Goal: Task Accomplishment & Management: Manage account settings

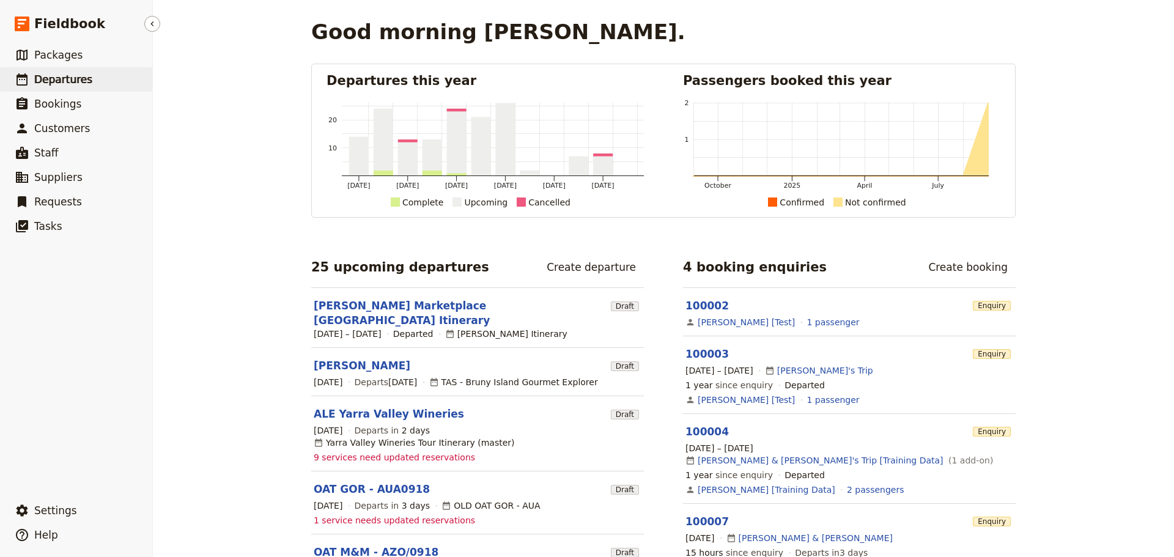
click at [62, 79] on span "Departures" at bounding box center [63, 79] width 58 height 12
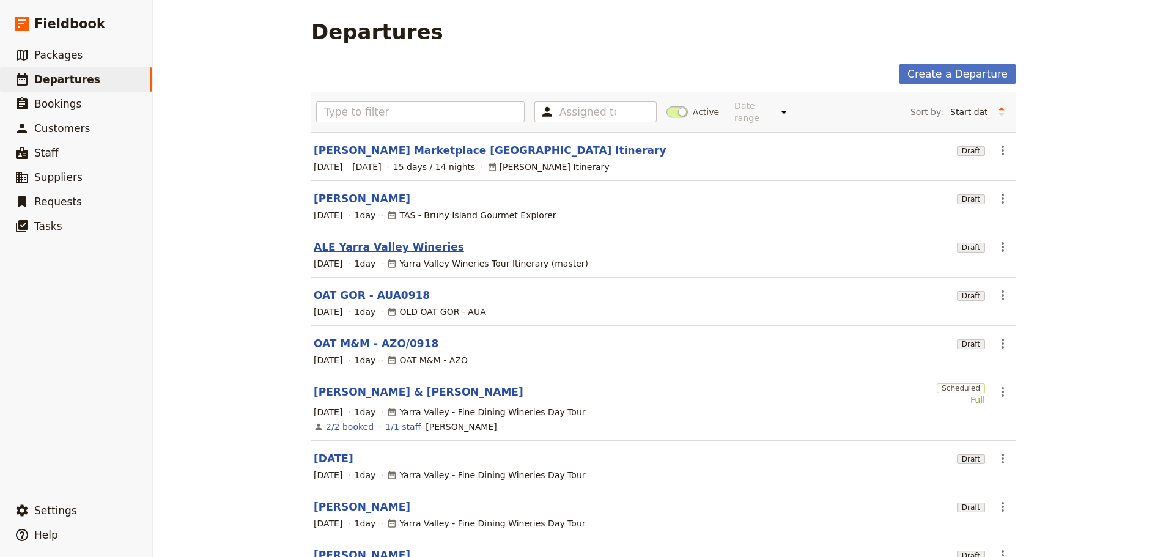
click at [403, 240] on link "ALE Yarra Valley Wineries" at bounding box center [389, 247] width 150 height 15
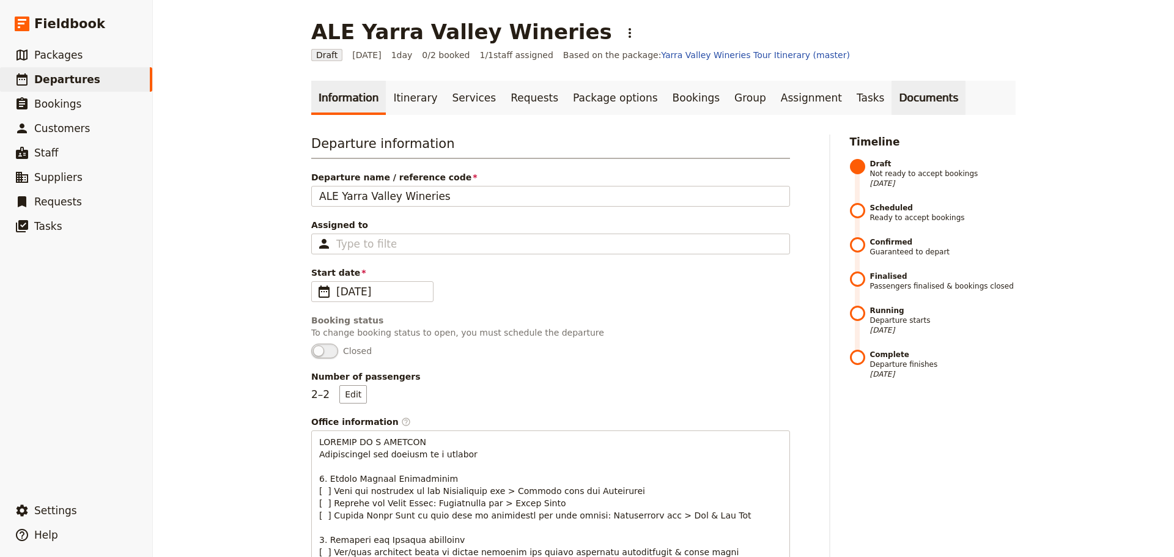
click at [891, 103] on link "Documents" at bounding box center [928, 98] width 74 height 34
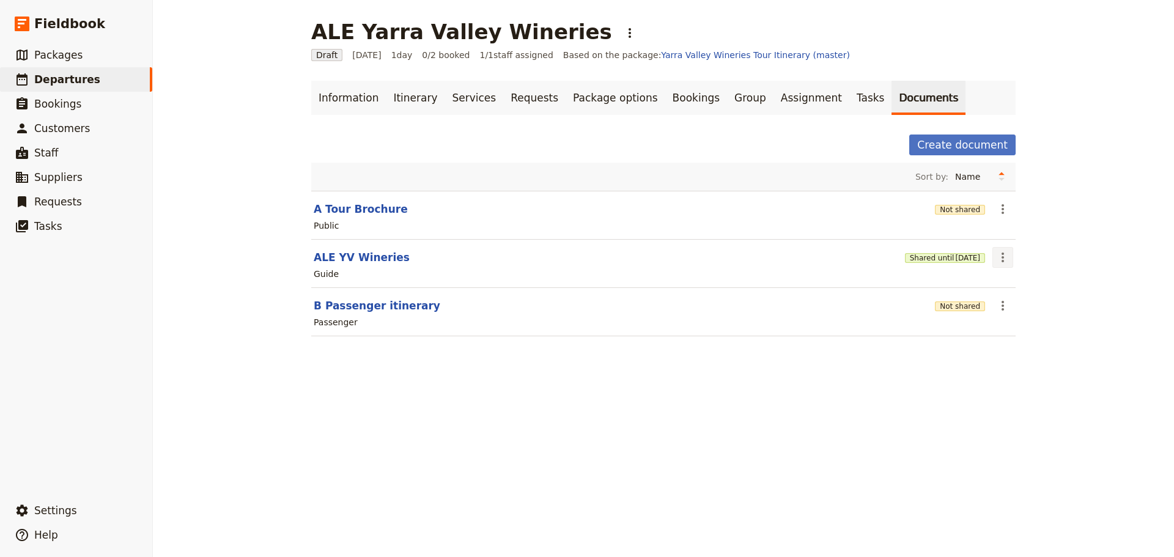
click at [1001, 258] on icon "Actions" at bounding box center [1002, 257] width 15 height 15
click at [999, 281] on span "Share" at bounding box center [1008, 284] width 24 height 12
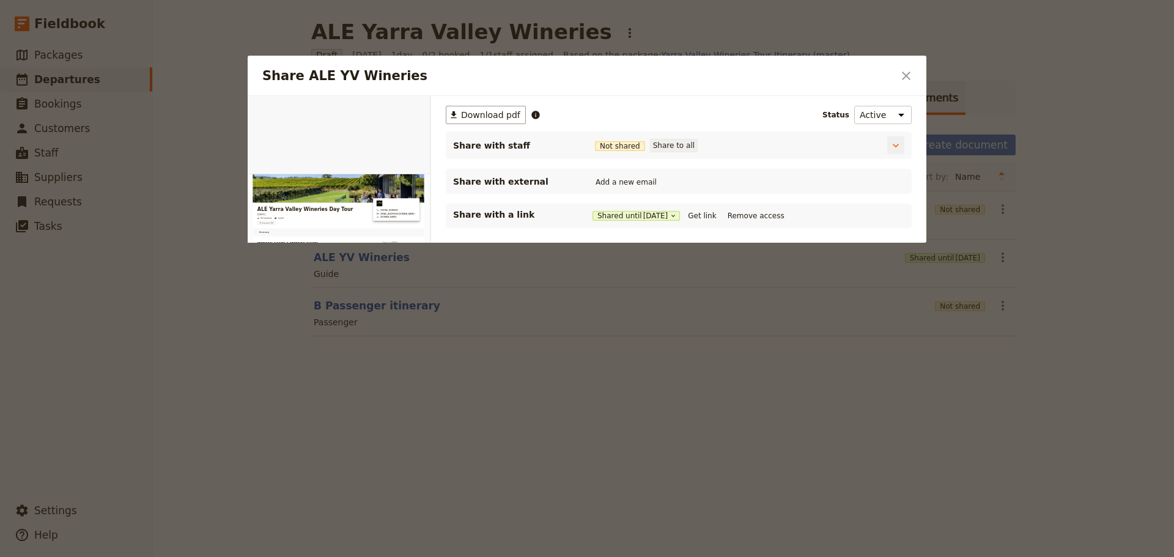
click at [671, 145] on button "Share to all" at bounding box center [674, 145] width 48 height 13
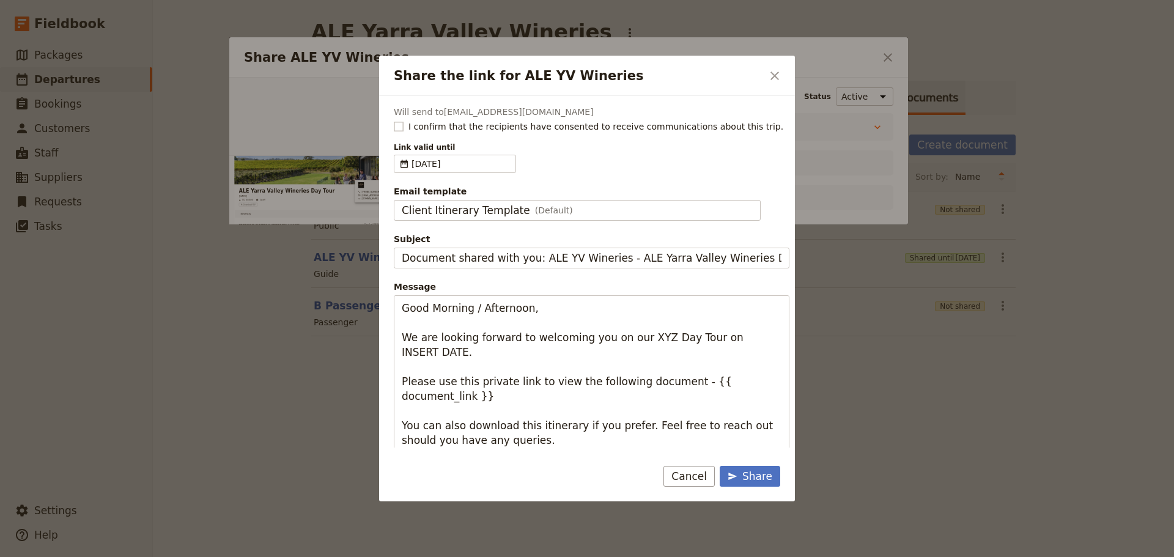
click at [400, 126] on rect "Share the link for ALE YV Wineries" at bounding box center [398, 126] width 9 height 9
click at [394, 120] on input "I confirm that the recipients have consented to receive communications about th…" at bounding box center [393, 120] width 1 height 1
checkbox input "true"
click at [472, 207] on span "Client Itinerary Template" at bounding box center [466, 210] width 128 height 15
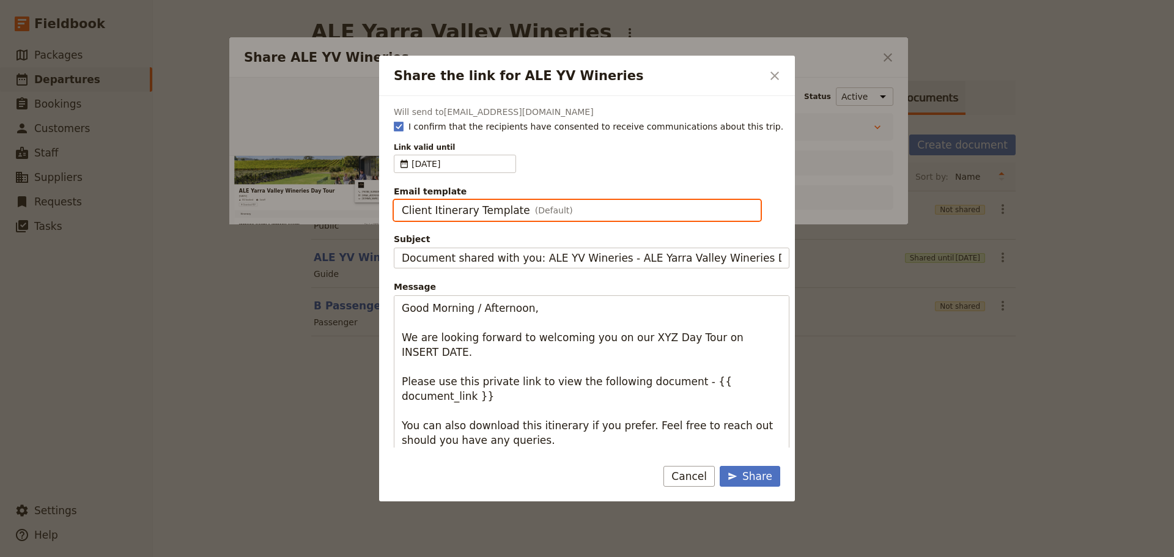
click at [402, 201] on input "Client Itinerary Template" at bounding box center [401, 200] width 1 height 1
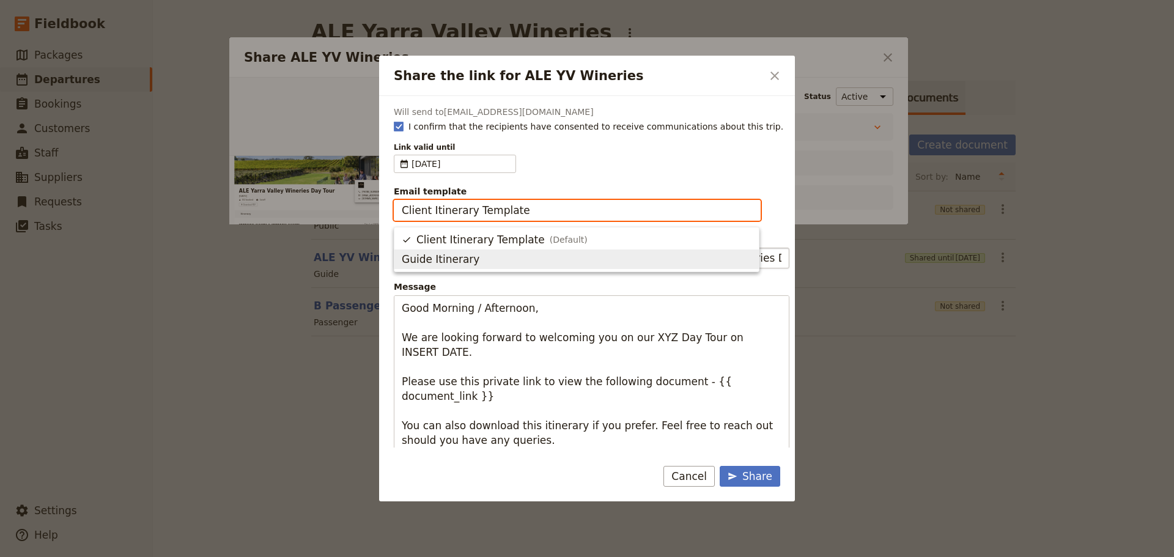
click at [474, 255] on span "Guide Itinerary" at bounding box center [577, 259] width 350 height 15
type input "Guide Itinerary"
type input "TOUR NAME & Date"
type textarea "Hi {{ contact_name }} Please find a link to your upcoming tour of ALE Yarra Val…"
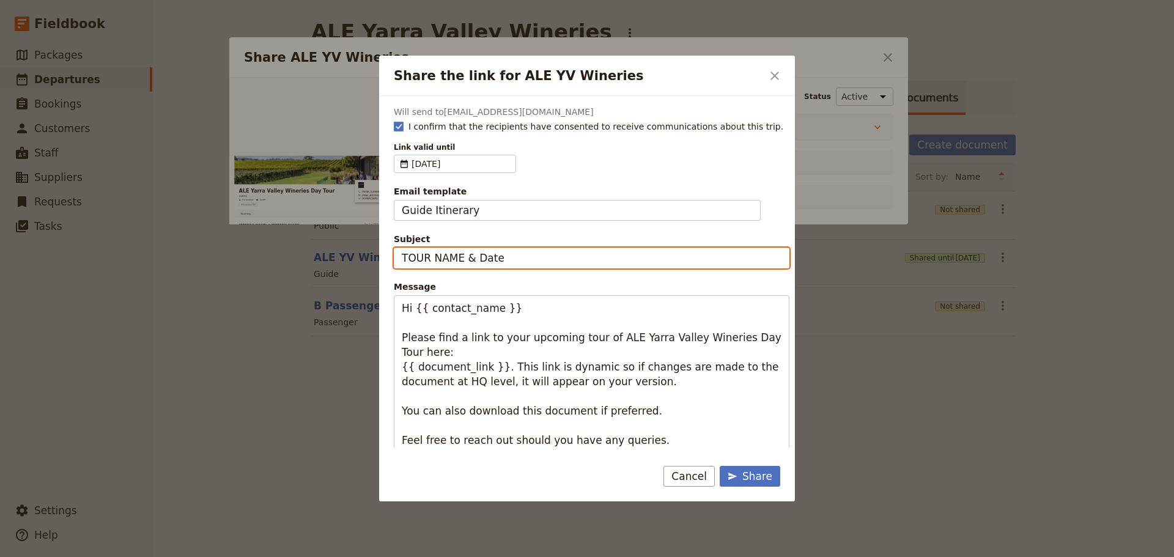
drag, startPoint x: 539, startPoint y: 257, endPoint x: 387, endPoint y: 240, distance: 152.5
click at [387, 240] on div "Will send to [EMAIL_ADDRESS][DOMAIN_NAME] I confirm that the recipients have co…" at bounding box center [587, 272] width 416 height 352
click at [540, 262] on input "ALE YV - Sun" at bounding box center [592, 258] width 396 height 21
type input "ALE YV - [DATE]"
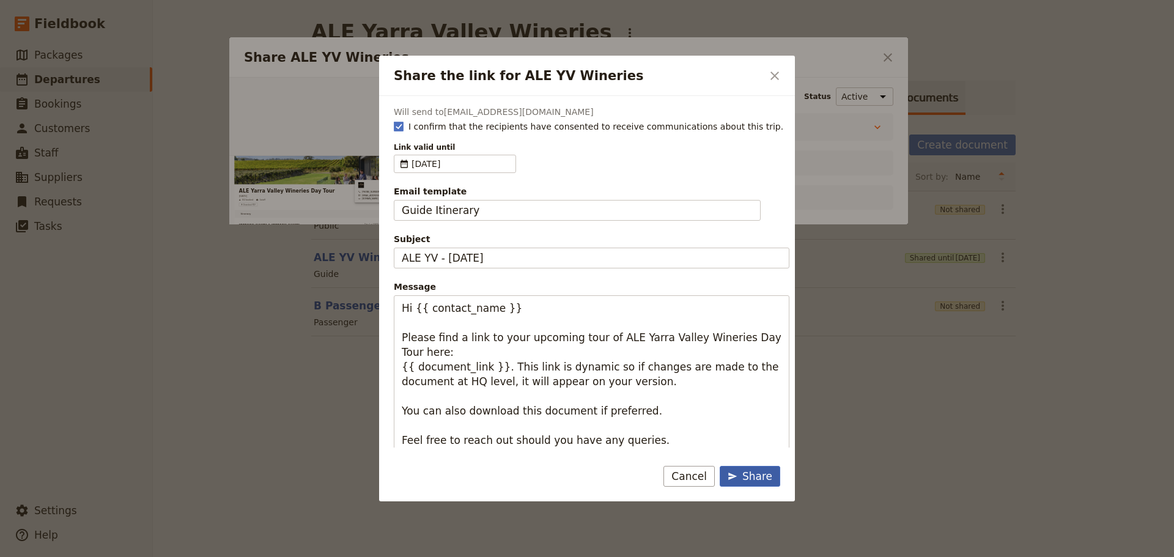
click at [760, 476] on div "Share" at bounding box center [749, 476] width 45 height 15
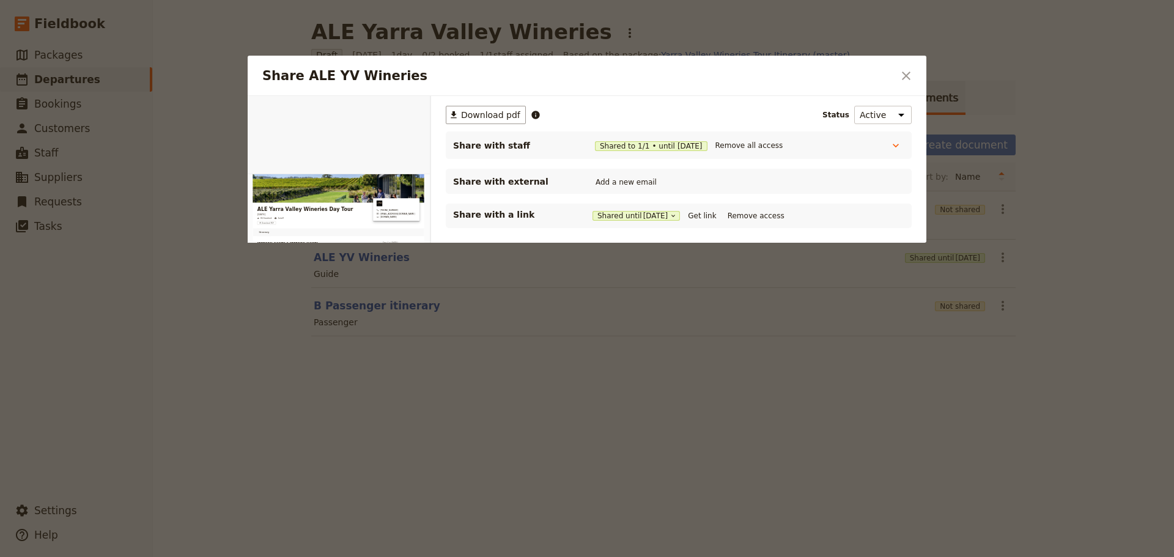
click at [630, 190] on div "Share with external Add a new email" at bounding box center [679, 181] width 466 height 25
click at [629, 180] on button "Add a new email" at bounding box center [625, 181] width 67 height 13
type input "[EMAIL_ADDRESS][DOMAIN_NAME]"
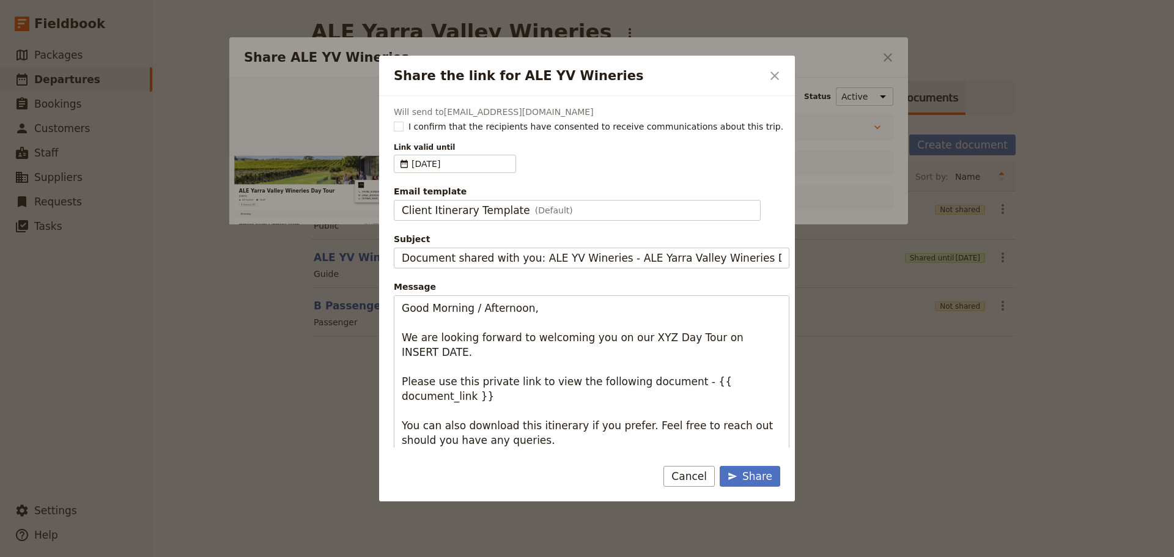
click at [393, 126] on div "Will send to [EMAIL_ADDRESS][DOMAIN_NAME] I confirm that the recipients have co…" at bounding box center [587, 272] width 416 height 352
click at [405, 126] on label "I confirm that the recipients have consented to receive communications about th…" at bounding box center [592, 126] width 396 height 12
click at [394, 120] on input "I confirm that the recipients have consented to receive communications about th…" at bounding box center [393, 120] width 1 height 1
checkbox input "true"
click at [605, 216] on div "Client Itinerary Template (Default)" at bounding box center [577, 210] width 351 height 15
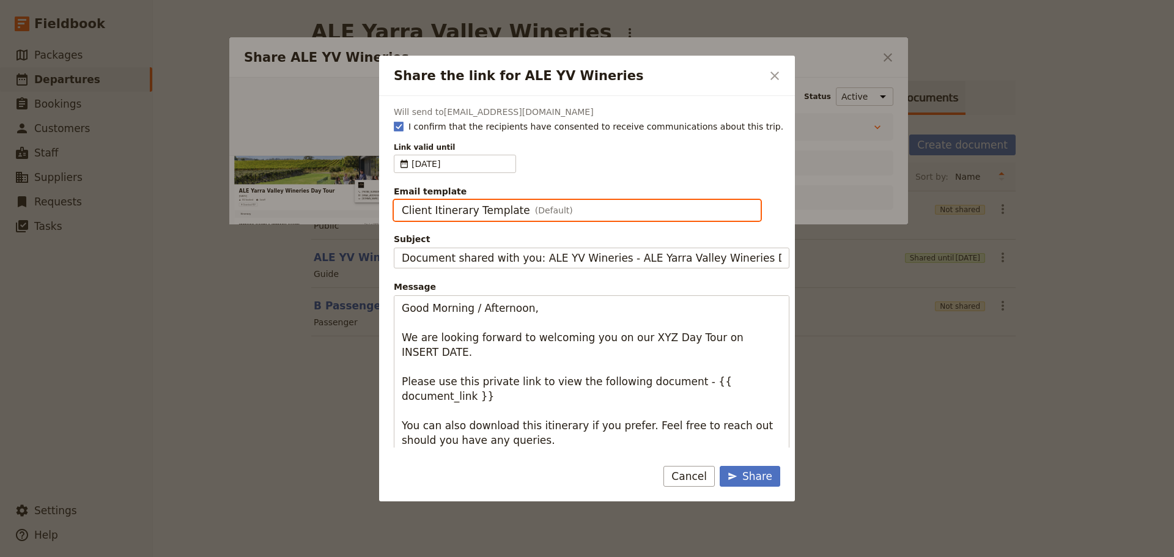
click at [402, 201] on input "Client Itinerary Template" at bounding box center [401, 200] width 1 height 1
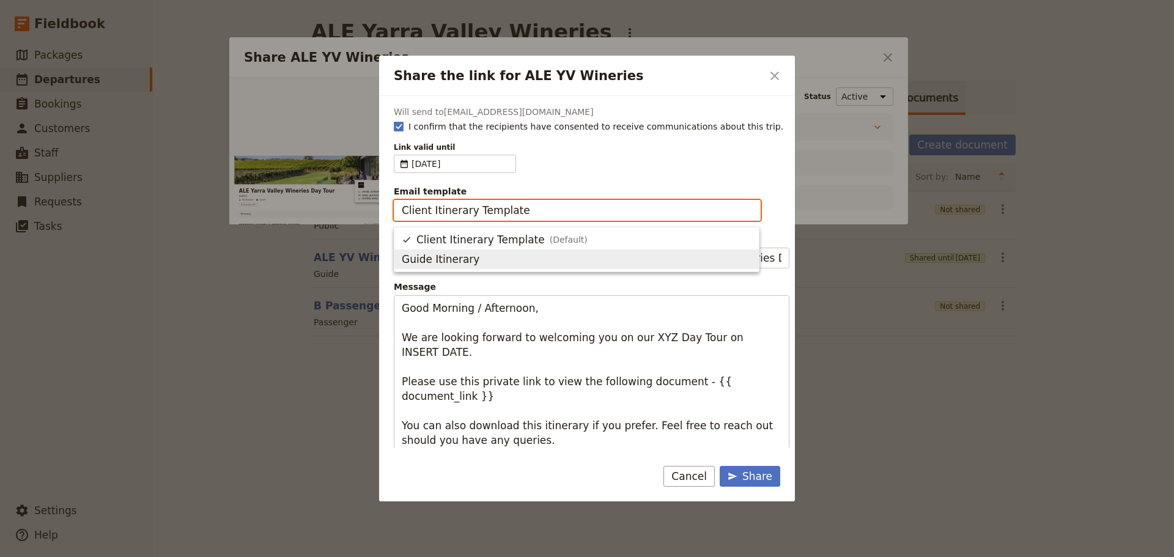
click at [539, 252] on span "Guide Itinerary" at bounding box center [577, 259] width 350 height 15
type input "Guide Itinerary"
type input "TOUR NAME & Date"
type textarea "Hi {{ contact_name }} Please find a link to your upcoming tour of ALE Yarra Val…"
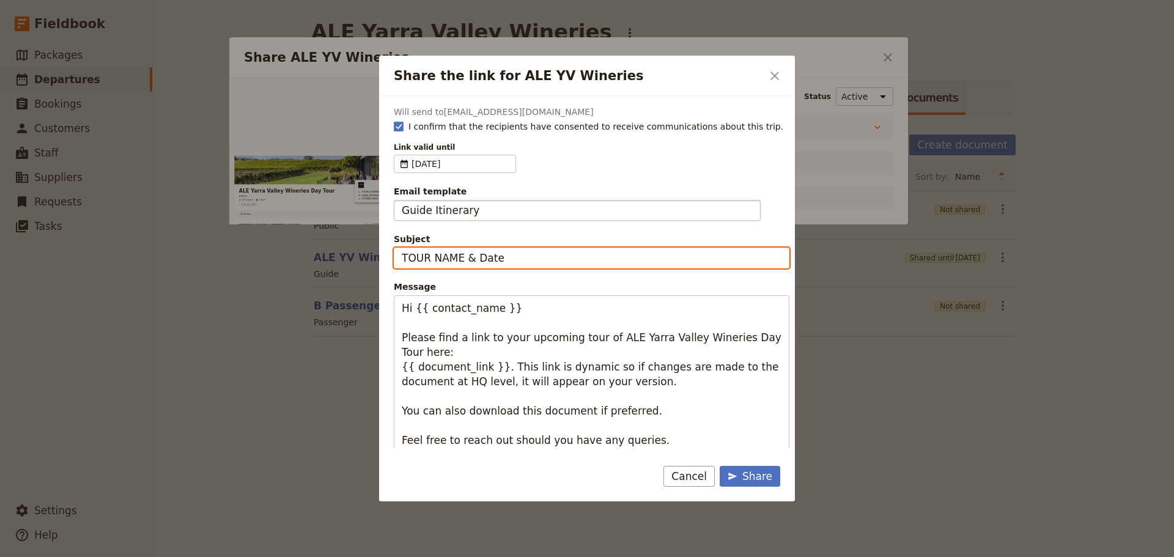
drag, startPoint x: 538, startPoint y: 252, endPoint x: 229, endPoint y: 225, distance: 310.0
click at [230, 556] on div "Share the link for ALE YV Wineries ​ Will send to [EMAIL_ADDRESS][DOMAIN_NAME] …" at bounding box center [587, 557] width 1174 height 0
type input "ALE YV - [DATE]"
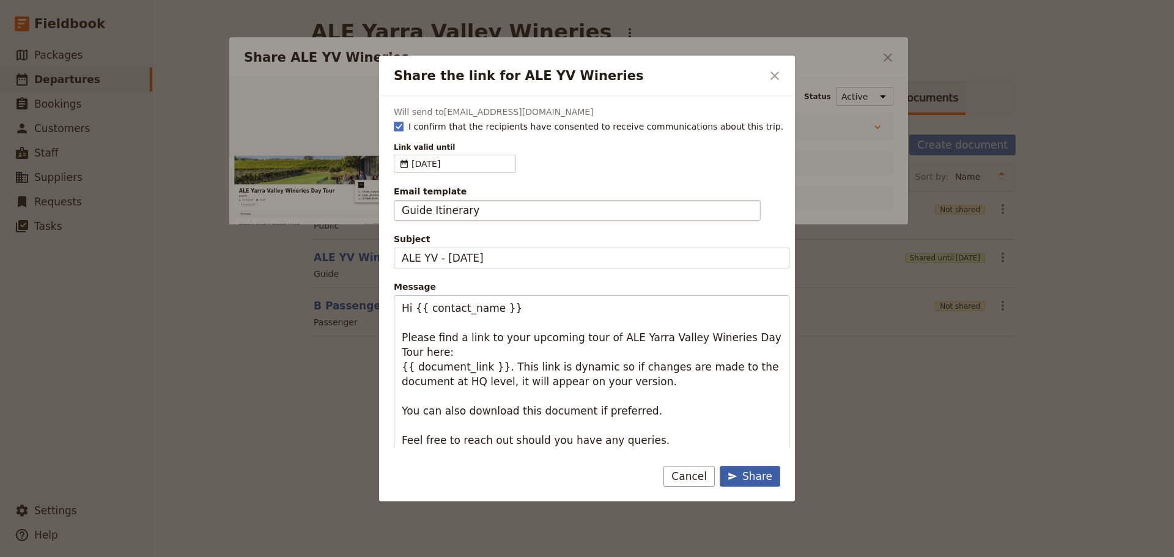
click at [735, 474] on icon "Share the link for ALE YV Wineries" at bounding box center [732, 476] width 9 height 7
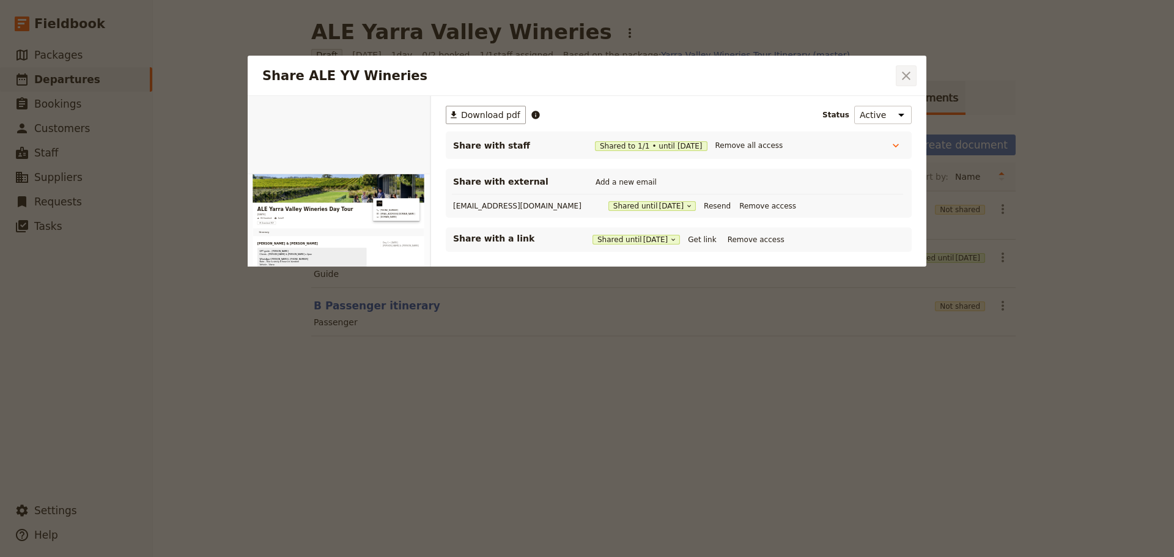
click at [900, 78] on icon "Close dialog" at bounding box center [906, 75] width 15 height 15
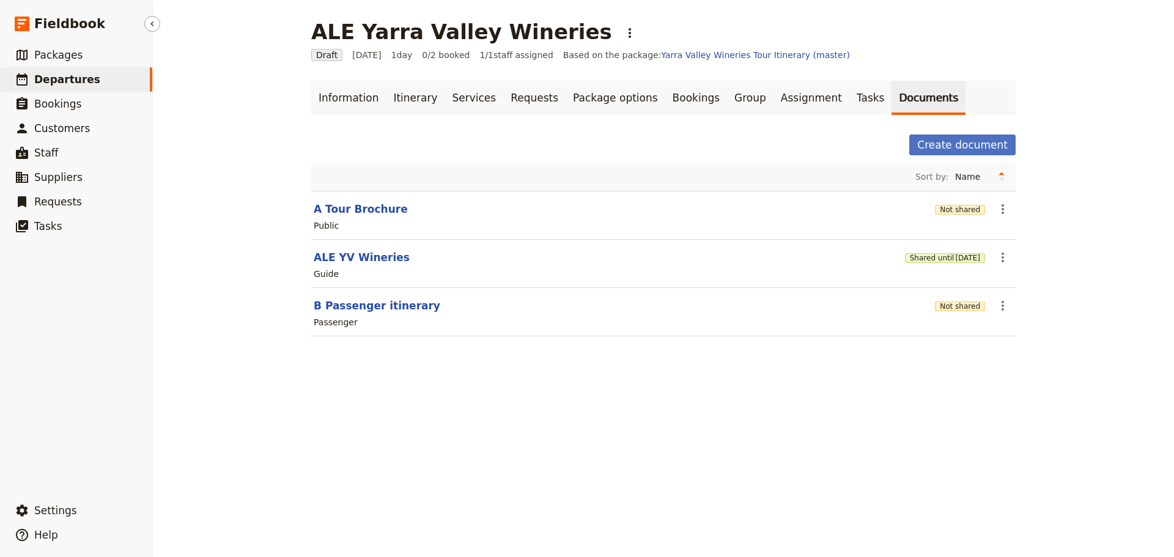
click at [68, 86] on span "Departures" at bounding box center [67, 79] width 66 height 12
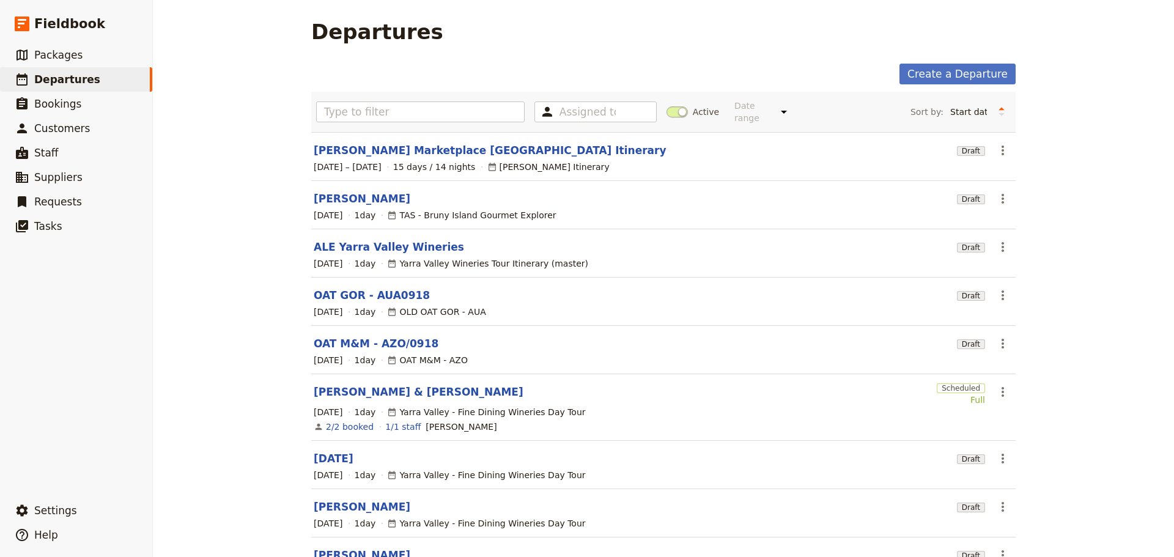
scroll to position [127, 0]
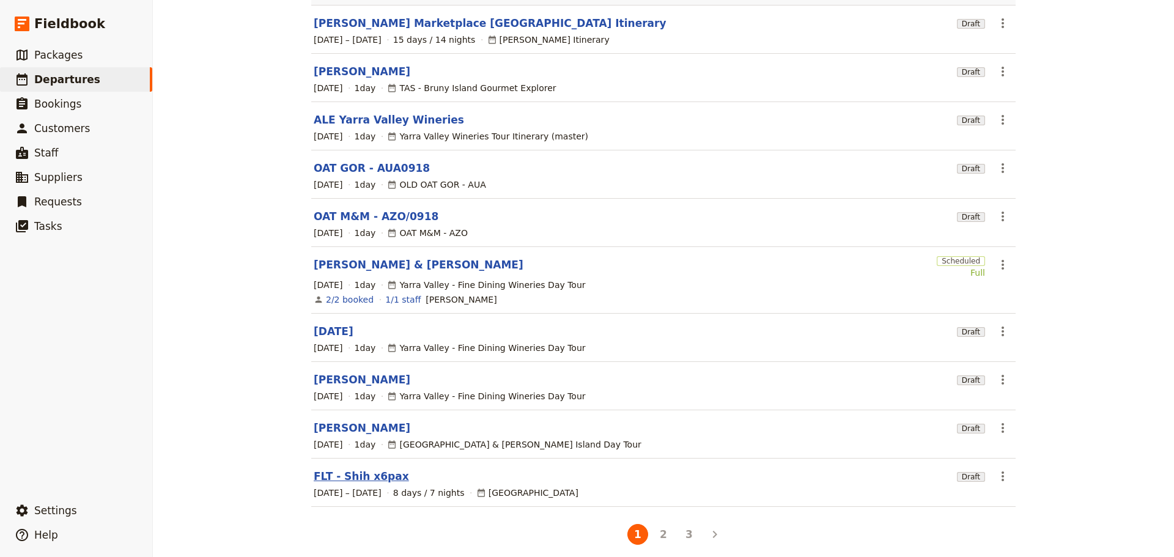
click at [362, 469] on link "FLT - Shih x6pax" at bounding box center [361, 476] width 95 height 15
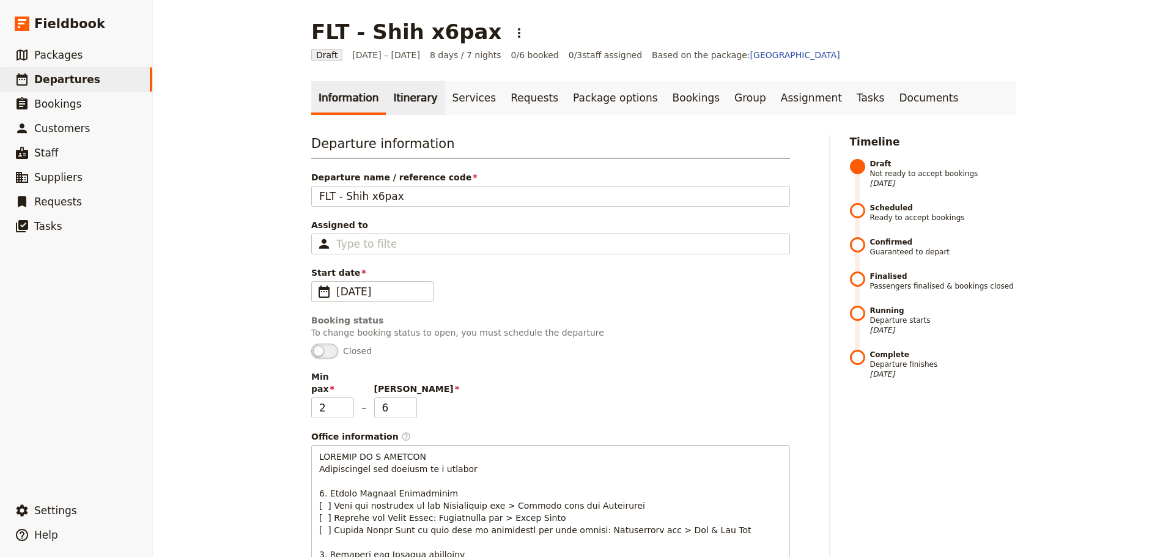
click at [407, 102] on link "Itinerary" at bounding box center [415, 98] width 59 height 34
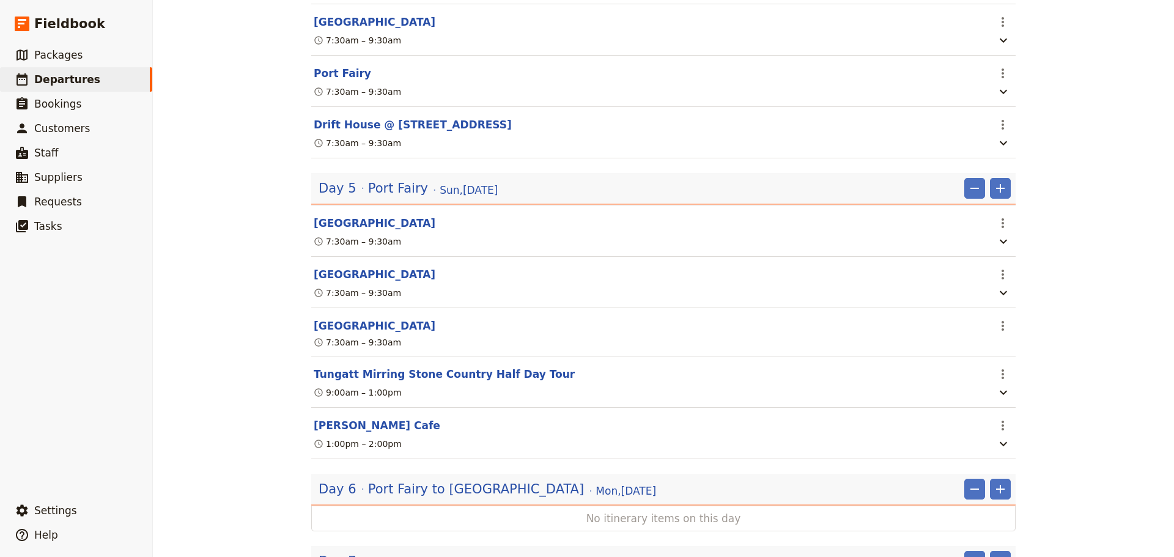
scroll to position [1959, 0]
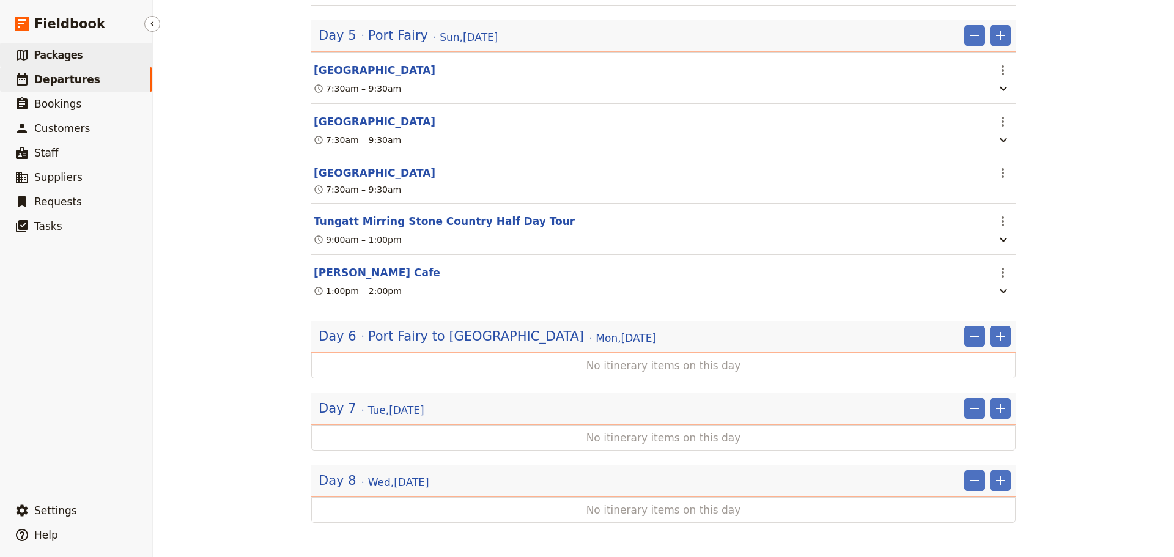
click at [49, 50] on span "Packages" at bounding box center [58, 55] width 48 height 12
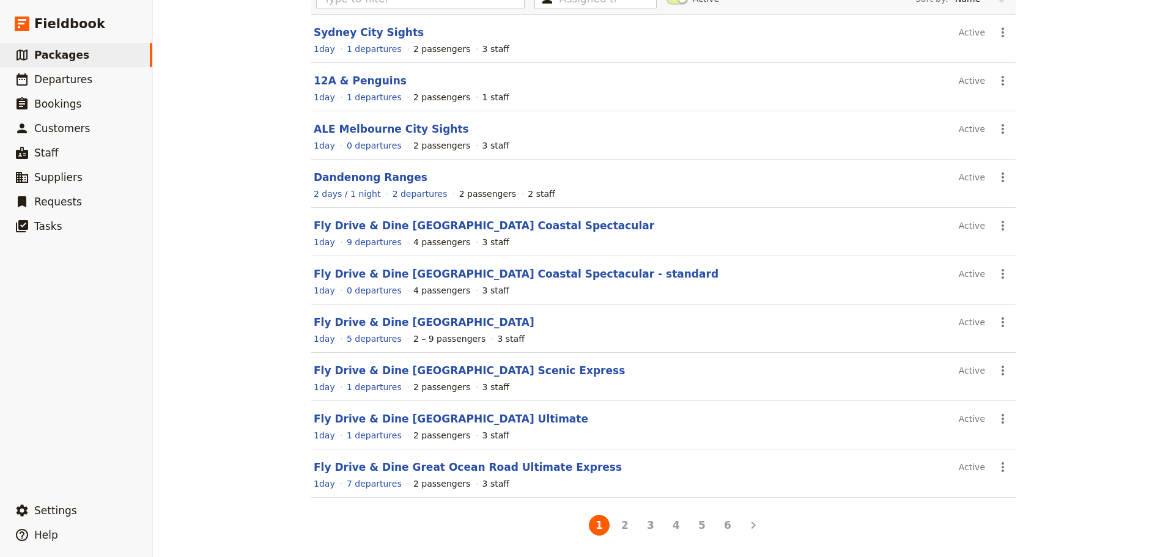
scroll to position [109, 0]
click at [624, 526] on button "2" at bounding box center [624, 524] width 21 height 21
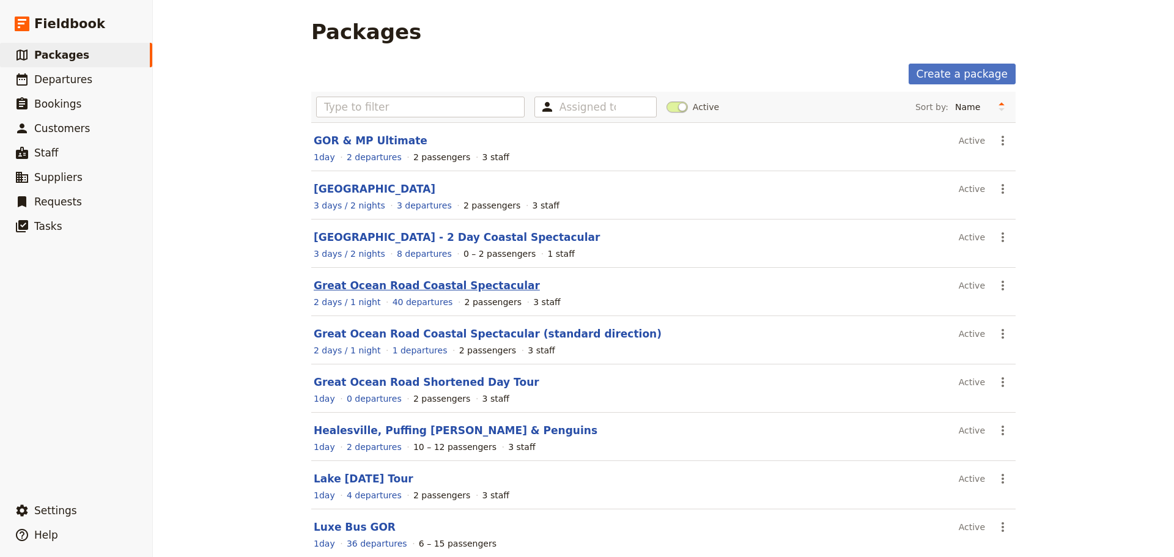
click at [432, 282] on link "Great Ocean Road Coastal Spectacular" at bounding box center [427, 285] width 226 height 12
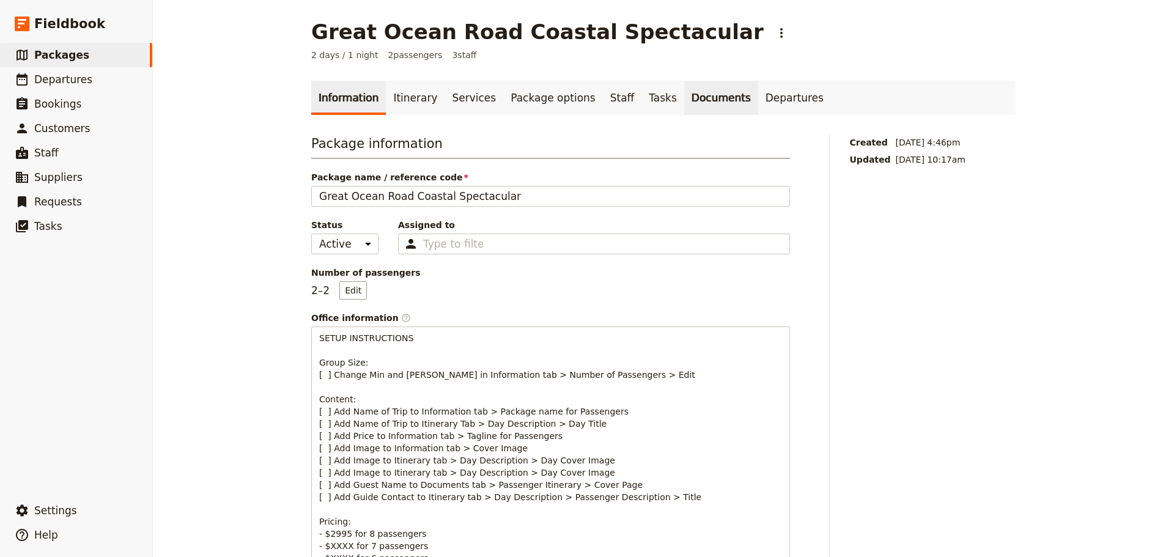
click at [684, 96] on link "Documents" at bounding box center [721, 98] width 74 height 34
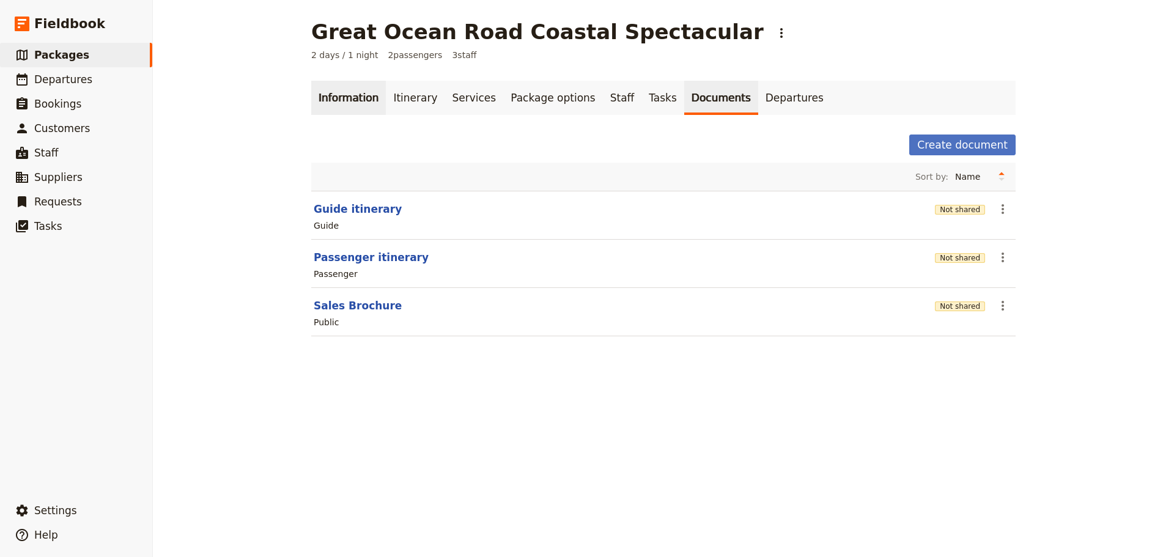
click at [354, 90] on link "Information" at bounding box center [348, 98] width 75 height 34
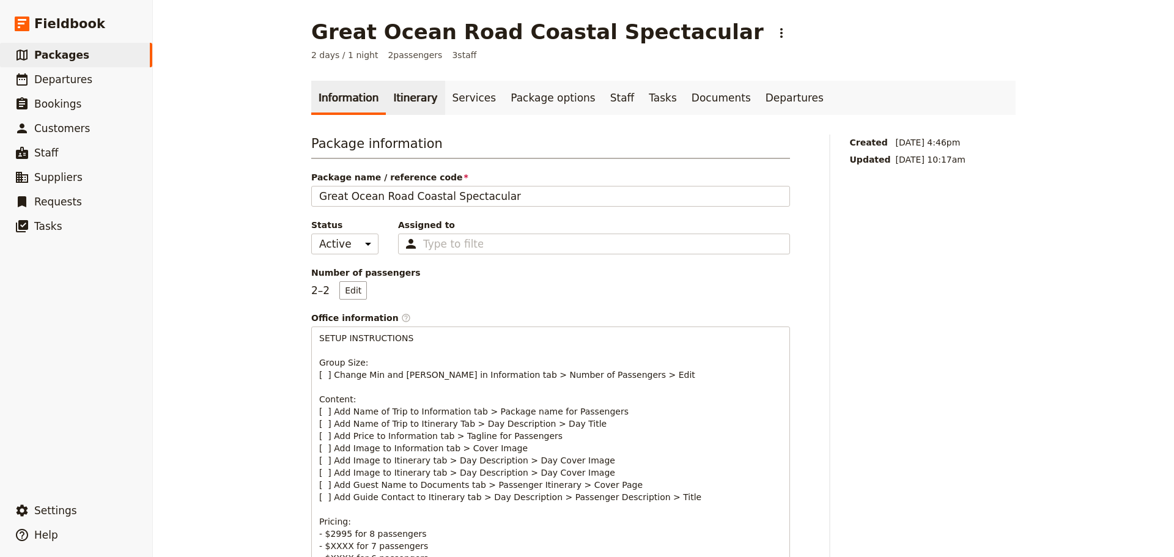
click at [425, 101] on link "Itinerary" at bounding box center [415, 98] width 59 height 34
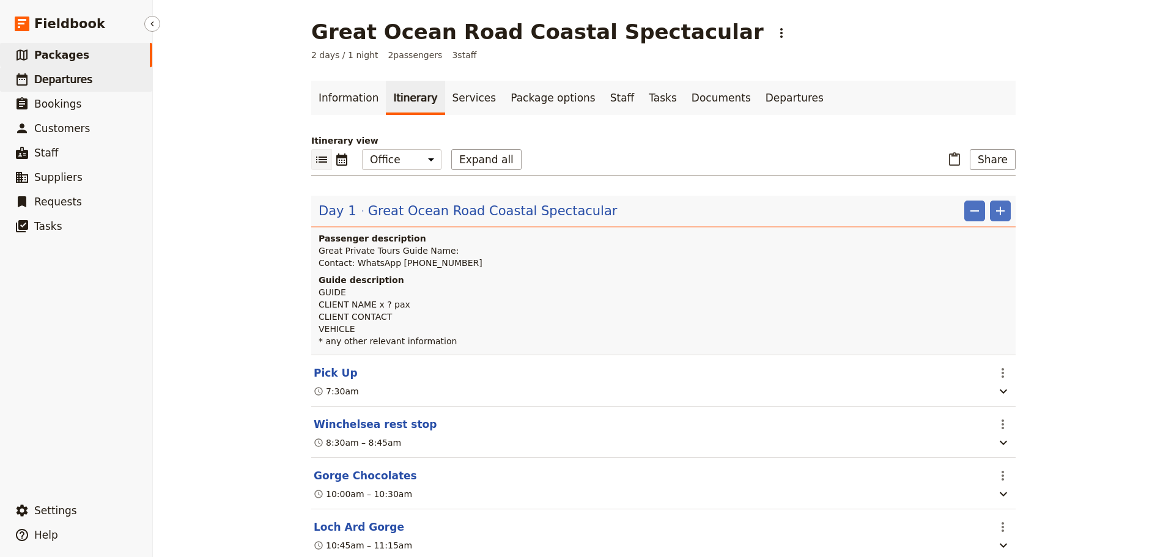
click at [57, 77] on span "Departures" at bounding box center [63, 79] width 58 height 12
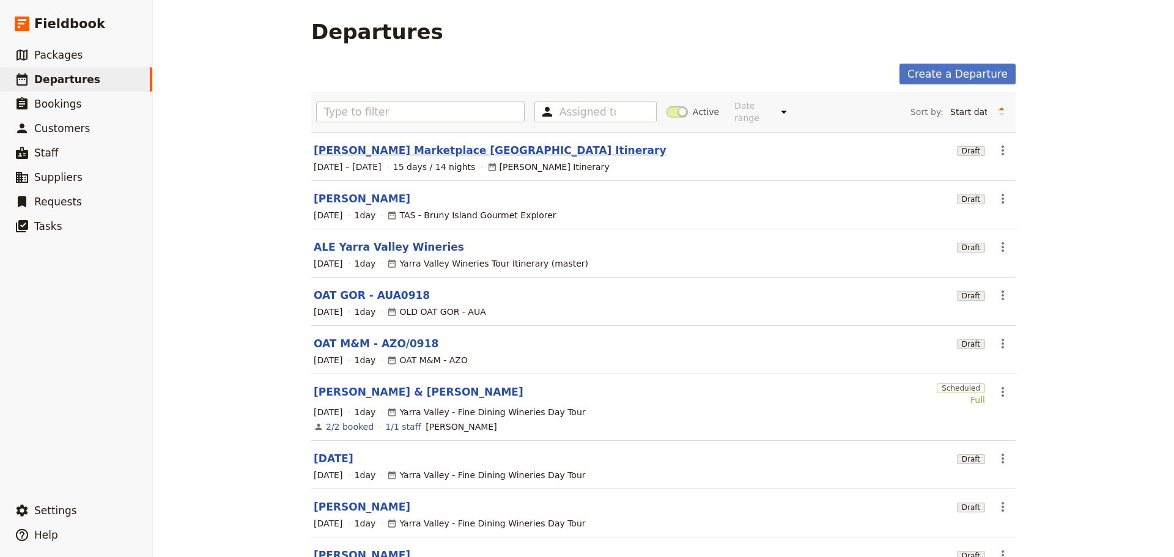
click at [338, 143] on link "[PERSON_NAME] Marketplace [GEOGRAPHIC_DATA] Itinerary" at bounding box center [490, 150] width 353 height 15
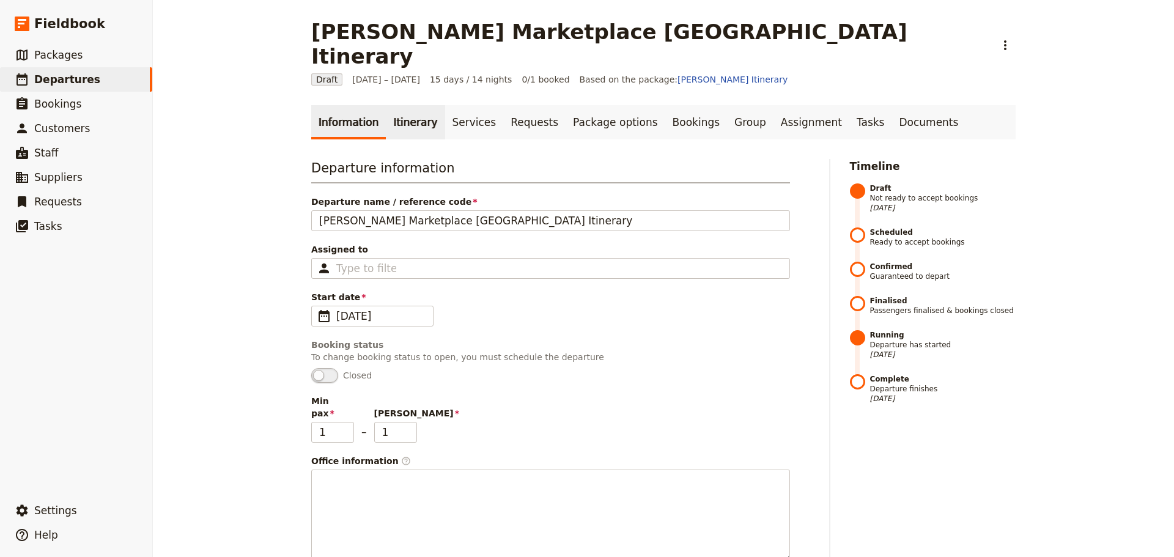
click at [399, 105] on link "Itinerary" at bounding box center [415, 122] width 59 height 34
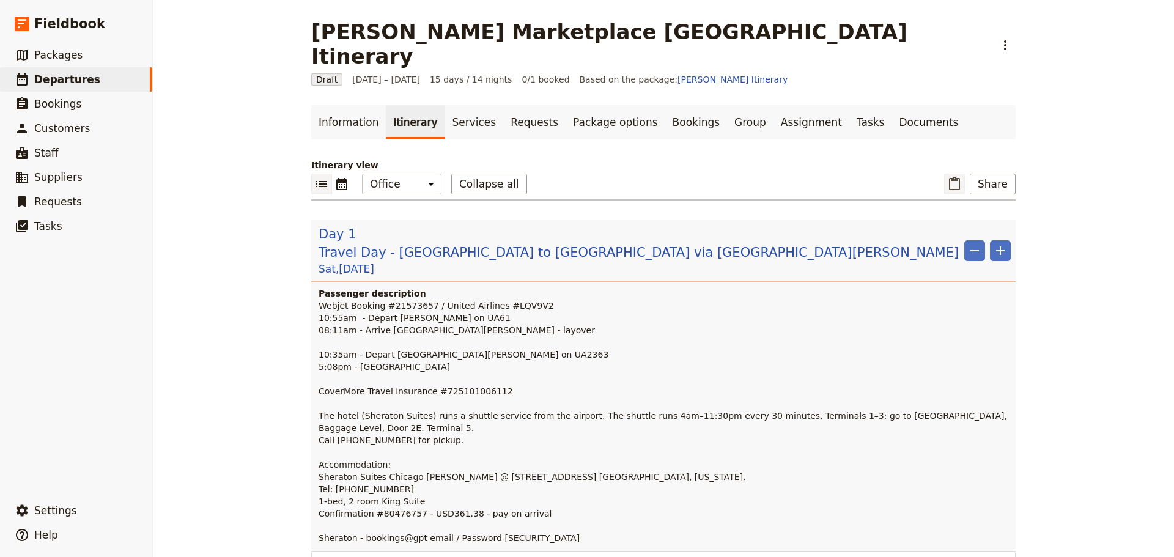
click at [951, 177] on icon "Paste itinerary item" at bounding box center [954, 184] width 15 height 15
click at [59, 51] on span "Packages" at bounding box center [58, 55] width 48 height 12
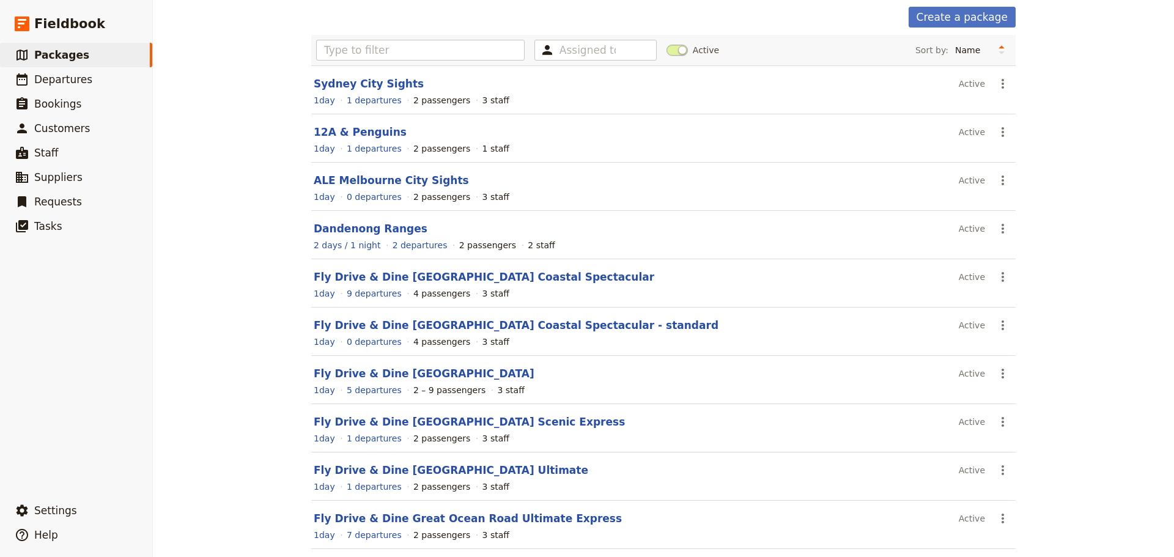
scroll to position [109, 0]
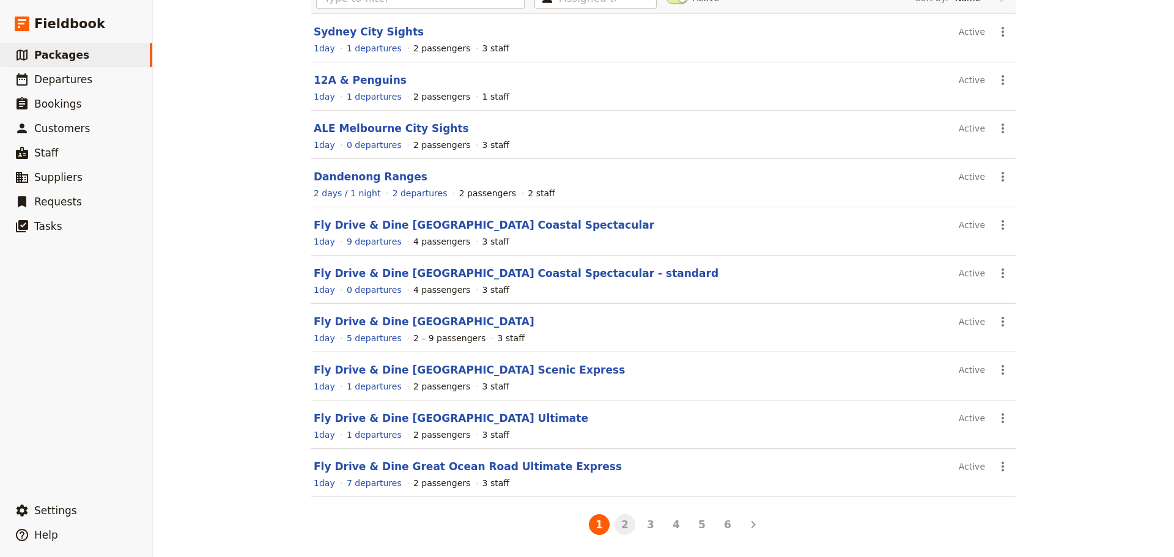
click at [617, 528] on button "2" at bounding box center [624, 524] width 21 height 21
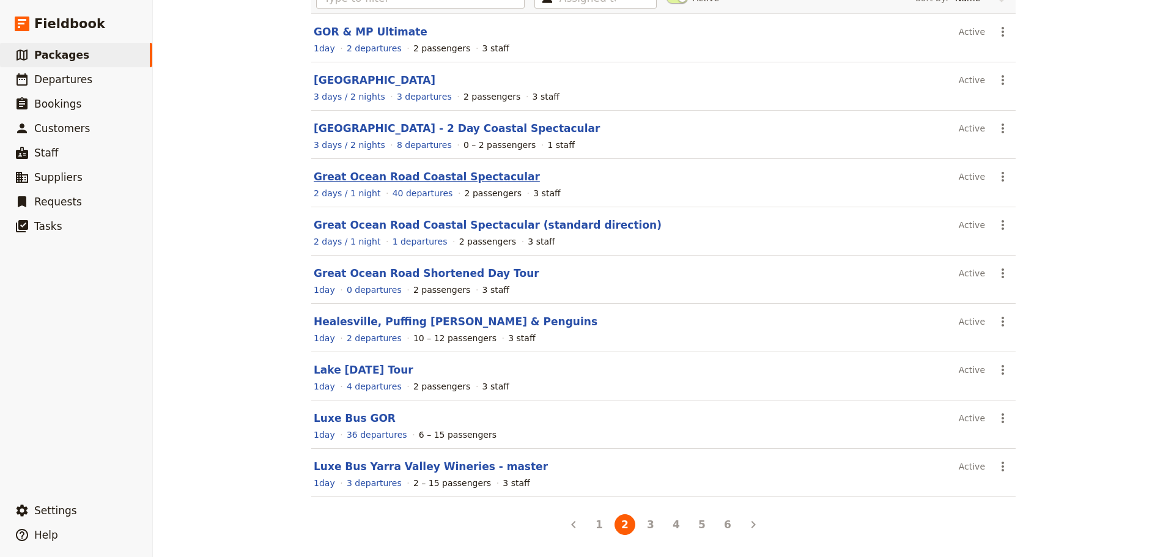
click at [397, 175] on link "Great Ocean Road Coastal Spectacular" at bounding box center [427, 177] width 226 height 12
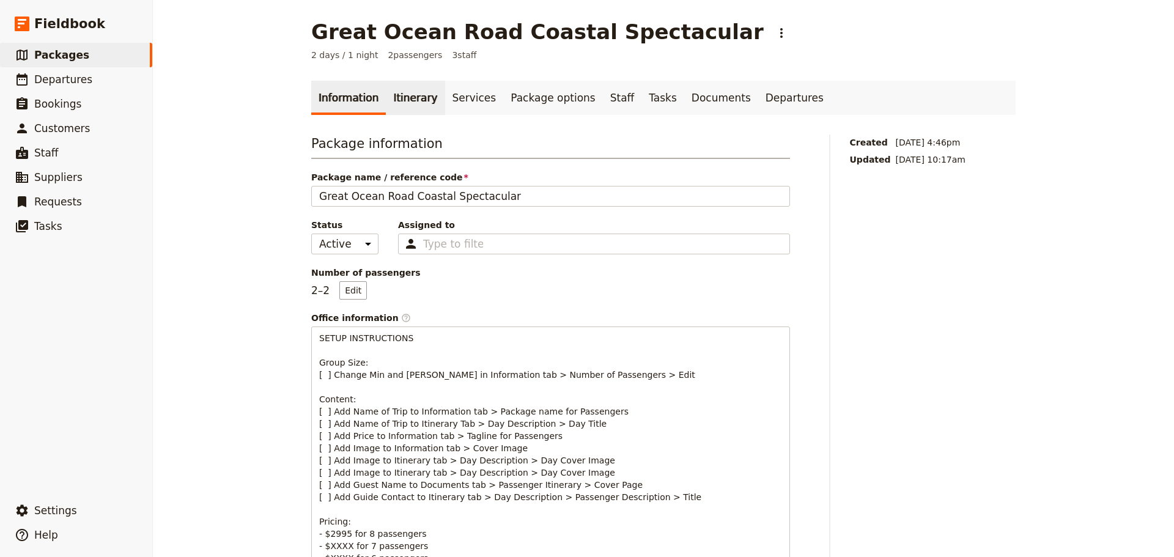
click at [414, 99] on link "Itinerary" at bounding box center [415, 98] width 59 height 34
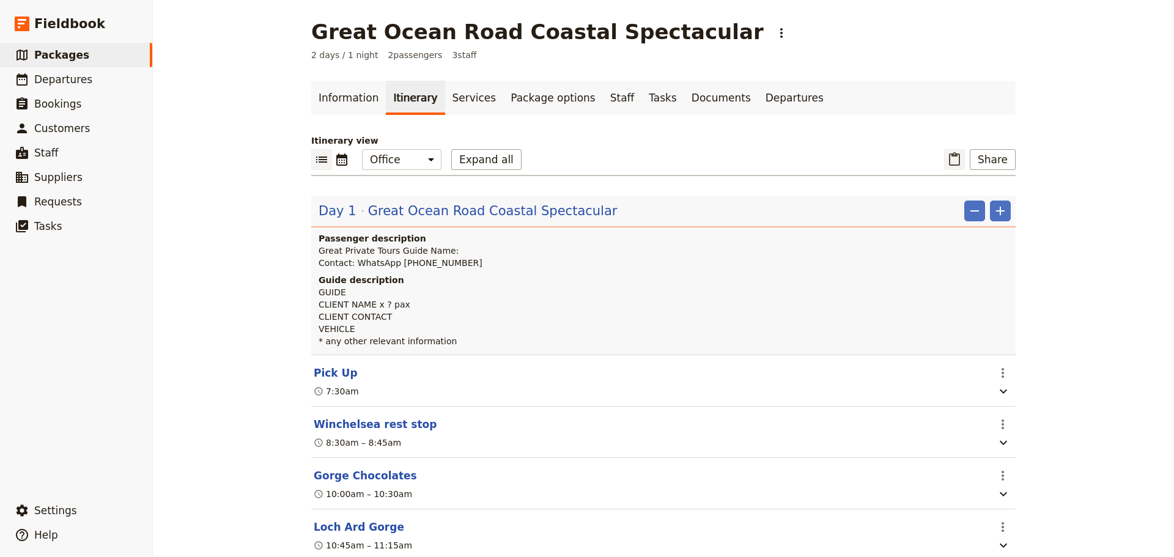
click at [954, 158] on icon "Paste itinerary item" at bounding box center [954, 159] width 15 height 15
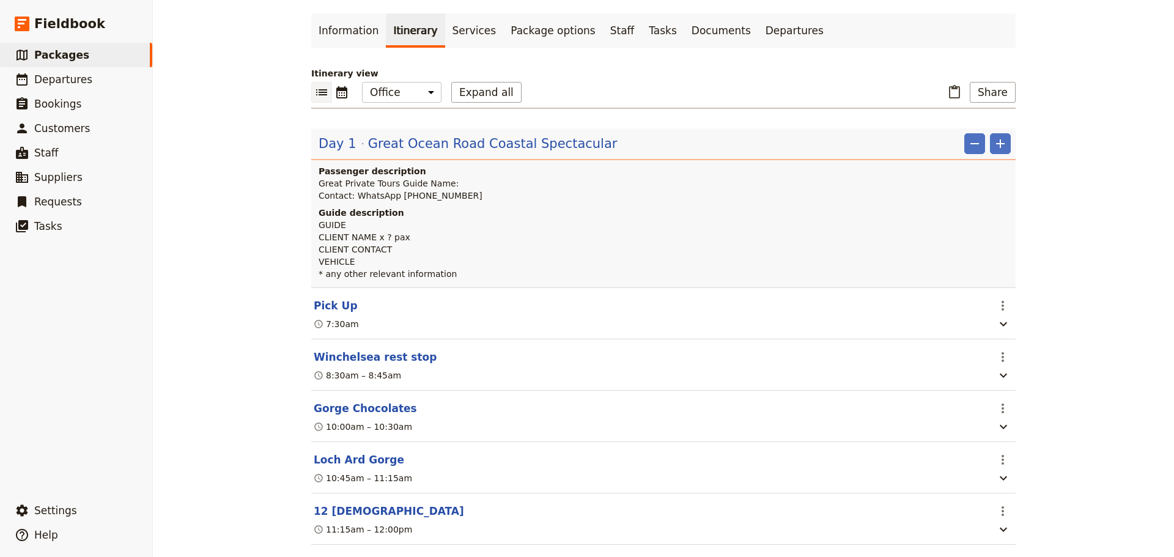
scroll to position [306, 0]
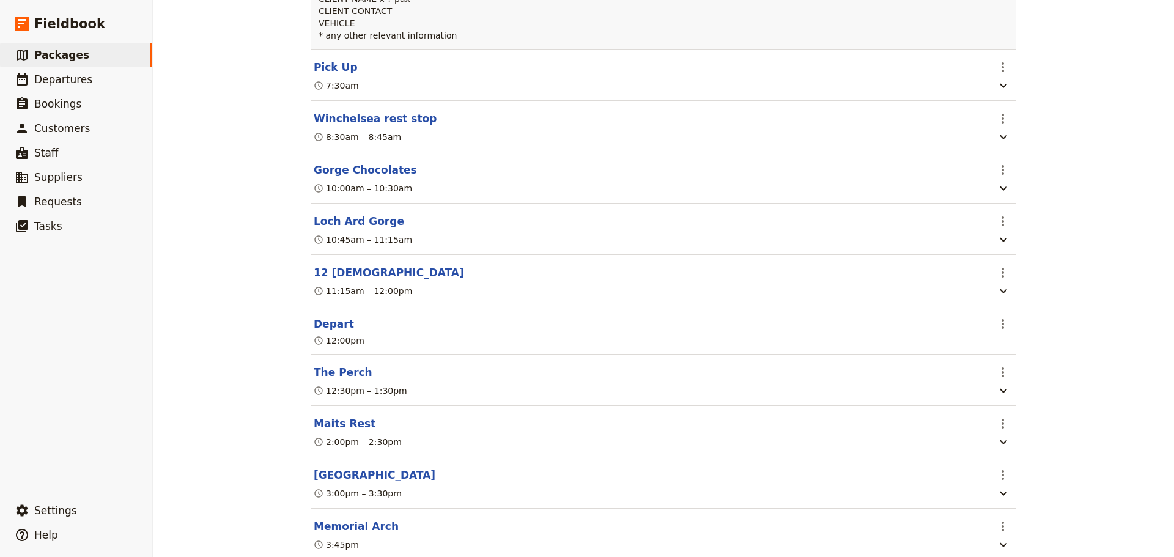
click at [344, 226] on button "Loch Ard Gorge" at bounding box center [359, 221] width 90 height 15
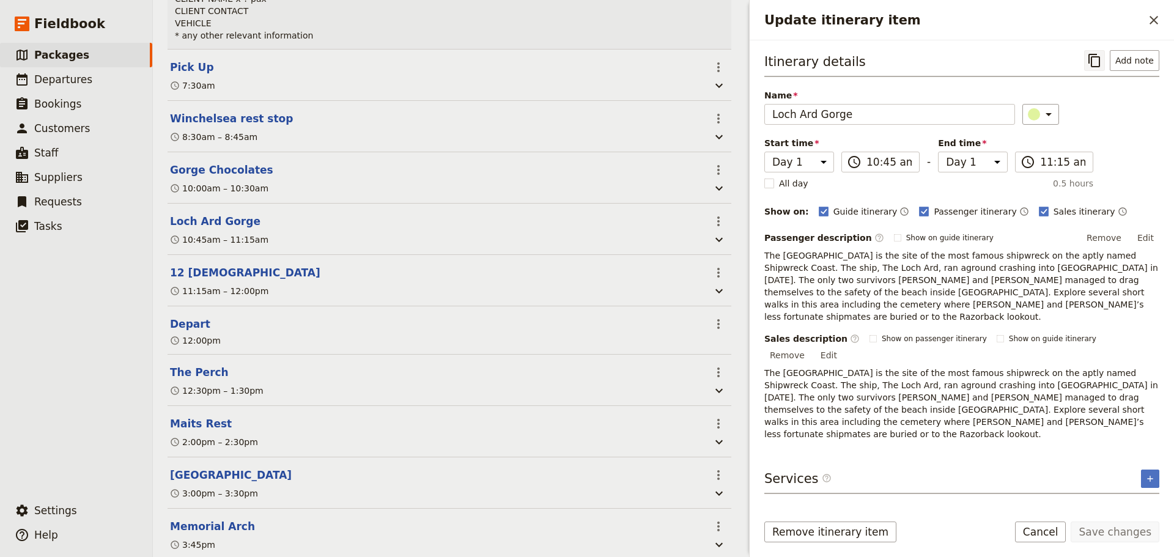
click at [1094, 62] on icon "Copy itinerary item" at bounding box center [1094, 60] width 12 height 13
click at [43, 76] on span "Departures" at bounding box center [63, 79] width 58 height 12
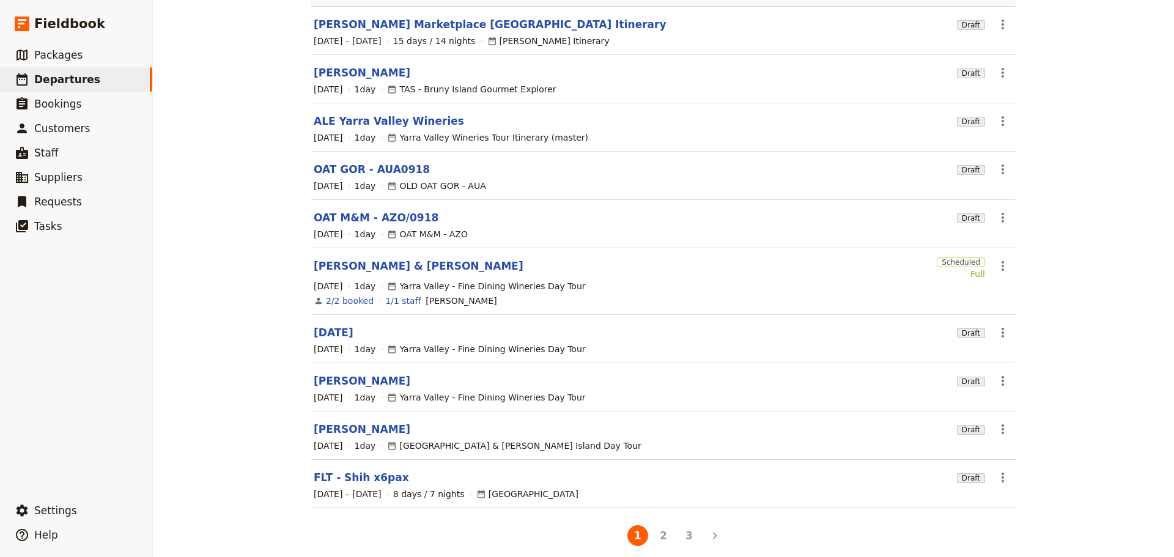
scroll to position [127, 0]
click at [355, 469] on link "FLT - Shih x6pax" at bounding box center [361, 476] width 95 height 15
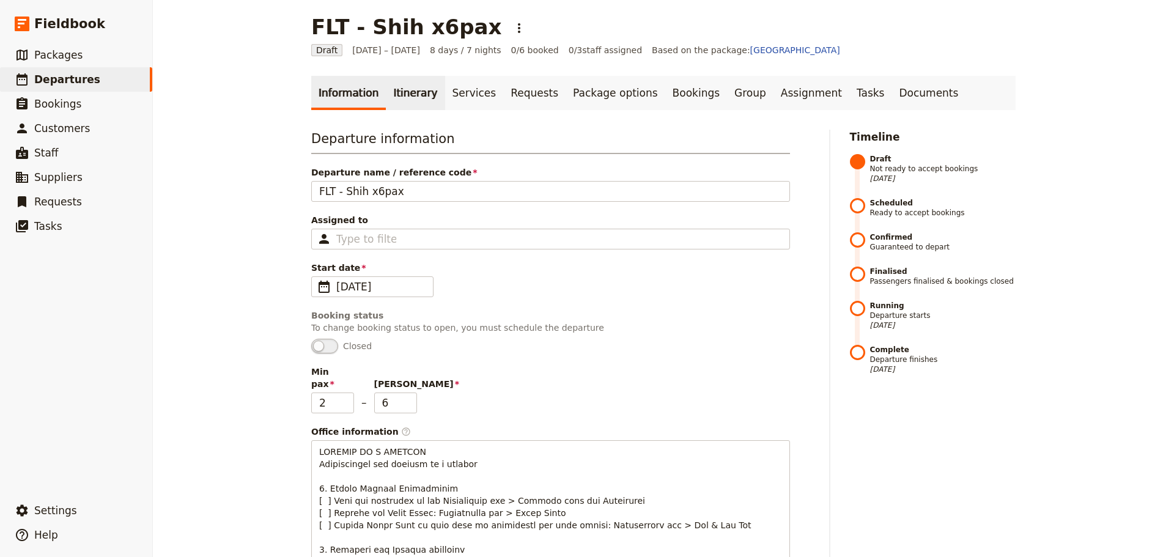
click at [405, 88] on link "Itinerary" at bounding box center [415, 93] width 59 height 34
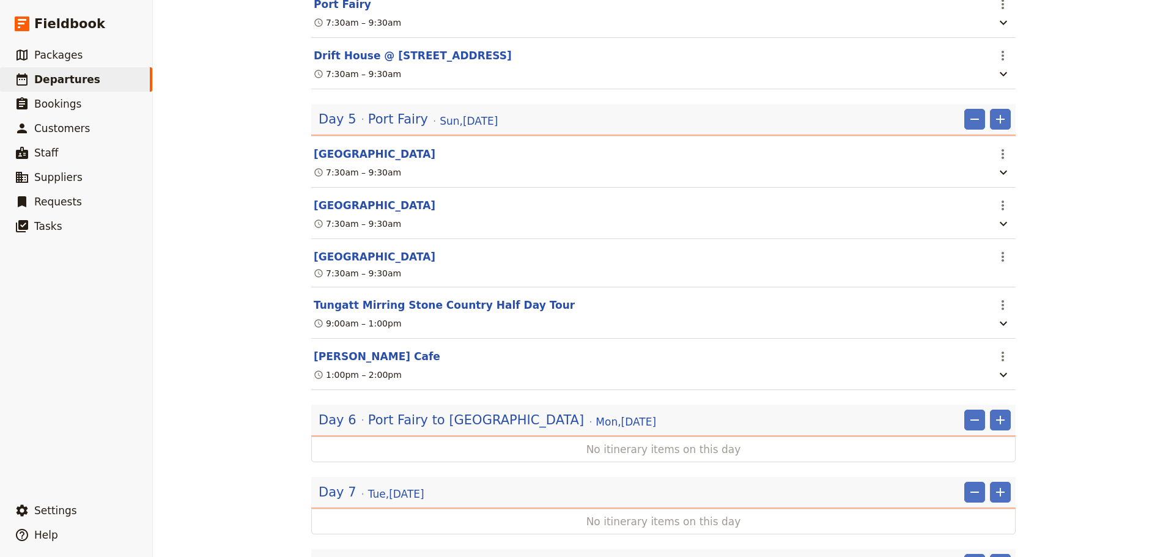
scroll to position [1959, 0]
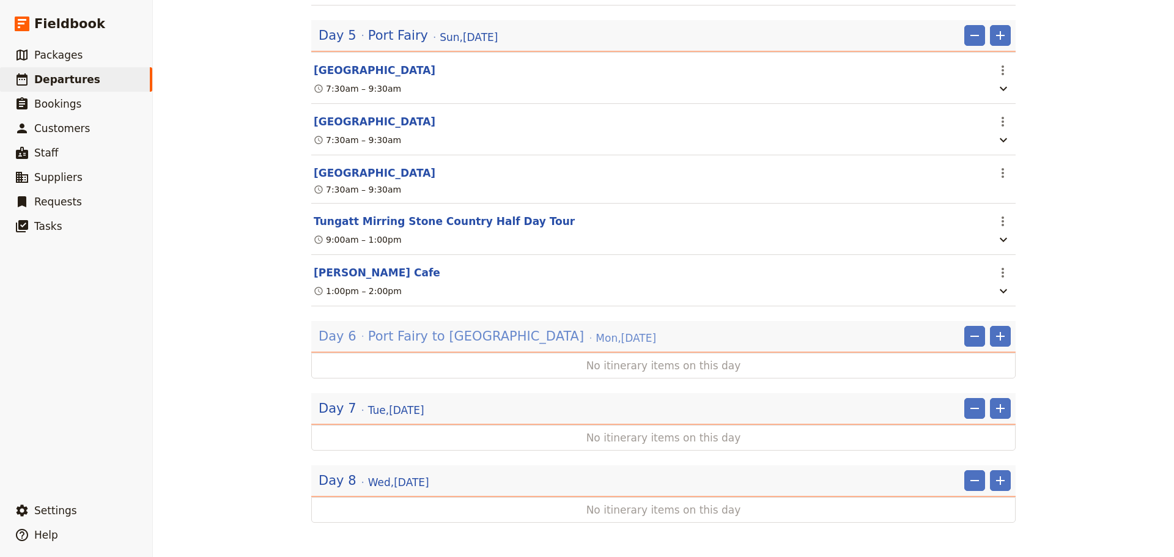
click at [390, 335] on span "Port Fairy to [GEOGRAPHIC_DATA]" at bounding box center [476, 336] width 216 height 18
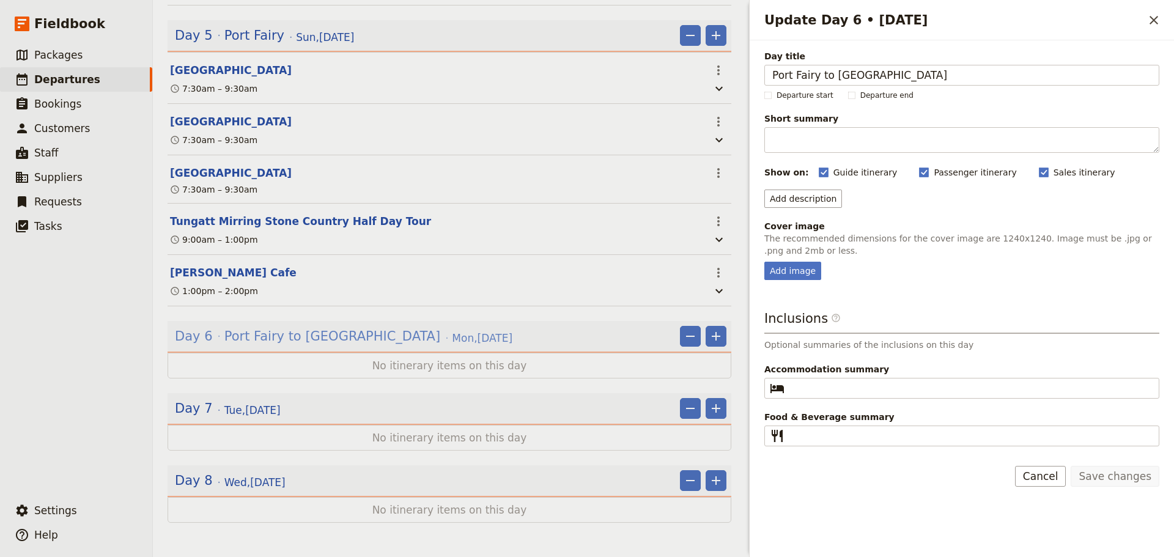
scroll to position [1965, 0]
click at [1161, 26] on button "​" at bounding box center [1153, 20] width 21 height 21
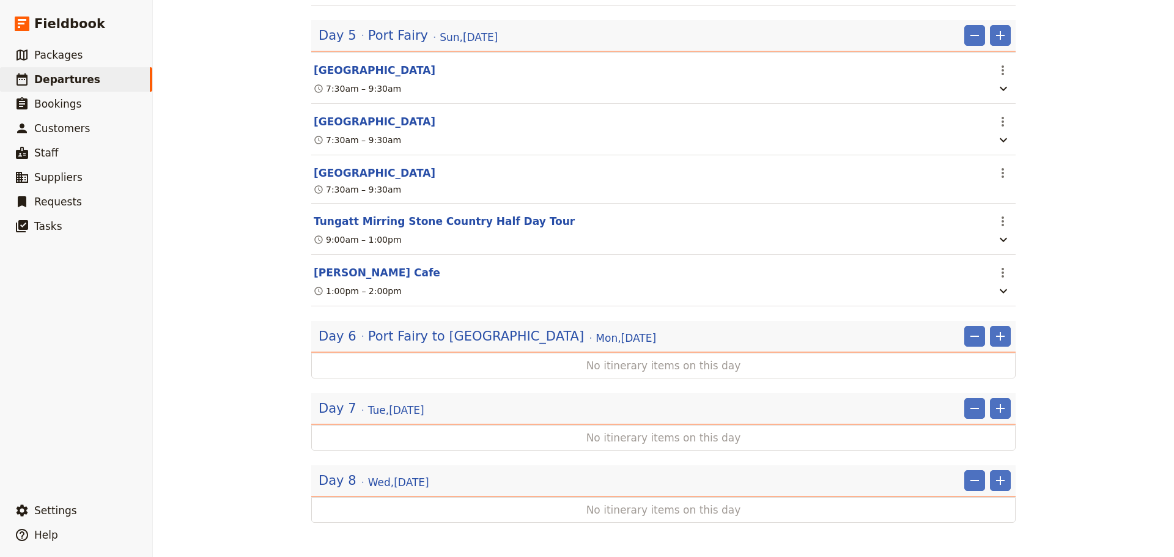
scroll to position [1959, 0]
click at [995, 334] on icon "Add" at bounding box center [1000, 336] width 15 height 15
click at [973, 357] on span "Add itinerary item" at bounding box center [959, 363] width 78 height 12
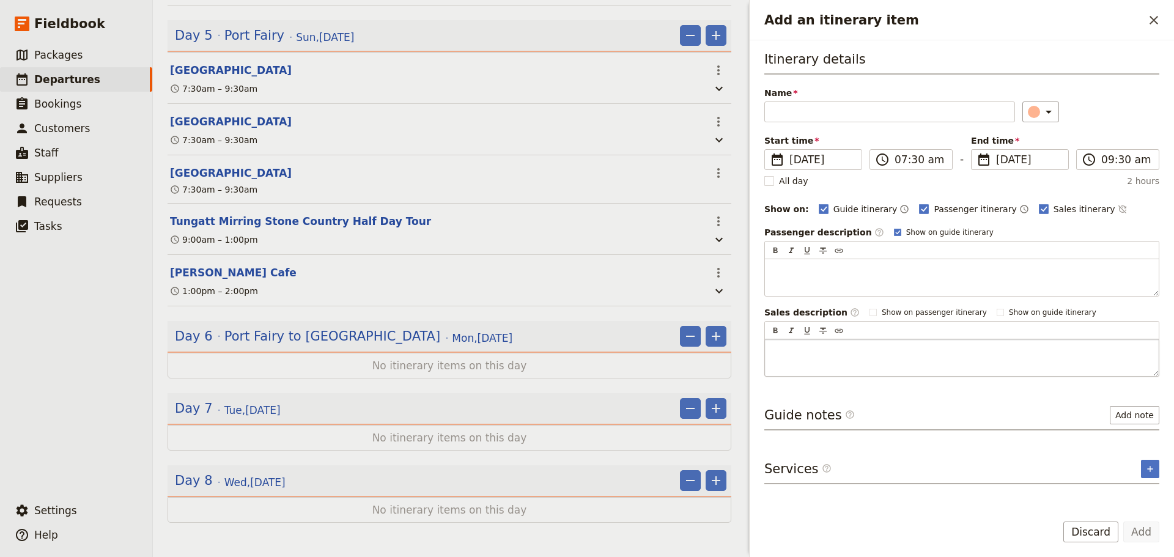
scroll to position [1965, 0]
type input "Loch Ard Gorge Day 1, 10:45am – 11:15am"
click at [894, 232] on rect "Add an itinerary item" at bounding box center [897, 232] width 7 height 7
click at [893, 227] on input "Show on guide itinerary" at bounding box center [893, 227] width 1 height 1
checkbox input "false"
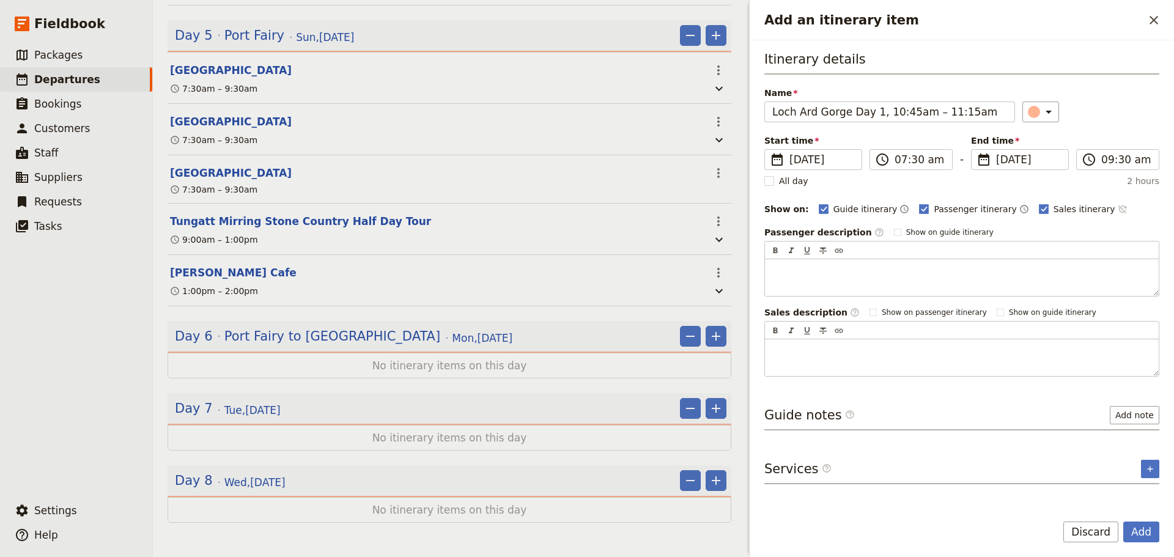
click at [1118, 209] on icon "Time not shown on sales itinerary" at bounding box center [1122, 209] width 8 height 8
click at [1130, 529] on button "Add" at bounding box center [1141, 531] width 36 height 21
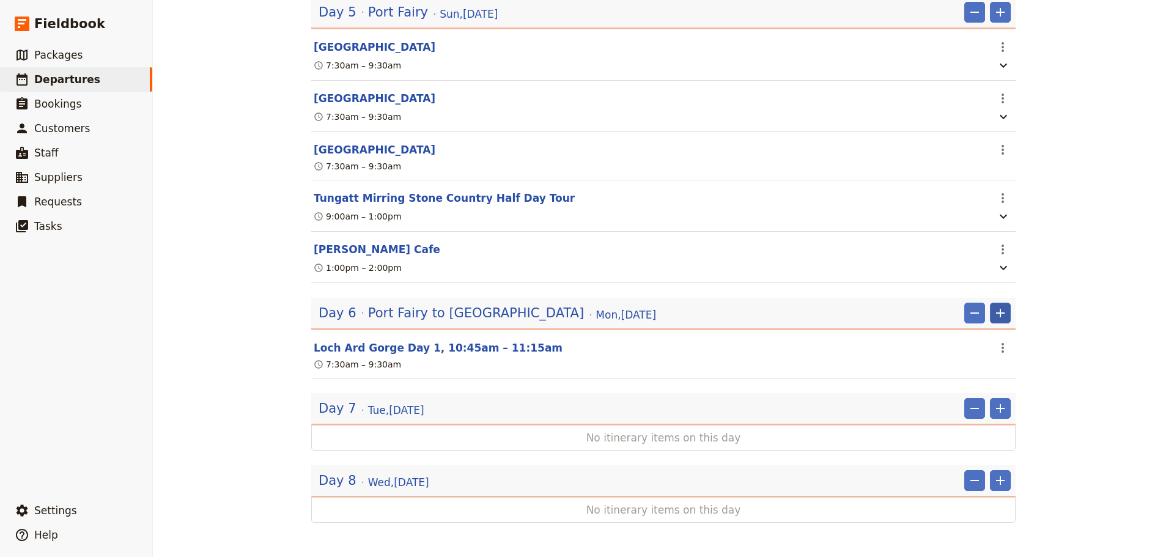
click at [993, 320] on icon "Add" at bounding box center [1000, 313] width 15 height 15
click at [386, 322] on span "Port Fairy to [GEOGRAPHIC_DATA]" at bounding box center [476, 313] width 216 height 18
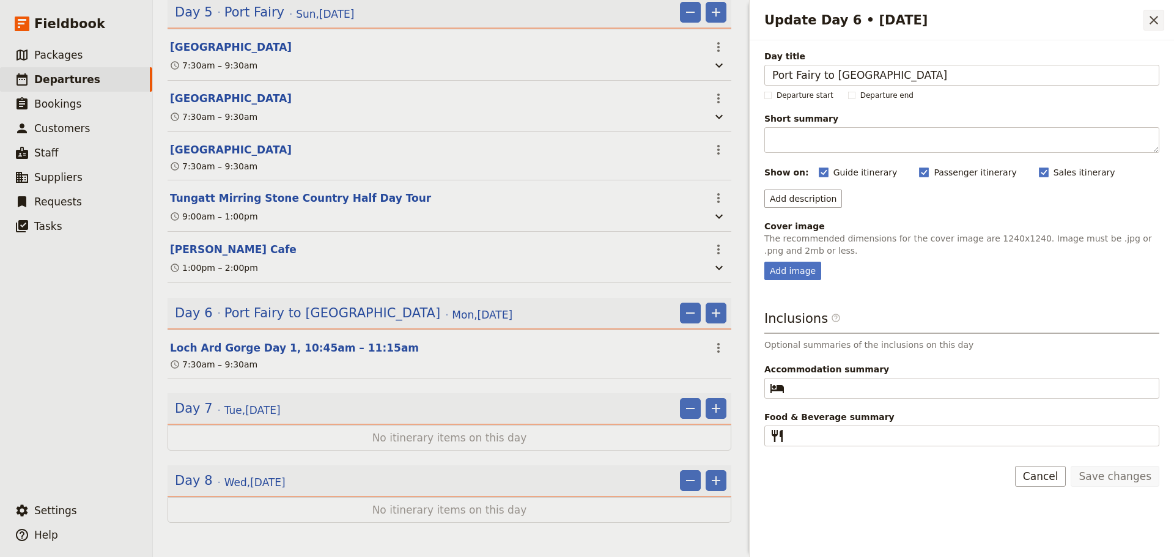
click at [1149, 25] on icon "Close drawer" at bounding box center [1153, 20] width 15 height 15
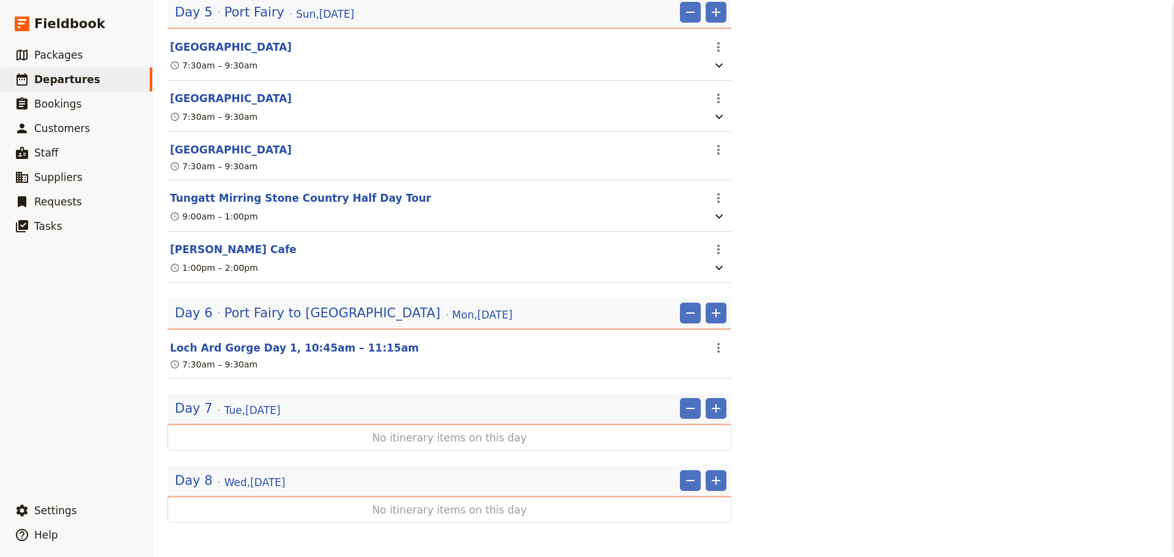
scroll to position [1959, 0]
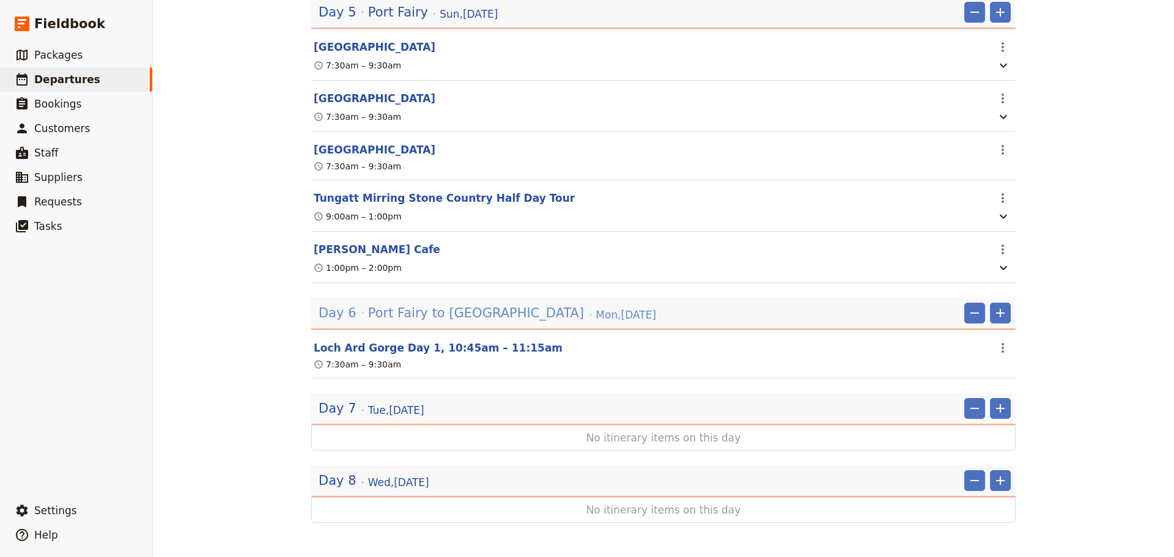
click at [377, 322] on span "Port Fairy to [GEOGRAPHIC_DATA]" at bounding box center [476, 313] width 216 height 18
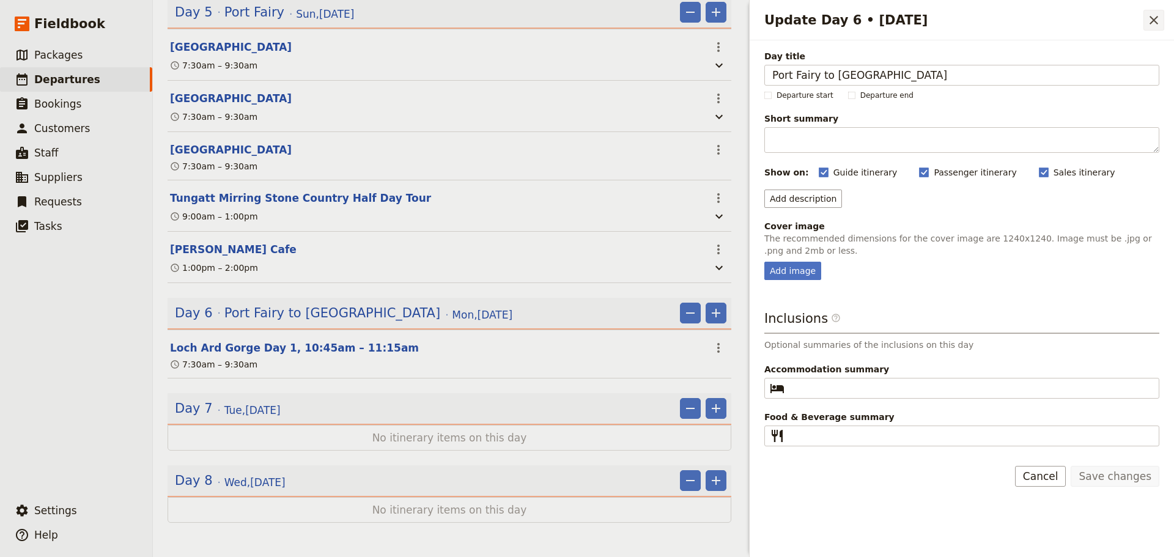
click at [1162, 16] on button "​" at bounding box center [1153, 20] width 21 height 21
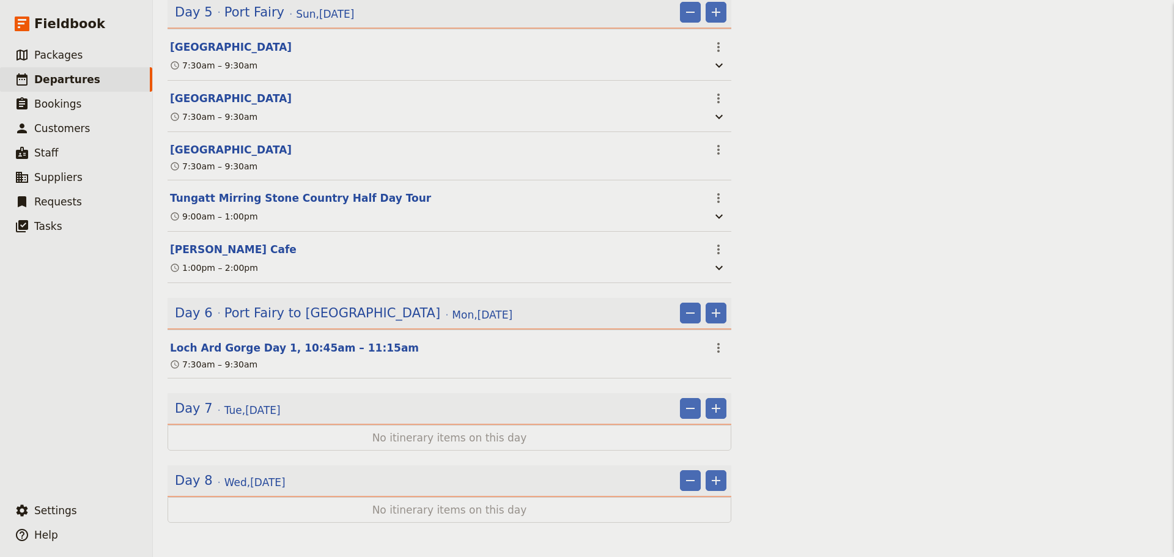
scroll to position [1959, 0]
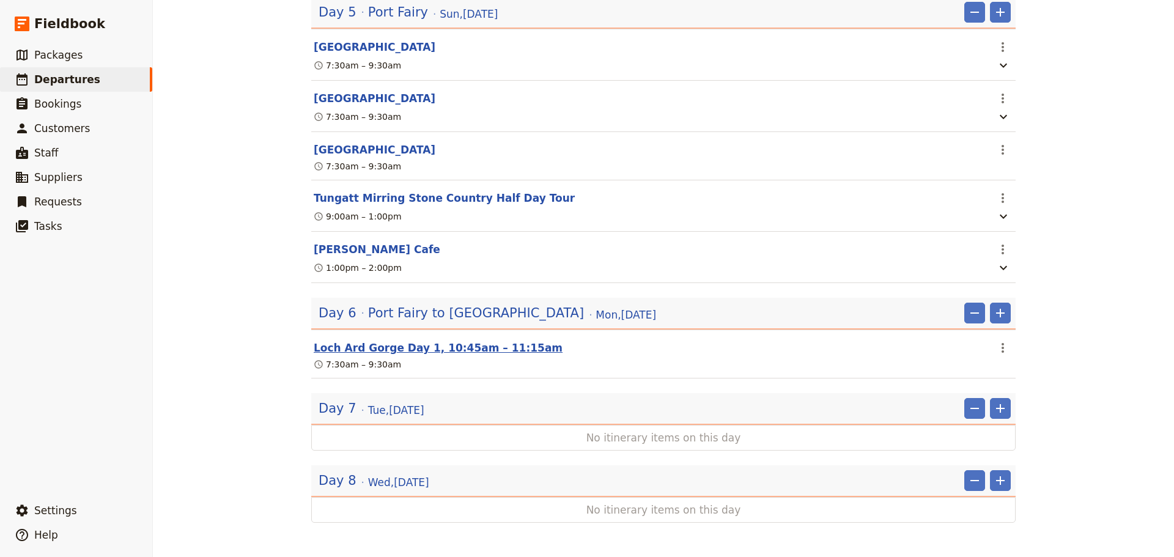
click at [450, 355] on button "Loch Ard Gorge Day 1, 10:45am – 11:15am" at bounding box center [438, 348] width 249 height 15
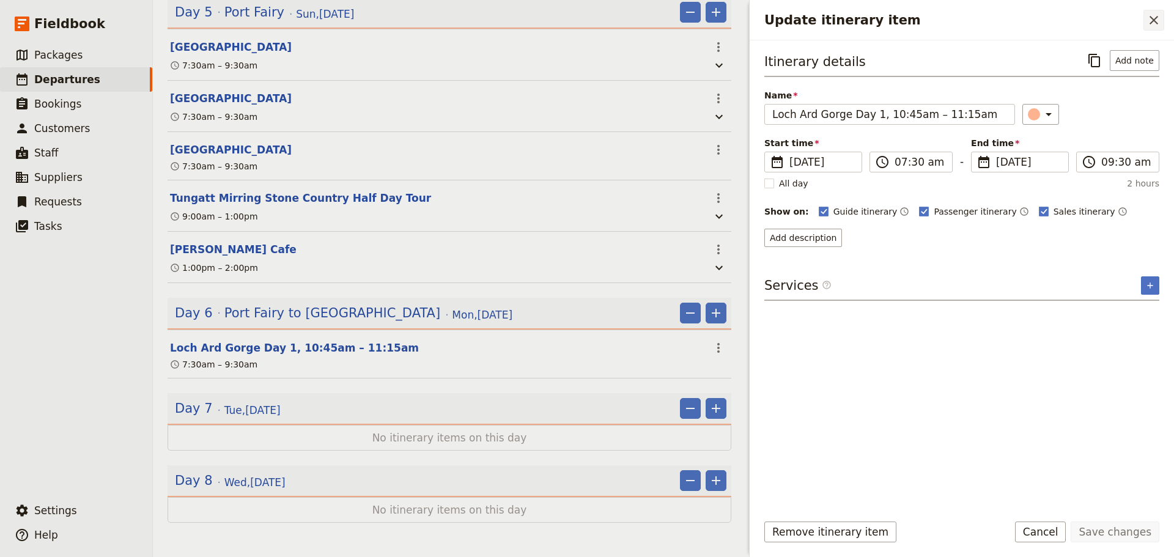
click at [1157, 18] on icon "Close drawer" at bounding box center [1153, 20] width 9 height 9
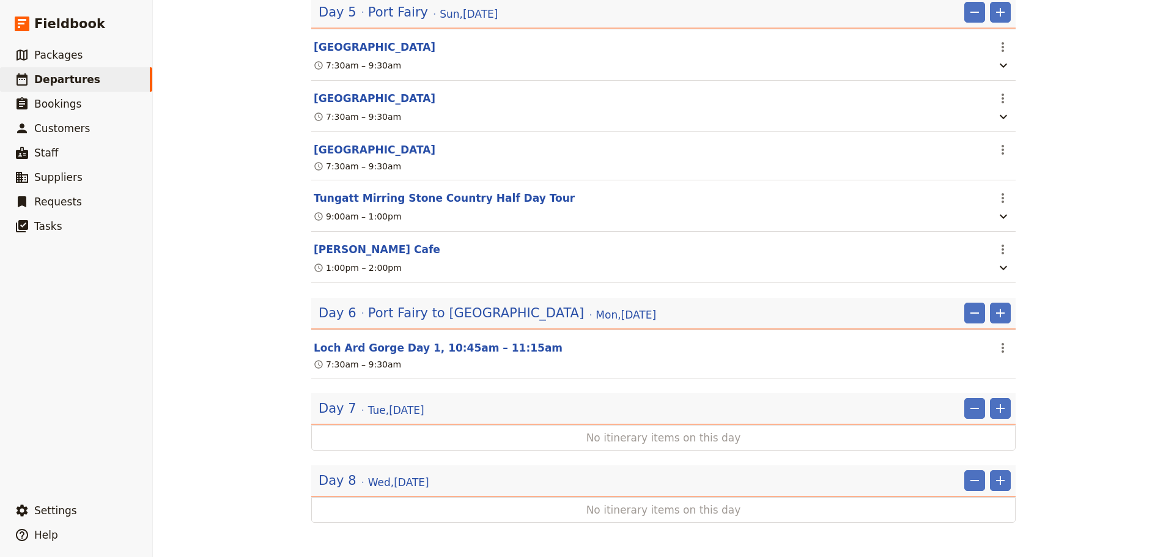
scroll to position [1959, 0]
click at [408, 355] on button "Loch Ard Gorge Day 1, 10:45am – 11:15am" at bounding box center [438, 348] width 249 height 15
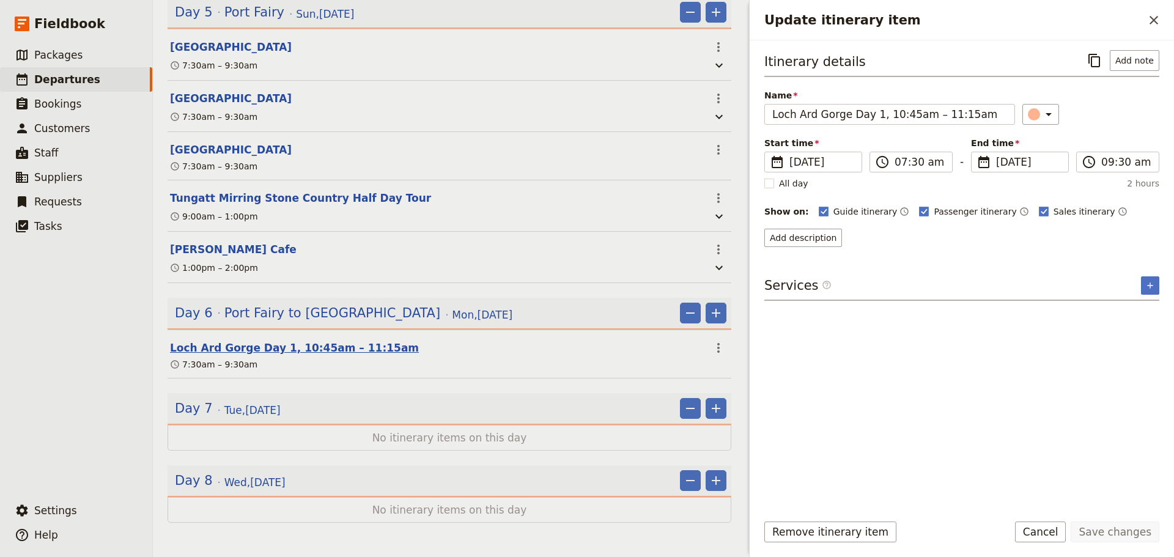
scroll to position [1965, 0]
drag, startPoint x: 971, startPoint y: 114, endPoint x: 845, endPoint y: 119, distance: 125.4
click at [845, 119] on input "Loch Ard Gorge Day 1, 10:45am – 11:15am" at bounding box center [889, 114] width 251 height 21
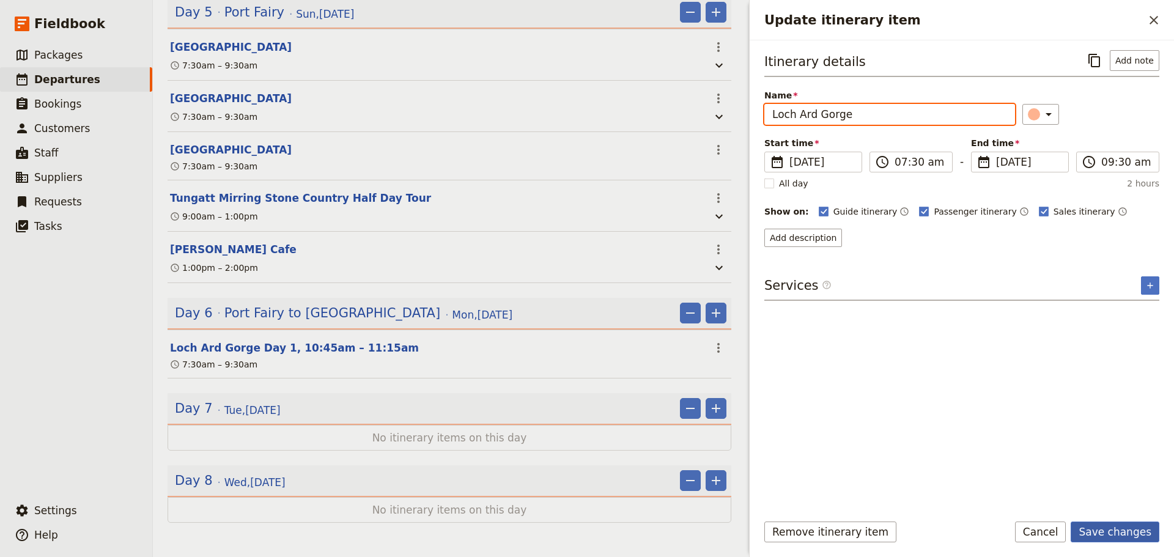
type input "Loch Ard Gorge"
click at [1143, 531] on button "Save changes" at bounding box center [1114, 531] width 89 height 21
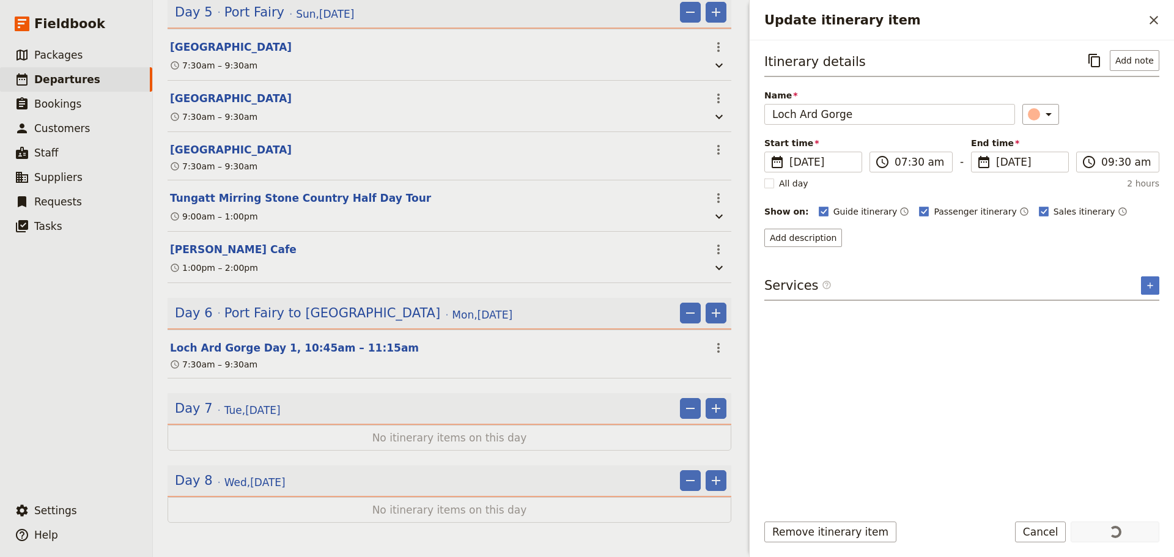
scroll to position [1959, 0]
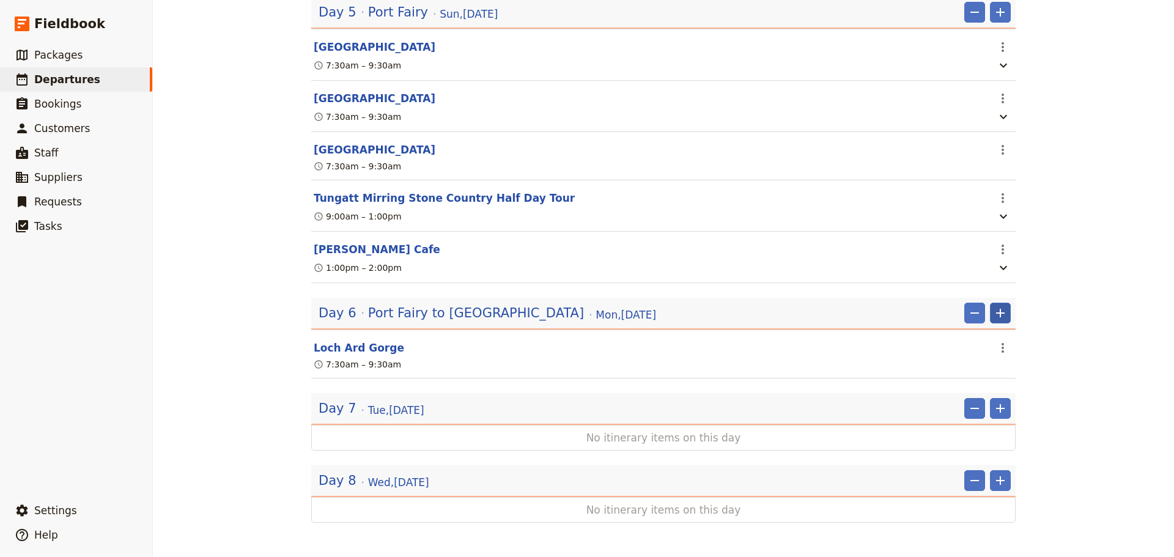
click at [993, 320] on icon "Add" at bounding box center [1000, 313] width 15 height 15
click at [974, 366] on span "Add itinerary item" at bounding box center [959, 363] width 78 height 12
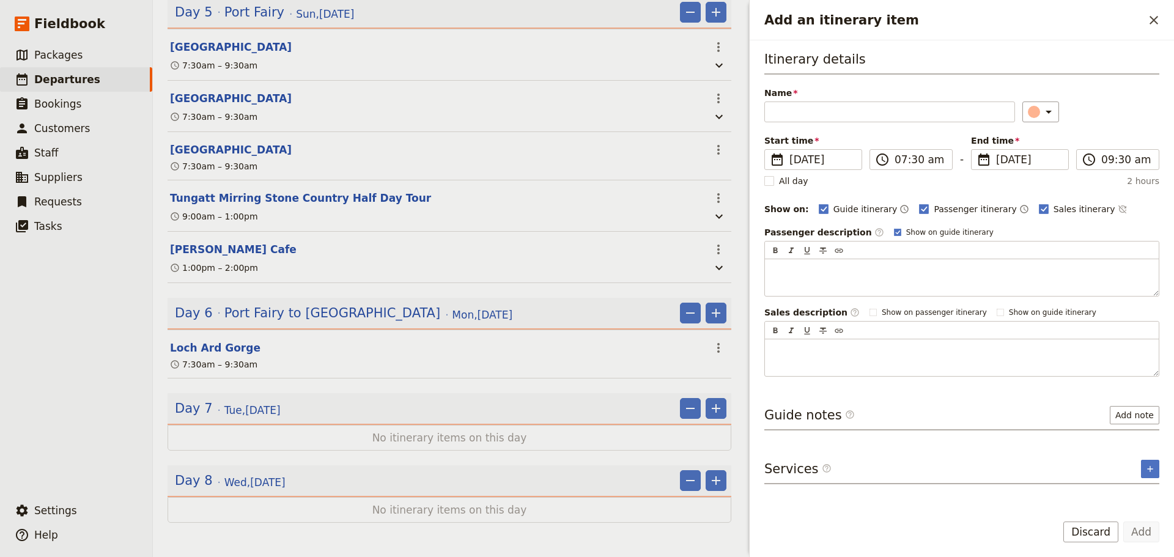
scroll to position [1965, 0]
type input "12 [DEMOGRAPHIC_DATA]"
click at [895, 232] on polygon "Add an itinerary item" at bounding box center [897, 231] width 5 height 5
click at [893, 227] on input "Show on guide itinerary" at bounding box center [893, 227] width 1 height 1
checkbox input "false"
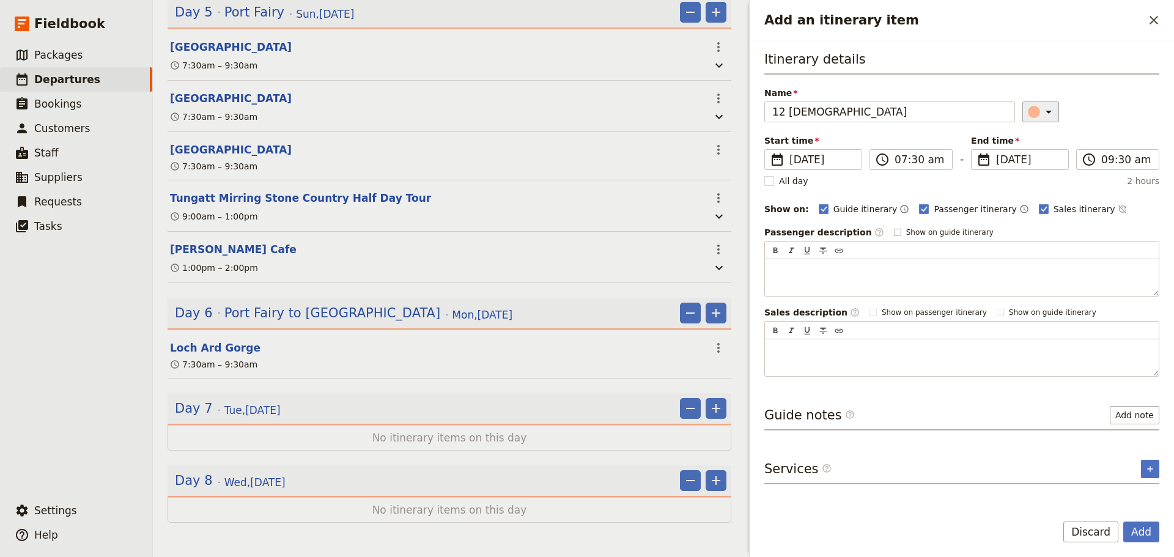
click at [1047, 118] on icon "Add an itinerary item" at bounding box center [1048, 112] width 15 height 15
drag, startPoint x: 1029, startPoint y: 149, endPoint x: 1108, endPoint y: 183, distance: 85.7
click at [1029, 149] on div "button" at bounding box center [1026, 152] width 12 height 12
click at [1091, 208] on div "Guide itinerary ​ Passenger itinerary ​ Sales itinerary ​" at bounding box center [989, 209] width 341 height 15
click at [1118, 210] on icon "Time not shown on sales itinerary" at bounding box center [1123, 209] width 10 height 10
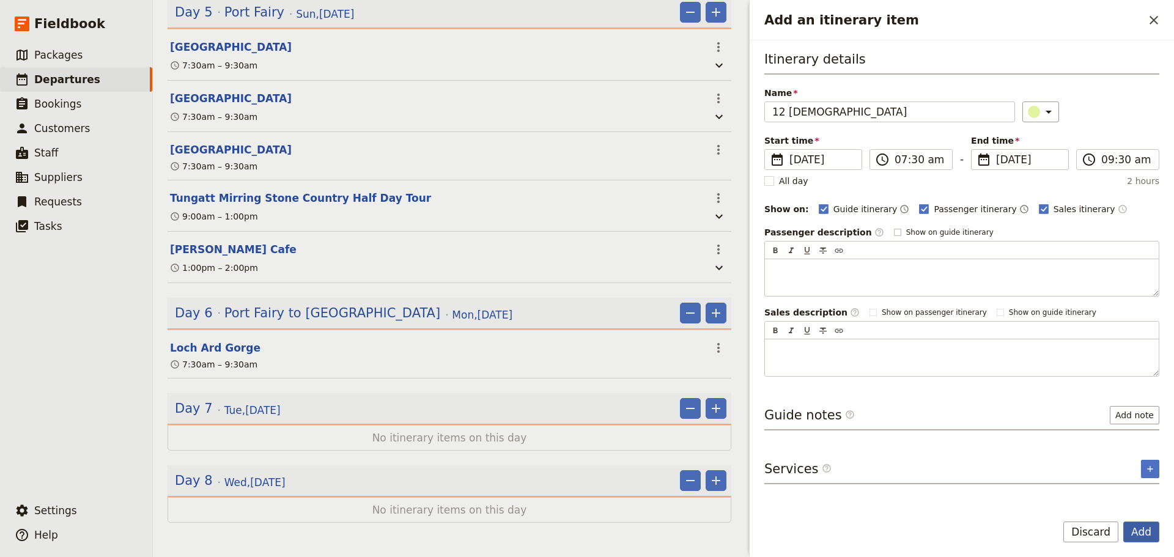
click at [1145, 538] on button "Add" at bounding box center [1141, 531] width 36 height 21
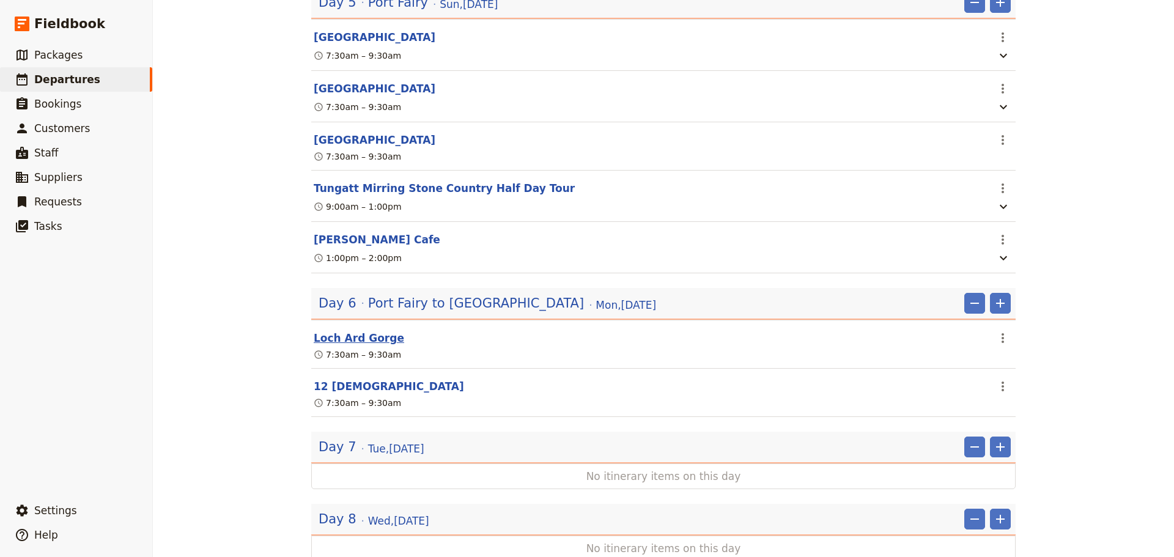
click at [350, 345] on button "Loch Ard Gorge" at bounding box center [359, 338] width 90 height 15
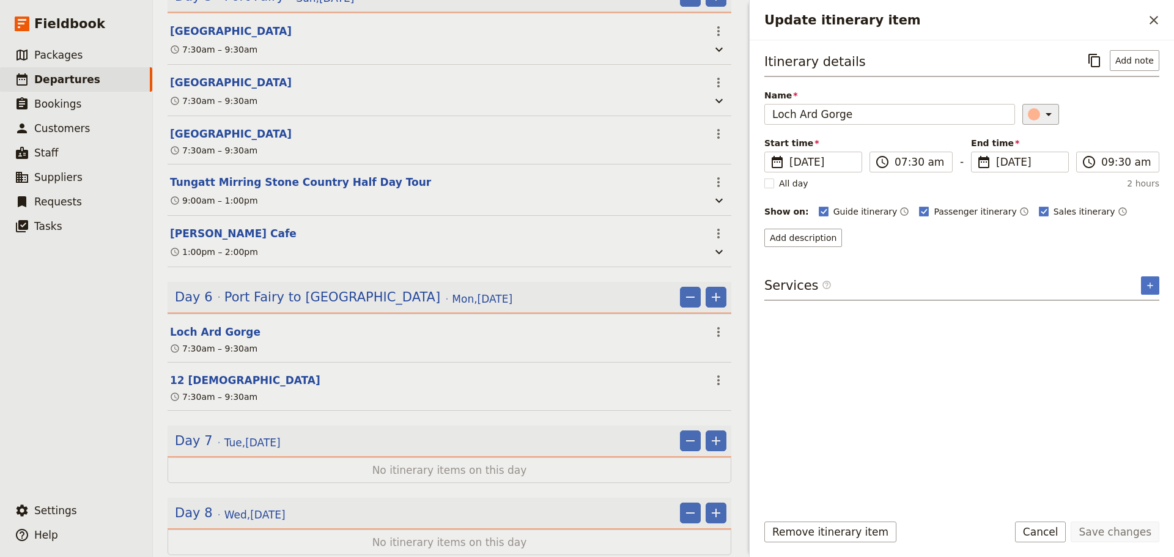
click at [1047, 114] on icon "Update itinerary item" at bounding box center [1048, 114] width 15 height 15
click at [1029, 158] on div "button" at bounding box center [1026, 155] width 12 height 12
click at [1094, 521] on button "Save changes" at bounding box center [1114, 531] width 89 height 21
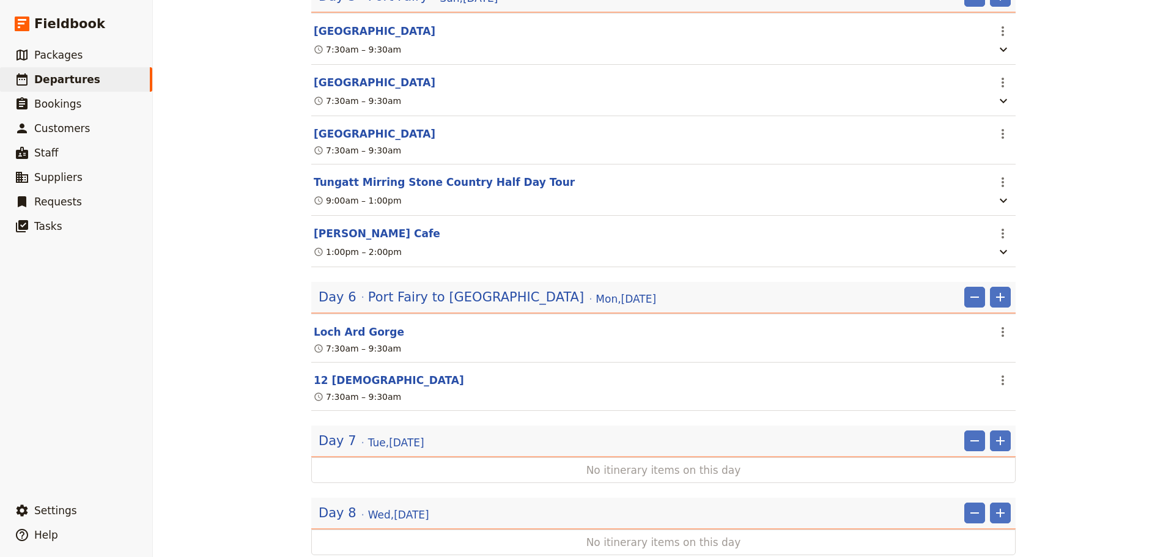
scroll to position [1959, 0]
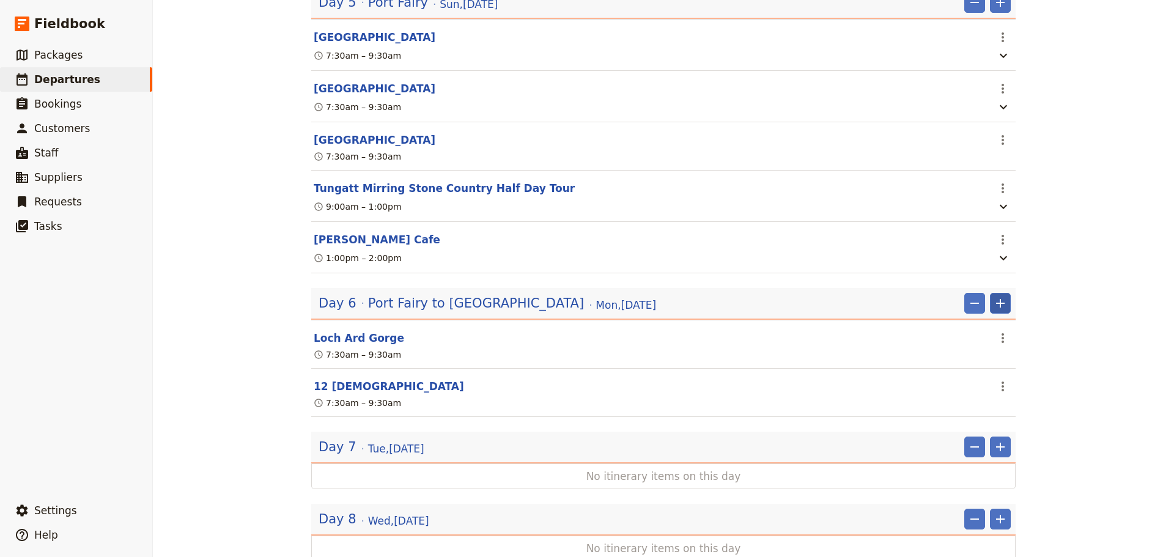
click at [995, 311] on icon "Add" at bounding box center [1000, 303] width 15 height 15
click at [982, 367] on span "Add itinerary item" at bounding box center [959, 363] width 78 height 12
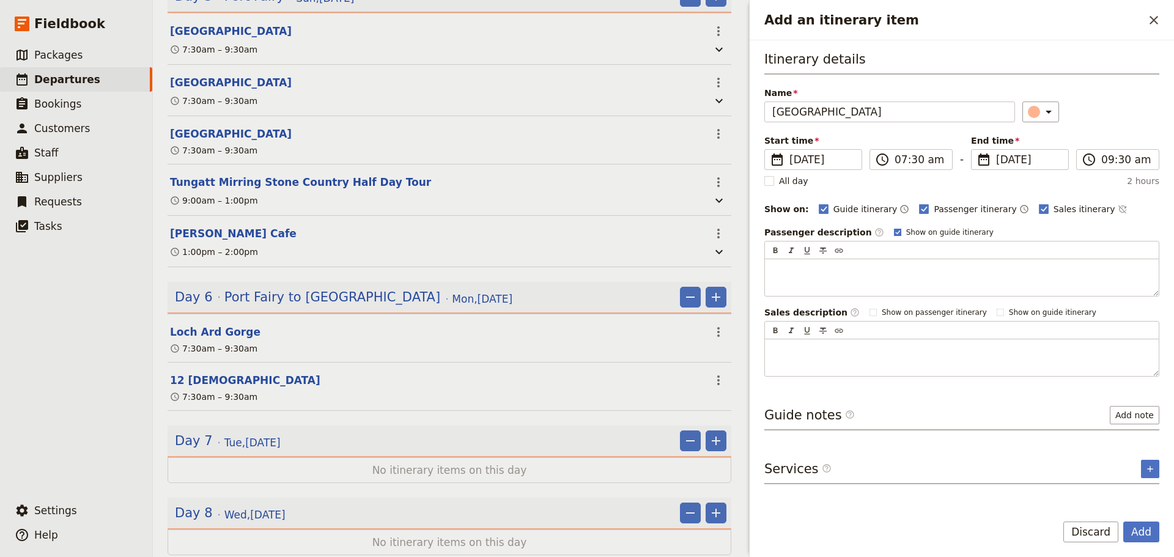
type input "[GEOGRAPHIC_DATA]"
click at [894, 230] on rect "Add an itinerary item" at bounding box center [897, 232] width 7 height 7
click at [893, 227] on input "Show on guide itinerary" at bounding box center [893, 227] width 1 height 1
checkbox input "false"
click at [1118, 208] on icon "Time not shown on sales itinerary" at bounding box center [1123, 209] width 10 height 10
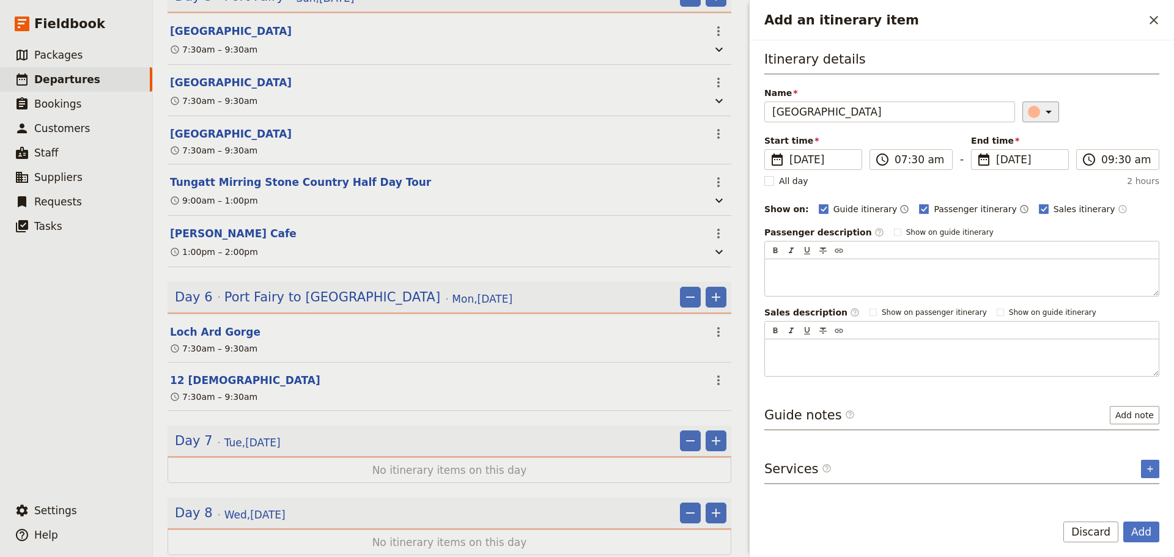
click at [1046, 117] on icon "Add an itinerary item" at bounding box center [1048, 112] width 15 height 15
click at [1022, 151] on div "button" at bounding box center [1026, 152] width 12 height 12
click at [1146, 531] on button "Add" at bounding box center [1141, 531] width 36 height 21
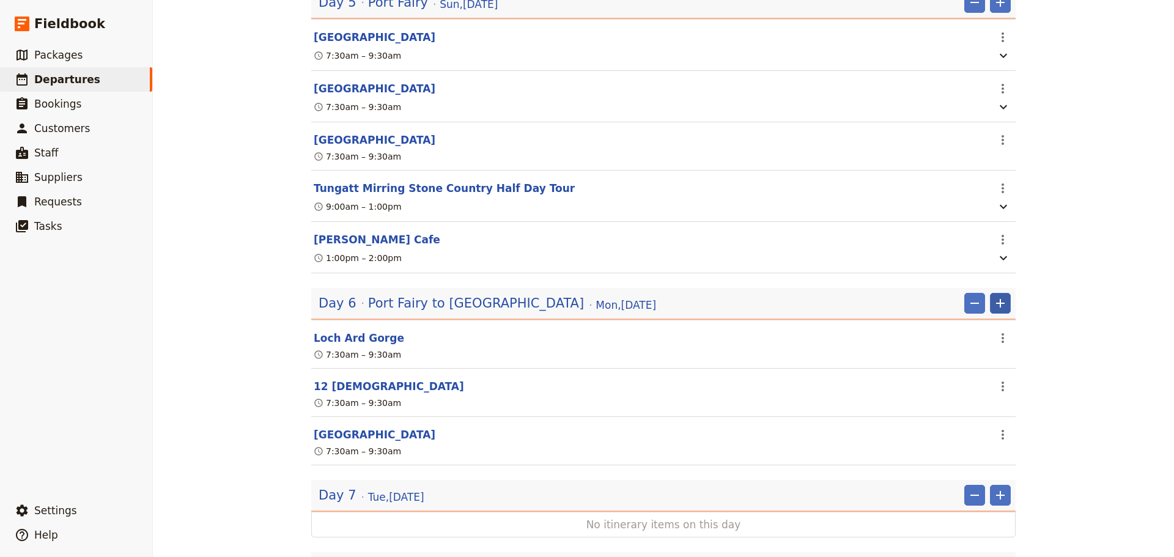
click at [996, 311] on icon "Add" at bounding box center [1000, 303] width 15 height 15
click at [979, 361] on span "Add itinerary item" at bounding box center [959, 363] width 78 height 12
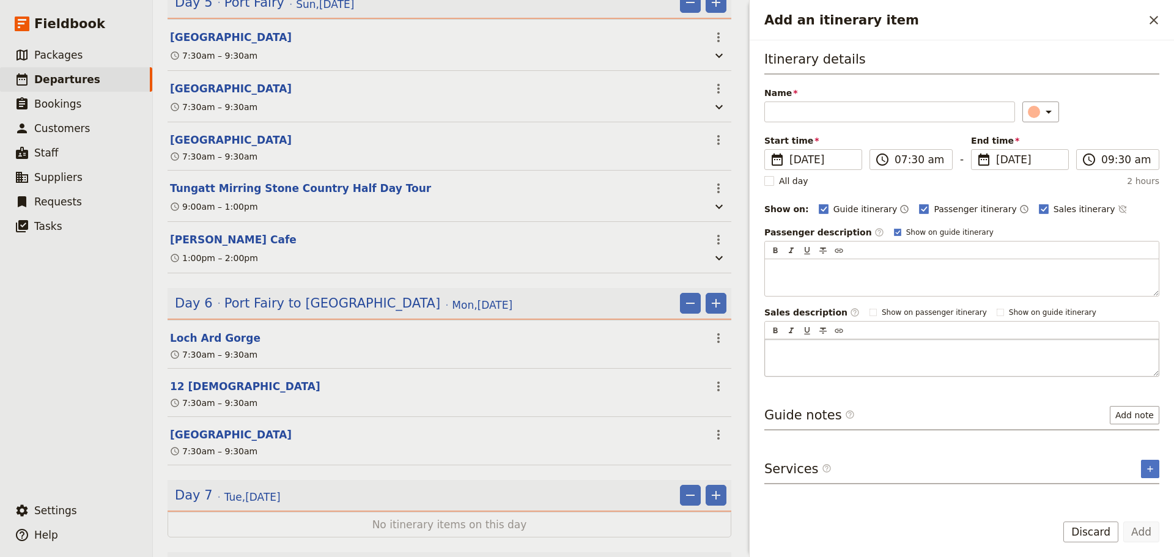
scroll to position [1965, 0]
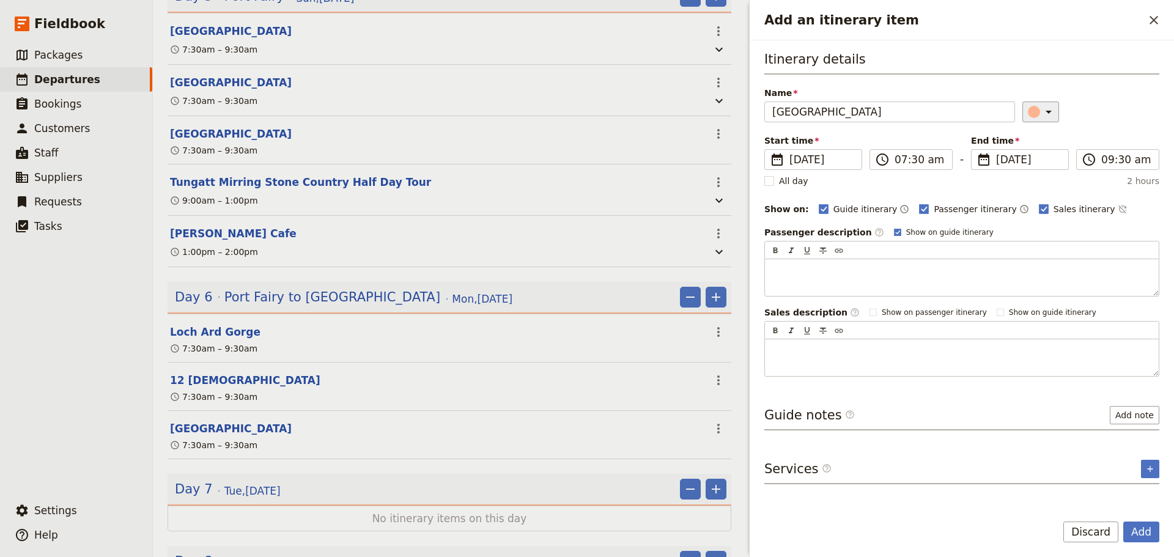
type input "[GEOGRAPHIC_DATA]"
click at [1042, 113] on icon "Add an itinerary item" at bounding box center [1048, 112] width 15 height 15
click at [1026, 155] on div "button" at bounding box center [1026, 152] width 12 height 12
click at [1118, 211] on icon "Time not shown on sales itinerary" at bounding box center [1123, 209] width 10 height 10
click at [871, 231] on div "Passenger description ​ Show on guide itinerary" at bounding box center [961, 232] width 395 height 12
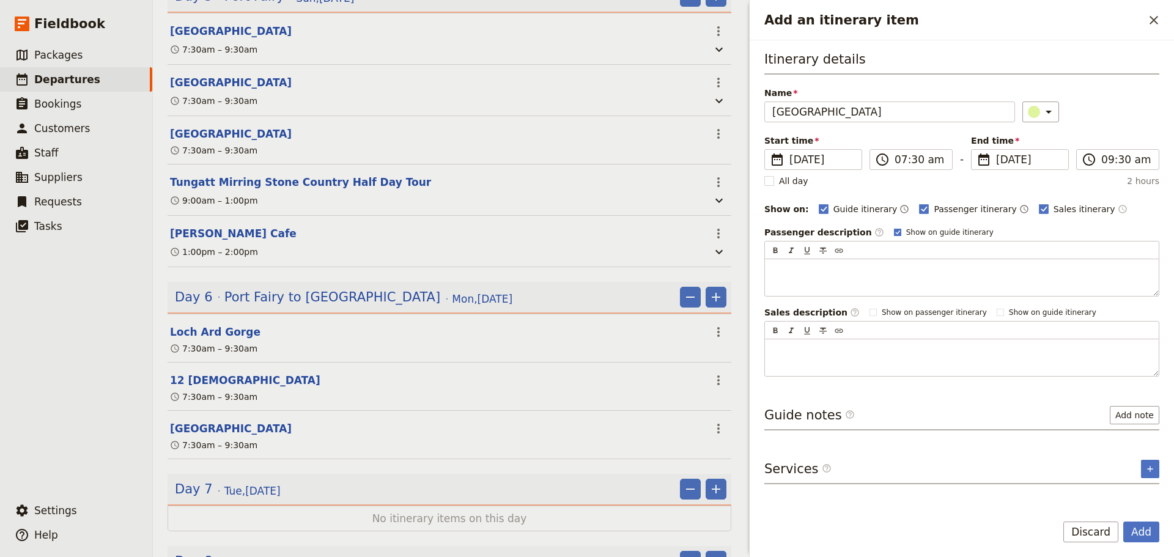
click at [895, 233] on polygon "Add an itinerary item" at bounding box center [897, 231] width 5 height 5
click at [893, 227] on input "Show on guide itinerary" at bounding box center [893, 227] width 1 height 1
checkbox input "false"
click at [1138, 530] on button "Add" at bounding box center [1141, 531] width 36 height 21
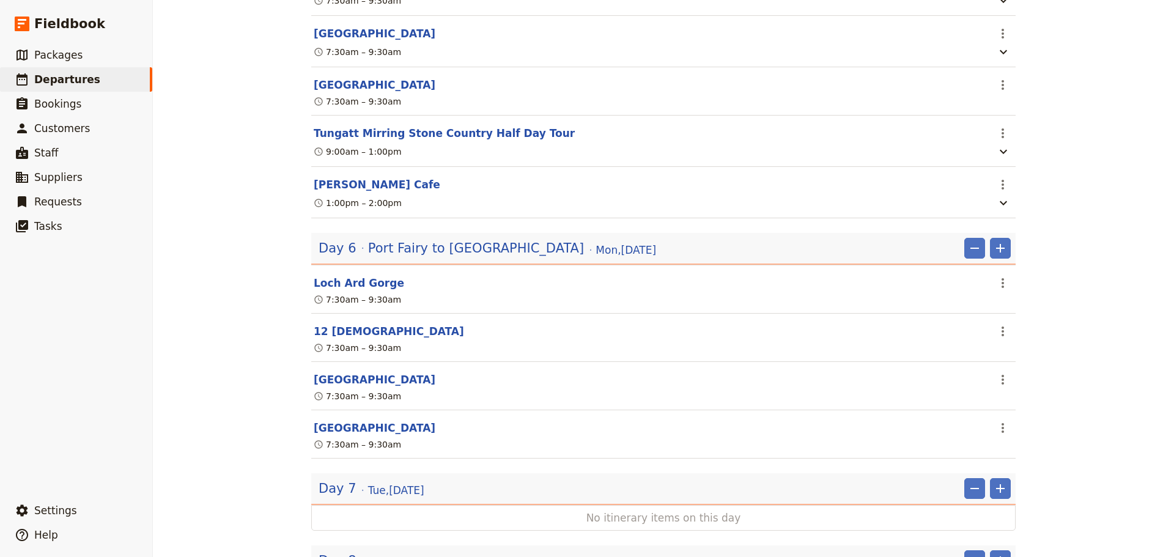
scroll to position [2127, 0]
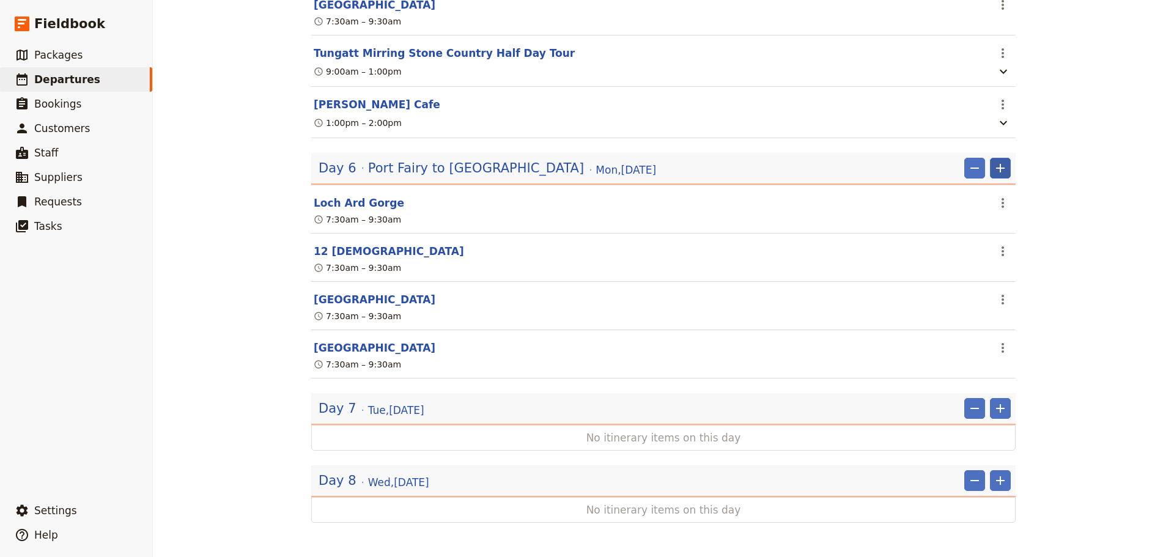
click at [993, 167] on icon "Add" at bounding box center [1000, 168] width 15 height 15
click at [971, 193] on span "Add itinerary item" at bounding box center [959, 195] width 78 height 12
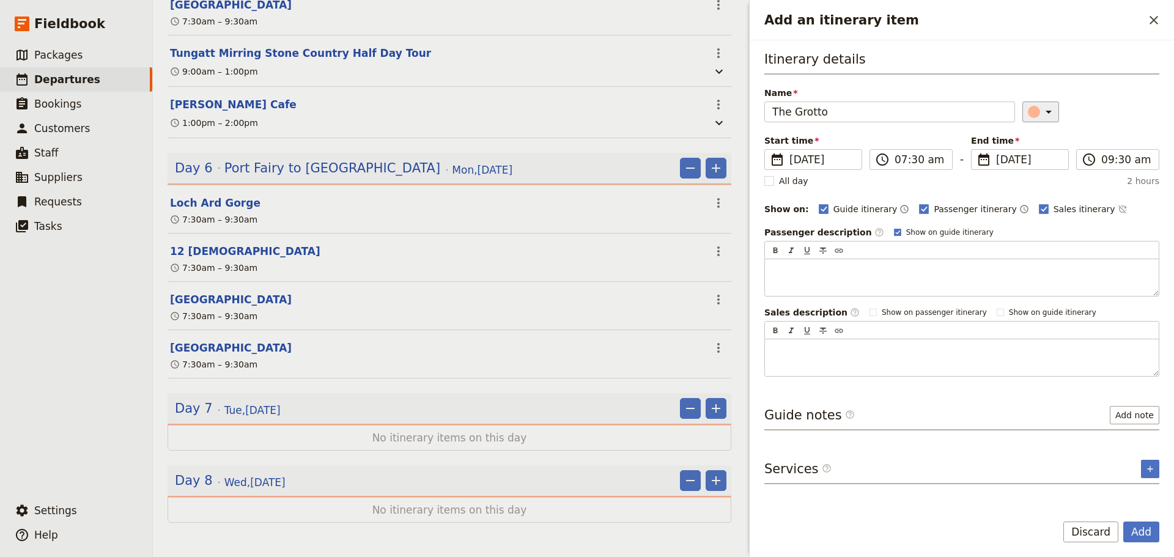
type input "The Grotto"
click at [1041, 119] on icon "Add an itinerary item" at bounding box center [1048, 112] width 15 height 15
click at [1025, 152] on div "button" at bounding box center [1026, 152] width 12 height 12
drag, startPoint x: 875, startPoint y: 232, endPoint x: 888, endPoint y: 232, distance: 12.8
click at [895, 232] on polygon "Add an itinerary item" at bounding box center [897, 231] width 5 height 5
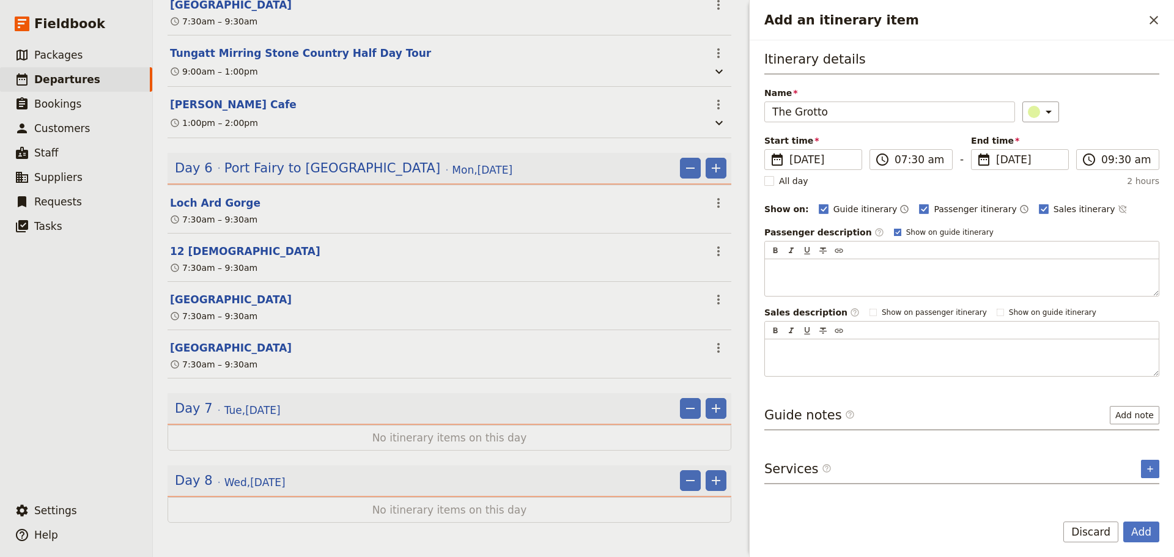
click at [893, 227] on input "Show on guide itinerary" at bounding box center [893, 227] width 1 height 1
checkbox input "false"
click at [1118, 211] on icon "Time not shown on sales itinerary" at bounding box center [1123, 209] width 10 height 10
click at [1136, 524] on button "Add" at bounding box center [1141, 531] width 36 height 21
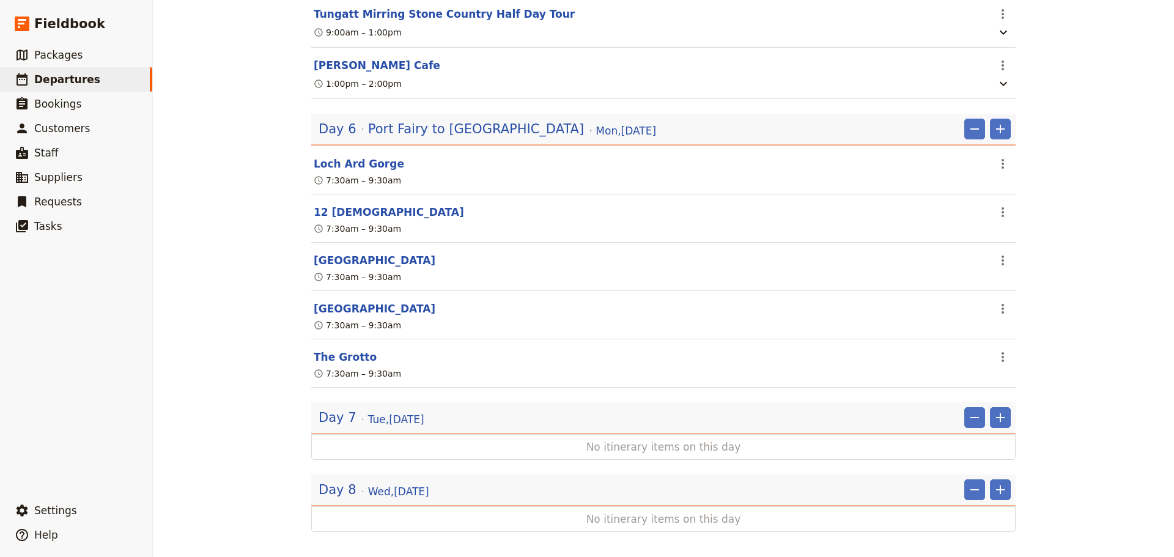
scroll to position [2127, 0]
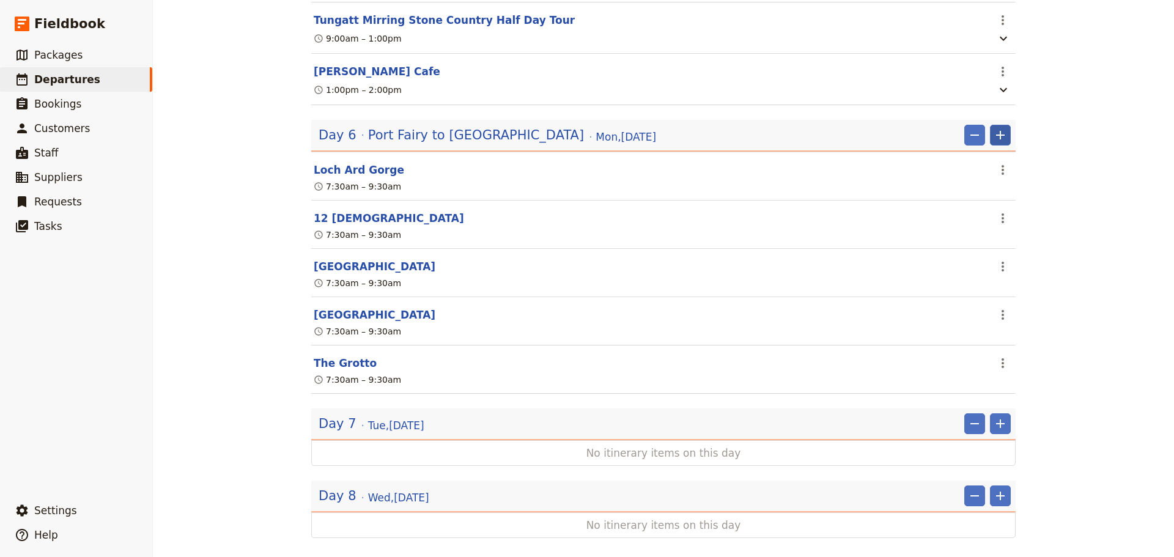
click at [998, 142] on icon "Add" at bounding box center [1000, 135] width 15 height 15
click at [975, 198] on span "Add itinerary item" at bounding box center [959, 195] width 78 height 12
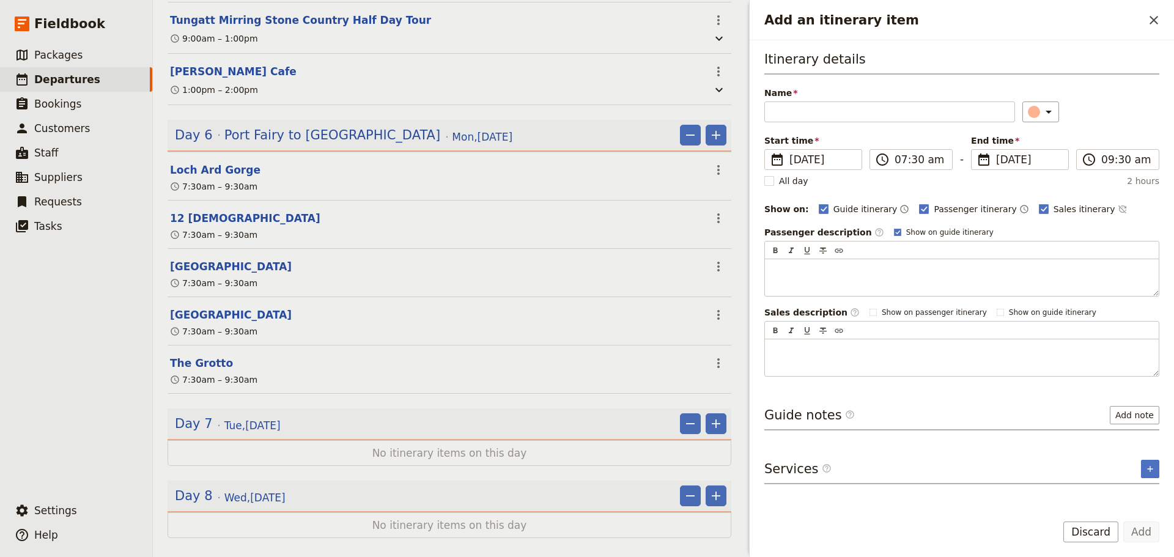
scroll to position [2133, 0]
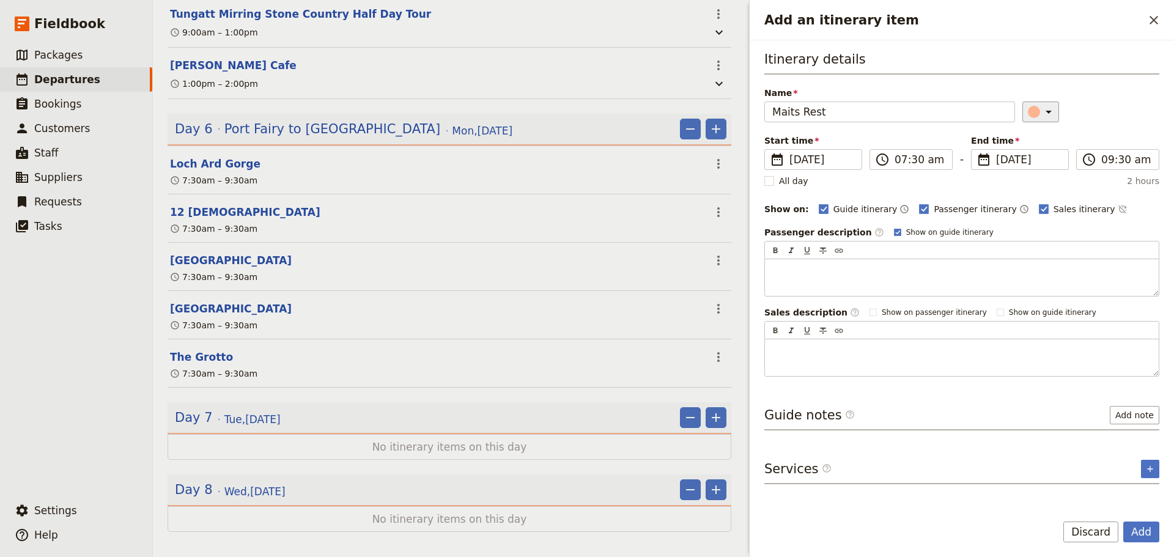
type input "Maits Rest"
click at [1048, 106] on button "​" at bounding box center [1040, 111] width 37 height 21
click at [1028, 148] on div "button" at bounding box center [1026, 152] width 12 height 12
click at [1118, 207] on icon "Time not shown on sales itinerary" at bounding box center [1123, 209] width 10 height 10
click at [895, 233] on polygon "Add an itinerary item" at bounding box center [897, 231] width 5 height 5
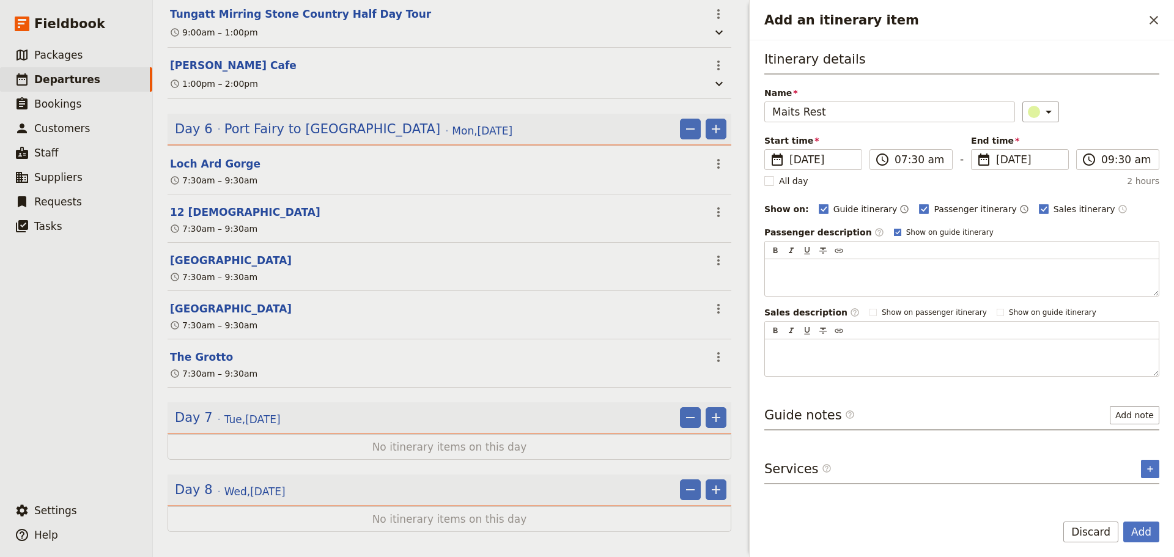
click at [893, 227] on input "Show on guide itinerary" at bounding box center [893, 227] width 1 height 1
checkbox input "false"
click at [1135, 529] on button "Add" at bounding box center [1141, 531] width 36 height 21
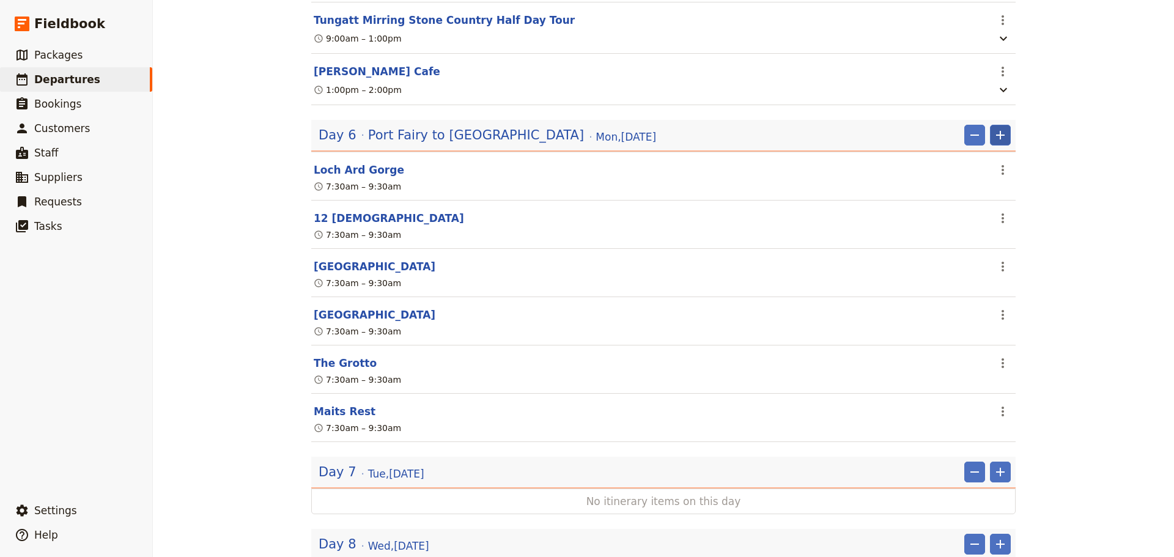
click at [998, 142] on icon "Add" at bounding box center [1000, 135] width 15 height 15
click at [977, 196] on span "Add itinerary item" at bounding box center [959, 195] width 78 height 12
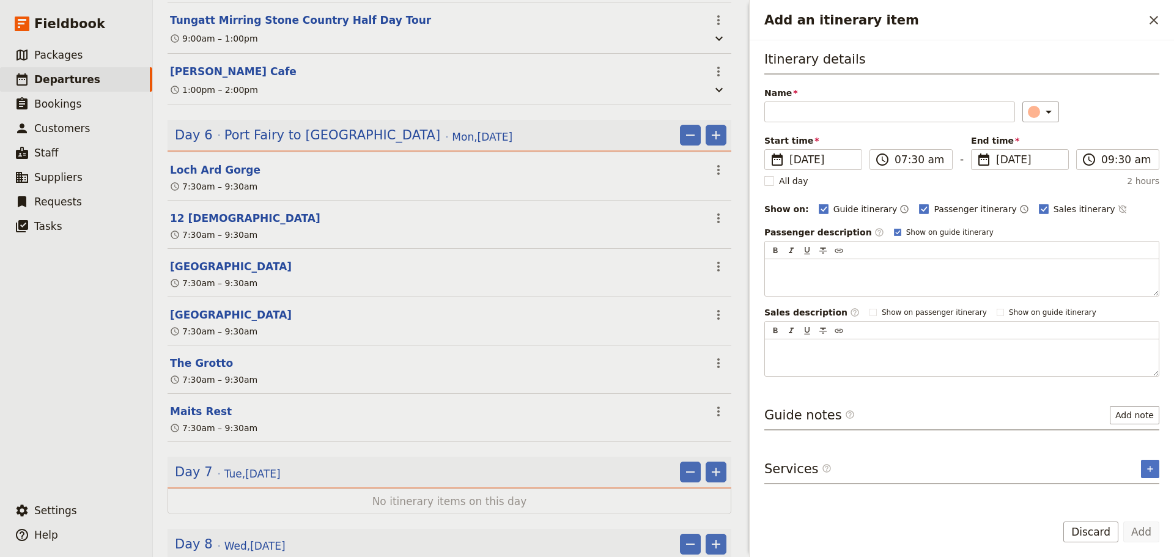
scroll to position [2133, 0]
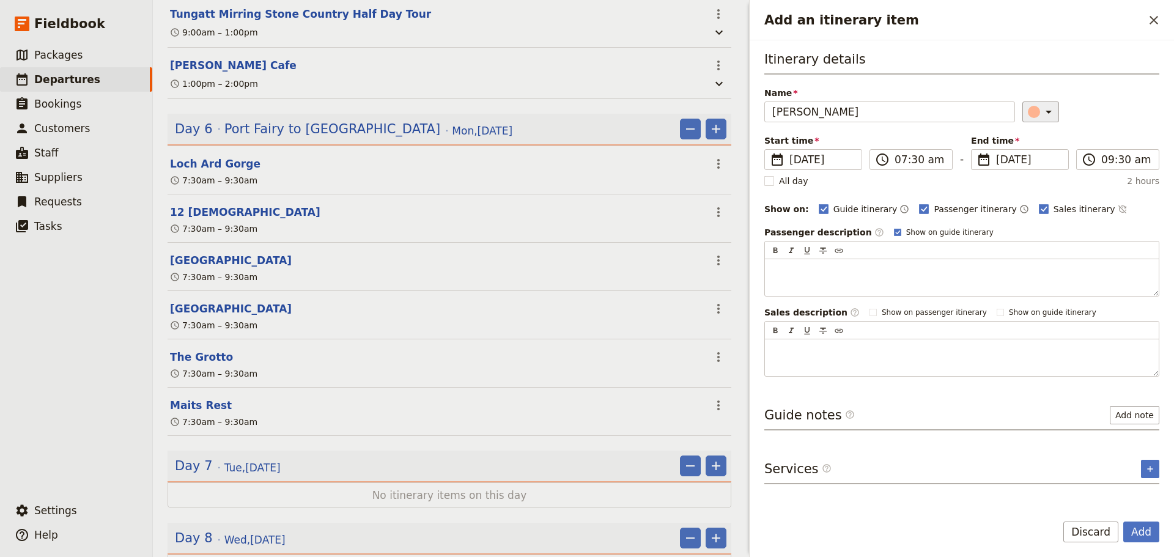
type input "[PERSON_NAME]"
click at [1045, 111] on icon "Add an itinerary item" at bounding box center [1048, 112] width 6 height 3
click at [1021, 156] on div "button" at bounding box center [1026, 152] width 12 height 12
click at [894, 234] on rect "Add an itinerary item" at bounding box center [897, 232] width 7 height 7
click at [893, 227] on input "Show on guide itinerary" at bounding box center [893, 227] width 1 height 1
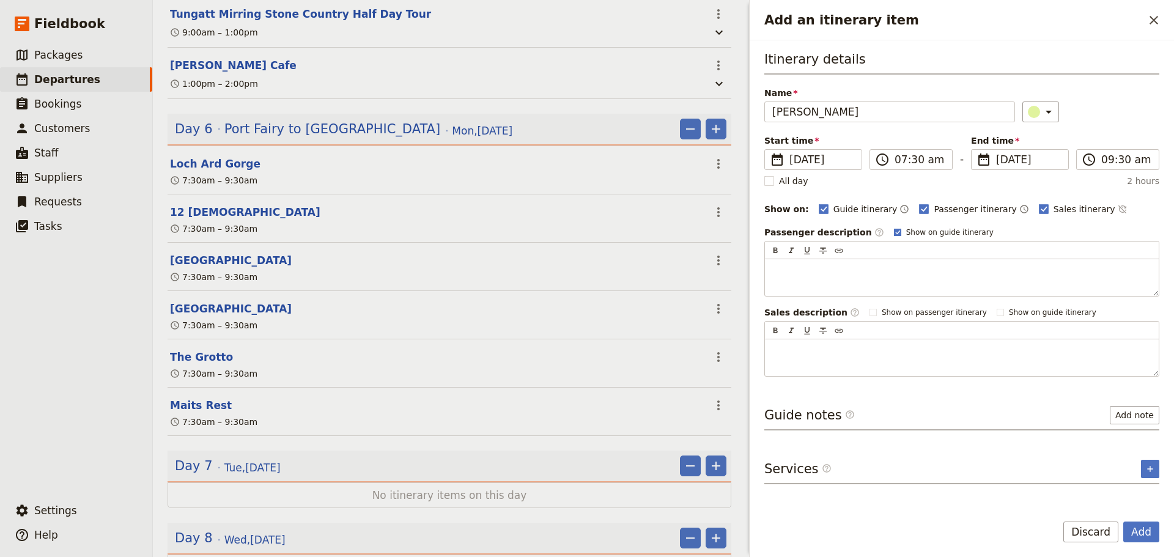
checkbox input "false"
click at [1077, 207] on div "Sales itinerary ​" at bounding box center [1083, 209] width 89 height 15
click at [1118, 206] on icon "Time not shown on sales itinerary" at bounding box center [1123, 209] width 10 height 10
click at [1149, 536] on button "Add" at bounding box center [1141, 531] width 36 height 21
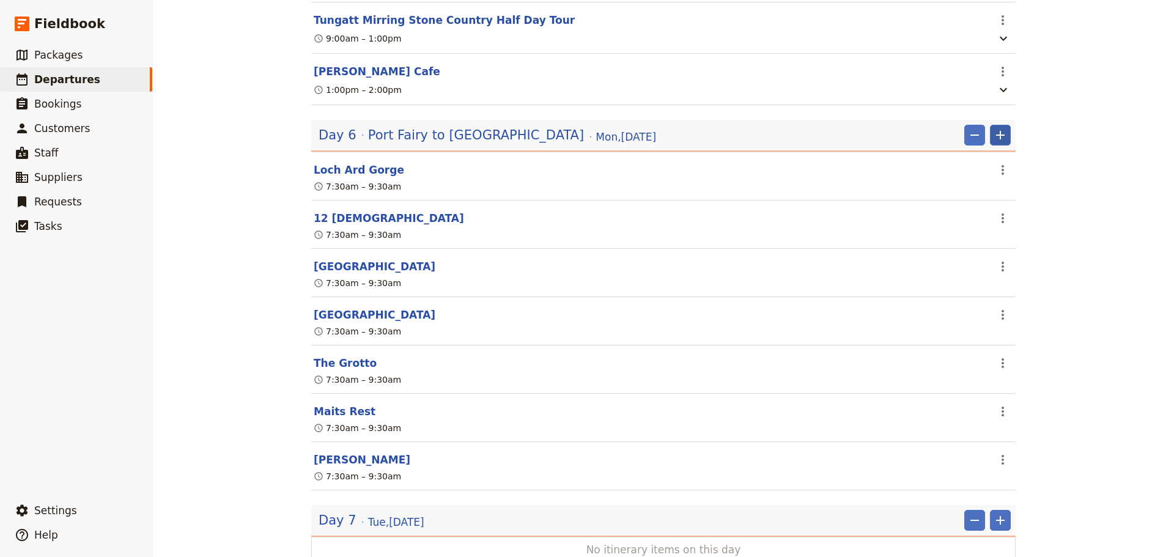
click at [1005, 145] on button "​" at bounding box center [1000, 135] width 21 height 21
click at [985, 190] on span "Add itinerary item" at bounding box center [959, 195] width 78 height 12
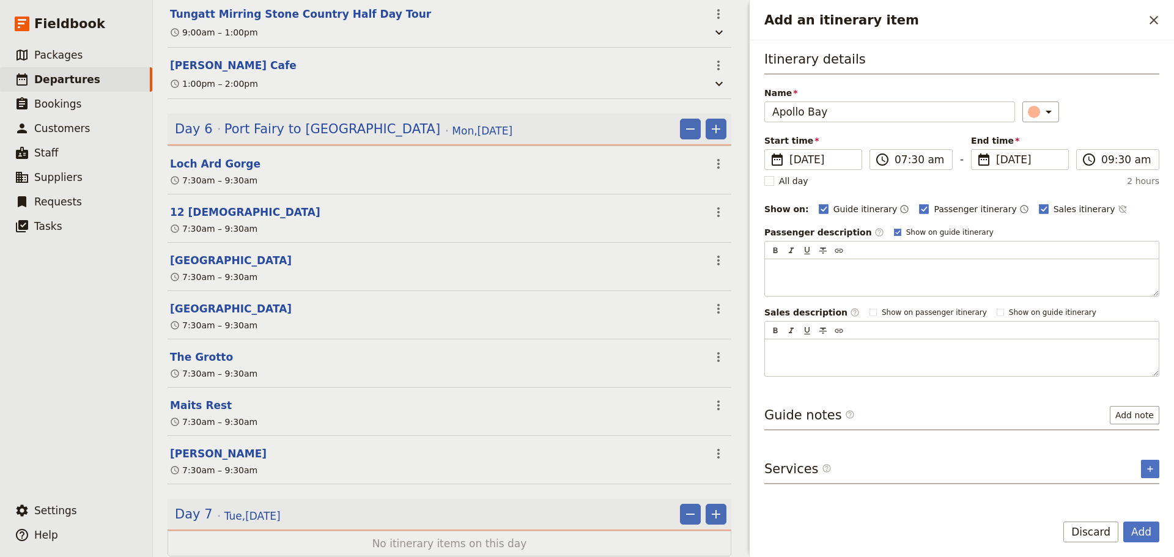
type input "Apollo Bay"
click at [1051, 100] on div "Name Apollo Bay ​" at bounding box center [961, 104] width 395 height 35
click at [1046, 109] on icon "Add an itinerary item" at bounding box center [1048, 112] width 15 height 15
click at [1045, 142] on div "button" at bounding box center [1040, 137] width 12 height 12
click at [894, 231] on rect "Add an itinerary item" at bounding box center [897, 232] width 7 height 7
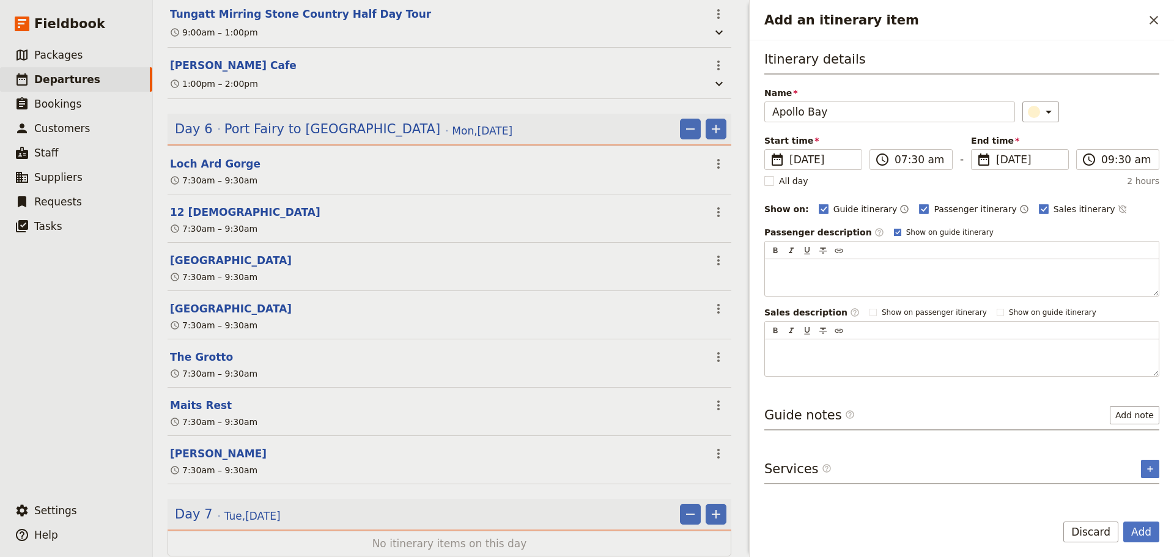
click at [893, 227] on input "Show on guide itinerary" at bounding box center [893, 227] width 1 height 1
checkbox input "false"
click at [1118, 208] on icon "Time not shown on sales itinerary" at bounding box center [1123, 209] width 10 height 10
click at [1147, 528] on button "Add" at bounding box center [1141, 531] width 36 height 21
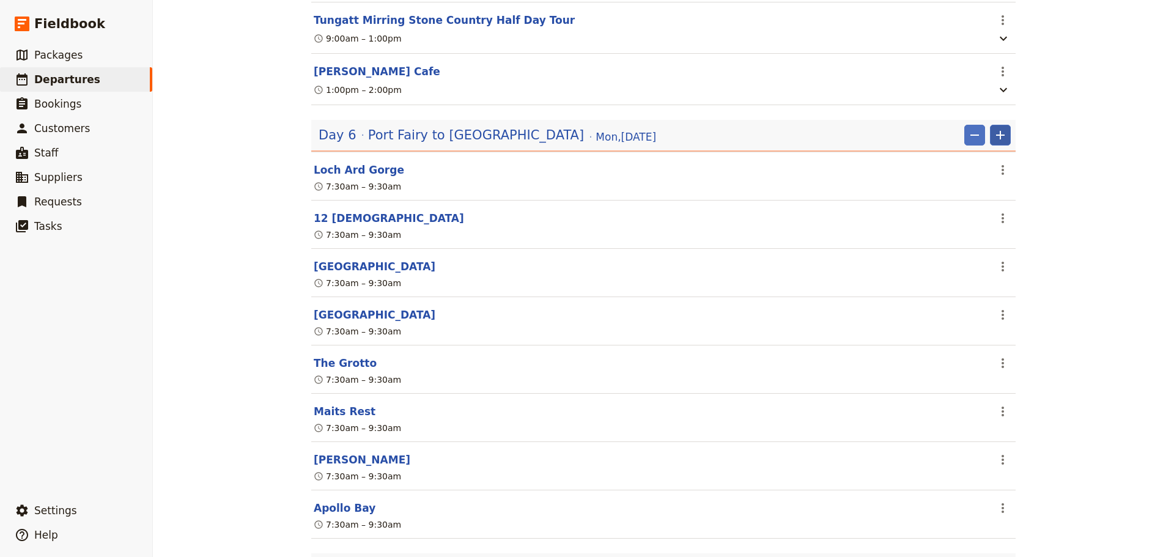
click at [1005, 145] on button "​" at bounding box center [1000, 135] width 21 height 21
click at [1000, 188] on button "Add itinerary item" at bounding box center [959, 194] width 92 height 17
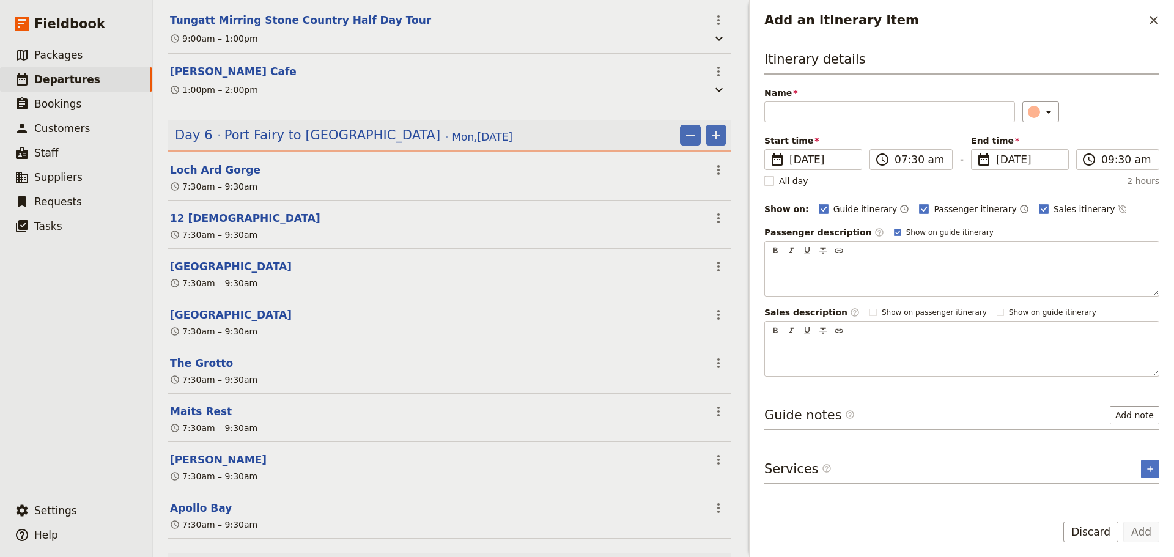
scroll to position [2133, 0]
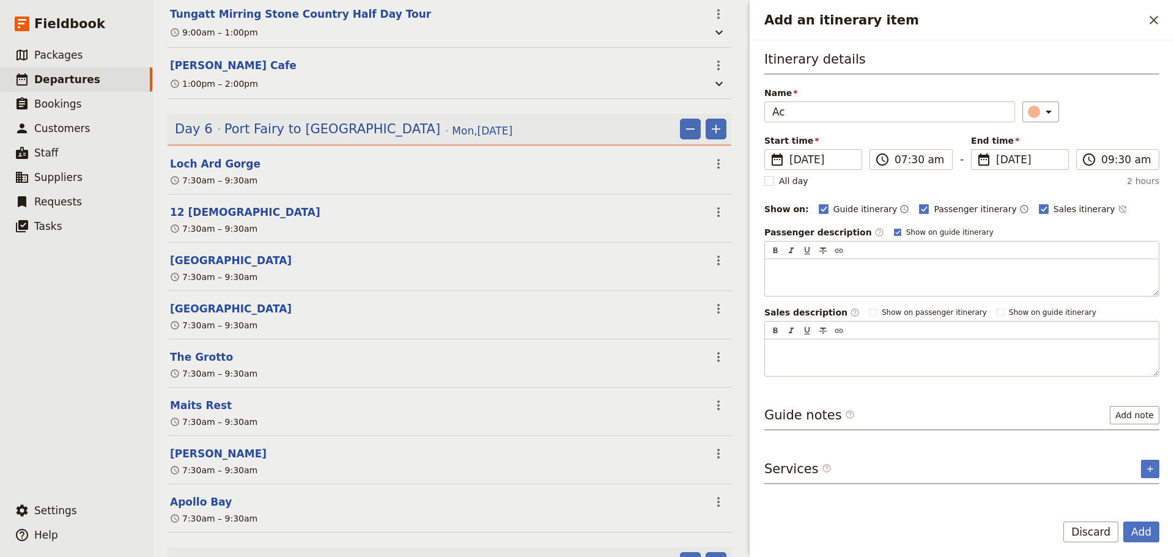
type input "A"
click at [1095, 539] on button "Discard" at bounding box center [1090, 531] width 55 height 21
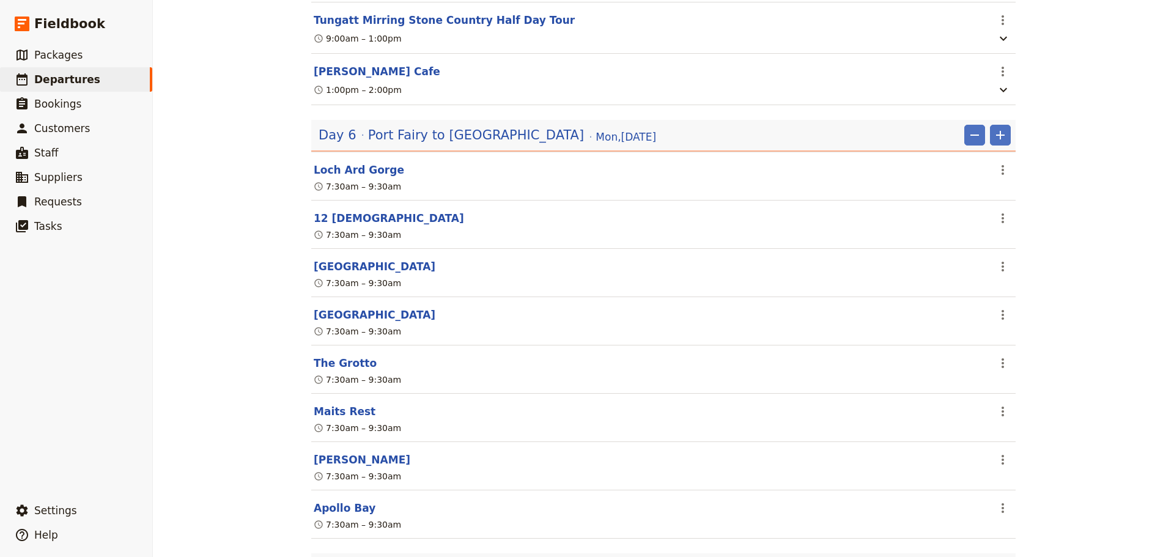
click at [990, 125] on button "​" at bounding box center [1000, 135] width 21 height 21
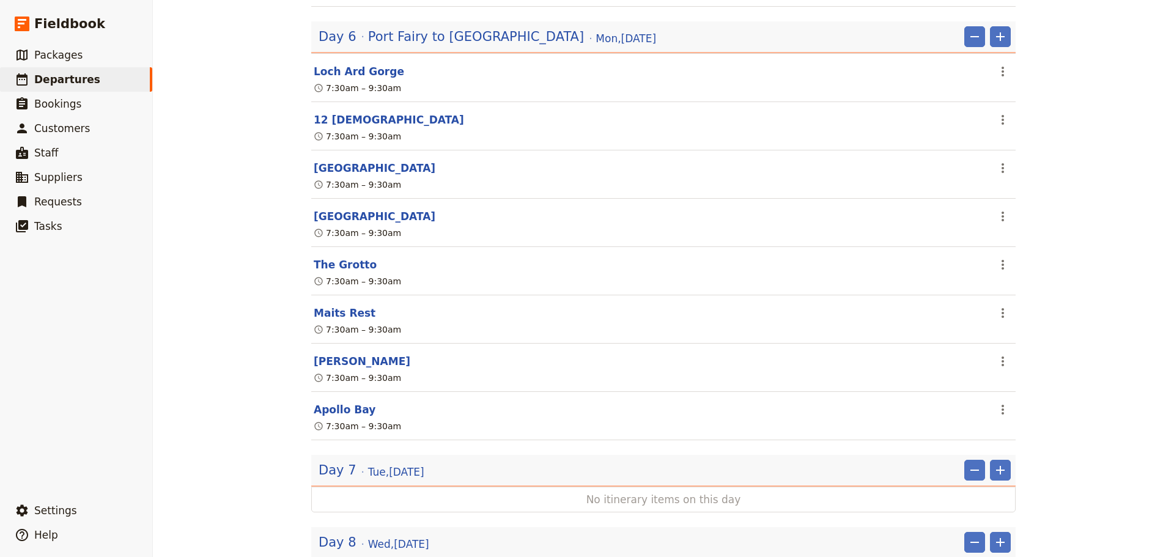
scroll to position [2320, 0]
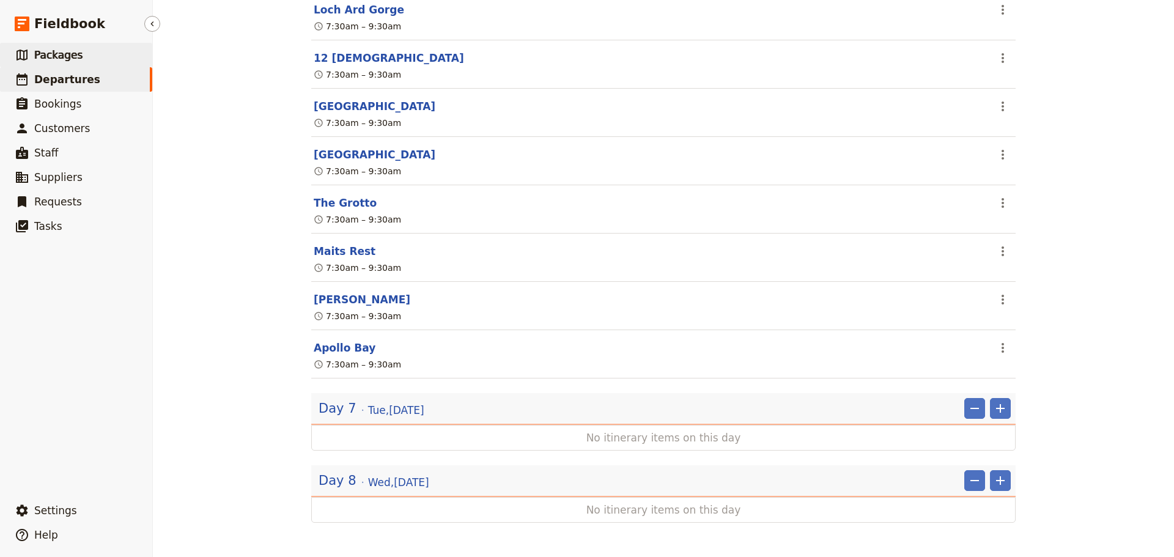
click at [64, 54] on span "Packages" at bounding box center [58, 55] width 48 height 12
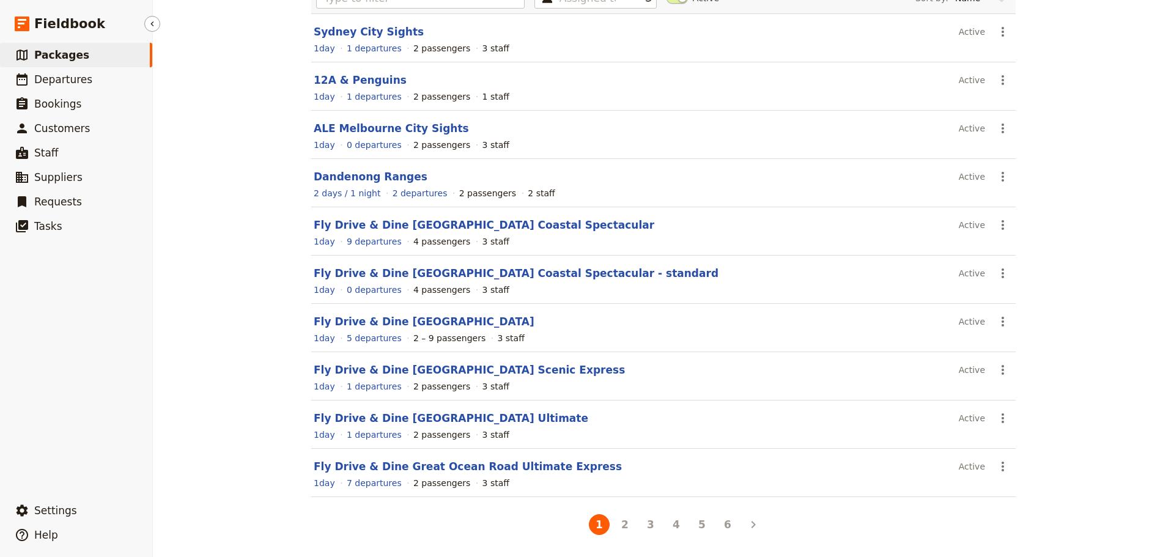
scroll to position [109, 0]
click at [721, 531] on button "6" at bounding box center [727, 524] width 21 height 21
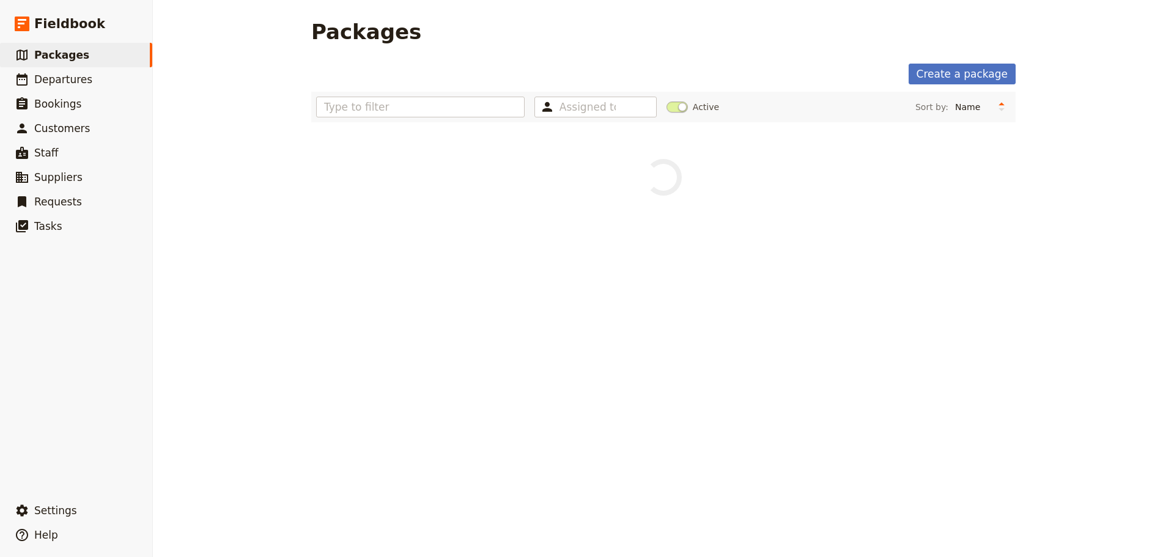
scroll to position [0, 0]
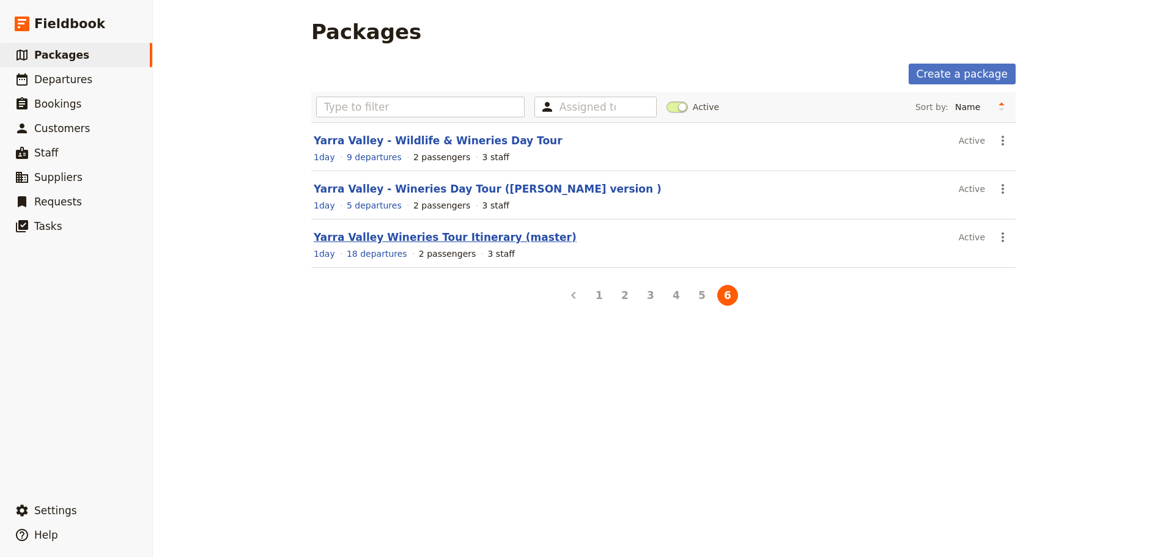
click at [386, 238] on link "Yarra Valley Wineries Tour Itinerary (master)" at bounding box center [445, 237] width 263 height 12
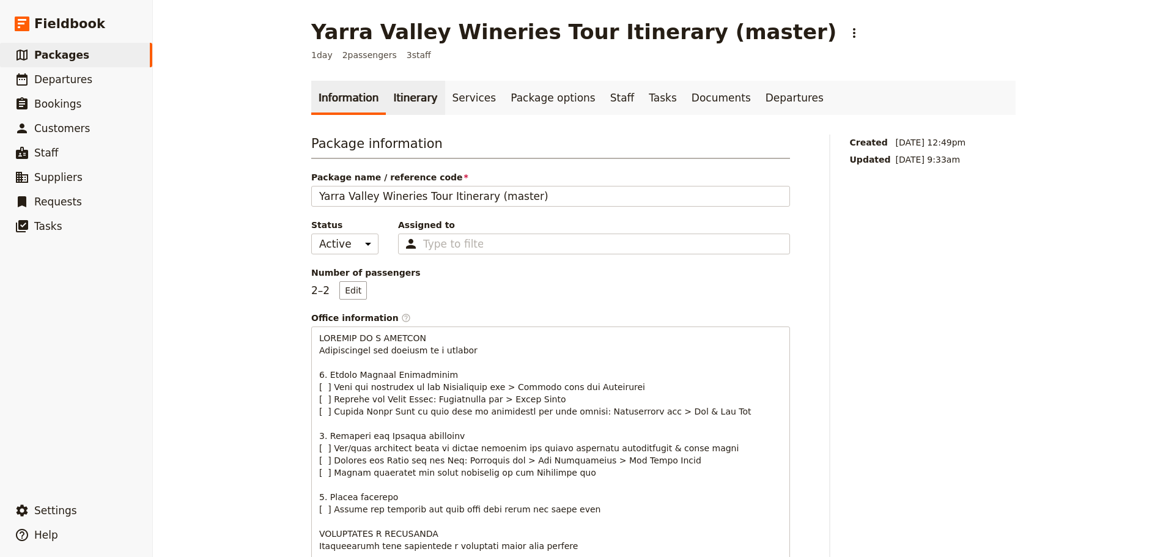
click at [403, 92] on link "Itinerary" at bounding box center [415, 98] width 59 height 34
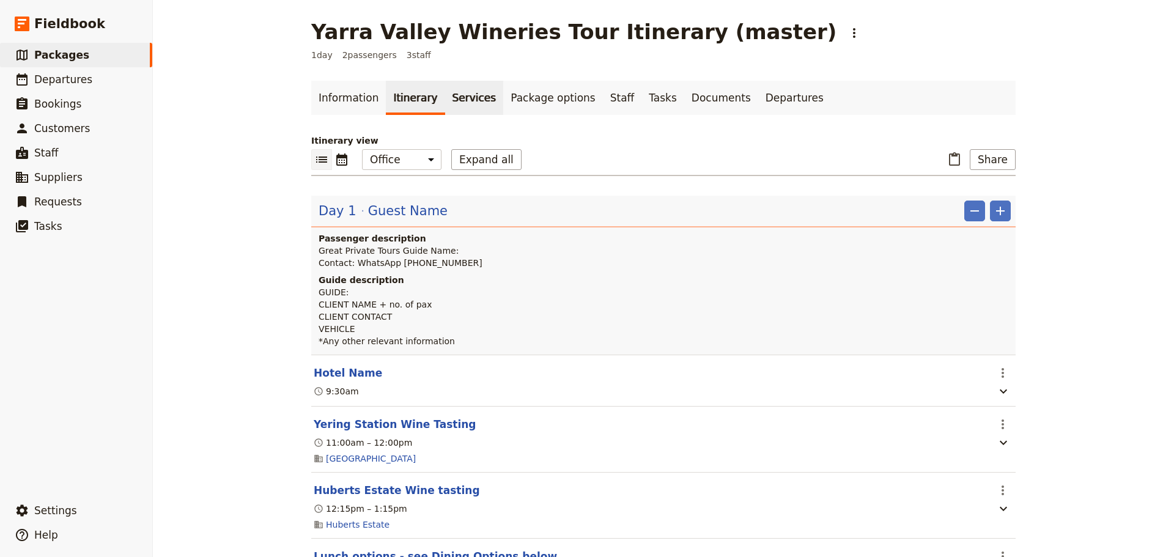
click at [453, 100] on link "Services" at bounding box center [474, 98] width 59 height 34
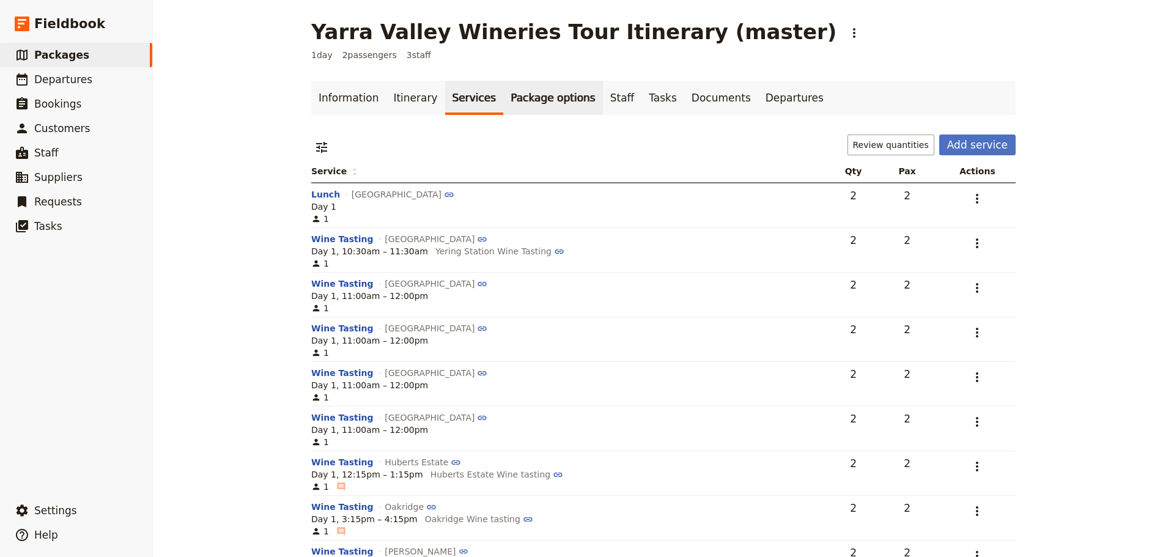
click at [525, 97] on link "Package options" at bounding box center [552, 98] width 99 height 34
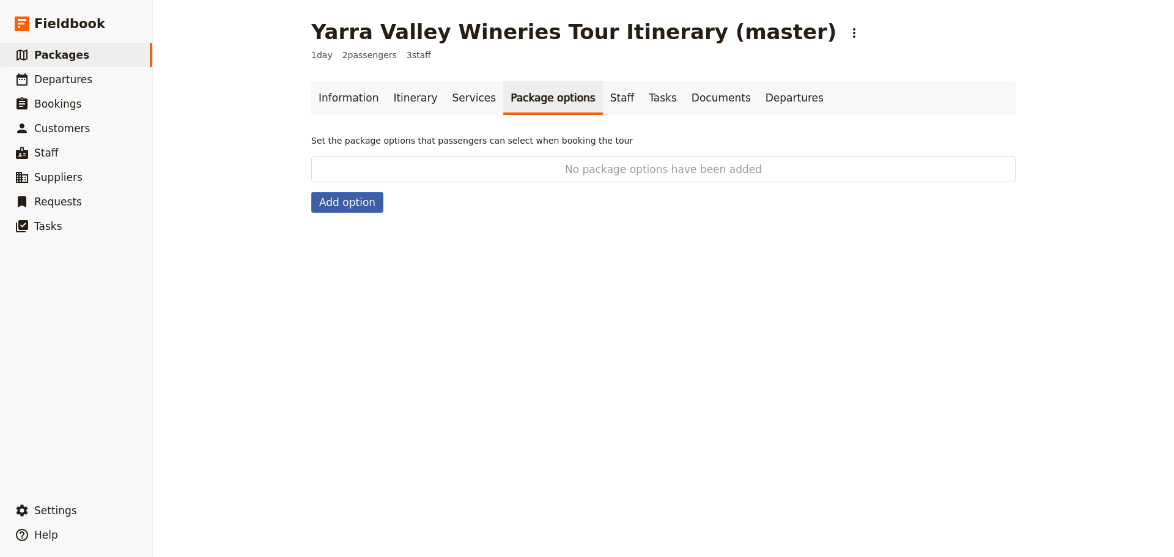
click at [343, 206] on button "Add option" at bounding box center [347, 202] width 72 height 21
select select "addOn"
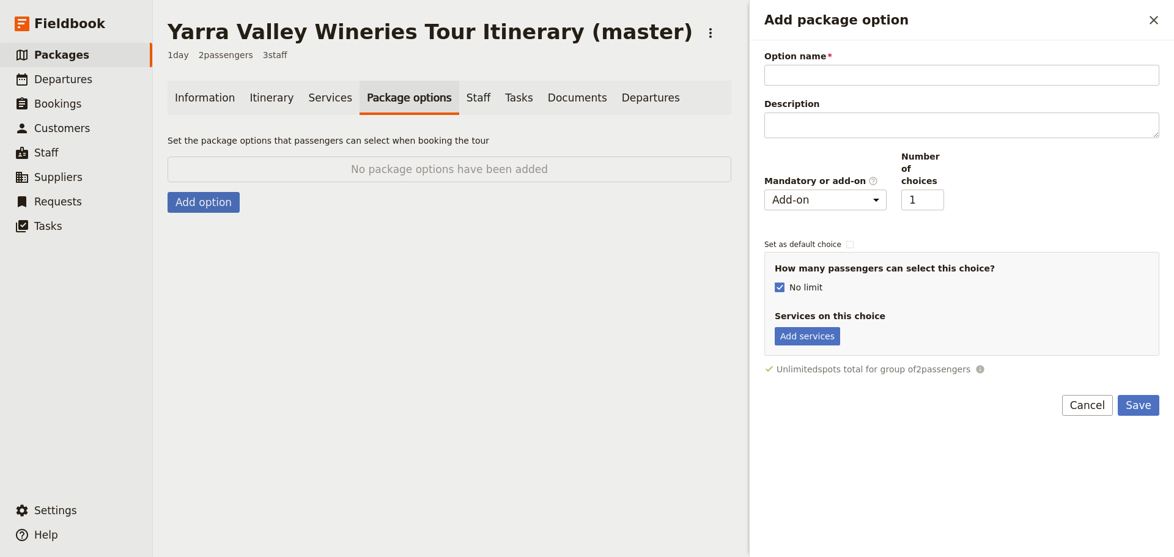
click at [1102, 395] on button "Cancel" at bounding box center [1087, 405] width 51 height 21
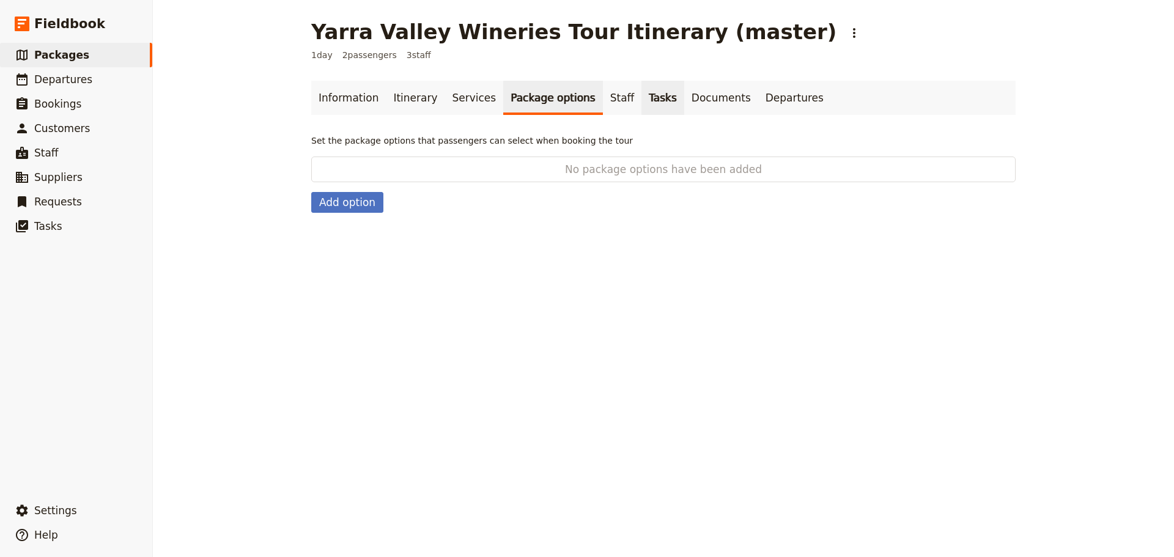
click at [641, 97] on link "Tasks" at bounding box center [662, 98] width 43 height 34
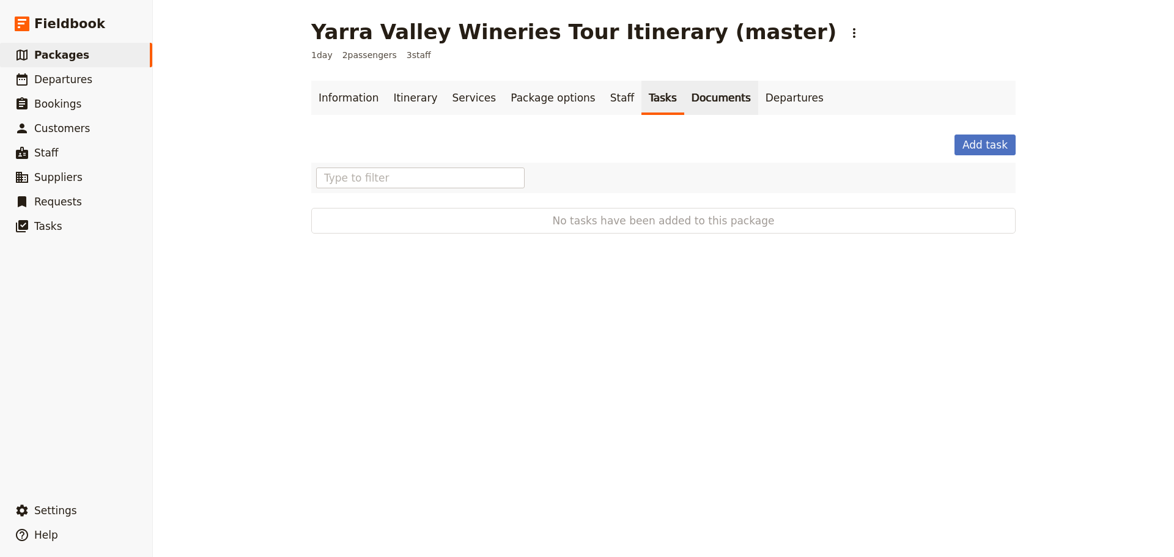
click at [684, 94] on link "Documents" at bounding box center [721, 98] width 74 height 34
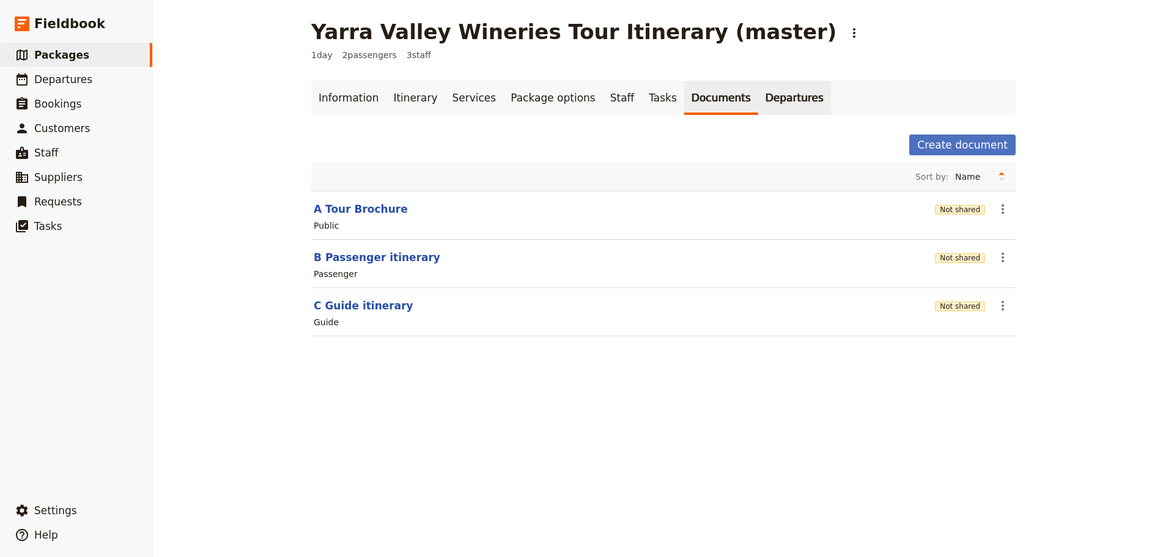
click at [758, 100] on link "Departures" at bounding box center [794, 98] width 73 height 34
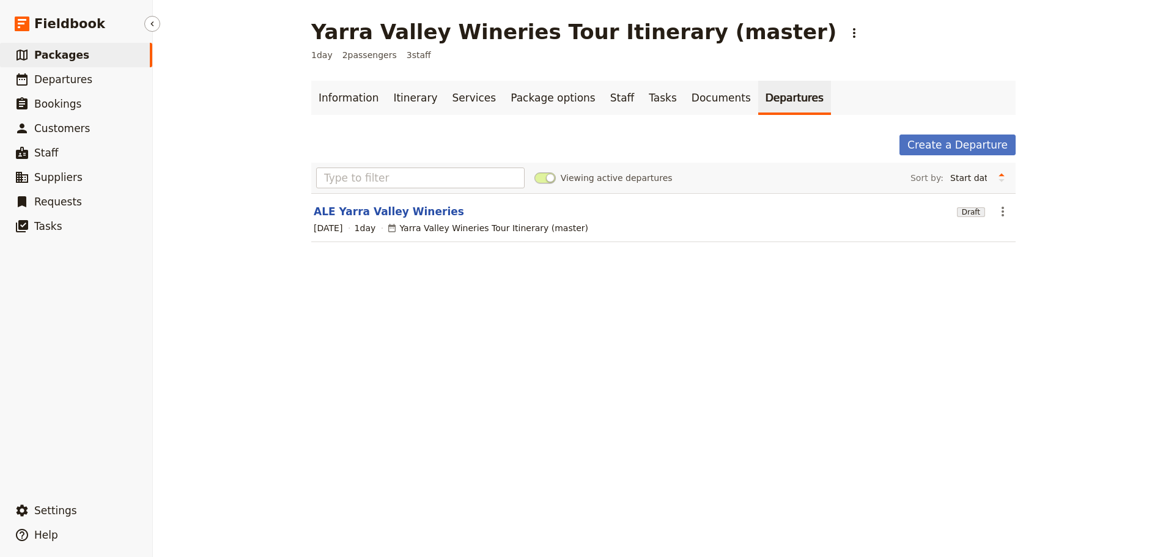
click at [114, 57] on link "​ Packages" at bounding box center [76, 55] width 152 height 24
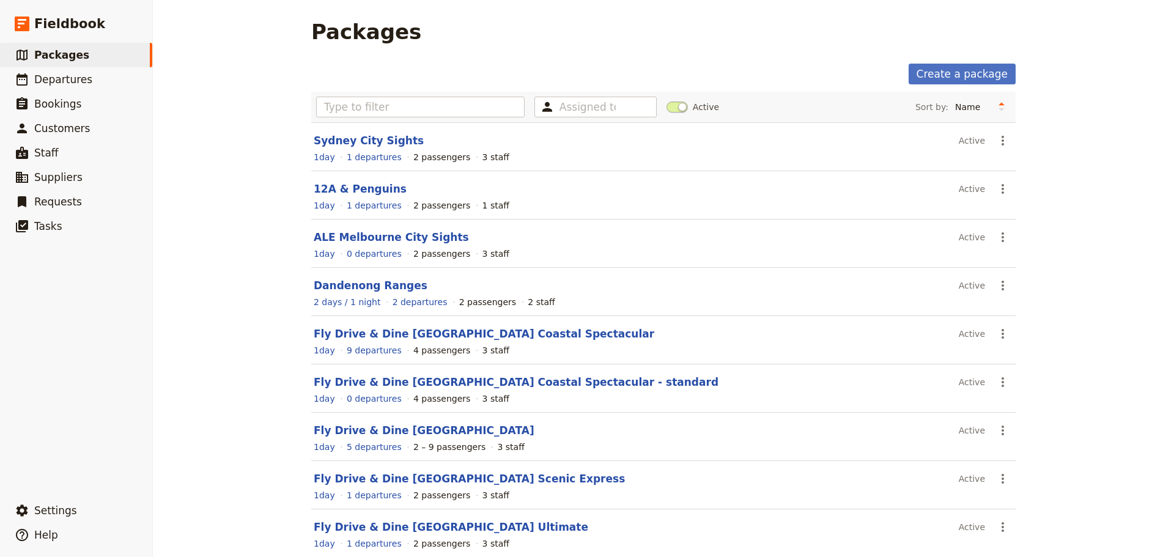
scroll to position [109, 0]
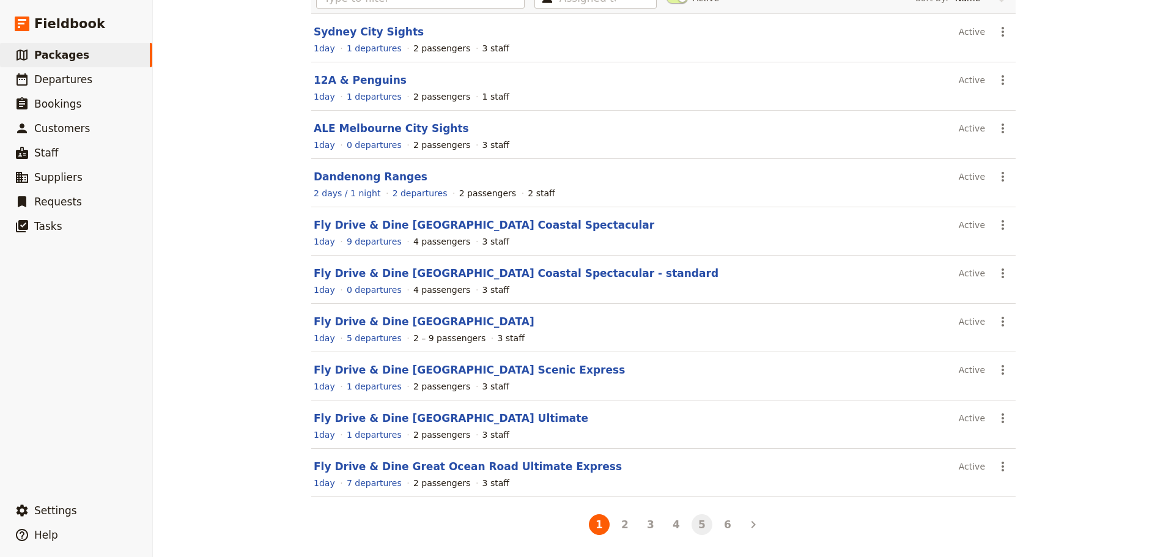
click at [697, 521] on button "5" at bounding box center [701, 524] width 21 height 21
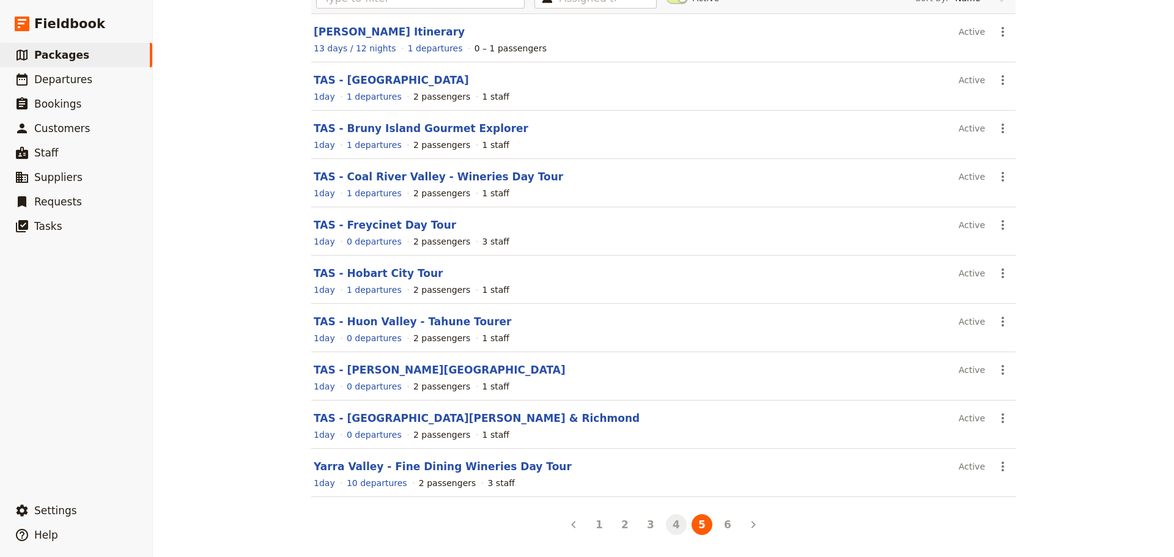
click at [677, 529] on button "4" at bounding box center [676, 524] width 21 height 21
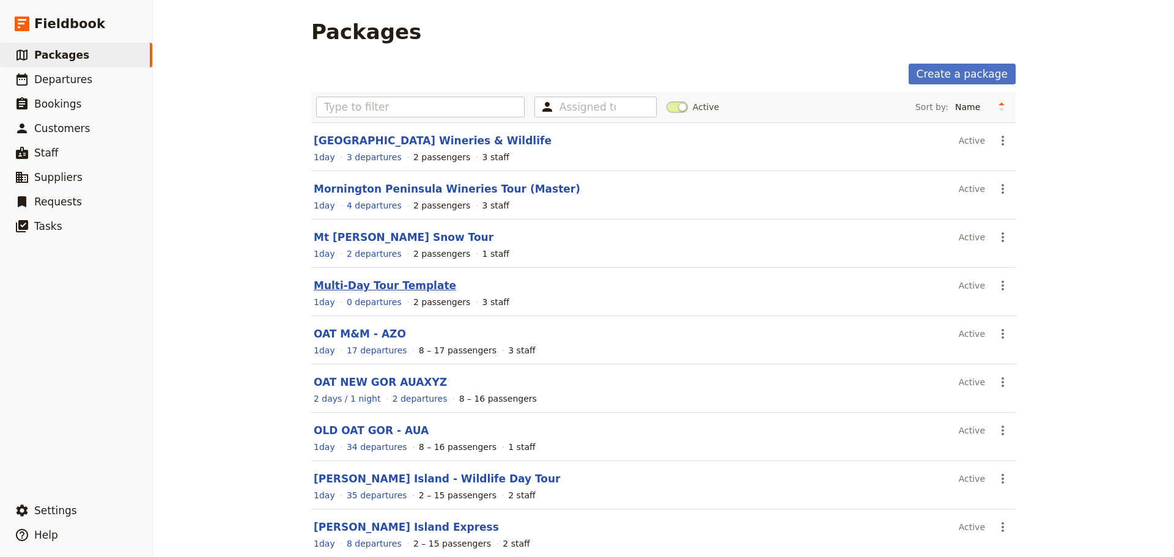
click at [361, 285] on link "Multi-Day Tour Template" at bounding box center [385, 285] width 142 height 12
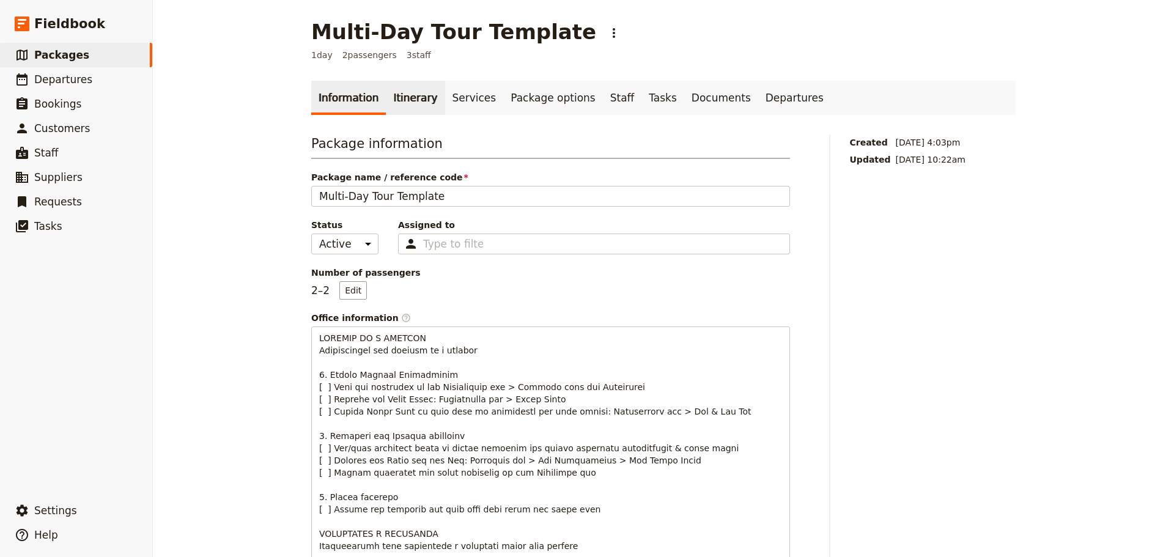
click at [398, 103] on link "Itinerary" at bounding box center [415, 98] width 59 height 34
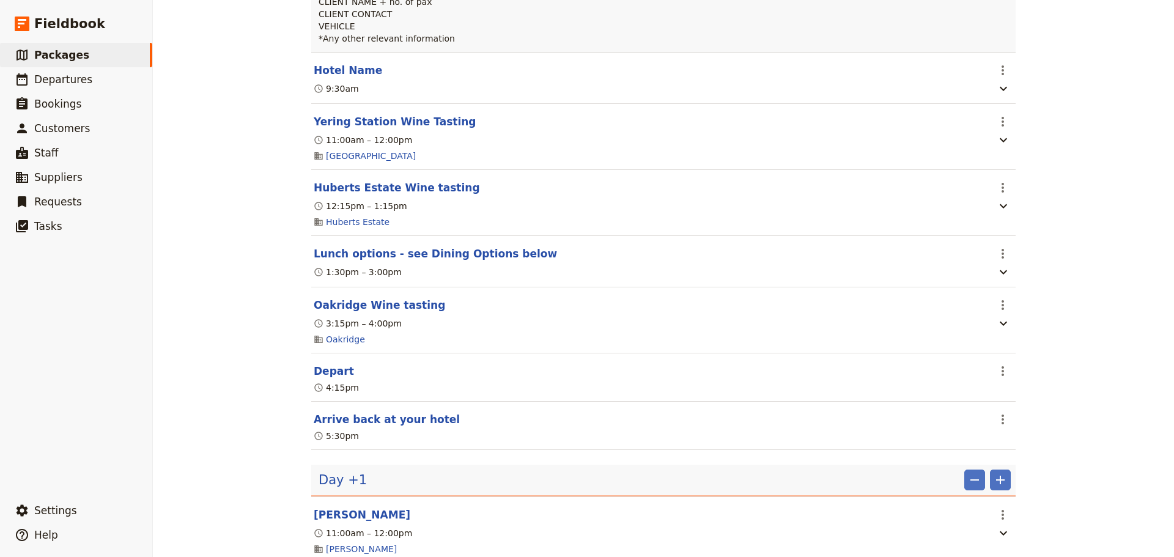
scroll to position [489, 0]
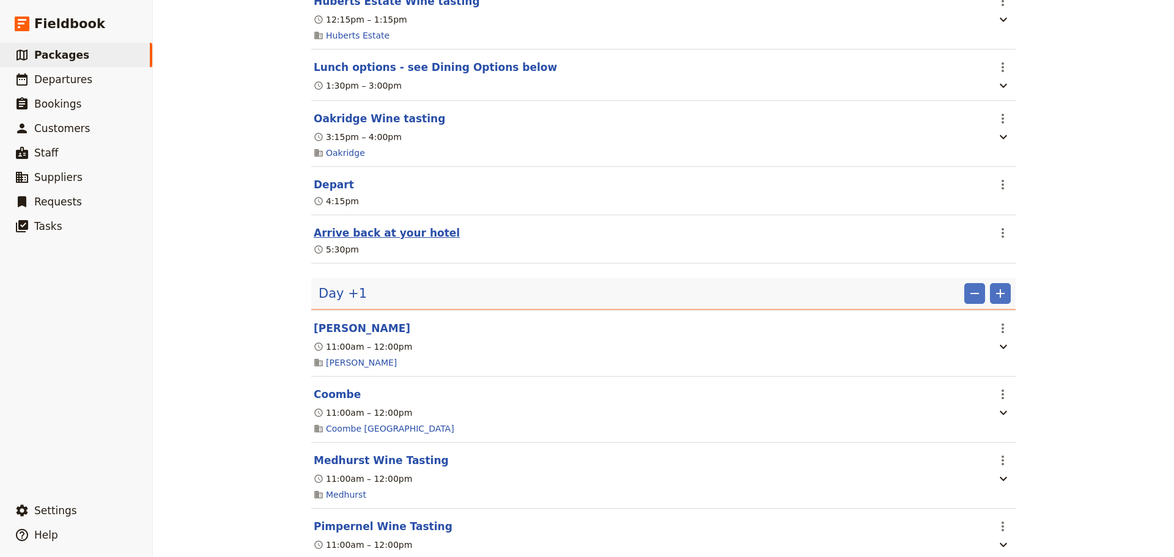
click at [386, 236] on button "Arrive back at your hotel" at bounding box center [387, 233] width 146 height 15
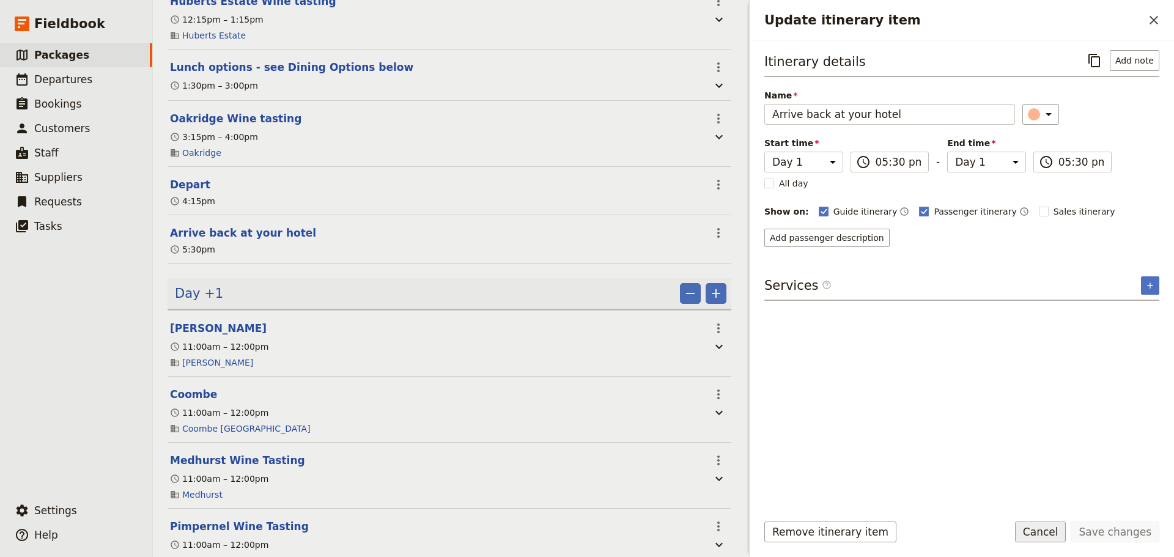
click at [1053, 534] on button "Cancel" at bounding box center [1040, 531] width 51 height 21
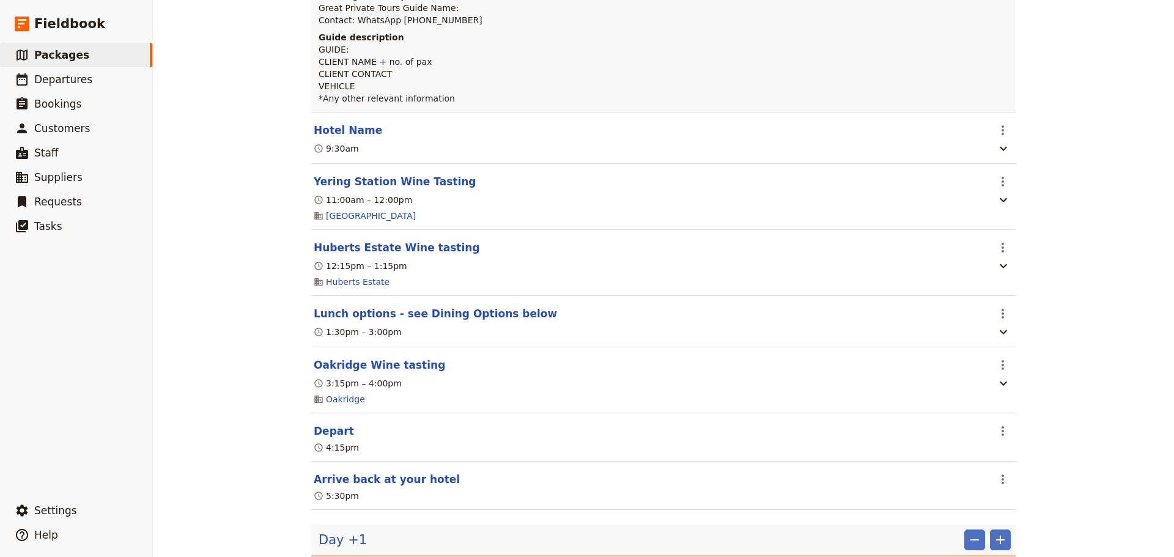
scroll to position [0, 0]
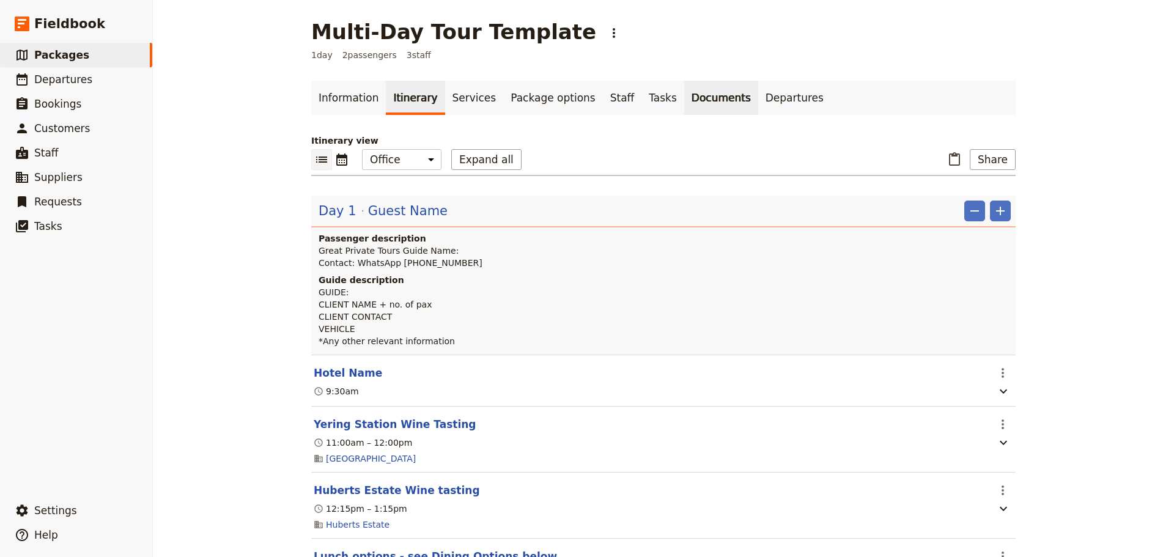
click at [684, 97] on link "Documents" at bounding box center [721, 98] width 74 height 34
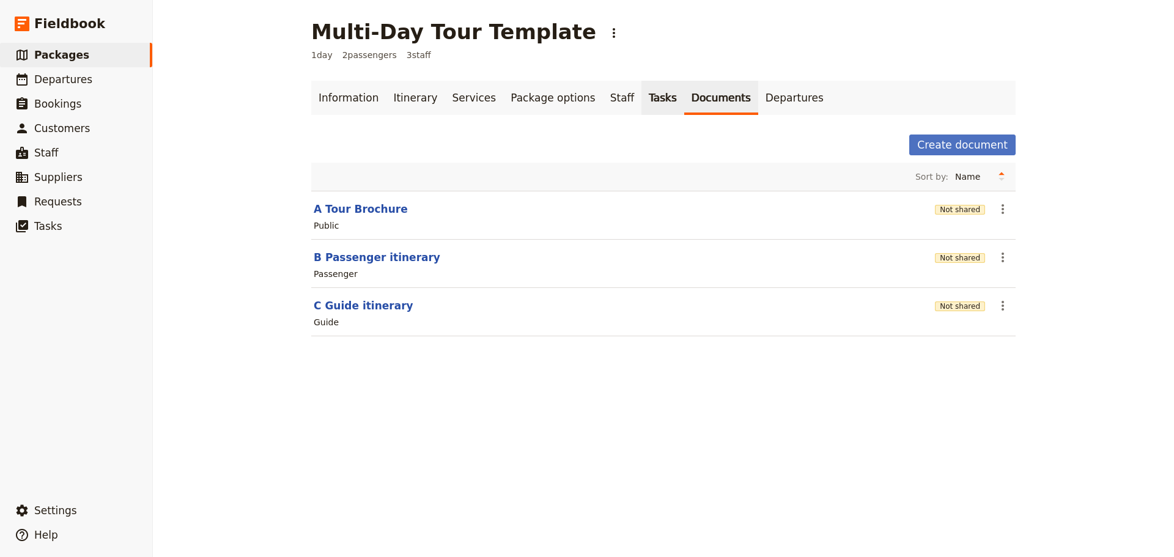
click at [641, 94] on link "Tasks" at bounding box center [662, 98] width 43 height 34
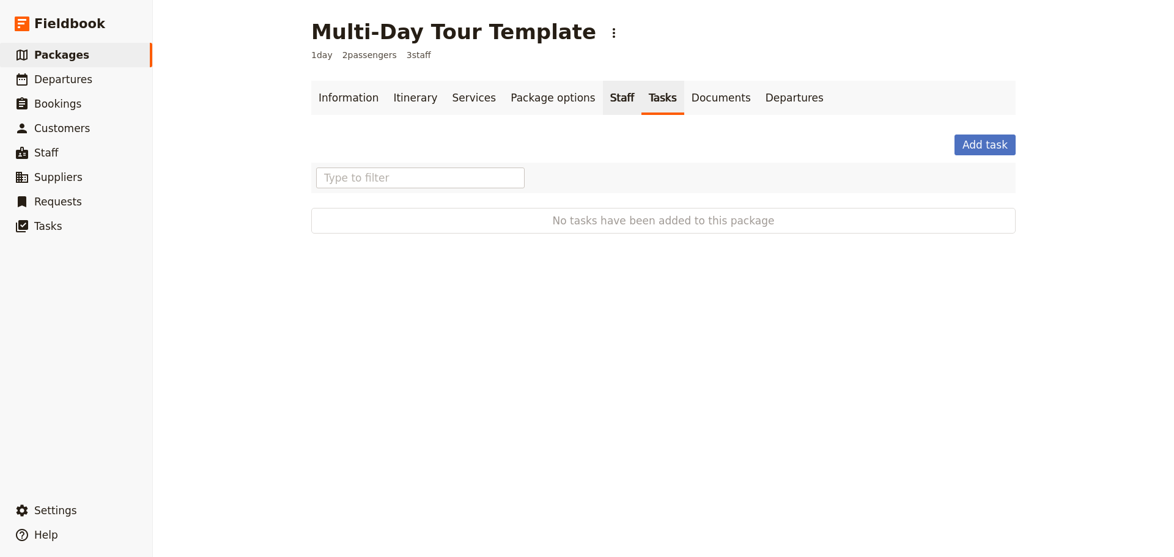
click at [603, 98] on link "Staff" at bounding box center [622, 98] width 39 height 34
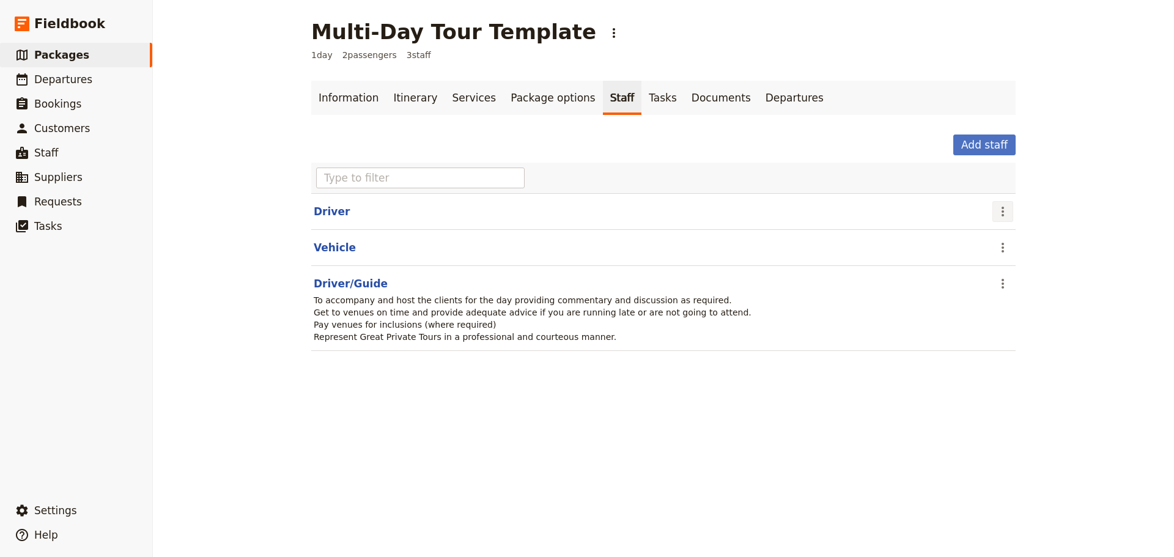
click at [995, 211] on icon "Actions" at bounding box center [1002, 211] width 15 height 15
click at [1014, 251] on span "Remove staff" at bounding box center [1024, 255] width 56 height 12
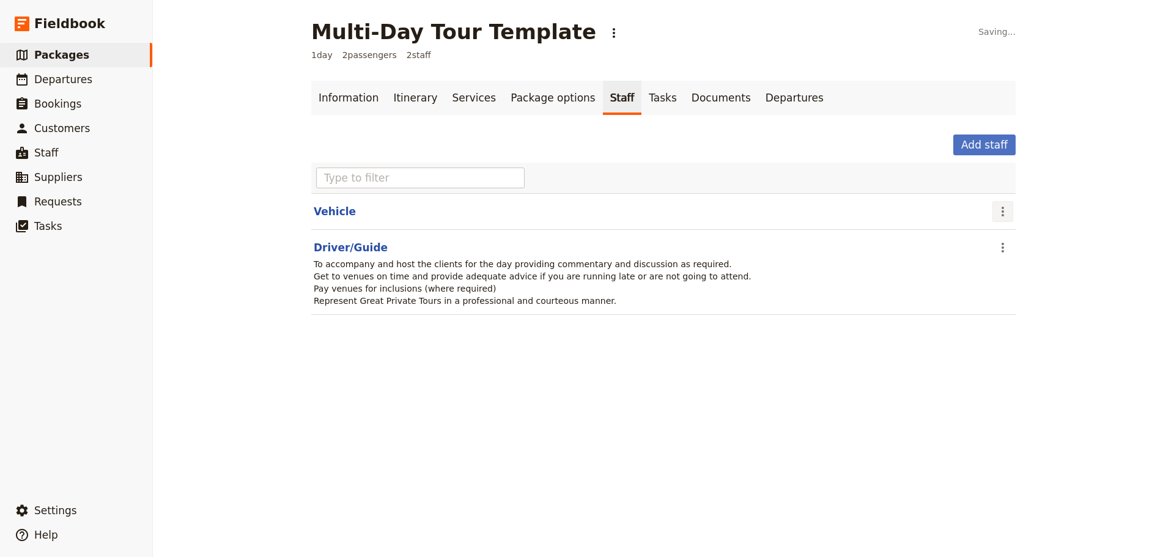
click at [996, 213] on icon "Actions" at bounding box center [1002, 211] width 15 height 15
click at [1007, 258] on span "Remove staff" at bounding box center [1024, 255] width 56 height 12
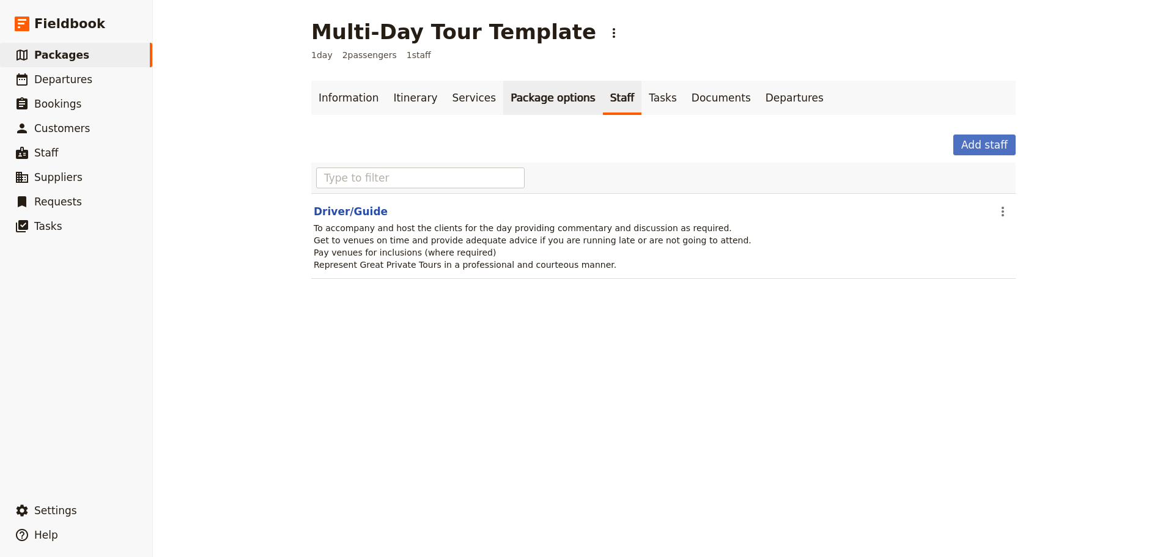
click at [525, 97] on link "Package options" at bounding box center [552, 98] width 99 height 34
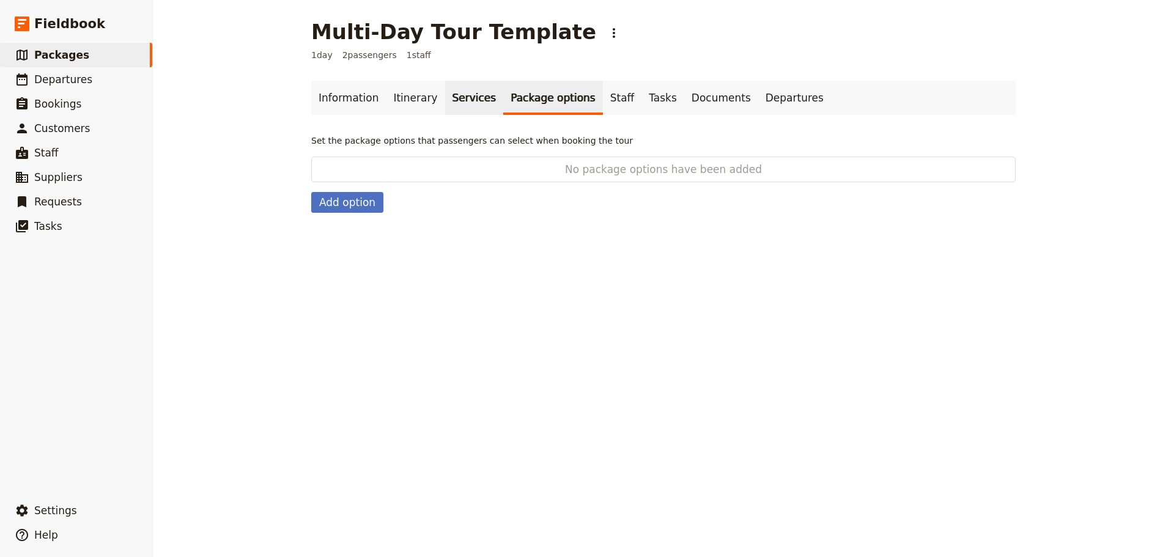
click at [445, 106] on link "Services" at bounding box center [474, 98] width 59 height 34
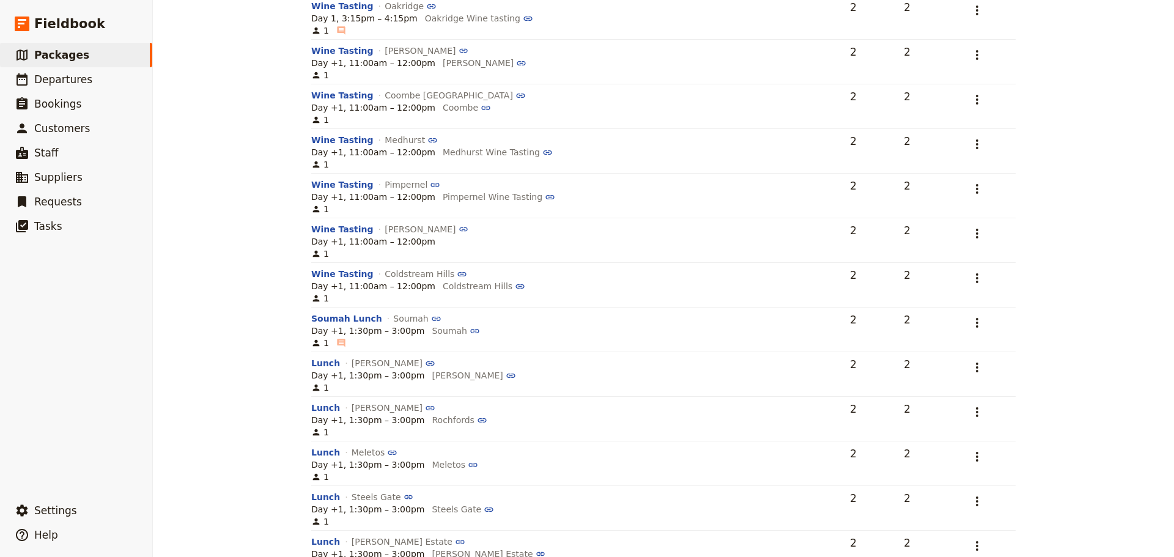
scroll to position [583, 0]
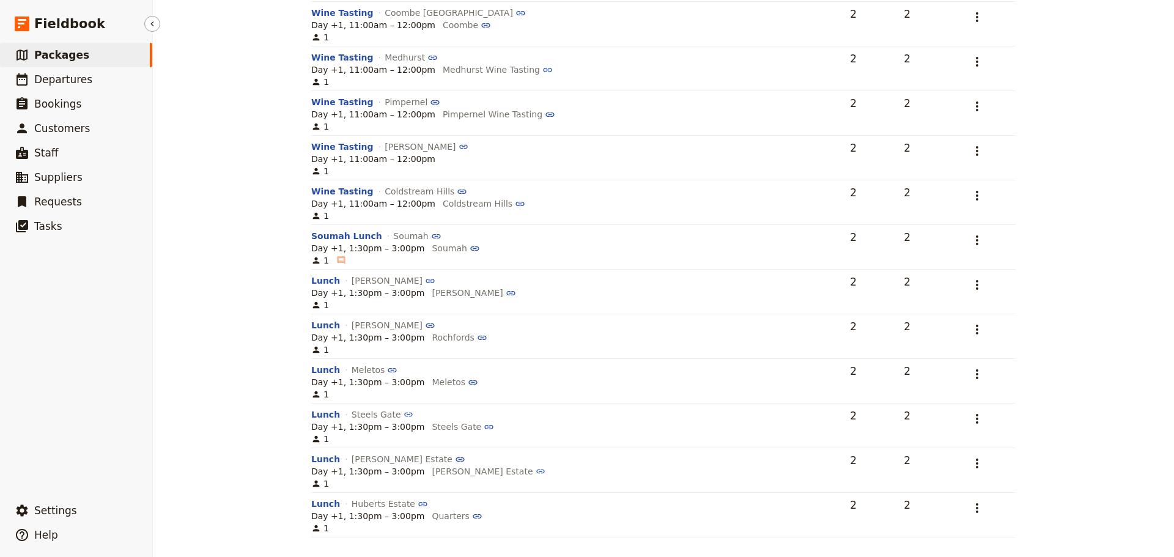
click at [45, 46] on link "​ Packages" at bounding box center [76, 55] width 152 height 24
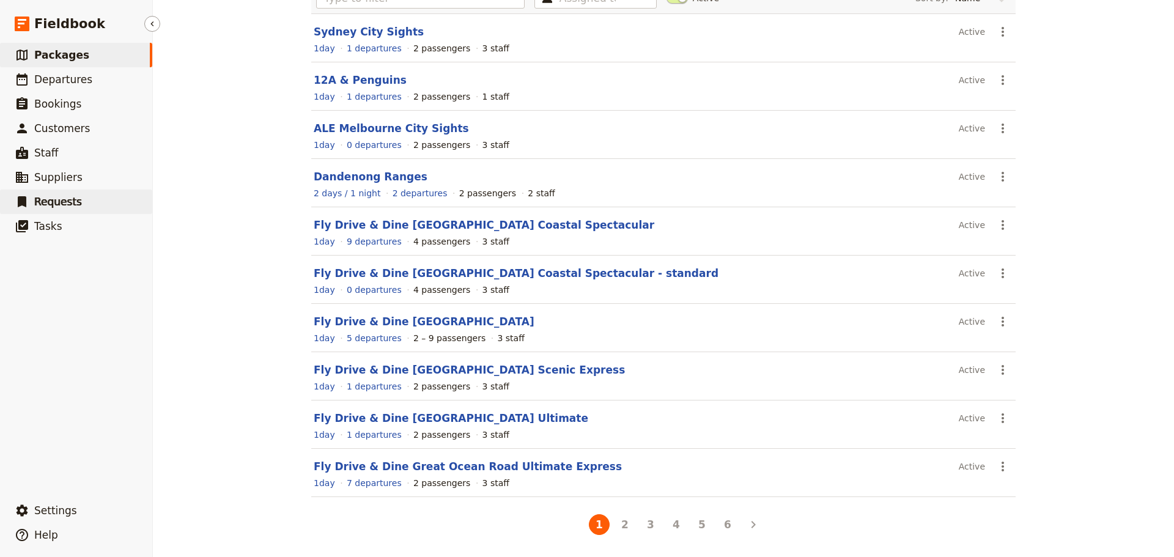
click at [40, 194] on link "​ Requests" at bounding box center [76, 202] width 152 height 24
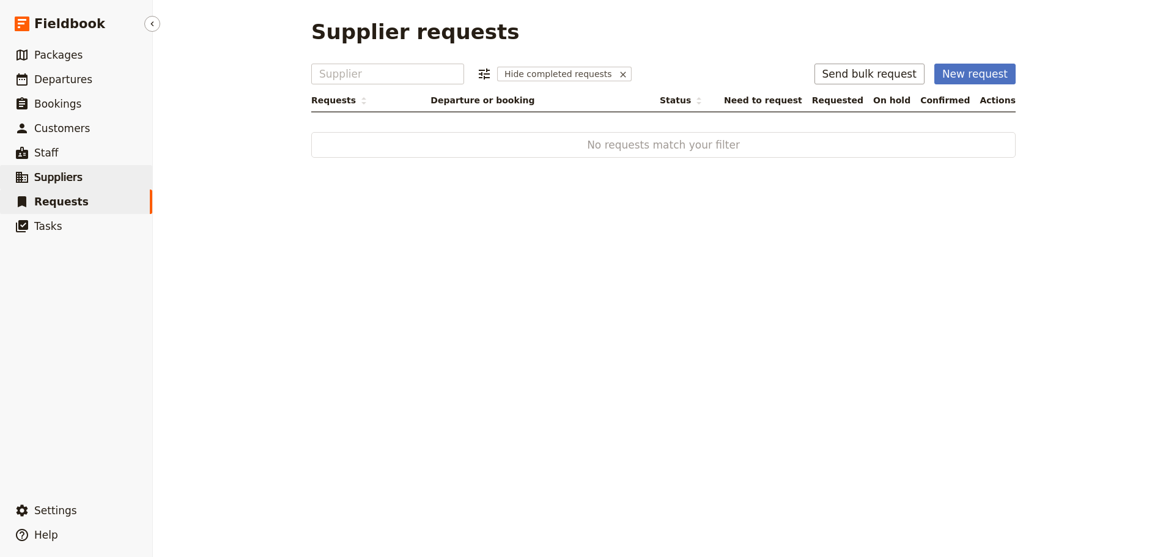
click at [43, 179] on span "Suppliers" at bounding box center [58, 177] width 48 height 12
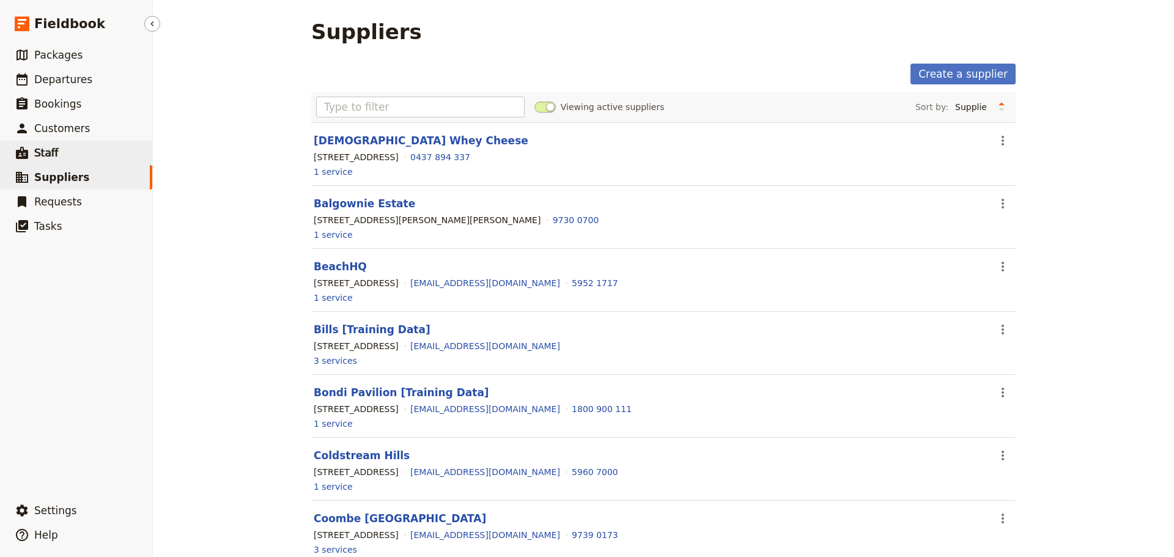
click at [51, 153] on span "Staff" at bounding box center [46, 153] width 24 height 12
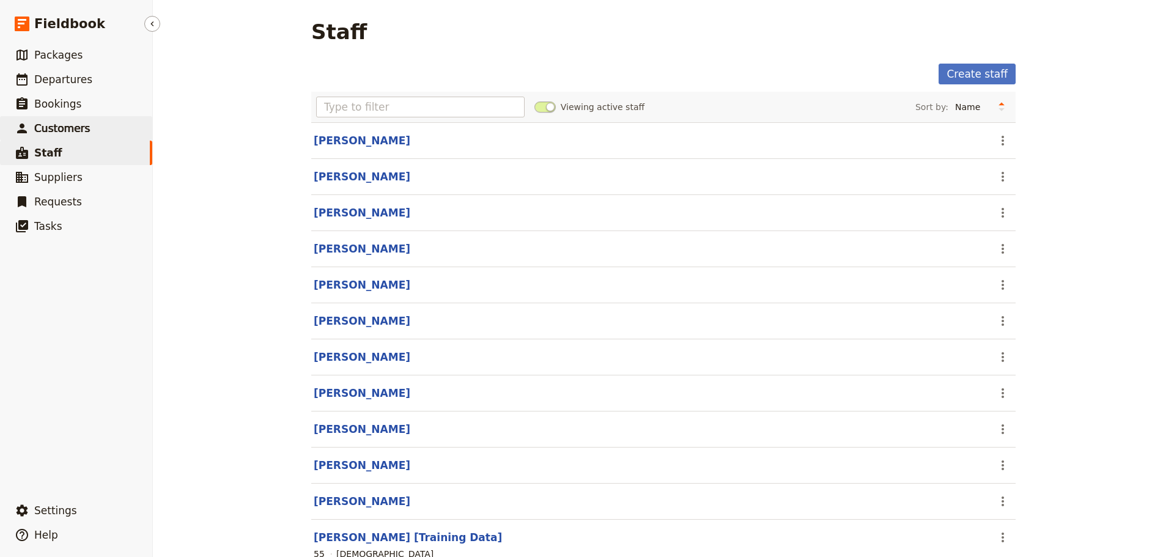
click at [65, 129] on span "Customers" at bounding box center [62, 128] width 56 height 12
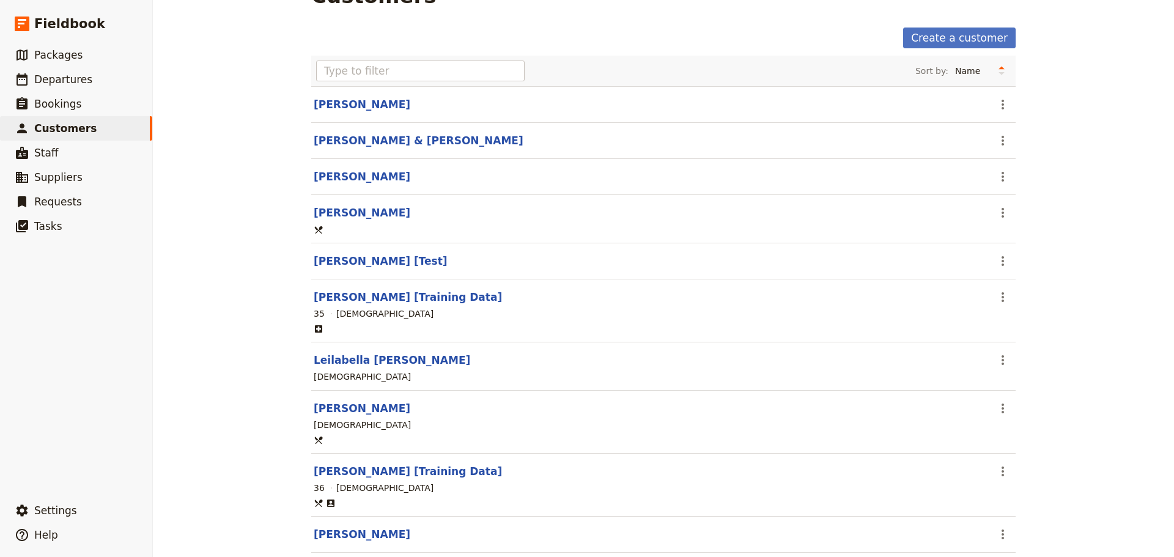
scroll to position [66, 0]
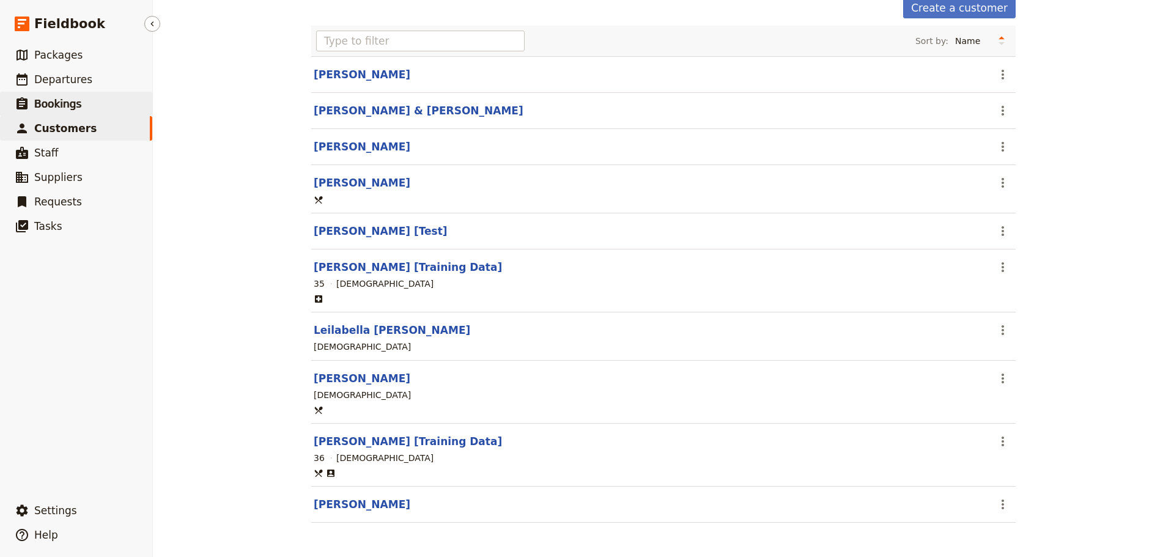
click at [26, 97] on icon at bounding box center [22, 104] width 15 height 15
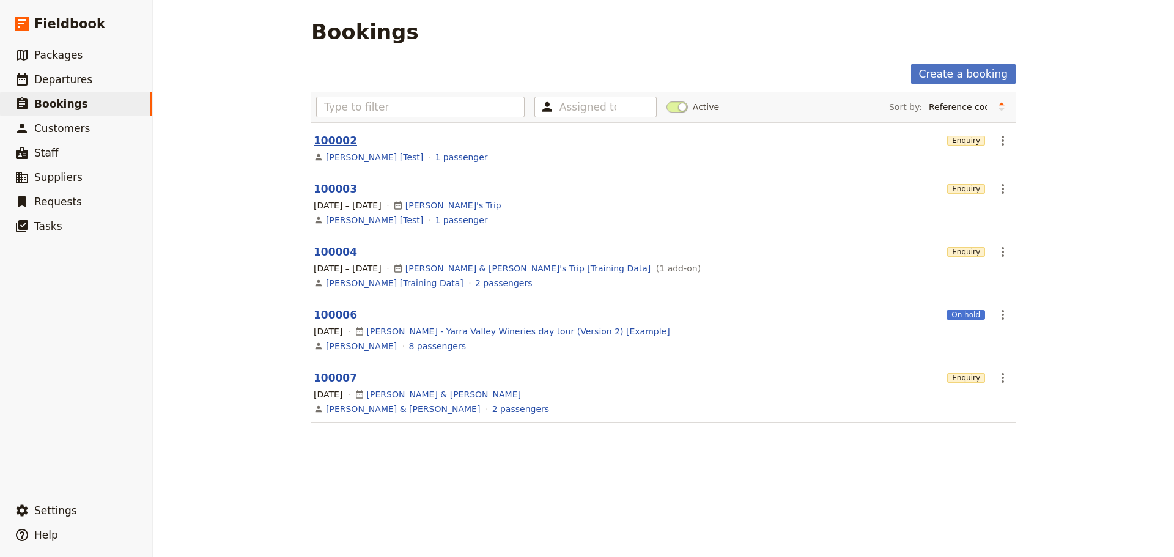
click at [328, 140] on link "100002" at bounding box center [335, 140] width 43 height 12
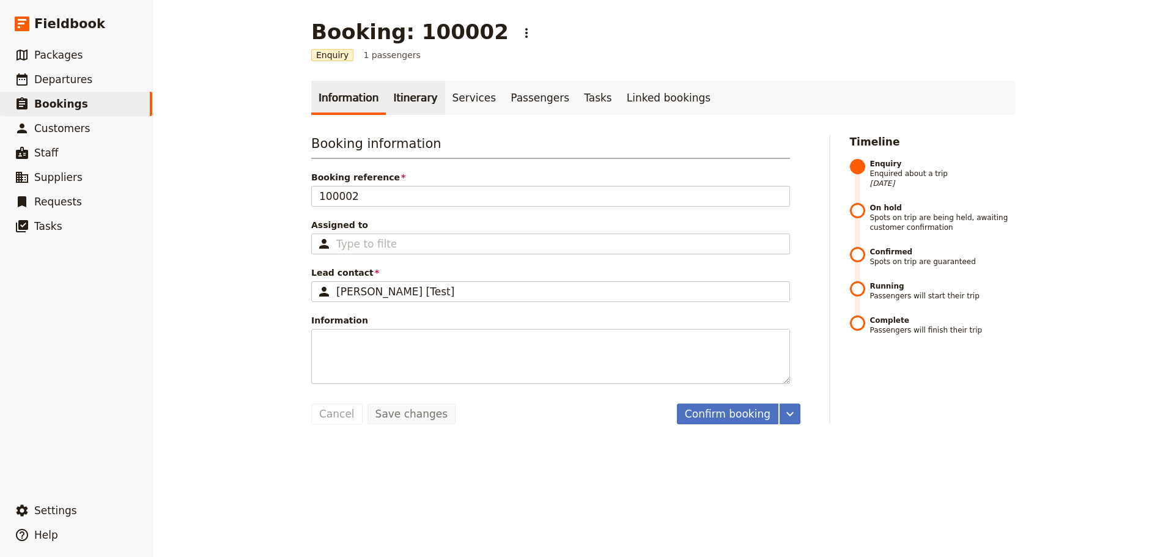
click at [415, 105] on link "Itinerary" at bounding box center [415, 98] width 59 height 34
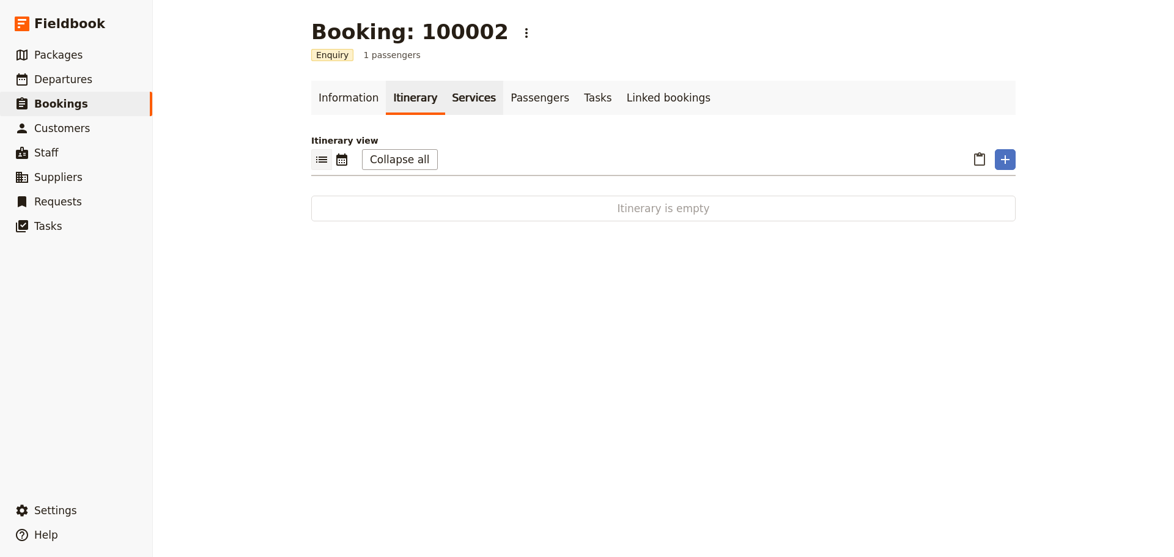
click at [463, 106] on link "Services" at bounding box center [474, 98] width 59 height 34
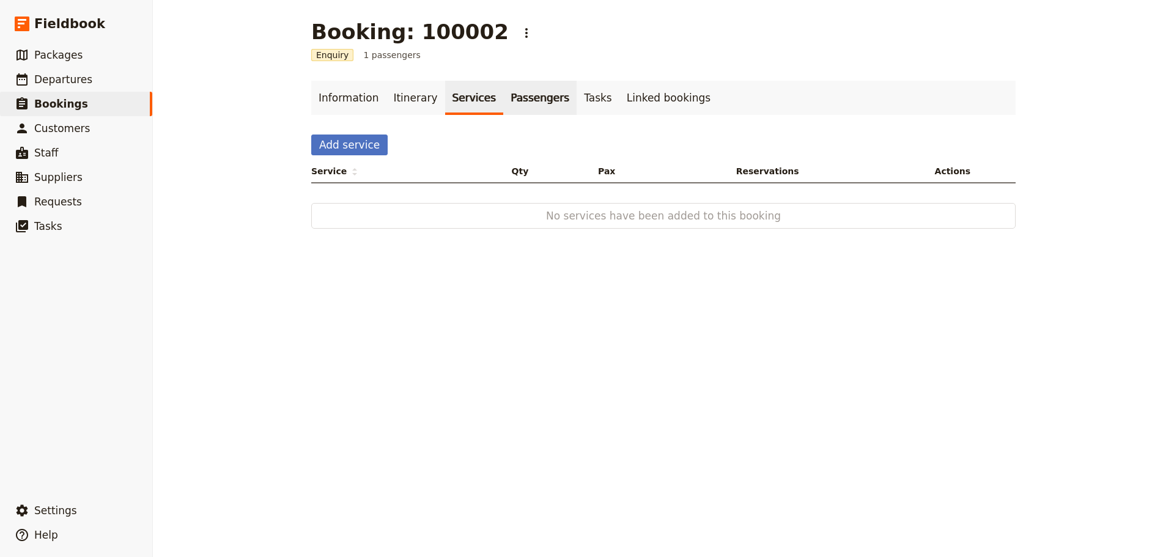
click at [503, 100] on link "Passengers" at bounding box center [539, 98] width 73 height 34
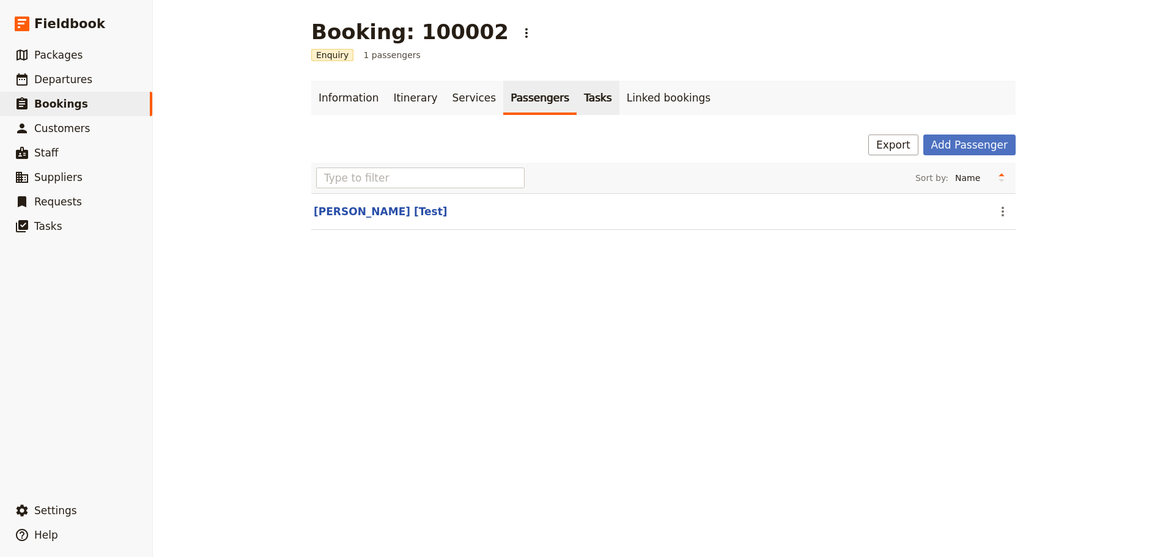
click at [576, 100] on link "Tasks" at bounding box center [597, 98] width 43 height 34
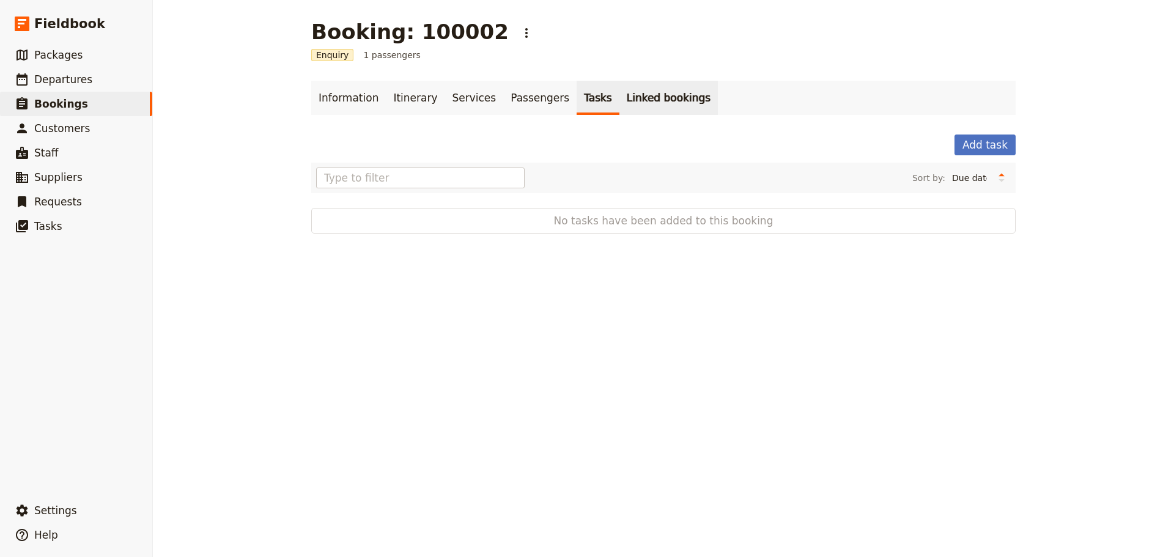
click at [636, 100] on link "Linked bookings" at bounding box center [668, 98] width 98 height 34
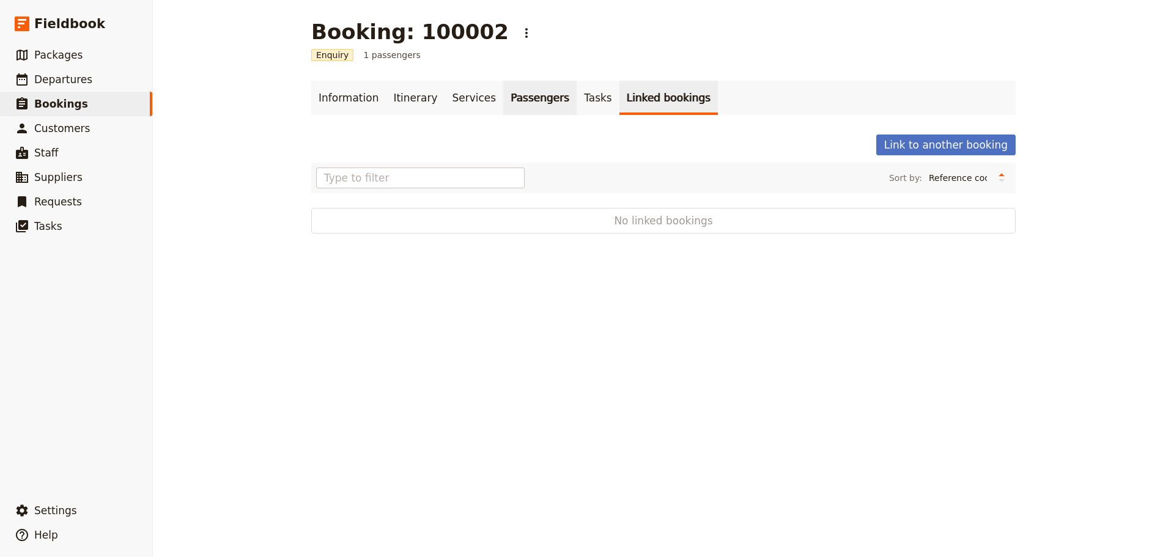
click at [503, 98] on link "Passengers" at bounding box center [539, 98] width 73 height 34
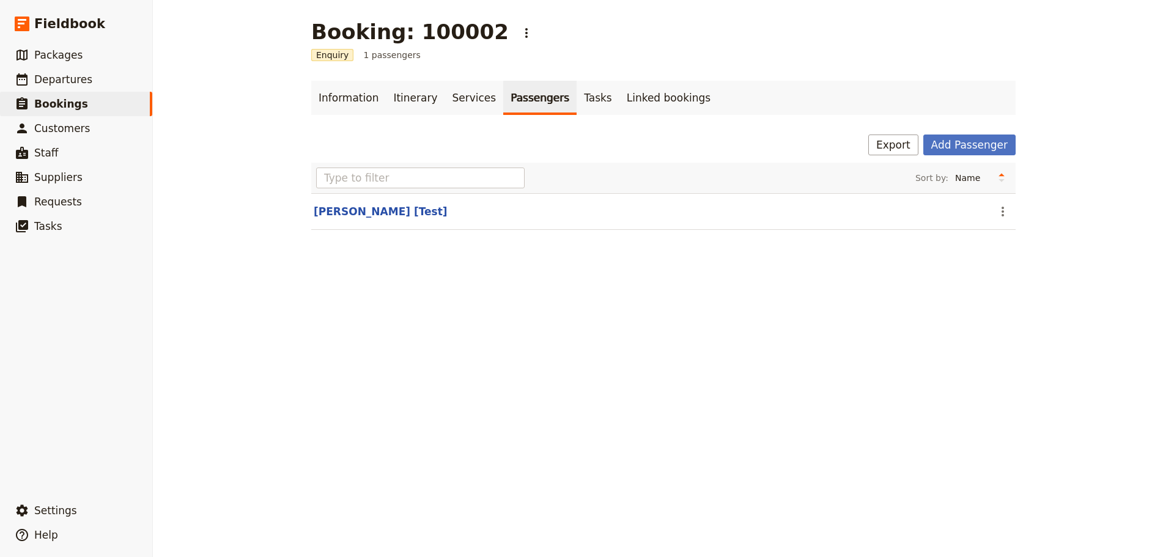
click at [343, 214] on button "[PERSON_NAME] [Test]" at bounding box center [381, 211] width 134 height 15
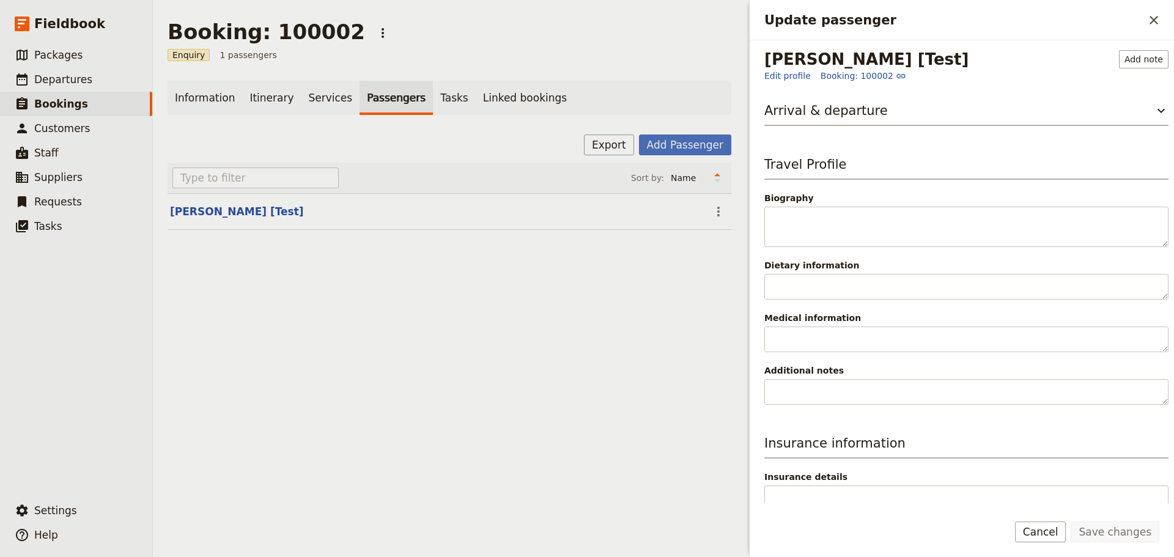
drag, startPoint x: 1151, startPoint y: 21, endPoint x: 1068, endPoint y: 1, distance: 85.4
click at [1150, 21] on icon "Close drawer" at bounding box center [1153, 20] width 15 height 15
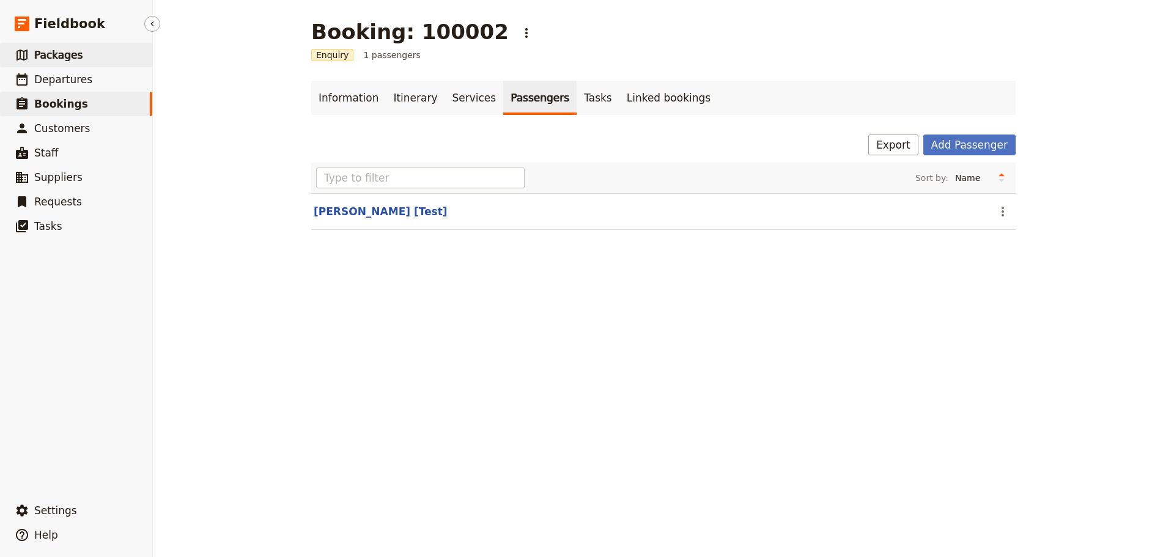
click at [76, 56] on link "​ Packages" at bounding box center [76, 55] width 152 height 24
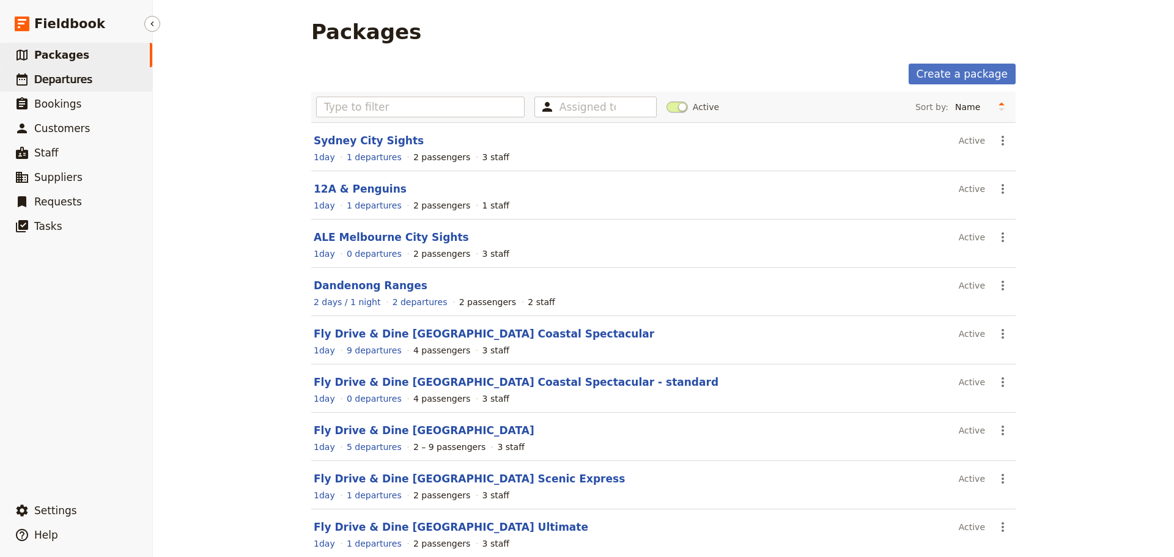
click at [87, 80] on link "​ Departures" at bounding box center [76, 79] width 152 height 24
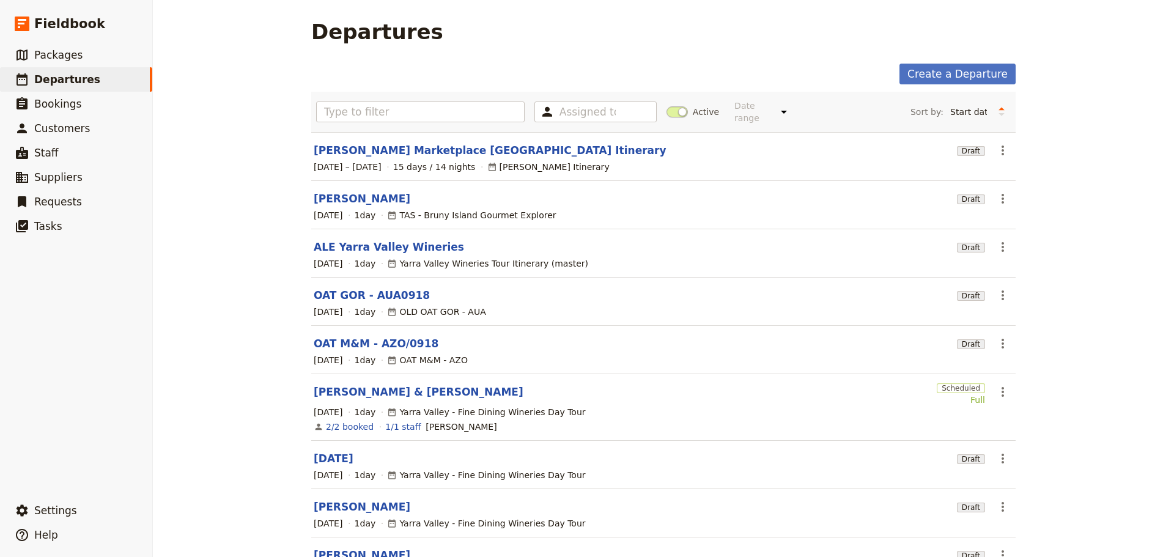
scroll to position [127, 0]
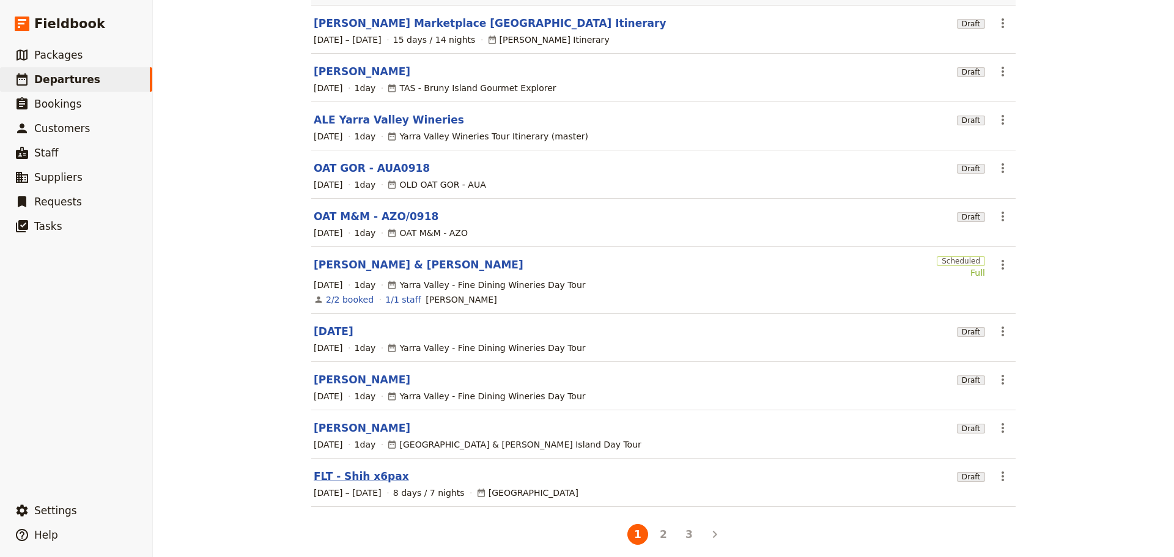
click at [330, 469] on link "FLT - Shih x6pax" at bounding box center [361, 476] width 95 height 15
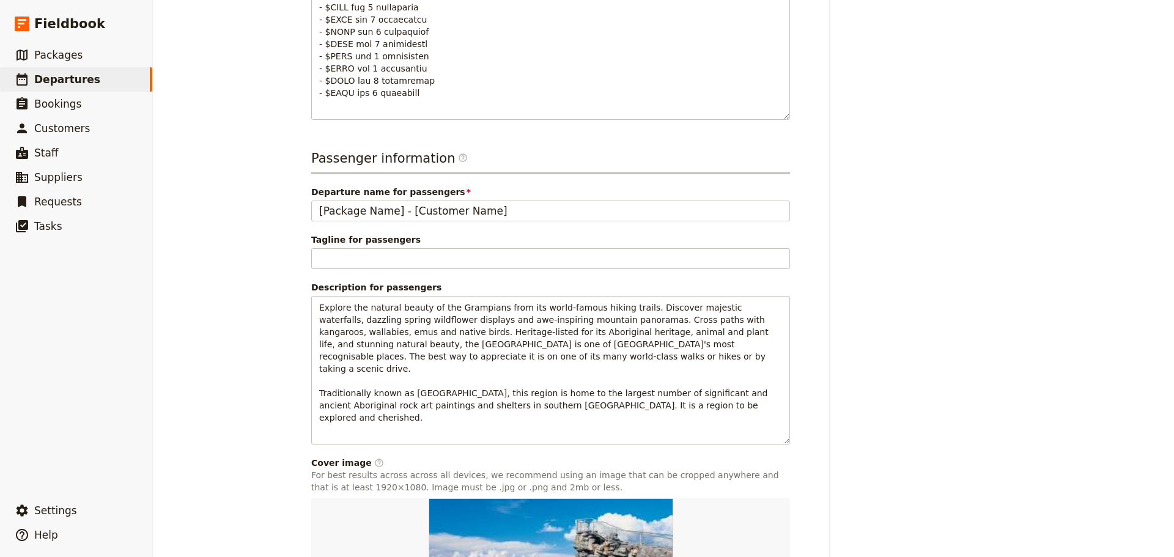
scroll to position [917, 0]
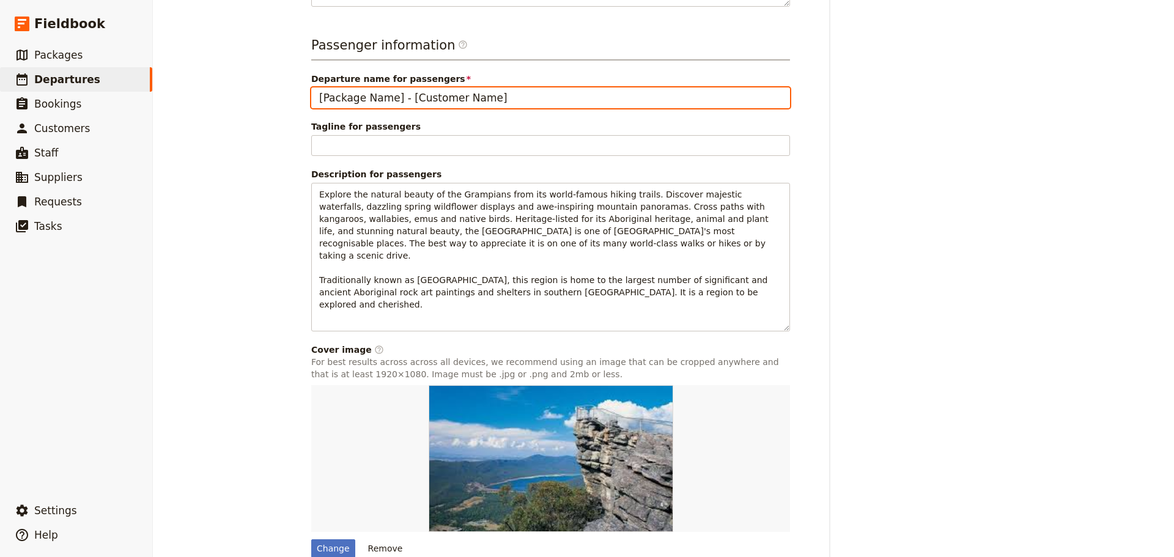
drag, startPoint x: 492, startPoint y: 90, endPoint x: 287, endPoint y: 94, distance: 204.8
click at [287, 94] on div "FLT - Shih x6pax ​ Draft [DATE] – [DATE] 8 days / 7 nights 0/6 booked 0 / 3 sta…" at bounding box center [663, 278] width 1021 height 557
type input "FLT - Shih x 6pax"
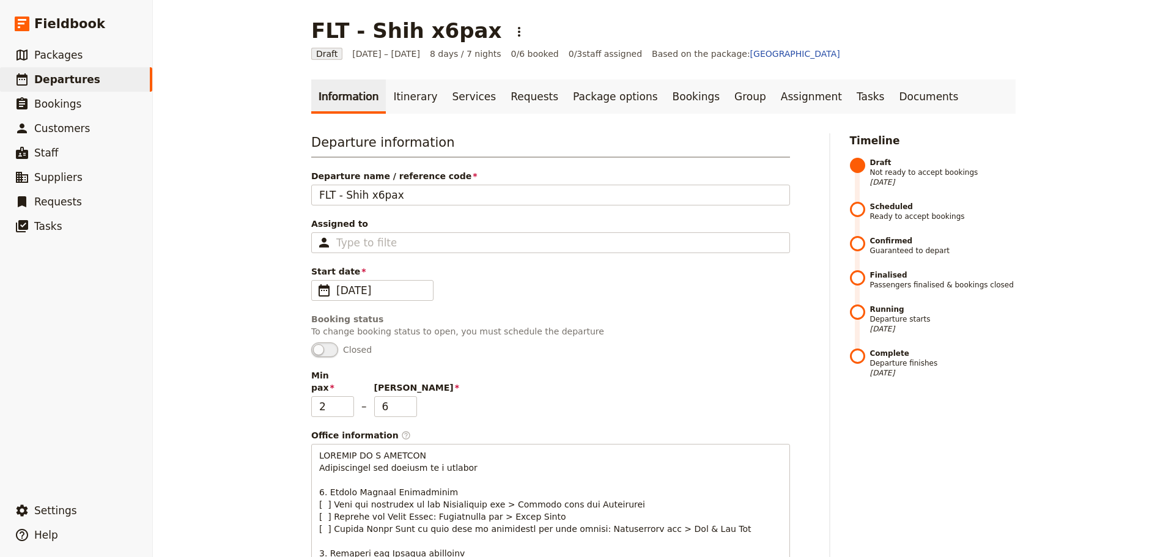
scroll to position [0, 0]
click at [410, 92] on link "Itinerary" at bounding box center [415, 98] width 59 height 34
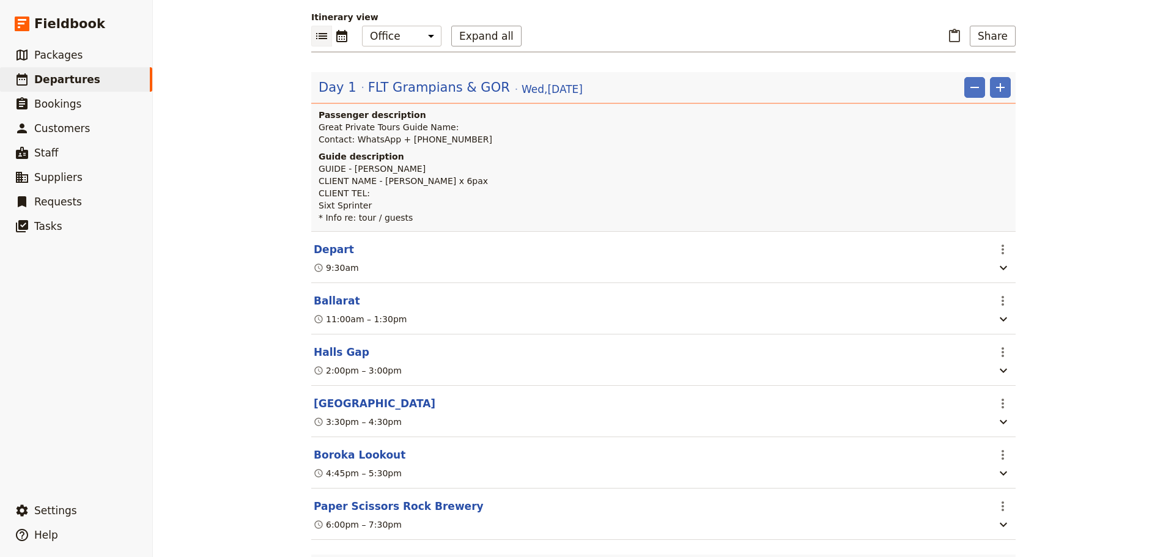
scroll to position [122, 0]
click at [470, 86] on span "FLT Grampians & GOR" at bounding box center [439, 88] width 142 height 18
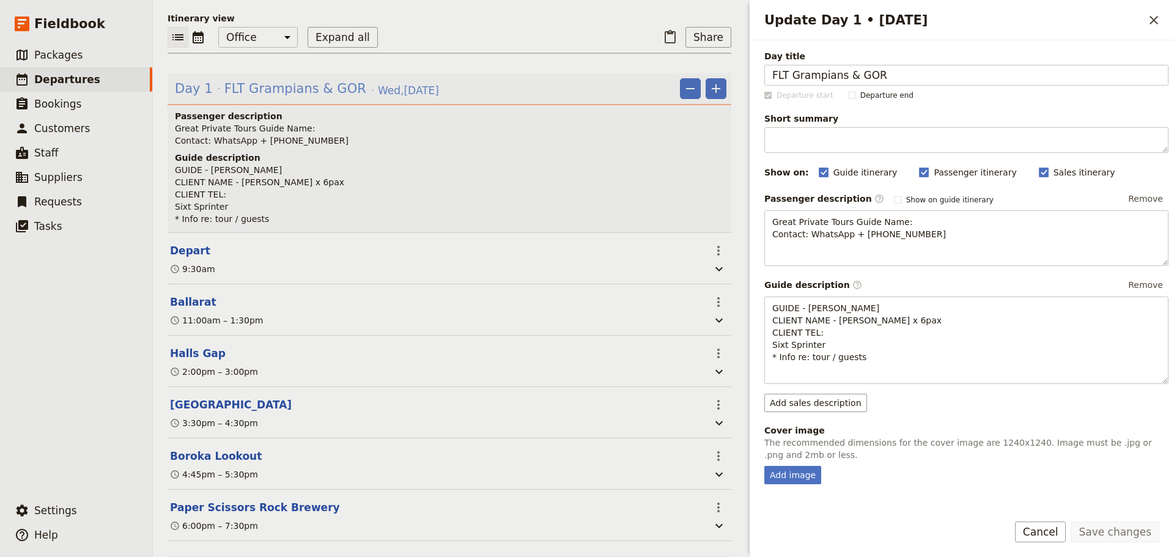
scroll to position [128, 0]
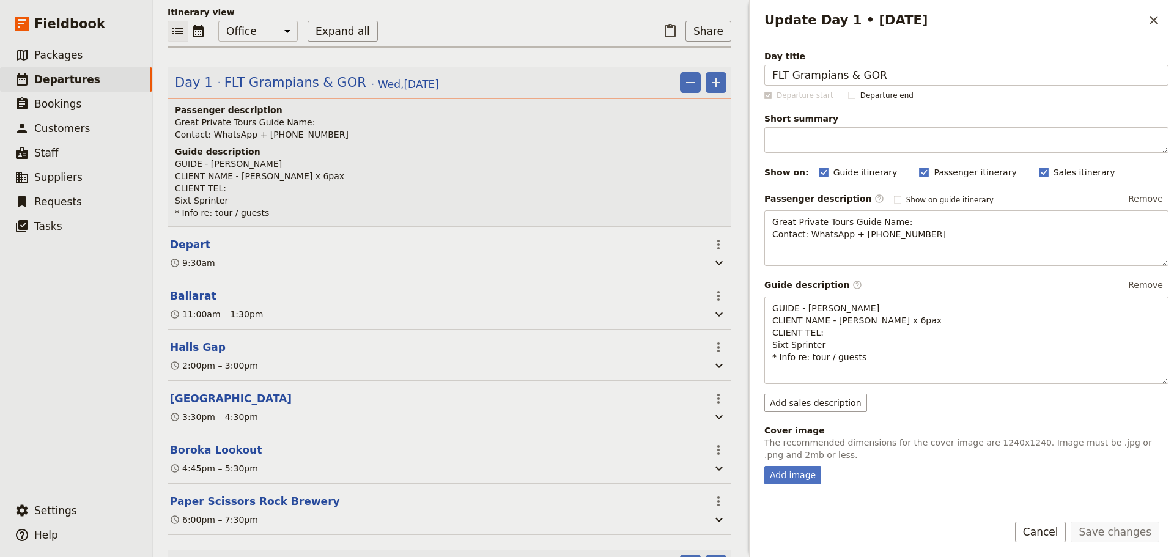
drag, startPoint x: 792, startPoint y: 76, endPoint x: 739, endPoint y: 81, distance: 53.4
click at [739, 81] on div "FLT - Shih x6pax ​ Draft [DATE] – [DATE] 8 days / 7 nights 0/6 booked 0 / 3 sta…" at bounding box center [663, 278] width 1021 height 557
drag, startPoint x: 901, startPoint y: 76, endPoint x: 822, endPoint y: 81, distance: 79.0
click at [822, 81] on input "Grampians & GOR" at bounding box center [966, 75] width 404 height 21
type input "Grampians"
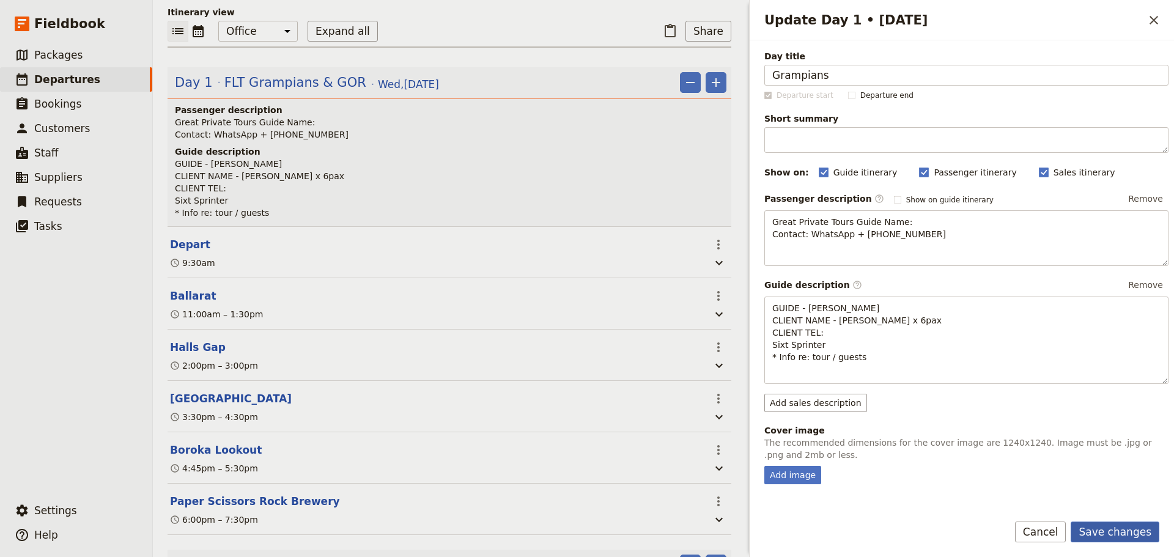
click at [1102, 530] on button "Save changes" at bounding box center [1114, 531] width 89 height 21
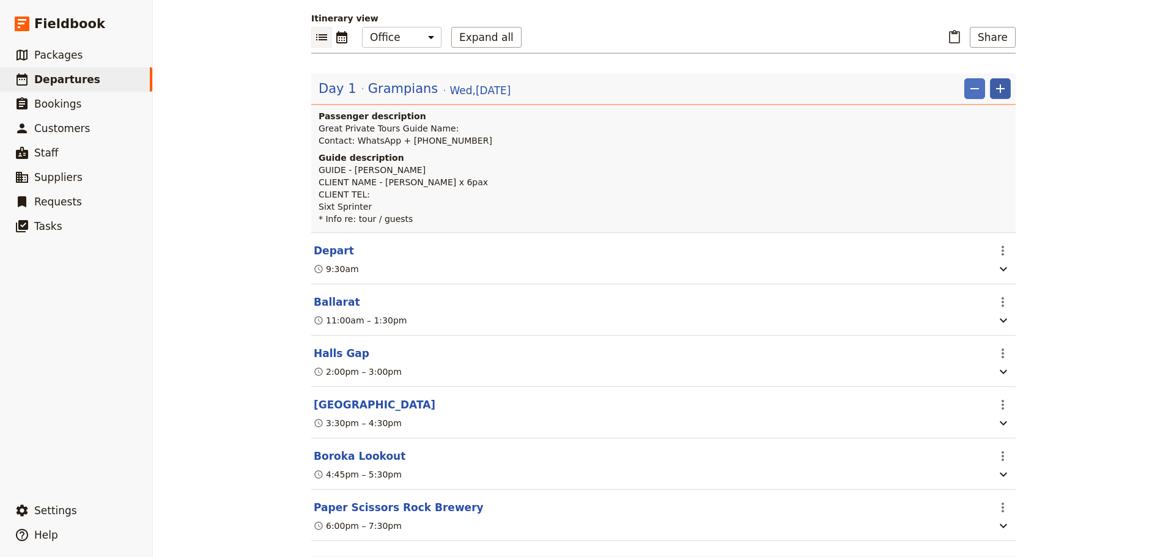
click at [996, 87] on icon "Add" at bounding box center [1000, 88] width 9 height 9
click at [988, 111] on span "Add itinerary item" at bounding box center [959, 115] width 78 height 12
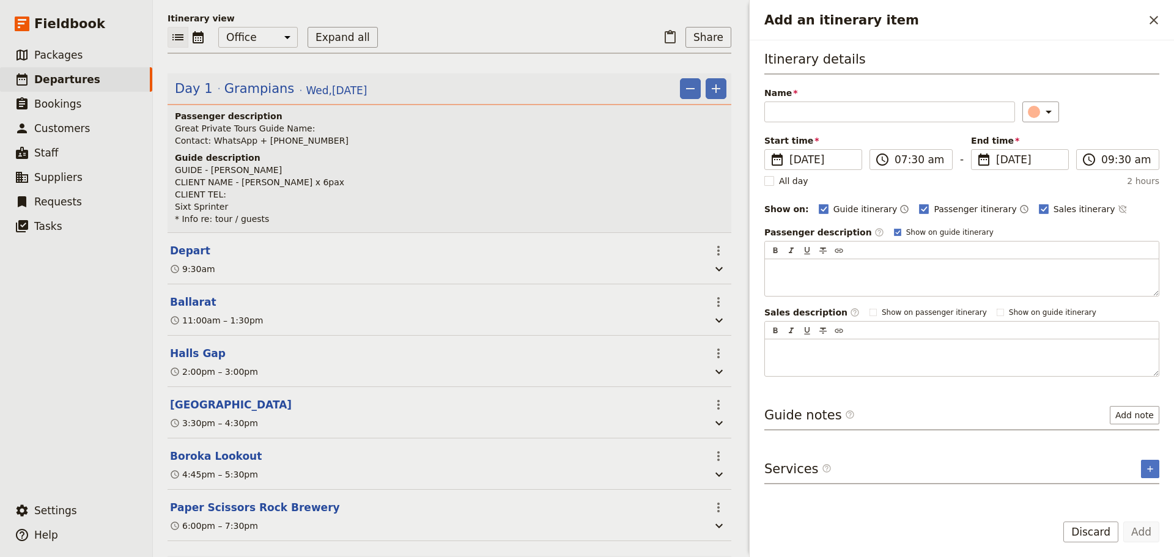
scroll to position [128, 0]
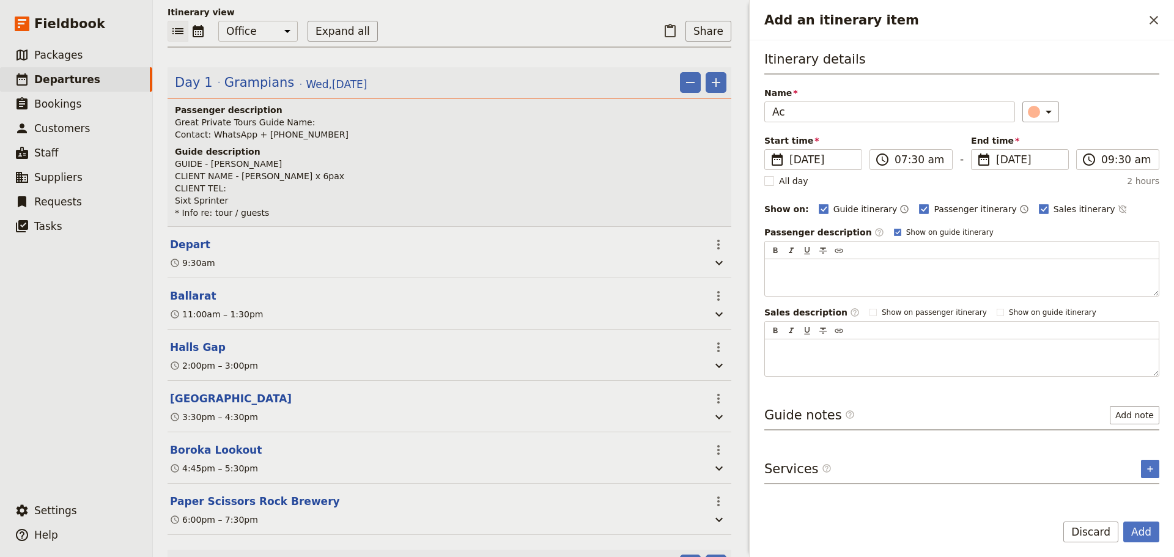
type input "A"
type input "Client Accommodation"
click at [894, 233] on icon "Add an itinerary item" at bounding box center [897, 232] width 7 height 7
click at [893, 227] on input "Show on guide itinerary" at bounding box center [893, 227] width 1 height 1
checkbox input "false"
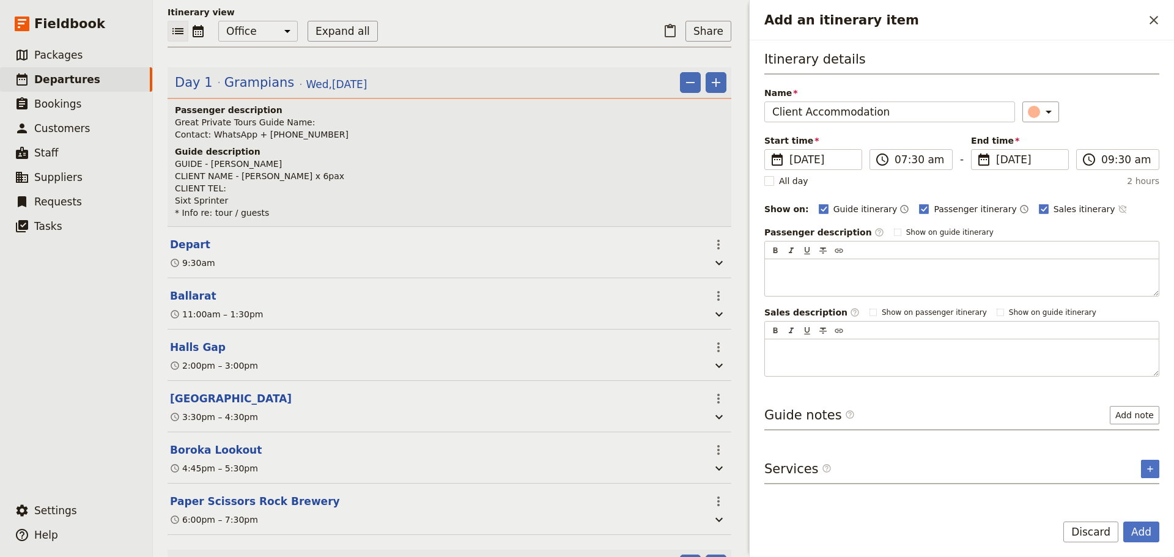
click at [1118, 210] on icon "Time not shown on sales itinerary" at bounding box center [1123, 209] width 10 height 10
click at [1150, 531] on button "Add" at bounding box center [1141, 531] width 36 height 21
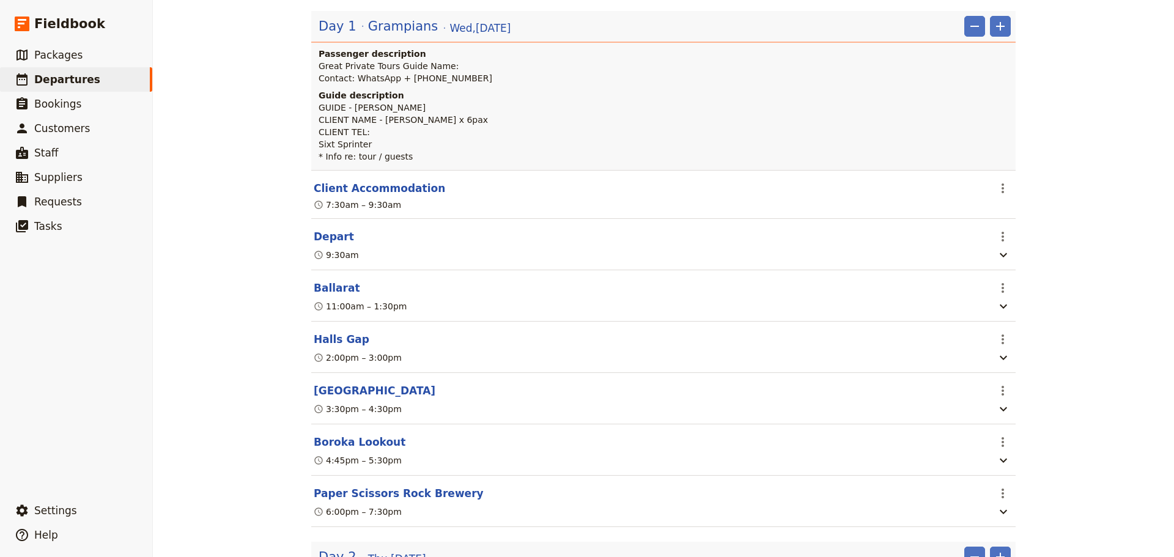
scroll to position [183, 0]
click at [1001, 190] on icon "Actions" at bounding box center [1002, 190] width 2 height 10
click at [370, 189] on button "Client Accommodation" at bounding box center [379, 189] width 131 height 15
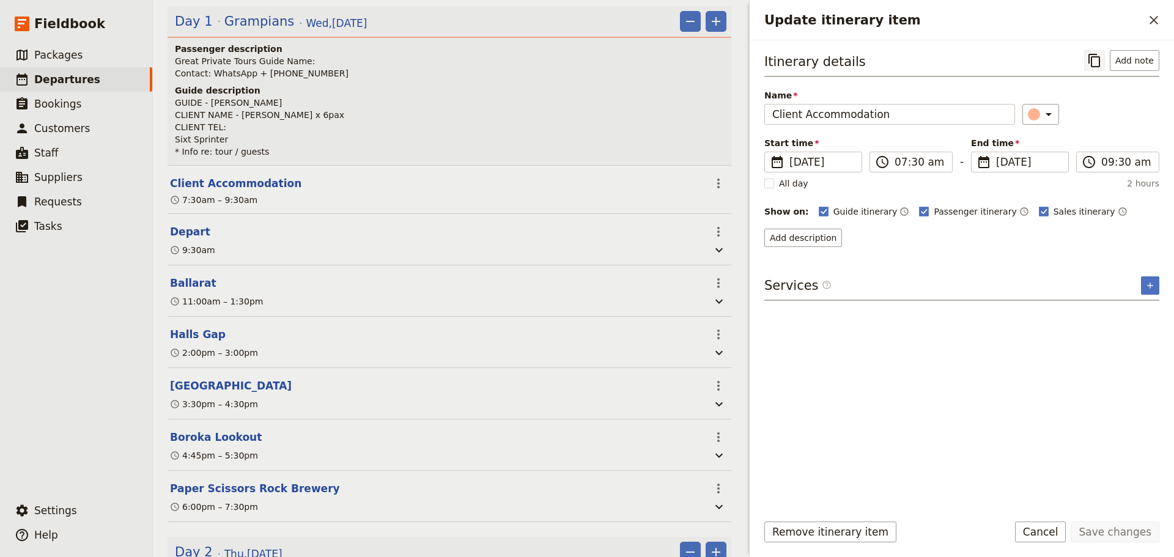
click at [1091, 62] on icon "Copy itinerary item" at bounding box center [1094, 60] width 12 height 13
click at [1148, 19] on icon "Close drawer" at bounding box center [1153, 20] width 15 height 15
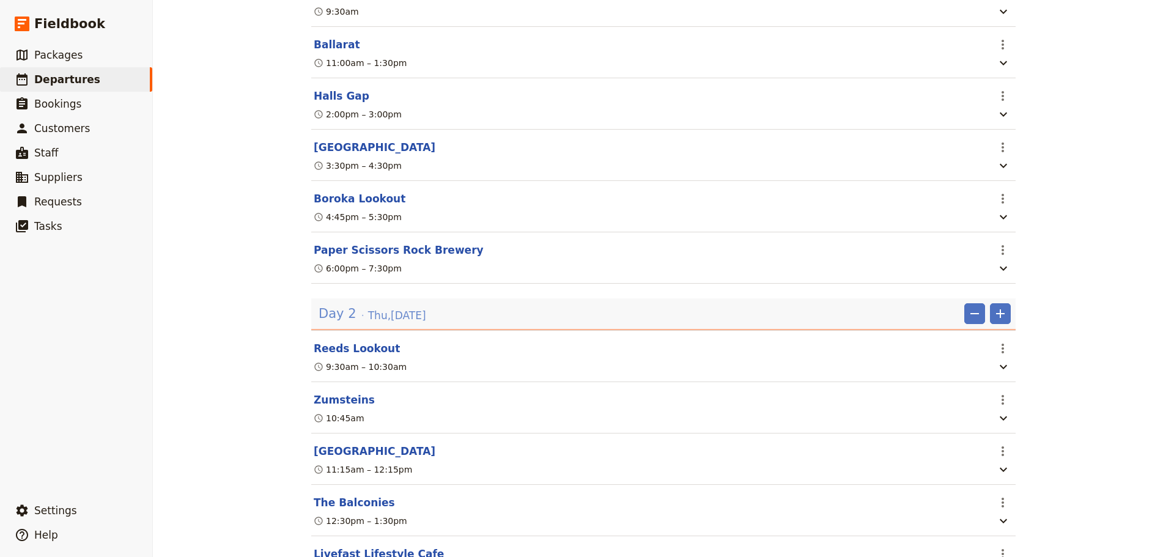
click at [388, 323] on span "[DATE]" at bounding box center [397, 315] width 58 height 15
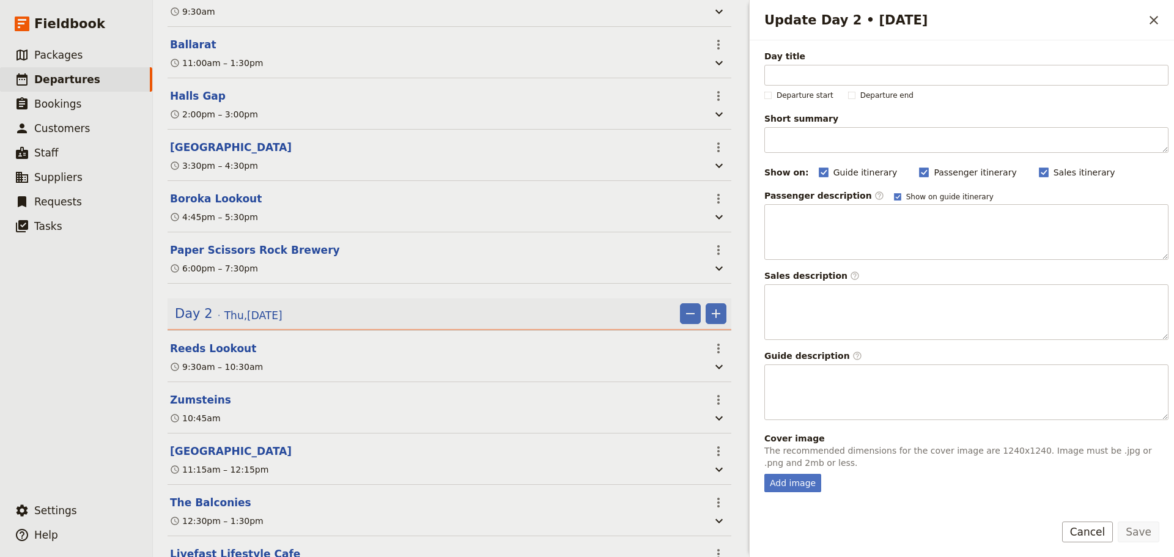
scroll to position [434, 0]
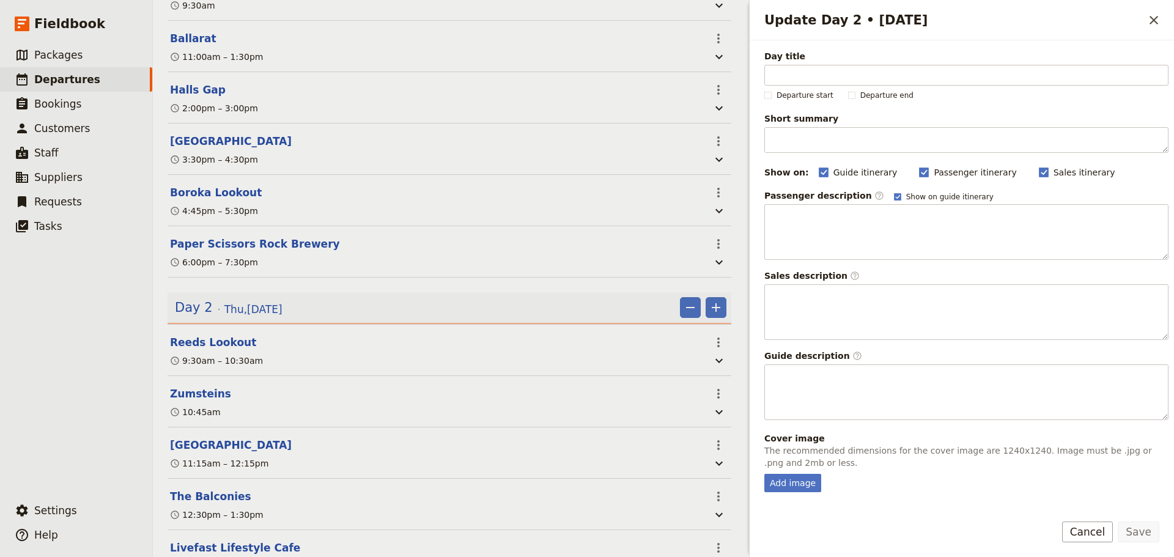
click at [1091, 517] on form "Day title Departure start Departure end Short summary 150 / 150 characters rema…" at bounding box center [962, 298] width 424 height 517
drag, startPoint x: 1115, startPoint y: 531, endPoint x: 1087, endPoint y: 526, distance: 28.4
click at [1113, 531] on button "Cancel" at bounding box center [1087, 531] width 51 height 21
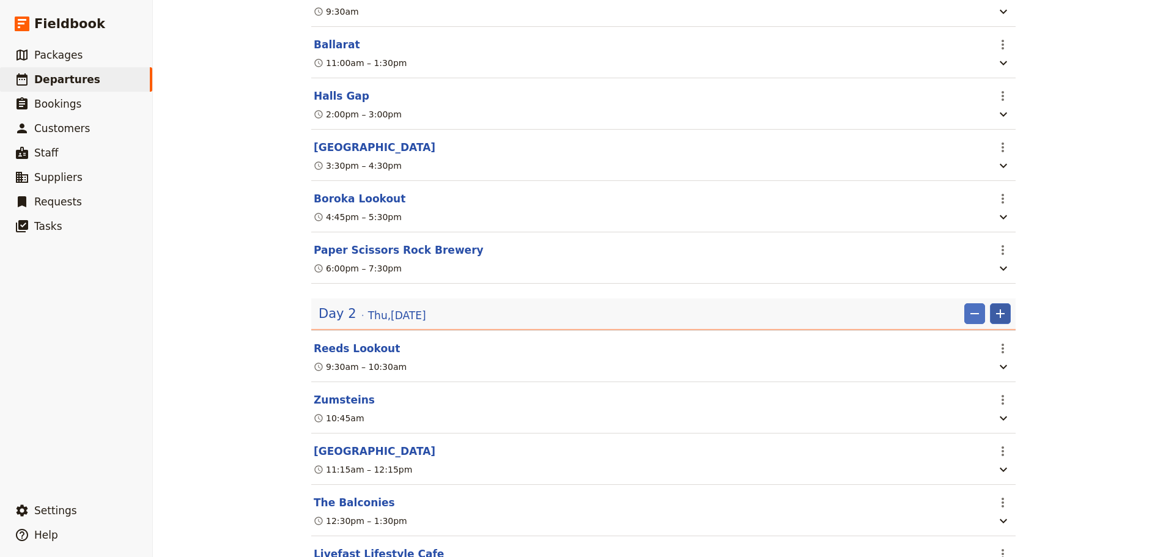
click at [996, 321] on icon "Add" at bounding box center [1000, 313] width 15 height 15
click at [979, 344] on span "Add itinerary item" at bounding box center [959, 347] width 78 height 12
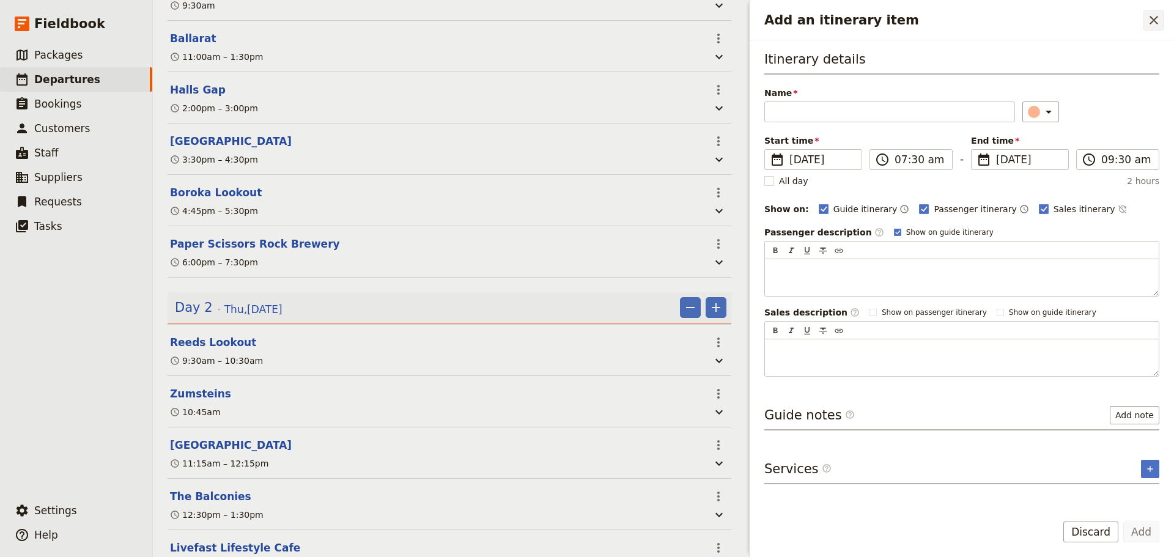
click at [1158, 20] on icon "Close drawer" at bounding box center [1153, 20] width 15 height 15
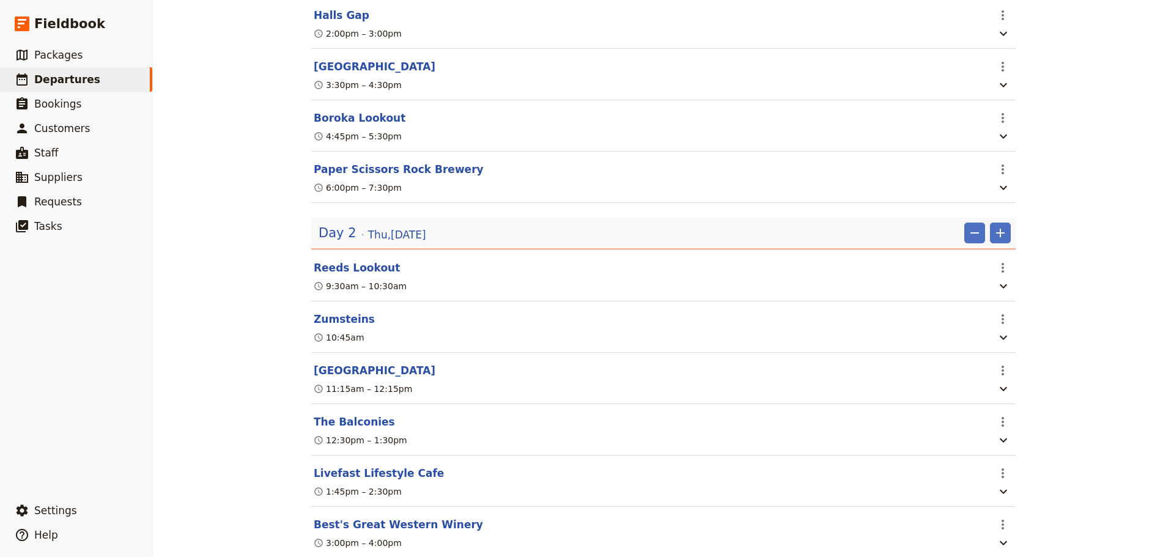
scroll to position [489, 0]
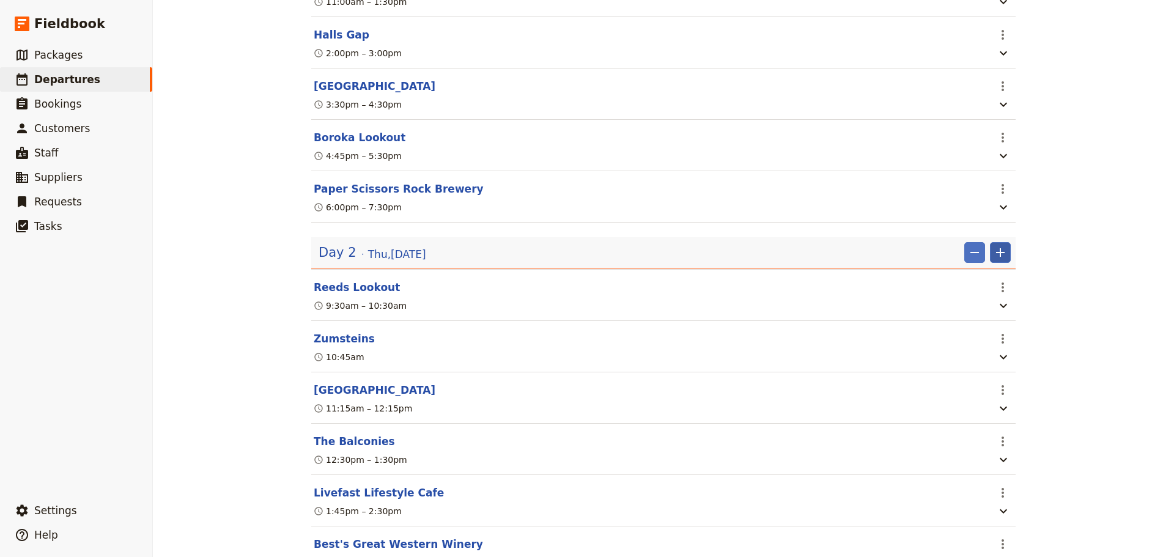
drag, startPoint x: 983, startPoint y: 266, endPoint x: 993, endPoint y: 263, distance: 10.7
click at [990, 263] on div "Day 2 [DATE] ​ ​" at bounding box center [665, 252] width 692 height 21
click at [993, 260] on icon "Add" at bounding box center [1000, 252] width 15 height 15
click at [982, 285] on span "Add itinerary item" at bounding box center [959, 286] width 78 height 12
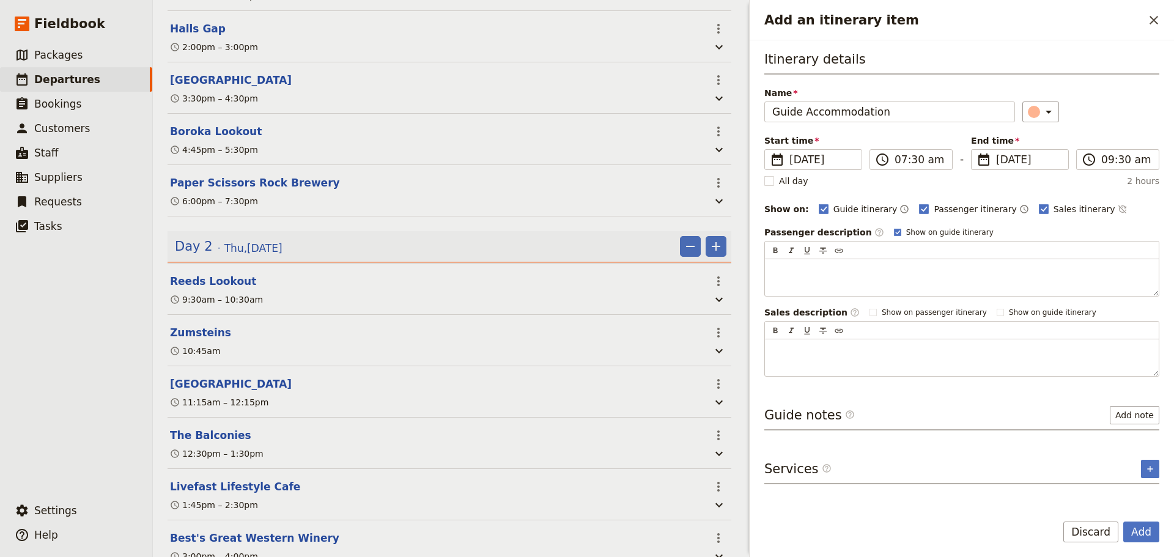
type input "Guide Accommodation"
click at [870, 230] on div "Passenger description ​ Show on guide itinerary" at bounding box center [961, 232] width 395 height 12
click at [894, 230] on rect "Add an itinerary item" at bounding box center [897, 232] width 7 height 7
click at [893, 227] on input "Show on guide itinerary" at bounding box center [893, 227] width 1 height 1
checkbox input "false"
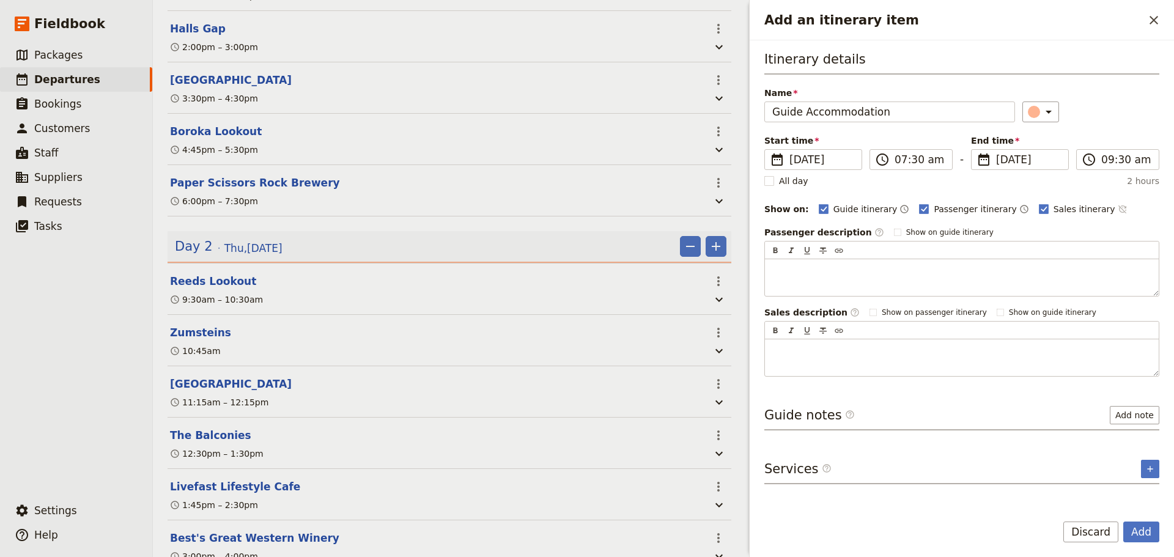
click at [1118, 207] on icon "Time not shown on sales itinerary" at bounding box center [1123, 209] width 10 height 10
click at [1148, 466] on icon "Add service inclusion" at bounding box center [1150, 469] width 10 height 10
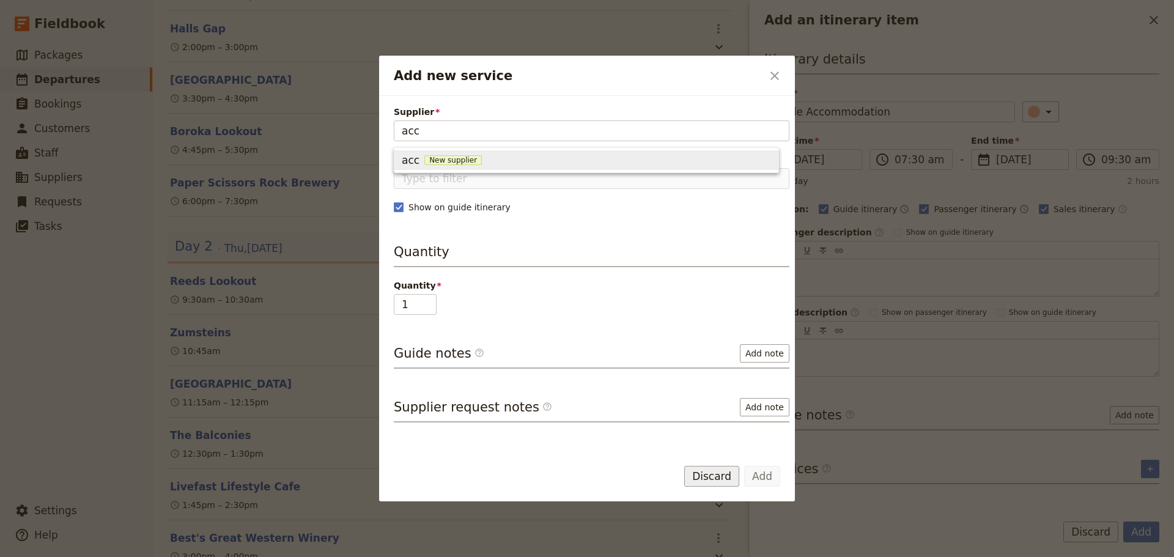
type input "acc"
click at [705, 475] on button "Discard" at bounding box center [711, 476] width 55 height 21
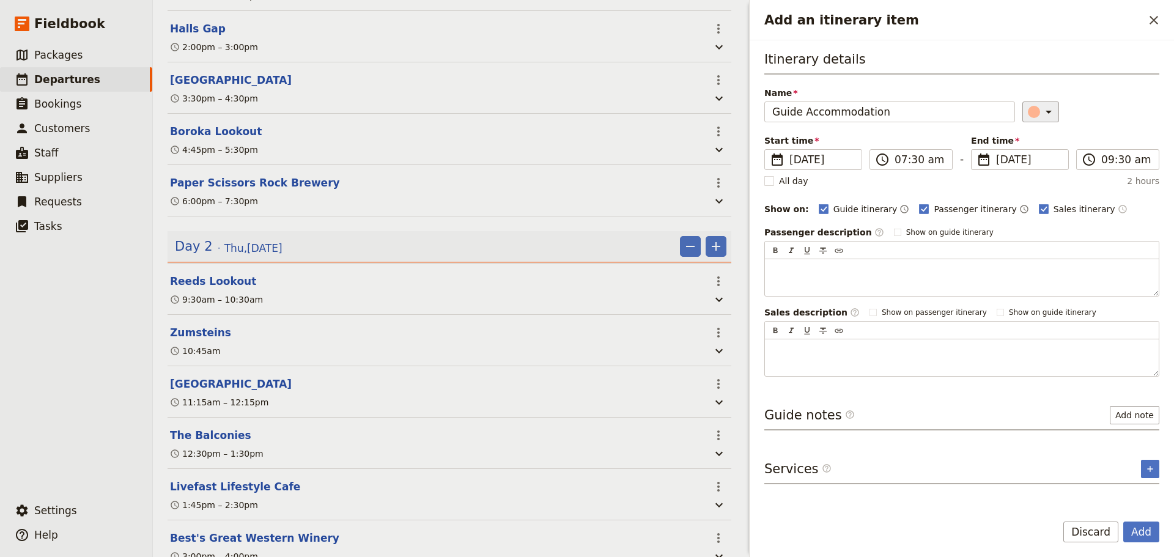
click at [1045, 110] on icon "Add an itinerary item" at bounding box center [1048, 112] width 15 height 15
click at [1037, 168] on div "button" at bounding box center [1040, 167] width 12 height 12
click at [1144, 532] on button "Add" at bounding box center [1141, 531] width 36 height 21
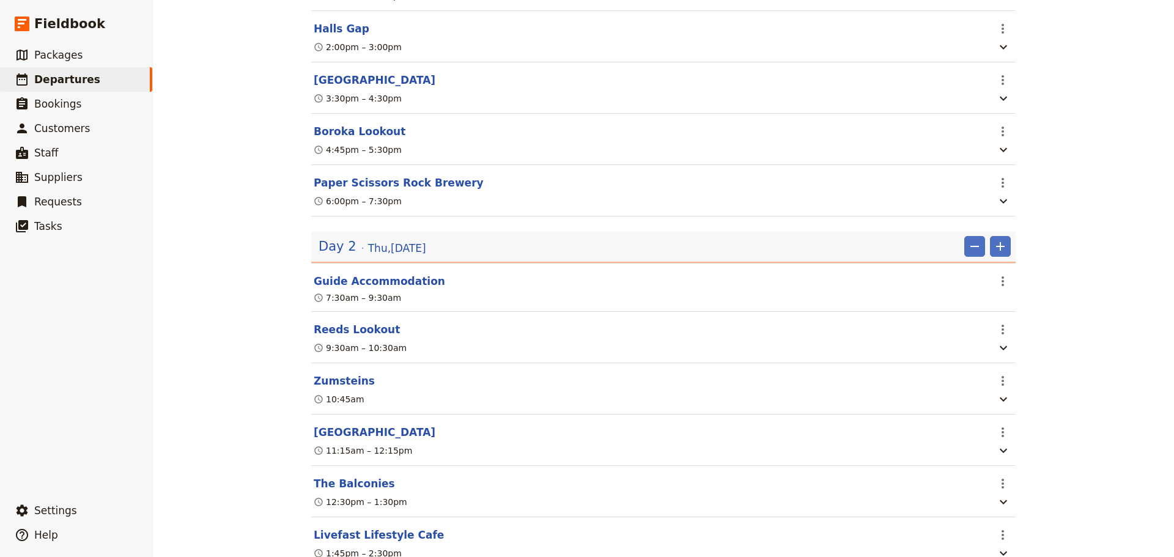
scroll to position [489, 0]
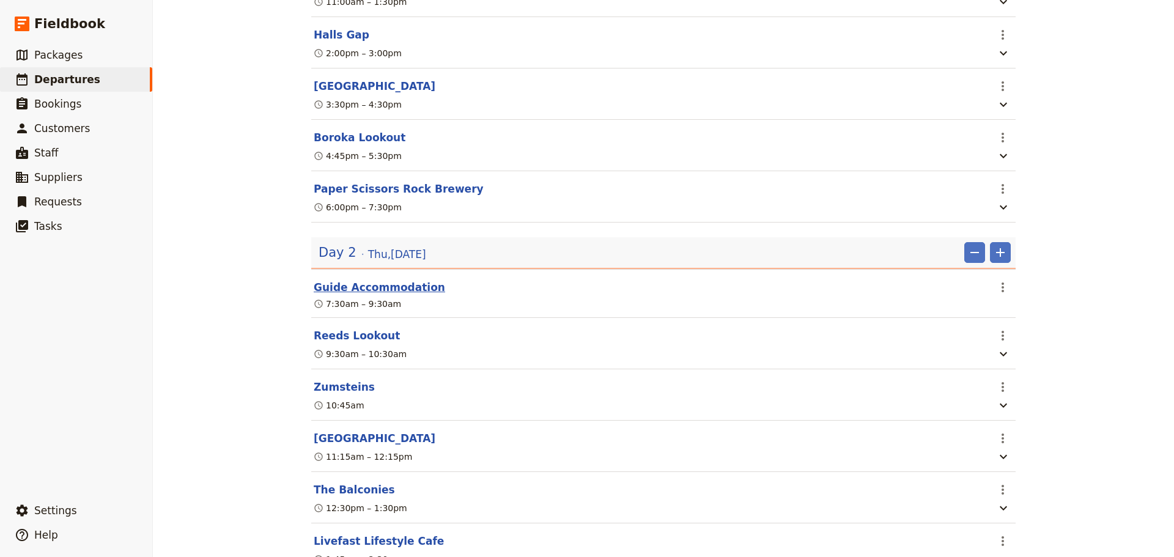
click at [357, 295] on button "Guide Accommodation" at bounding box center [379, 287] width 131 height 15
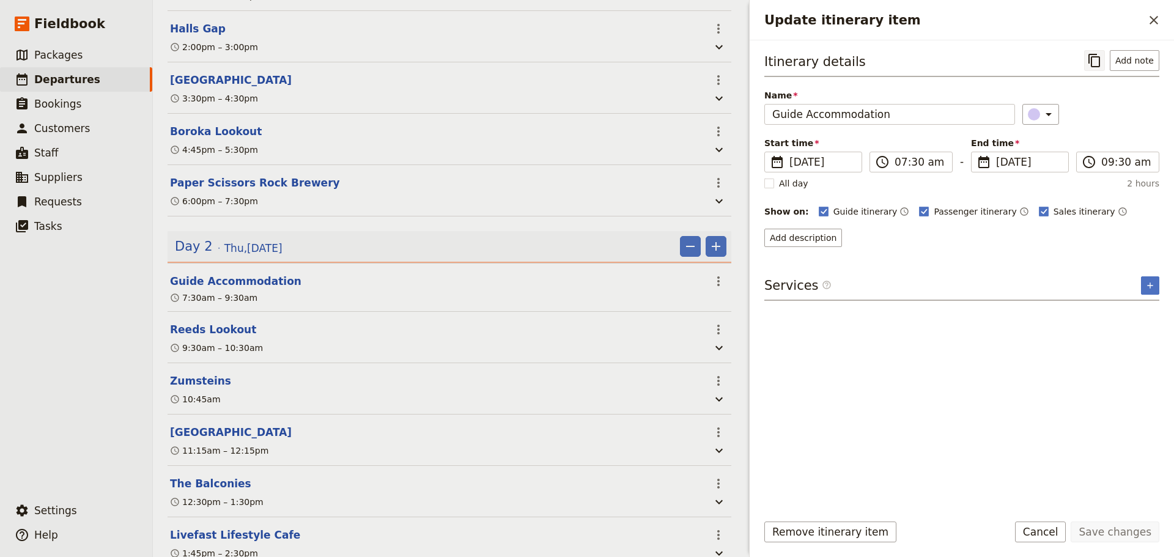
click at [1092, 57] on icon "Copy itinerary item" at bounding box center [1094, 60] width 15 height 15
click at [1154, 14] on icon "Close drawer" at bounding box center [1153, 20] width 15 height 15
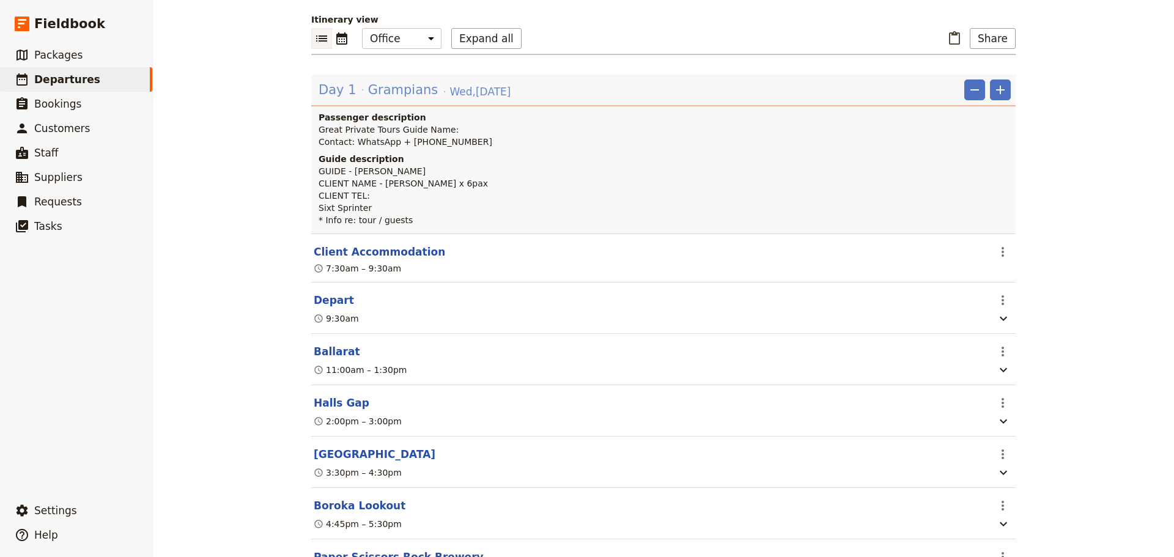
click at [453, 92] on span "[DATE]" at bounding box center [479, 91] width 61 height 15
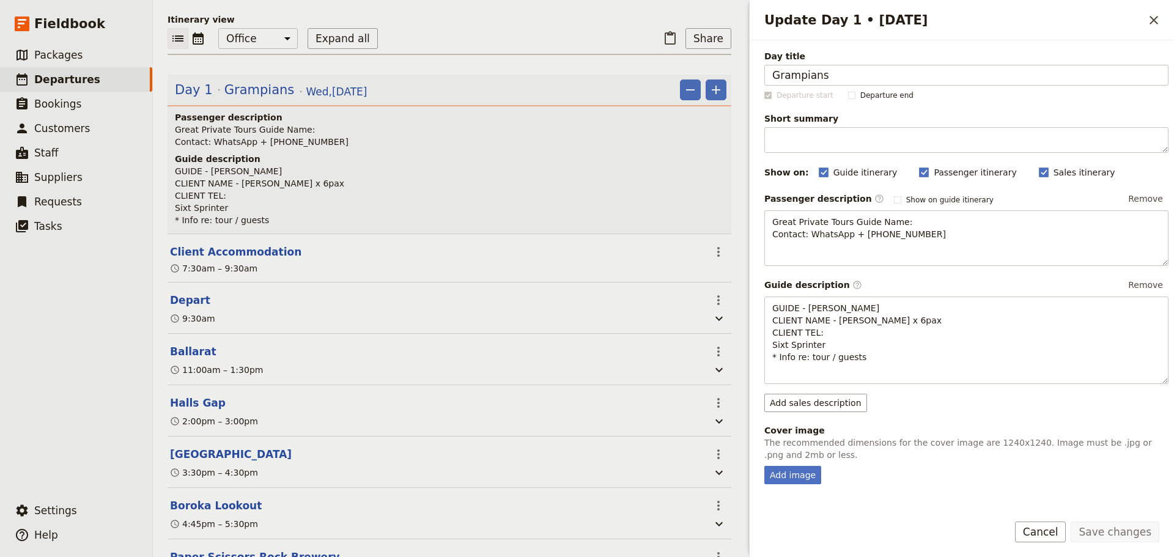
scroll to position [127, 0]
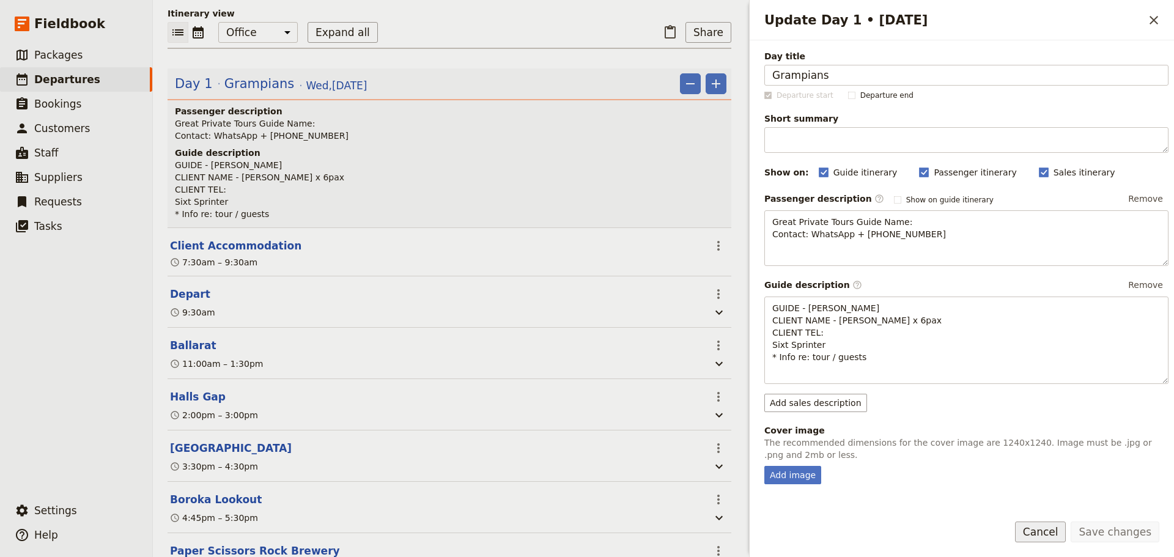
click at [1061, 528] on button "Cancel" at bounding box center [1040, 531] width 51 height 21
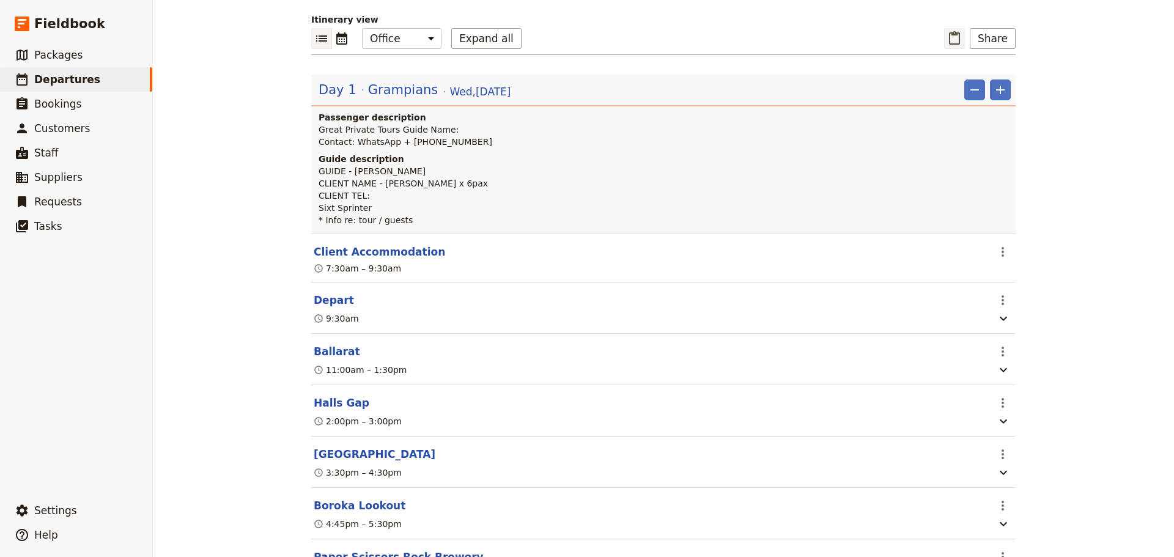
click at [952, 35] on icon "Paste itinerary item" at bounding box center [954, 37] width 11 height 13
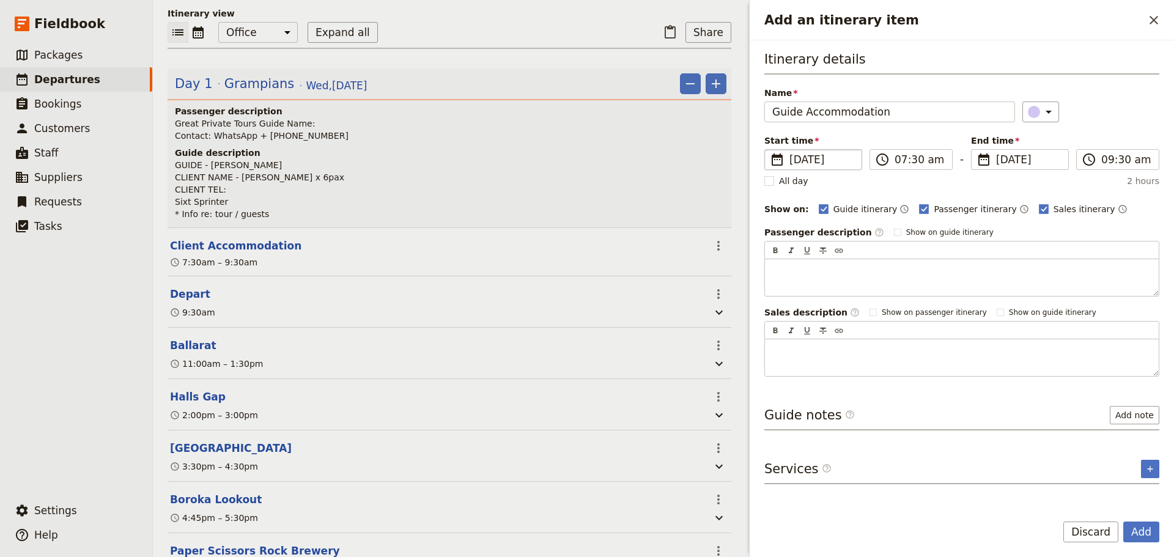
click at [816, 160] on span "[DATE]" at bounding box center [821, 159] width 65 height 15
click at [770, 150] on input "[DATE]" at bounding box center [769, 149] width 1 height 1
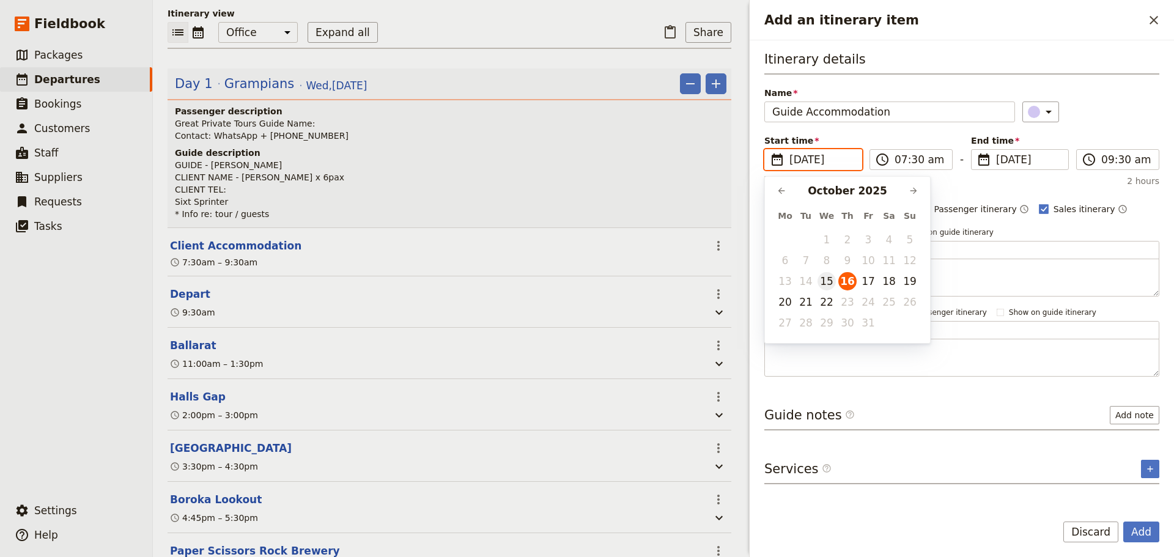
click at [831, 283] on button "15" at bounding box center [826, 281] width 18 height 18
type input "[DATE]"
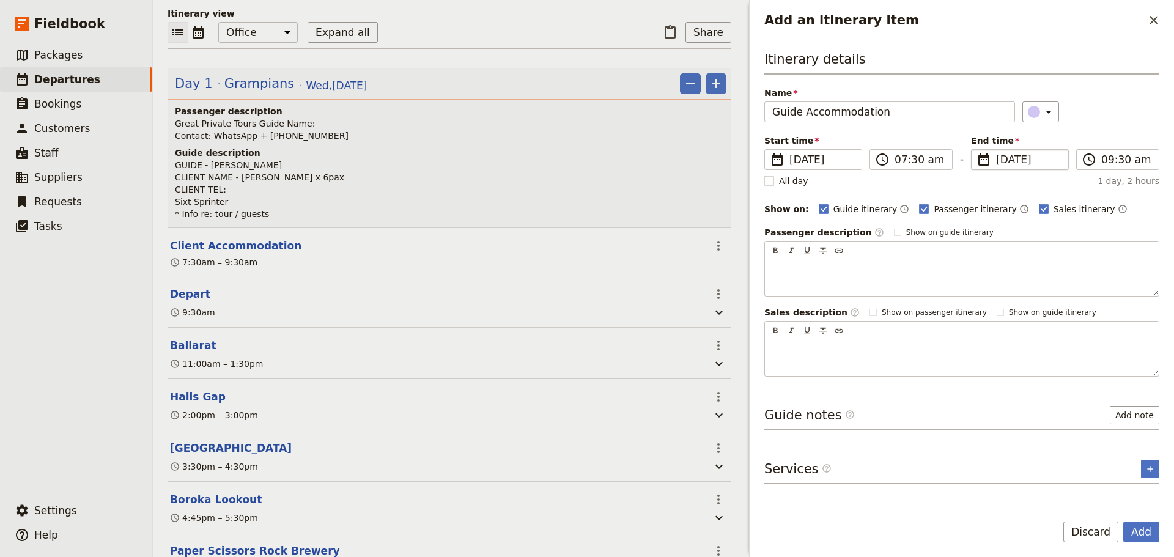
click at [1029, 155] on span "[DATE]" at bounding box center [1028, 159] width 65 height 15
click at [976, 150] on input "[DATE]" at bounding box center [976, 149] width 1 height 1
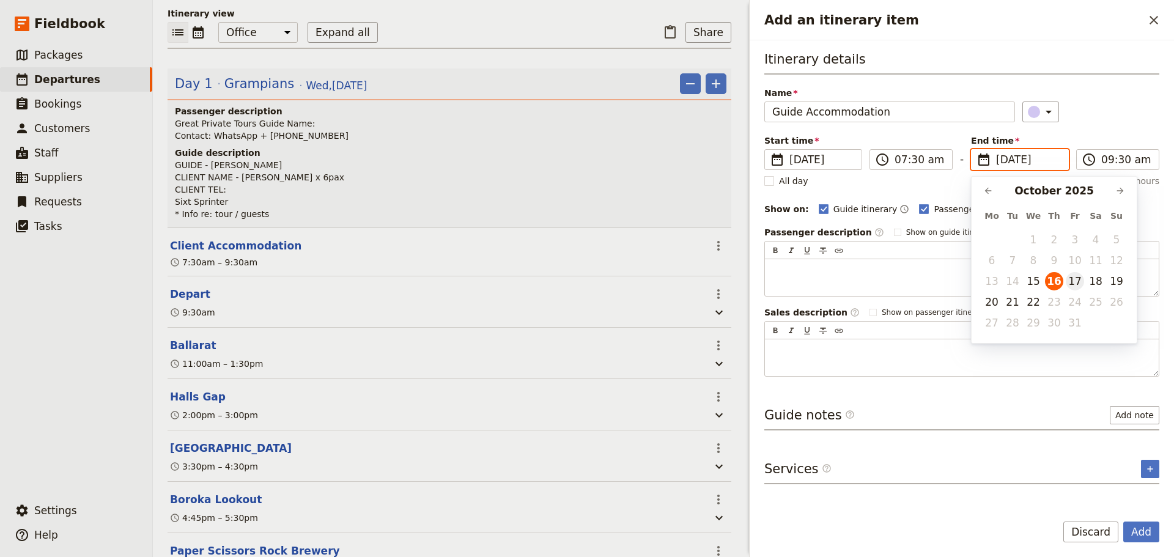
click at [1078, 284] on button "17" at bounding box center [1075, 281] width 18 height 18
type input "[DATE]"
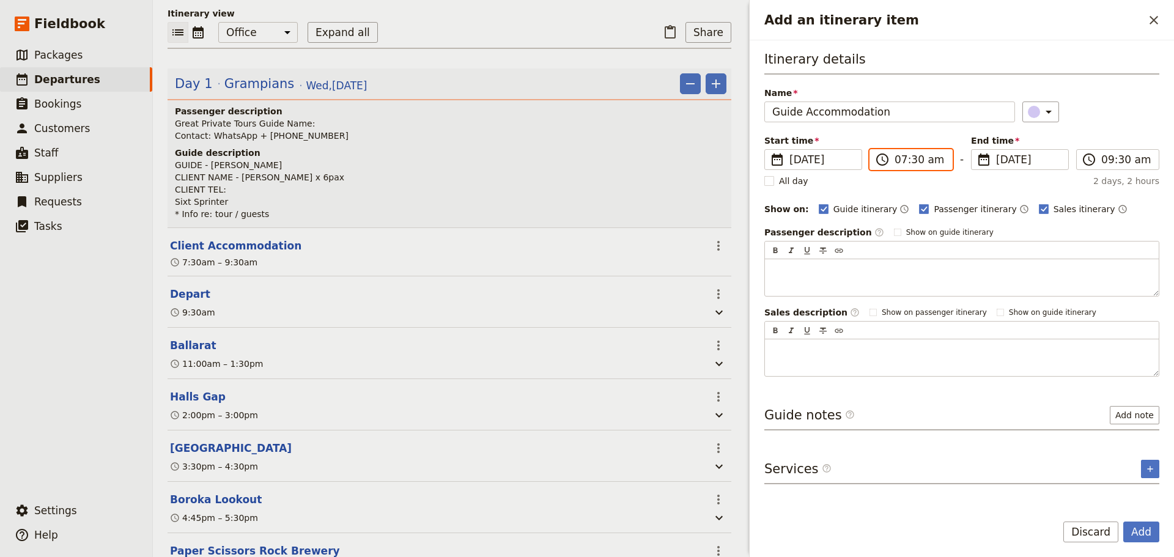
click at [927, 155] on input "07:30 am" at bounding box center [919, 159] width 50 height 15
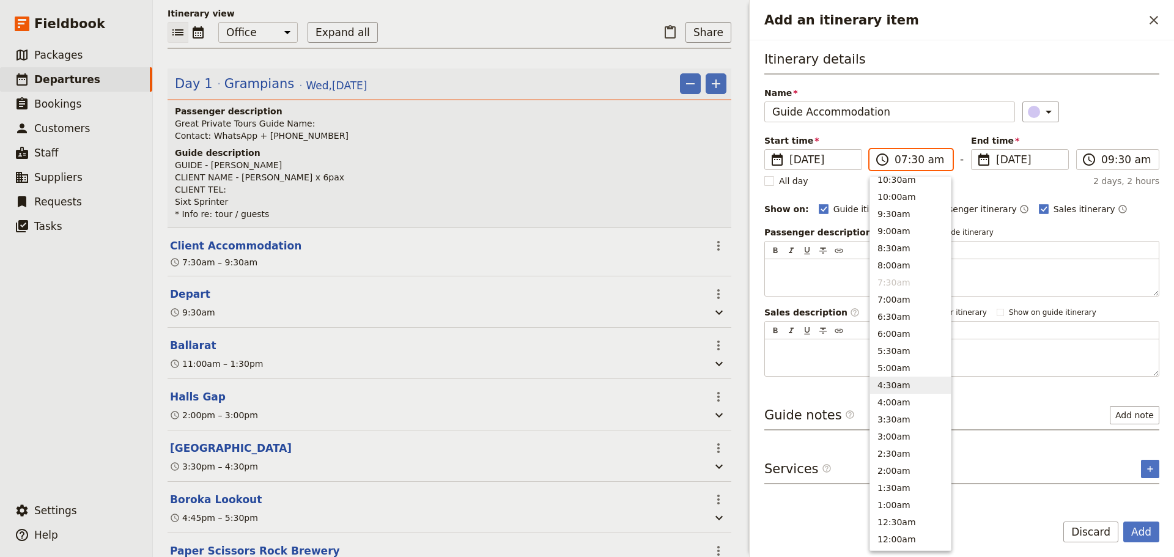
scroll to position [208, 0]
click at [902, 208] on button "5:00pm" at bounding box center [910, 201] width 81 height 17
type input "05:00 pm"
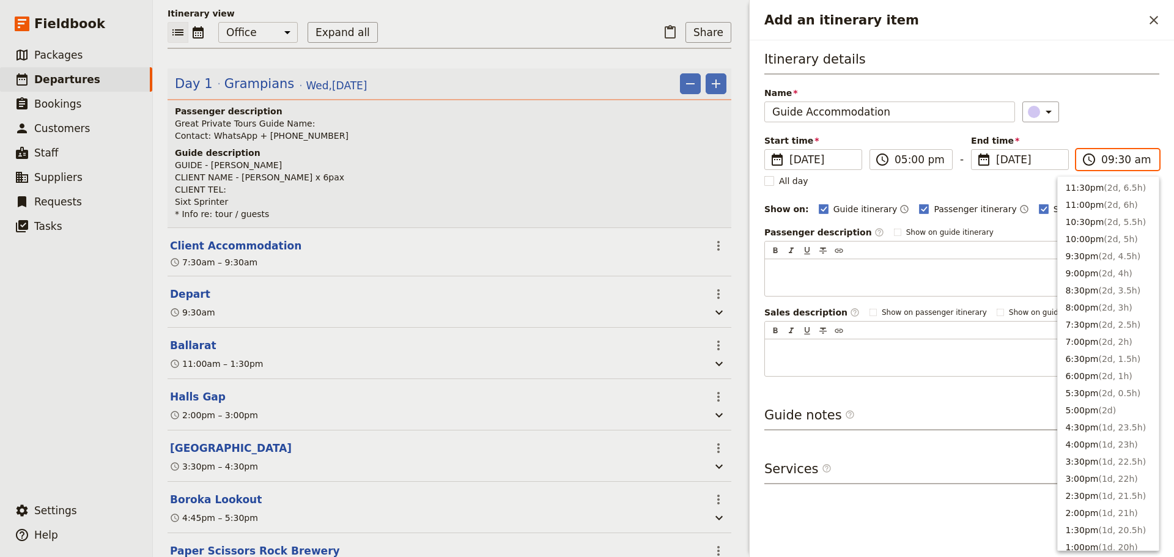
click at [1113, 158] on input "09:30 am" at bounding box center [1126, 159] width 50 height 15
click at [1080, 205] on button "5:00pm ( 2d )" at bounding box center [1108, 206] width 101 height 17
type input "05:00 pm"
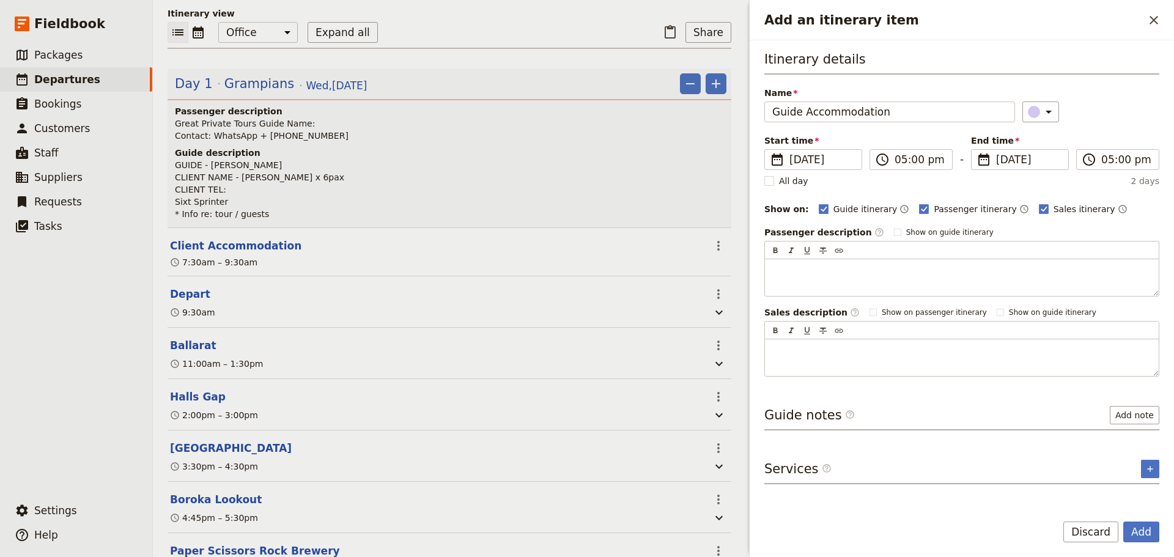
click at [1090, 89] on div "Name Guide Accommodation ​" at bounding box center [961, 104] width 395 height 35
click at [1138, 524] on button "Add" at bounding box center [1141, 531] width 36 height 21
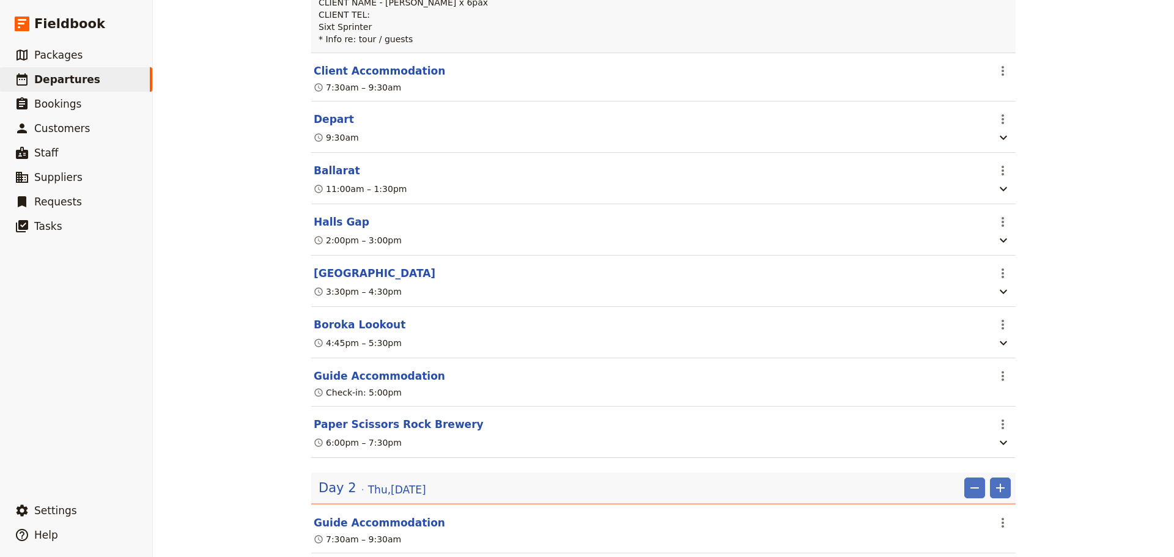
scroll to position [304, 0]
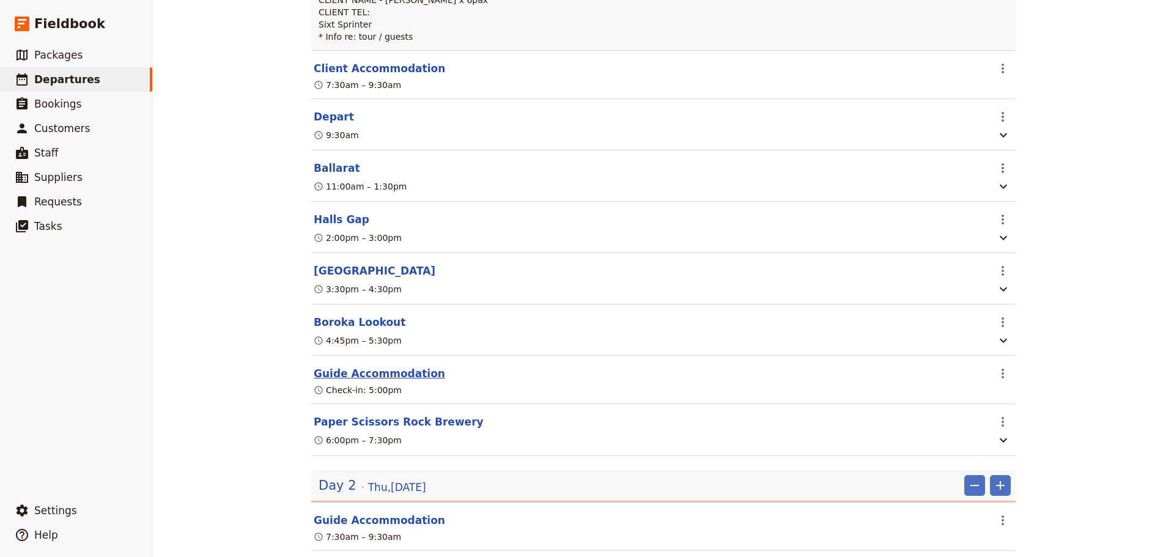
click at [378, 381] on button "Guide Accommodation" at bounding box center [379, 373] width 131 height 15
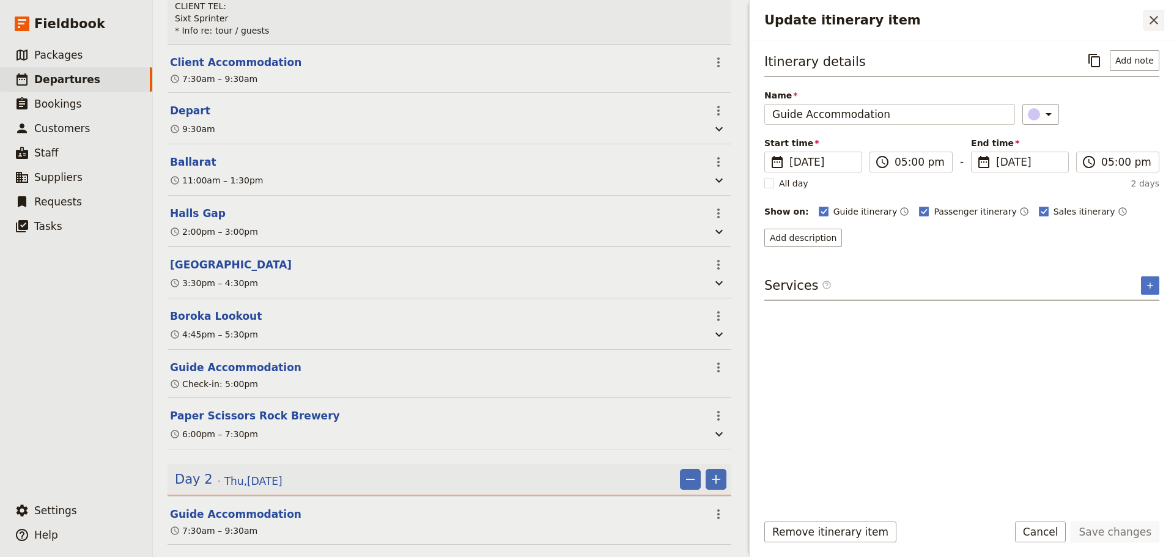
click at [1146, 13] on icon "Close drawer" at bounding box center [1153, 20] width 15 height 15
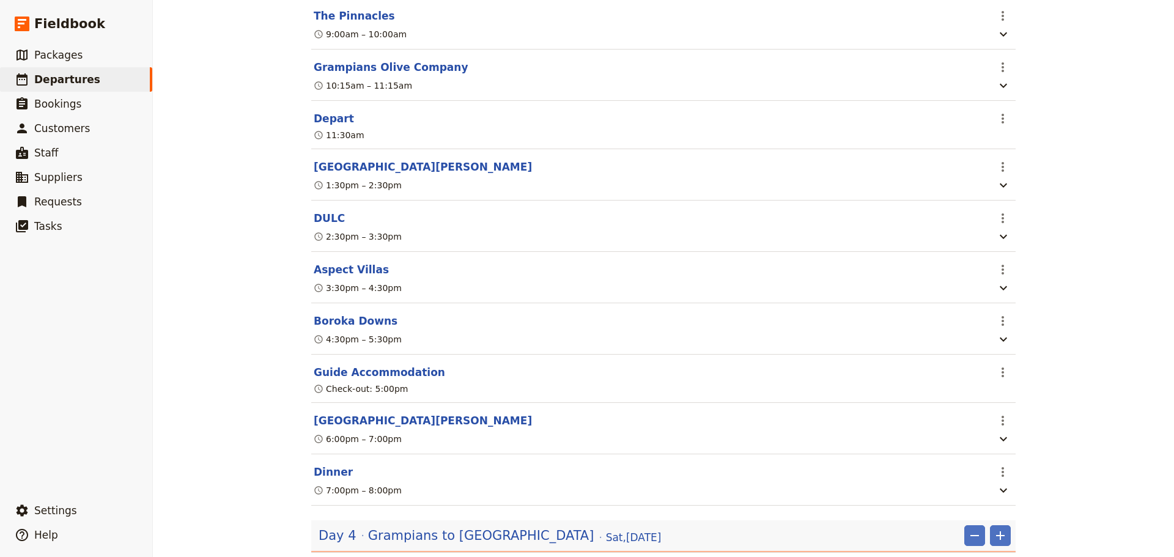
scroll to position [1405, 0]
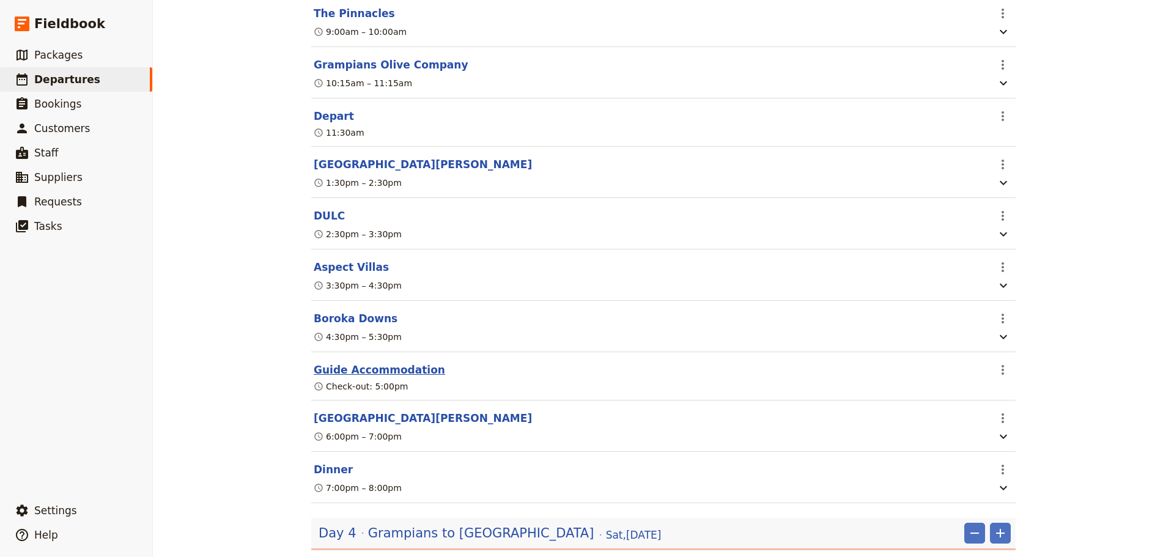
click at [387, 377] on button "Guide Accommodation" at bounding box center [379, 370] width 131 height 15
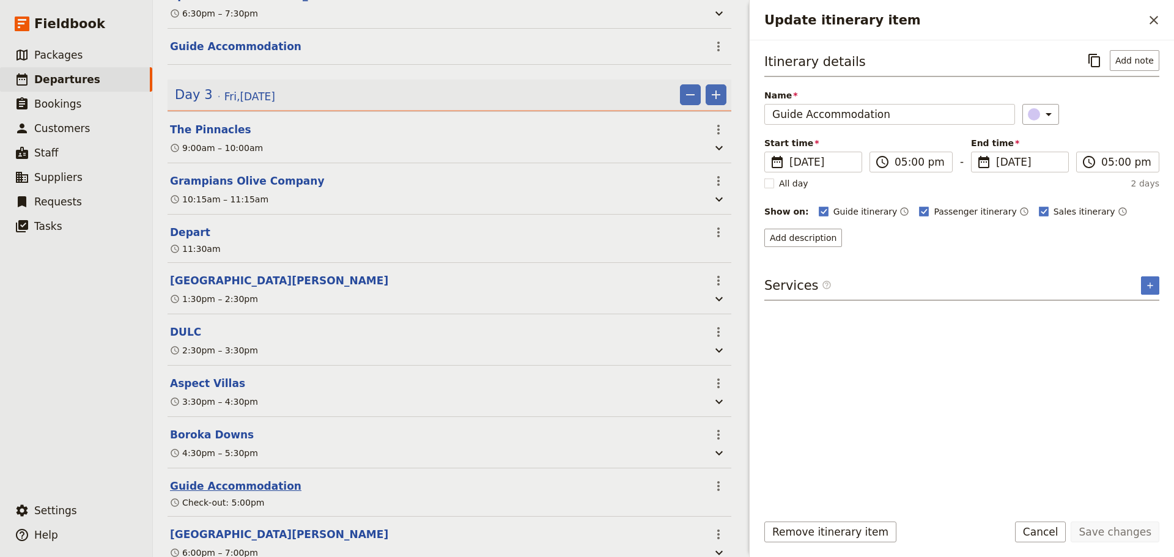
scroll to position [1533, 0]
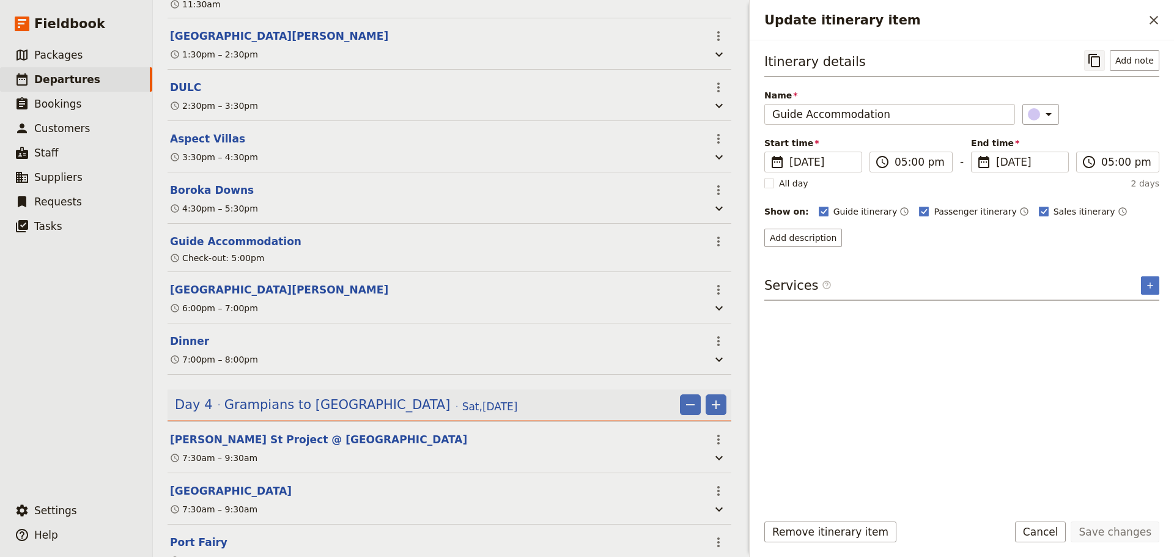
click at [1091, 61] on icon "Copy itinerary item" at bounding box center [1094, 60] width 12 height 13
click at [339, 414] on span "Grampians to [GEOGRAPHIC_DATA]" at bounding box center [337, 405] width 226 height 18
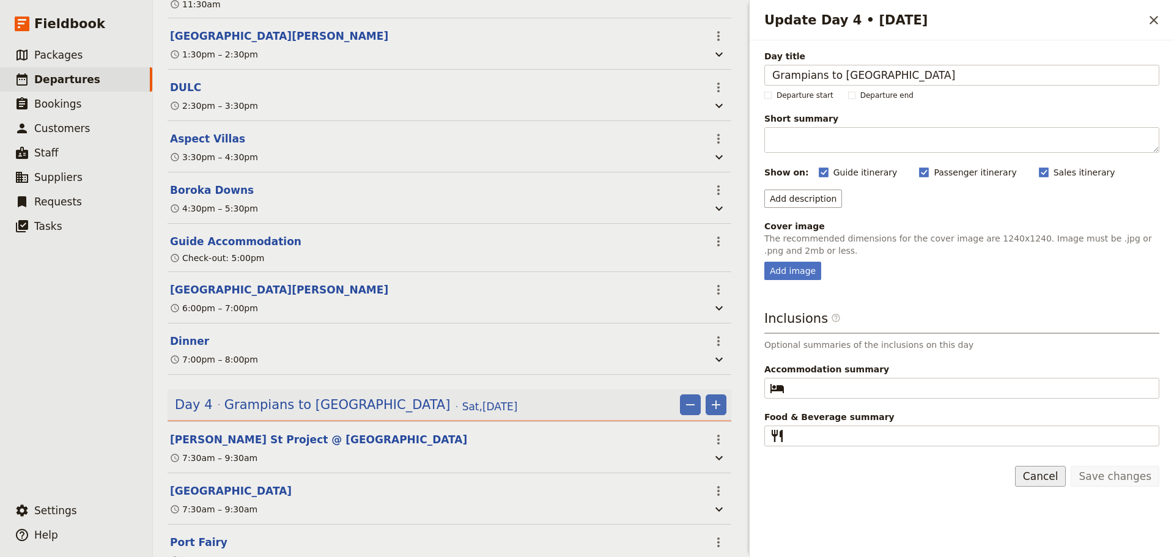
click at [1061, 468] on button "Cancel" at bounding box center [1040, 476] width 51 height 21
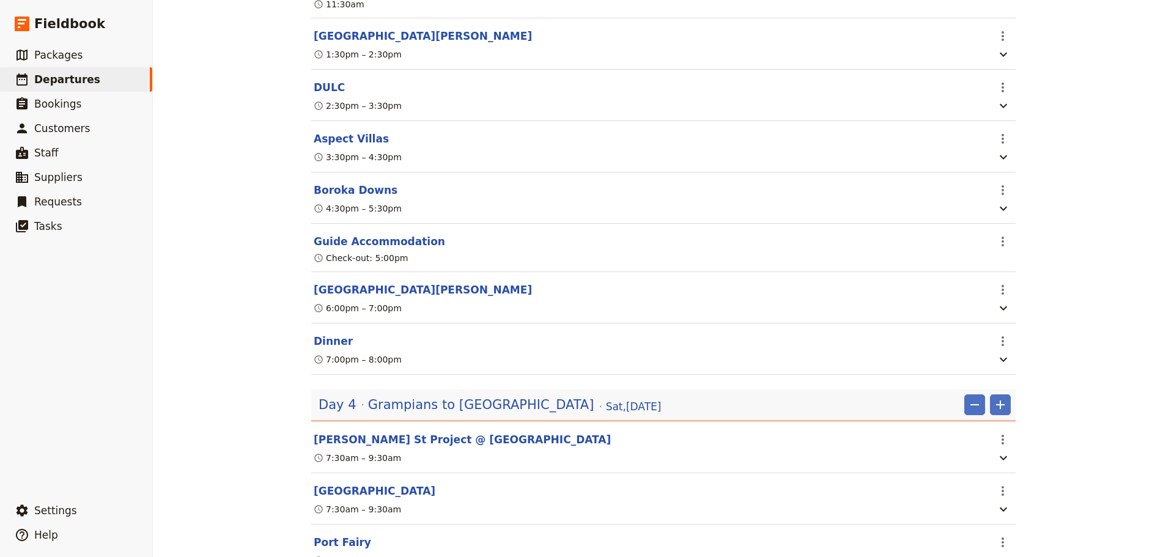
scroll to position [0, 0]
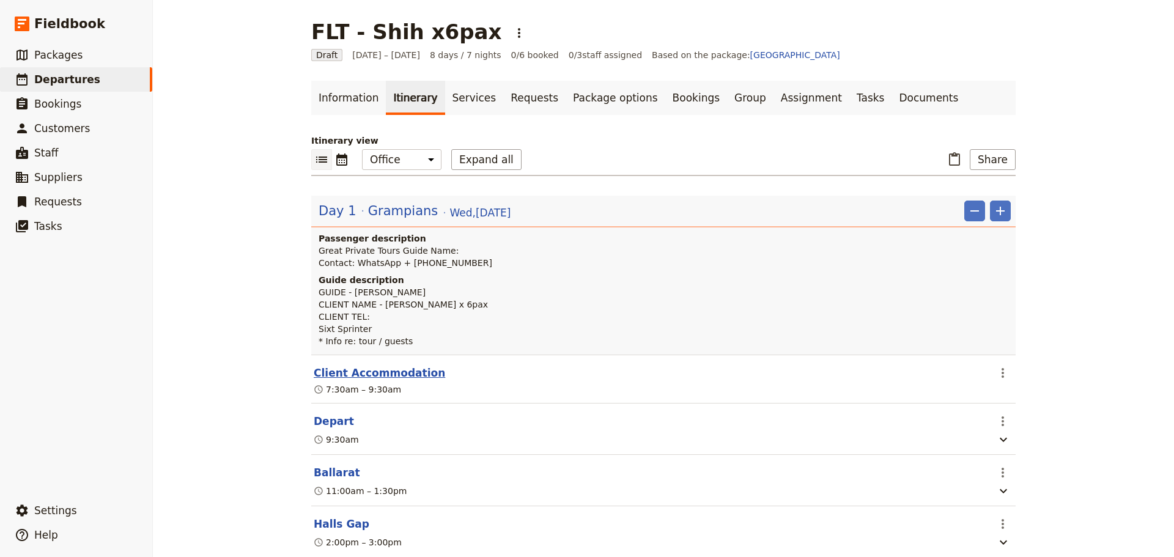
click at [359, 375] on button "Client Accommodation" at bounding box center [379, 373] width 131 height 15
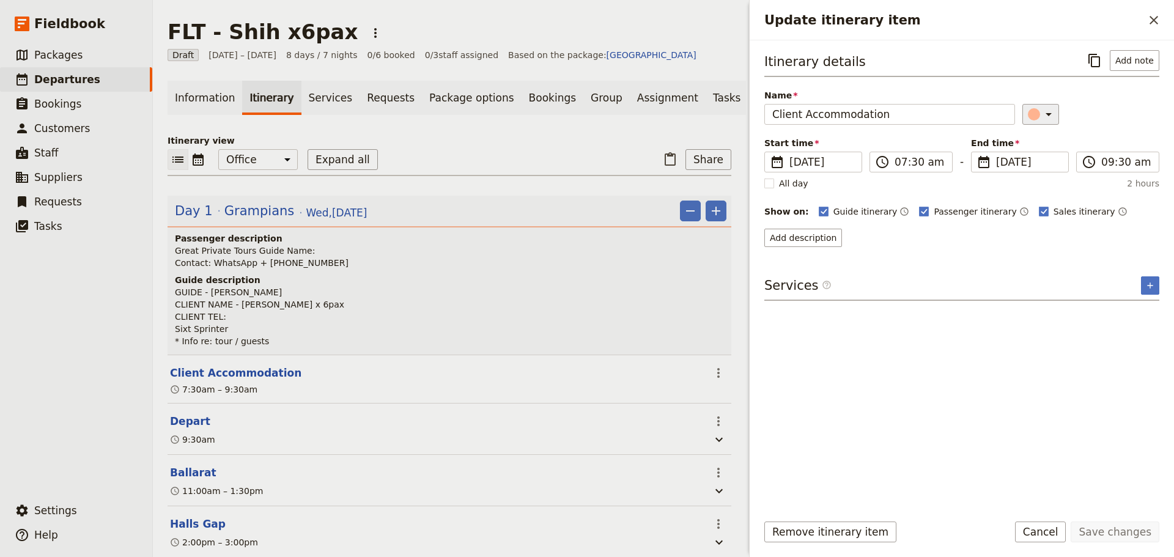
click at [1045, 114] on icon "Update itinerary item" at bounding box center [1048, 114] width 6 height 3
click at [1038, 180] on div "button" at bounding box center [1040, 184] width 12 height 12
click at [1099, 528] on button "Save changes" at bounding box center [1114, 531] width 89 height 21
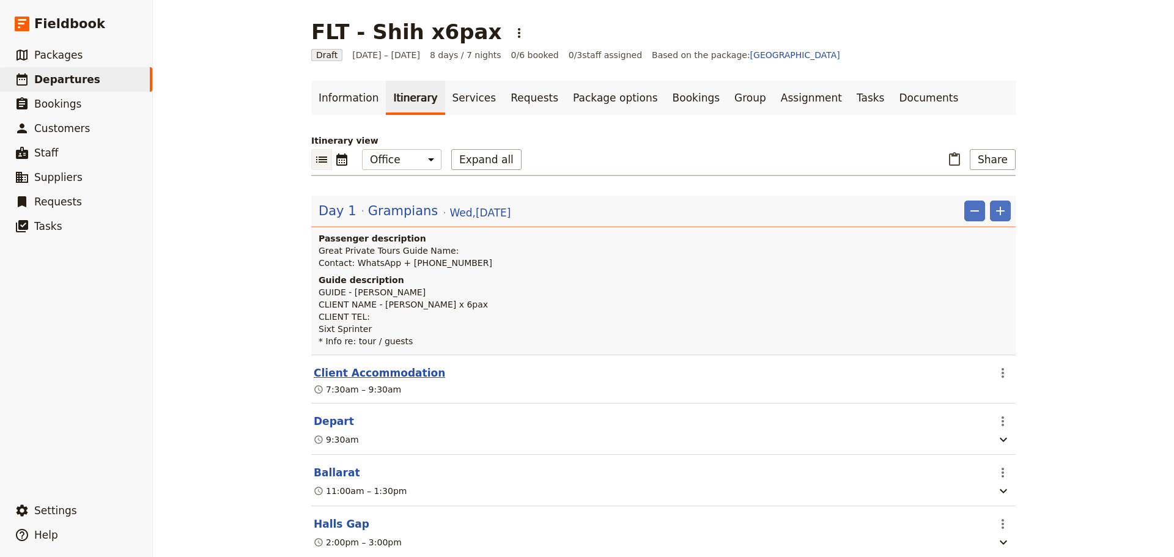
click at [370, 369] on button "Client Accommodation" at bounding box center [379, 373] width 131 height 15
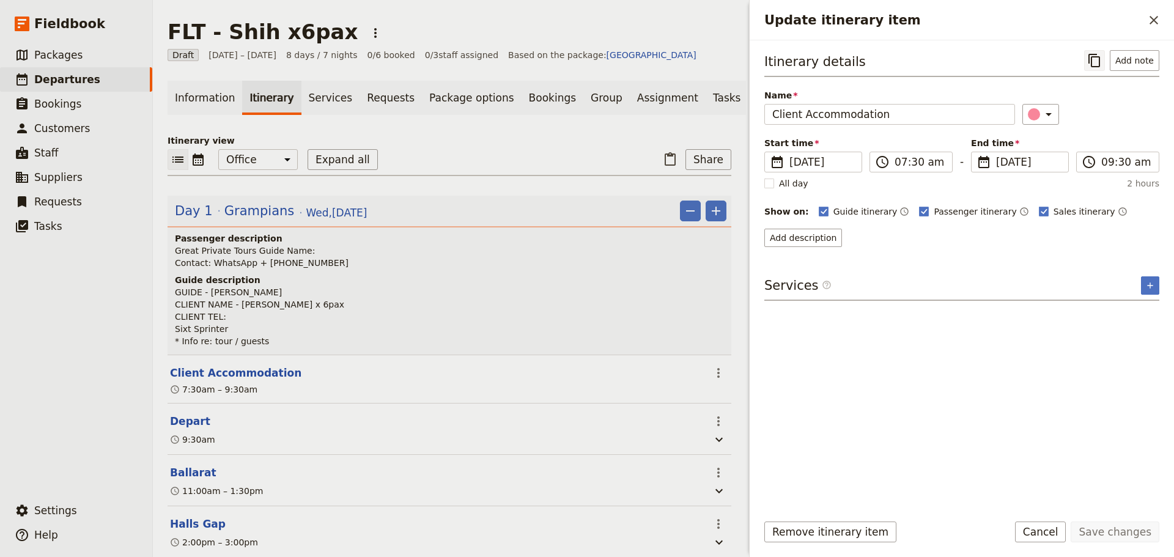
click at [1091, 64] on icon "Copy itinerary item" at bounding box center [1094, 60] width 15 height 15
click at [1151, 19] on icon "Close drawer" at bounding box center [1153, 20] width 15 height 15
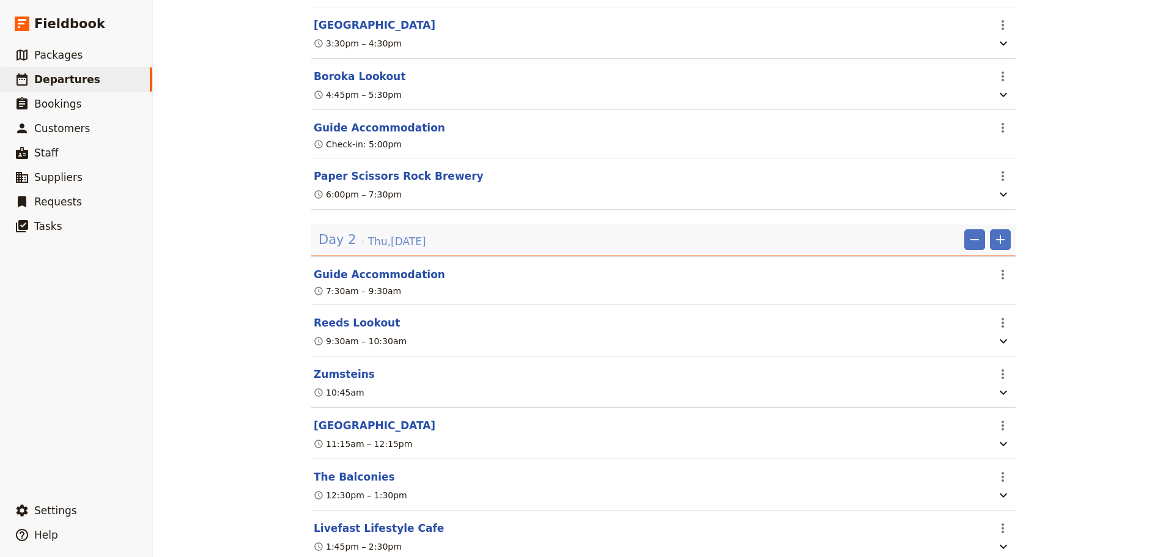
click at [424, 249] on span "[DATE]" at bounding box center [397, 241] width 58 height 15
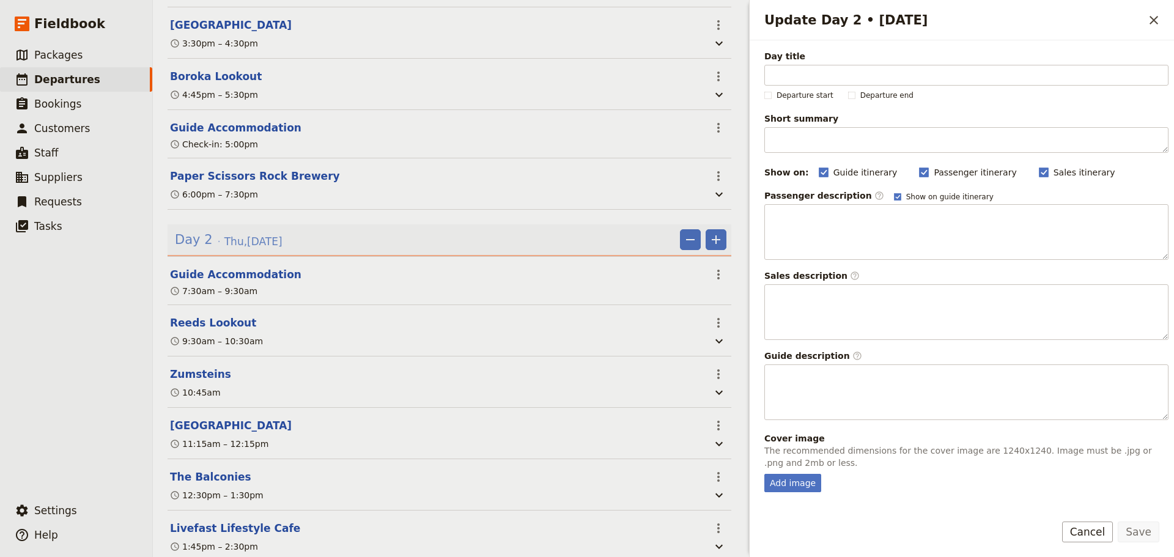
scroll to position [556, 0]
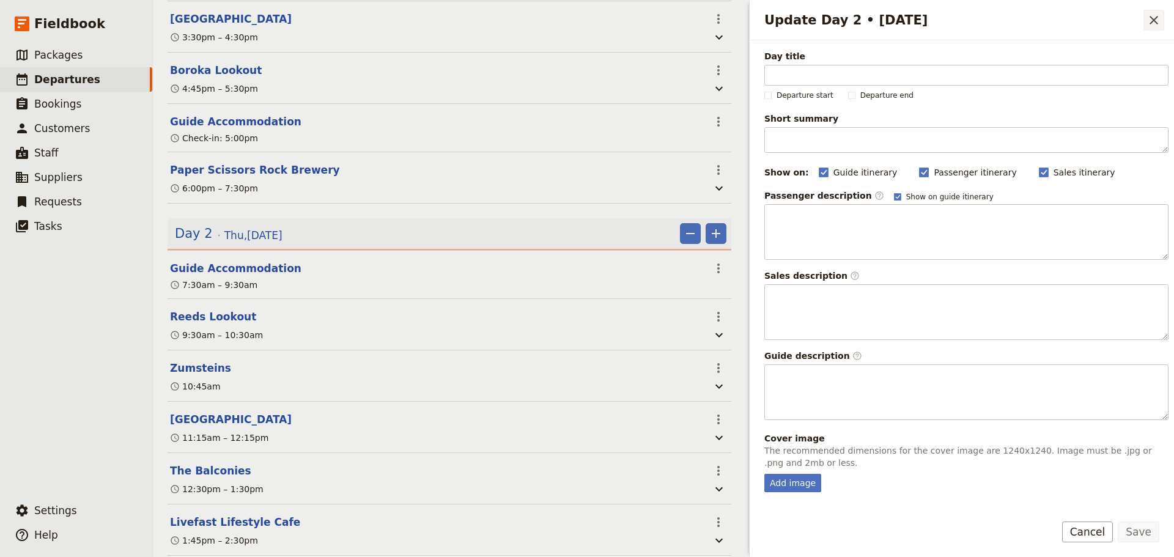
click at [1160, 24] on icon "Close drawer" at bounding box center [1153, 20] width 15 height 15
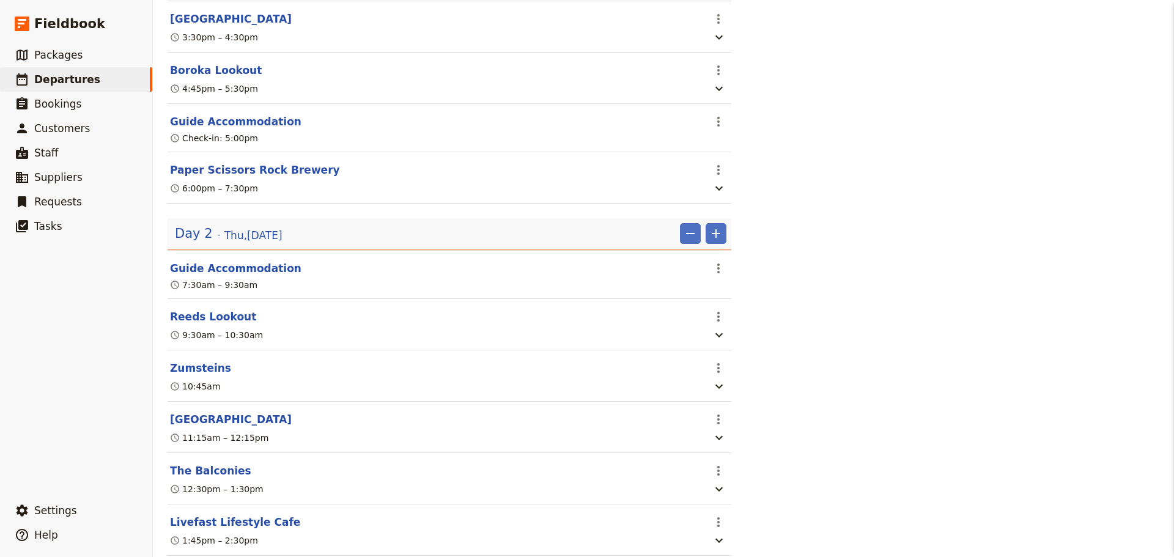
scroll to position [550, 0]
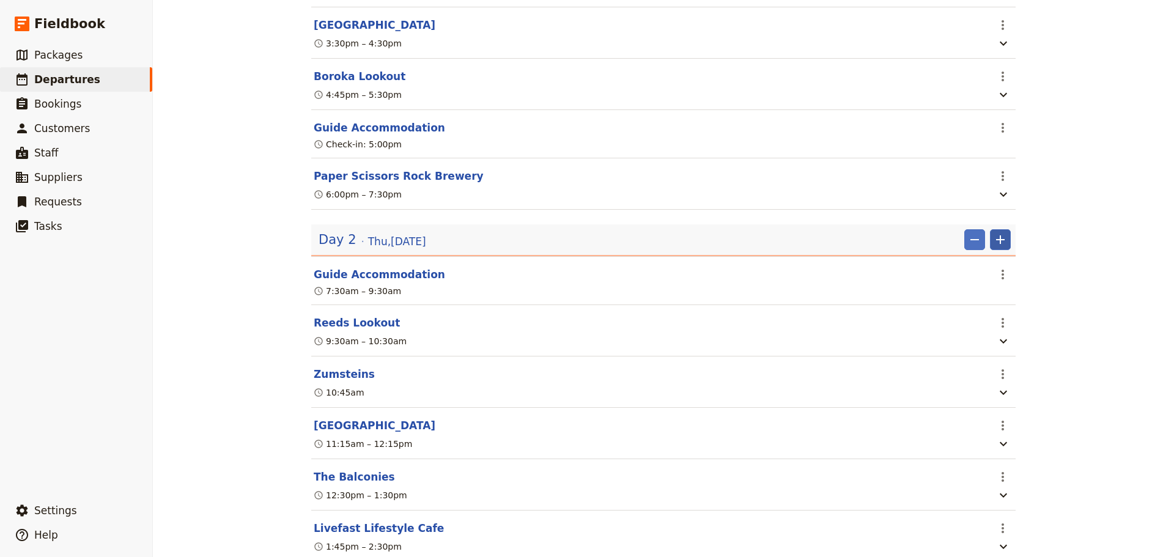
click at [993, 242] on icon "Add" at bounding box center [1000, 239] width 15 height 15
click at [965, 278] on span "Add itinerary item" at bounding box center [959, 273] width 78 height 12
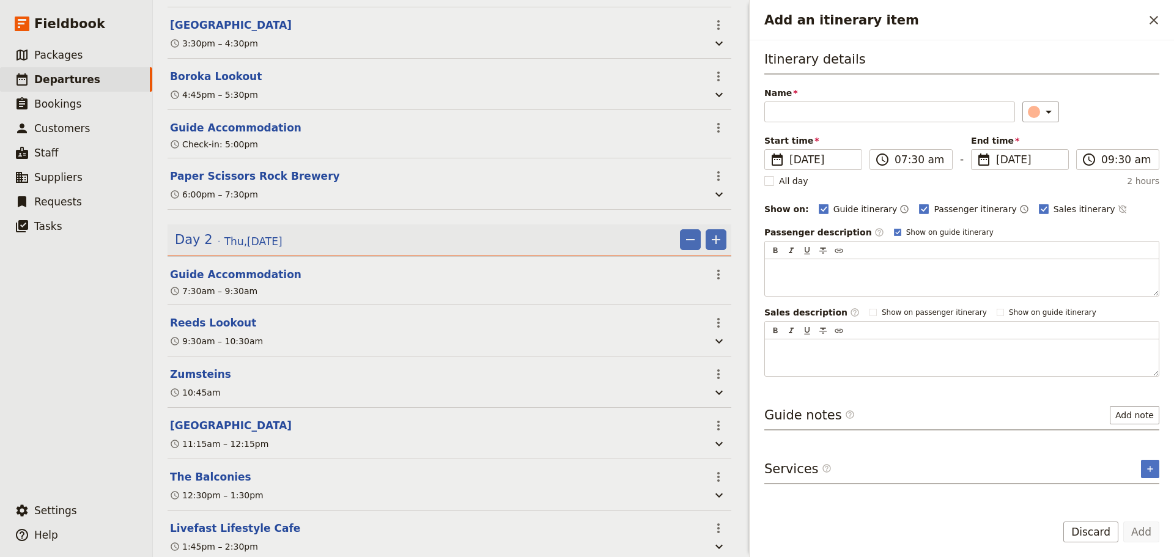
scroll to position [556, 0]
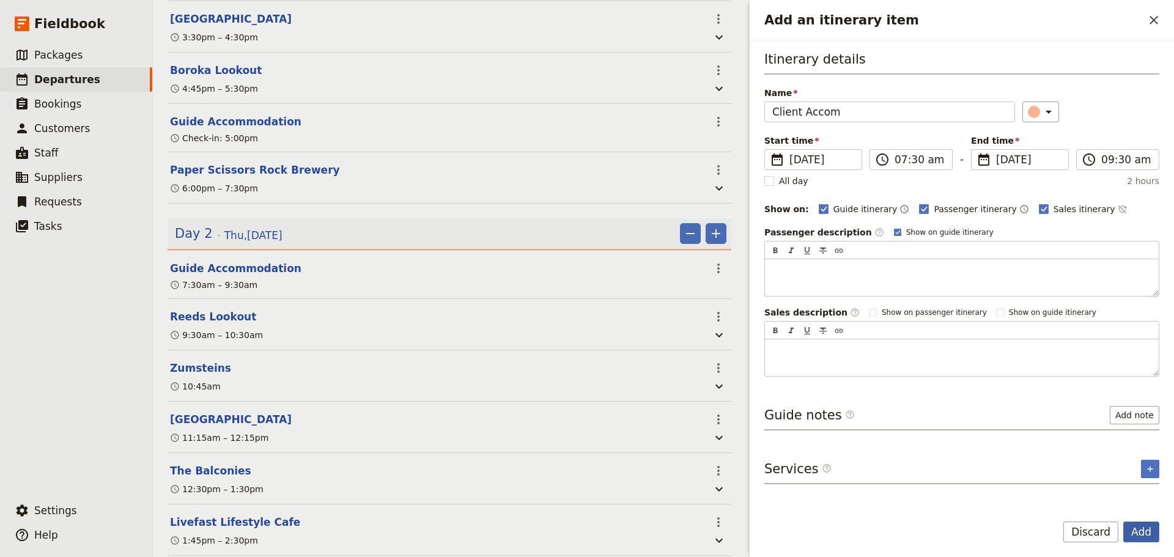
type input "Client Accom"
click at [1154, 531] on button "Add" at bounding box center [1141, 531] width 36 height 21
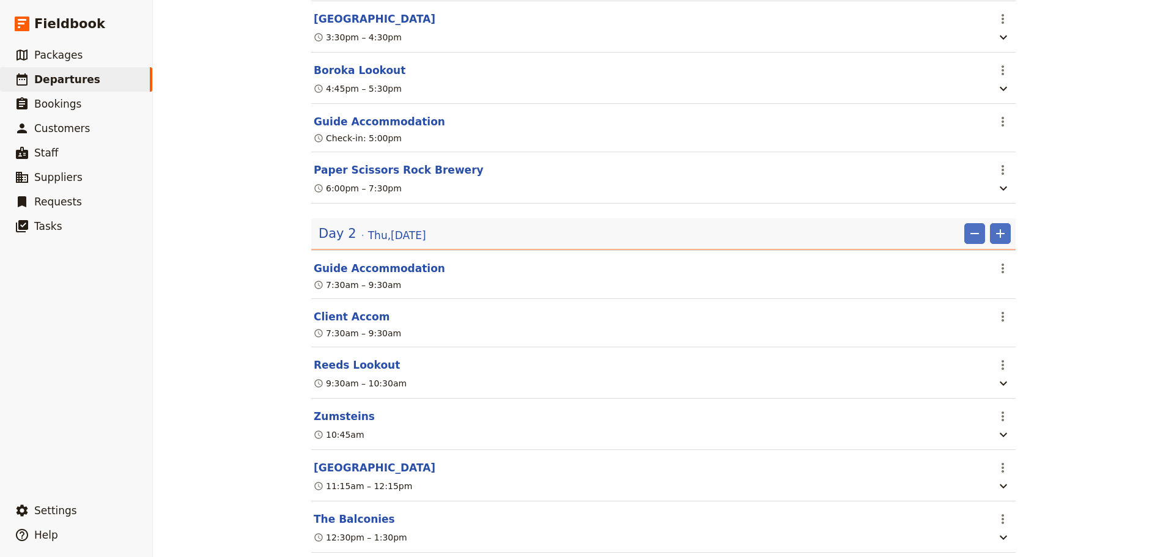
scroll to position [550, 0]
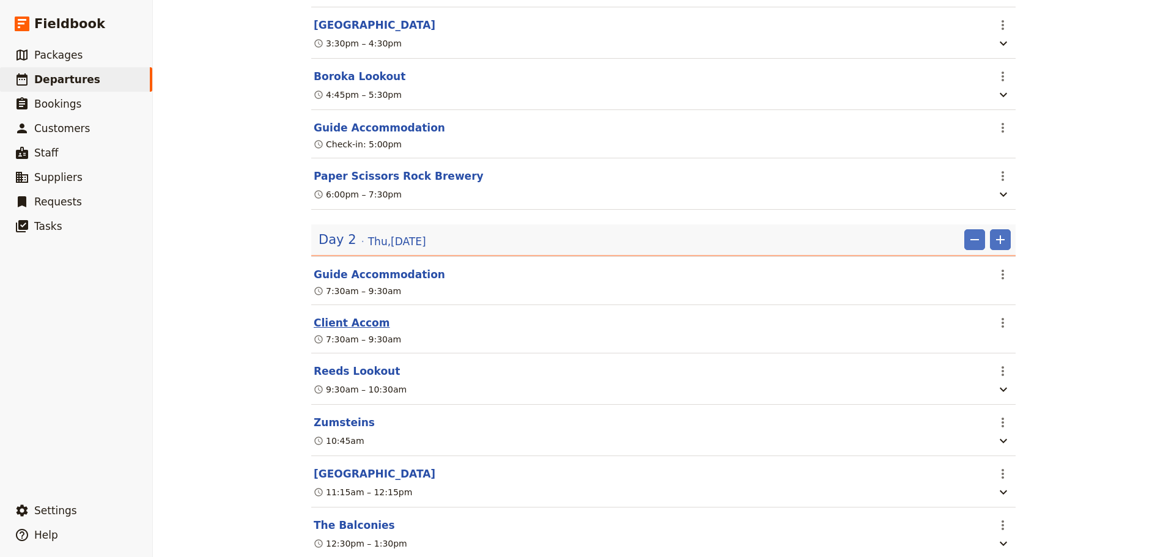
click at [341, 328] on button "Client Accom" at bounding box center [352, 322] width 76 height 15
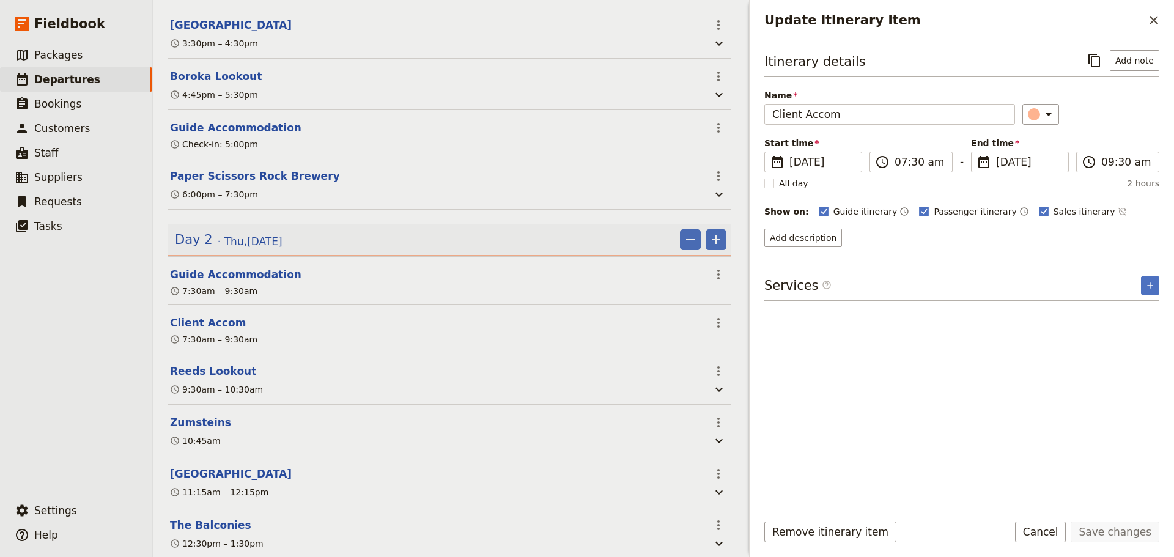
scroll to position [556, 0]
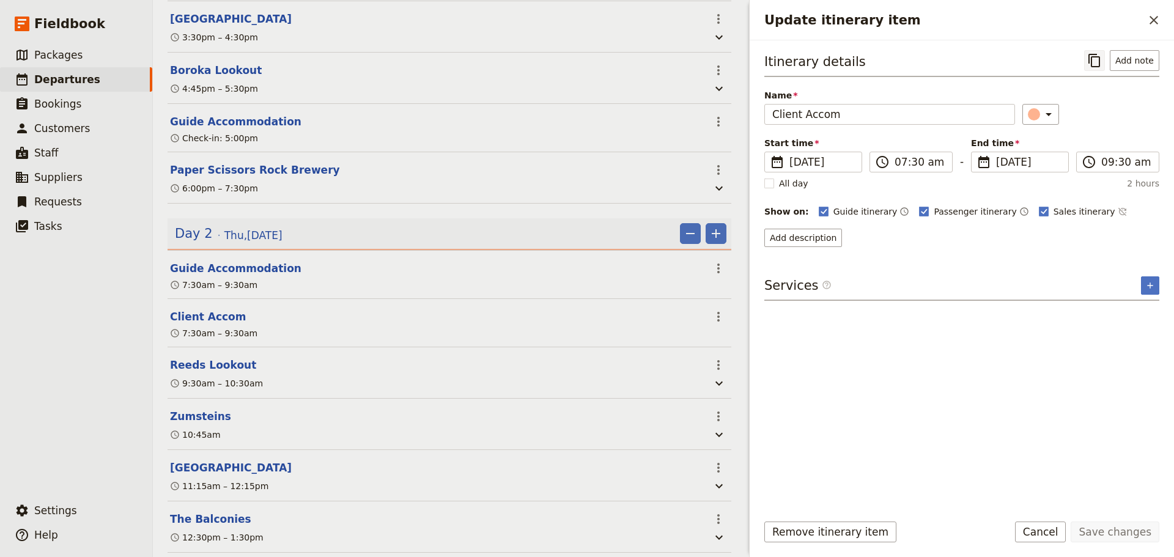
click at [1094, 64] on icon "Copy itinerary item" at bounding box center [1094, 60] width 15 height 15
click at [1047, 119] on icon "Update itinerary item" at bounding box center [1048, 114] width 15 height 15
click at [1040, 180] on div "button" at bounding box center [1040, 184] width 12 height 12
click at [1135, 537] on button "Save changes" at bounding box center [1114, 531] width 89 height 21
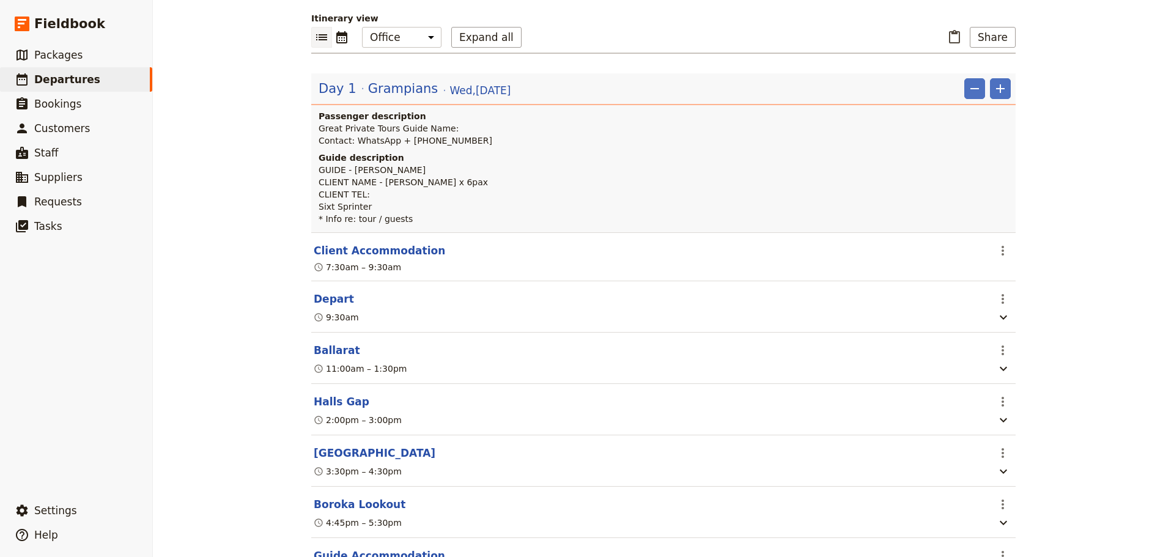
scroll to position [0, 0]
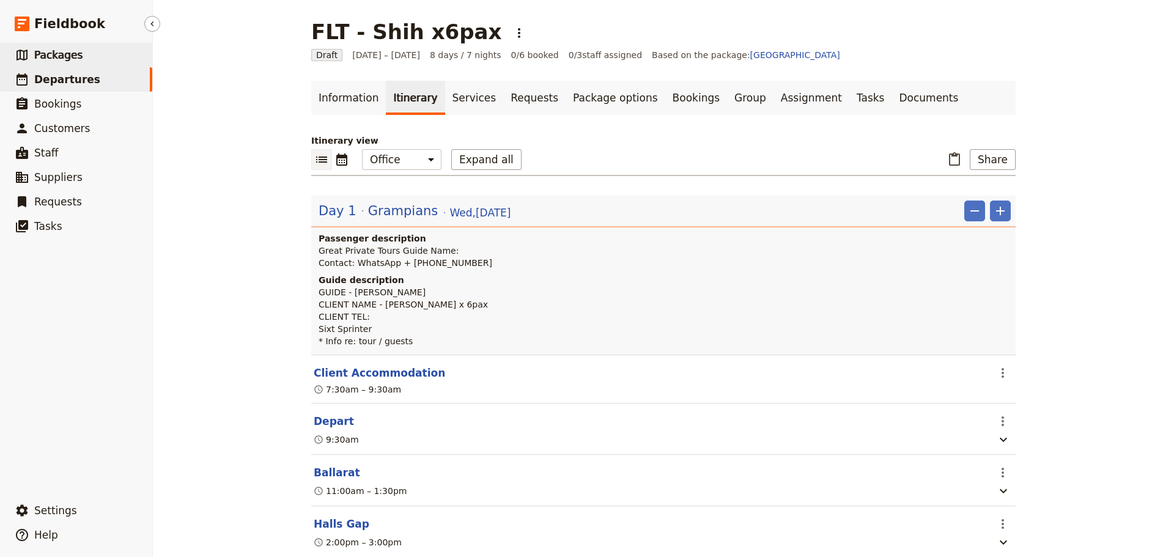
click at [35, 57] on span "Packages" at bounding box center [58, 55] width 48 height 12
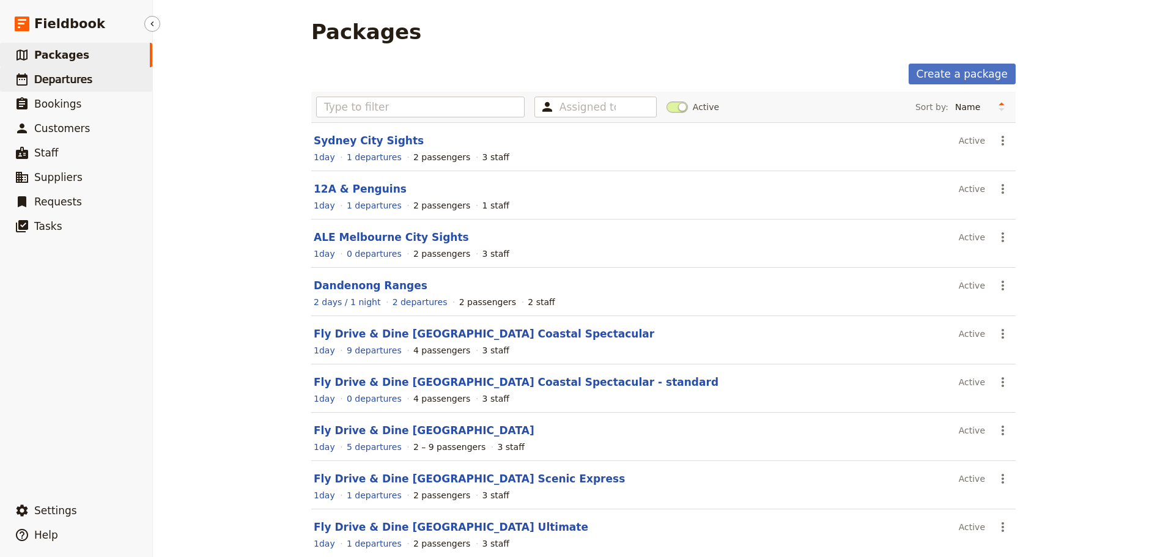
click at [77, 80] on span "Departures" at bounding box center [63, 79] width 58 height 12
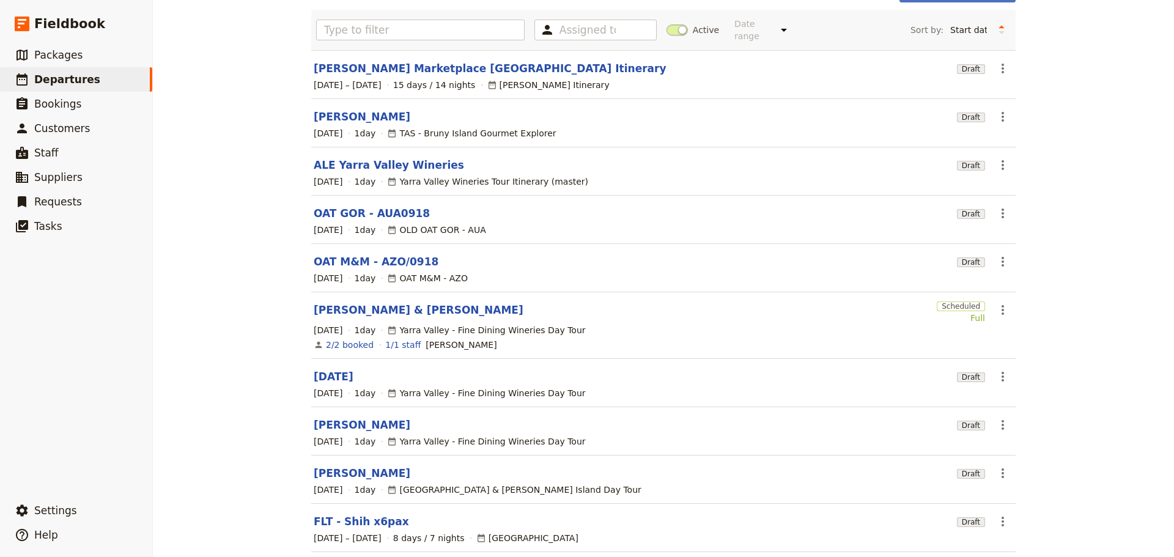
scroll to position [127, 0]
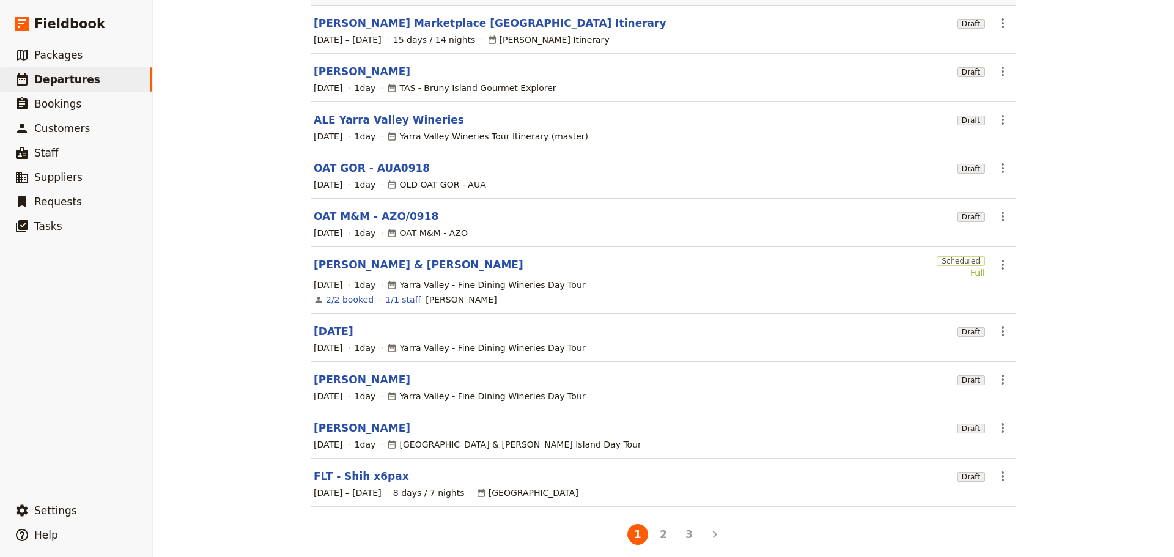
click at [358, 469] on link "FLT - Shih x6pax" at bounding box center [361, 476] width 95 height 15
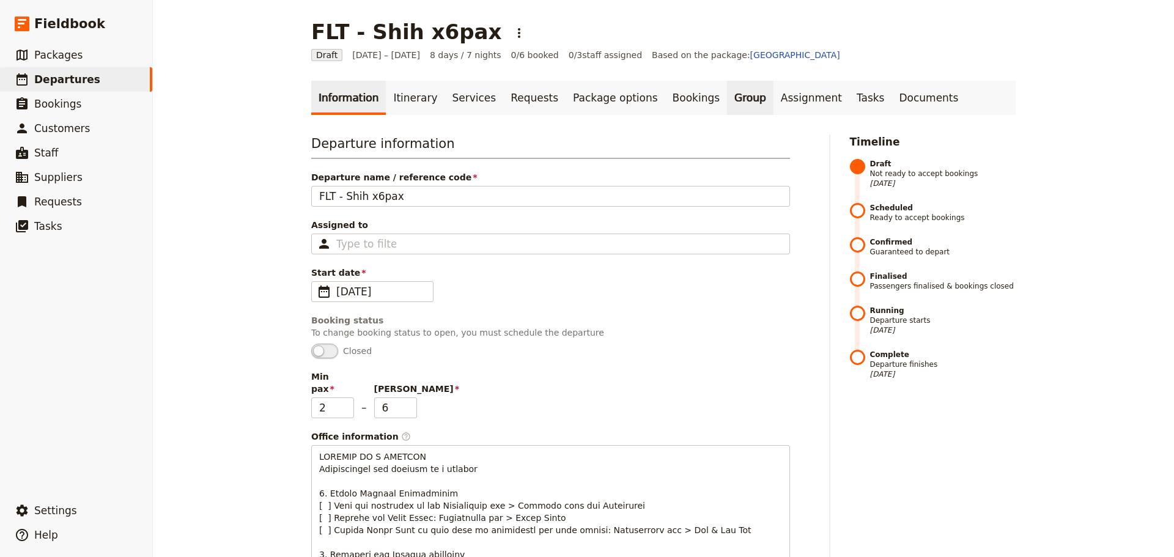
click at [727, 95] on link "Group" at bounding box center [750, 98] width 46 height 34
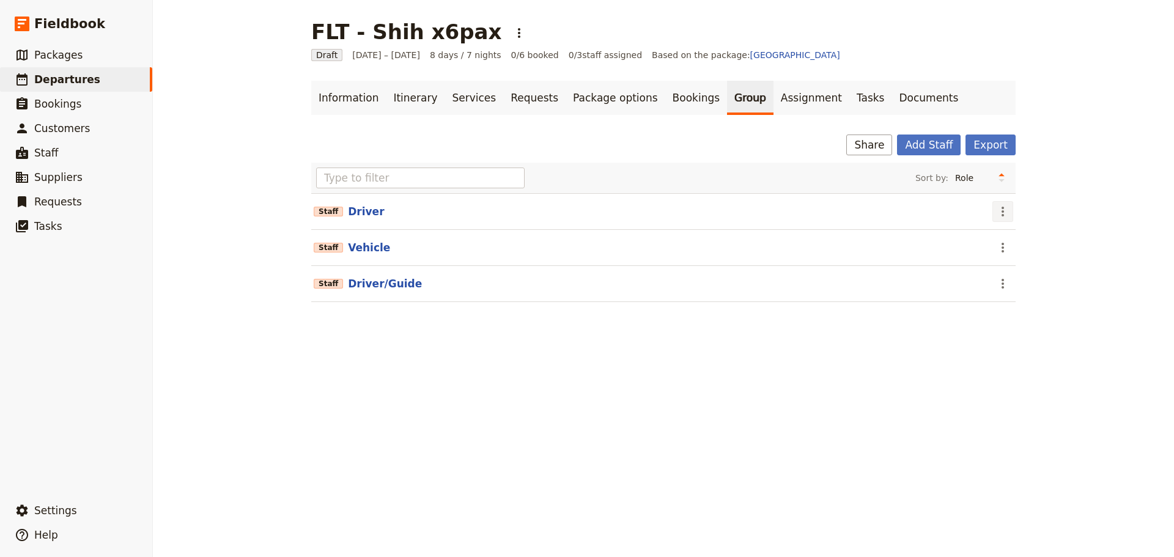
click at [998, 210] on icon "Actions" at bounding box center [1002, 211] width 15 height 15
click at [998, 255] on span "Remove staff" at bounding box center [1024, 255] width 56 height 12
click at [995, 210] on icon "Actions" at bounding box center [1002, 211] width 15 height 15
click at [992, 254] on button "Remove staff" at bounding box center [1024, 255] width 71 height 17
click at [372, 214] on button "Driver/Guide" at bounding box center [385, 211] width 74 height 15
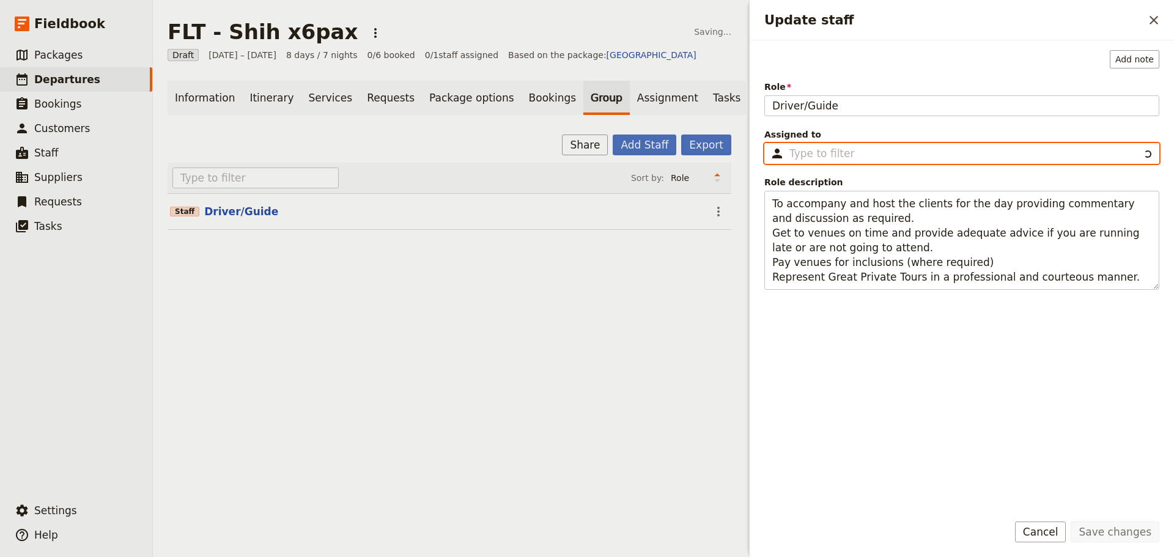
click at [802, 146] on input "Assigned to ​" at bounding box center [964, 153] width 350 height 15
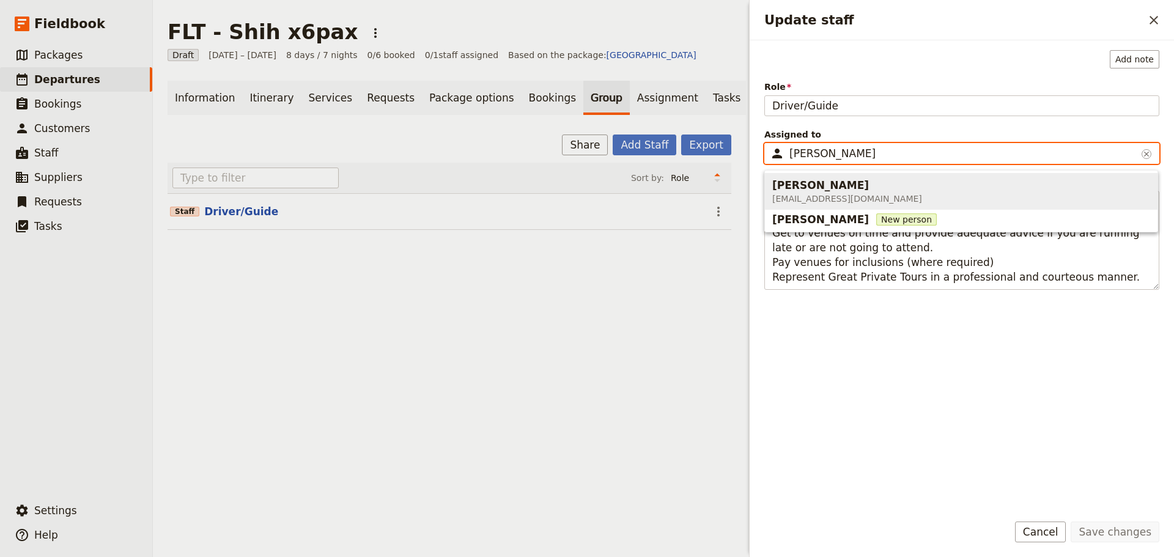
click at [792, 193] on span "[EMAIL_ADDRESS][DOMAIN_NAME]" at bounding box center [847, 199] width 150 height 12
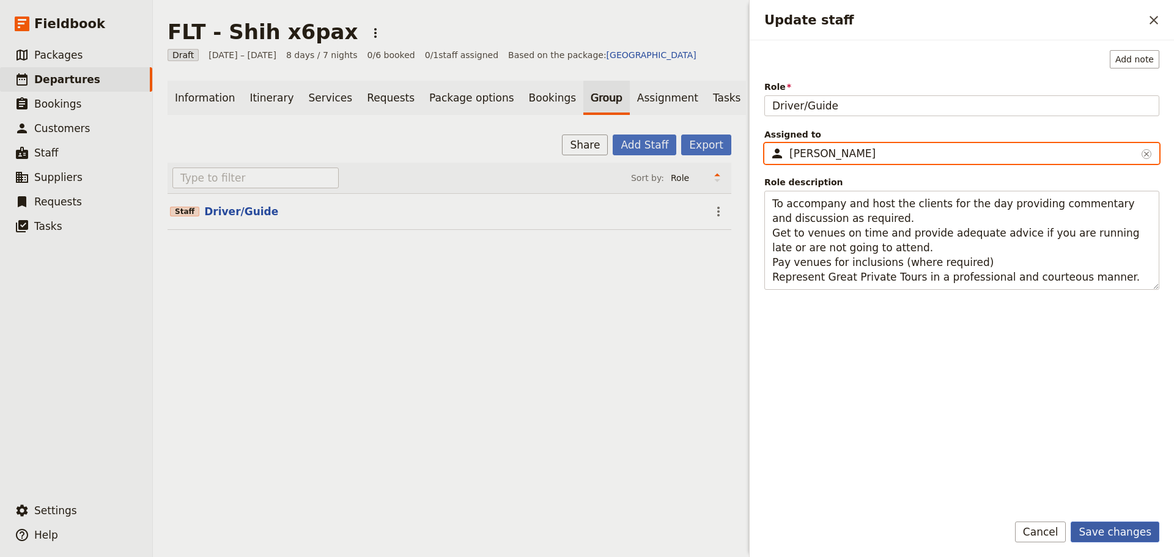
type input "[PERSON_NAME]"
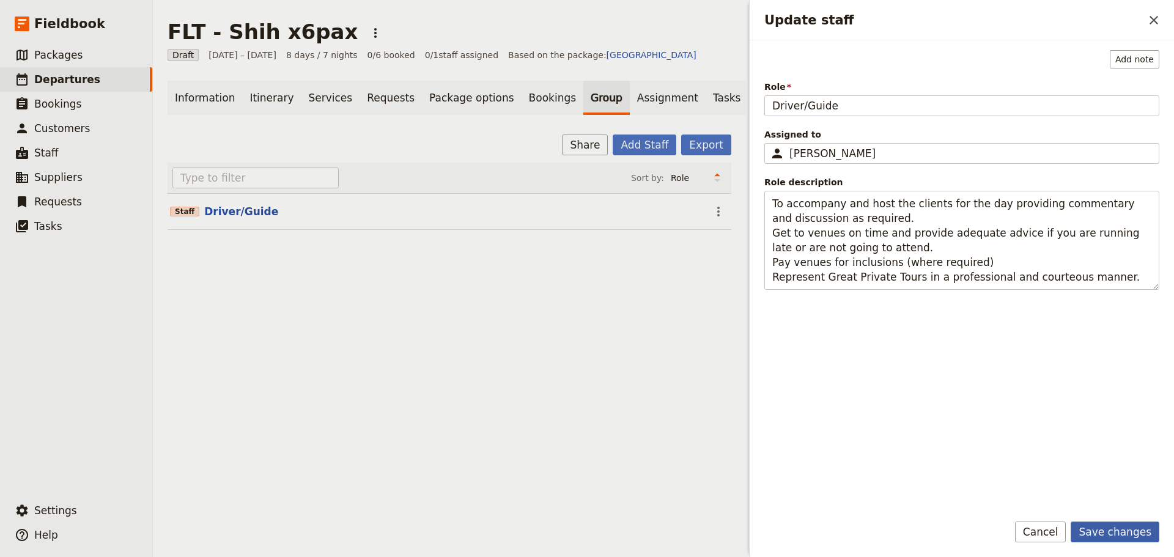
click at [1094, 523] on button "Save changes" at bounding box center [1114, 531] width 89 height 21
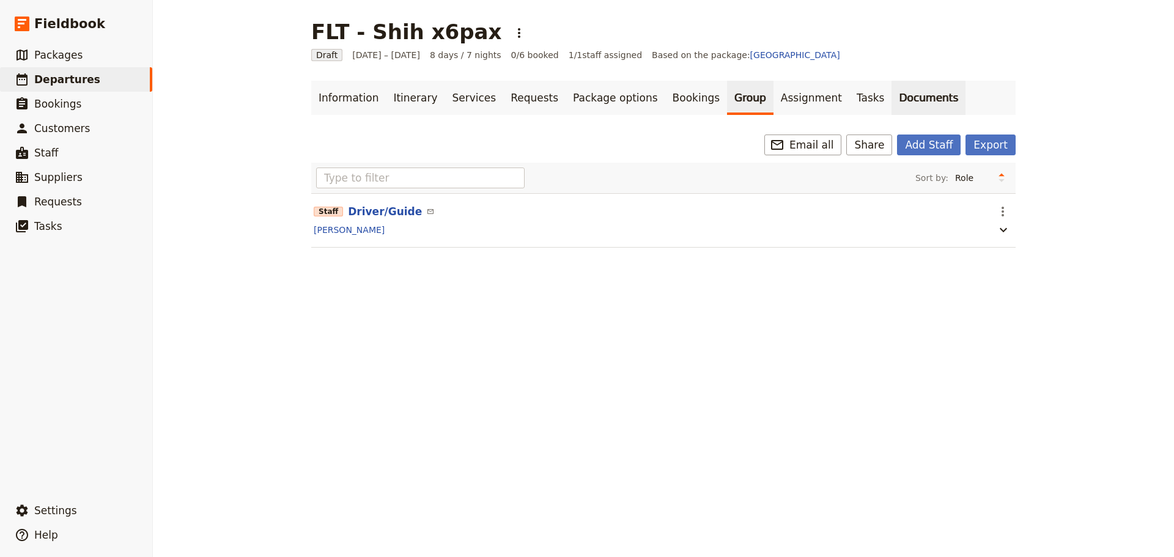
click at [891, 100] on link "Documents" at bounding box center [928, 98] width 74 height 34
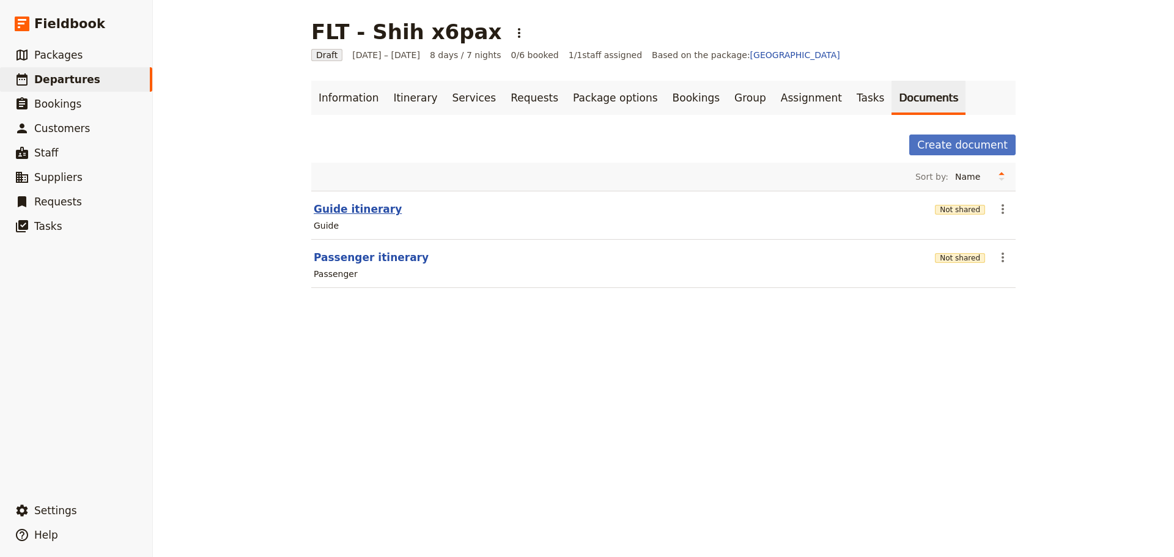
click at [331, 207] on button "Guide itinerary" at bounding box center [358, 209] width 88 height 15
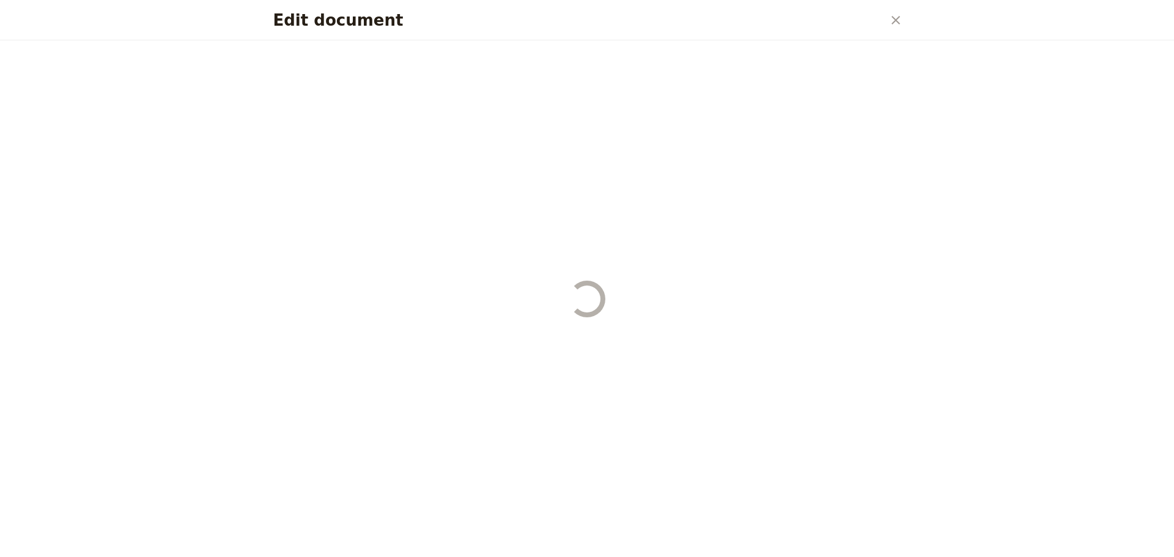
select select "STAFF"
select select "RUN_SHEET"
select select "DEFAULT"
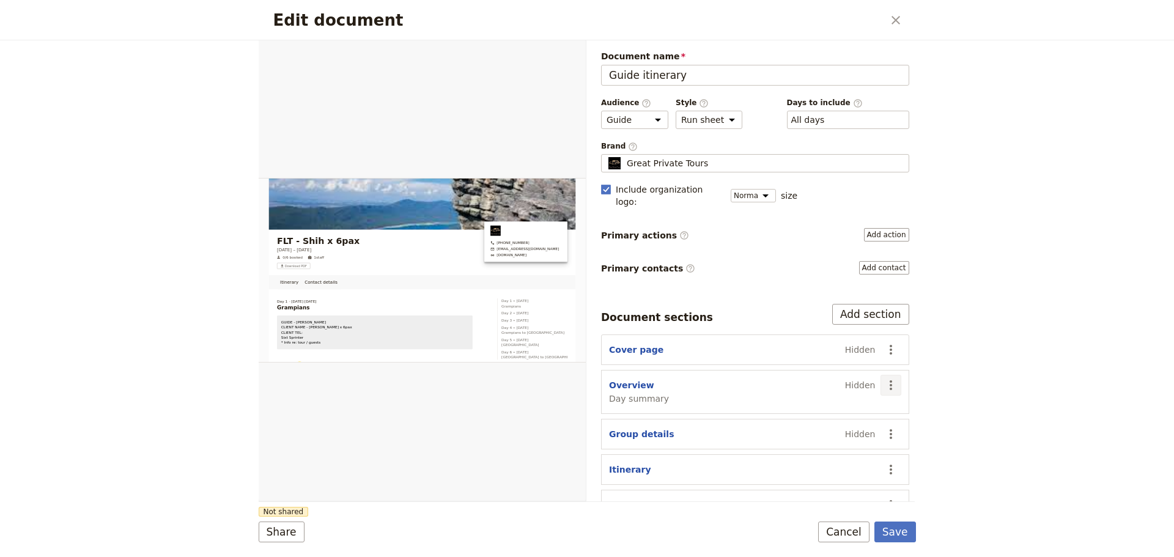
click at [883, 378] on icon "Actions" at bounding box center [890, 385] width 15 height 15
click at [801, 478] on span "Show section" at bounding box center [812, 475] width 57 height 12
select select "68ca6234f48f0e1feccb557b"
click at [883, 427] on icon "Actions" at bounding box center [890, 434] width 15 height 15
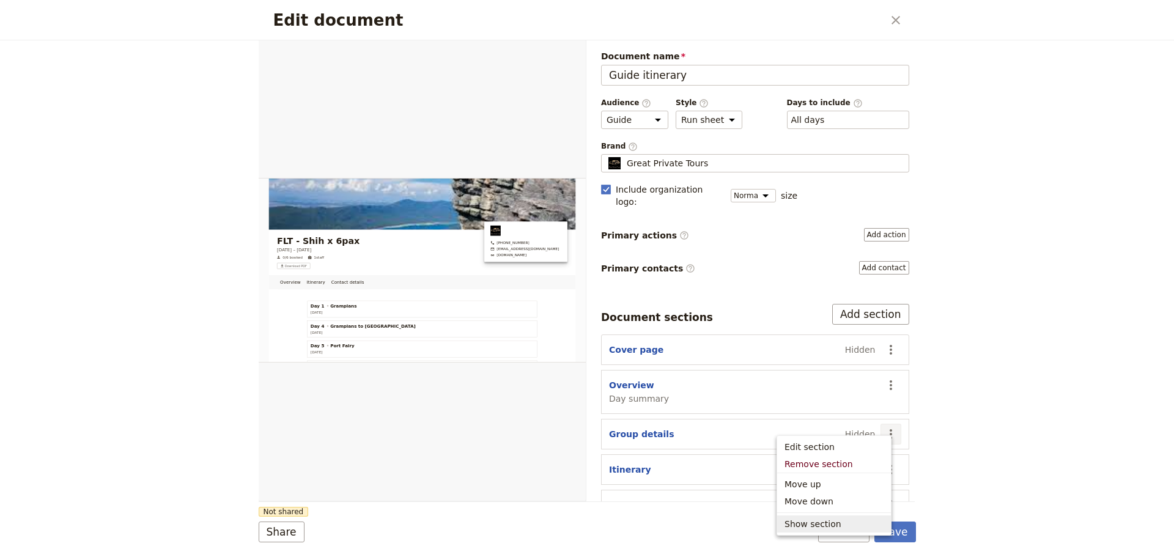
click at [826, 521] on span "Show section" at bounding box center [812, 524] width 57 height 12
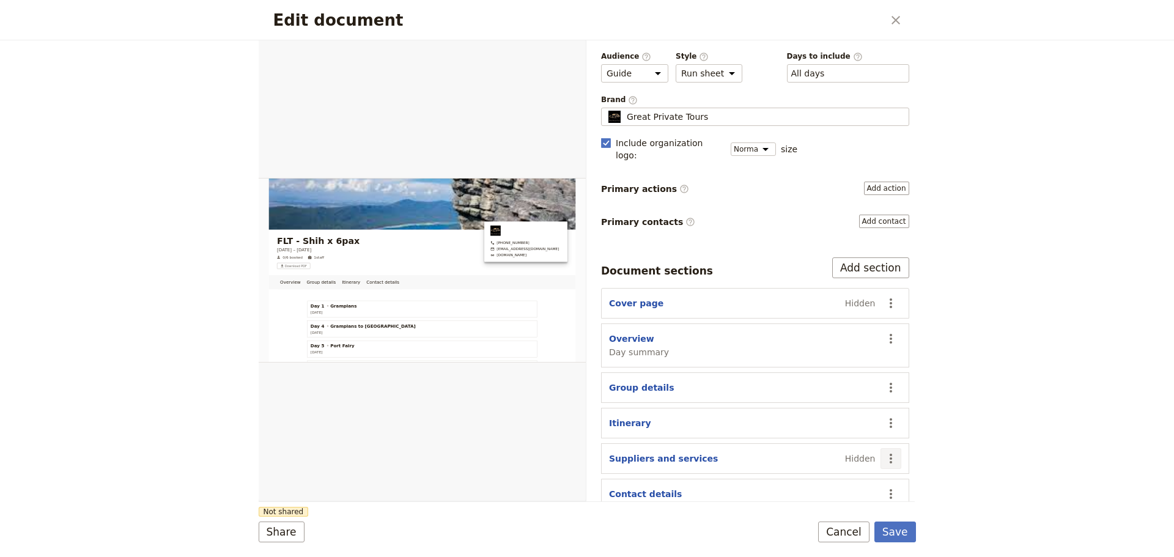
click at [883, 451] on icon "Actions" at bounding box center [890, 458] width 15 height 15
click at [839, 411] on span "Show section" at bounding box center [833, 417] width 99 height 12
click at [885, 534] on button "Save" at bounding box center [895, 531] width 42 height 21
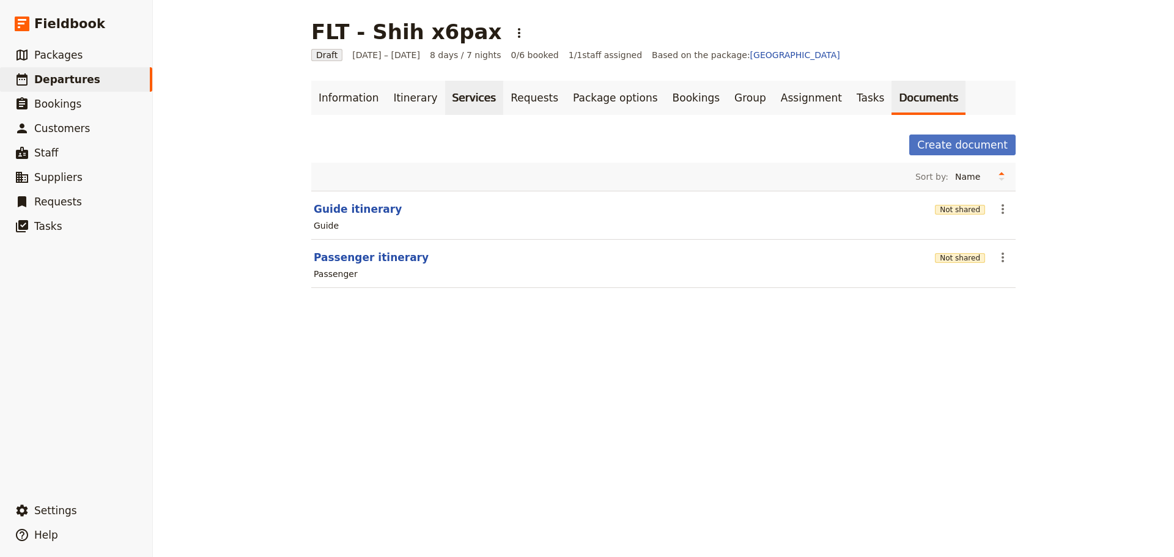
click at [451, 98] on link "Services" at bounding box center [474, 98] width 59 height 34
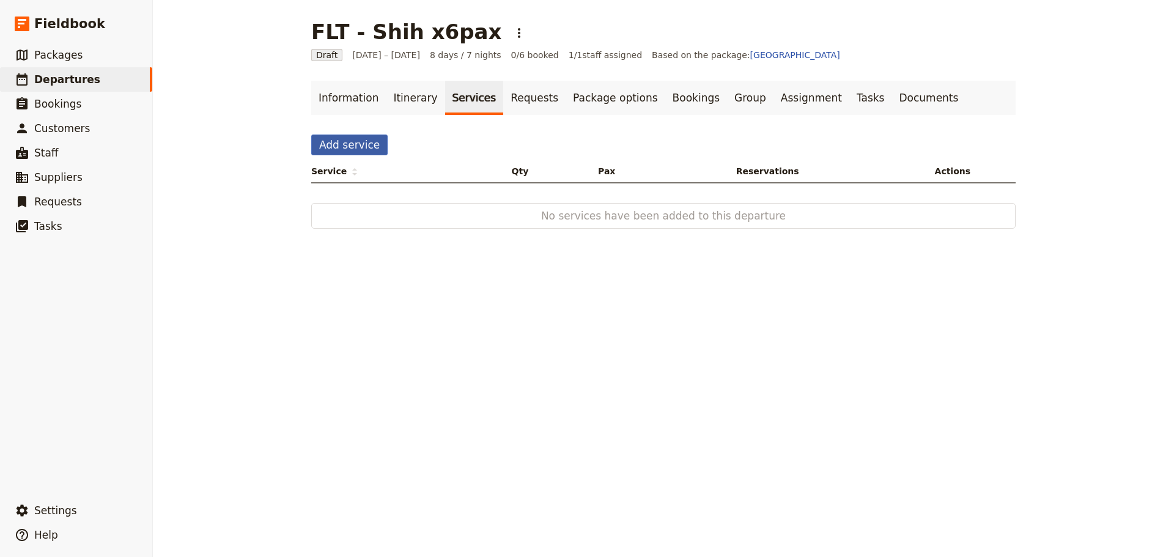
click at [355, 145] on button "Add service" at bounding box center [349, 144] width 76 height 21
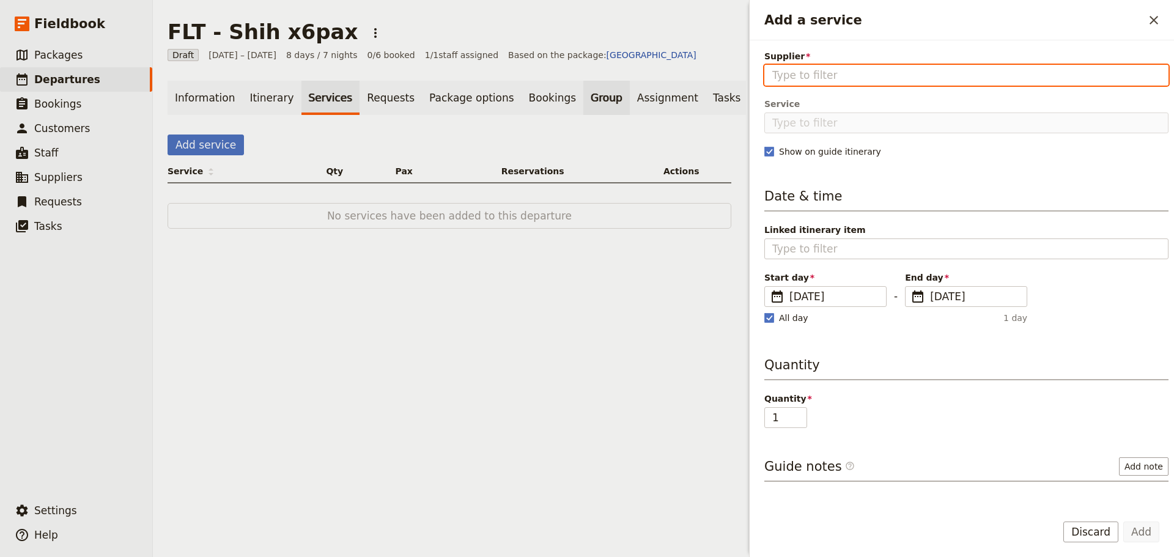
click at [583, 94] on link "Group" at bounding box center [606, 98] width 46 height 34
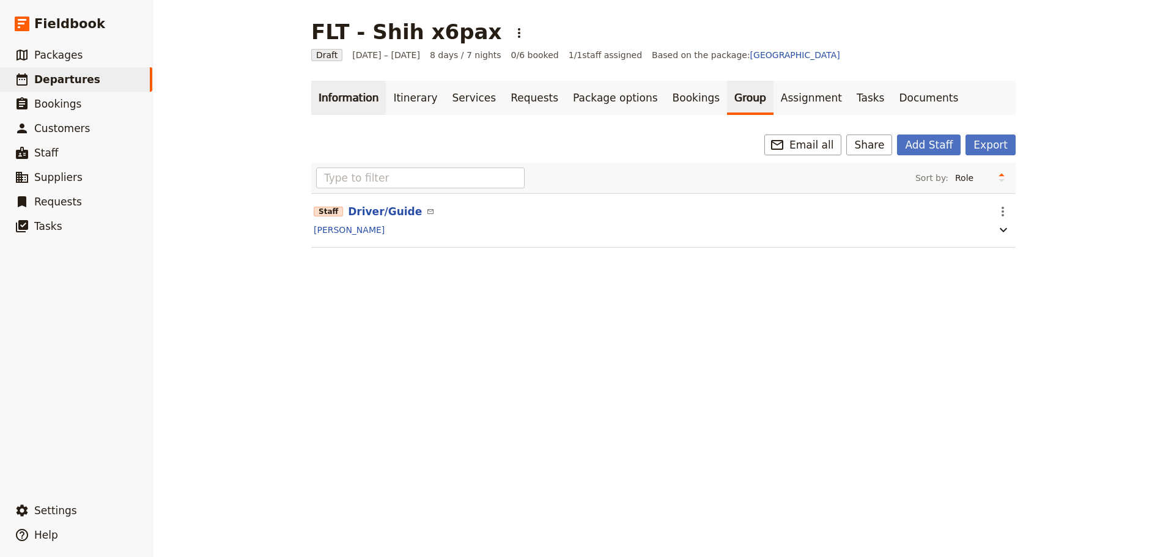
click at [348, 100] on link "Information" at bounding box center [348, 98] width 75 height 34
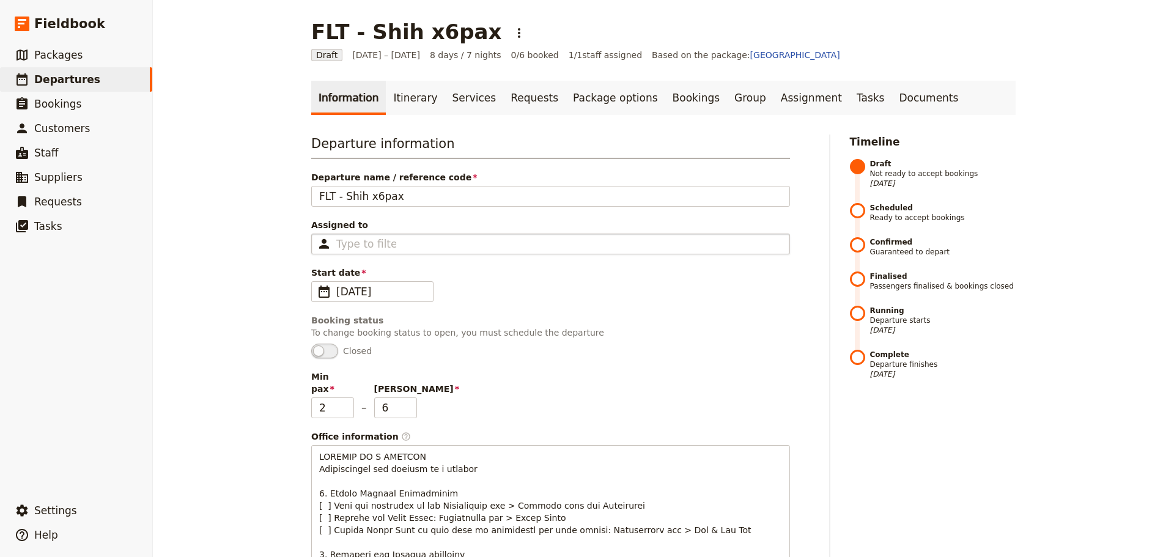
click at [500, 248] on div "Type to filter" at bounding box center [550, 244] width 479 height 21
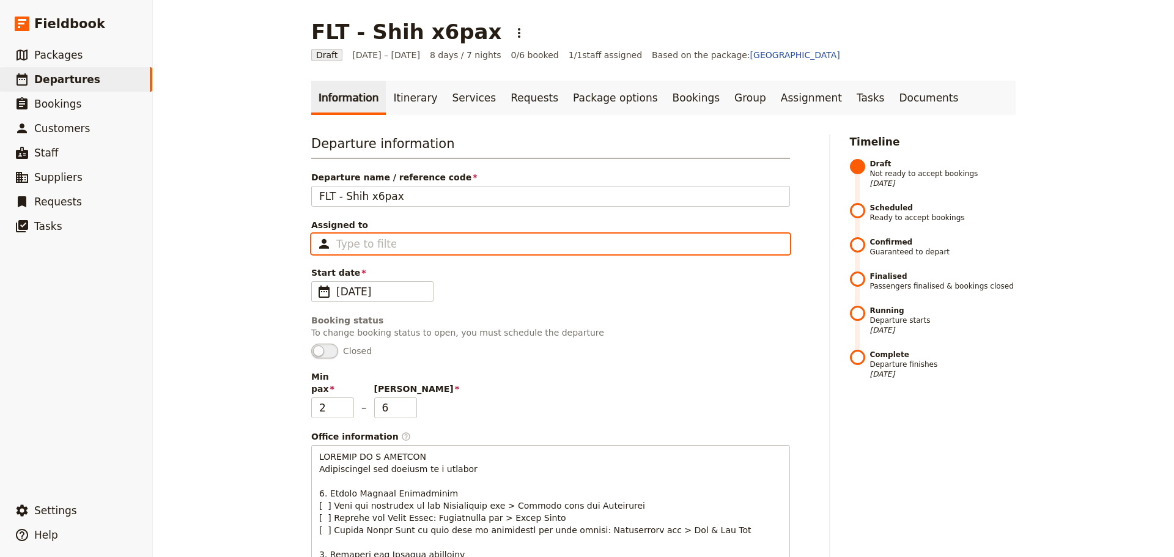
click at [396, 248] on input "Assigned to Type to filter" at bounding box center [366, 244] width 60 height 15
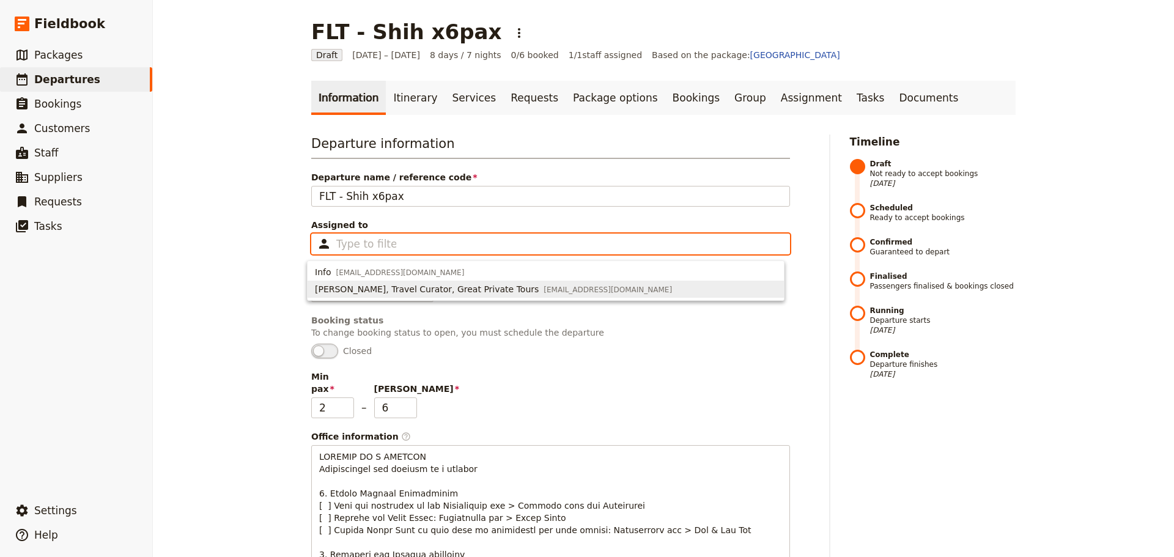
click at [484, 289] on span "[PERSON_NAME], Travel Curator, Great Private Tours" at bounding box center [427, 289] width 224 height 12
type input "669a40043e8710c10ac6a571"
click at [501, 291] on span "[PERSON_NAME], Travel Curator, Great Private Tours" at bounding box center [442, 289] width 224 height 12
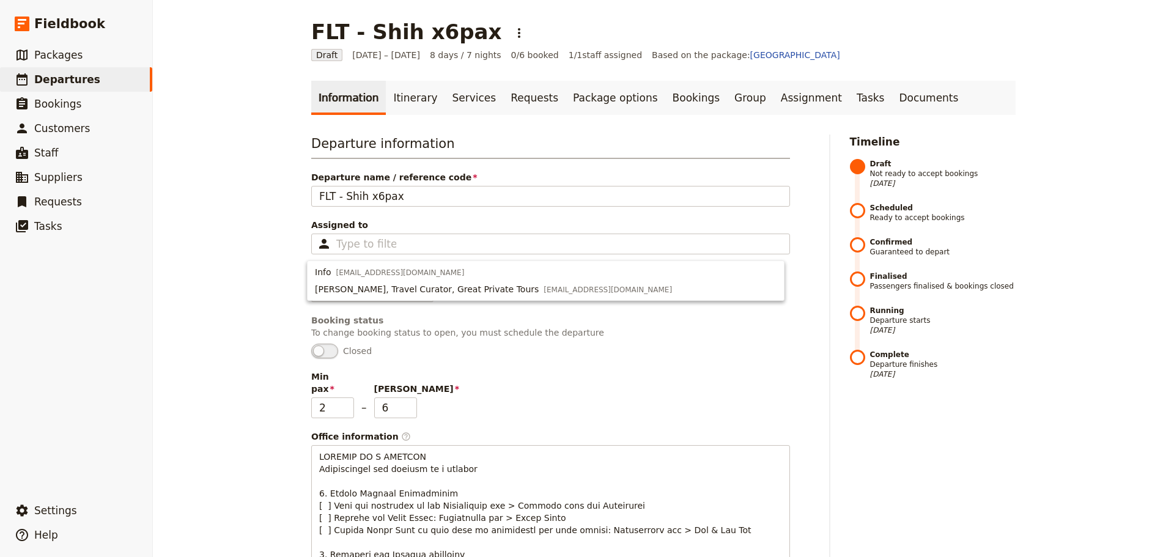
click at [518, 301] on div "Start date ​ [DATE] [DATE]" at bounding box center [550, 284] width 479 height 35
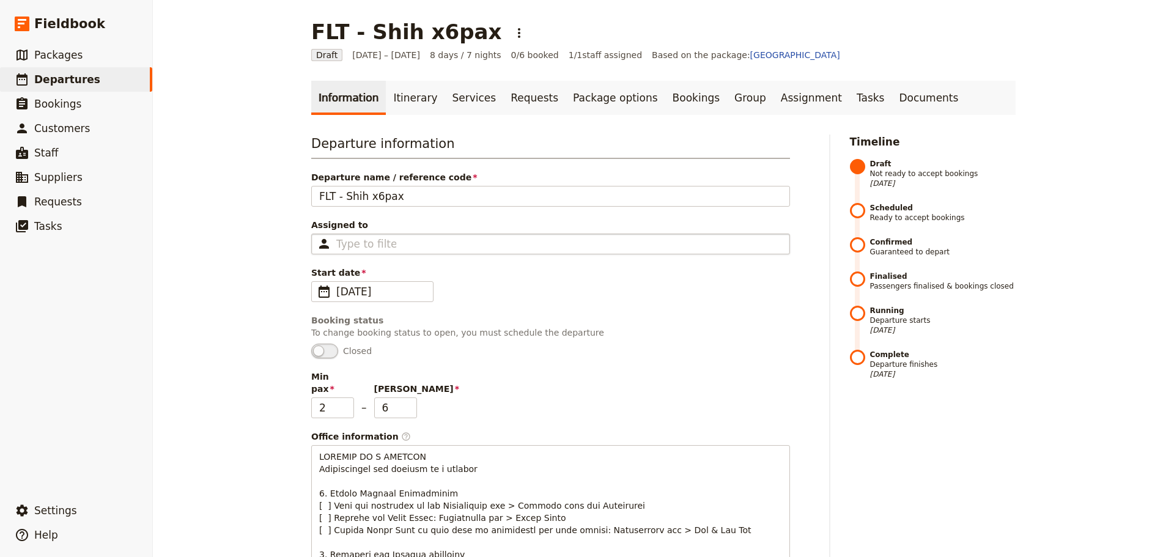
click at [469, 243] on div "Type to filter" at bounding box center [550, 244] width 479 height 21
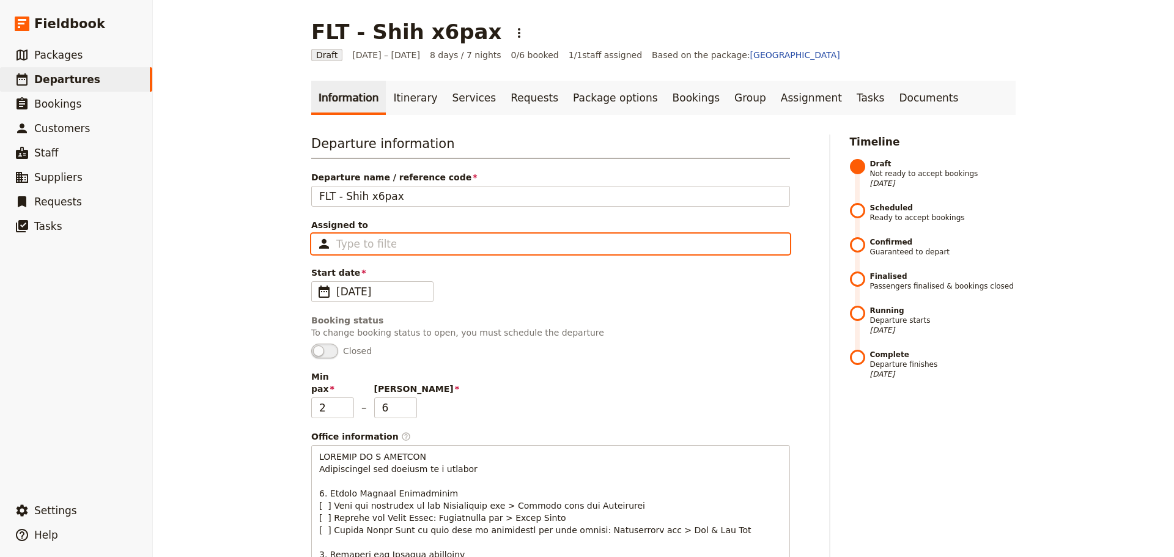
click at [396, 243] on input "Assigned to Type to filter" at bounding box center [366, 244] width 60 height 15
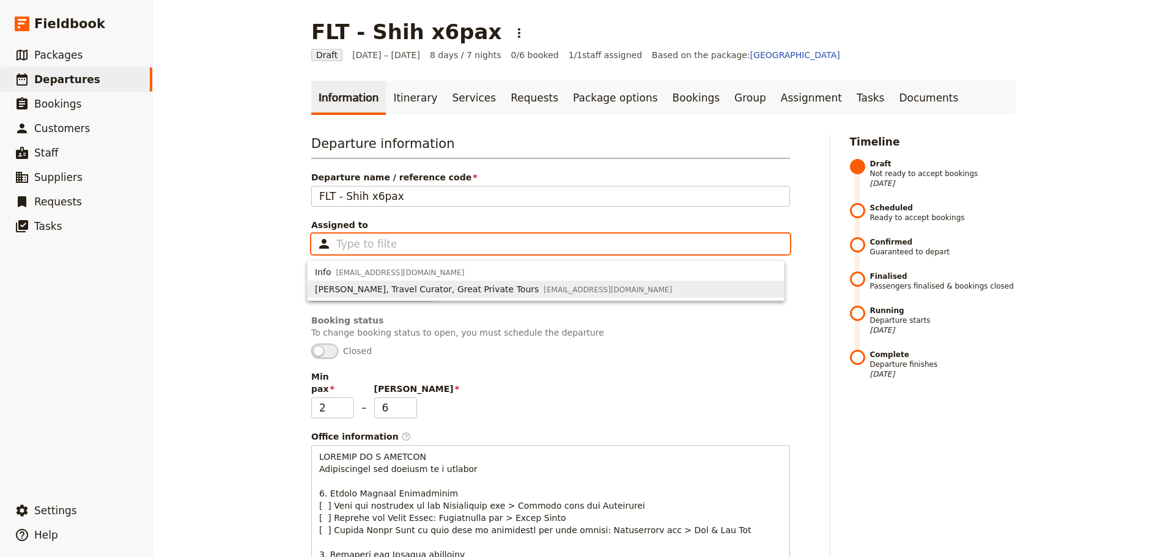
click at [460, 284] on span "[PERSON_NAME], Travel Curator, Great Private Tours" at bounding box center [427, 289] width 224 height 12
type input "669a40043e8710c10ac6a571"
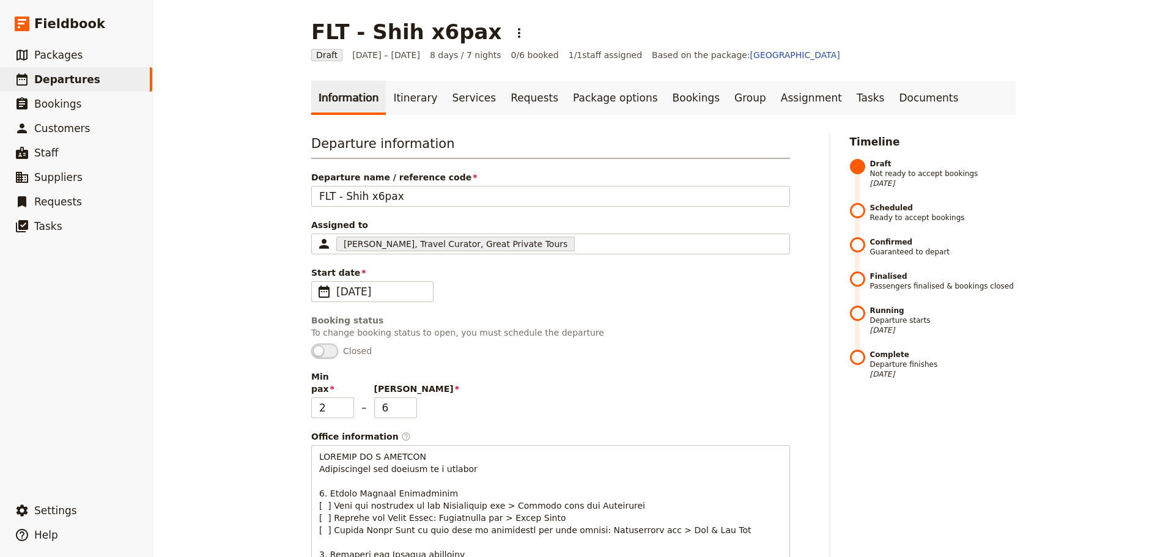
click at [596, 322] on div "Booking status" at bounding box center [550, 320] width 479 height 12
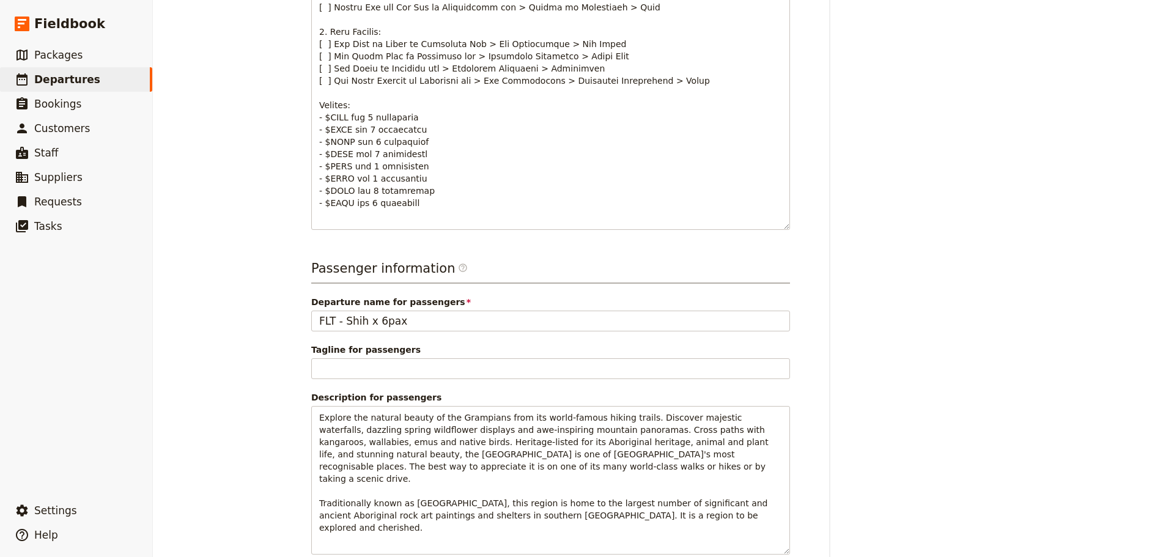
scroll to position [941, 0]
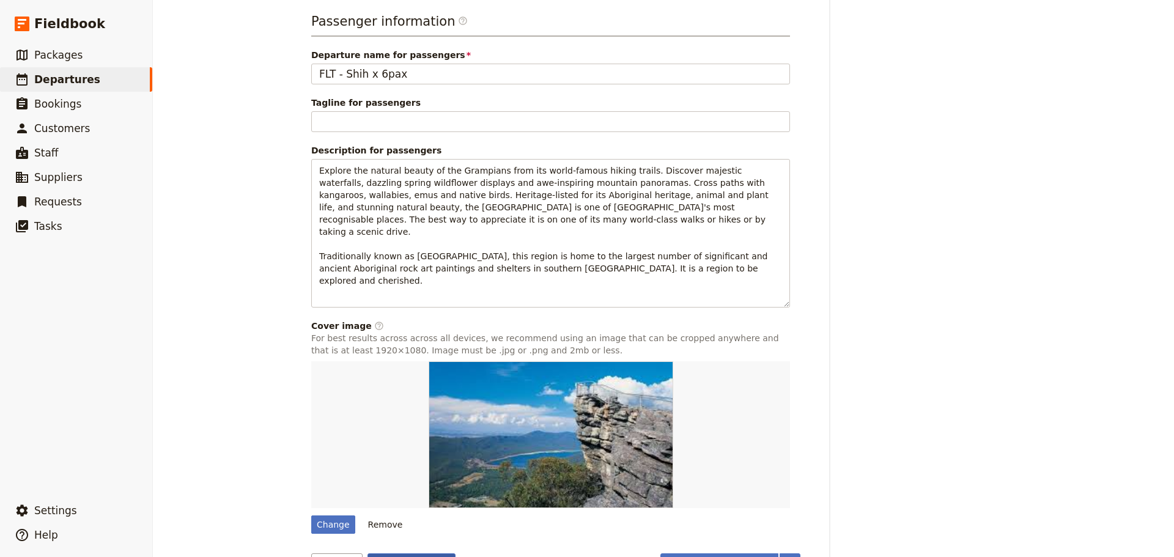
click at [398, 553] on button "Save changes" at bounding box center [411, 563] width 89 height 21
click at [789, 556] on icon "More actions" at bounding box center [790, 563] width 15 height 15
click at [782, 483] on span "Confirm departure" at bounding box center [742, 483] width 79 height 12
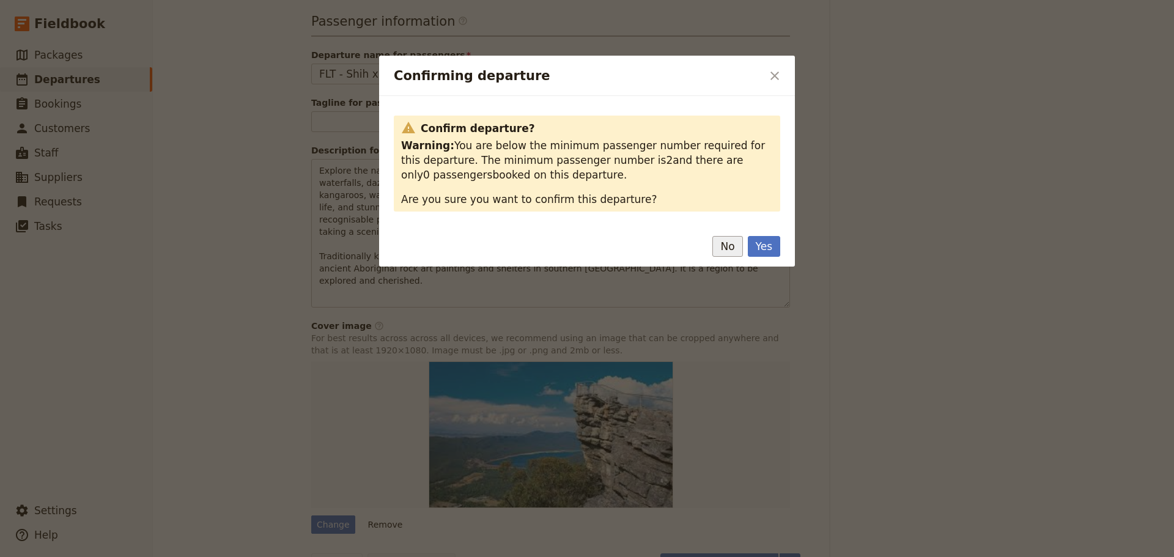
click at [721, 251] on button "No" at bounding box center [727, 246] width 30 height 21
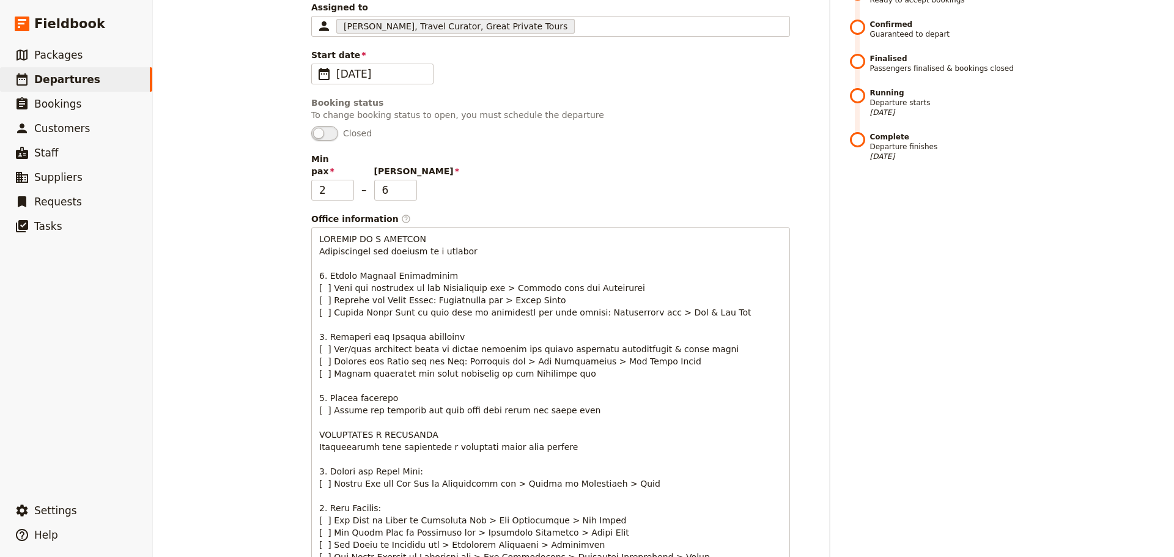
scroll to position [0, 0]
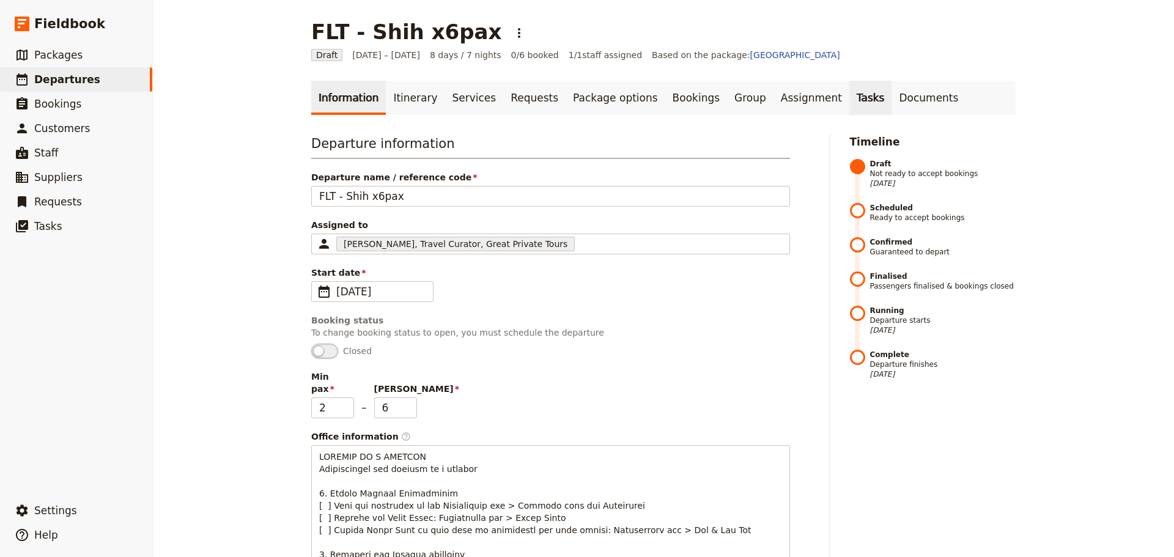
click at [849, 97] on link "Tasks" at bounding box center [870, 98] width 43 height 34
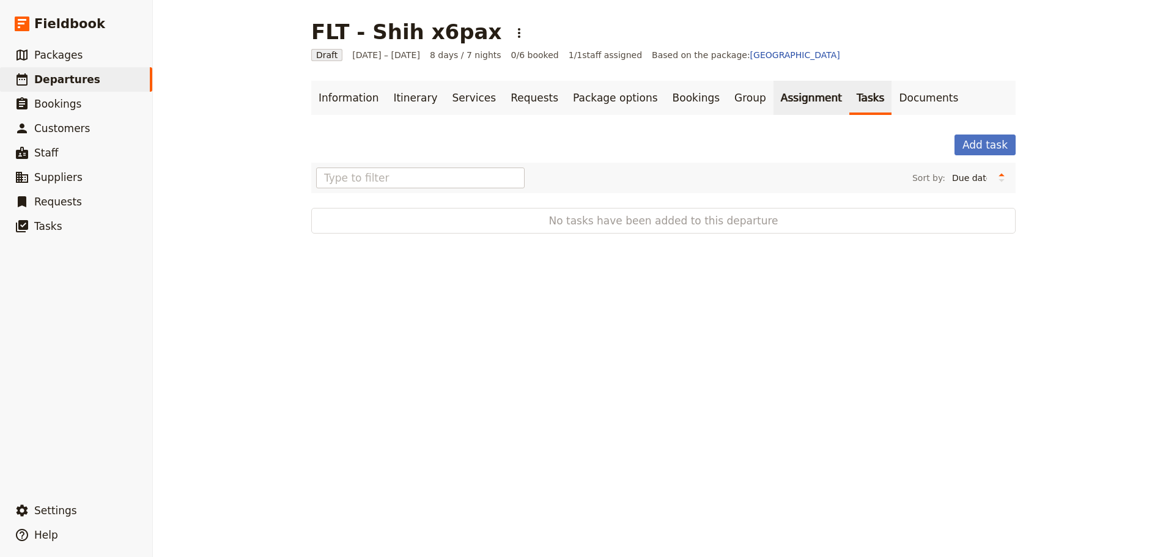
click at [773, 94] on link "Assignment" at bounding box center [811, 98] width 76 height 34
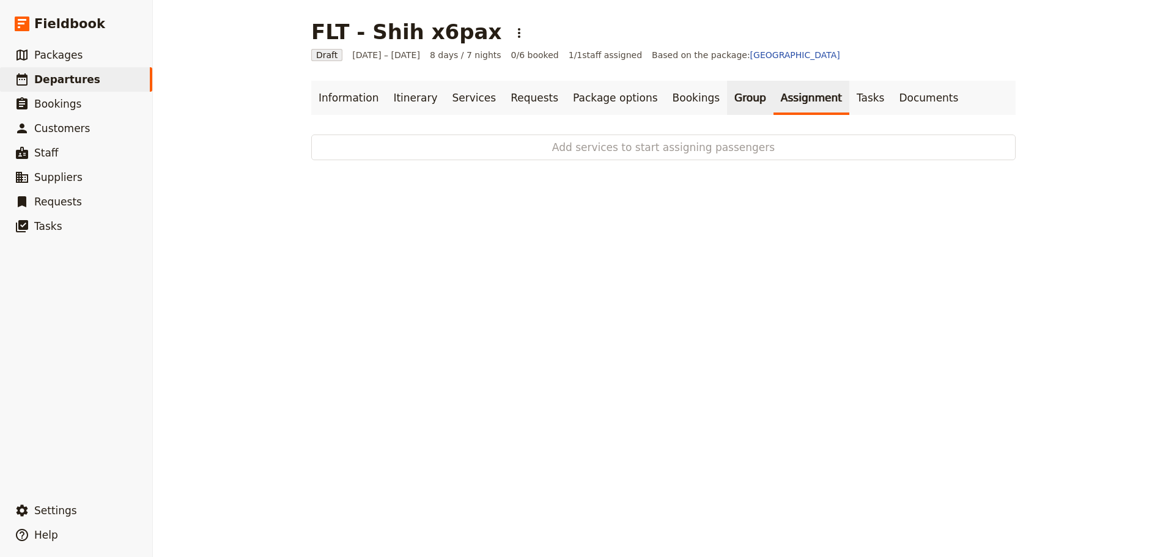
click at [727, 89] on link "Group" at bounding box center [750, 98] width 46 height 34
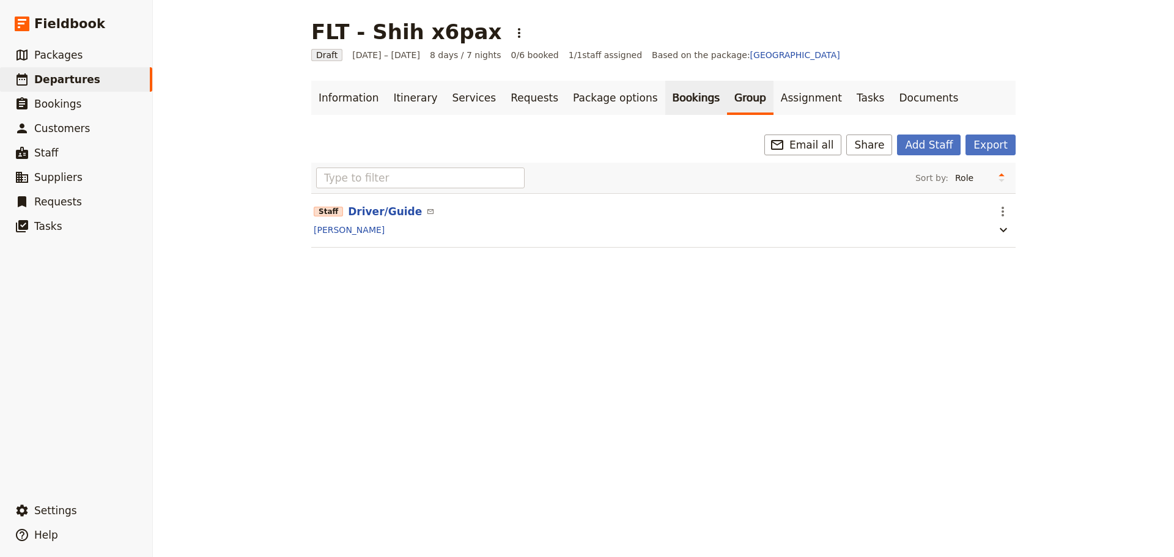
click at [665, 96] on link "Bookings" at bounding box center [696, 98] width 62 height 34
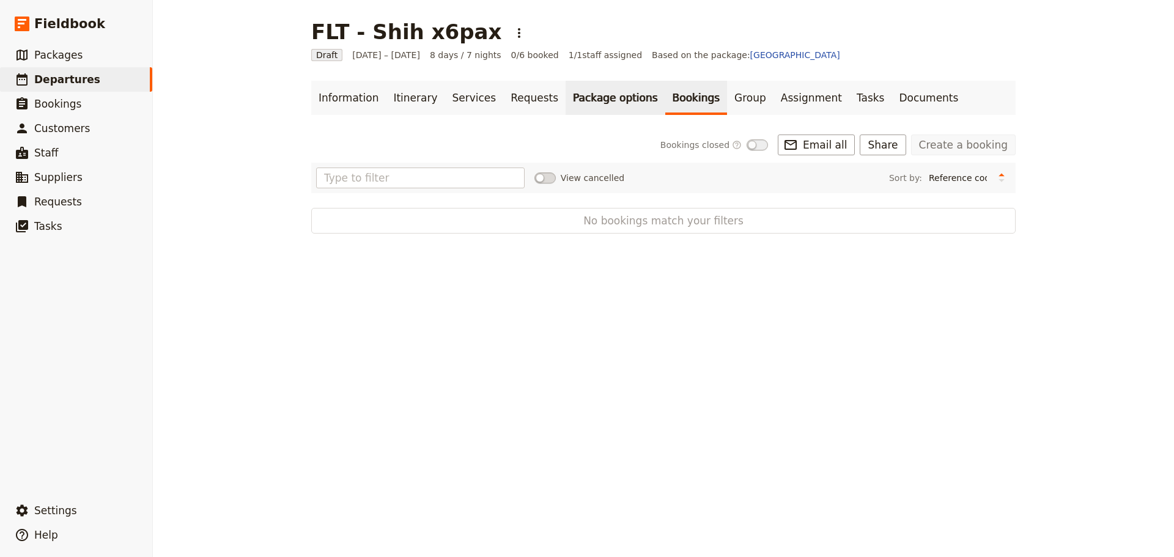
click at [589, 94] on link "Package options" at bounding box center [614, 98] width 99 height 34
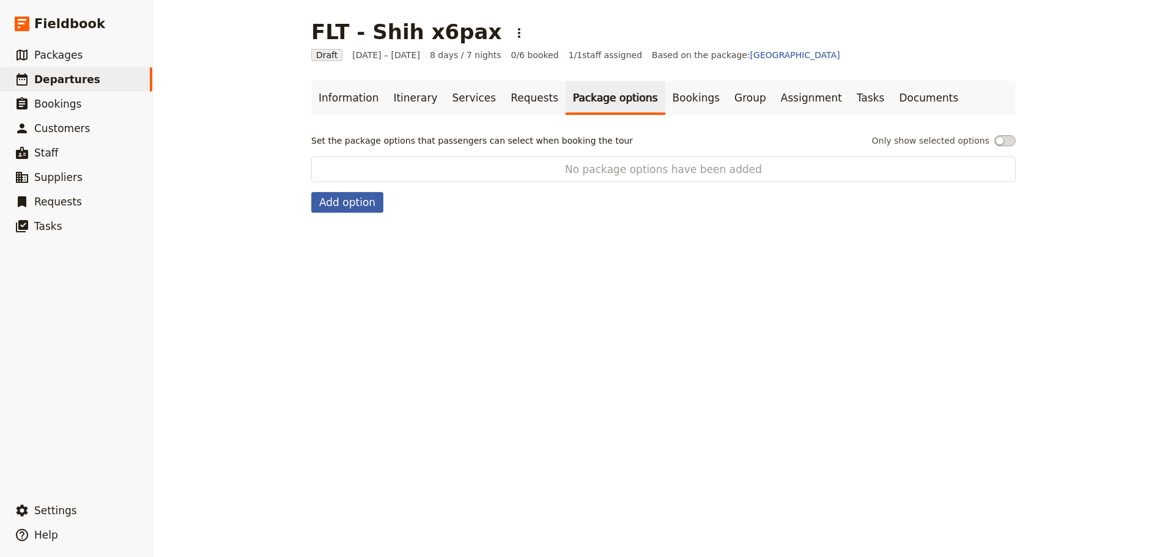
click at [336, 201] on button "Add option" at bounding box center [347, 202] width 72 height 21
select select "addOn"
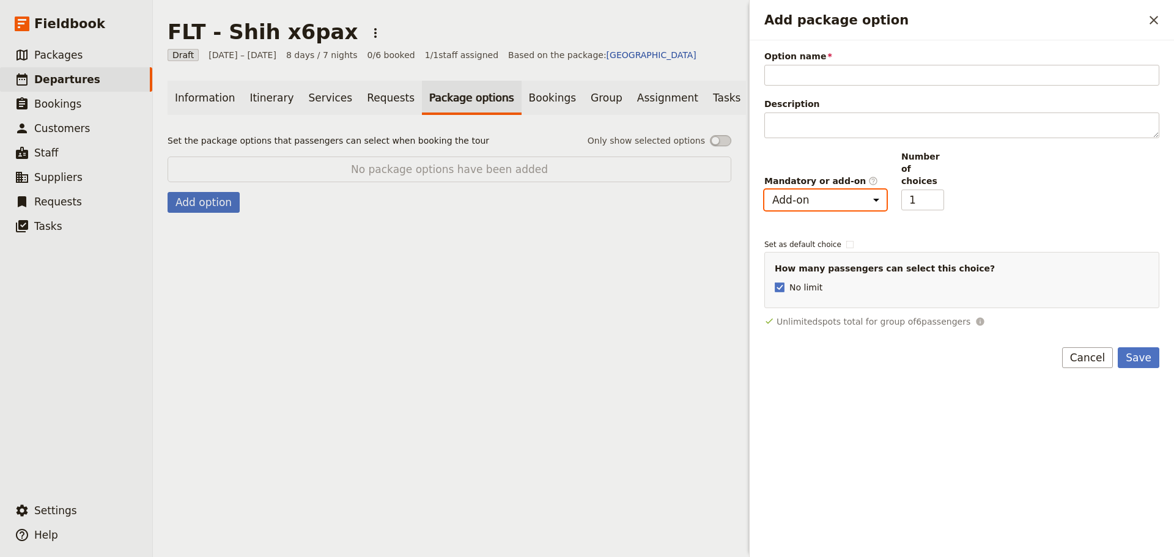
click at [878, 190] on select "Mandatory Add-on" at bounding box center [825, 200] width 122 height 21
click at [495, 243] on div "FLT - Shih x6pax ​ Draft [DATE] – [DATE] 8 days / 7 nights 0/6 booked 1 / 1 sta…" at bounding box center [449, 278] width 593 height 557
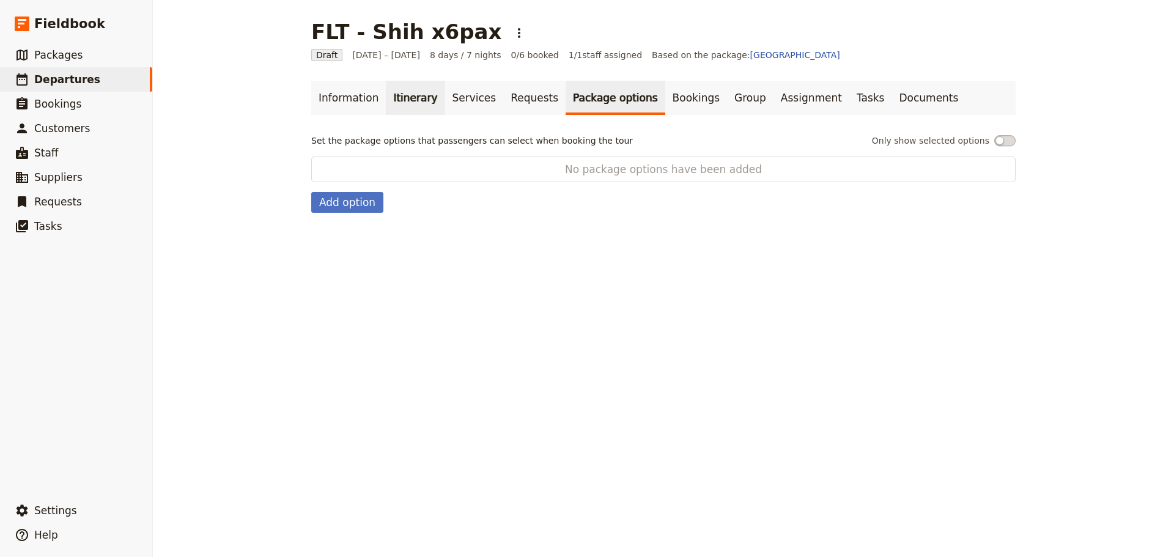
drag, startPoint x: 352, startPoint y: 79, endPoint x: 377, endPoint y: 90, distance: 27.7
click at [353, 81] on main "FLT - Shih x6pax ​ Draft [DATE] – [DATE] 8 days / 7 nights 0/6 booked 1 / 1 sta…" at bounding box center [664, 116] width 734 height 232
click at [509, 105] on link "Requests" at bounding box center [534, 98] width 62 height 34
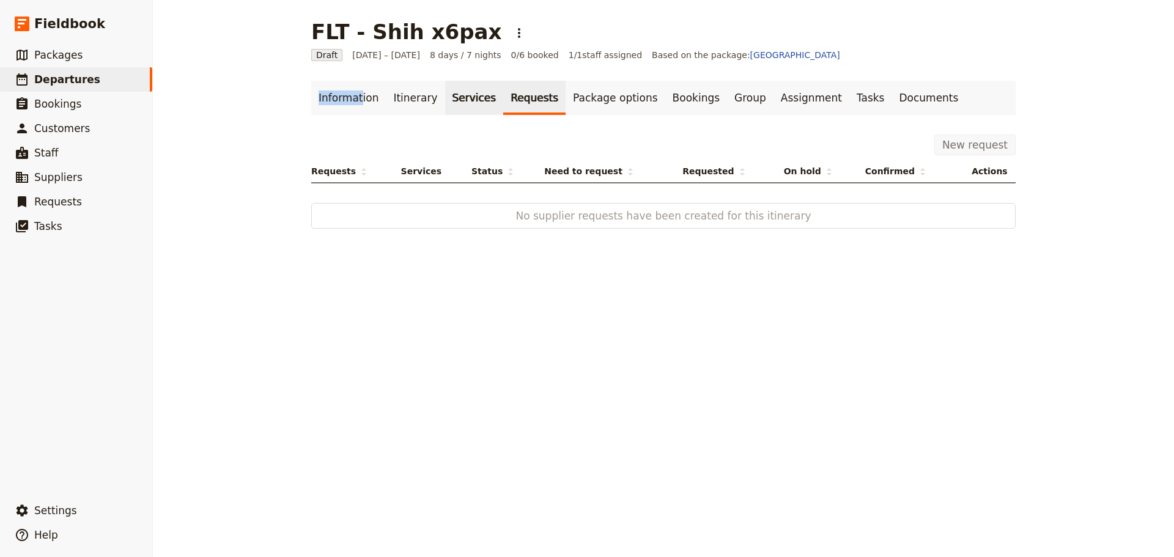
click at [445, 90] on link "Services" at bounding box center [474, 98] width 59 height 34
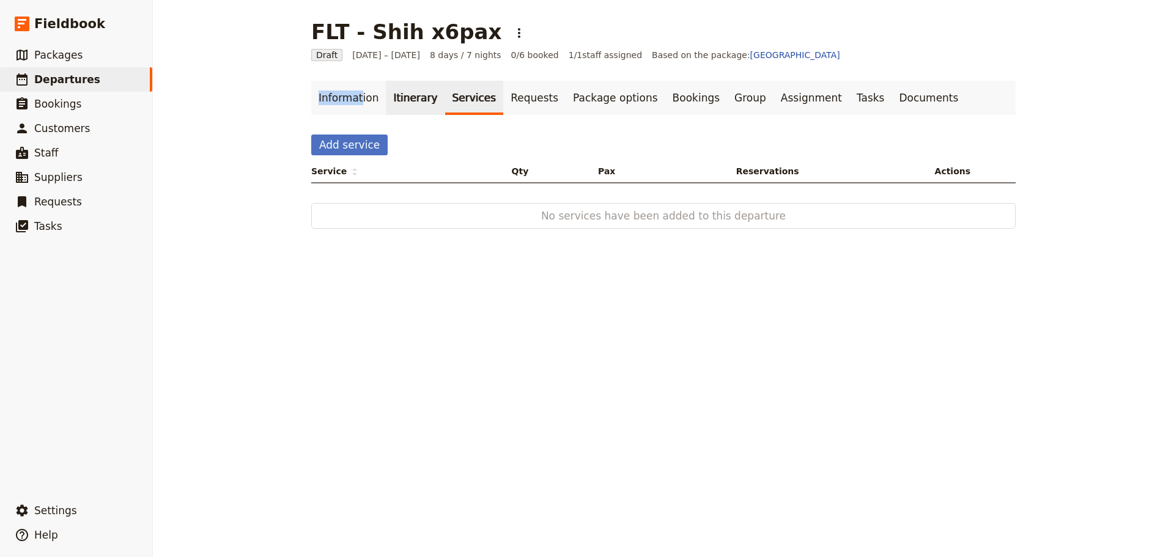
click at [413, 102] on link "Itinerary" at bounding box center [415, 98] width 59 height 34
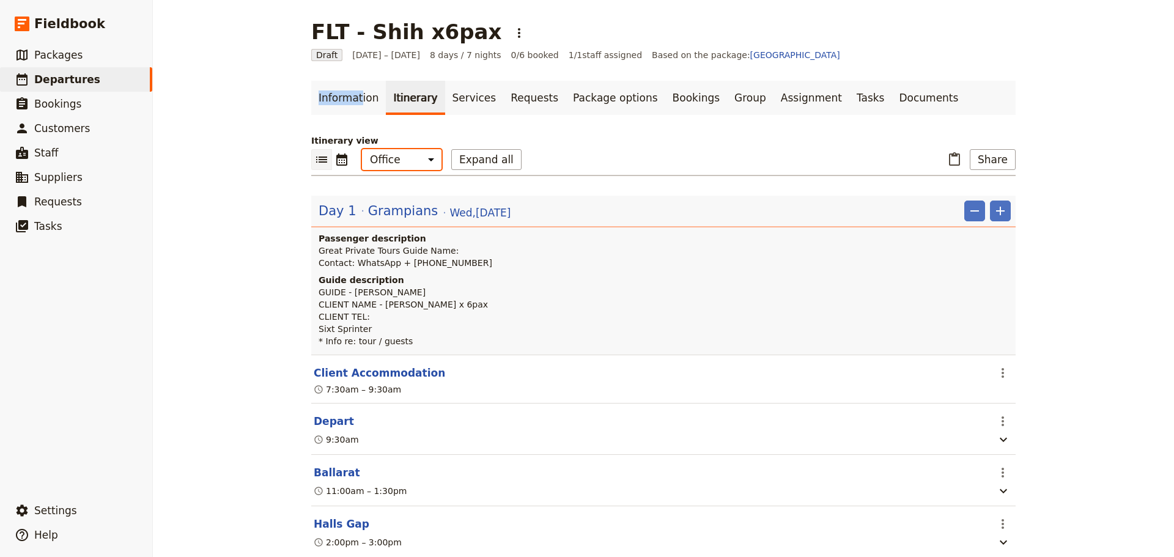
click at [420, 163] on select "Office Guide Passenger Sales" at bounding box center [401, 159] width 79 height 21
select select "STAFF"
click at [362, 149] on select "Office Guide Passenger Sales" at bounding box center [401, 159] width 79 height 21
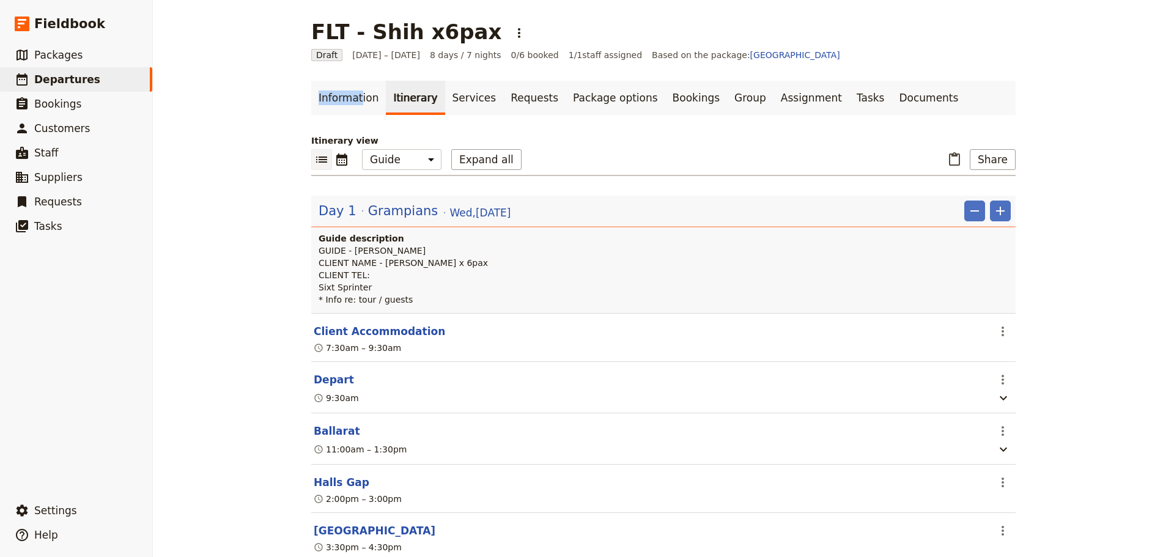
click at [427, 92] on link "Itinerary" at bounding box center [415, 98] width 59 height 34
click at [477, 95] on link "Services" at bounding box center [474, 98] width 59 height 34
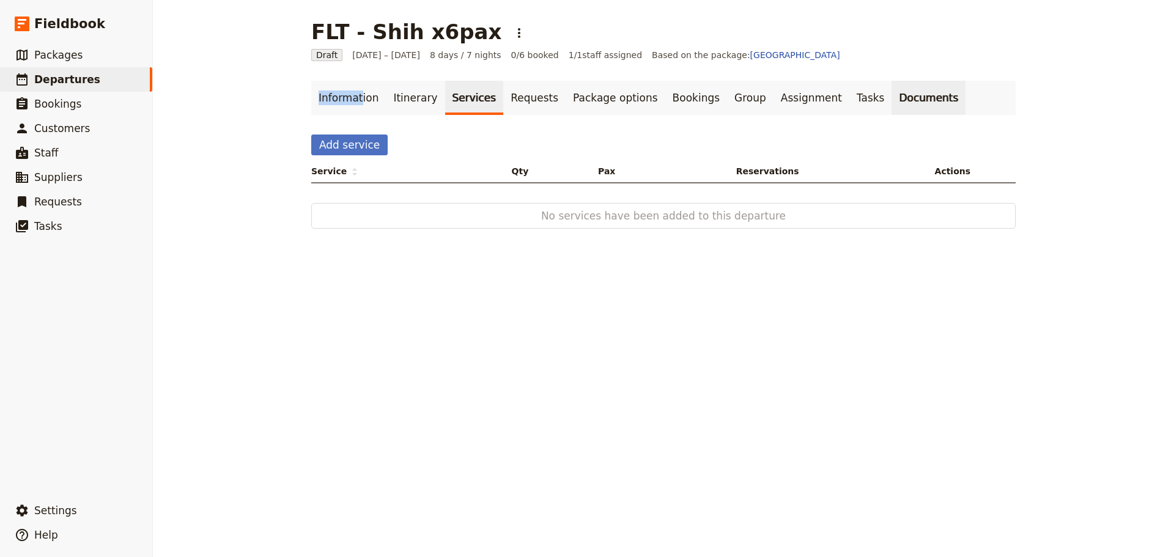
click at [891, 97] on link "Documents" at bounding box center [928, 98] width 74 height 34
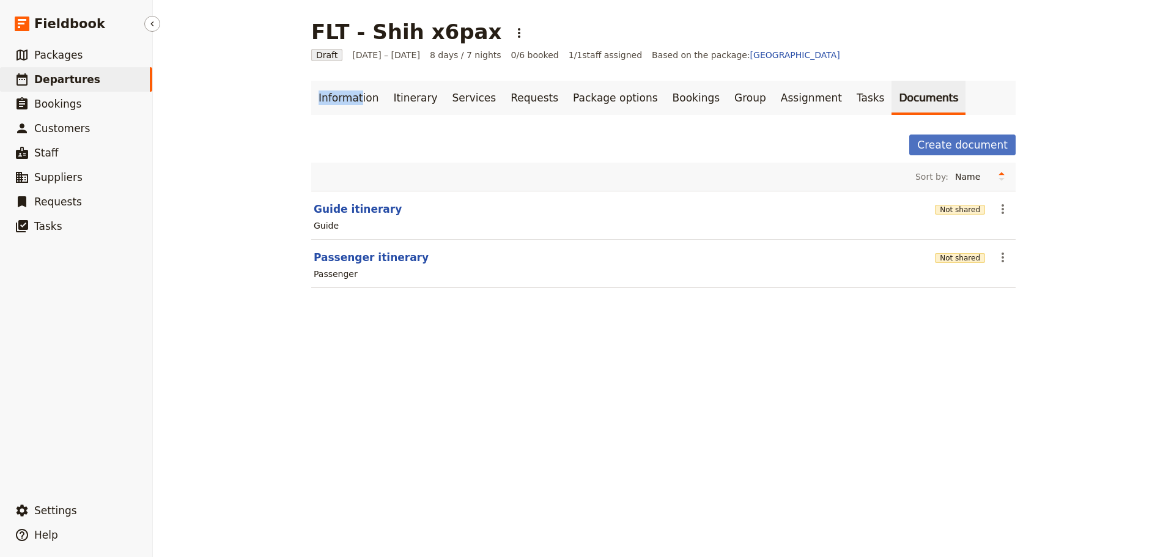
click at [35, 77] on span "Departures" at bounding box center [67, 79] width 66 height 12
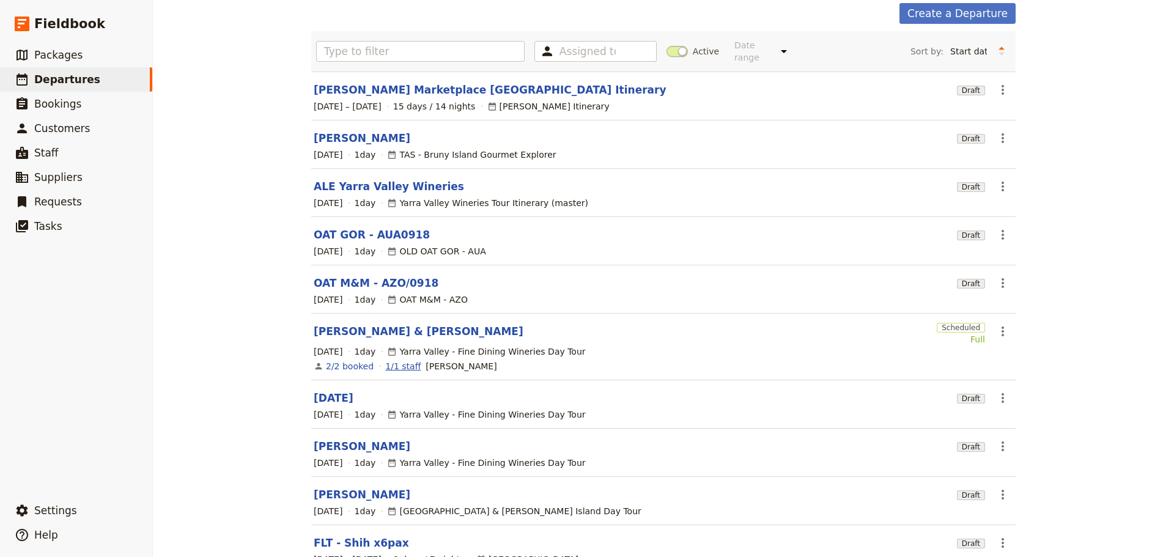
scroll to position [127, 0]
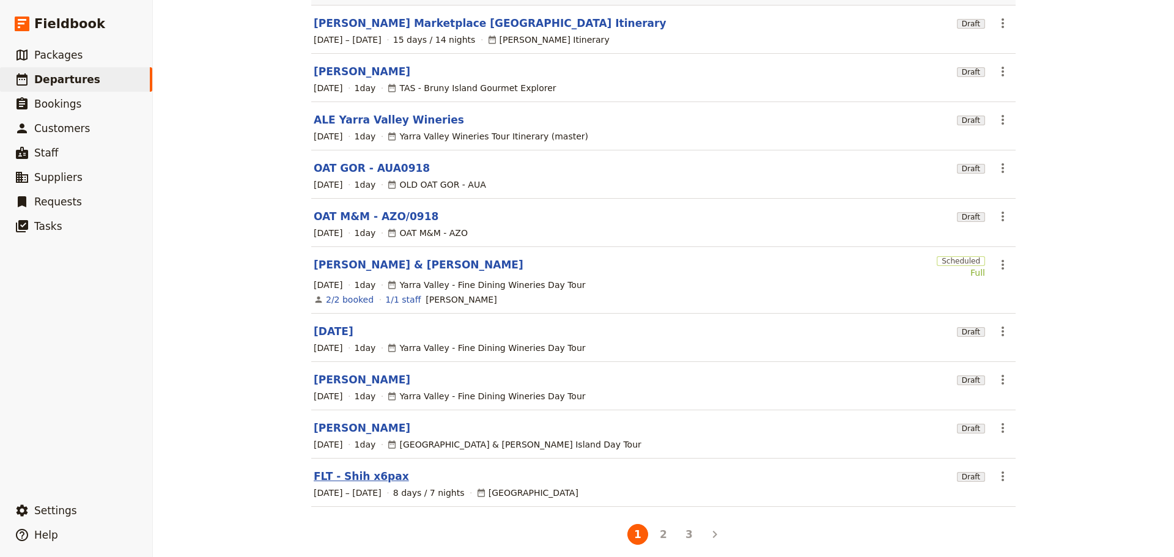
click at [344, 469] on link "FLT - Shih x6pax" at bounding box center [361, 476] width 95 height 15
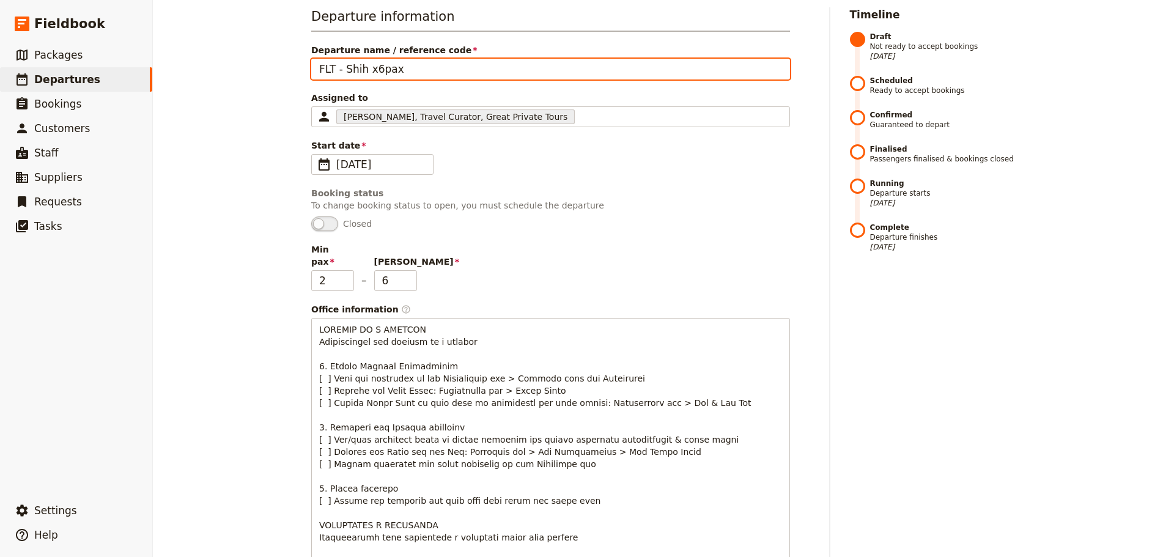
click at [444, 71] on input "FLT - Shih x6pax" at bounding box center [550, 69] width 479 height 21
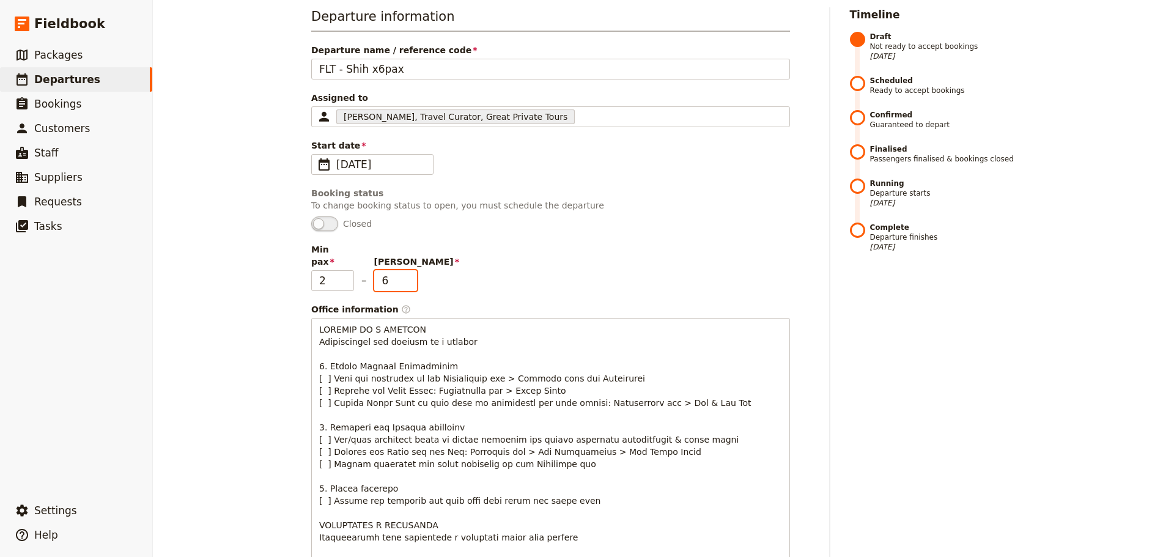
click at [386, 278] on input "6" at bounding box center [395, 280] width 43 height 21
click at [476, 229] on span "Closed" at bounding box center [550, 223] width 479 height 15
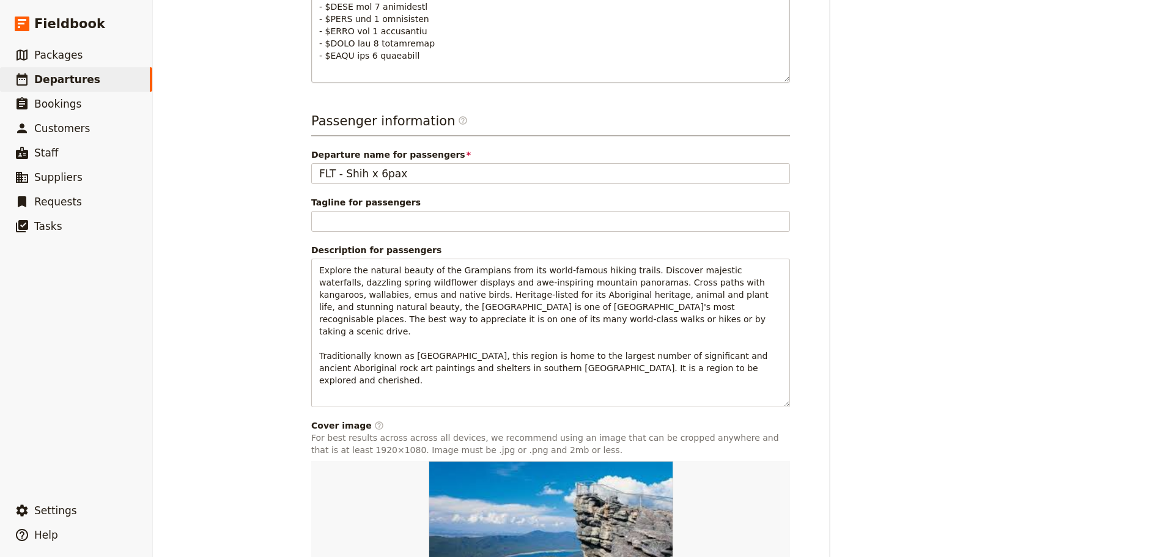
scroll to position [941, 0]
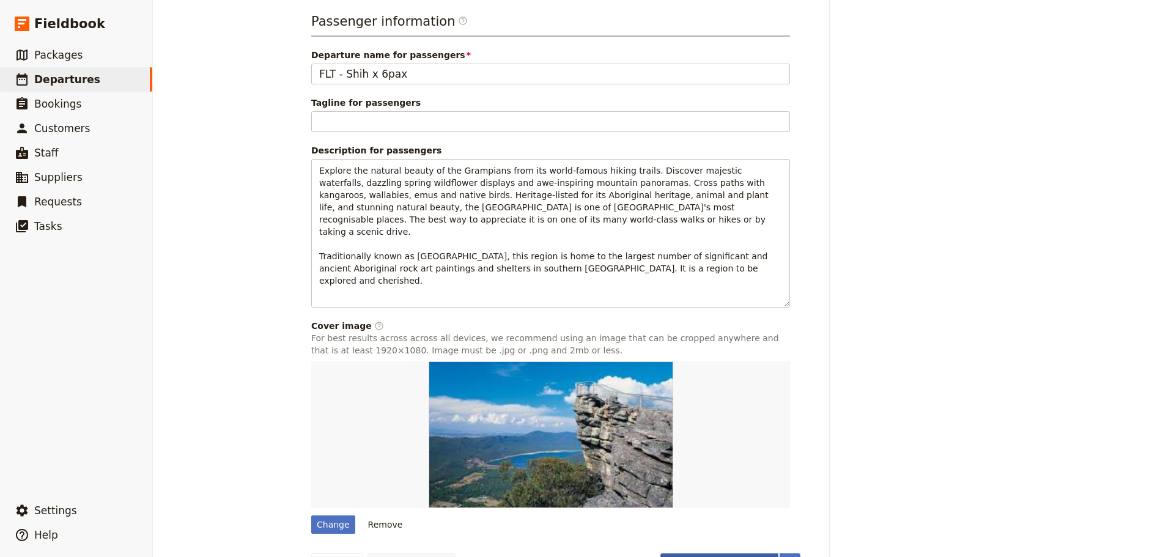
click at [689, 553] on button "Schedule departure" at bounding box center [719, 563] width 119 height 21
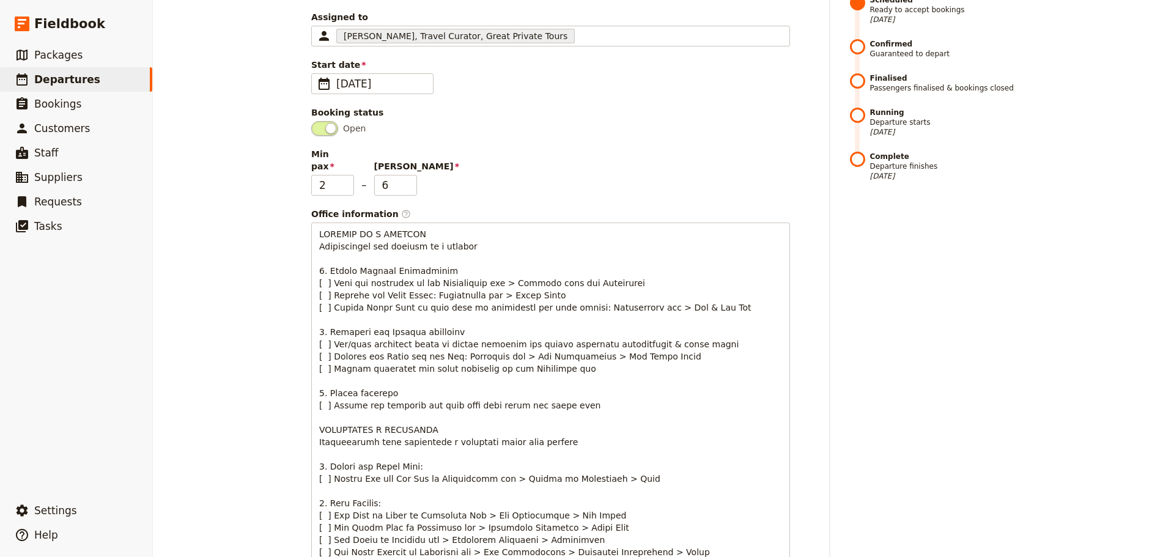
scroll to position [0, 0]
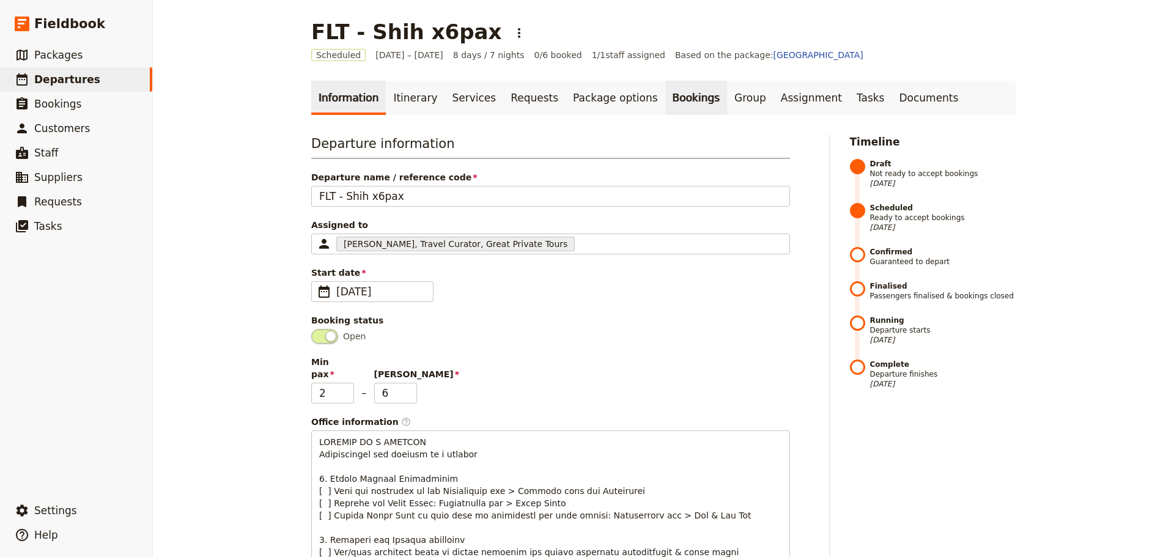
click at [665, 92] on link "Bookings" at bounding box center [696, 98] width 62 height 34
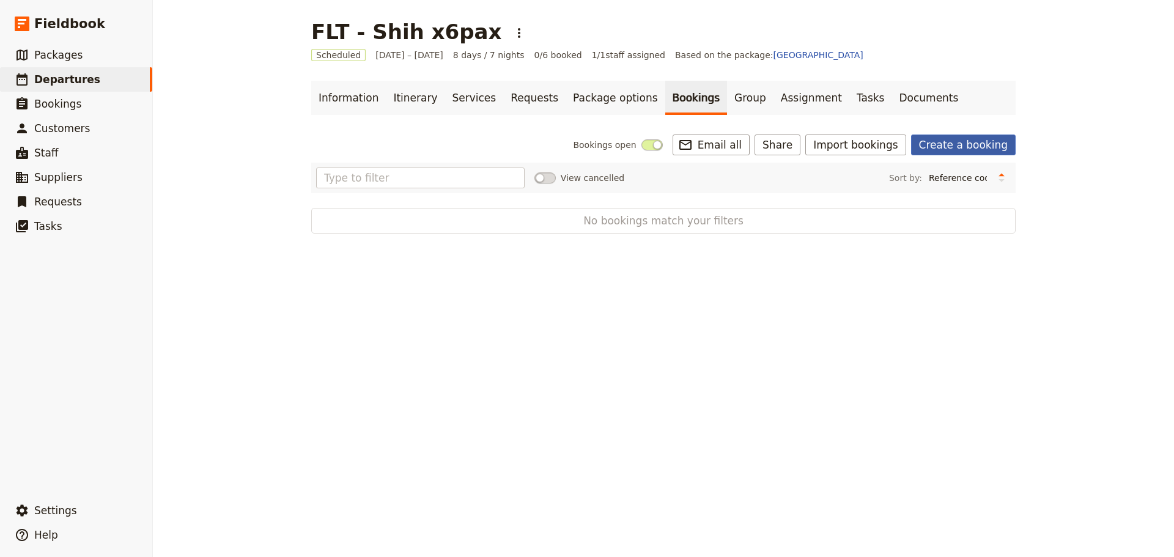
click at [963, 141] on link "Create a booking" at bounding box center [963, 144] width 105 height 21
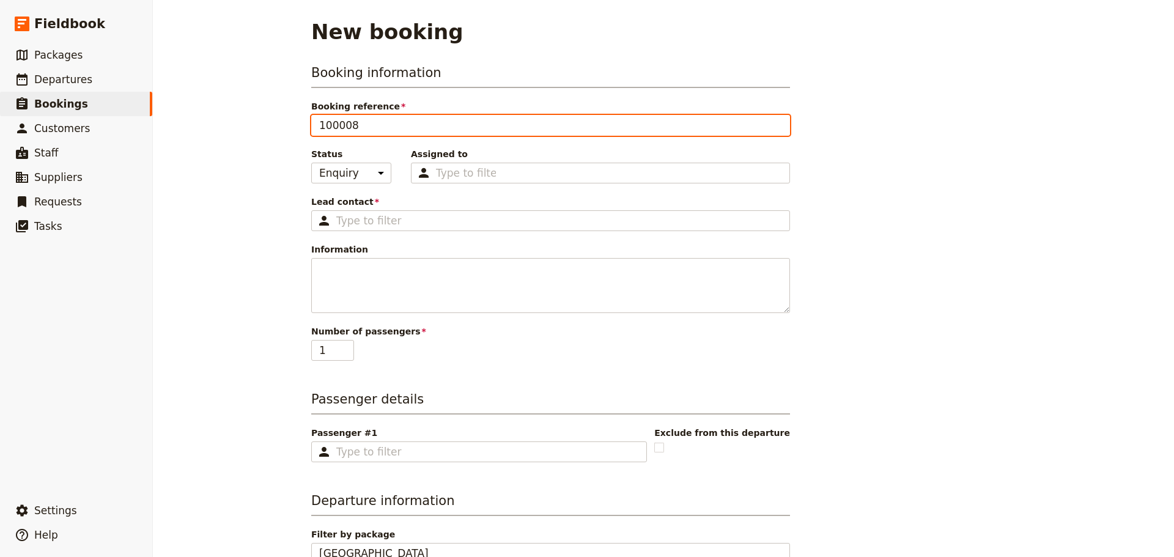
drag, startPoint x: 376, startPoint y: 123, endPoint x: 288, endPoint y: 124, distance: 88.0
click at [288, 124] on div "New booking Booking information Booking reference 100008 Status Enquiry On hold…" at bounding box center [663, 278] width 1021 height 557
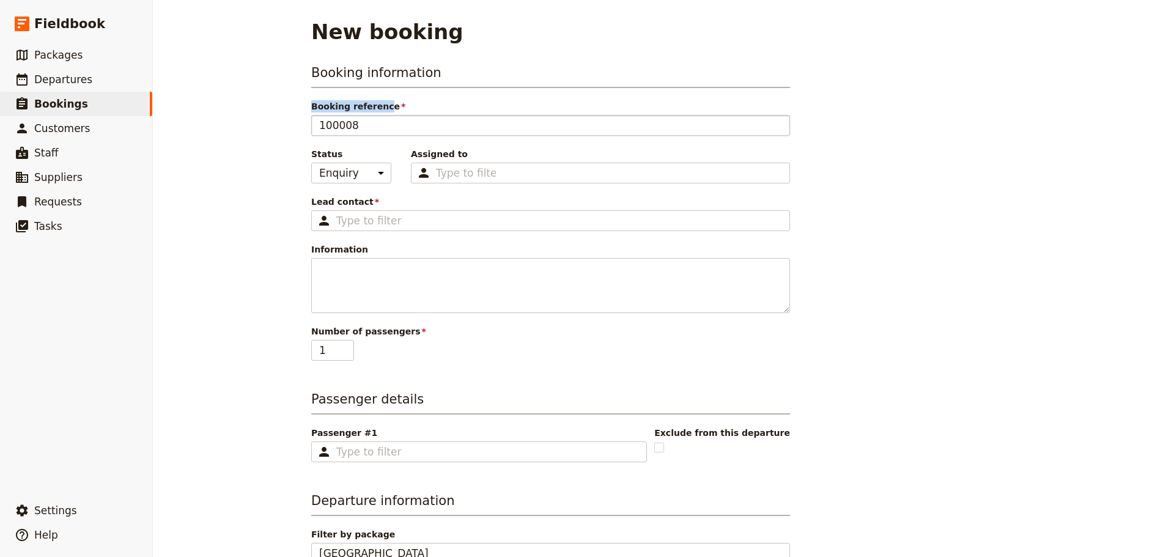
click at [372, 115] on label "Booking reference 100008" at bounding box center [550, 115] width 479 height 31
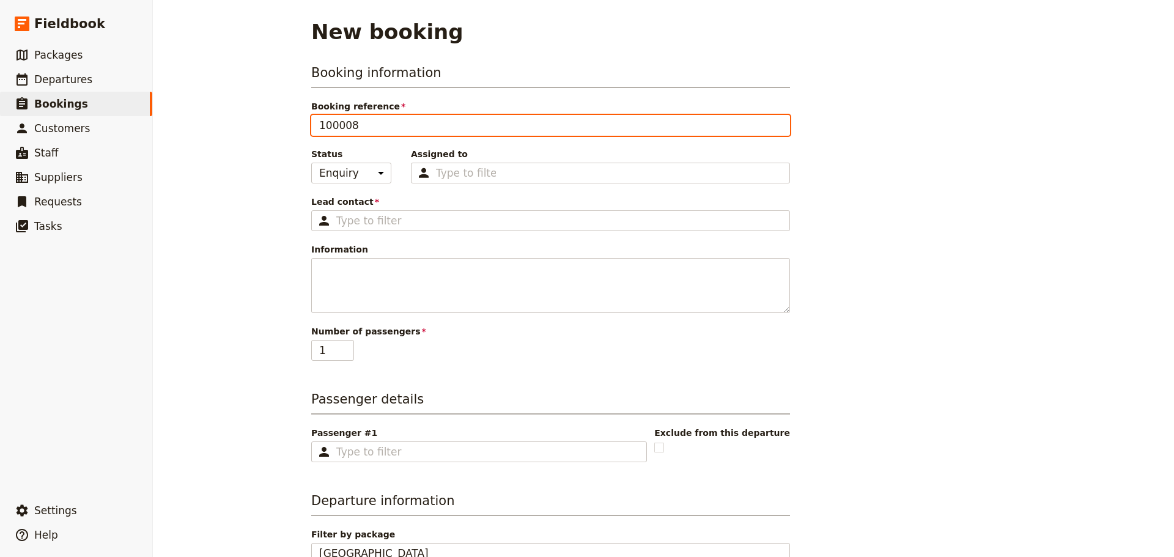
drag, startPoint x: 359, startPoint y: 125, endPoint x: 306, endPoint y: 127, distance: 53.2
click at [310, 127] on div "Booking information Booking reference 100008 Status Enquiry On hold Confirmed A…" at bounding box center [554, 353] width 489 height 583
type input "FLT - [PERSON_NAME]"
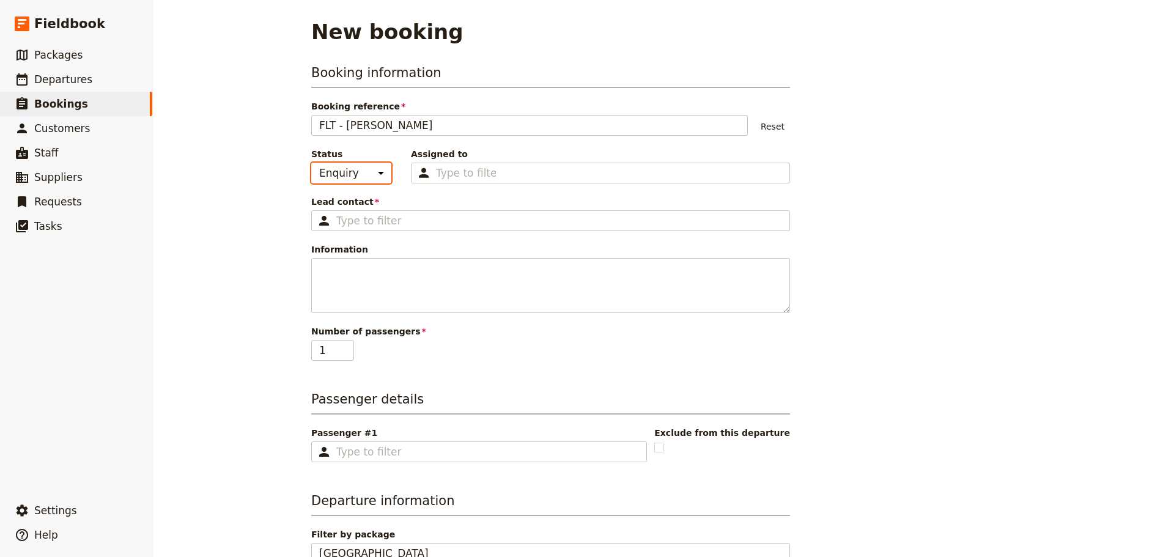
click at [366, 171] on select "Enquiry On hold Confirmed" at bounding box center [351, 173] width 80 height 21
select select "CONFIRMED"
click at [311, 163] on select "Enquiry On hold Confirmed" at bounding box center [351, 173] width 80 height 21
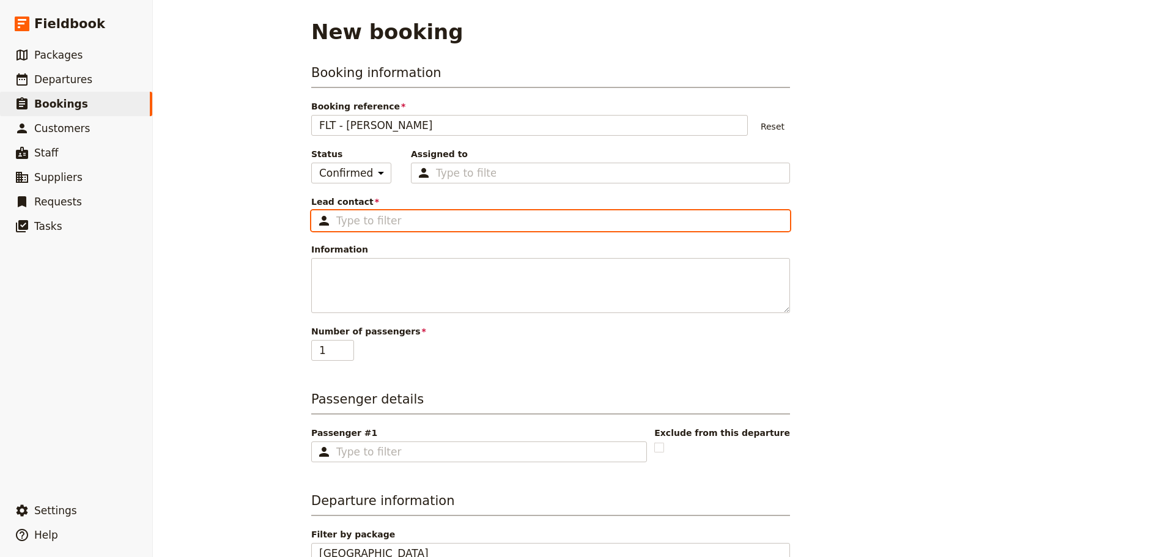
click at [346, 221] on input "Lead contact ​" at bounding box center [559, 220] width 446 height 15
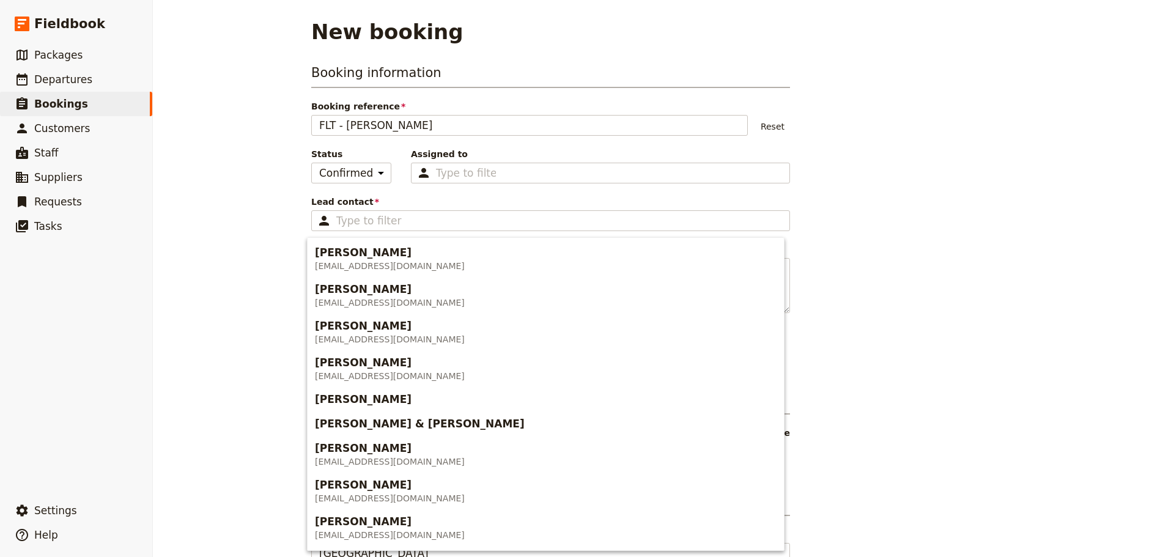
click at [208, 224] on div "New booking Booking information Booking reference FLT - [PERSON_NAME] Reset Sta…" at bounding box center [663, 278] width 1021 height 557
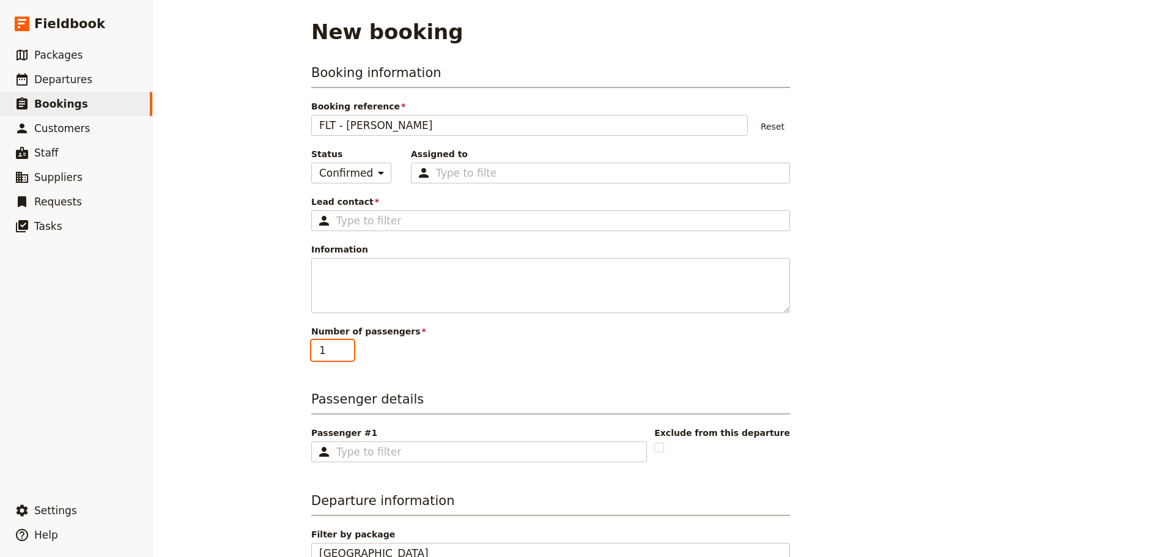
click at [333, 341] on input "1" at bounding box center [332, 350] width 43 height 21
click at [341, 344] on input "2" at bounding box center [332, 350] width 43 height 21
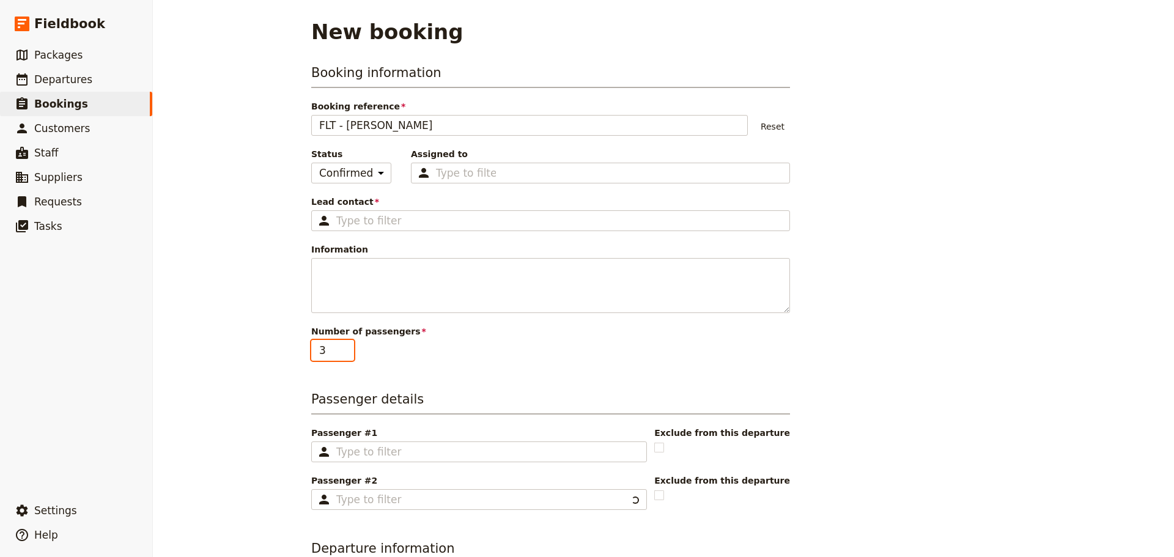
click at [342, 345] on input "3" at bounding box center [332, 350] width 43 height 21
click at [342, 345] on input "4" at bounding box center [332, 350] width 43 height 21
click at [342, 345] on input "5" at bounding box center [332, 350] width 43 height 21
type input "6"
click at [342, 345] on input "6" at bounding box center [332, 350] width 43 height 21
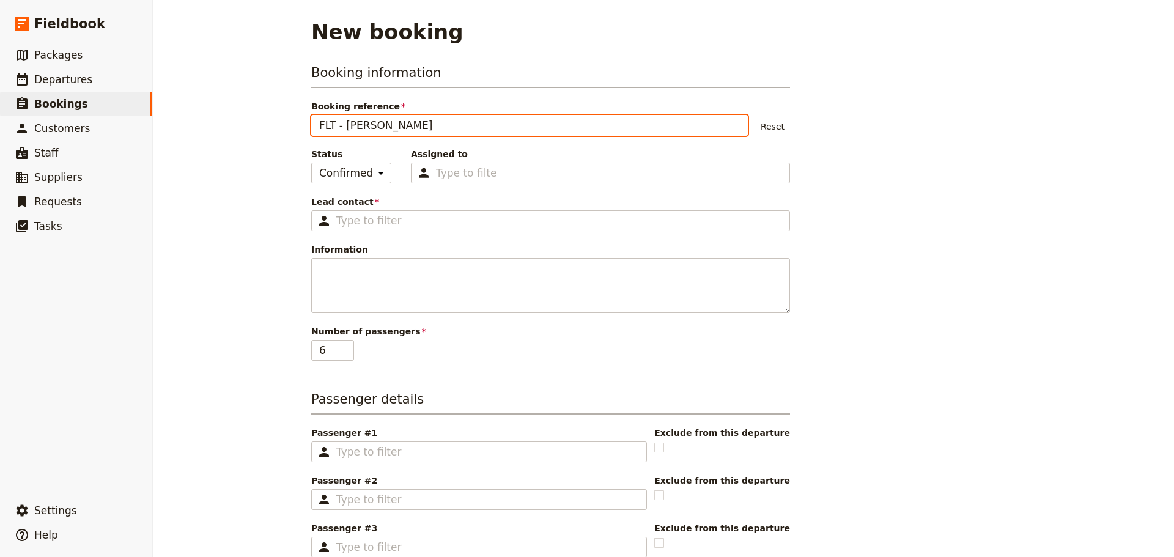
drag, startPoint x: 441, startPoint y: 122, endPoint x: 341, endPoint y: 125, distance: 99.7
click at [341, 125] on input "FLT - [PERSON_NAME]" at bounding box center [529, 125] width 436 height 21
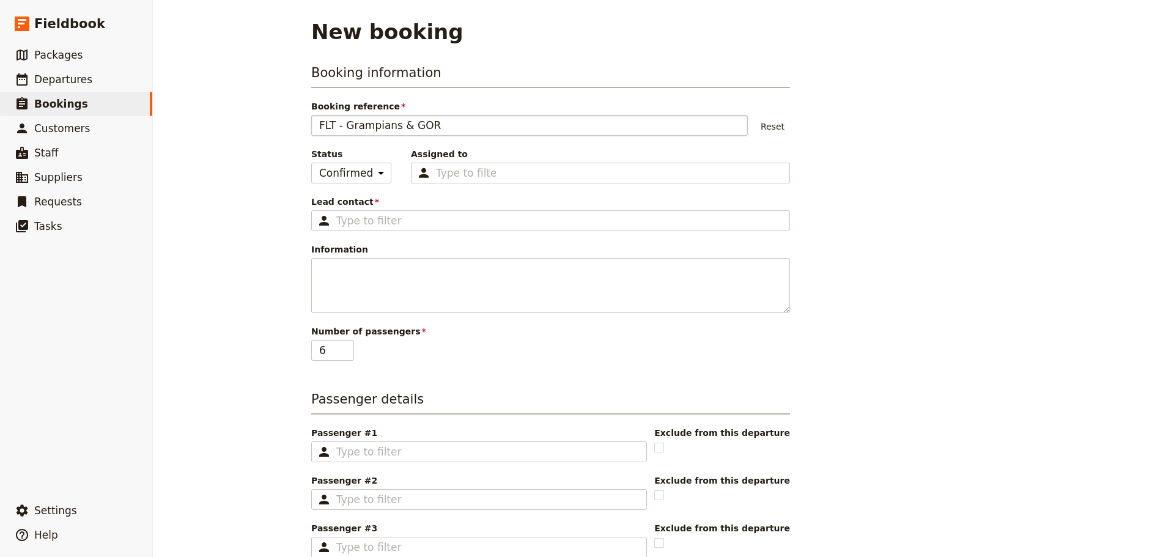
click at [772, 127] on button "Reset" at bounding box center [772, 126] width 35 height 18
type input "100008"
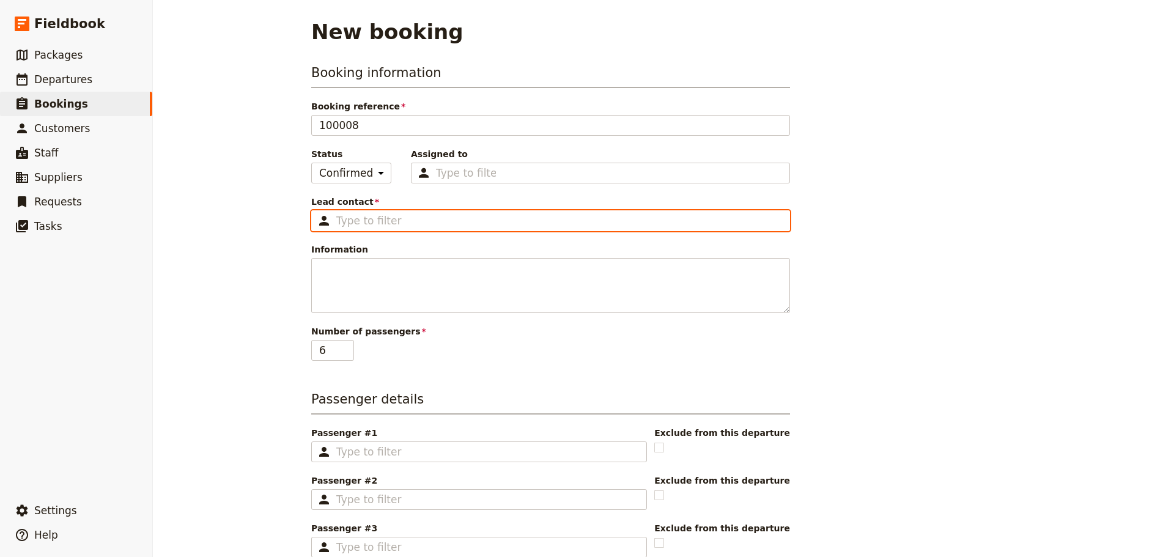
click at [375, 222] on input "Lead contact ​" at bounding box center [559, 220] width 446 height 15
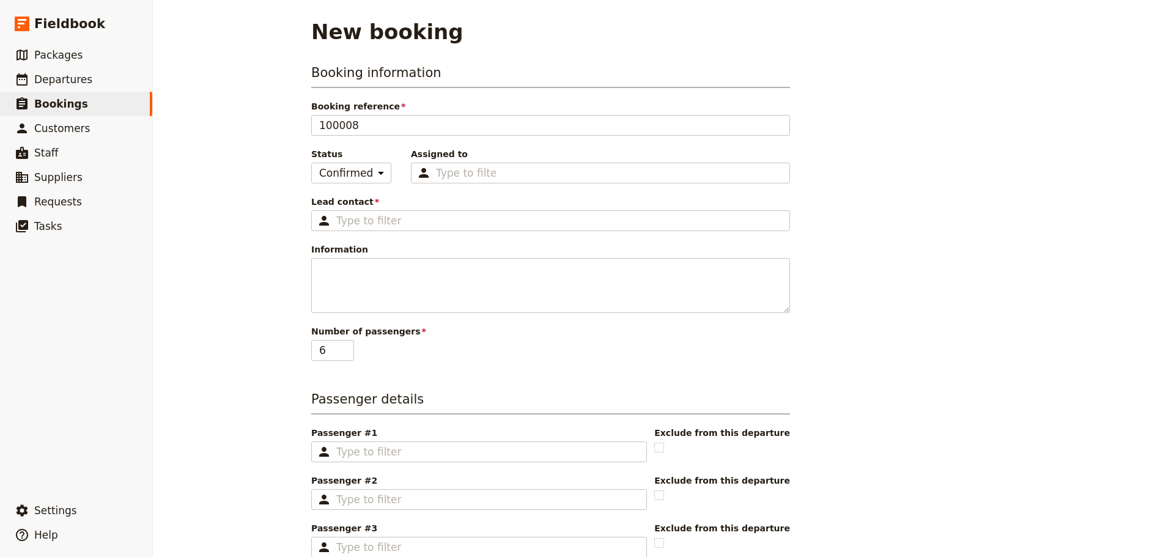
click at [254, 304] on div "New booking Booking information Booking reference 100008 Status Enquiry On hold…" at bounding box center [663, 278] width 1021 height 557
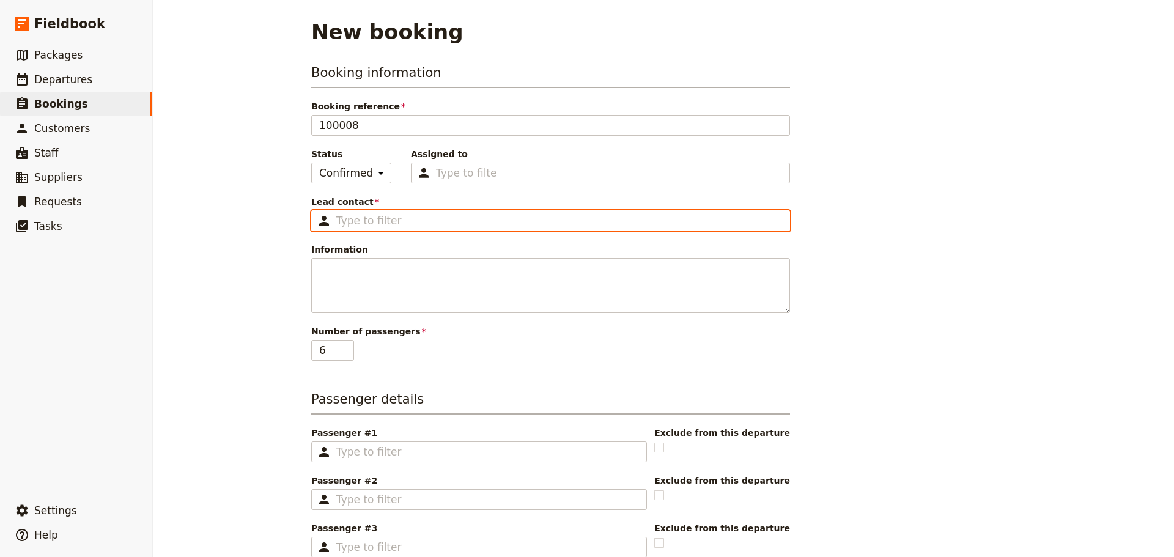
click at [388, 217] on input "Lead contact ​" at bounding box center [559, 220] width 446 height 15
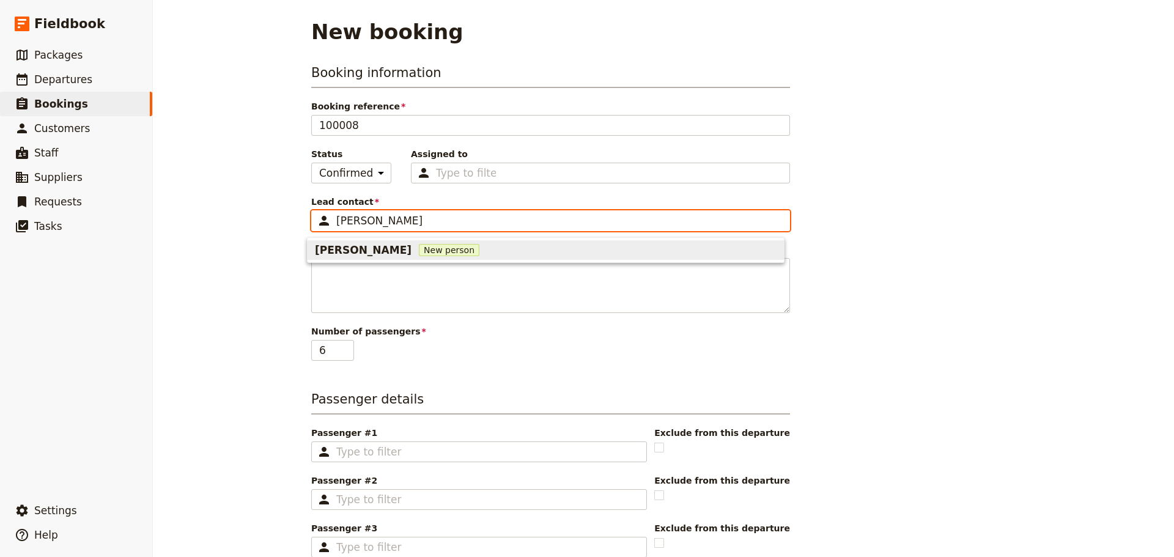
click at [430, 248] on span "New person" at bounding box center [449, 250] width 61 height 12
type input "[PERSON_NAME]"
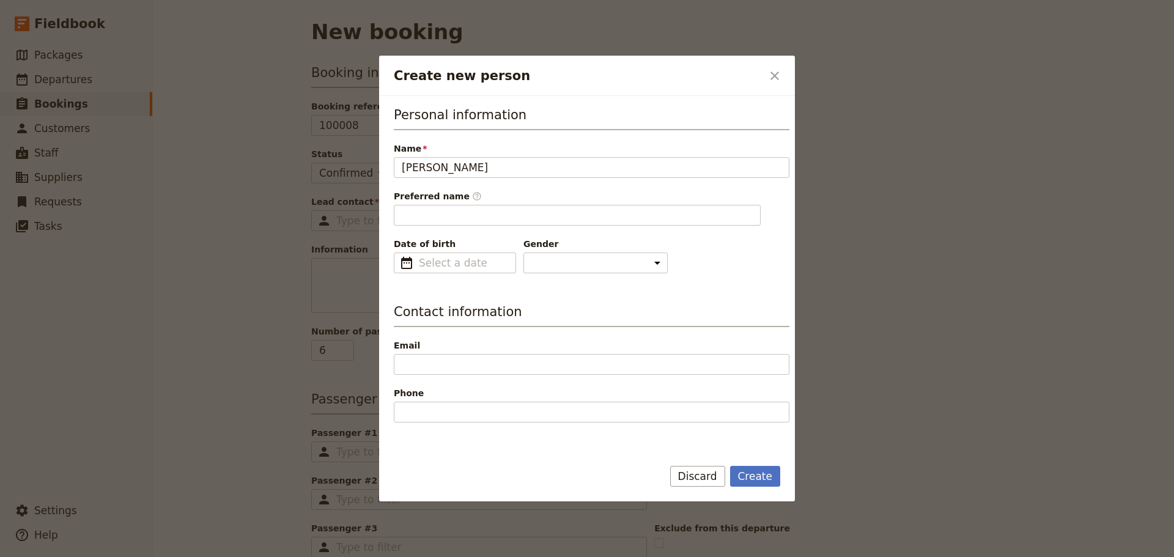
type input "[PERSON_NAME]"
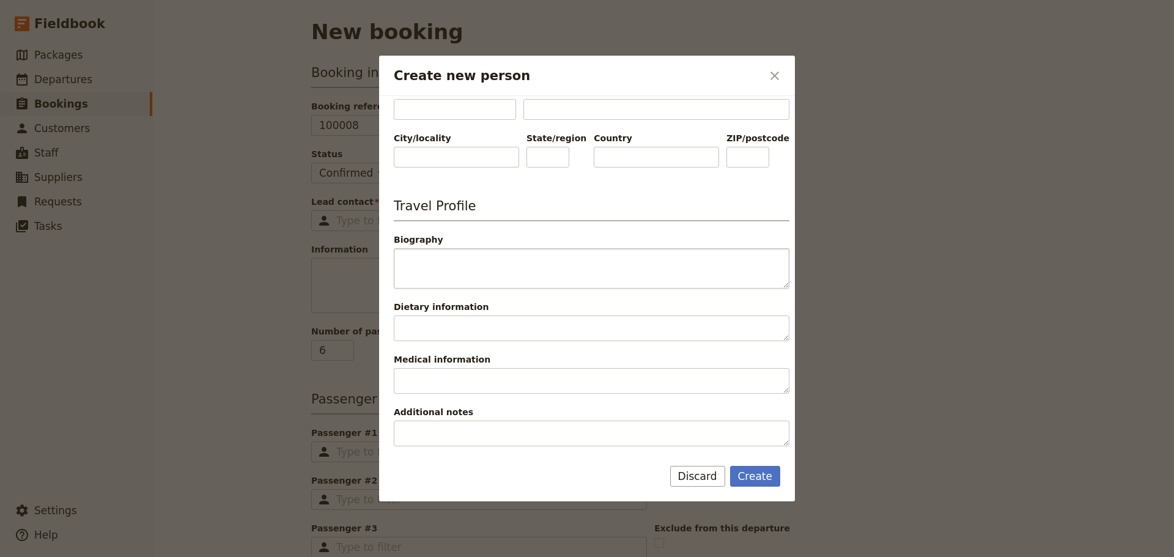
scroll to position [343, 0]
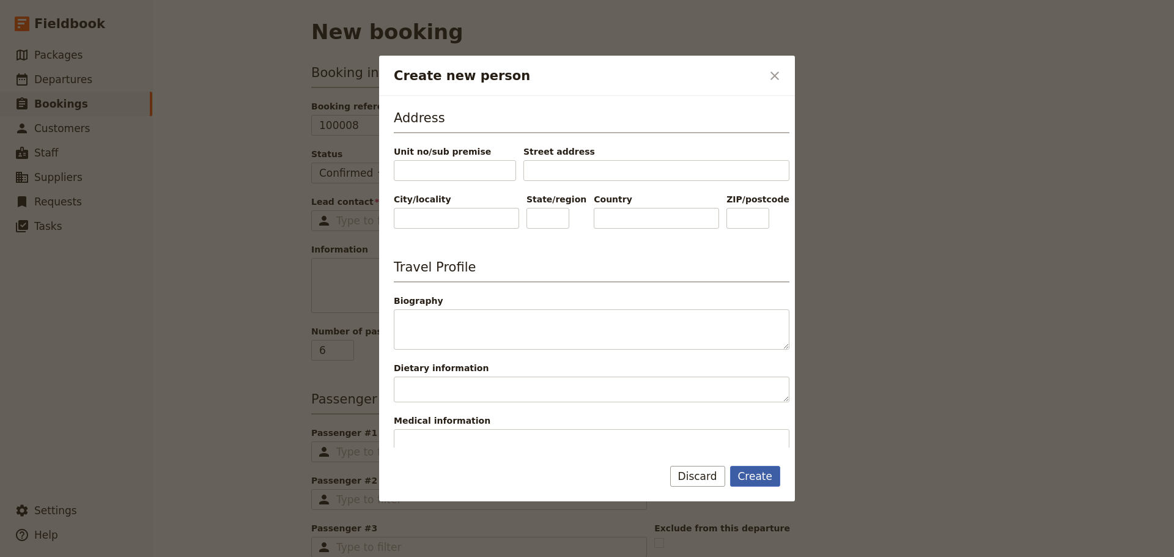
click at [769, 476] on button "Create" at bounding box center [755, 476] width 51 height 21
type input "[PERSON_NAME]"
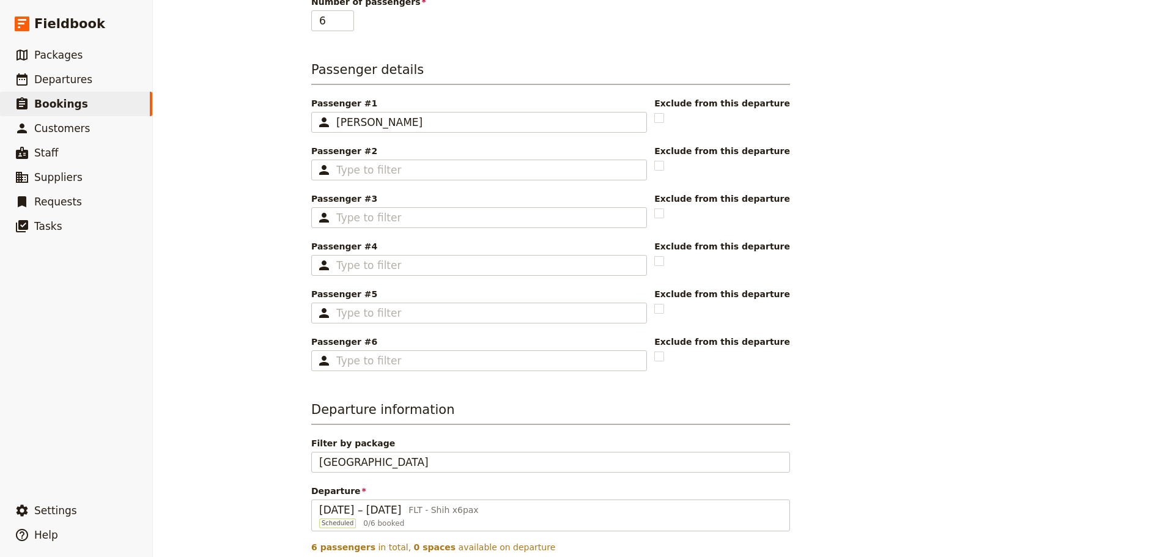
scroll to position [386, 0]
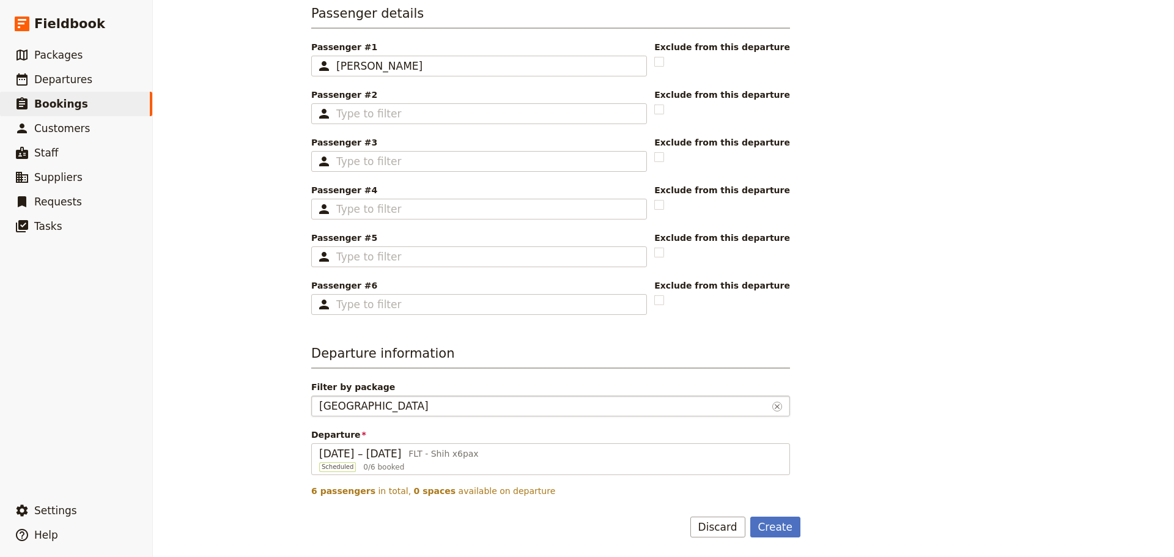
click at [440, 405] on div "[GEOGRAPHIC_DATA]" at bounding box center [543, 406] width 448 height 15
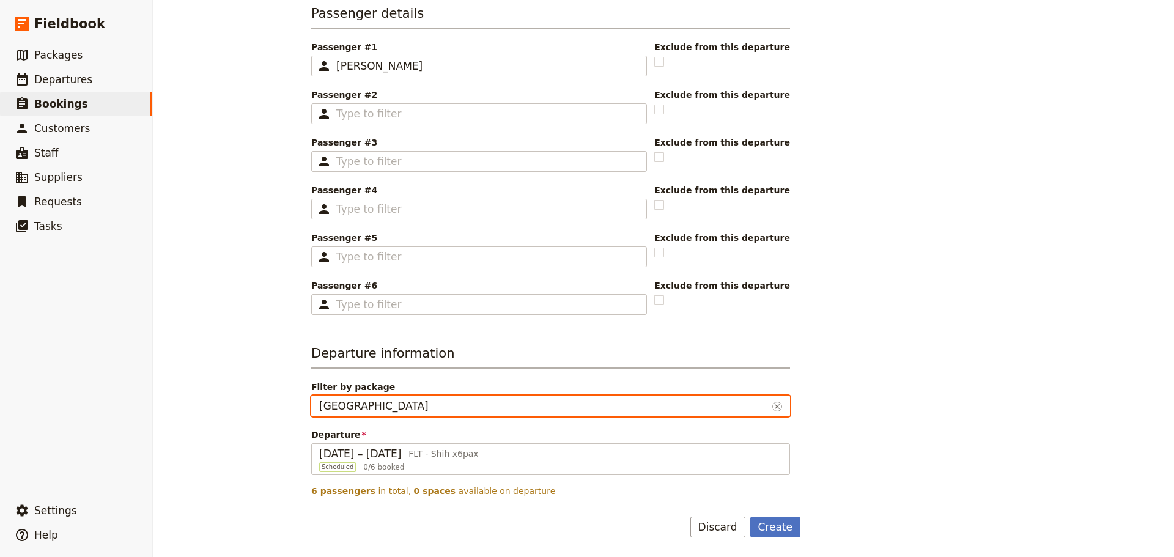
click at [319, 396] on input "[GEOGRAPHIC_DATA]" at bounding box center [319, 396] width 1 height 1
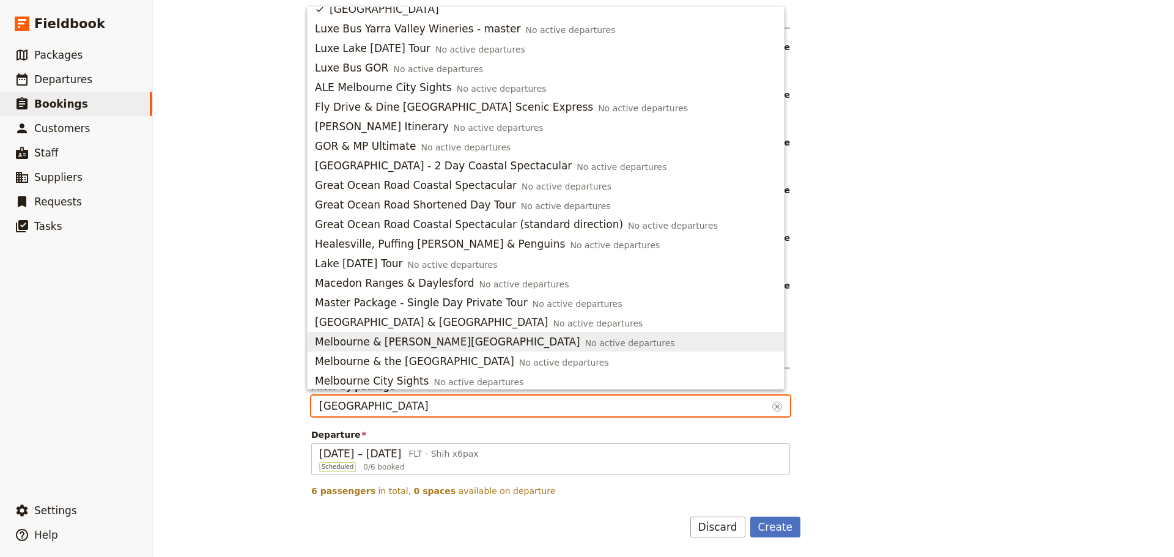
scroll to position [14, 0]
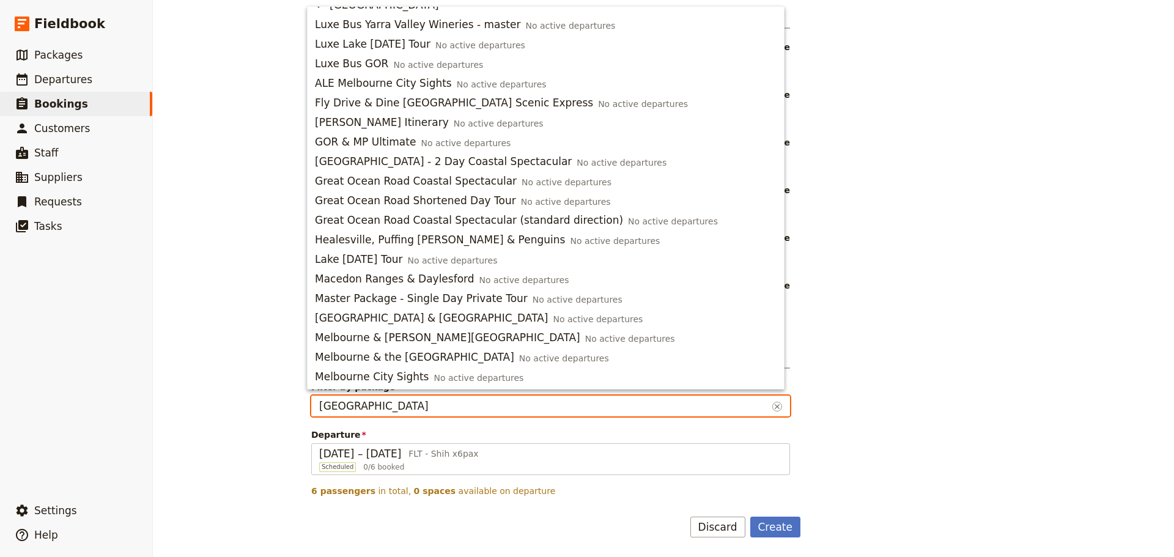
click at [468, 410] on input "[GEOGRAPHIC_DATA]" at bounding box center [543, 406] width 448 height 15
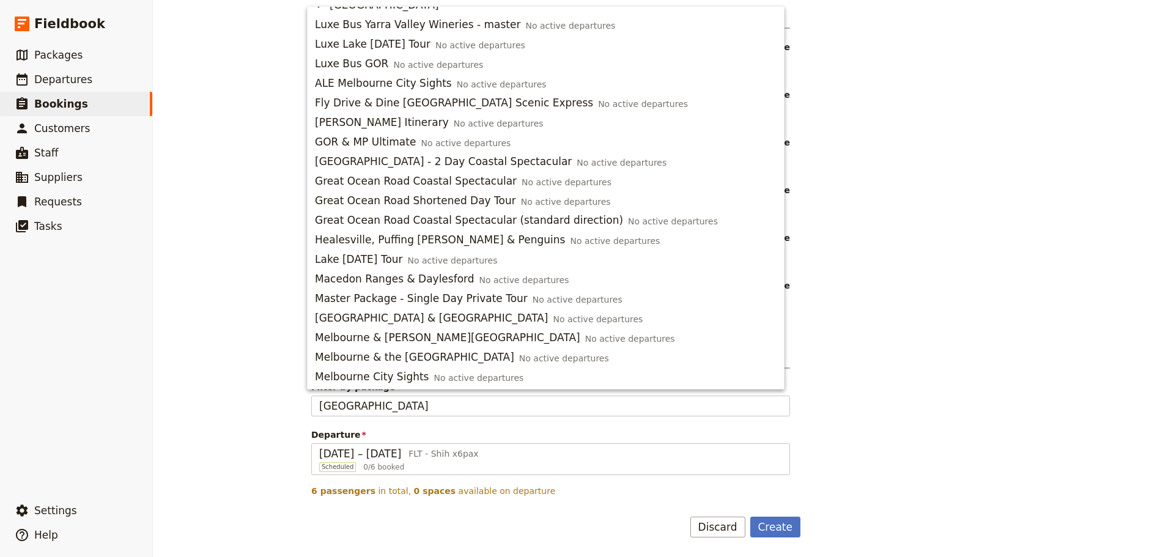
click at [1010, 396] on div "Booking information Booking reference 100008 Status Enquiry On hold Confirmed A…" at bounding box center [663, 108] width 704 height 860
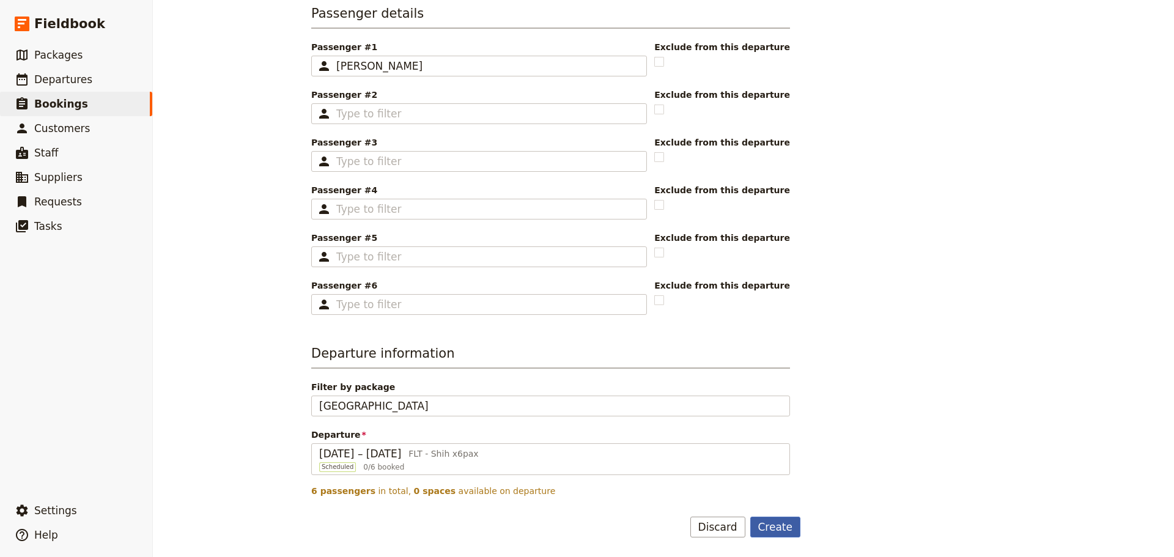
click at [773, 527] on button "Create" at bounding box center [775, 527] width 51 height 21
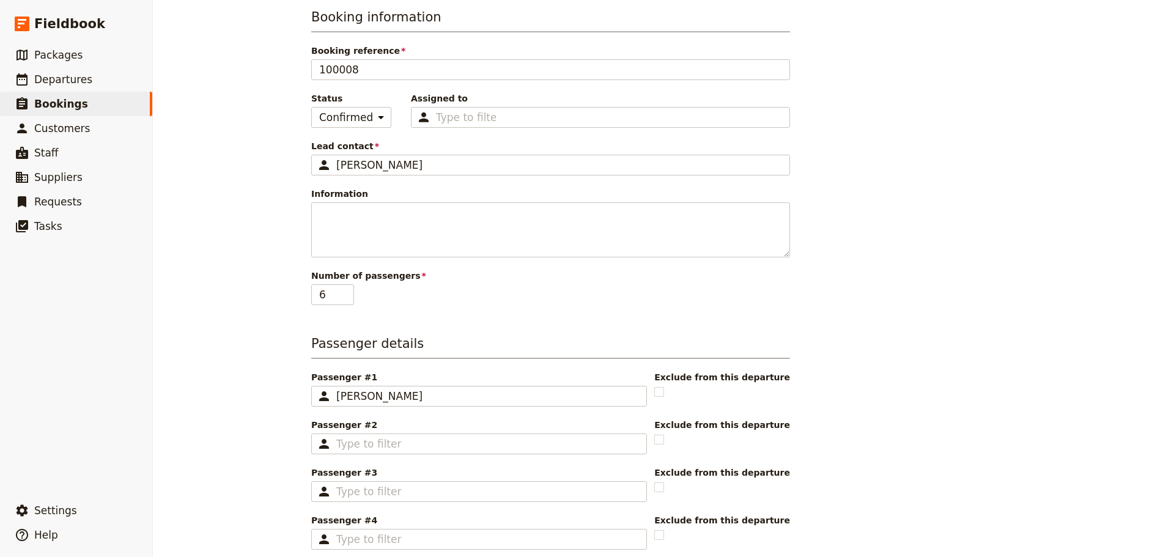
scroll to position [0, 0]
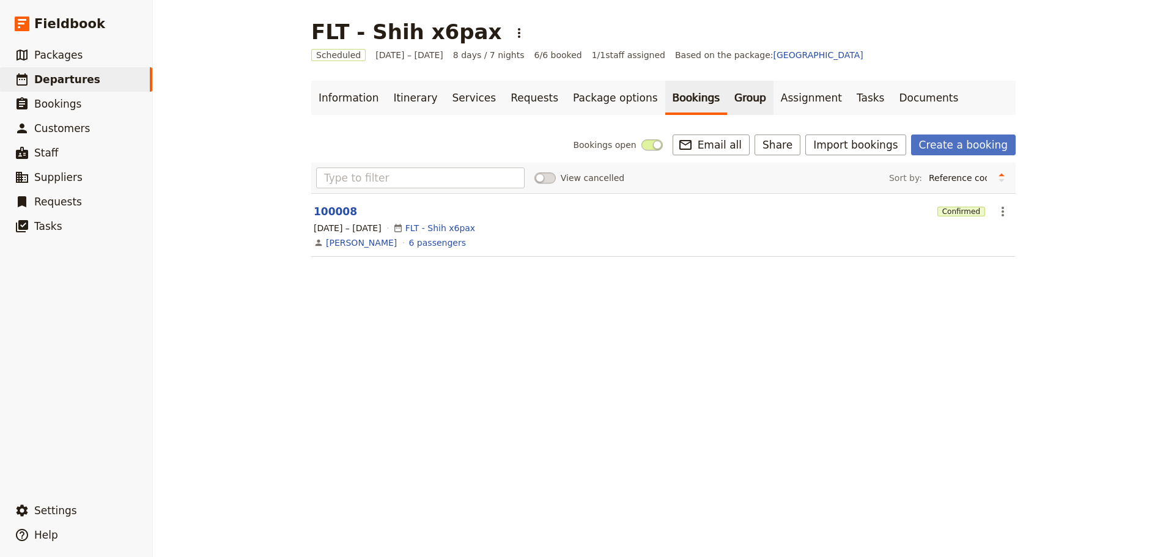
click at [727, 96] on link "Group" at bounding box center [750, 98] width 46 height 34
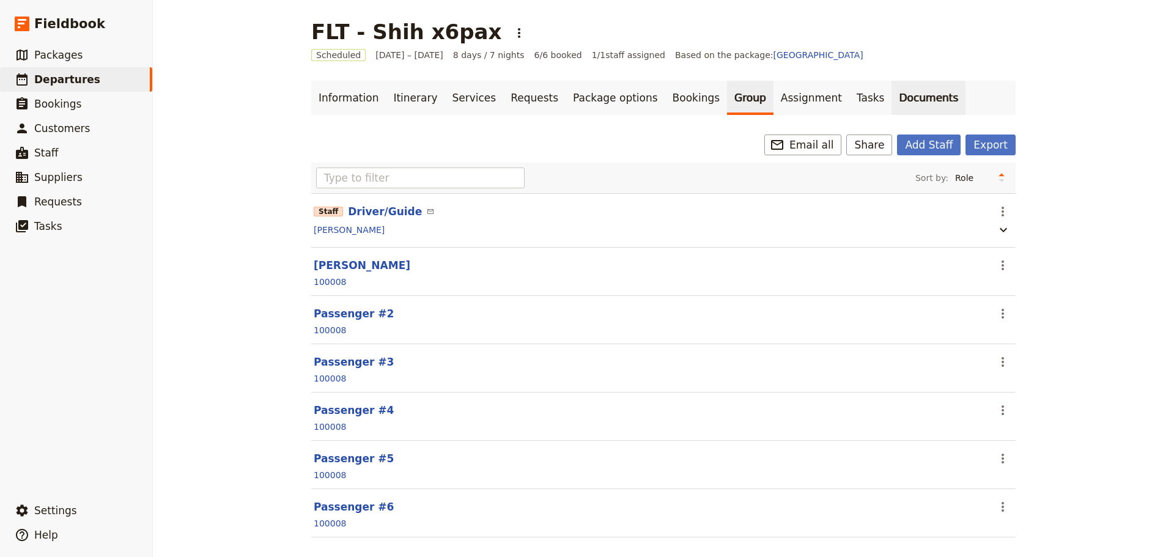
click at [891, 95] on link "Documents" at bounding box center [928, 98] width 74 height 34
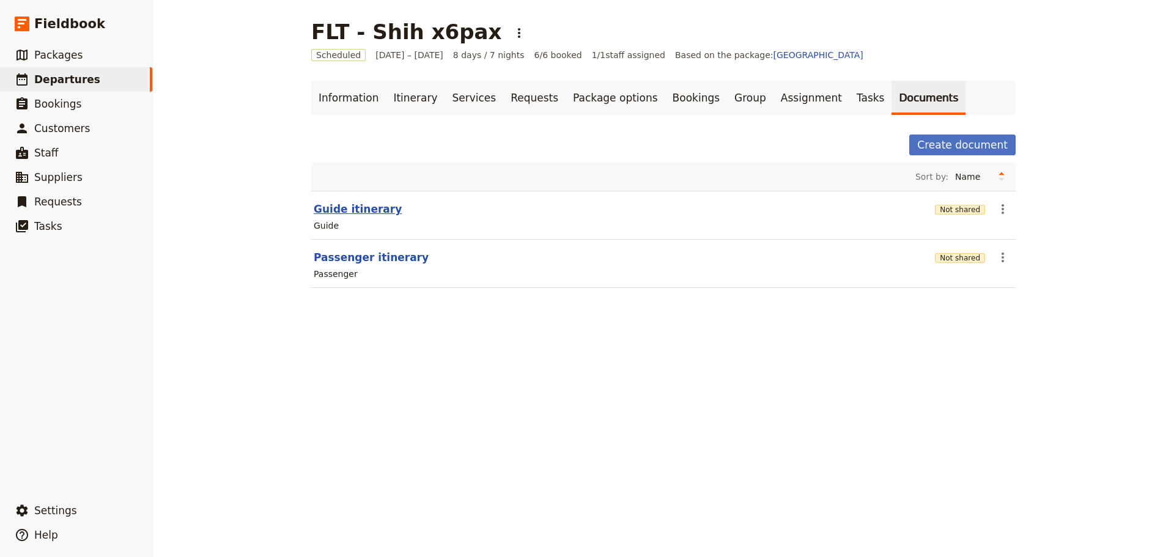
click at [350, 215] on button "Guide itinerary" at bounding box center [358, 209] width 88 height 15
select select "STAFF"
select select "RUN_SHEET"
select select "DEFAULT"
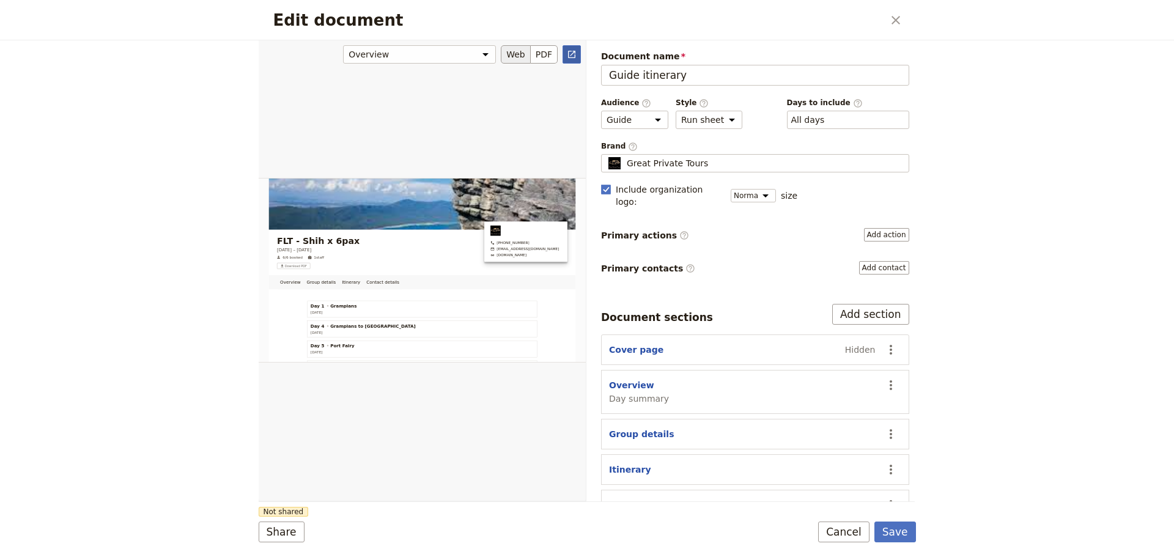
click at [564, 51] on link "​" at bounding box center [571, 54] width 18 height 18
click at [896, 529] on button "Save" at bounding box center [895, 531] width 42 height 21
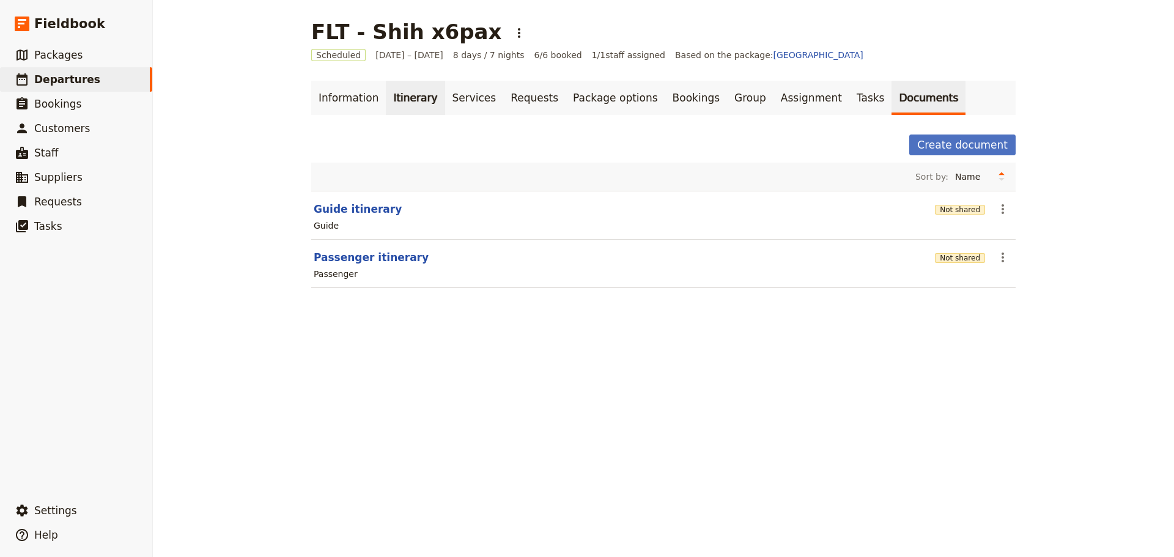
click at [413, 103] on link "Itinerary" at bounding box center [415, 98] width 59 height 34
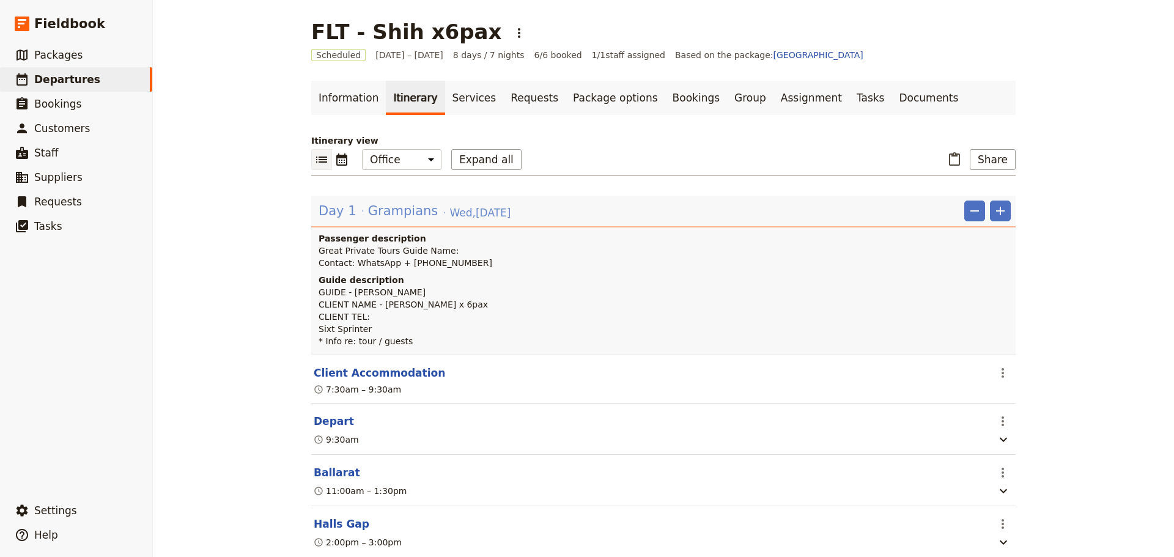
click at [411, 213] on span "Grampians" at bounding box center [403, 211] width 70 height 18
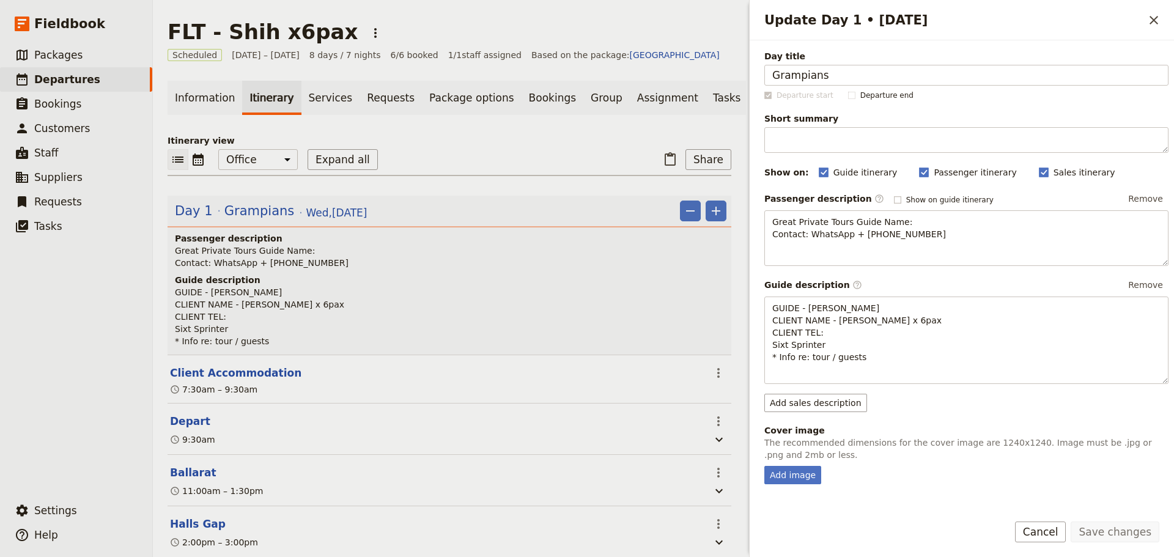
click at [894, 197] on rect "Update Day 1 • 15 Oct" at bounding box center [897, 199] width 7 height 7
click at [893, 195] on input "Show on guide itinerary" at bounding box center [893, 194] width 1 height 1
click at [894, 198] on rect "Update Day 1 • 15 Oct" at bounding box center [897, 199] width 7 height 7
click at [893, 195] on input "Show on guide itinerary" at bounding box center [893, 194] width 1 height 1
checkbox input "false"
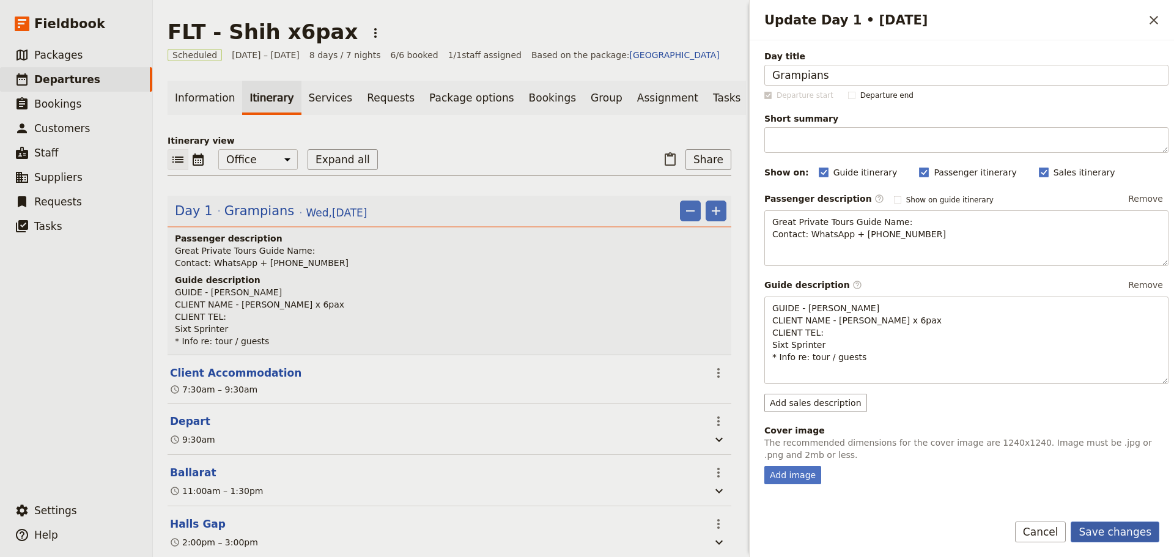
click at [1129, 528] on button "Save changes" at bounding box center [1114, 531] width 89 height 21
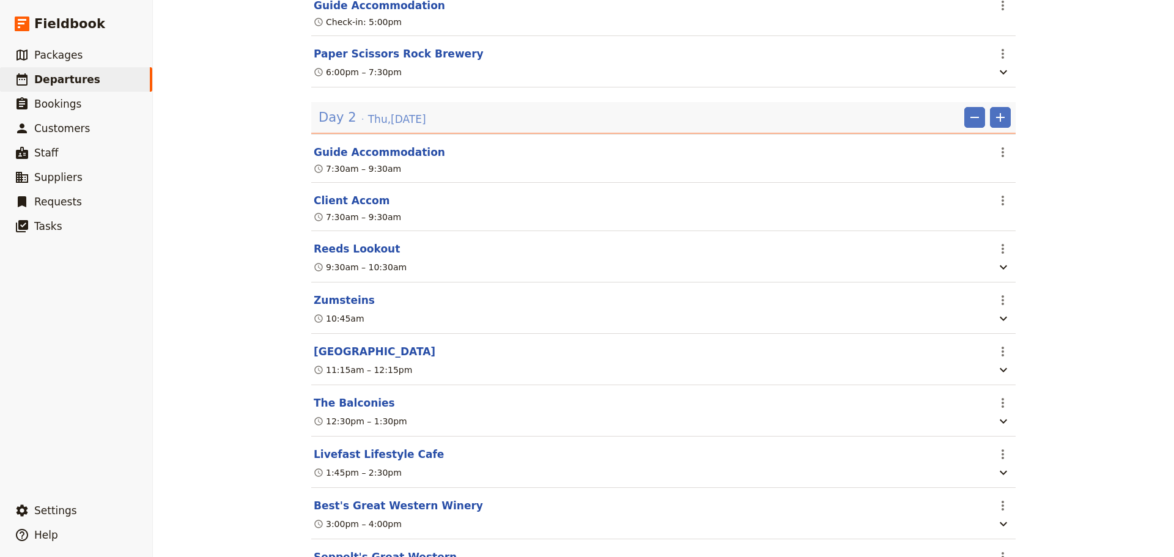
click at [378, 127] on span "[DATE]" at bounding box center [397, 119] width 58 height 15
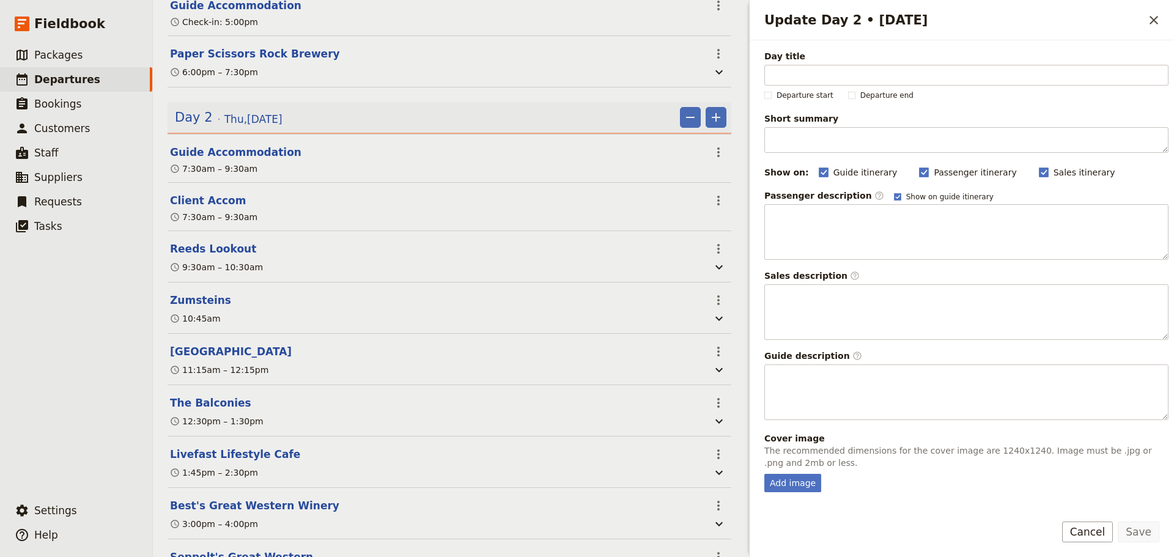
scroll to position [679, 0]
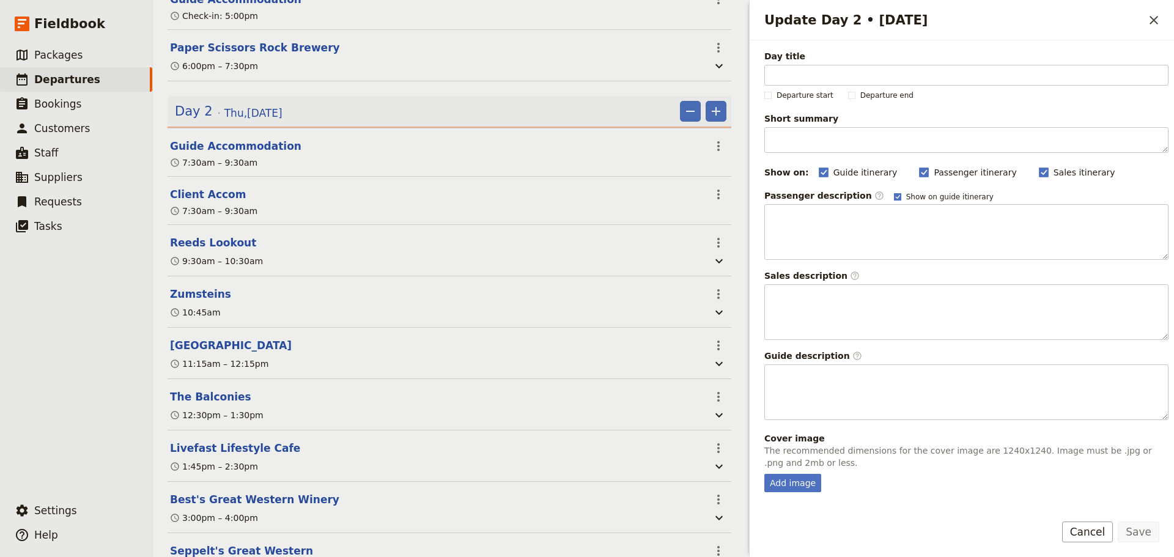
click at [894, 193] on rect "Update Day 2 • 16 Oct" at bounding box center [897, 196] width 7 height 7
click at [893, 192] on input "Show on guide itinerary" at bounding box center [893, 191] width 1 height 1
checkbox input "false"
click at [1145, 529] on button "Save" at bounding box center [1139, 531] width 42 height 21
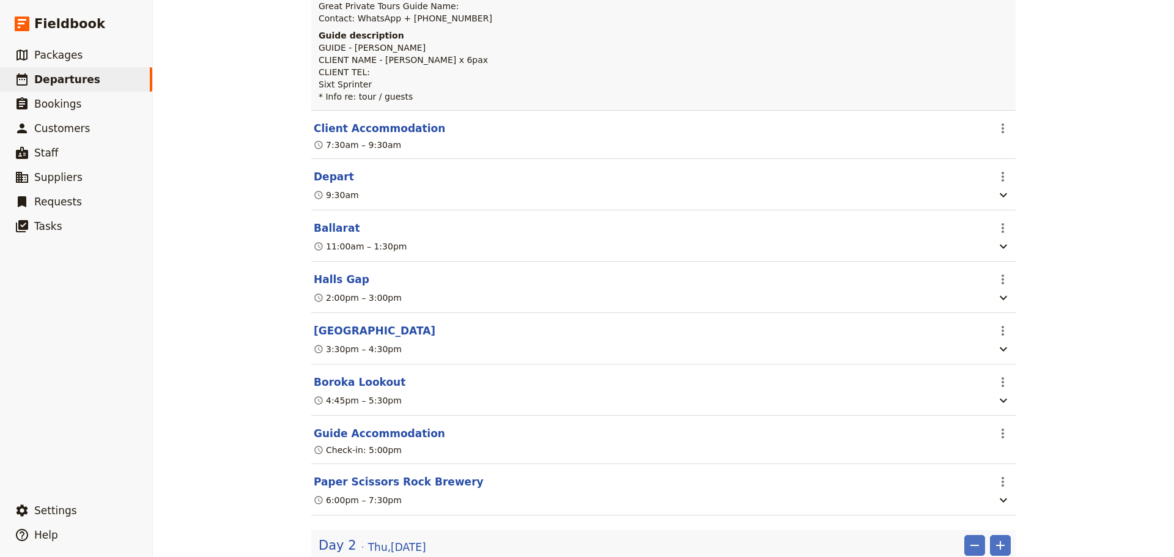
scroll to position [0, 0]
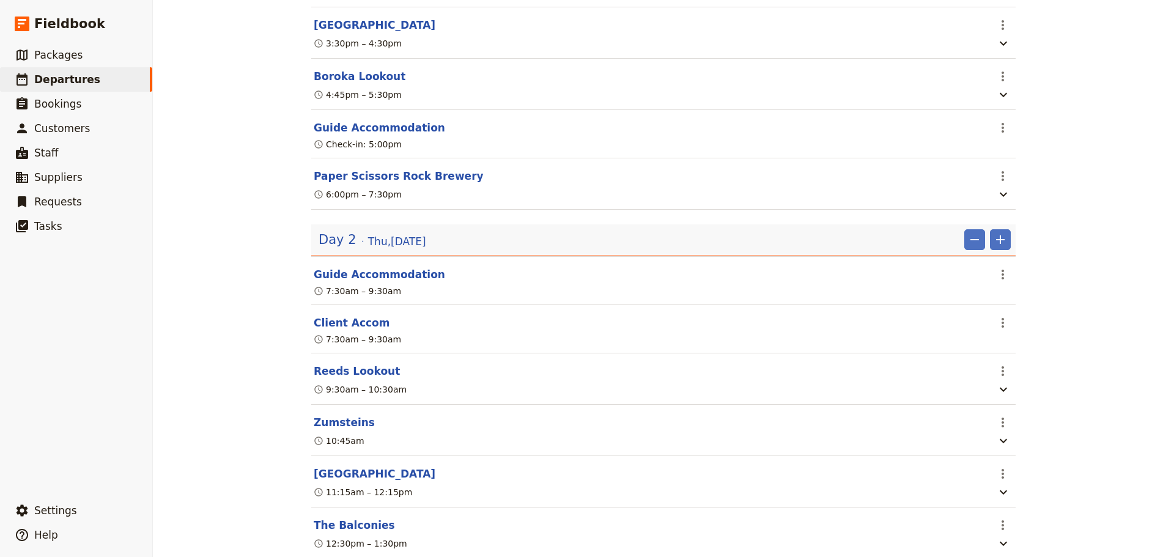
click at [410, 241] on div "Day 2 [DATE]" at bounding box center [372, 239] width 110 height 21
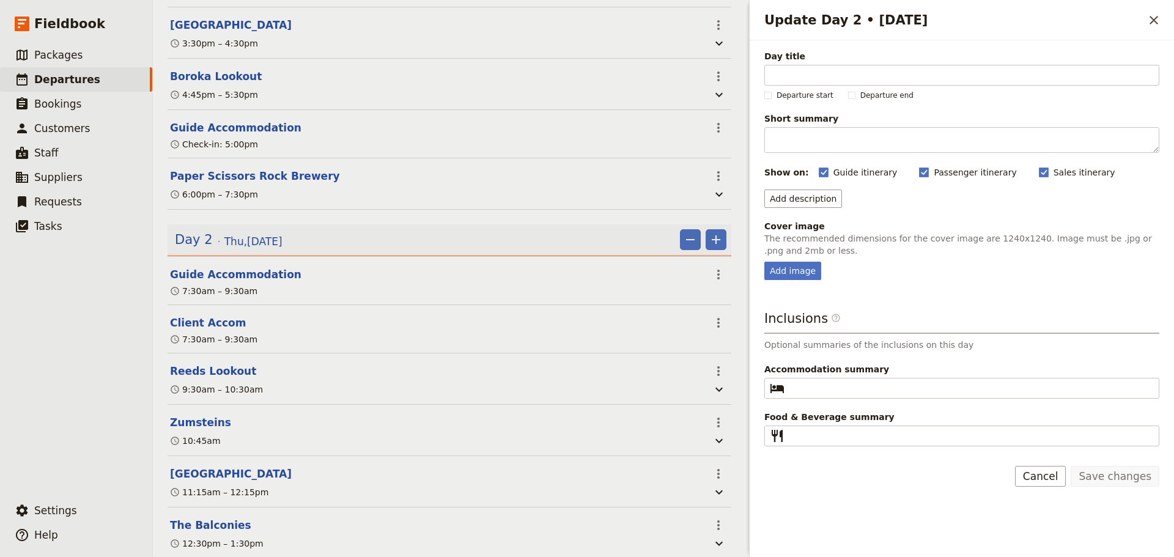
scroll to position [556, 0]
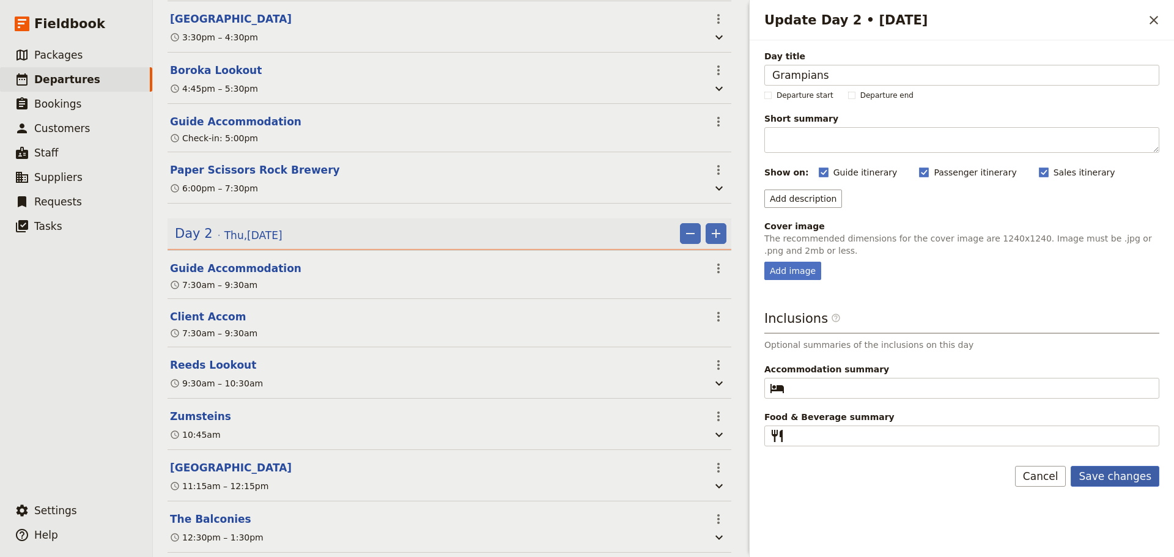
type input "Grampians"
click at [1134, 473] on button "Save changes" at bounding box center [1114, 476] width 89 height 21
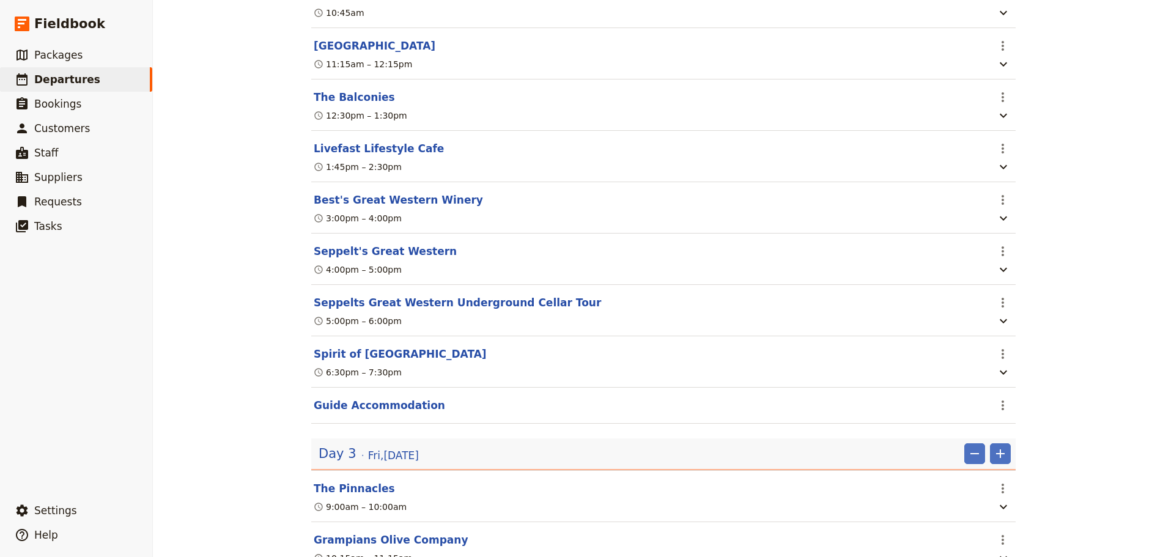
scroll to position [1162, 0]
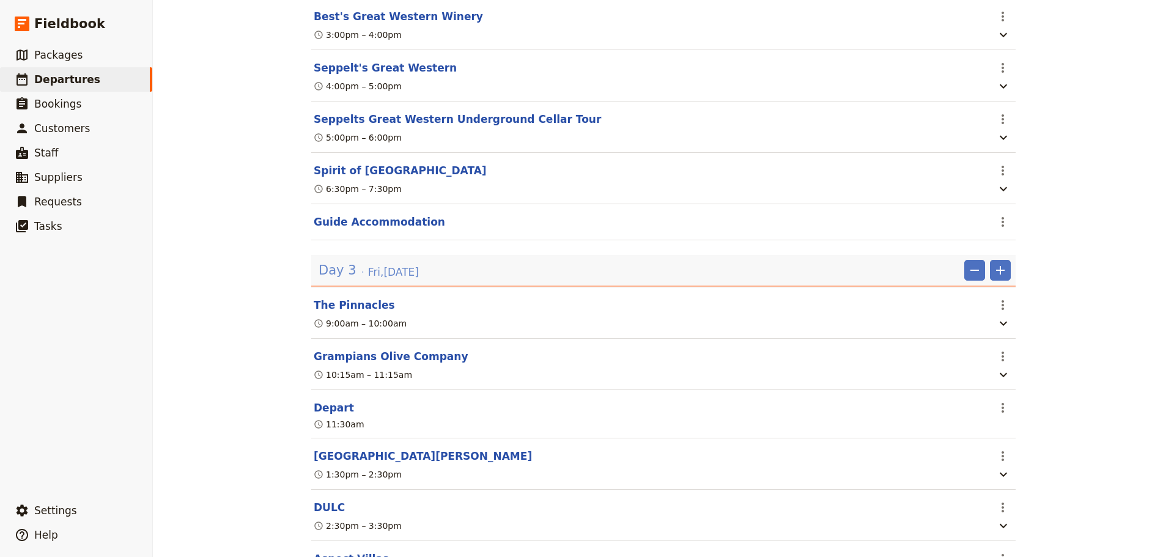
click at [388, 279] on span "[DATE]" at bounding box center [393, 272] width 51 height 15
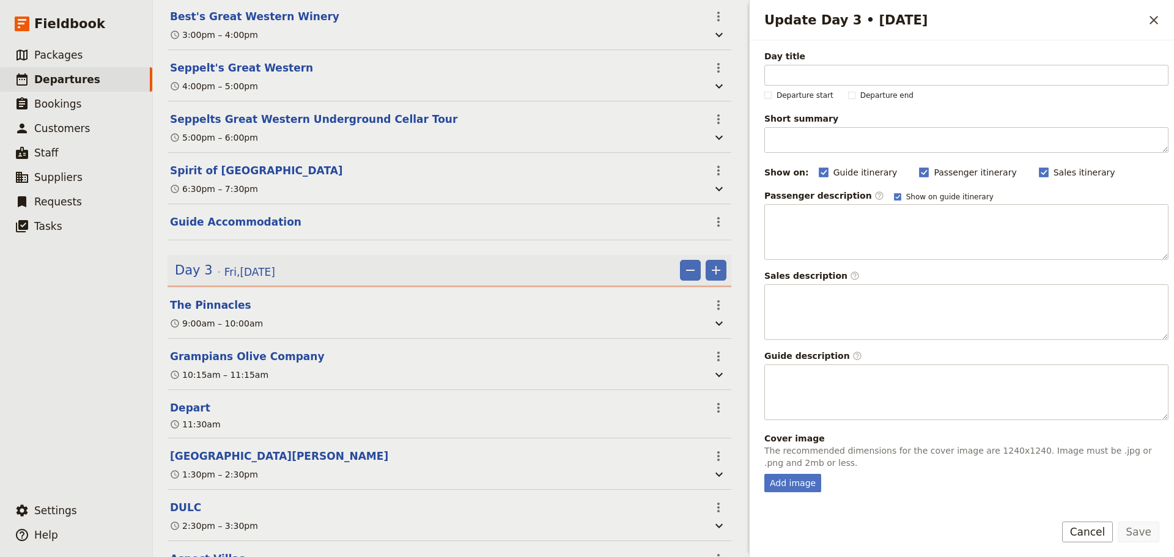
scroll to position [1168, 0]
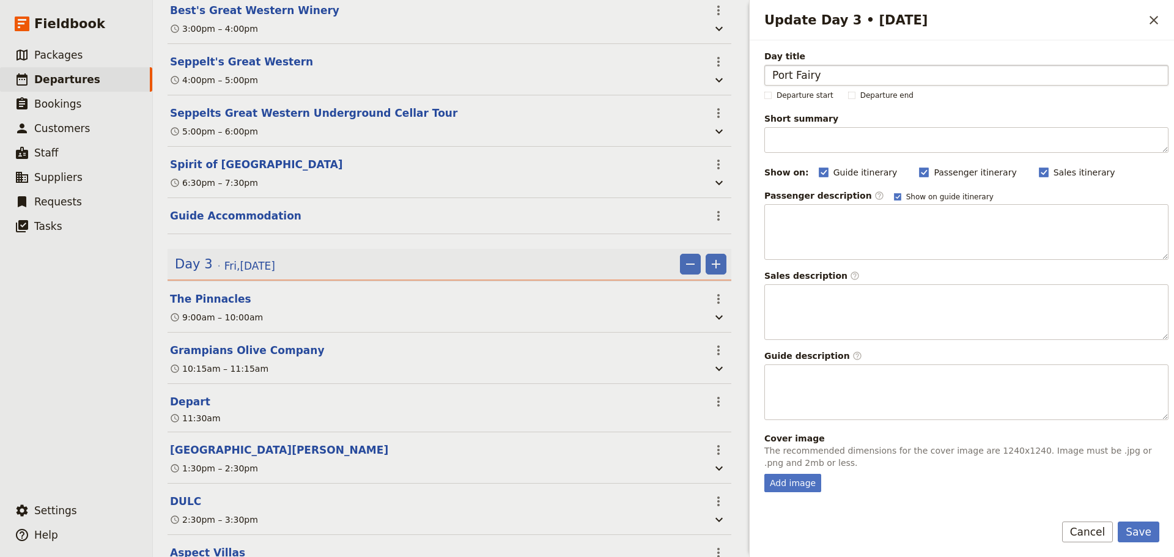
click at [765, 73] on input "Port Fairy" at bounding box center [966, 75] width 404 height 21
type input "Grampians to [GEOGRAPHIC_DATA]"
click at [1130, 530] on button "Save" at bounding box center [1139, 531] width 42 height 21
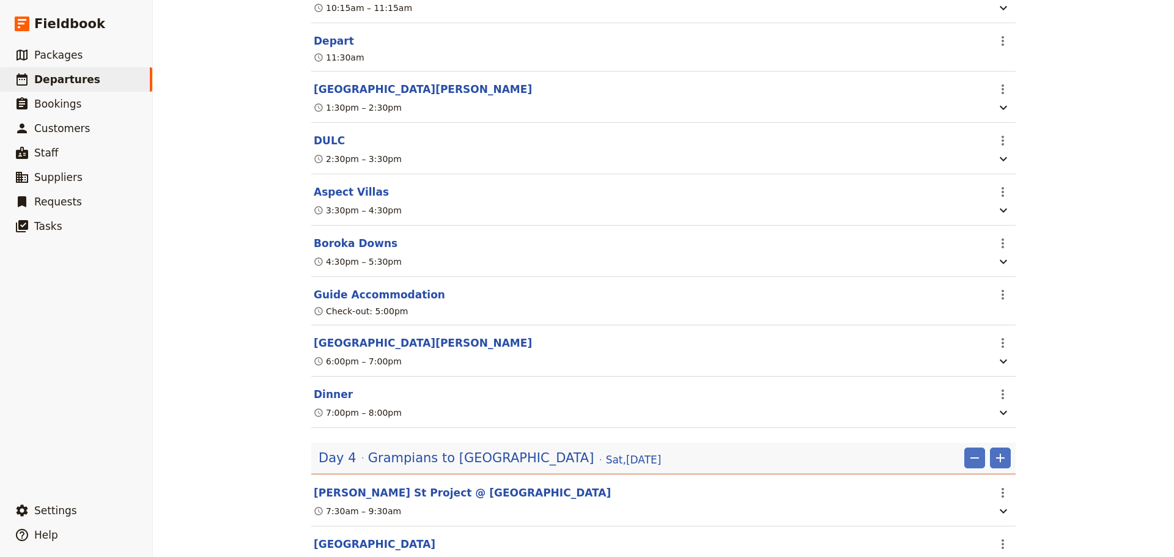
scroll to position [1162, 0]
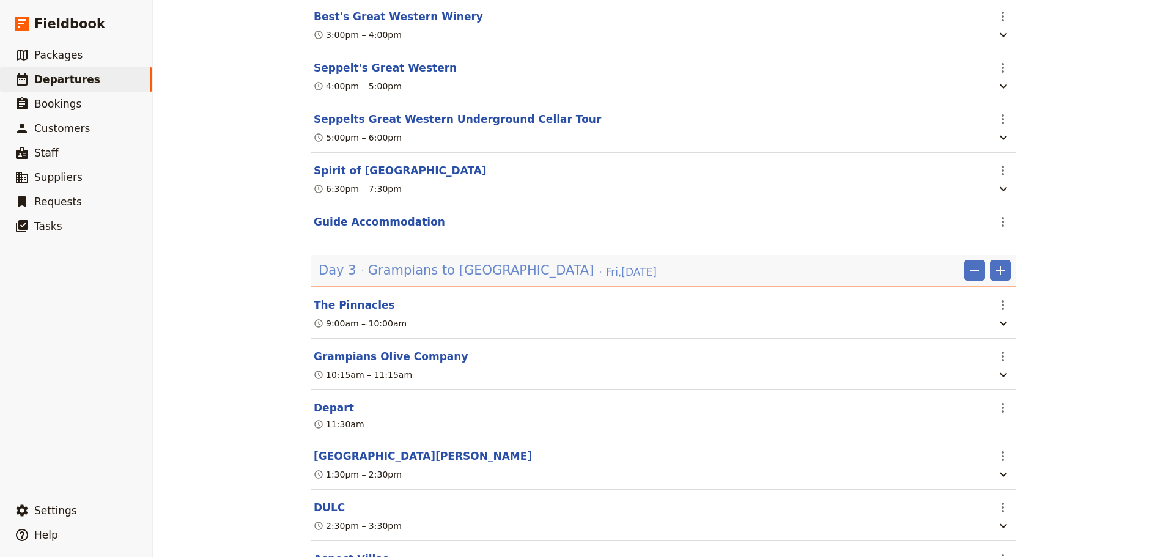
click at [444, 279] on span "Grampians to [GEOGRAPHIC_DATA]" at bounding box center [481, 270] width 226 height 18
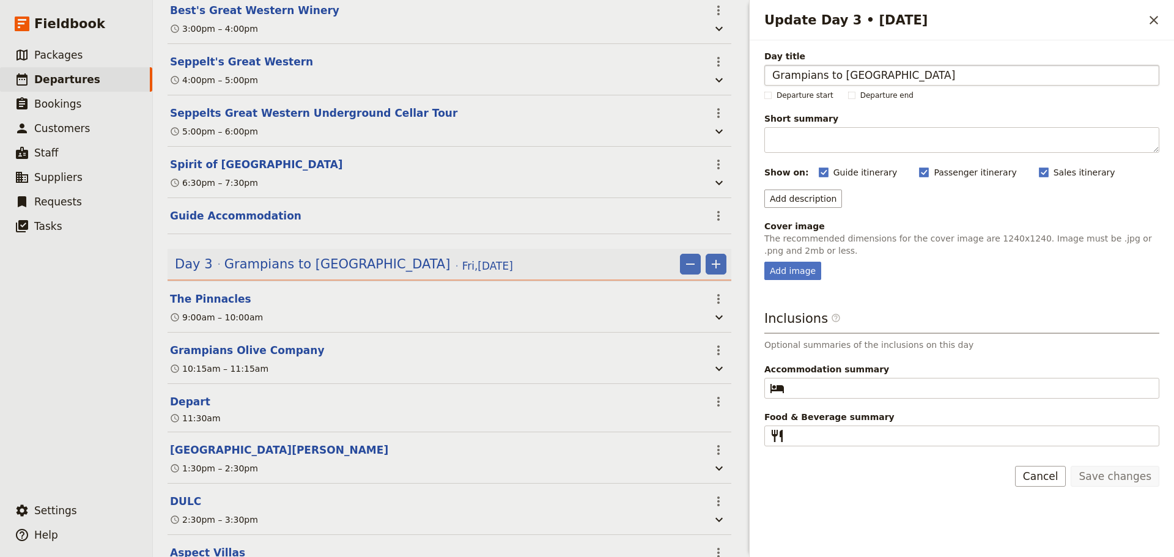
drag, startPoint x: 930, startPoint y: 75, endPoint x: 825, endPoint y: 80, distance: 105.9
click at [825, 80] on input "Grampians to [GEOGRAPHIC_DATA]" at bounding box center [961, 75] width 395 height 21
type input "Grampians"
click at [1096, 474] on button "Save changes" at bounding box center [1114, 476] width 89 height 21
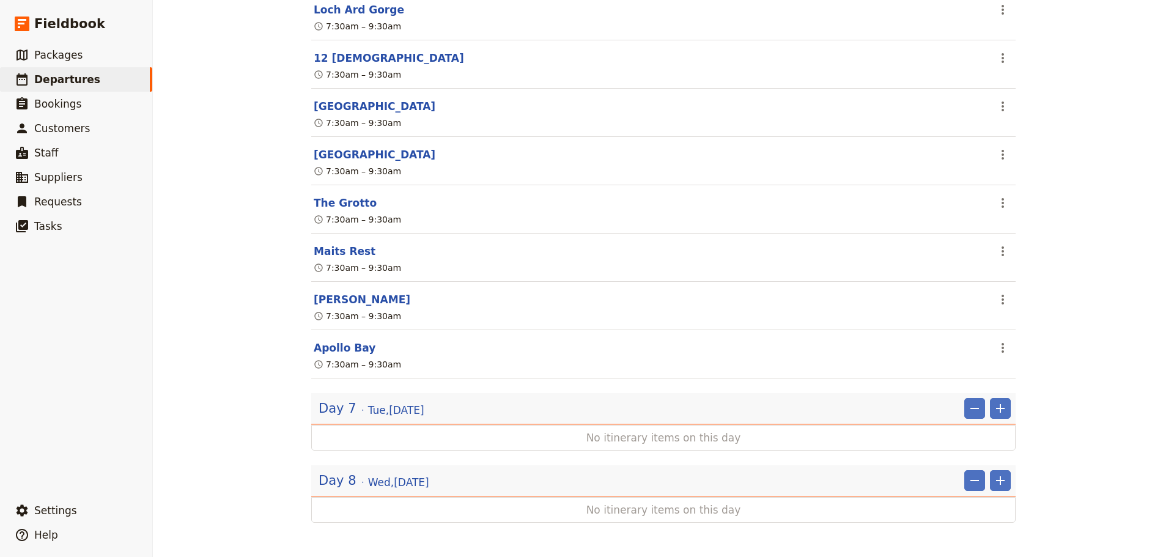
scroll to position [2598, 0]
click at [407, 397] on header "Day 7 [DATE] ​ ​" at bounding box center [663, 409] width 704 height 32
click at [405, 407] on span "[DATE]" at bounding box center [396, 410] width 56 height 15
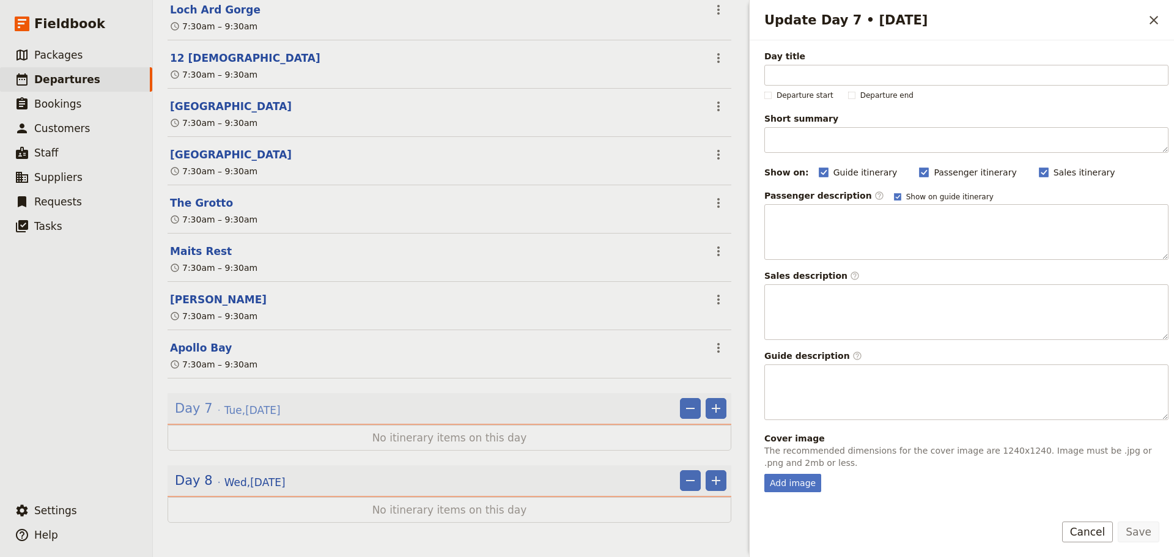
scroll to position [2604, 0]
type input "Apollo Bay"
click at [1134, 531] on button "Save" at bounding box center [1139, 531] width 42 height 21
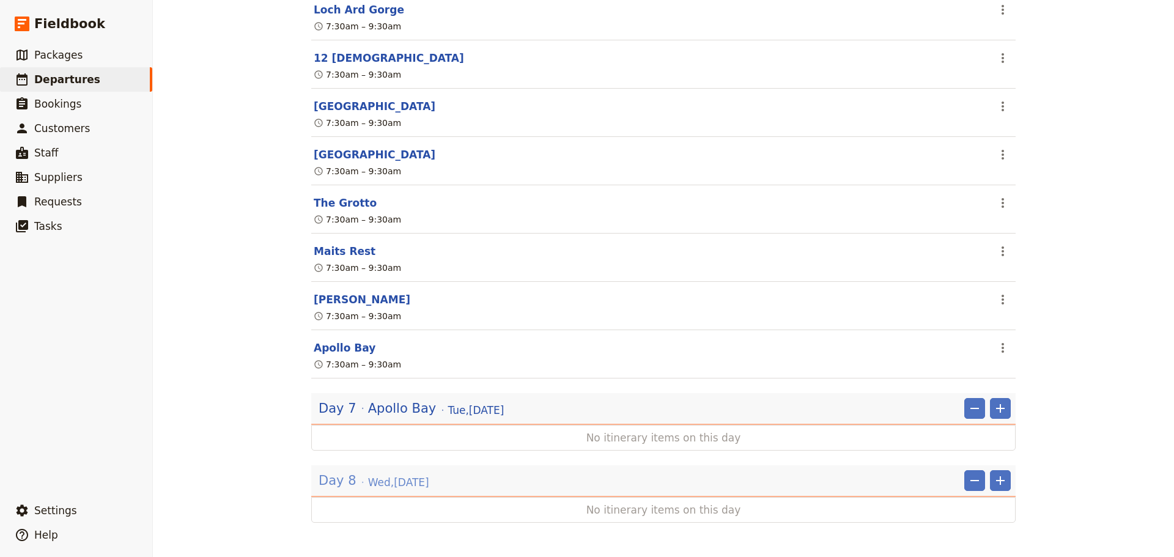
click at [389, 484] on span "[DATE]" at bounding box center [398, 482] width 61 height 15
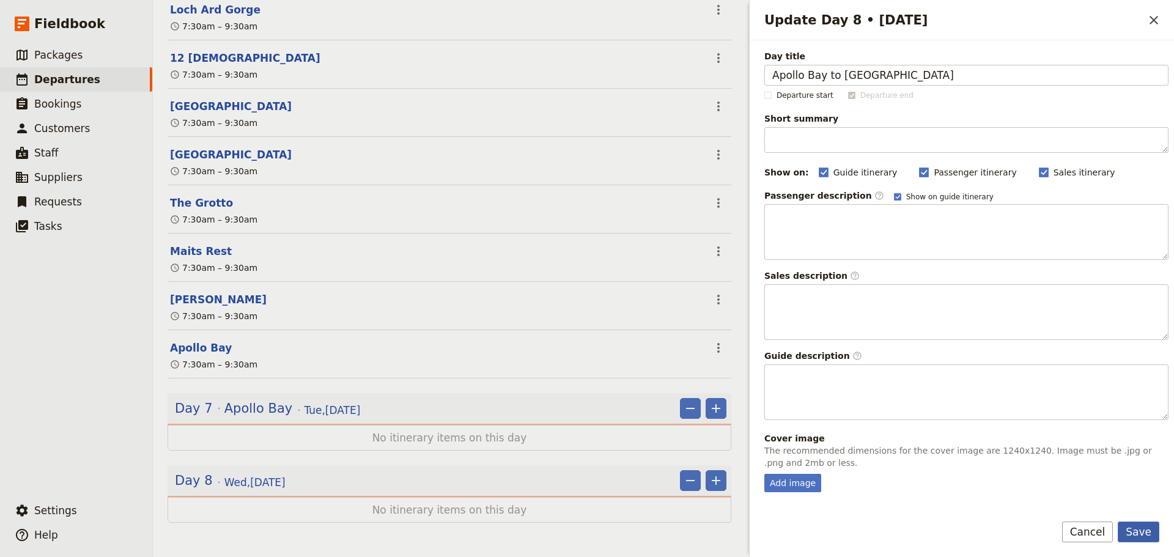
type input "Apollo Bay to [GEOGRAPHIC_DATA]"
click at [1132, 530] on button "Save" at bounding box center [1139, 531] width 42 height 21
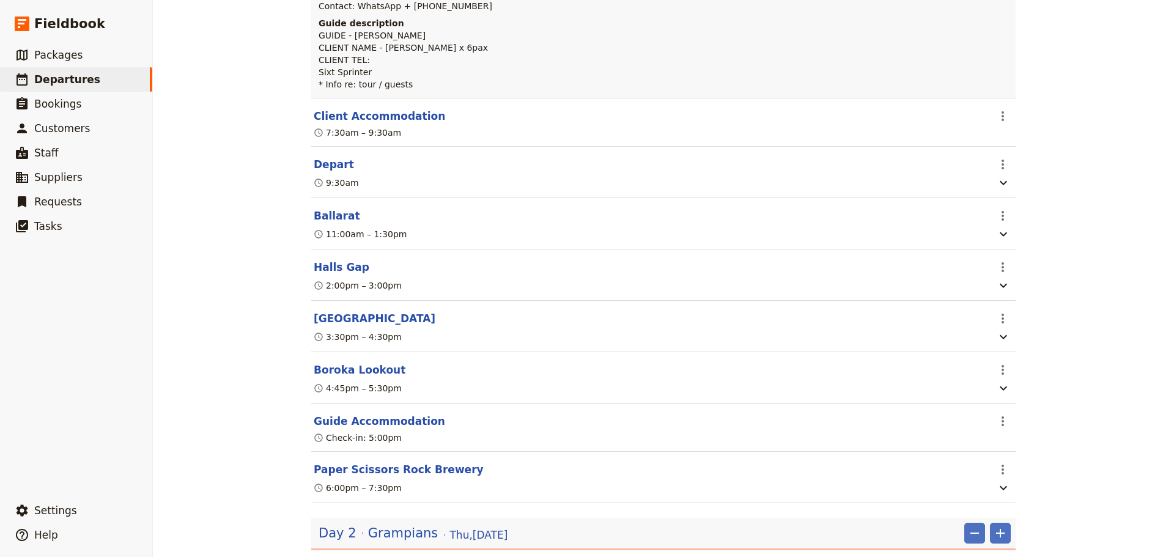
scroll to position [0, 0]
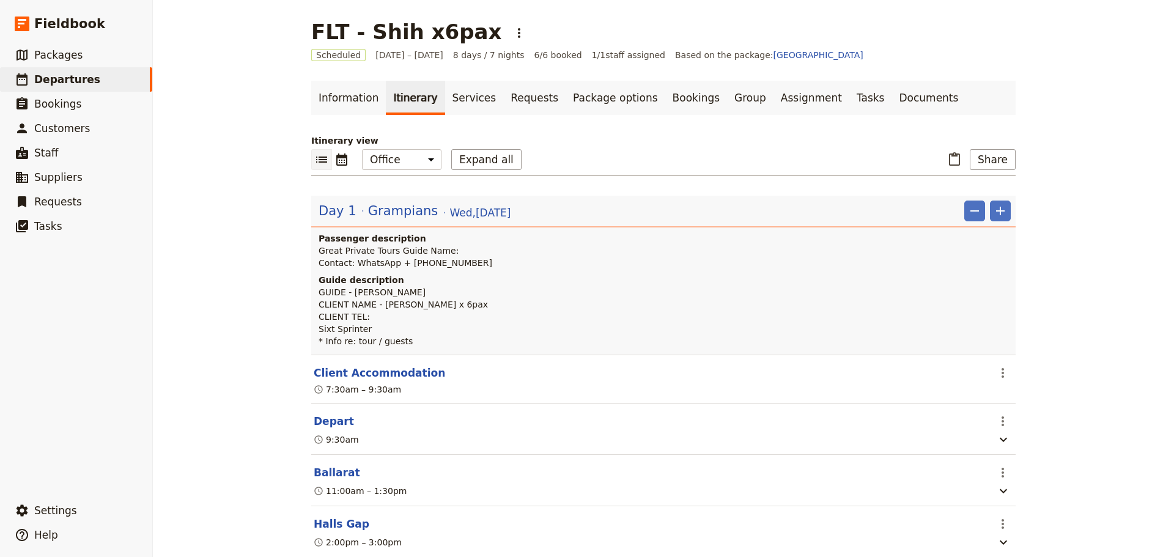
click at [441, 199] on header "Day 1 Grampians [DATE] ​ ​ Passenger description Great Private Tours Guide Name…" at bounding box center [663, 275] width 704 height 159
click at [449, 208] on span "[DATE]" at bounding box center [479, 212] width 61 height 15
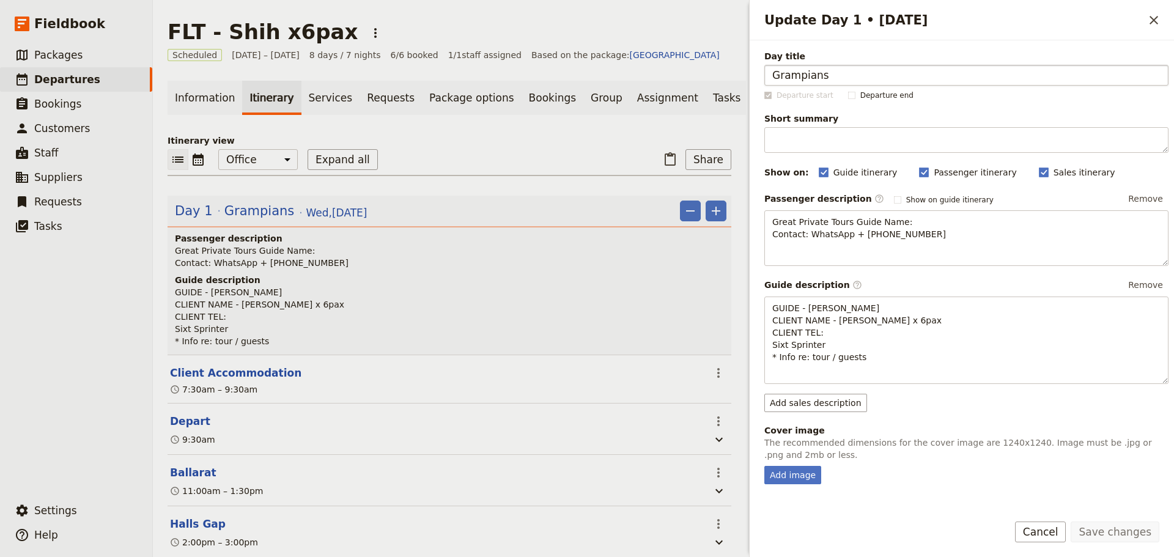
click at [773, 80] on input "Grampians" at bounding box center [966, 75] width 404 height 21
type input "Melb to Grampians"
click at [1122, 531] on button "Save changes" at bounding box center [1114, 531] width 89 height 21
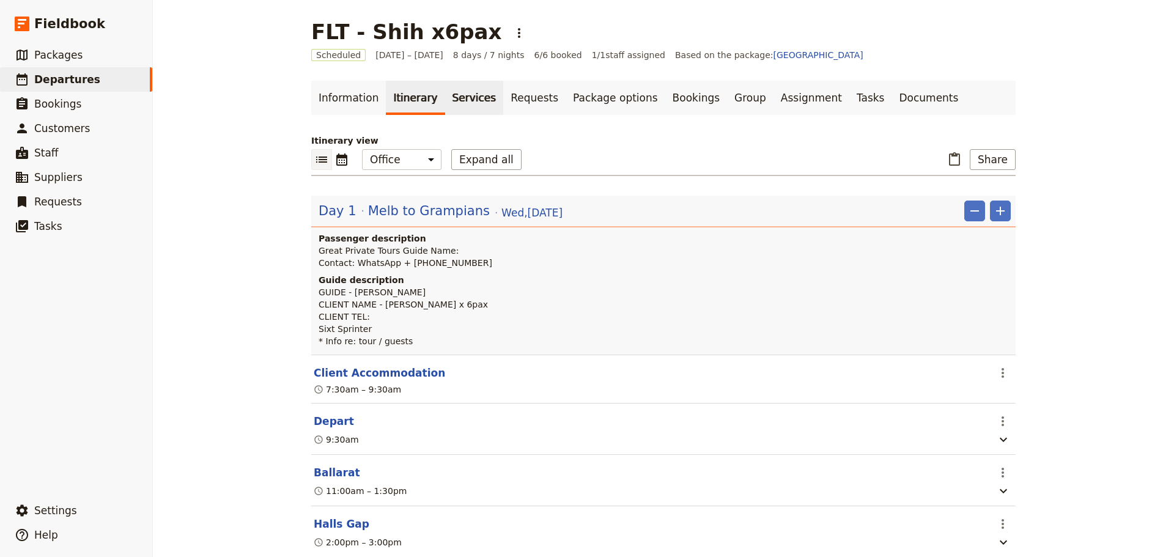
click at [454, 101] on link "Services" at bounding box center [474, 98] width 59 height 34
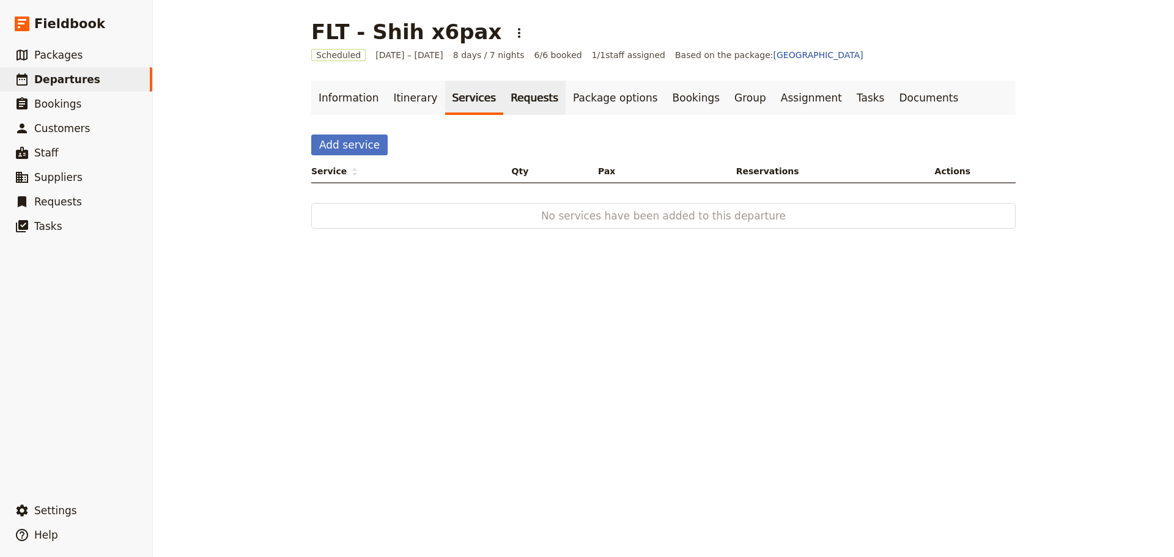
click at [531, 94] on link "Requests" at bounding box center [534, 98] width 62 height 34
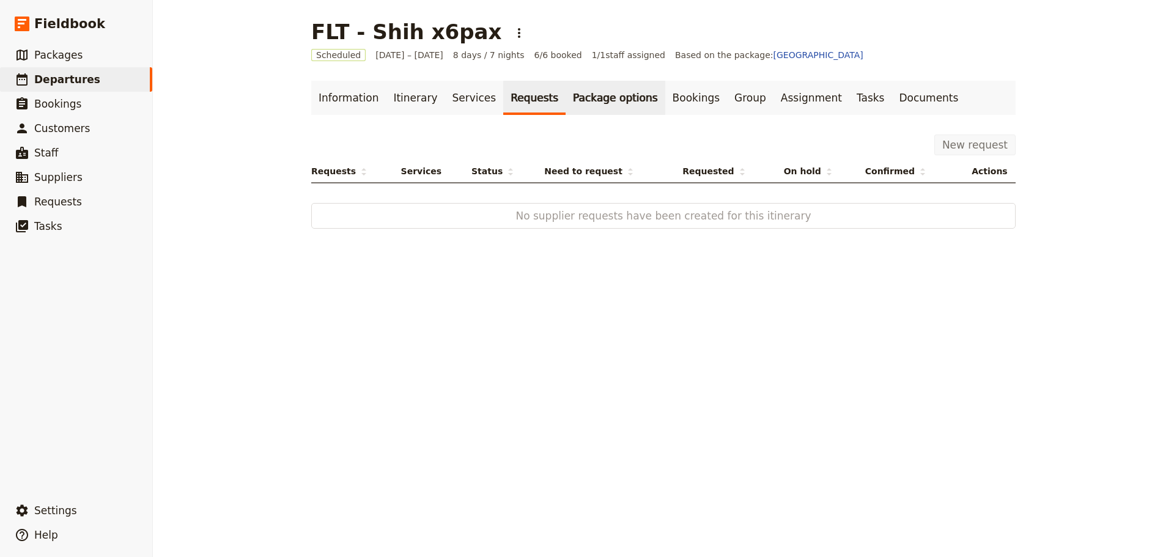
click at [582, 94] on link "Package options" at bounding box center [614, 98] width 99 height 34
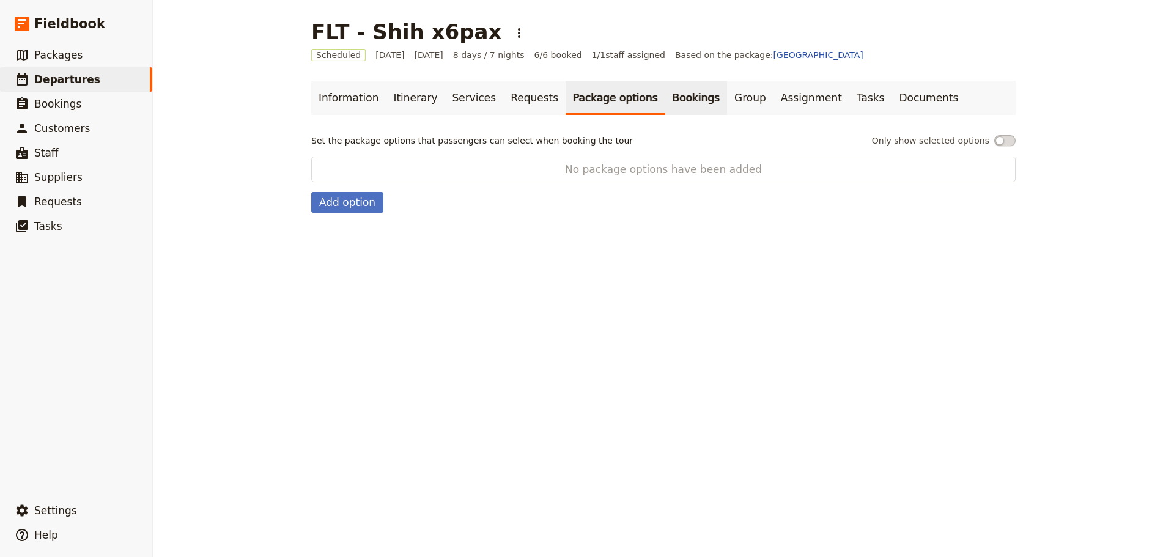
click at [670, 95] on link "Bookings" at bounding box center [696, 98] width 62 height 34
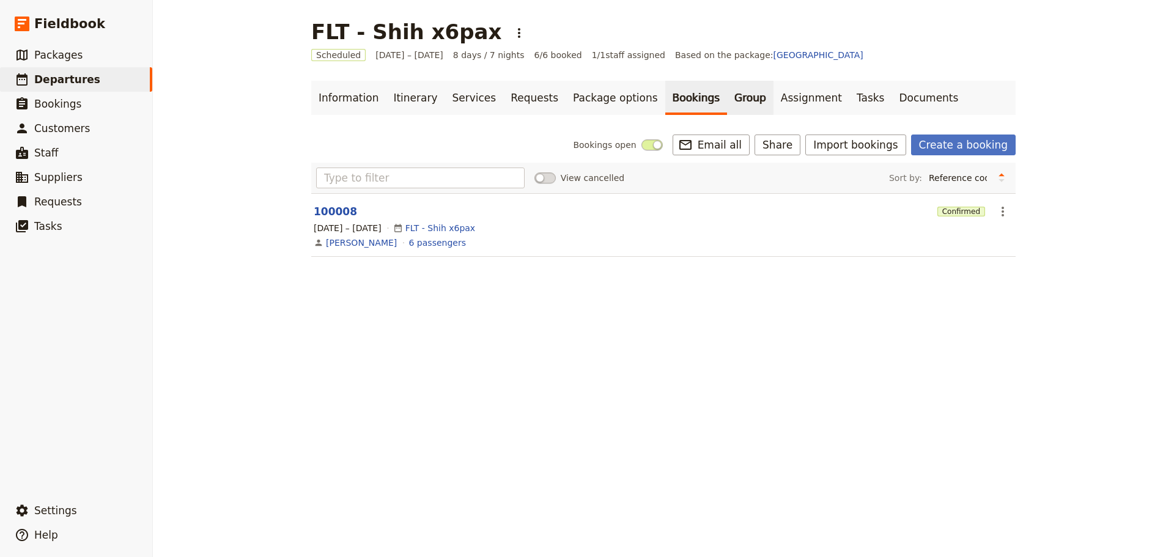
click at [727, 97] on link "Group" at bounding box center [750, 98] width 46 height 34
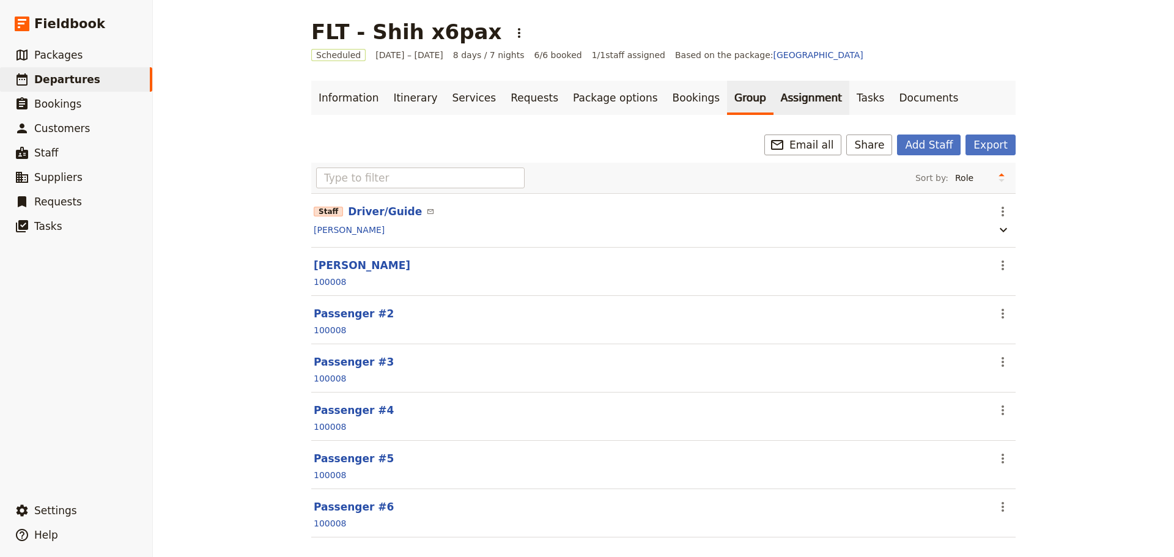
click at [773, 105] on link "Assignment" at bounding box center [811, 98] width 76 height 34
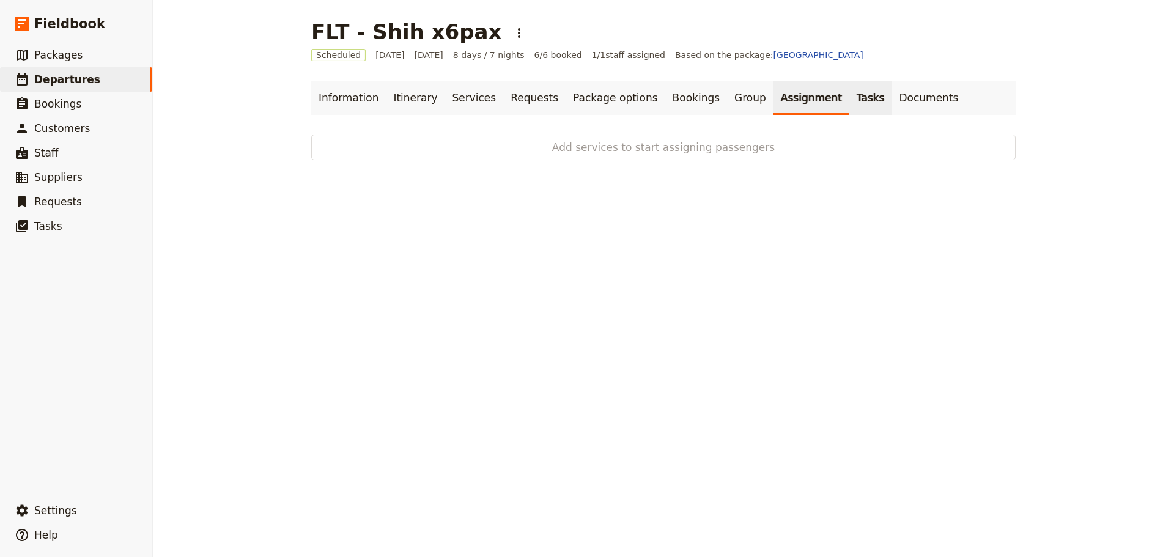
click at [849, 102] on link "Tasks" at bounding box center [870, 98] width 43 height 34
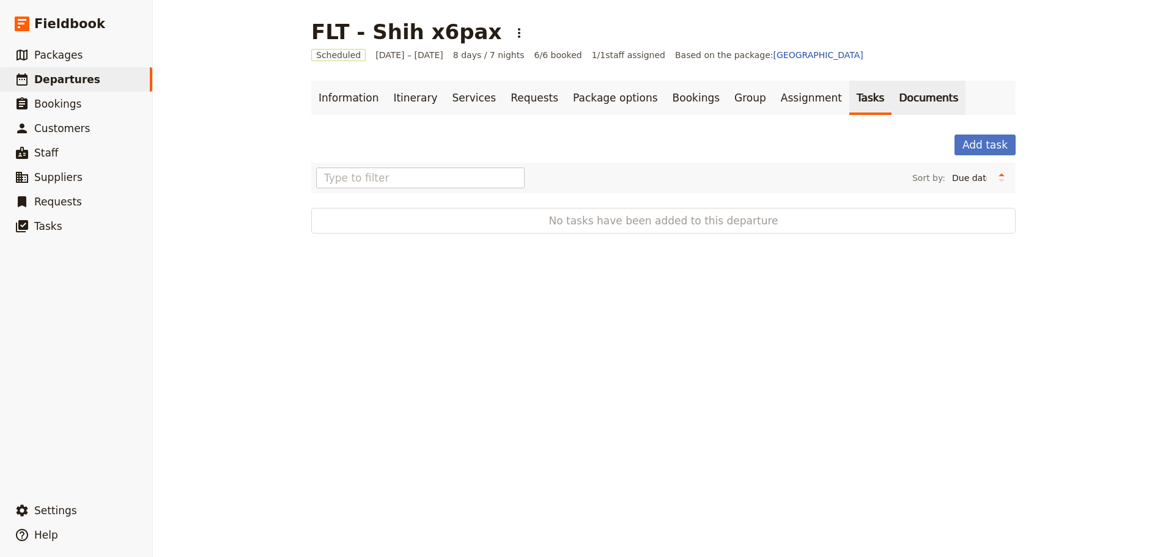
click at [891, 100] on link "Documents" at bounding box center [928, 98] width 74 height 34
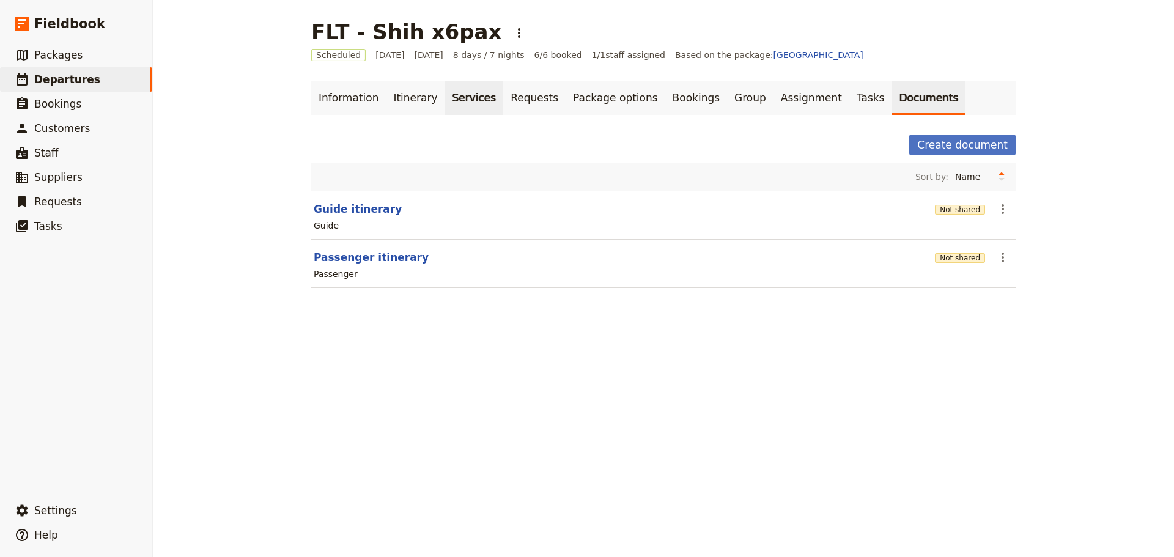
click at [477, 98] on link "Services" at bounding box center [474, 98] width 59 height 34
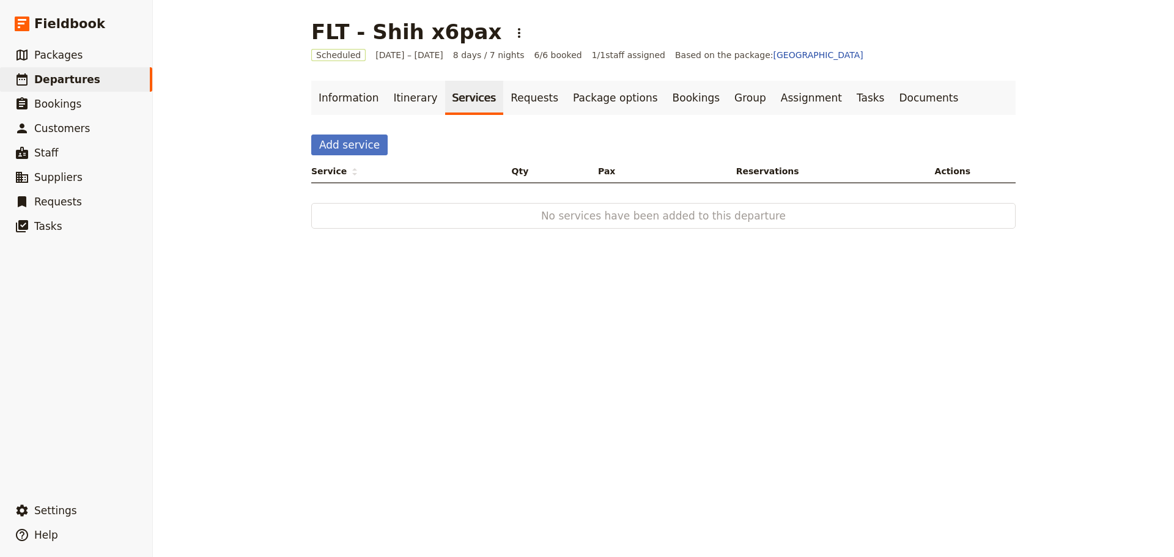
click at [417, 207] on div "No services have been added to this departure" at bounding box center [663, 216] width 704 height 26
click at [320, 134] on button "Add service" at bounding box center [349, 144] width 76 height 21
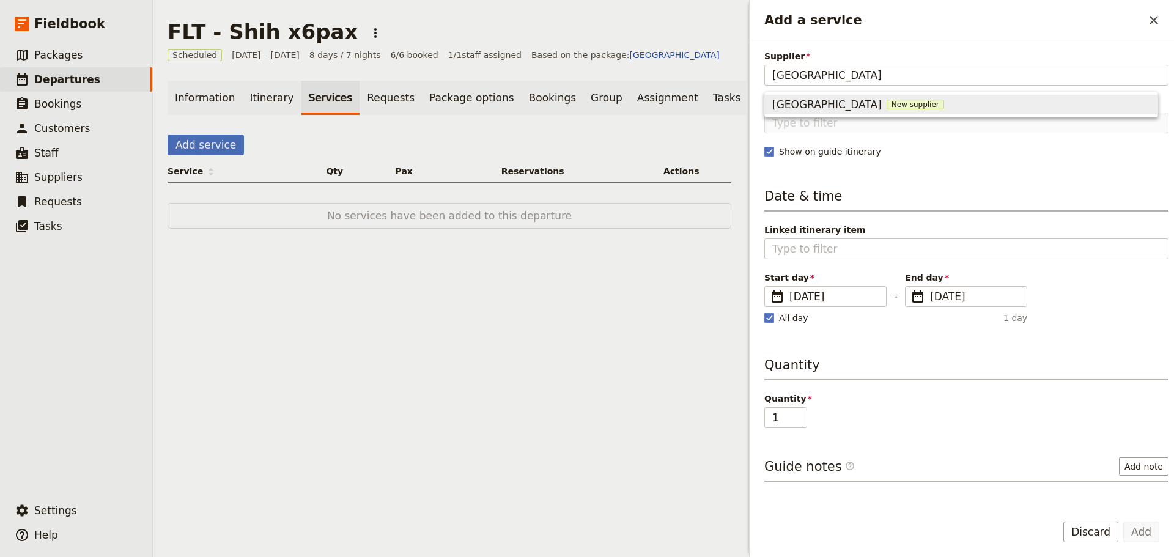
click at [886, 107] on span "New supplier" at bounding box center [914, 105] width 57 height 10
type input "[GEOGRAPHIC_DATA]"
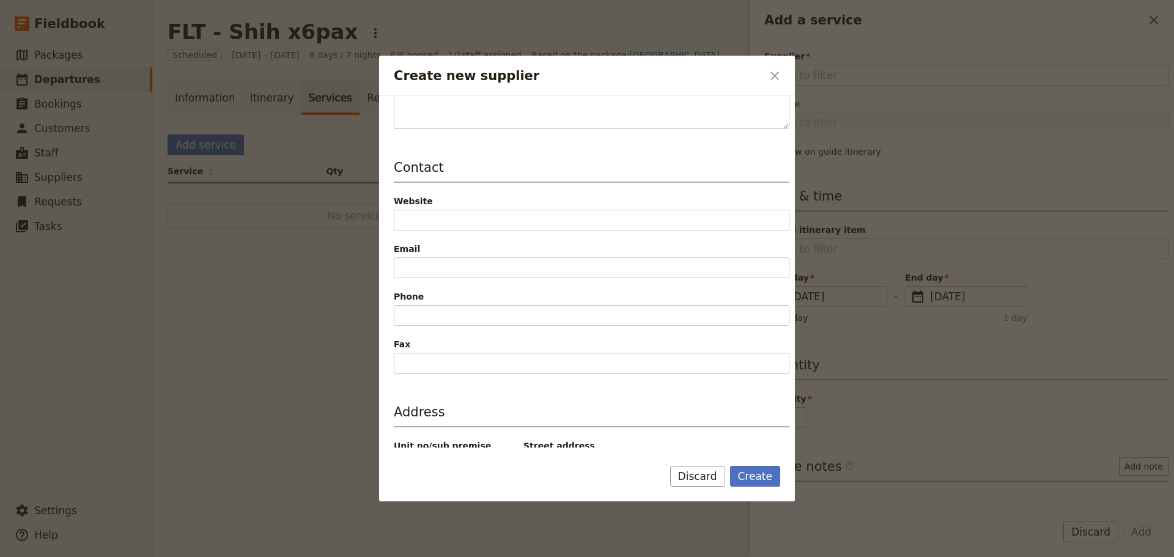
scroll to position [183, 0]
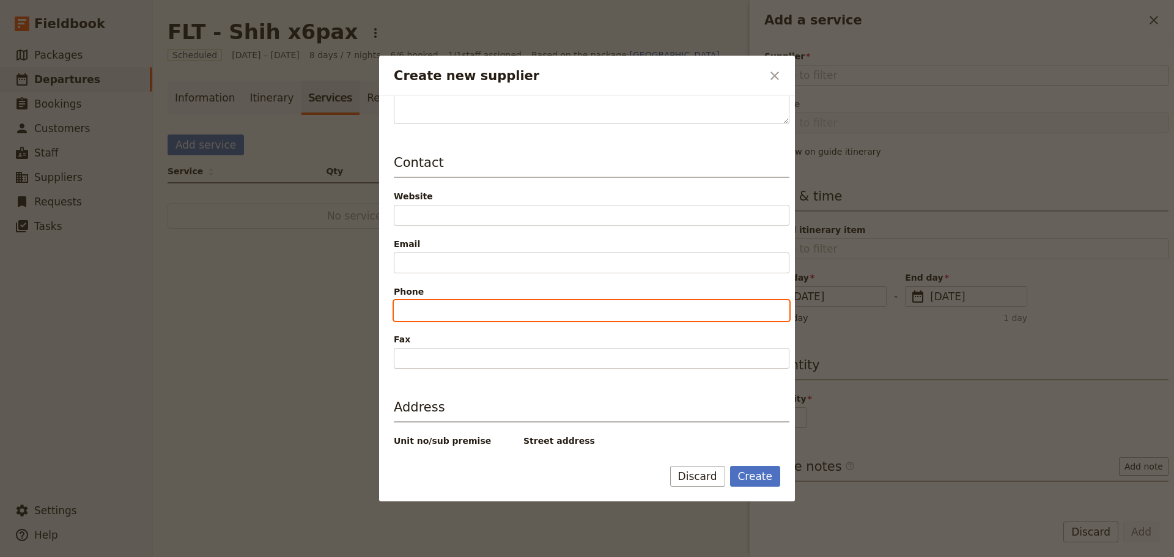
click at [418, 309] on input "Phone" at bounding box center [592, 310] width 396 height 21
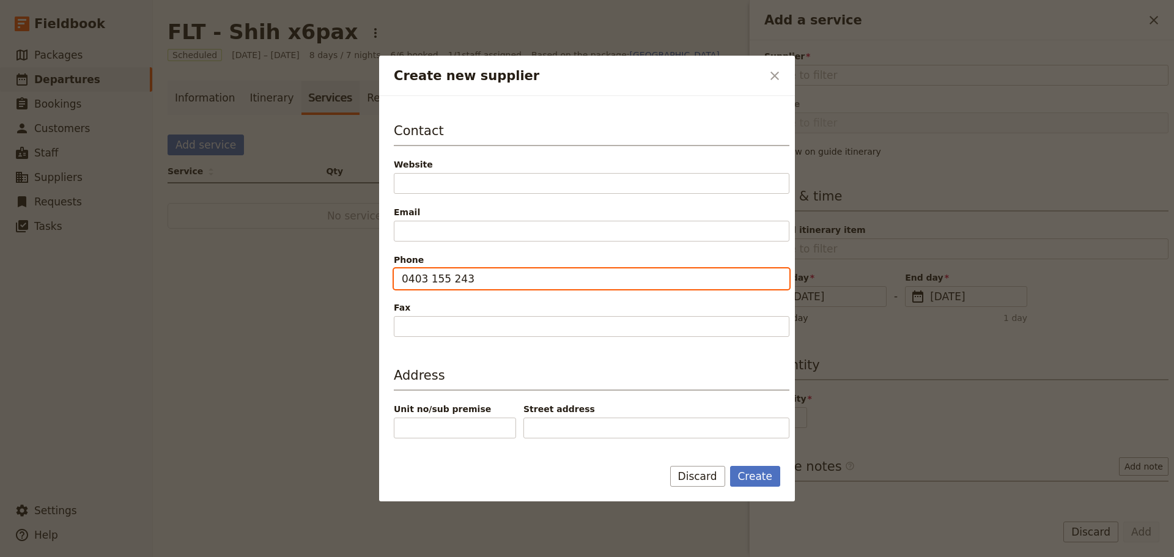
scroll to position [255, 0]
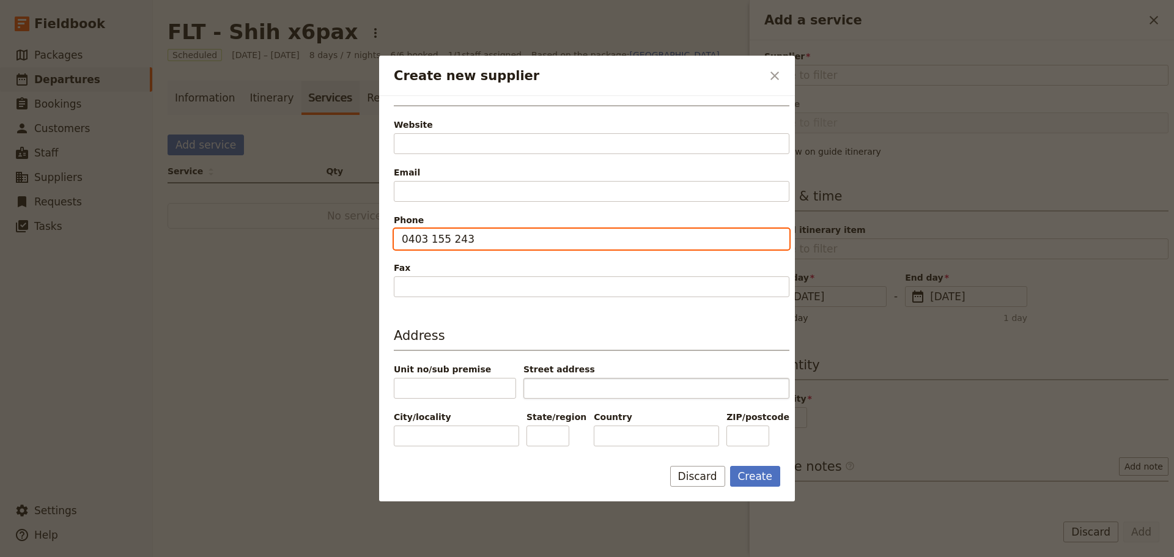
type input "0403 155 243"
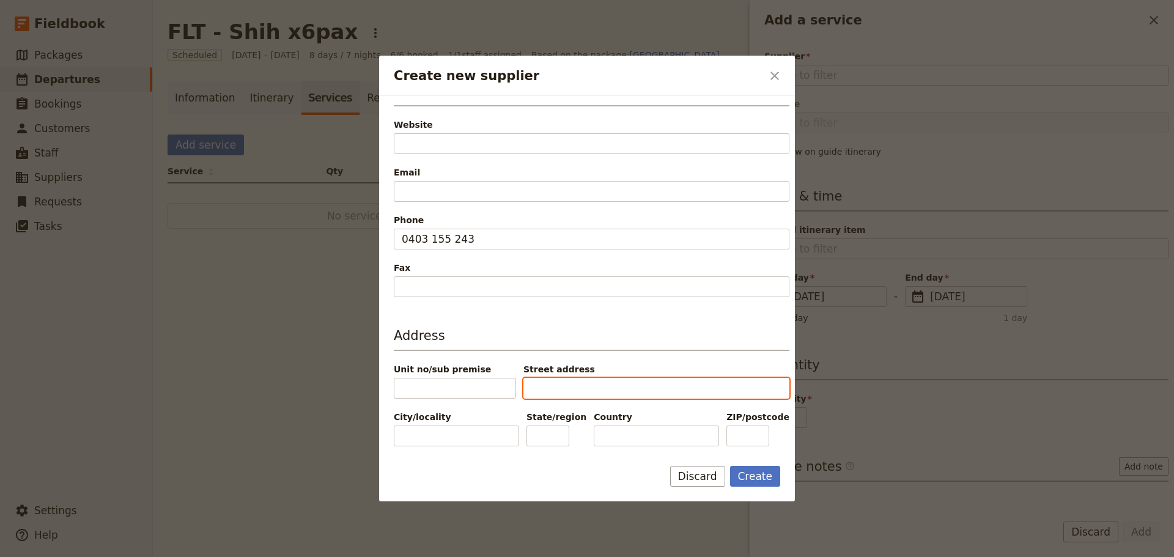
click at [575, 392] on input "Street address" at bounding box center [656, 388] width 266 height 21
type input "[STREET_ADDRESS]"
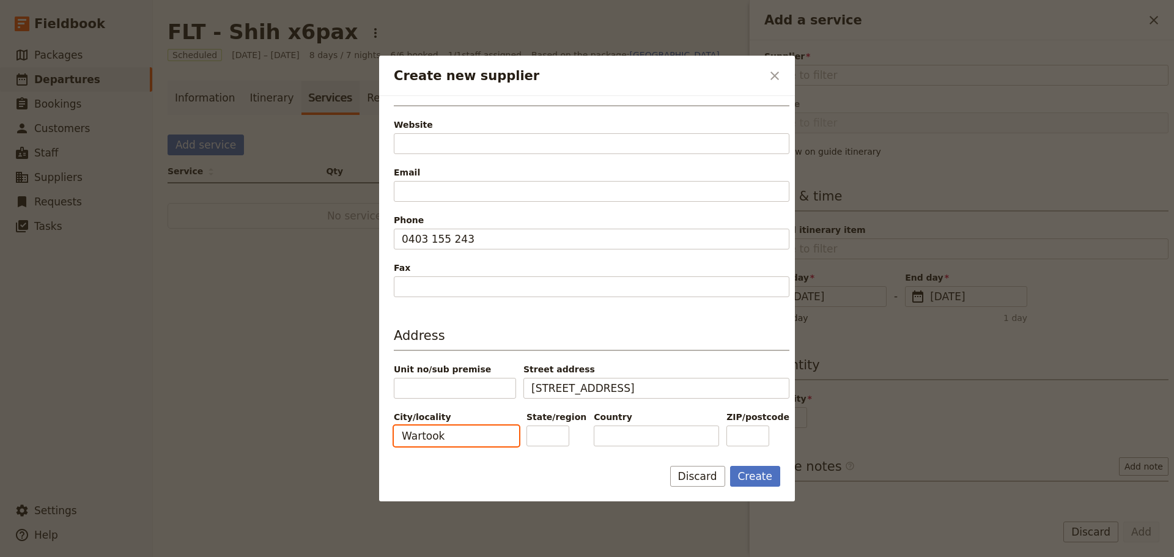
type input "Wartook"
type input "VIC"
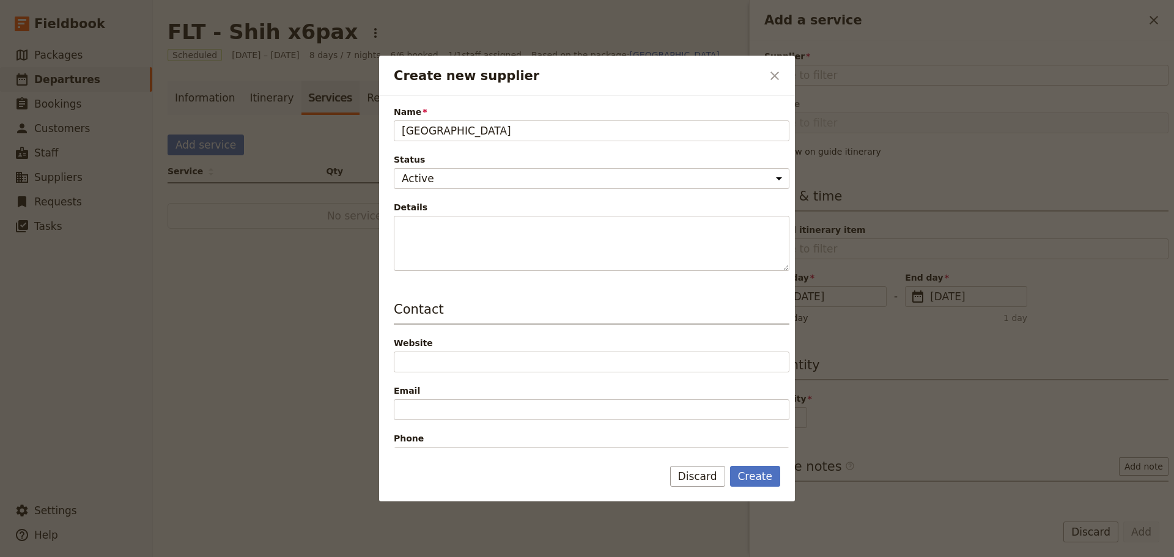
scroll to position [0, 0]
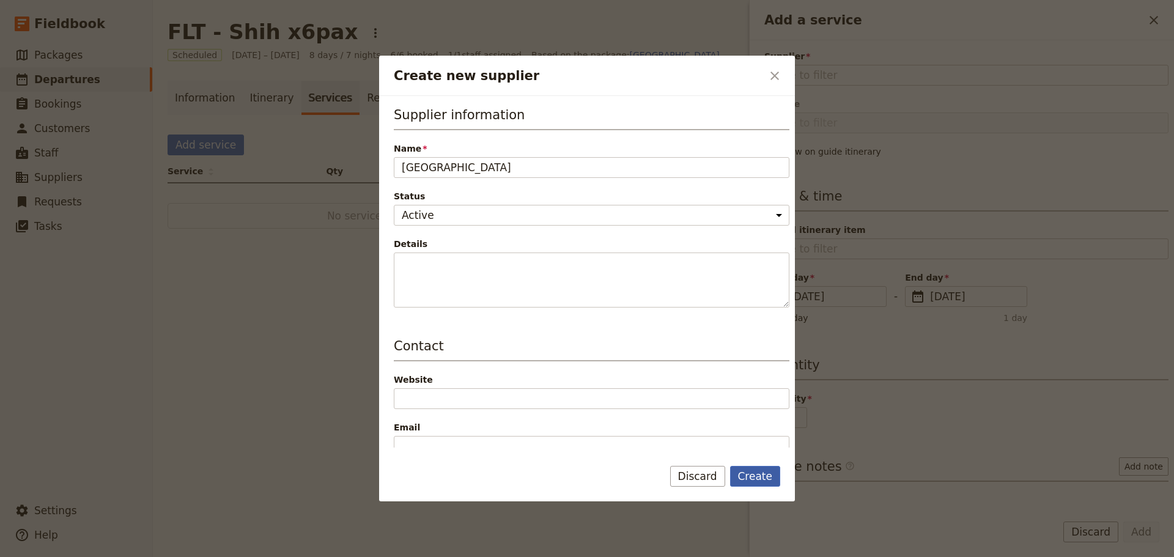
click at [748, 474] on button "Create" at bounding box center [755, 476] width 51 height 21
type input "[GEOGRAPHIC_DATA]"
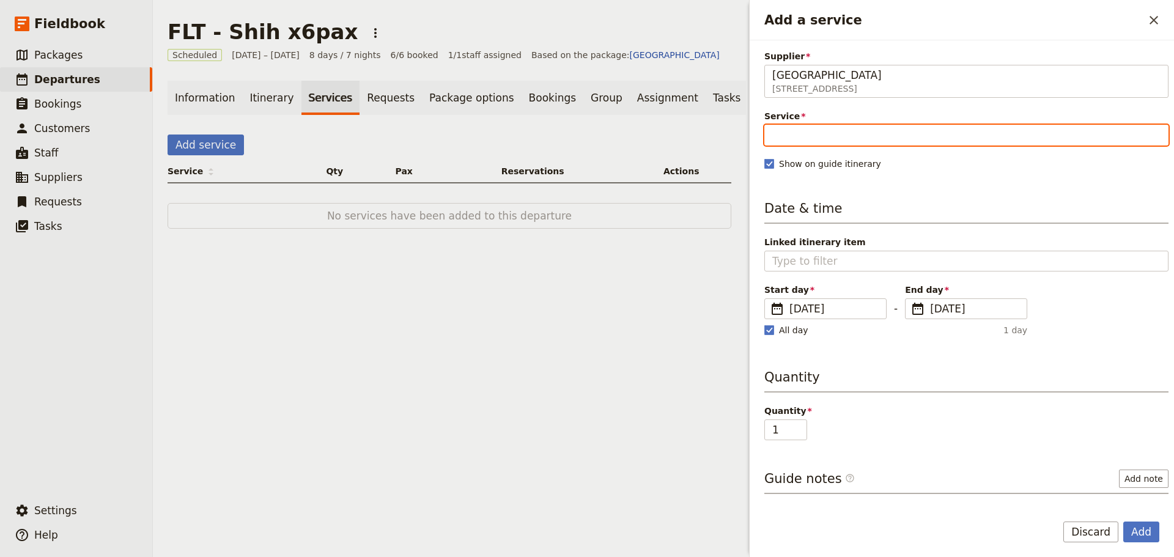
click at [890, 131] on input "Service" at bounding box center [966, 135] width 404 height 21
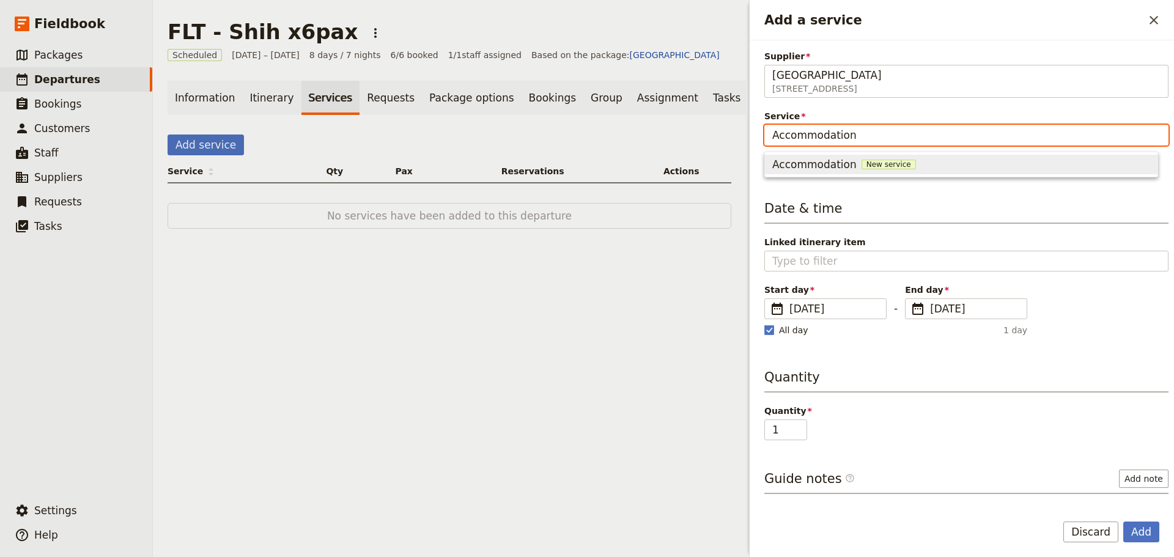
click at [838, 168] on span "Accommodation" at bounding box center [814, 164] width 84 height 15
type input "Accommodation"
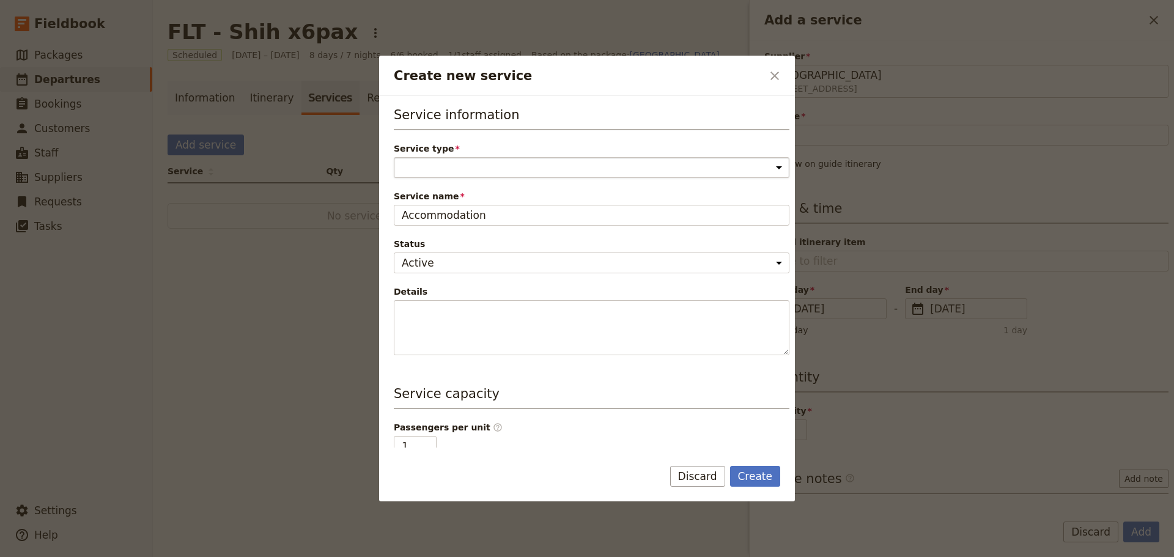
click at [773, 165] on select "Accommodation Activity Transport Flight Food and beverage Other" at bounding box center [592, 167] width 396 height 21
select select "AccommodationService"
click at [394, 157] on select "Accommodation Activity Transport Flight Food and beverage Other" at bounding box center [592, 167] width 396 height 21
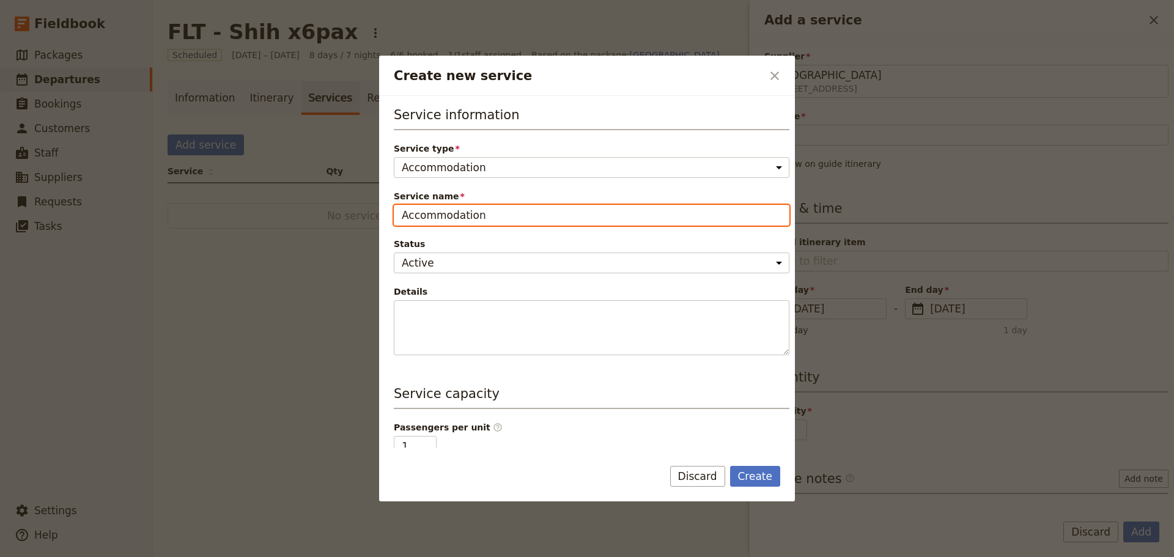
drag, startPoint x: 695, startPoint y: 226, endPoint x: 296, endPoint y: 234, distance: 399.3
click at [296, 556] on div "Create new service ​ Service information Service type Accommodation Activity Tr…" at bounding box center [587, 557] width 1174 height 0
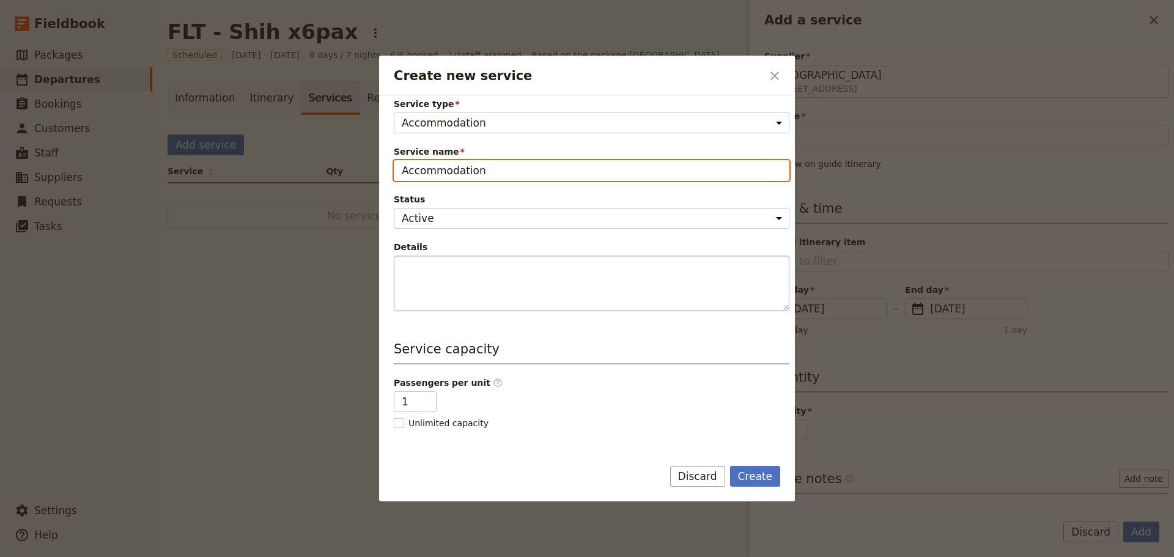
scroll to position [122, 0]
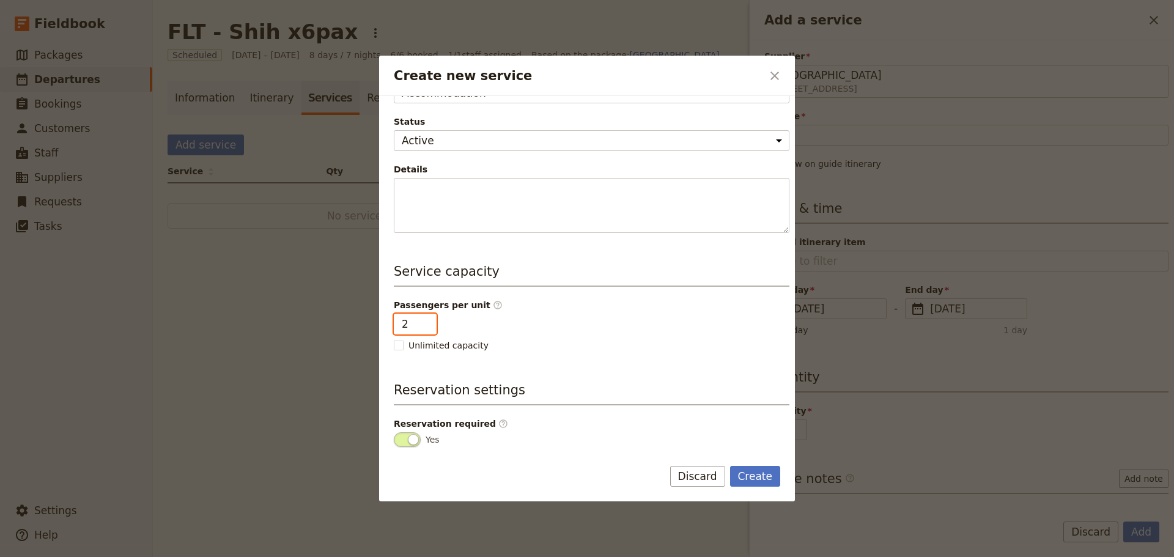
click at [424, 320] on input "2" at bounding box center [415, 324] width 43 height 21
click at [424, 320] on input "3" at bounding box center [415, 324] width 43 height 21
click at [424, 320] on input "4" at bounding box center [415, 324] width 43 height 21
click at [424, 320] on input "5" at bounding box center [415, 324] width 43 height 21
click at [424, 320] on input "6" at bounding box center [415, 324] width 43 height 21
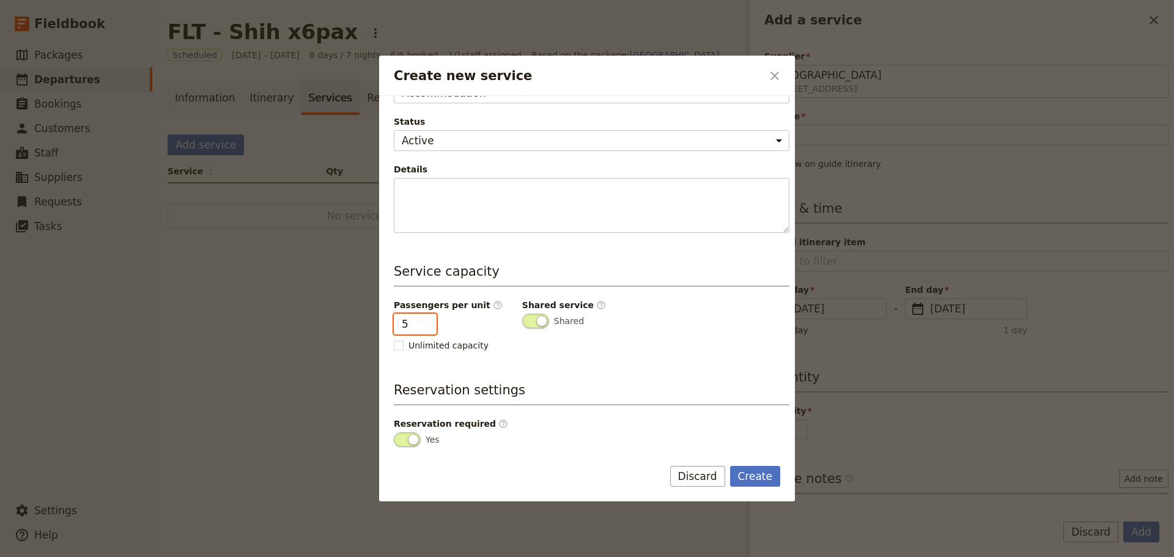
click at [422, 327] on input "5" at bounding box center [415, 324] width 43 height 21
click at [422, 327] on input "4" at bounding box center [415, 324] width 43 height 21
click at [522, 320] on span "Create new service" at bounding box center [535, 321] width 27 height 15
click at [522, 314] on input "Shared" at bounding box center [522, 314] width 0 height 0
type input "3"
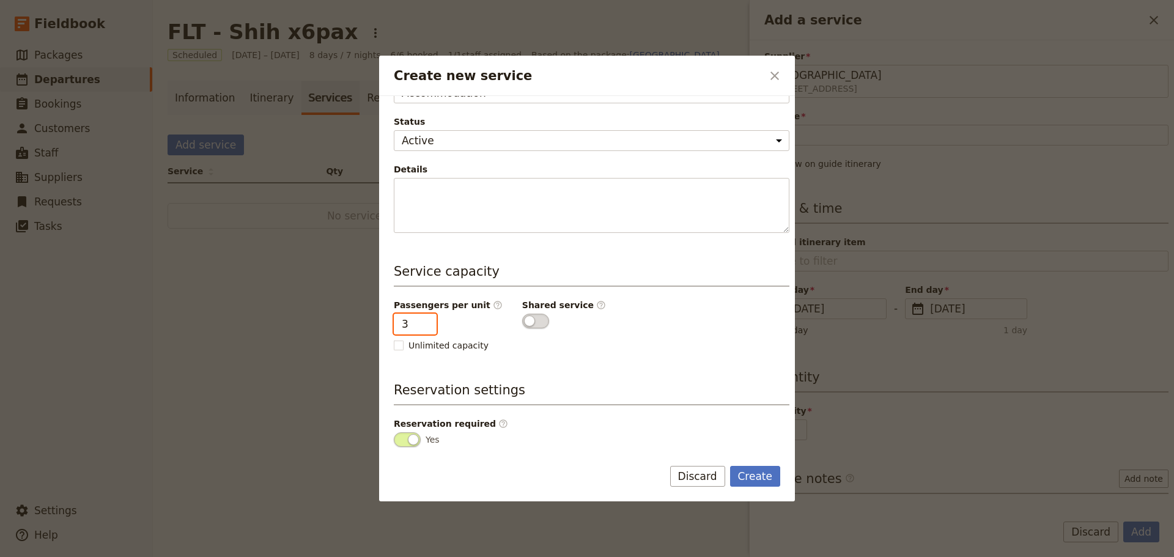
click at [422, 326] on input "3" at bounding box center [415, 324] width 43 height 21
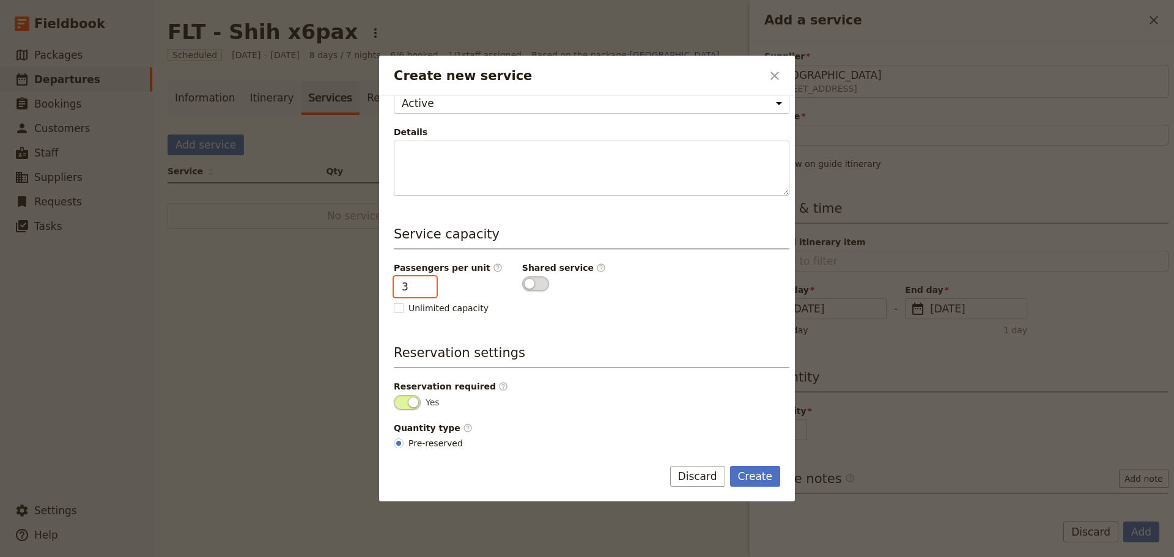
scroll to position [177, 0]
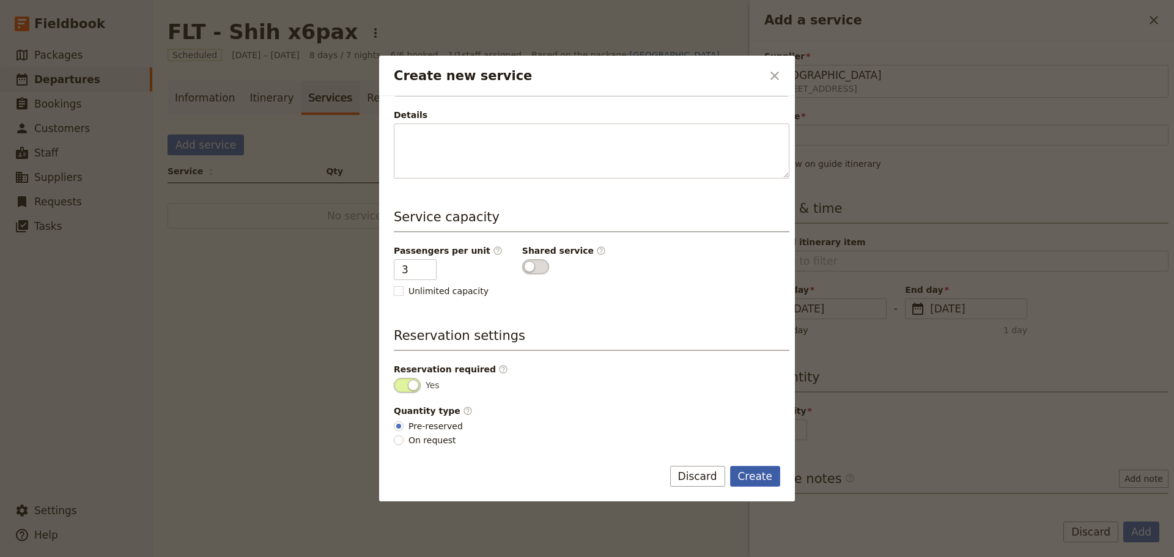
click at [758, 473] on button "Create" at bounding box center [755, 476] width 51 height 21
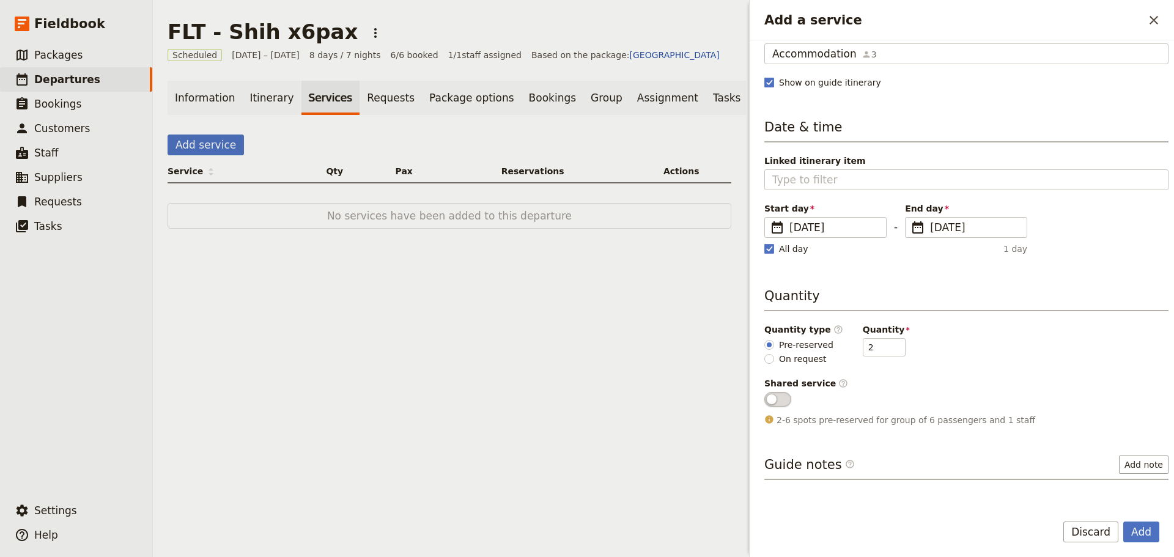
scroll to position [0, 0]
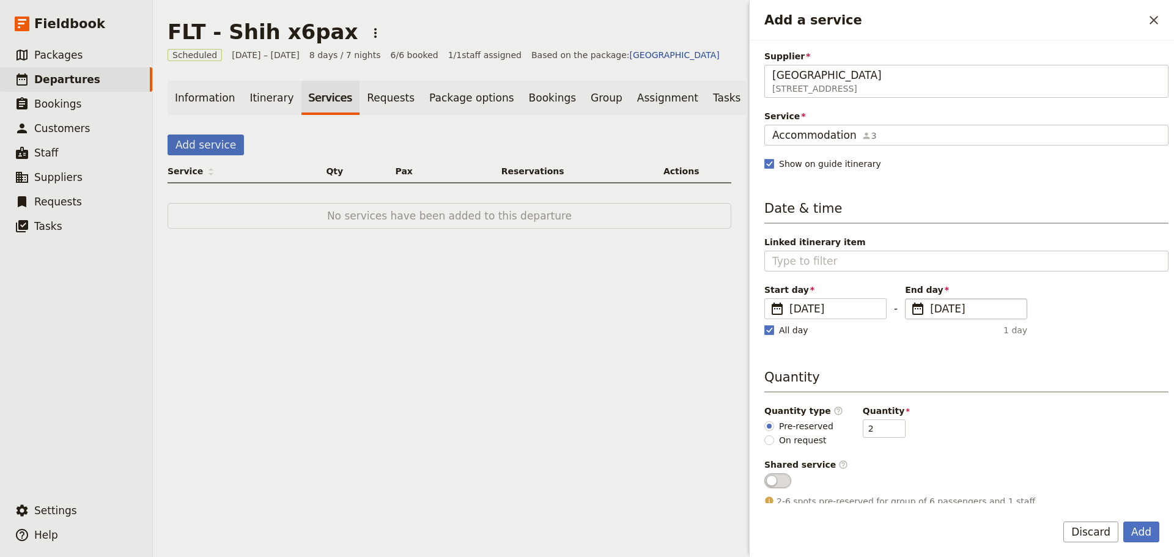
click at [945, 315] on span "[DATE]" at bounding box center [974, 308] width 89 height 15
click at [910, 299] on input "[DATE]" at bounding box center [910, 298] width 1 height 1
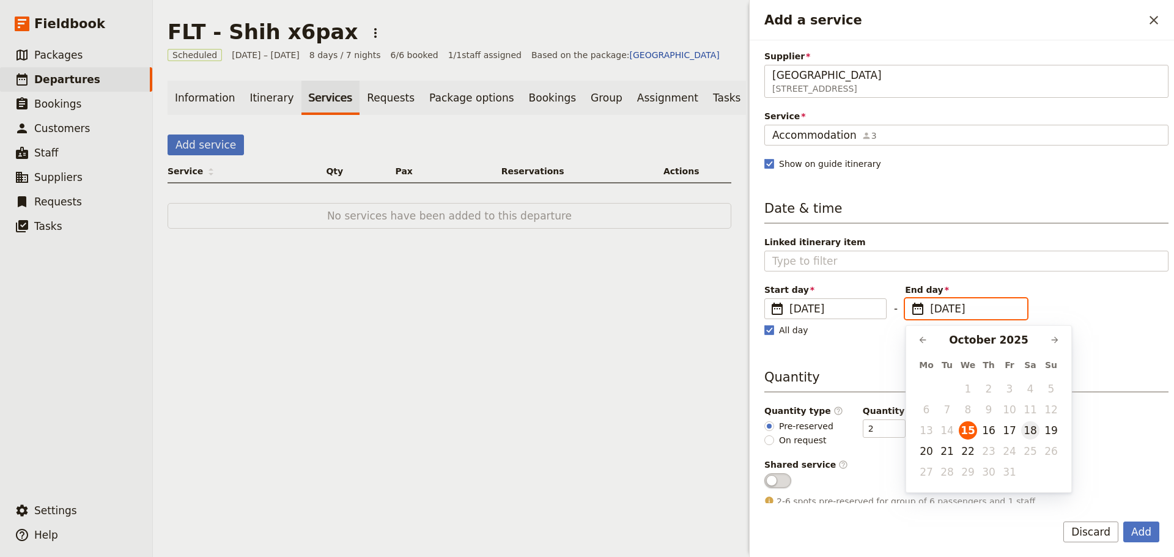
click at [1029, 430] on button "18" at bounding box center [1030, 430] width 18 height 18
type input "[DATE]"
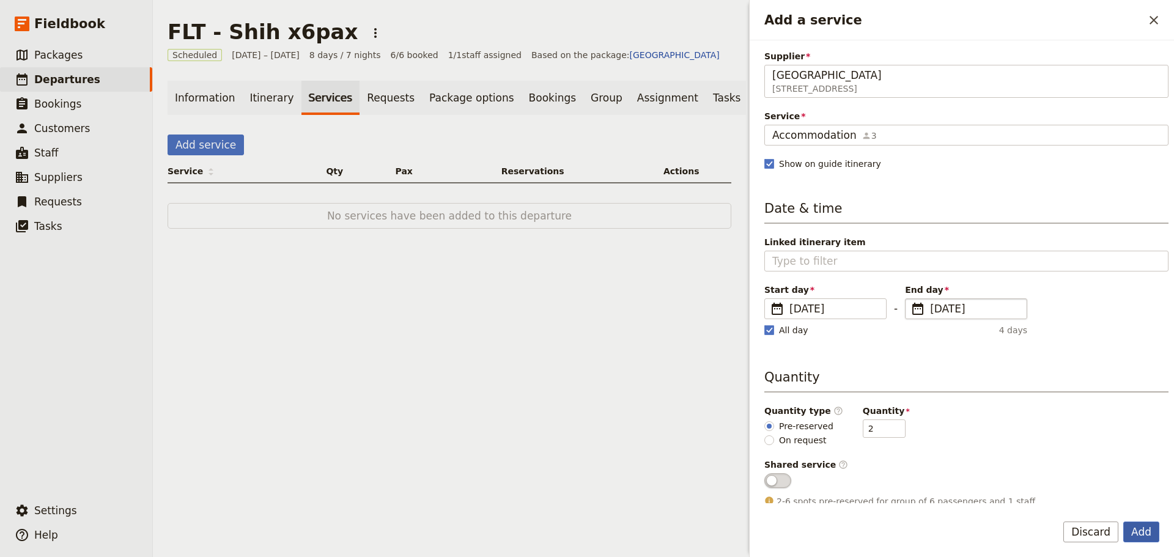
click at [1135, 530] on button "Add" at bounding box center [1141, 531] width 36 height 21
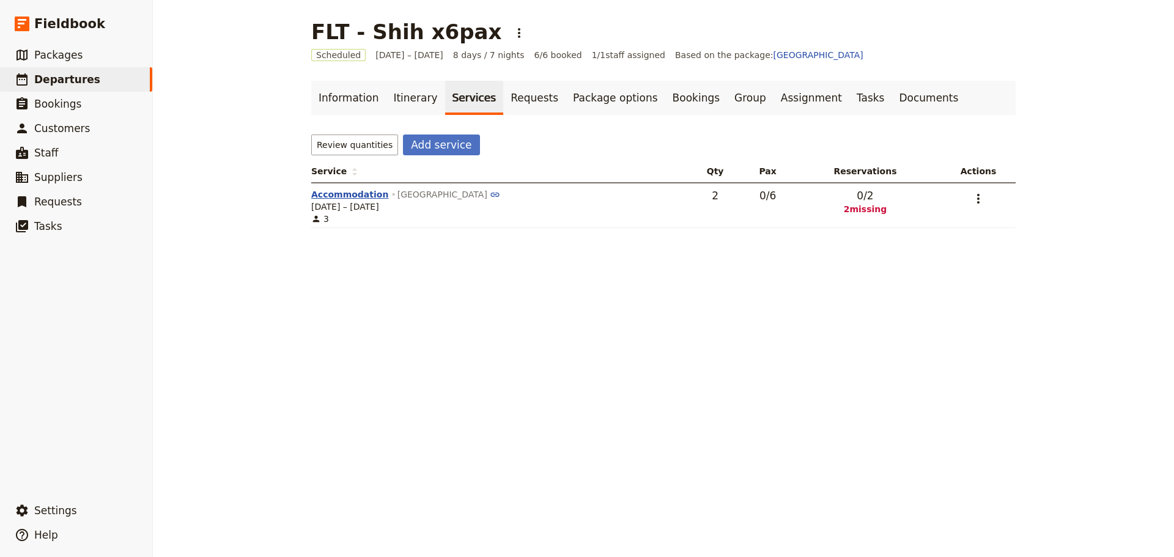
click at [319, 191] on button "Accommodation" at bounding box center [349, 194] width 77 height 12
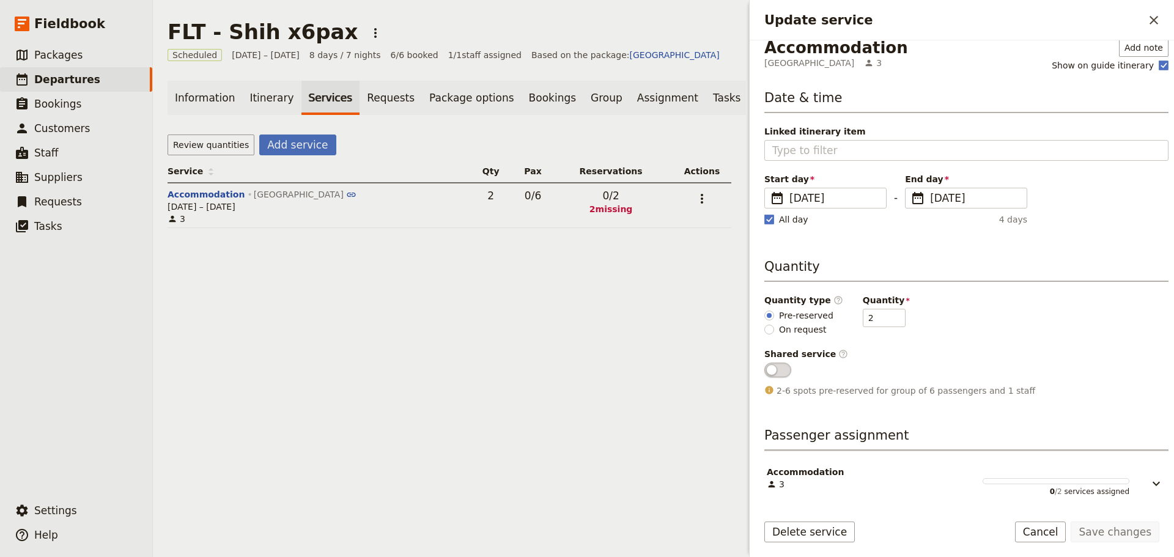
scroll to position [15, 0]
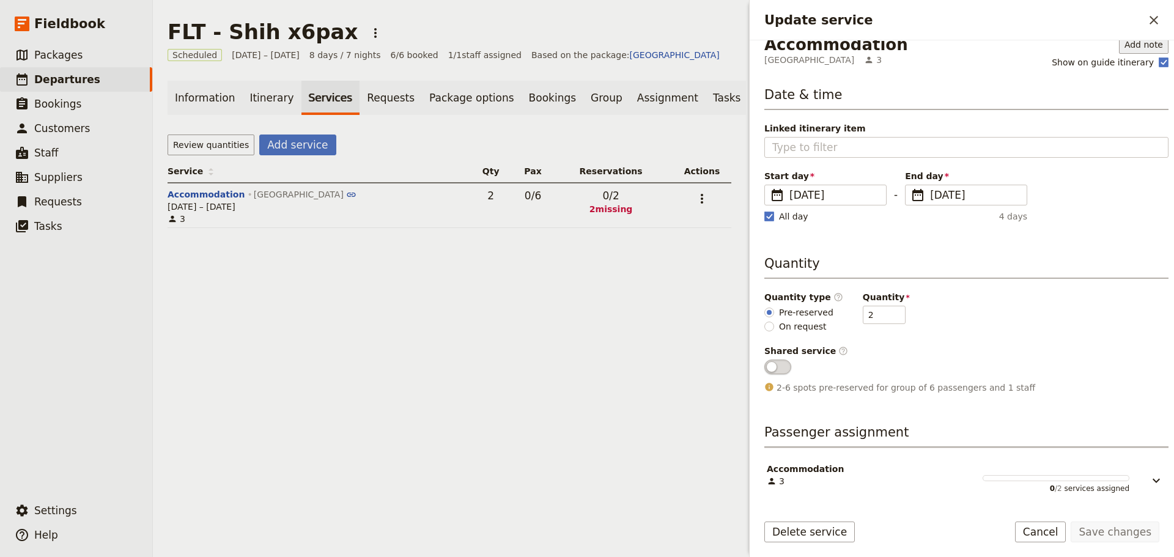
click at [1132, 46] on button "Add note" at bounding box center [1144, 44] width 50 height 18
click at [1153, 15] on icon "Close drawer" at bounding box center [1153, 20] width 15 height 15
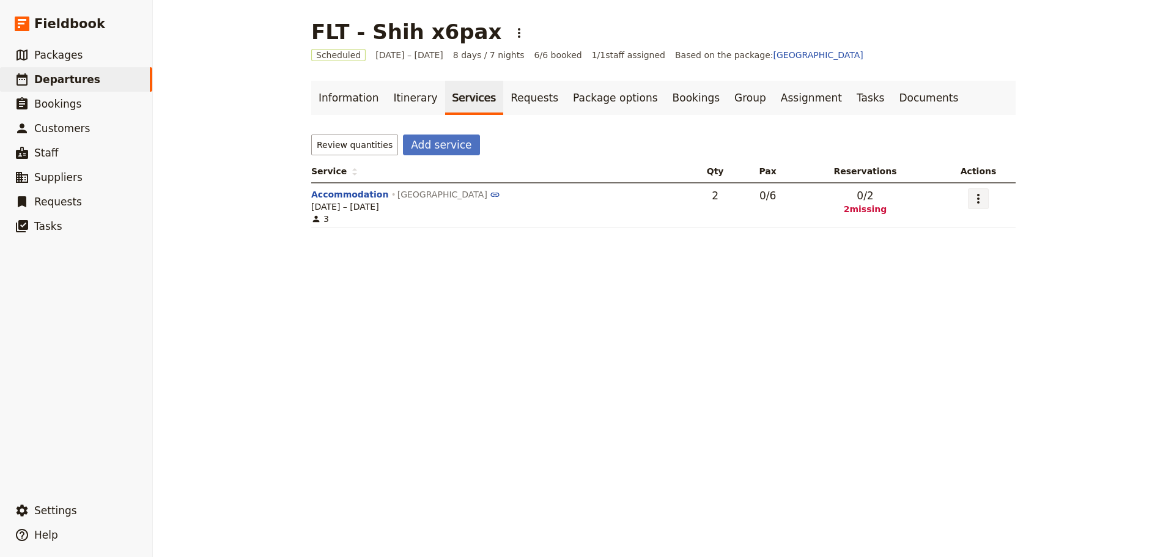
click at [981, 197] on icon "Actions" at bounding box center [978, 198] width 15 height 15
click at [964, 221] on span "Edit service" at bounding box center [926, 225] width 100 height 12
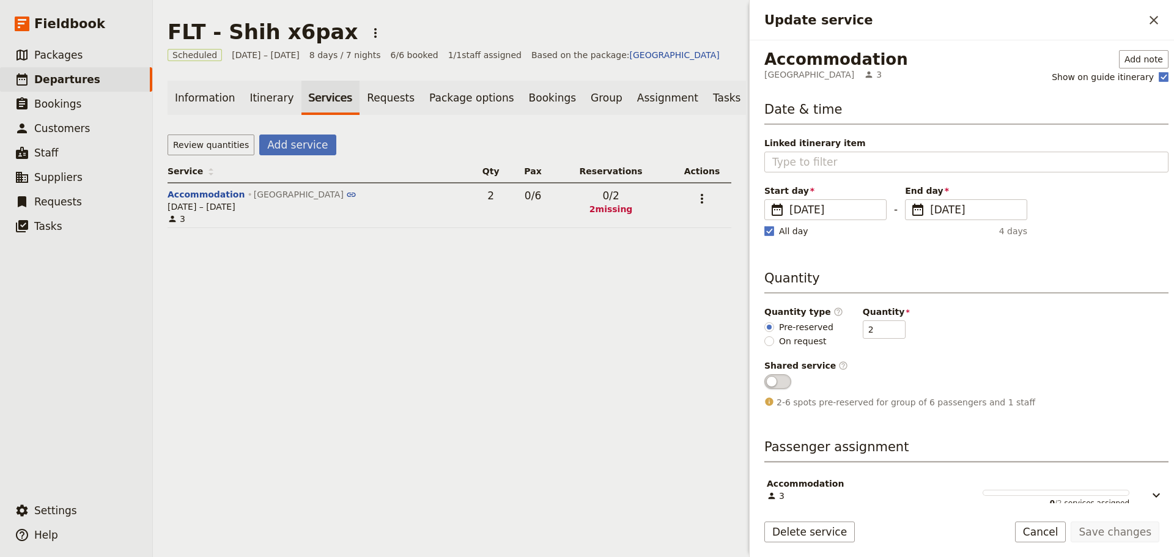
click at [801, 65] on div "Accommodation" at bounding box center [836, 59] width 144 height 18
click at [767, 63] on div "Accommodation" at bounding box center [836, 59] width 144 height 18
click at [1045, 531] on button "Cancel" at bounding box center [1040, 531] width 51 height 21
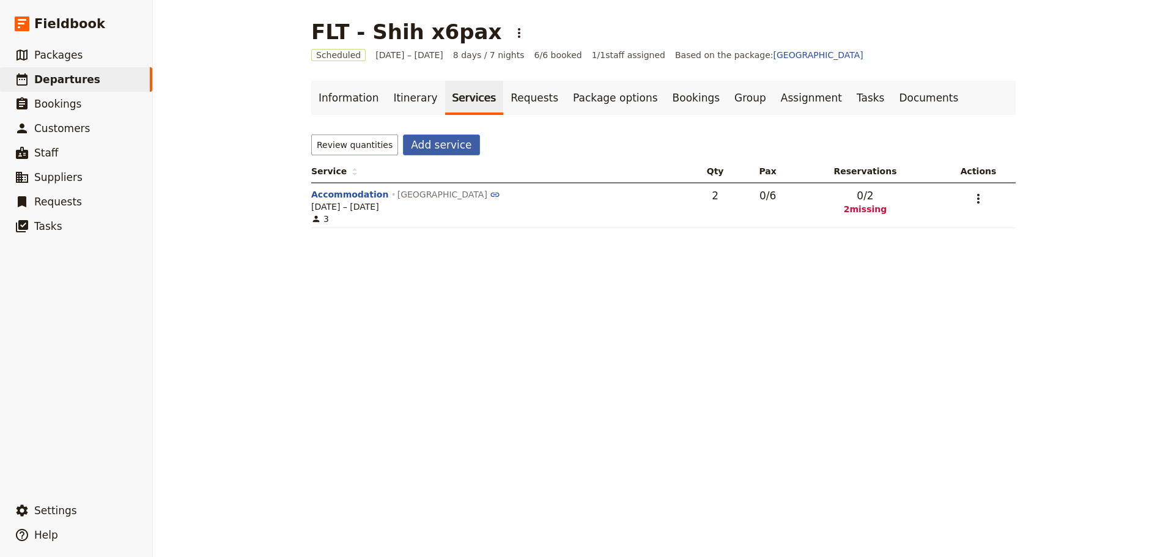
click at [443, 144] on button "Add service" at bounding box center [441, 144] width 76 height 21
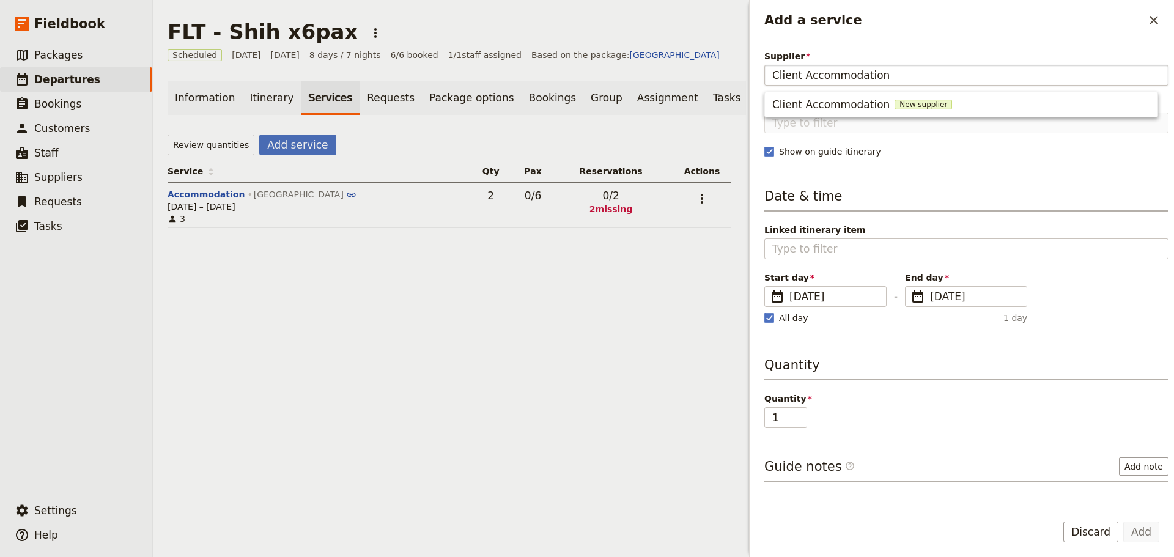
drag, startPoint x: 905, startPoint y: 74, endPoint x: 774, endPoint y: 78, distance: 130.9
click at [774, 78] on input "Client Accommodation" at bounding box center [966, 75] width 388 height 15
click at [822, 101] on span "Drift House [GEOGRAPHIC_DATA]" at bounding box center [857, 104] width 171 height 15
type input "Drift House [GEOGRAPHIC_DATA]"
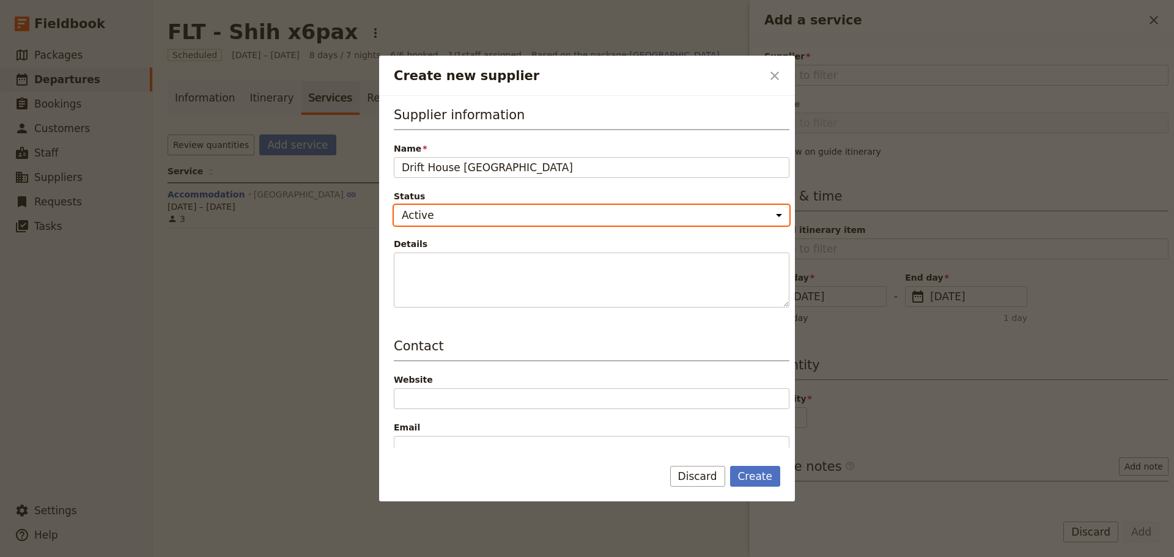
click at [504, 215] on select "Active Inactive" at bounding box center [592, 215] width 396 height 21
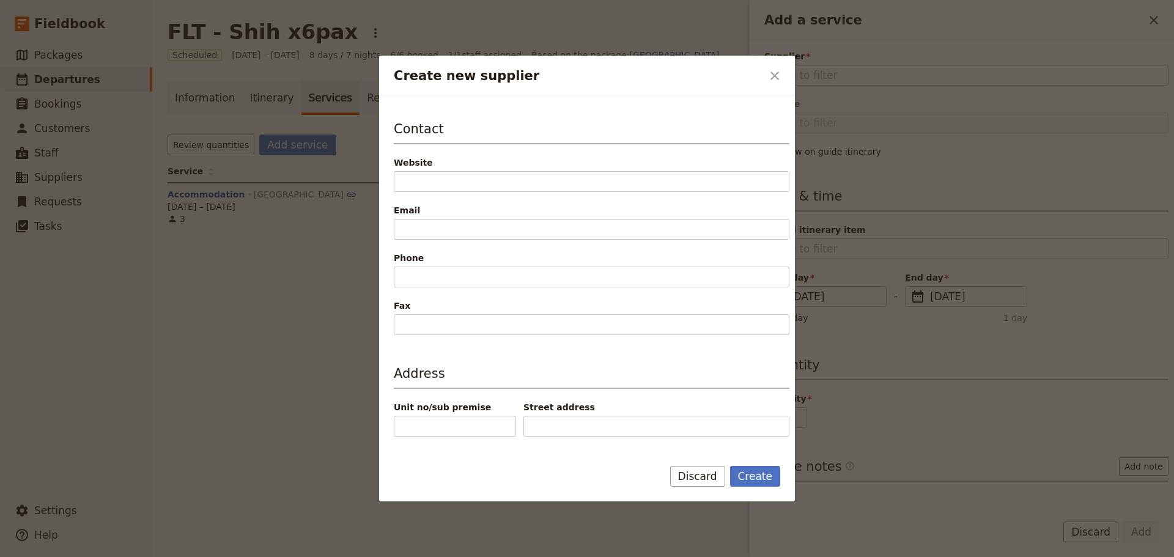
scroll to position [245, 0]
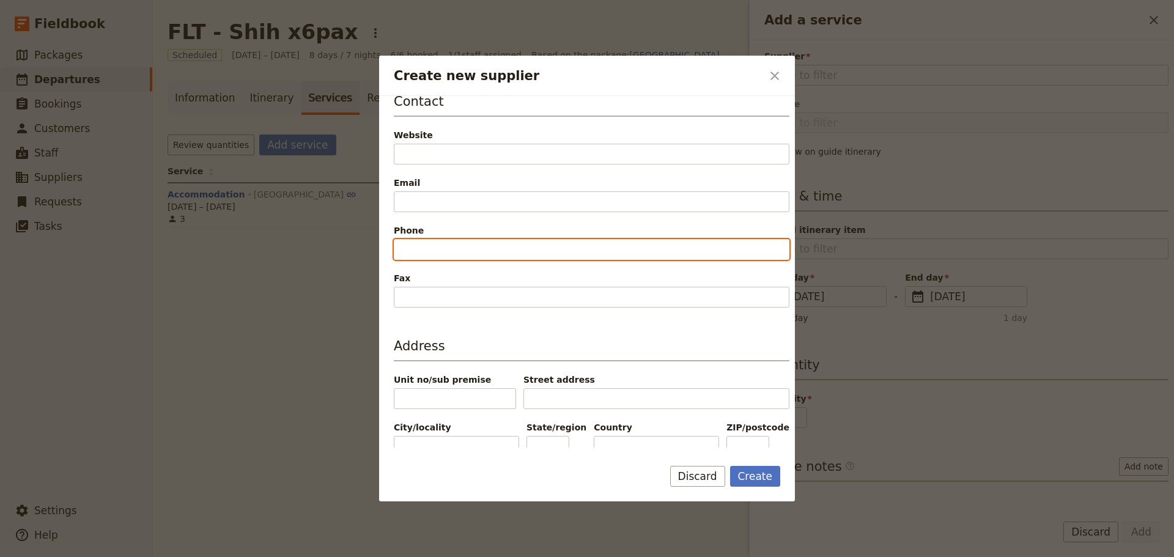
click at [462, 242] on input "Phone" at bounding box center [592, 249] width 396 height 21
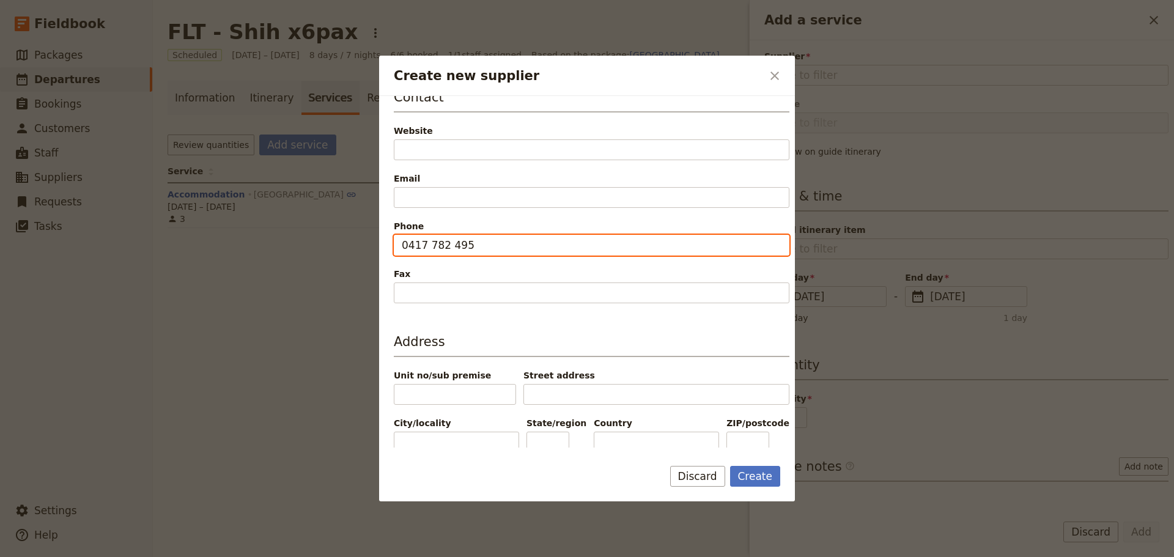
scroll to position [255, 0]
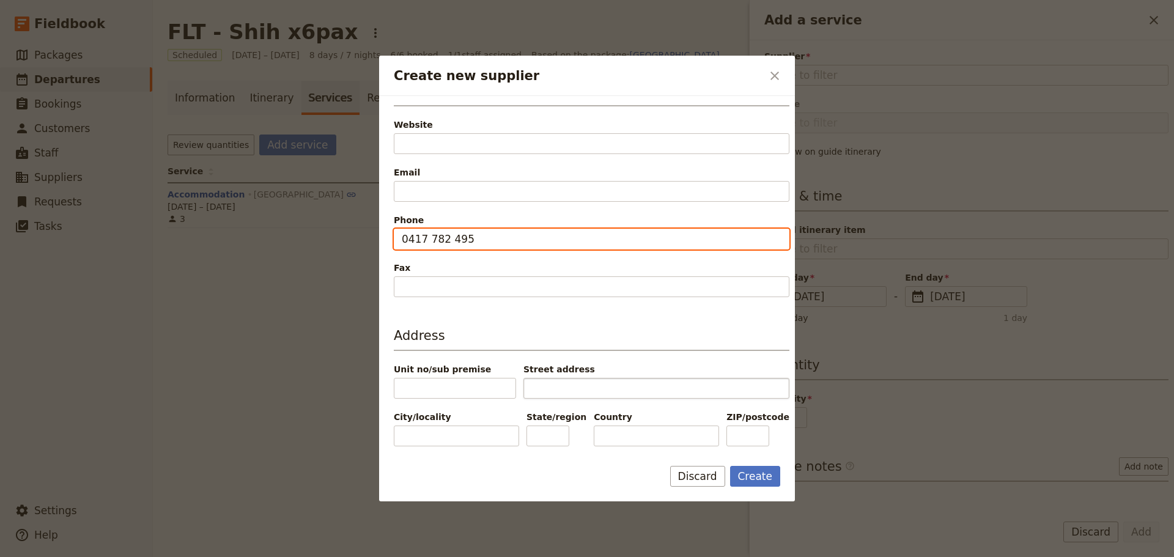
type input "0417 782 495"
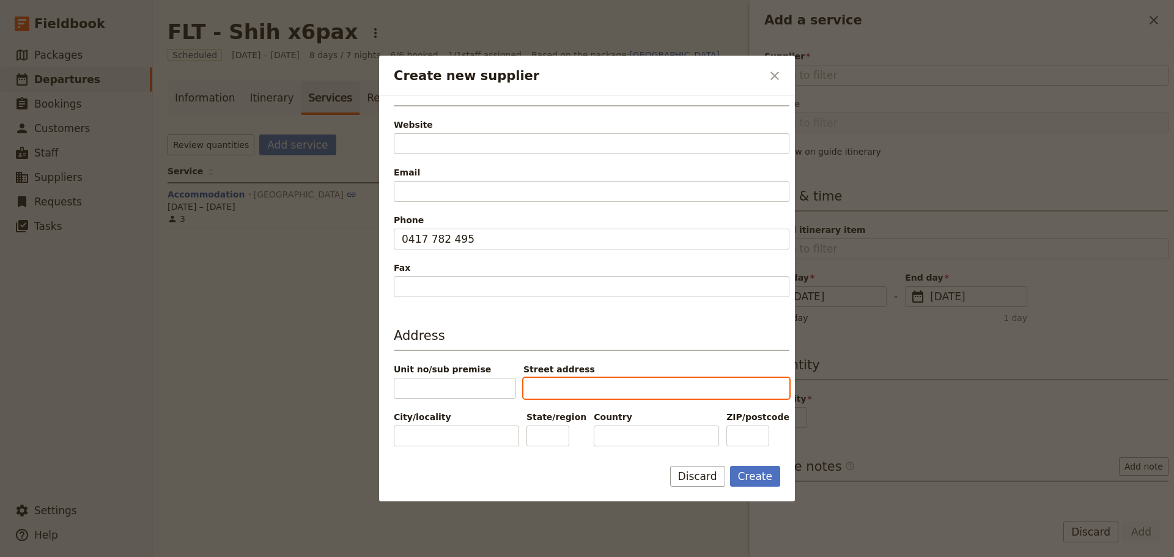
click at [602, 387] on input "Street address" at bounding box center [656, 388] width 266 height 21
type input "[STREET_ADDRESS]"
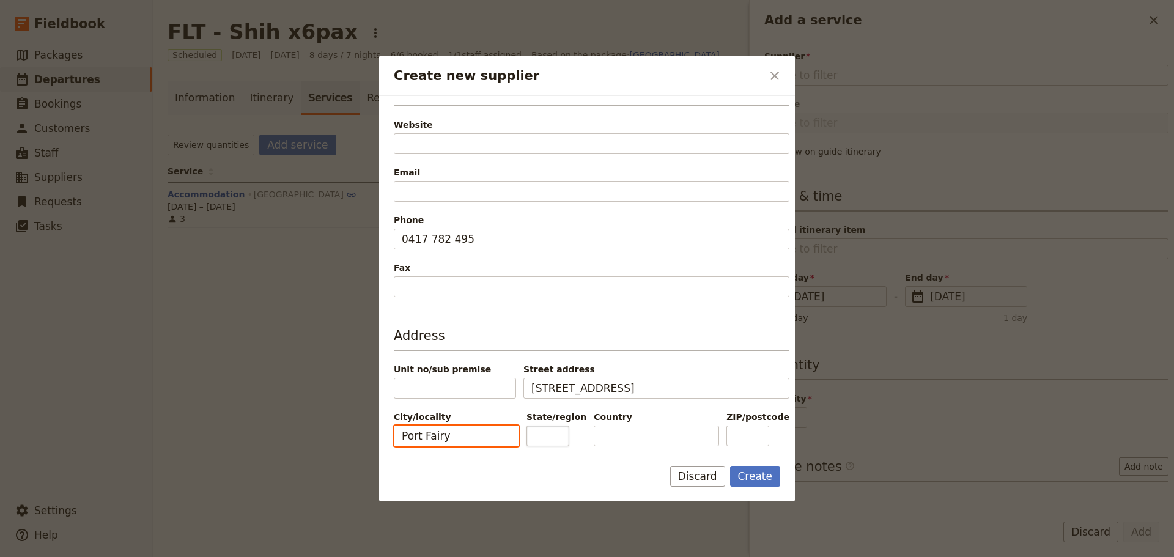
type input "Port Fairy"
click at [552, 434] on input "State/region" at bounding box center [547, 435] width 43 height 21
type input "VIC"
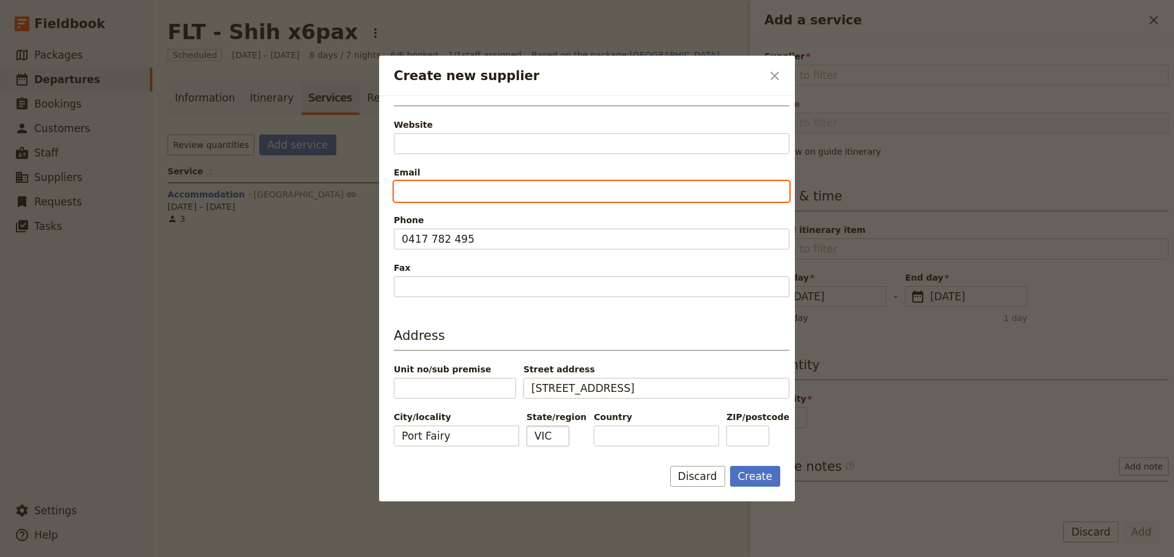
type input "[EMAIL_ADDRESS][DOMAIN_NAME]"
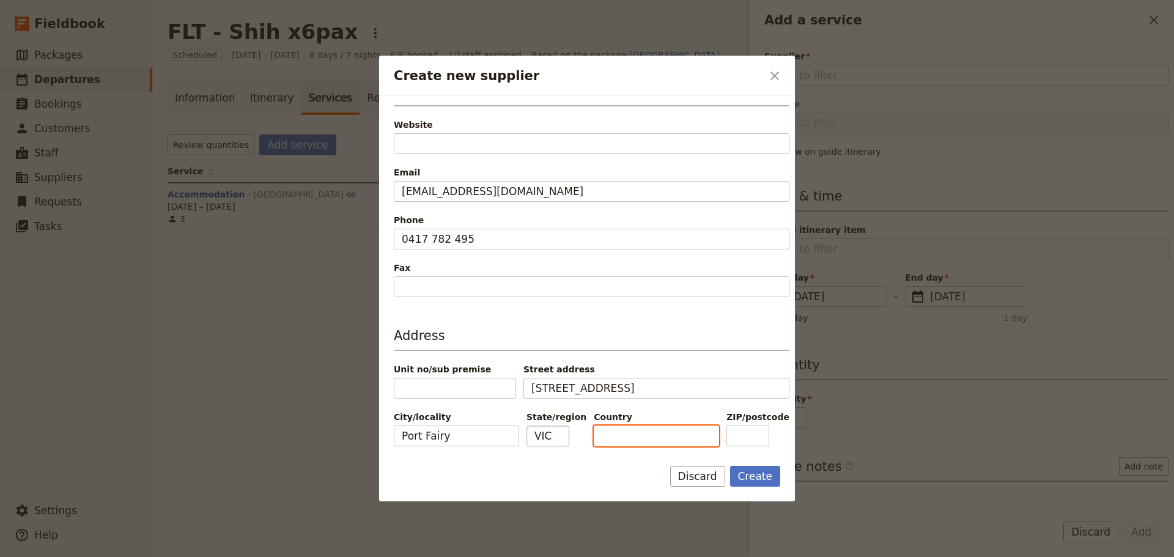
type input "[GEOGRAPHIC_DATA]"
type input "3193"
drag, startPoint x: 765, startPoint y: 439, endPoint x: 693, endPoint y: 443, distance: 72.3
click at [693, 443] on div "City/locality [GEOGRAPHIC_DATA]/region [GEOGRAPHIC_DATA] Country [GEOGRAPHIC_DA…" at bounding box center [592, 428] width 396 height 35
drag, startPoint x: 651, startPoint y: 441, endPoint x: 551, endPoint y: 441, distance: 99.6
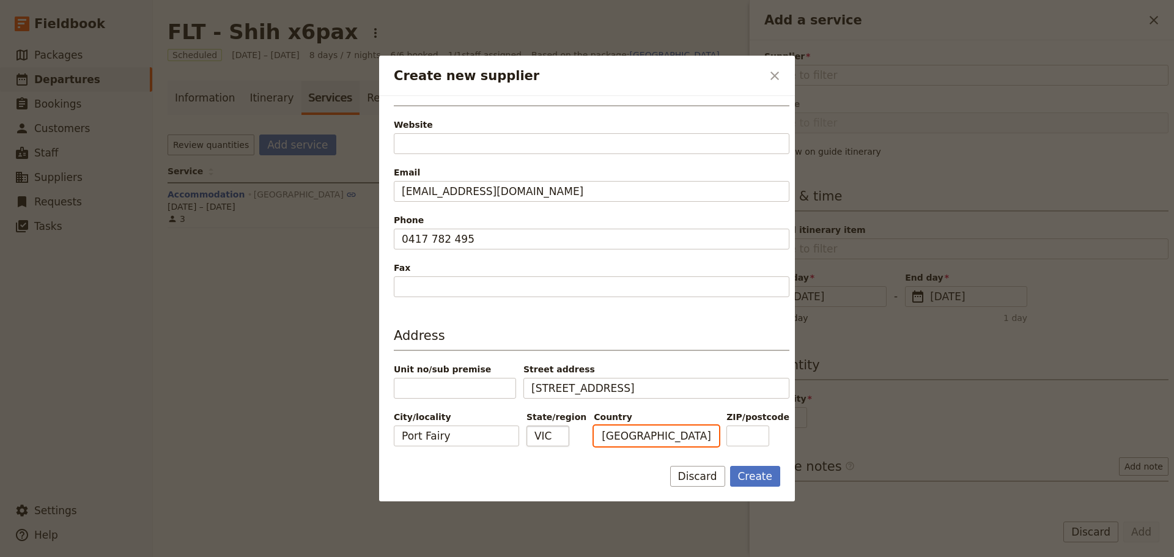
click at [551, 441] on div "City/locality [GEOGRAPHIC_DATA]/region [GEOGRAPHIC_DATA] Country [GEOGRAPHIC_DA…" at bounding box center [592, 428] width 396 height 35
click at [754, 475] on button "Create" at bounding box center [755, 476] width 51 height 21
type input "Drift House [GEOGRAPHIC_DATA]"
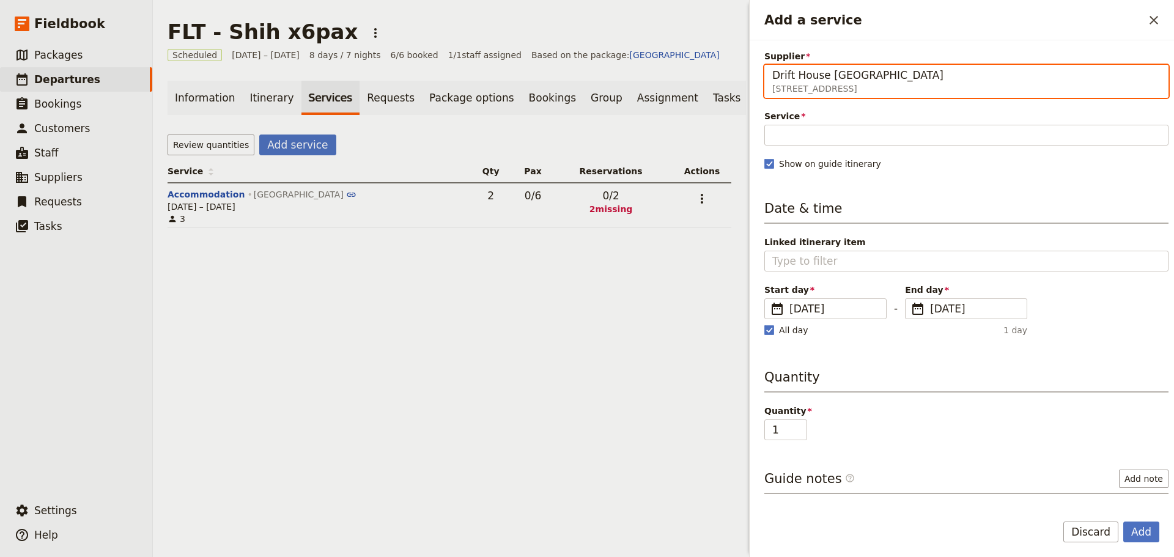
scroll to position [0, 97]
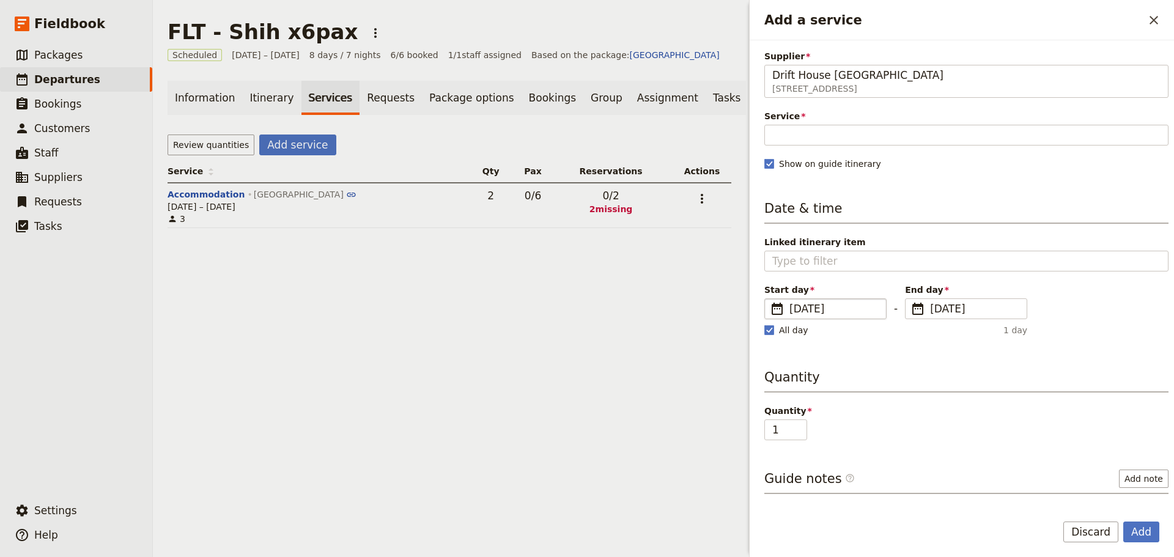
click at [818, 311] on span "[DATE]" at bounding box center [833, 308] width 89 height 15
click at [770, 299] on input "[DATE]" at bounding box center [769, 298] width 1 height 1
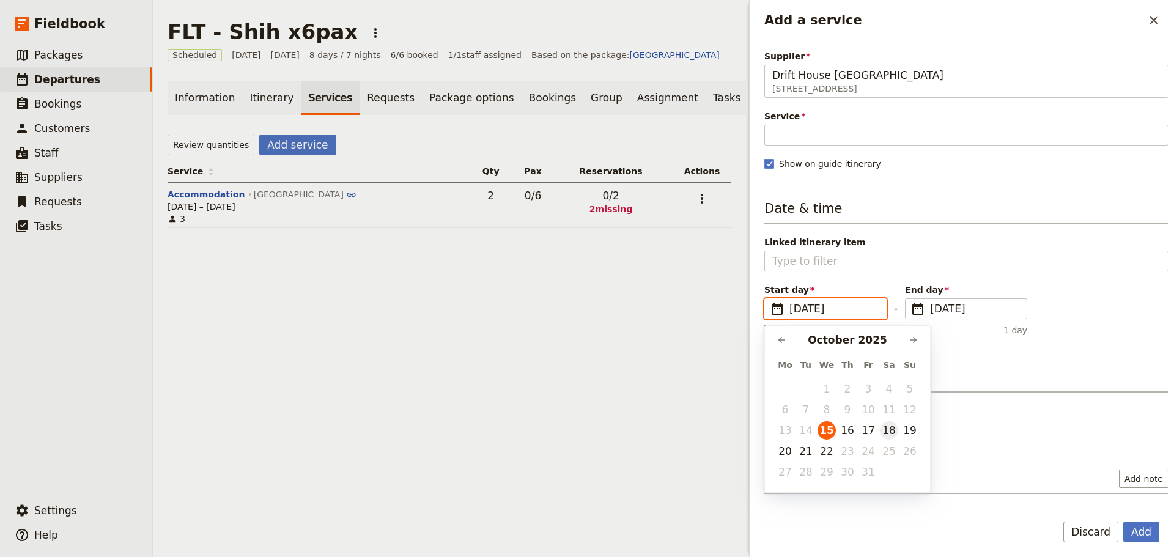
click at [891, 438] on button "18" at bounding box center [889, 430] width 18 height 18
type input "[DATE]"
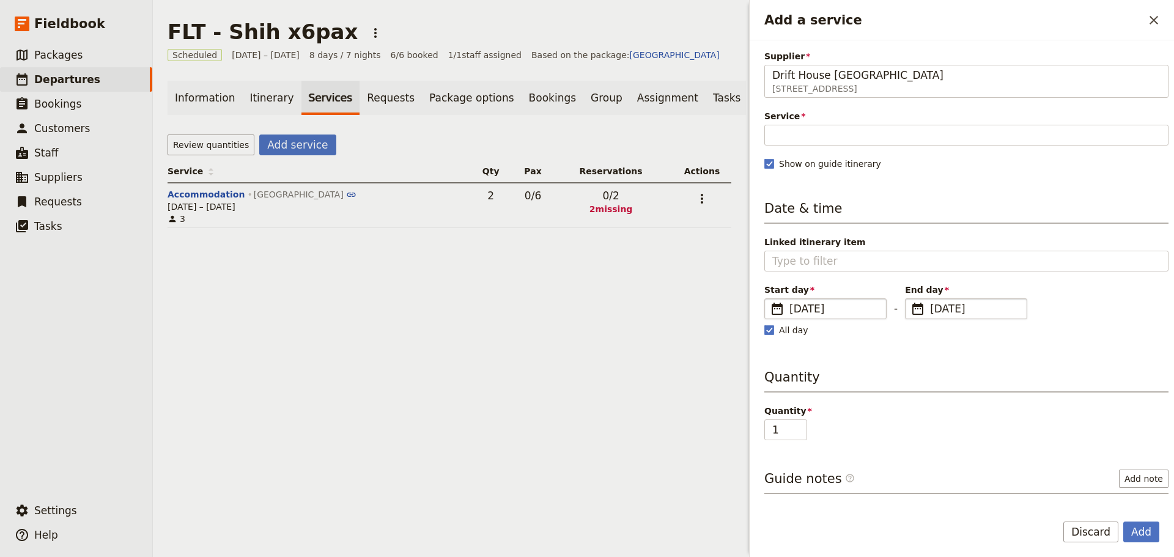
click at [985, 310] on span "[DATE]" at bounding box center [974, 308] width 89 height 15
click at [910, 299] on input "[DATE]" at bounding box center [910, 298] width 1 height 1
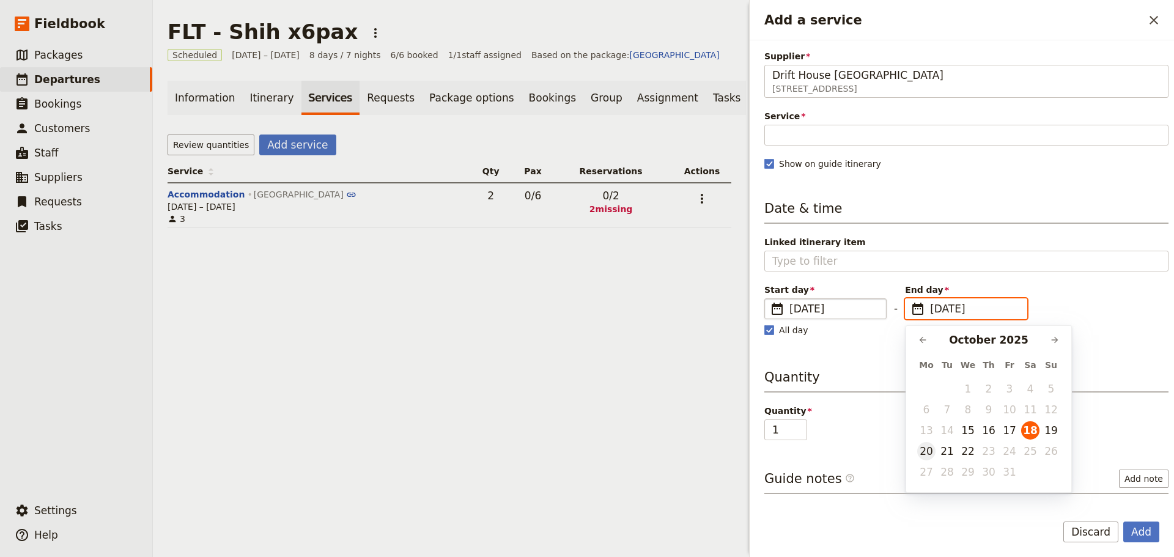
click at [919, 455] on button "20" at bounding box center [926, 451] width 18 height 18
type input "[DATE]"
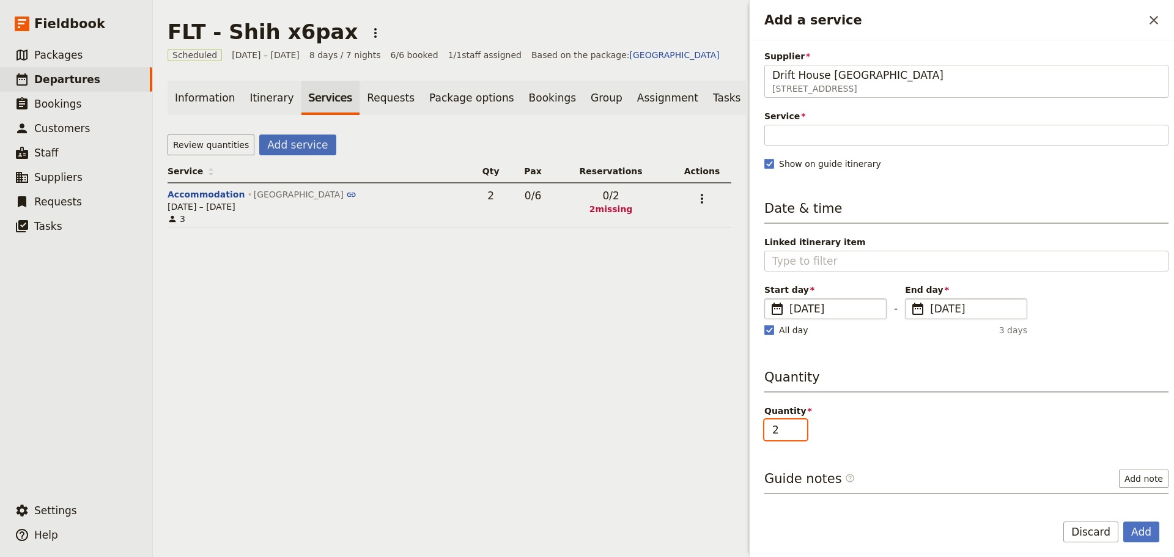
click at [797, 422] on input "2" at bounding box center [785, 429] width 43 height 21
click at [798, 422] on input "3" at bounding box center [785, 429] width 43 height 21
click at [798, 422] on input "4" at bounding box center [785, 429] width 43 height 21
click at [798, 422] on input "5" at bounding box center [785, 429] width 43 height 21
type input "6"
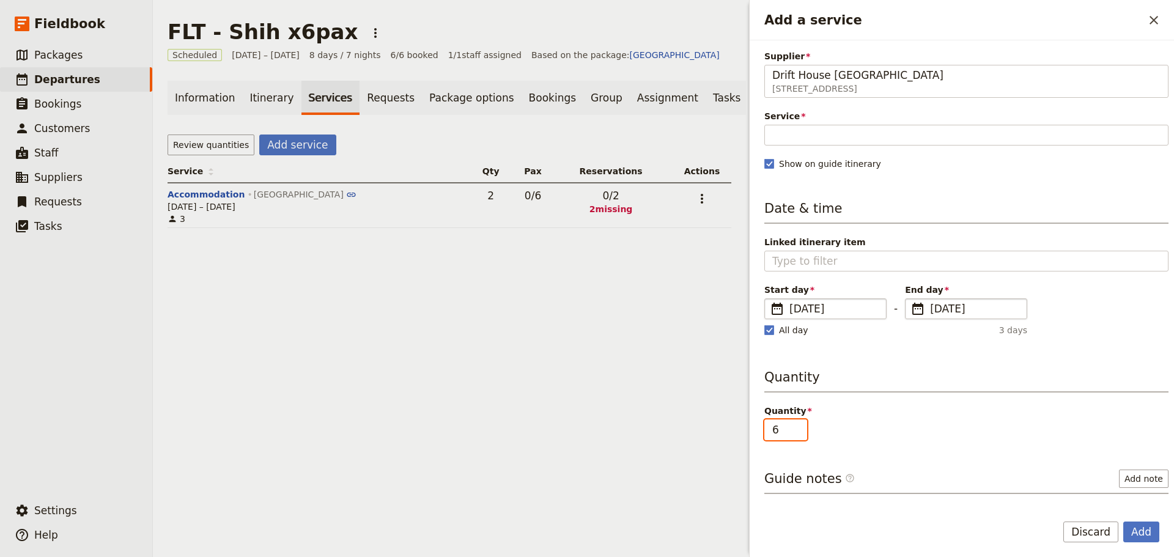
click at [800, 424] on input "6" at bounding box center [785, 429] width 43 height 21
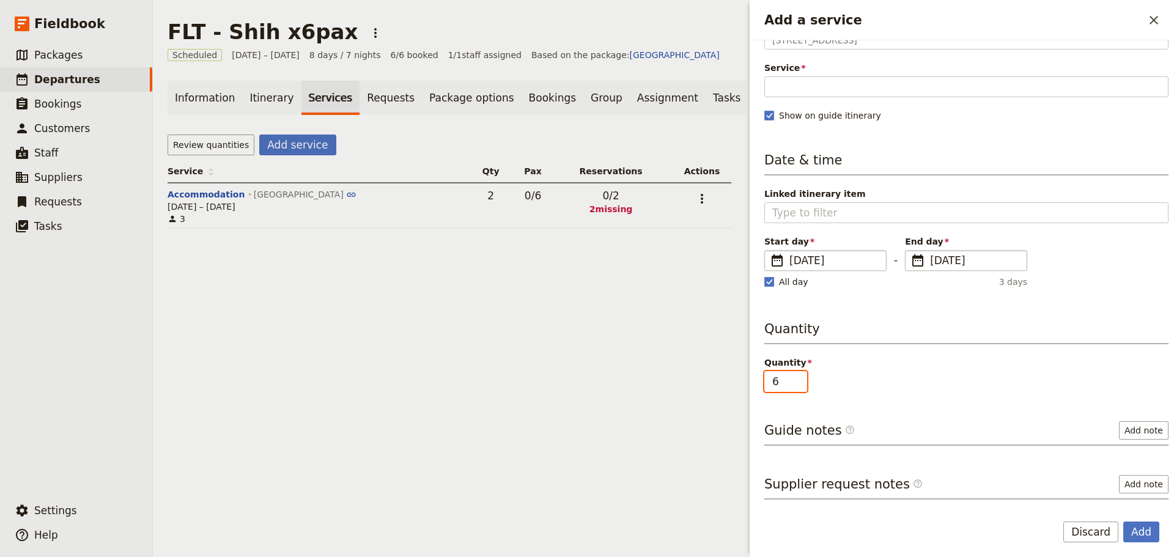
scroll to position [98, 0]
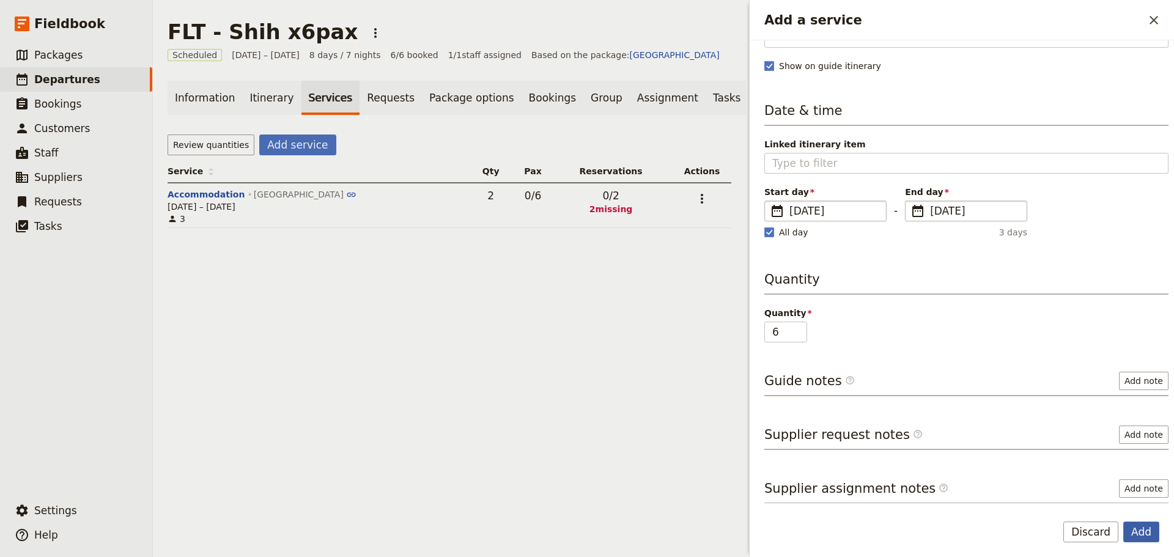
click at [1143, 536] on button "Add" at bounding box center [1141, 531] width 36 height 21
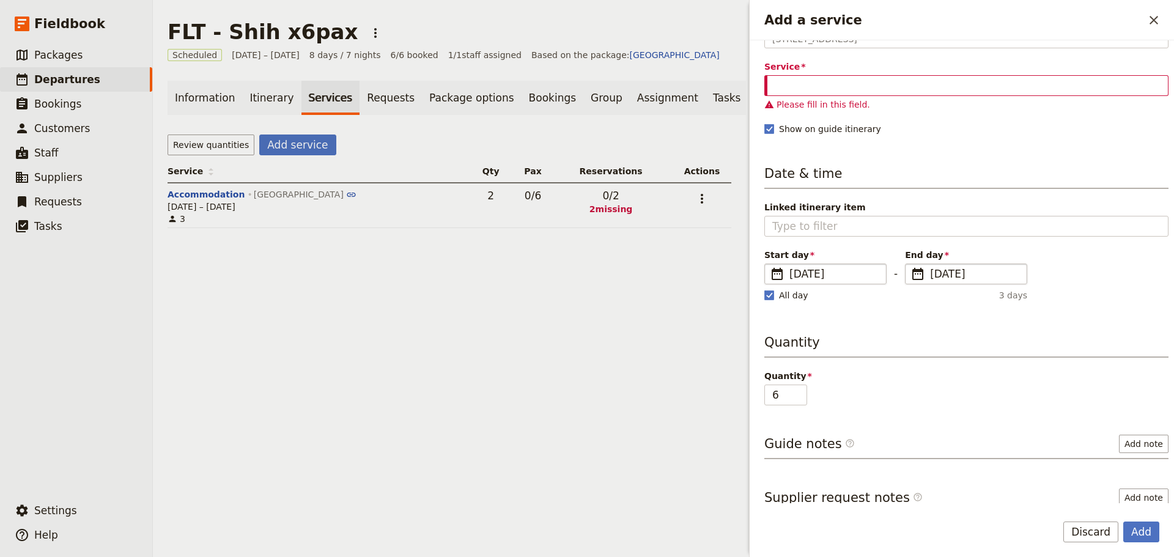
scroll to position [0, 0]
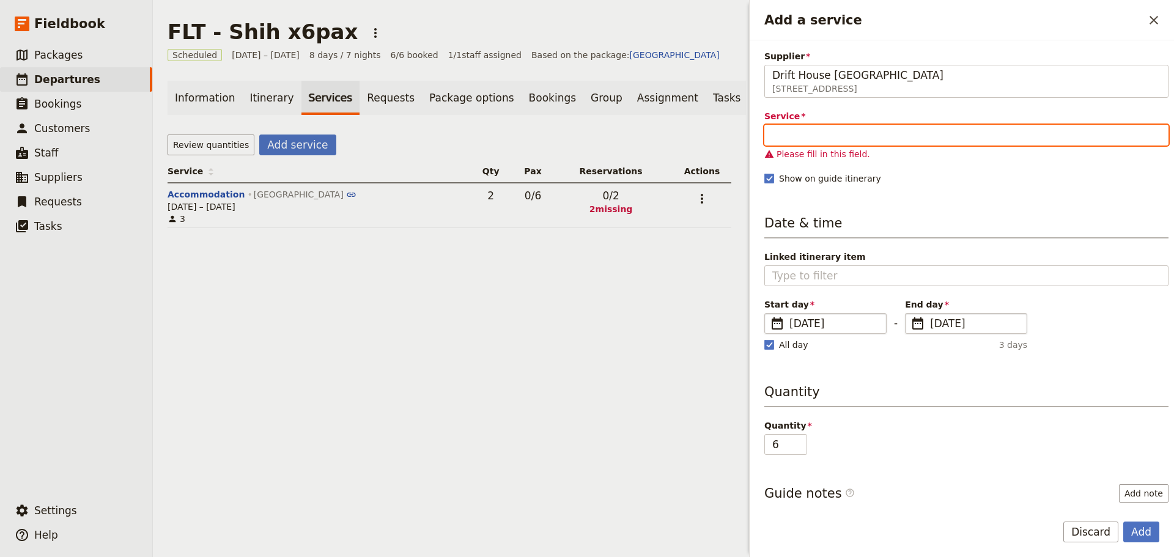
click at [844, 132] on input "Service" at bounding box center [966, 135] width 404 height 21
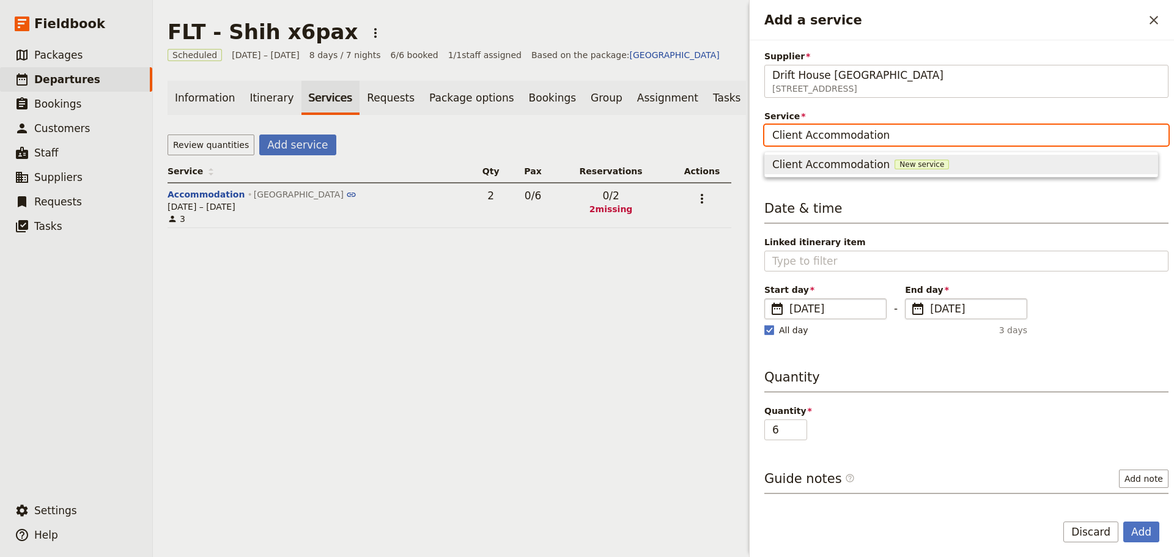
click at [894, 165] on span "New service" at bounding box center [921, 165] width 54 height 10
type input "Client Accommodation"
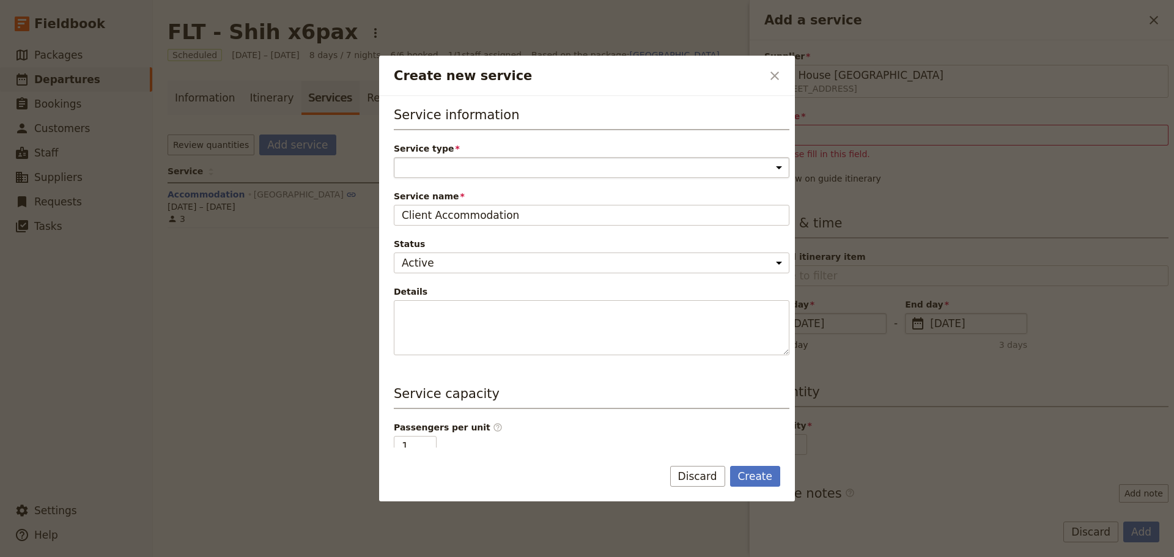
click at [471, 164] on select "Accommodation Activity Transport Flight Food and beverage Other" at bounding box center [592, 167] width 396 height 21
select select "AccommodationService"
click at [394, 157] on select "Accommodation Activity Transport Flight Food and beverage Other" at bounding box center [592, 167] width 396 height 21
click at [757, 471] on button "Create" at bounding box center [755, 476] width 51 height 21
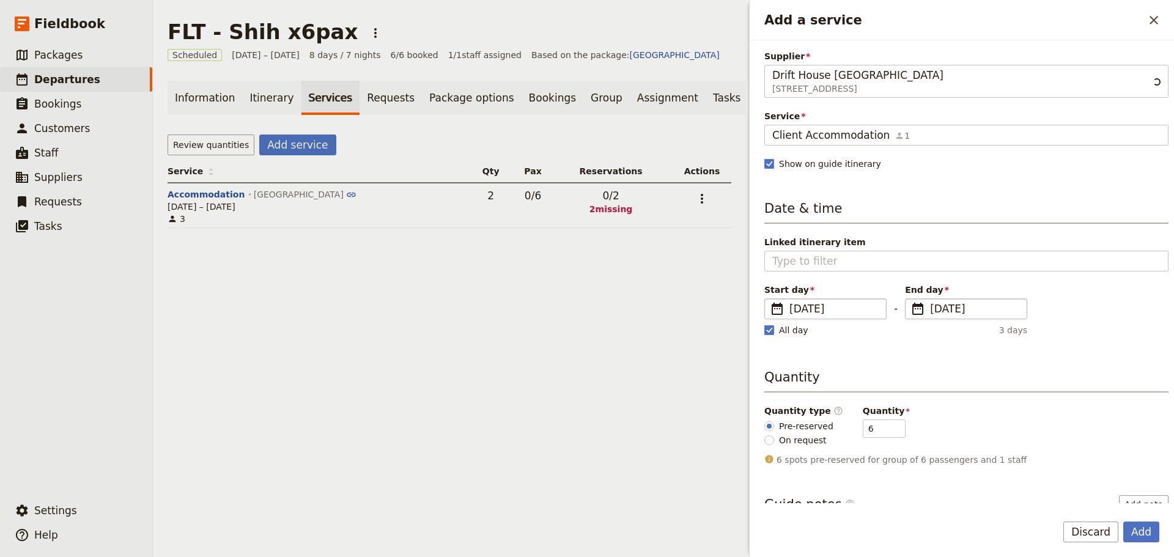
scroll to position [0, 104]
click at [1146, 532] on button "Add" at bounding box center [1141, 531] width 36 height 21
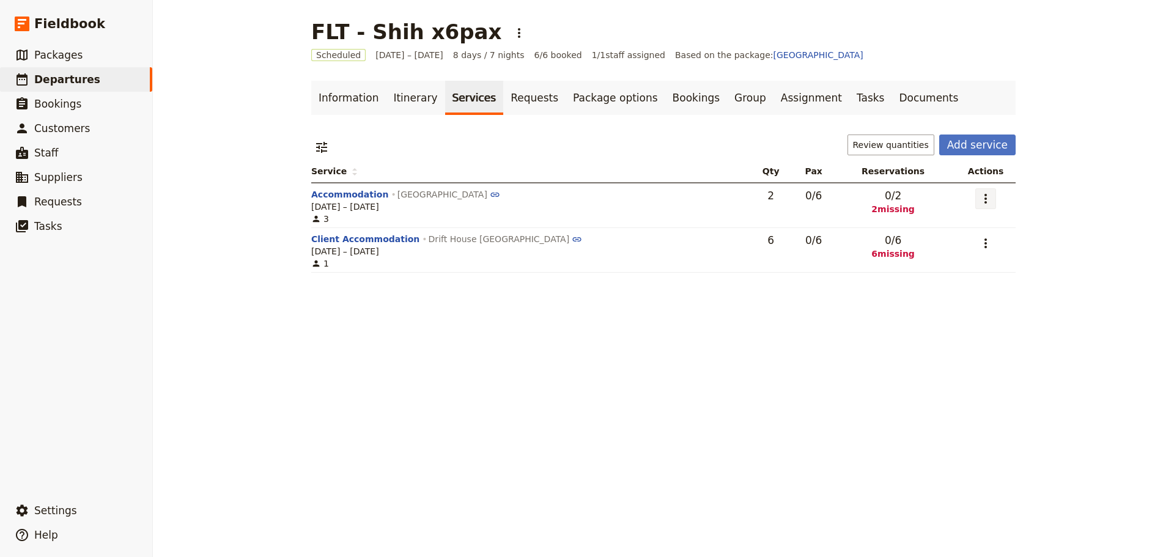
click at [984, 199] on icon "Actions" at bounding box center [985, 199] width 2 height 10
click at [946, 272] on span "Remove service" at bounding box center [915, 277] width 68 height 12
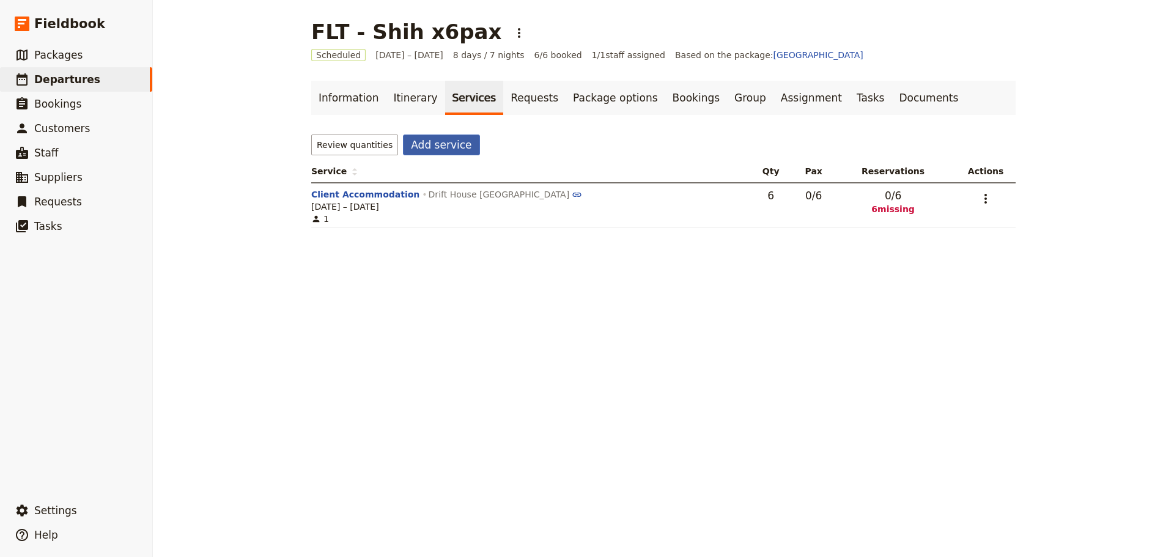
click at [430, 145] on button "Add service" at bounding box center [441, 144] width 76 height 21
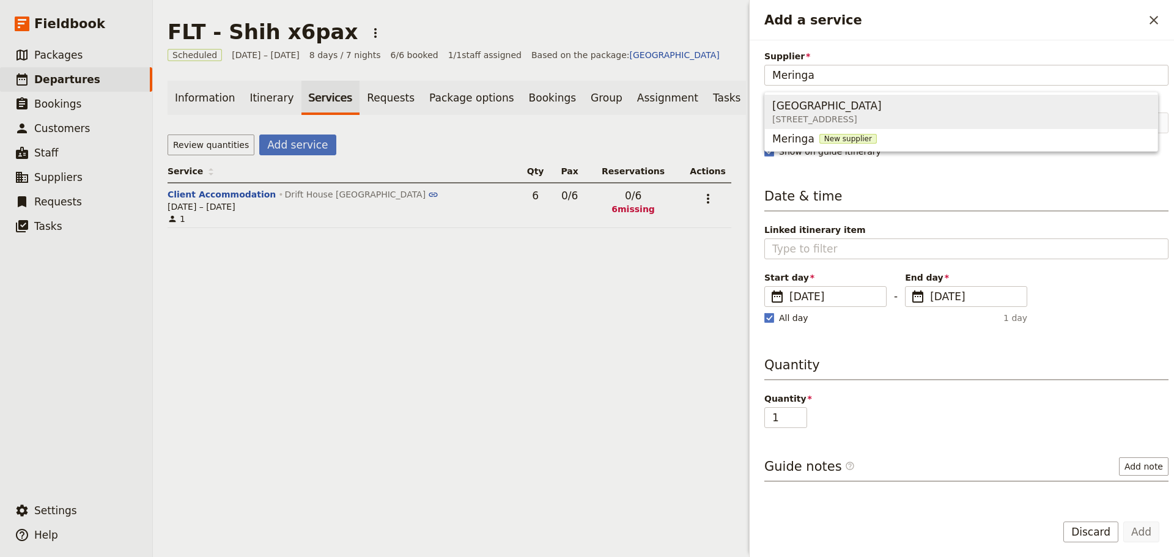
click at [860, 113] on span "[STREET_ADDRESS]" at bounding box center [829, 119] width 114 height 12
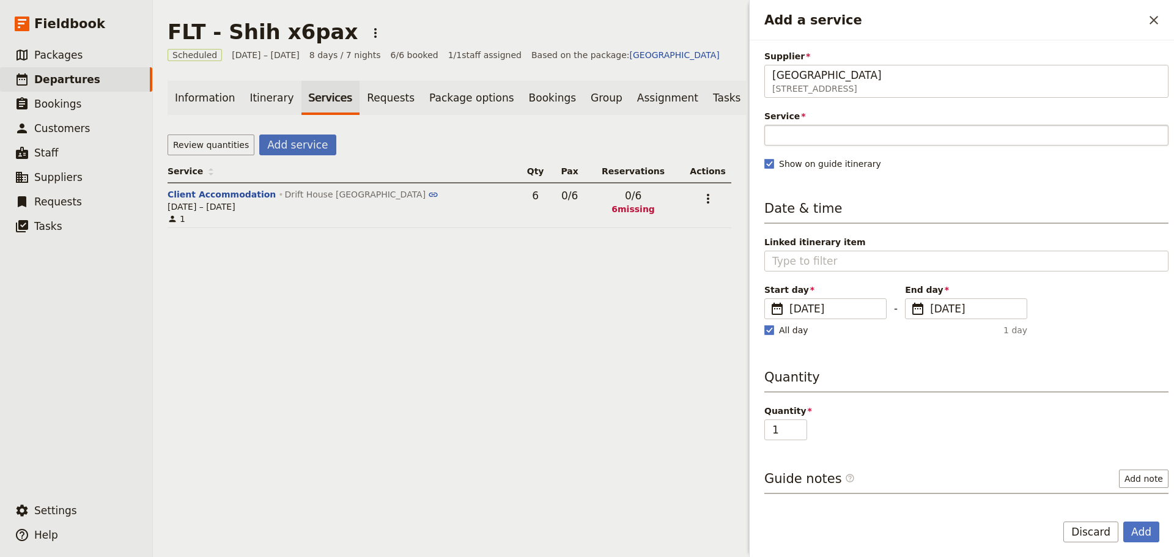
type input "[GEOGRAPHIC_DATA]"
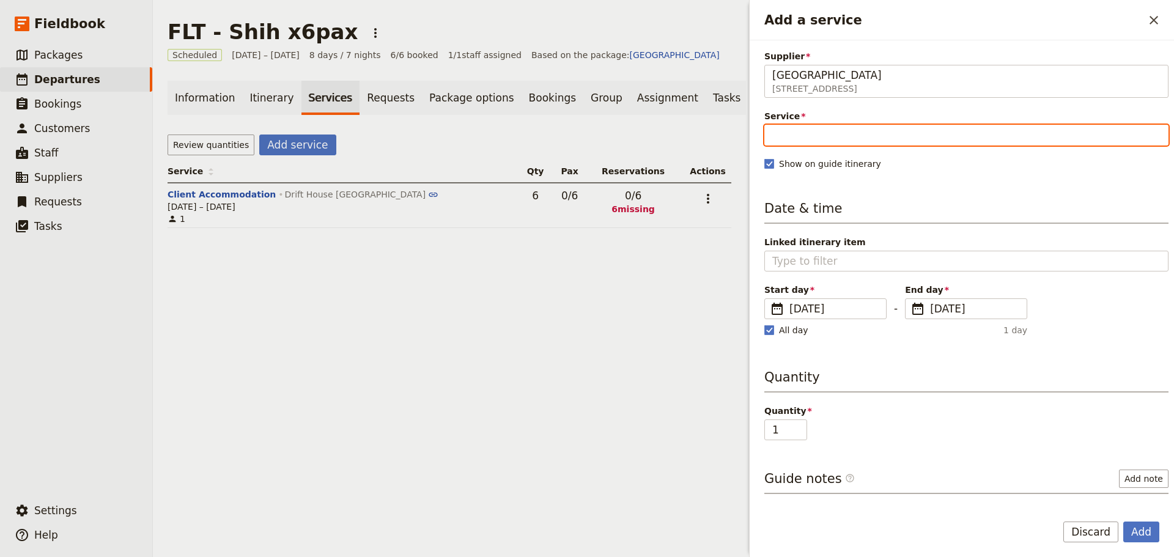
click at [860, 135] on input "Service" at bounding box center [966, 135] width 404 height 21
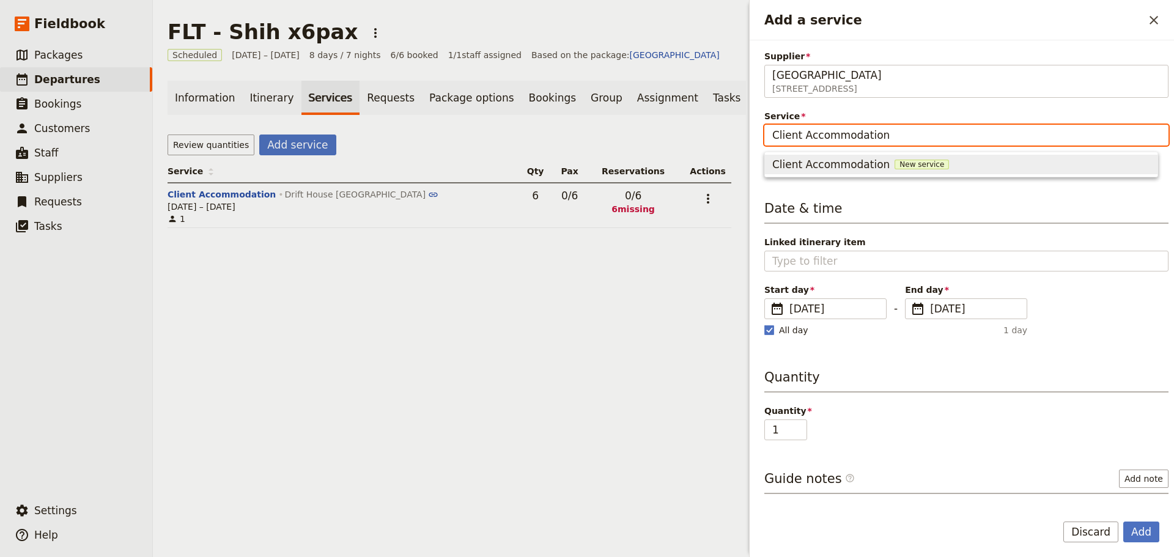
click at [845, 163] on span "Client Accommodation" at bounding box center [830, 164] width 117 height 15
type input "Client Accommodation"
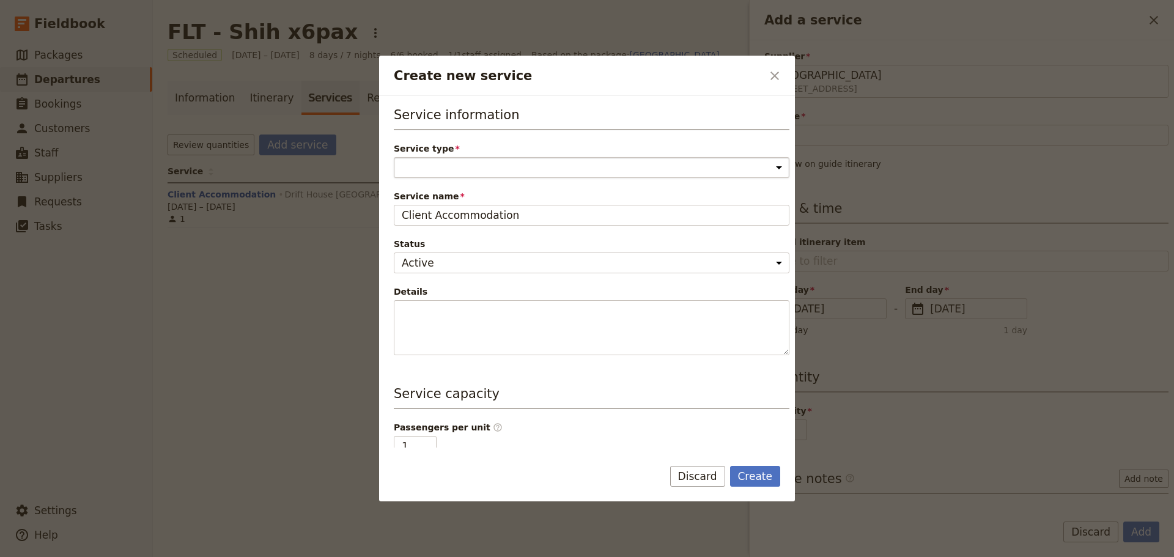
click at [479, 160] on select "Accommodation Activity Transport Flight Food and beverage Other" at bounding box center [592, 167] width 396 height 21
select select "AccommodationService"
click at [394, 157] on select "Accommodation Activity Transport Flight Food and beverage Other" at bounding box center [592, 167] width 396 height 21
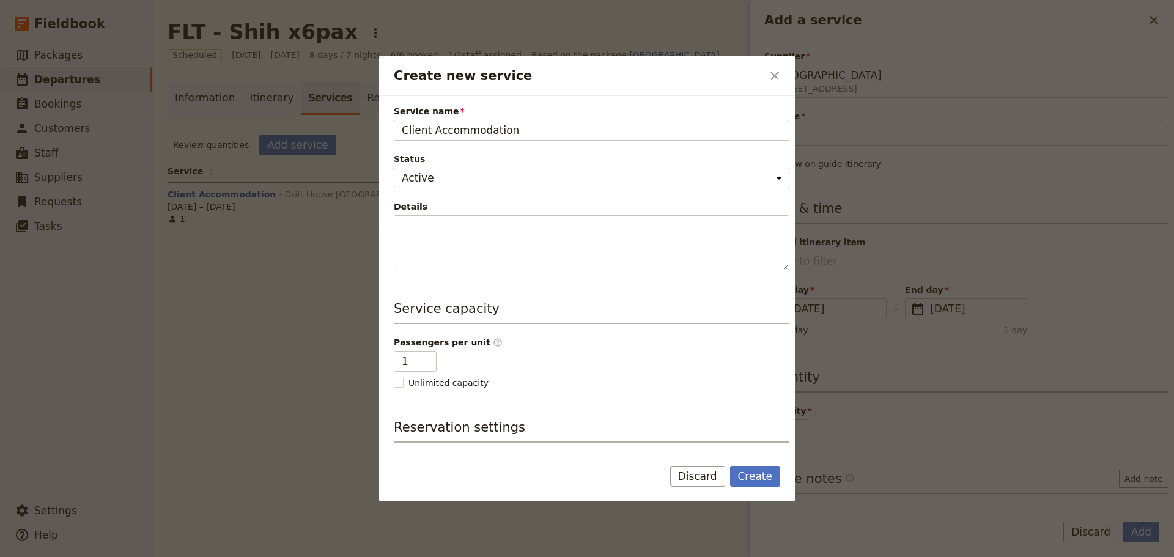
scroll to position [177, 0]
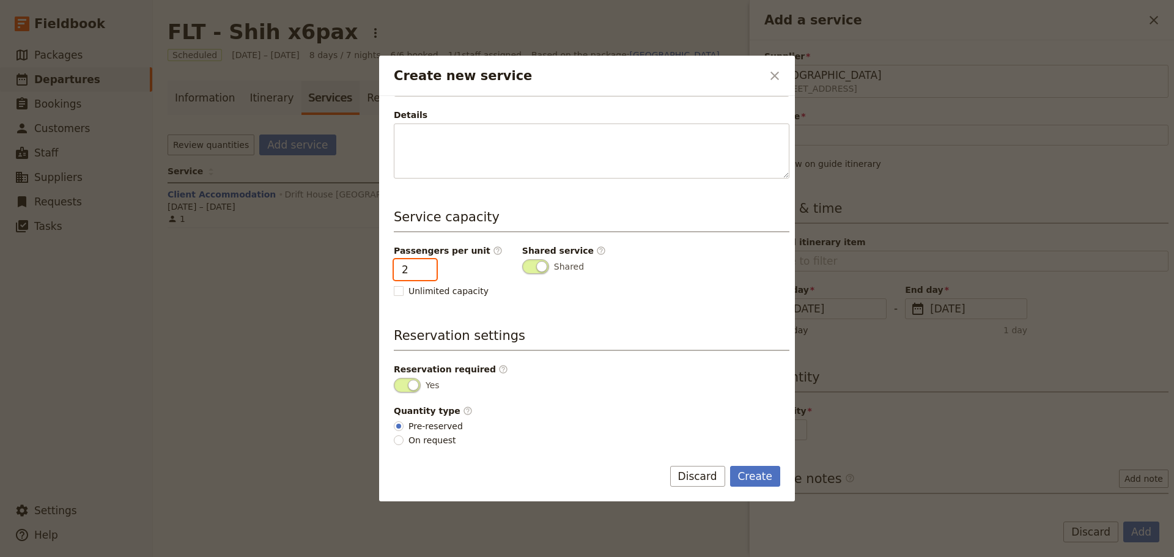
click at [424, 267] on input "2" at bounding box center [415, 269] width 43 height 21
click at [424, 267] on input "3" at bounding box center [415, 269] width 43 height 21
click at [424, 267] on input "4" at bounding box center [415, 269] width 43 height 21
click at [424, 267] on input "5" at bounding box center [415, 269] width 43 height 21
type input "6"
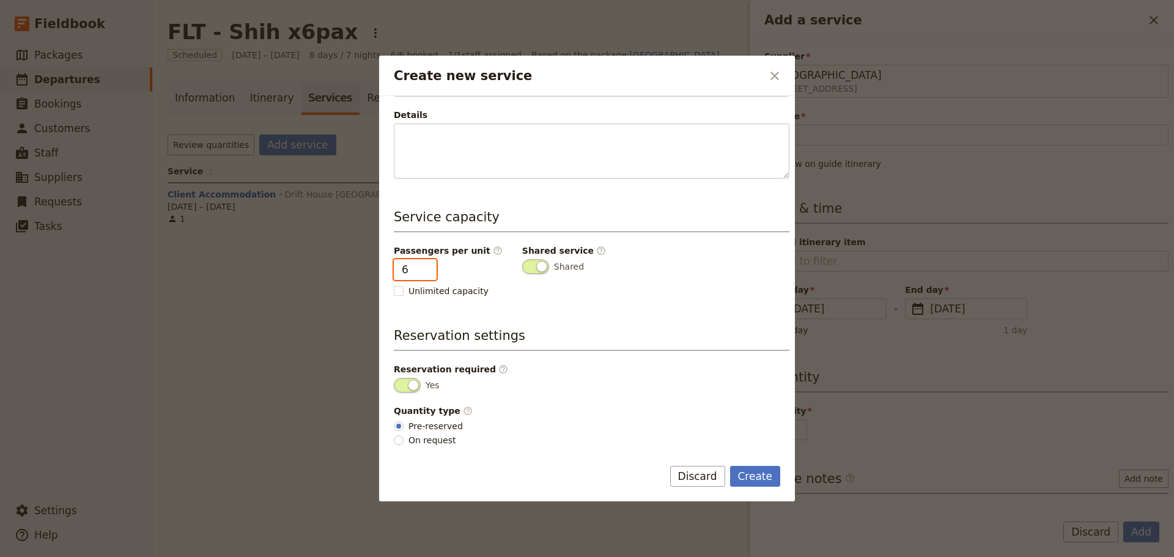
click at [424, 267] on input "6" at bounding box center [415, 269] width 43 height 21
click at [750, 477] on button "Create" at bounding box center [755, 476] width 51 height 21
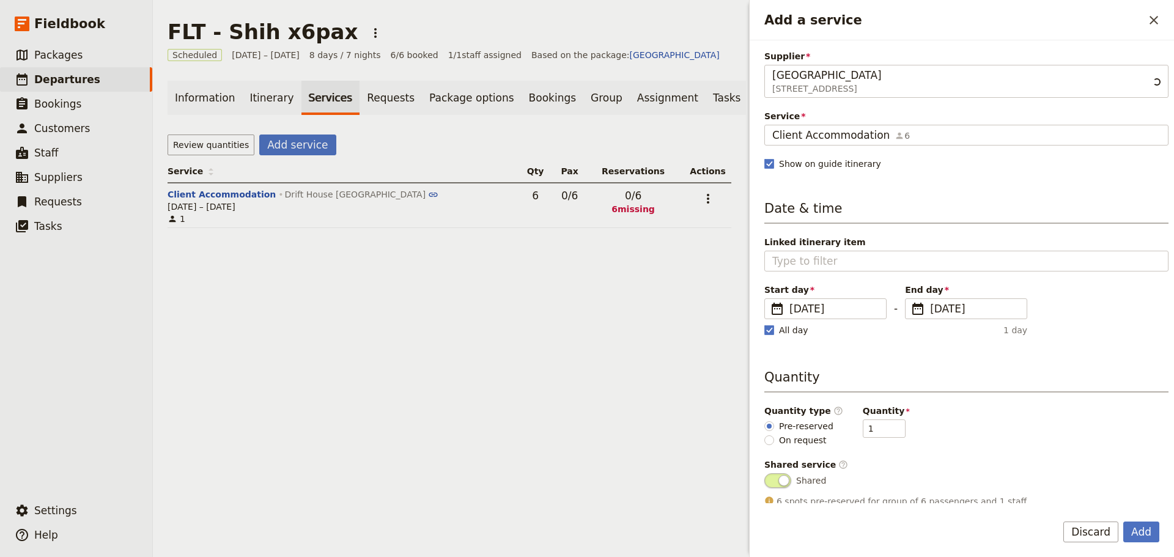
scroll to position [0, 104]
click at [985, 315] on span "[DATE]" at bounding box center [974, 308] width 89 height 15
click at [910, 299] on input "[DATE]" at bounding box center [910, 298] width 1 height 1
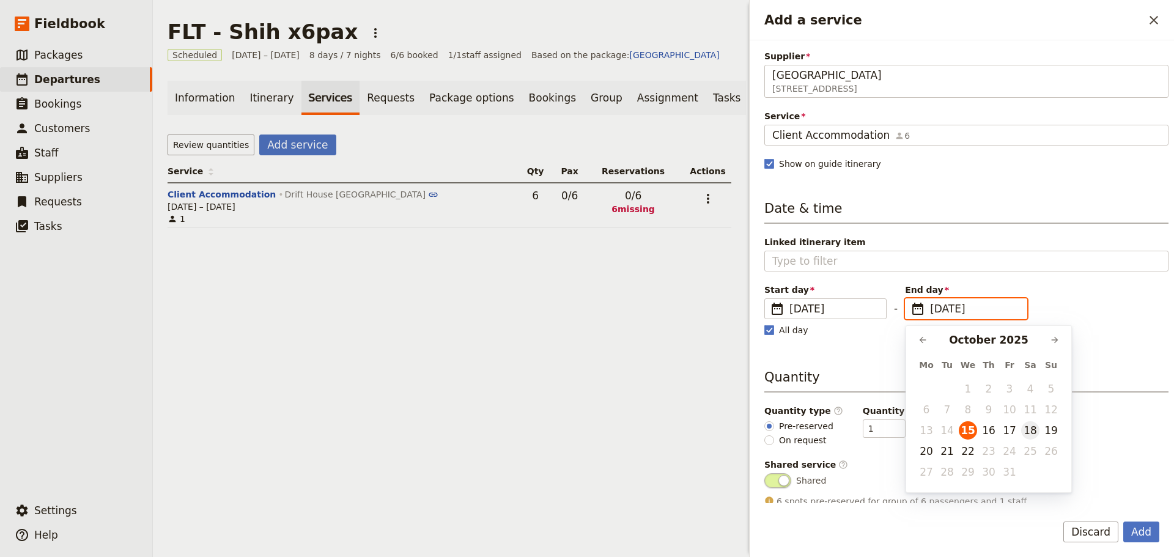
click at [1033, 434] on button "18" at bounding box center [1030, 430] width 18 height 18
type input "[DATE]"
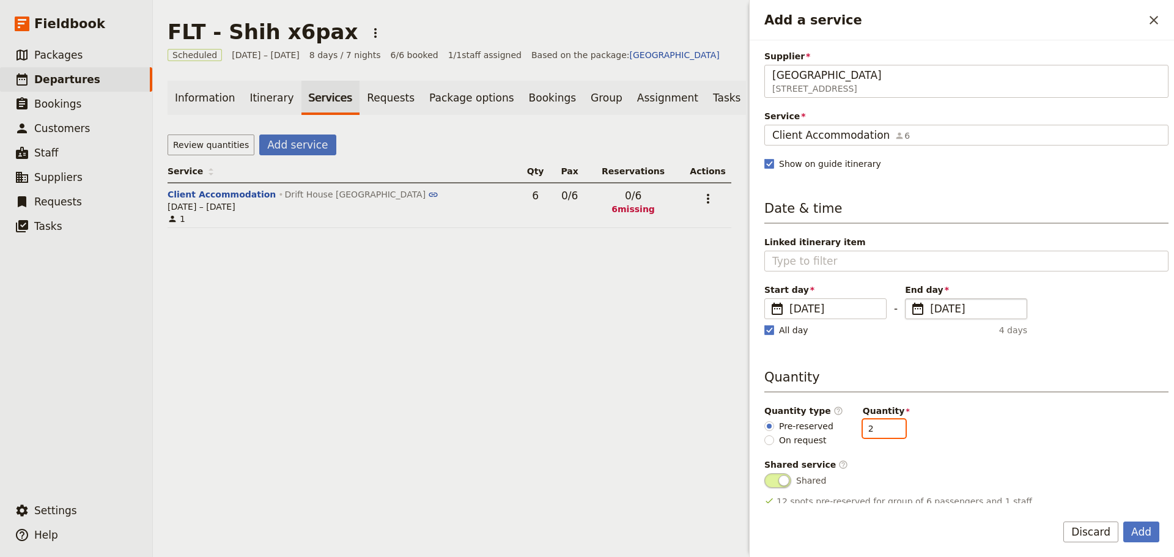
click at [886, 424] on input "2" at bounding box center [884, 428] width 43 height 18
click at [886, 424] on input "3" at bounding box center [884, 428] width 43 height 18
click at [886, 424] on input "4" at bounding box center [884, 428] width 43 height 18
click at [886, 424] on input "5" at bounding box center [884, 428] width 43 height 18
click at [886, 424] on input "6" at bounding box center [884, 428] width 43 height 18
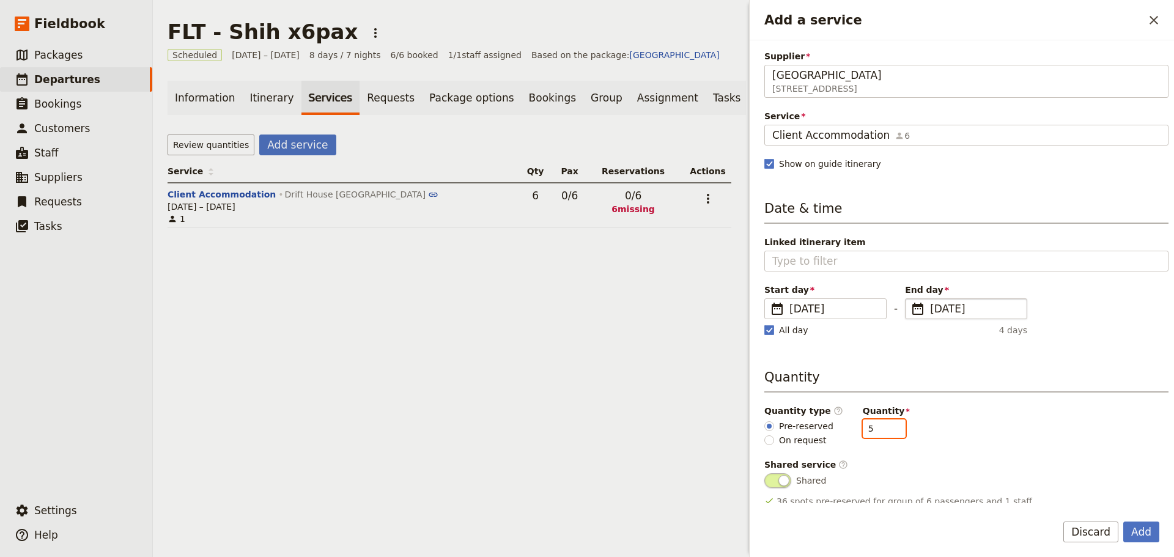
click at [887, 430] on input "5" at bounding box center [884, 428] width 43 height 18
click at [887, 430] on input "4" at bounding box center [884, 428] width 43 height 18
click at [887, 430] on input "3" at bounding box center [884, 428] width 43 height 18
click at [887, 431] on input "2" at bounding box center [884, 428] width 43 height 18
type input "1"
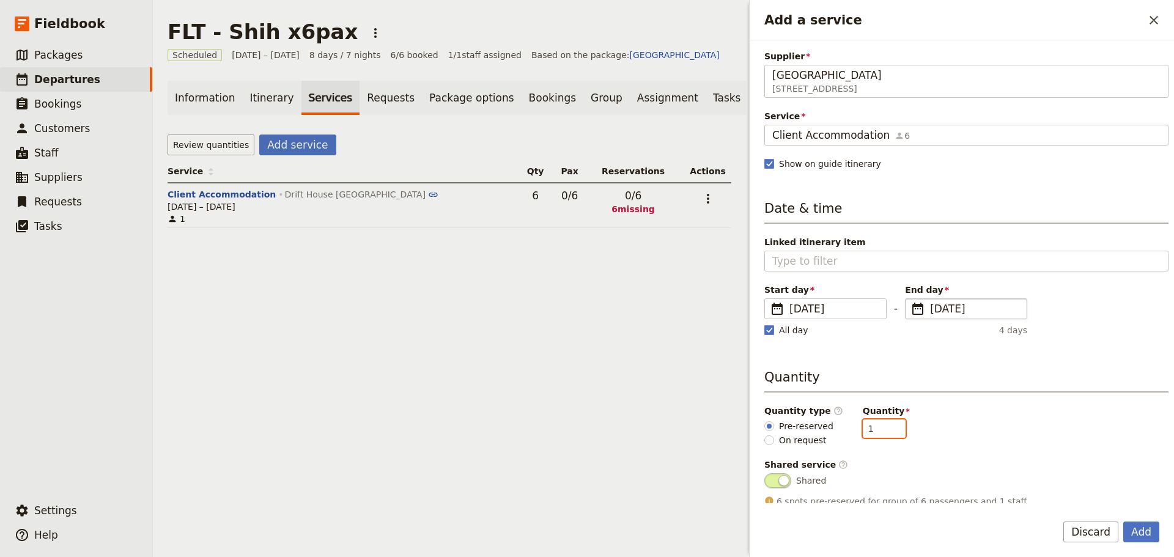
click at [887, 432] on input "1" at bounding box center [884, 428] width 43 height 18
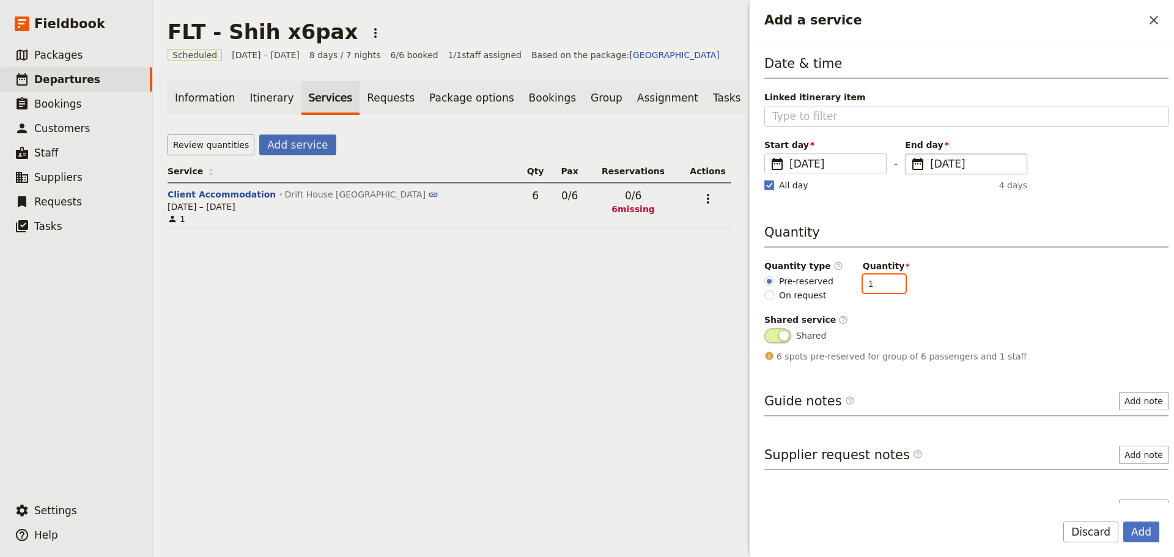
scroll to position [165, 0]
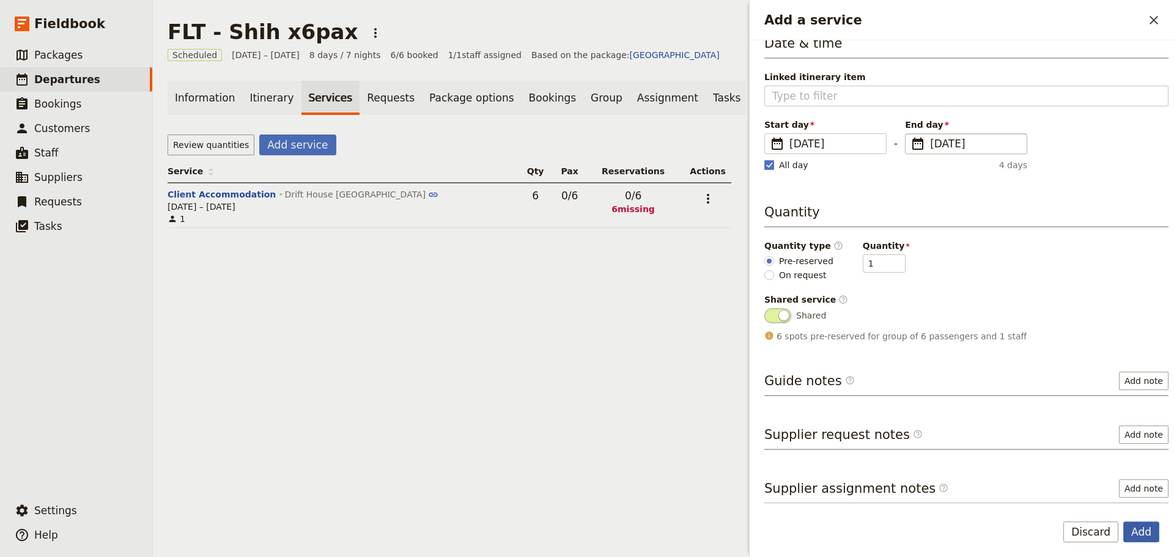
click at [1140, 535] on button "Add" at bounding box center [1141, 531] width 36 height 21
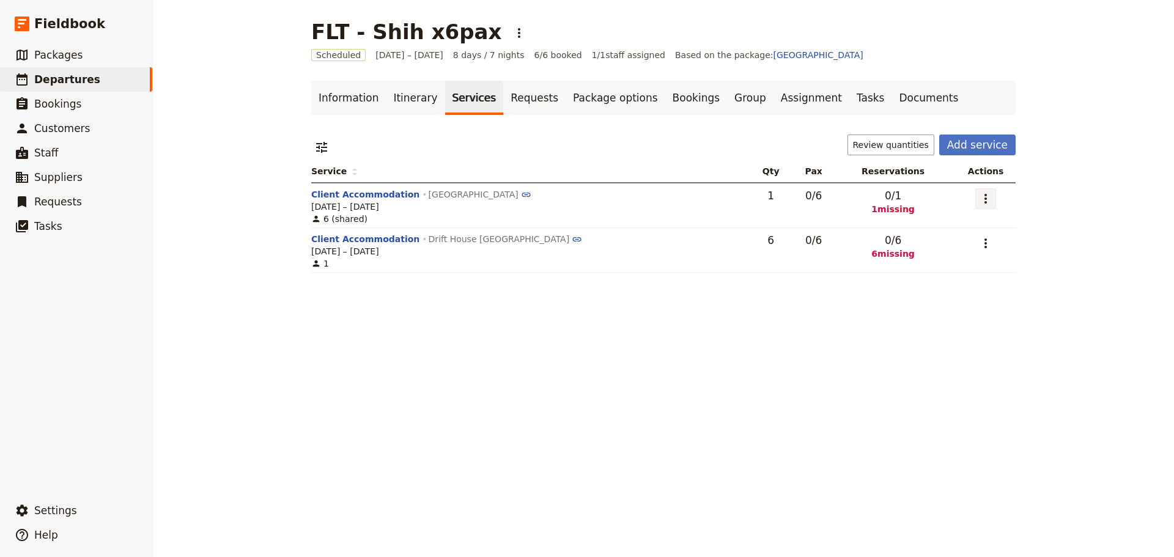
click at [980, 202] on icon "Actions" at bounding box center [985, 198] width 15 height 15
click at [960, 223] on span "Edit service" at bounding box center [931, 225] width 100 height 12
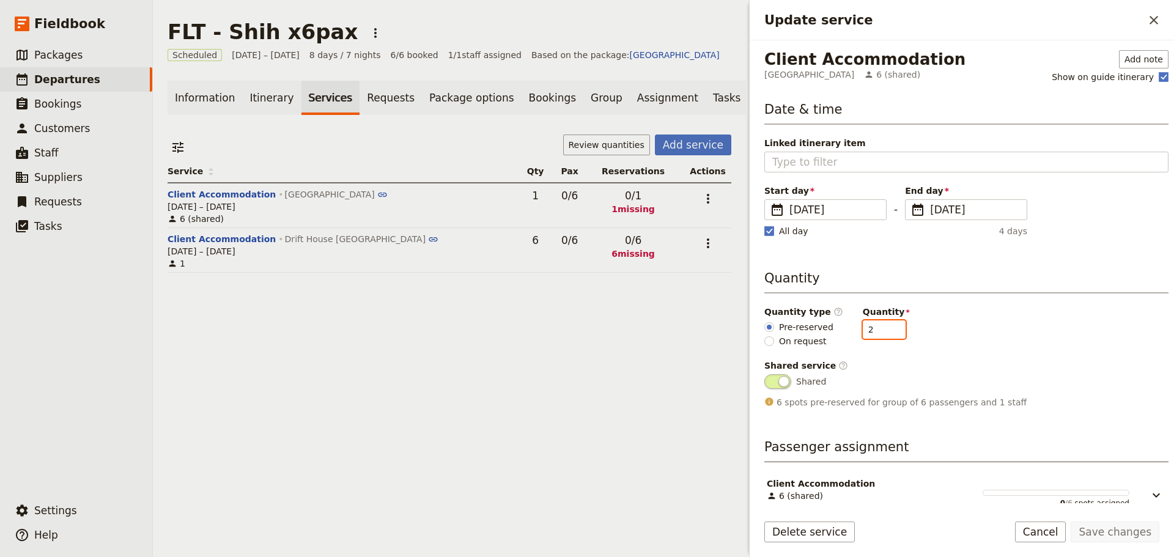
click at [882, 328] on input "2" at bounding box center [884, 329] width 43 height 18
click at [882, 325] on input "3" at bounding box center [884, 329] width 43 height 18
click at [882, 325] on input "4" at bounding box center [884, 329] width 43 height 18
click at [885, 337] on input "4" at bounding box center [884, 329] width 43 height 18
click at [884, 333] on input "3" at bounding box center [884, 329] width 43 height 18
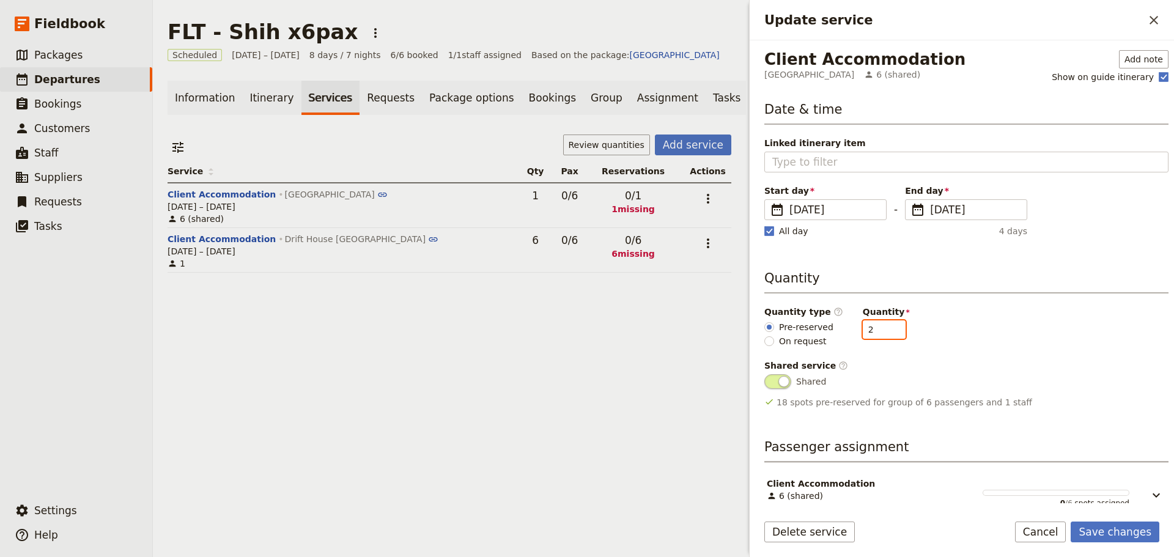
click at [884, 333] on input "2" at bounding box center [884, 329] width 43 height 18
type input "1"
click at [884, 333] on input "1" at bounding box center [884, 329] width 43 height 18
click at [1132, 537] on button "Save changes" at bounding box center [1114, 531] width 89 height 21
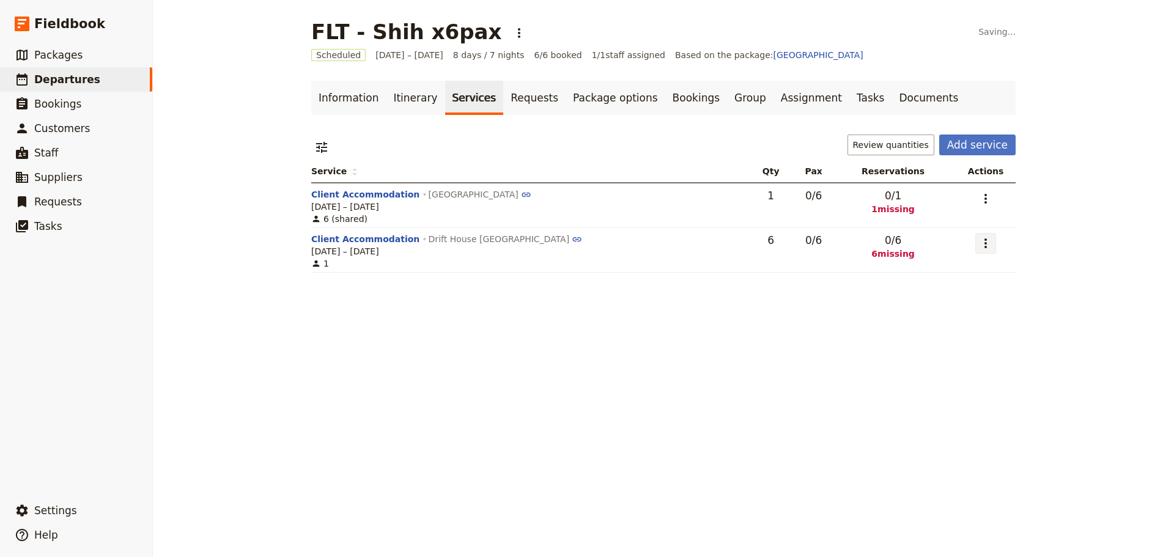
click at [984, 248] on icon "Actions" at bounding box center [985, 243] width 2 height 10
click at [971, 267] on span "Edit service" at bounding box center [931, 270] width 100 height 12
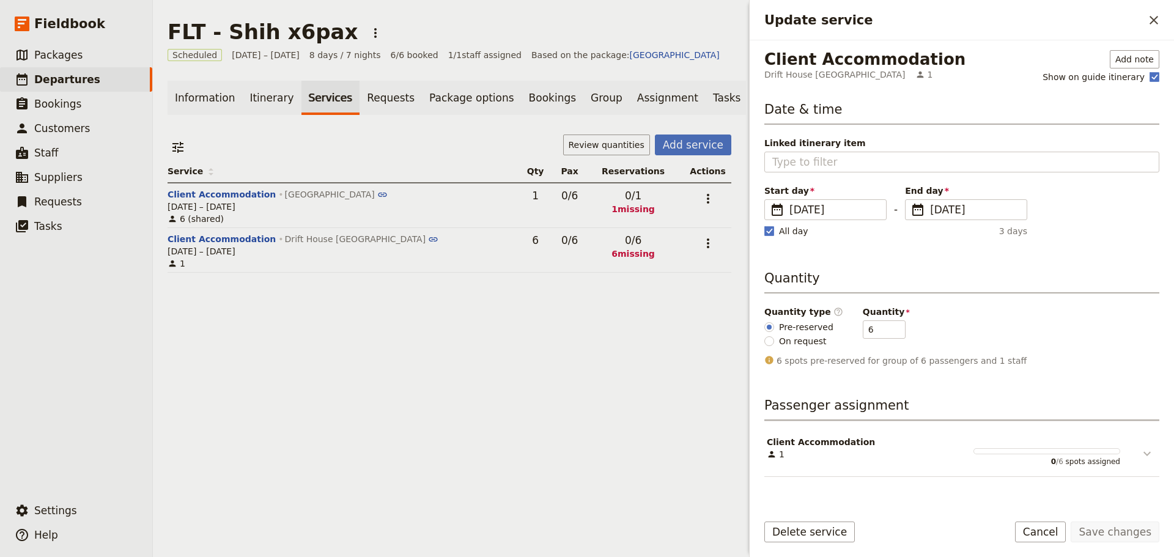
click at [1144, 460] on icon "Update service" at bounding box center [1147, 453] width 15 height 15
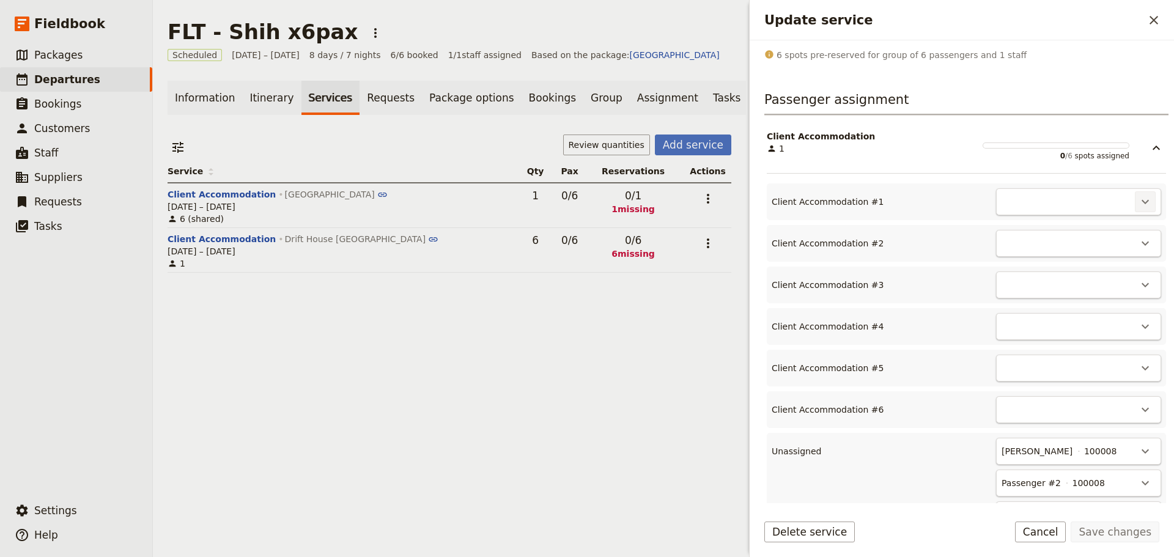
click at [1135, 202] on button "​" at bounding box center [1145, 201] width 21 height 21
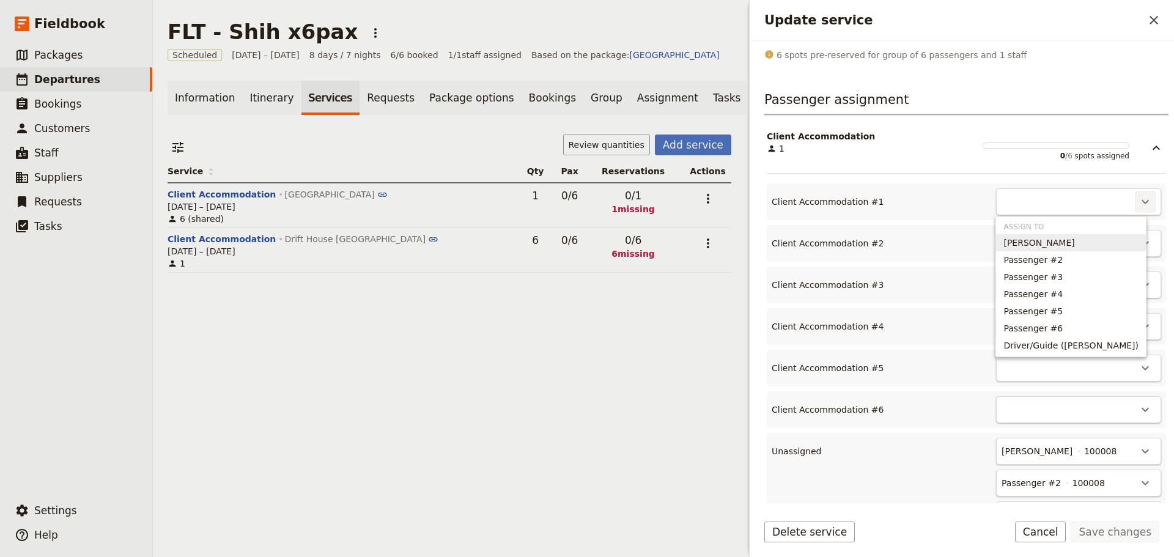
click at [1074, 237] on span "[PERSON_NAME]" at bounding box center [1038, 243] width 71 height 12
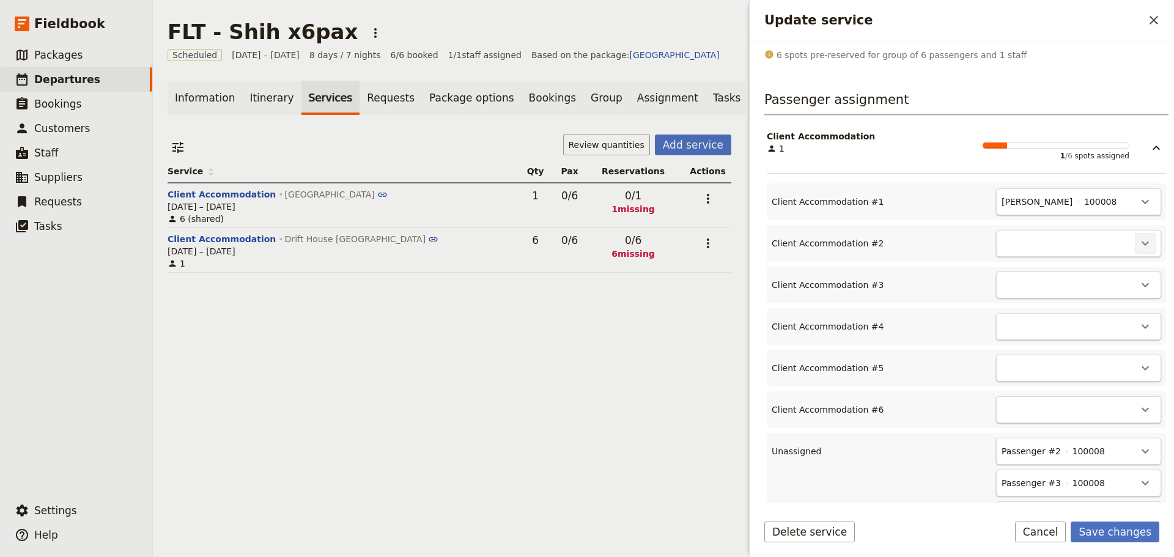
click at [1140, 246] on icon "Actions" at bounding box center [1145, 243] width 15 height 15
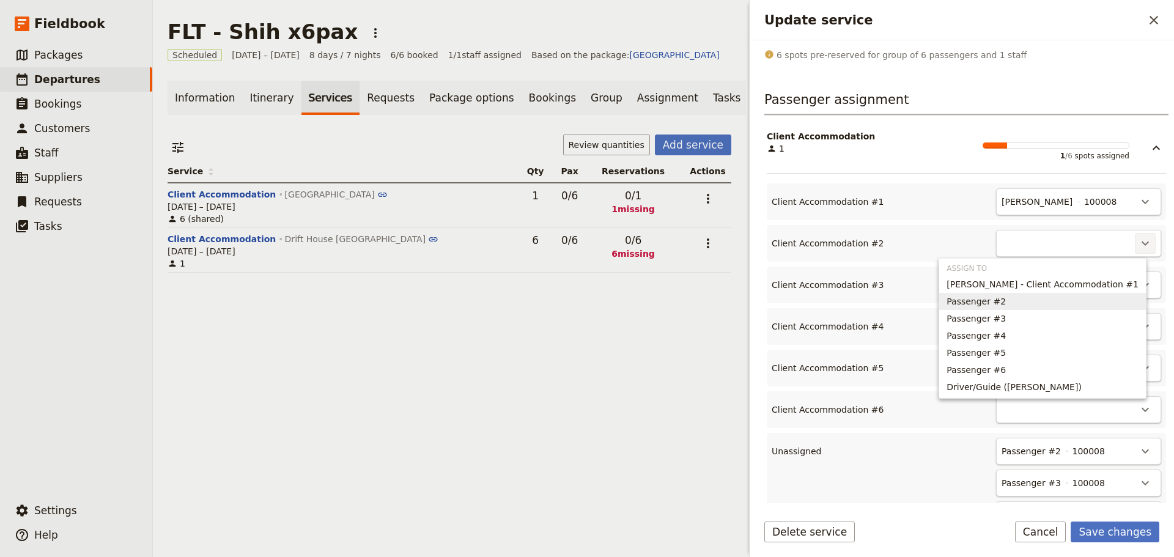
click at [1098, 295] on span "Passenger #2" at bounding box center [1042, 301] width 192 height 12
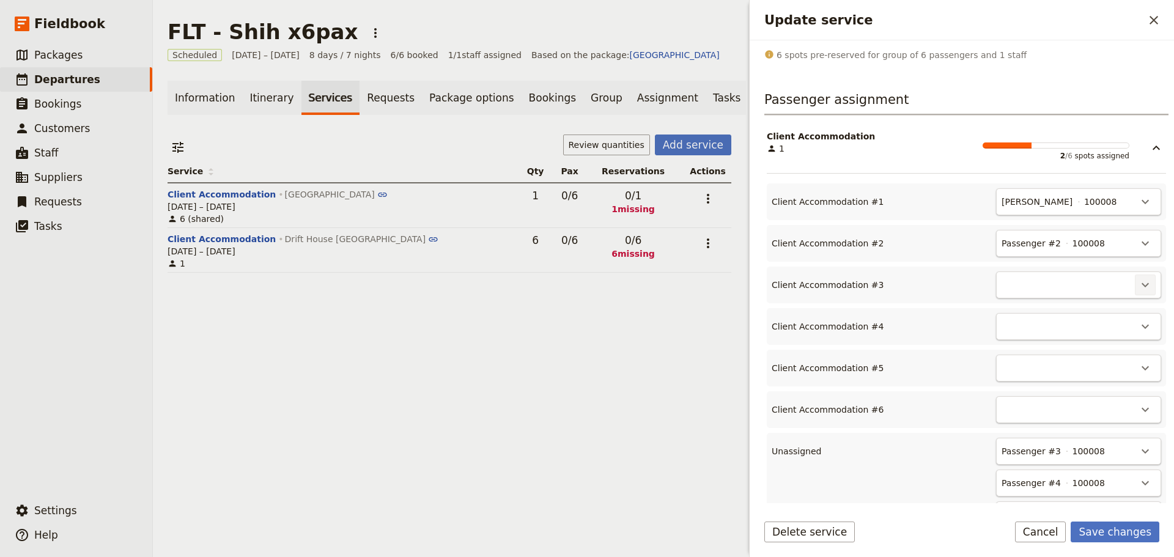
click at [1138, 290] on icon "Actions" at bounding box center [1145, 285] width 15 height 15
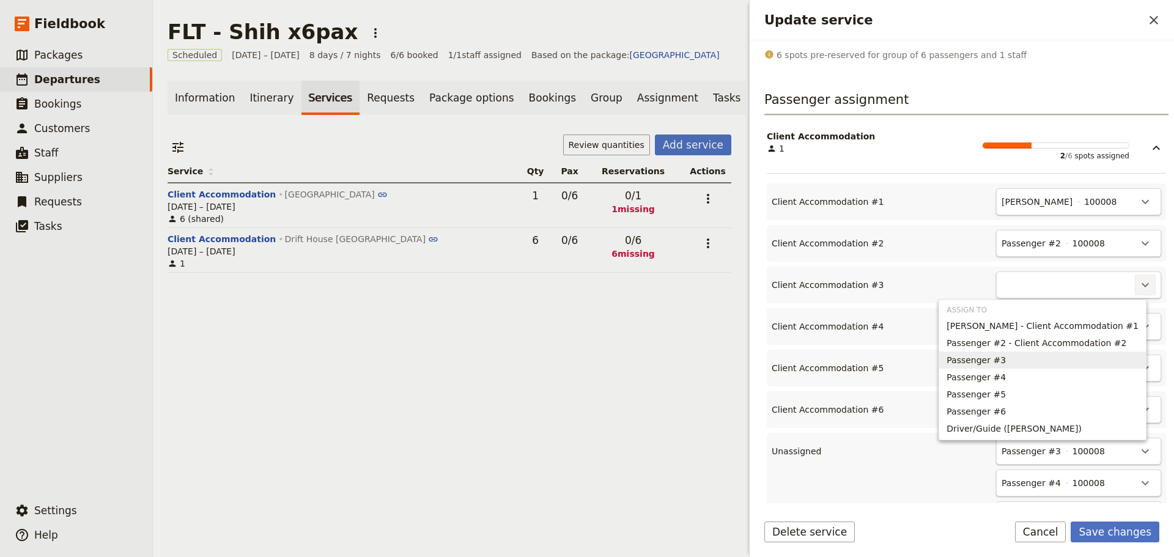
click at [1116, 364] on span "Passenger #3" at bounding box center [1042, 360] width 192 height 12
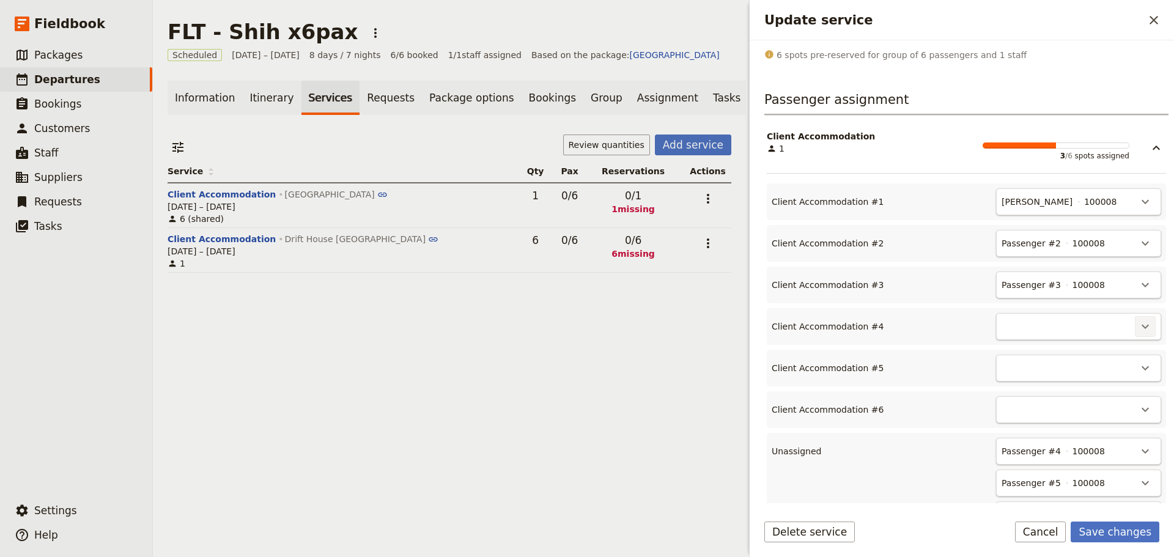
click at [1138, 331] on icon "Actions" at bounding box center [1145, 326] width 15 height 15
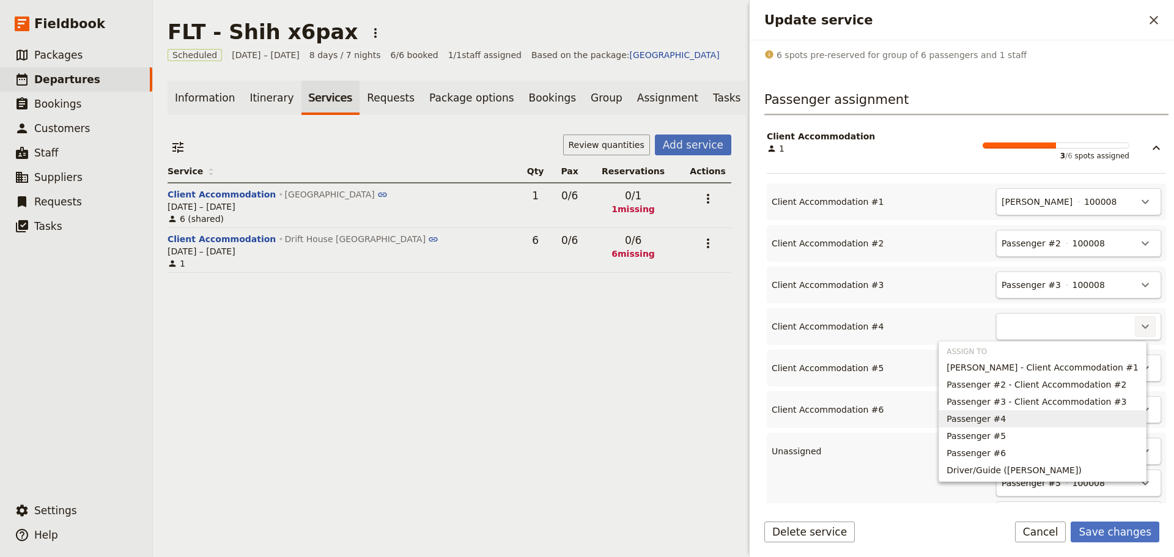
click at [1075, 421] on span "Passenger #4" at bounding box center [1042, 419] width 192 height 12
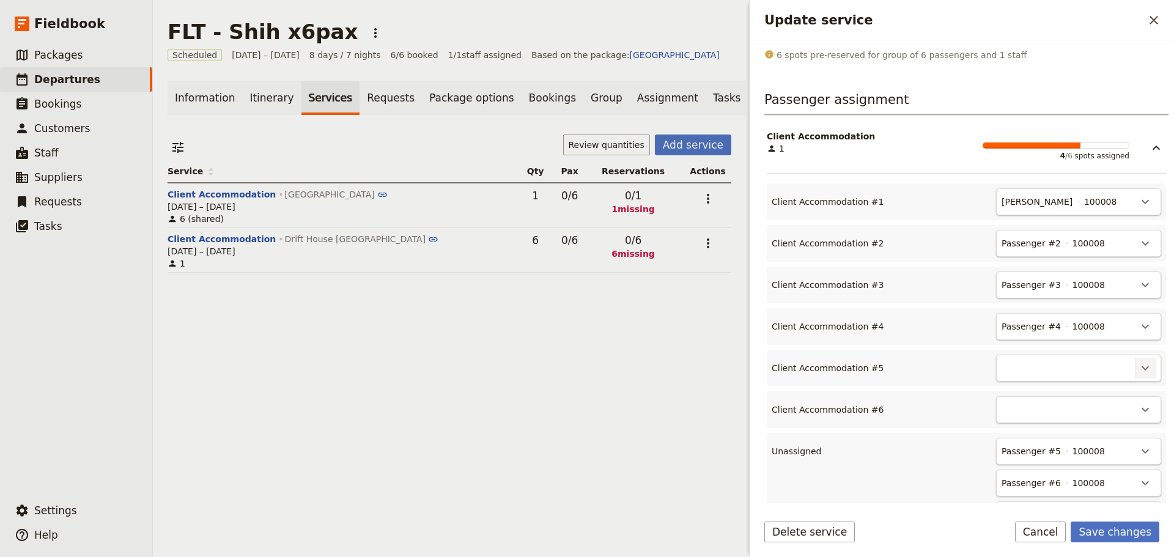
click at [1138, 370] on icon "Actions" at bounding box center [1145, 368] width 15 height 15
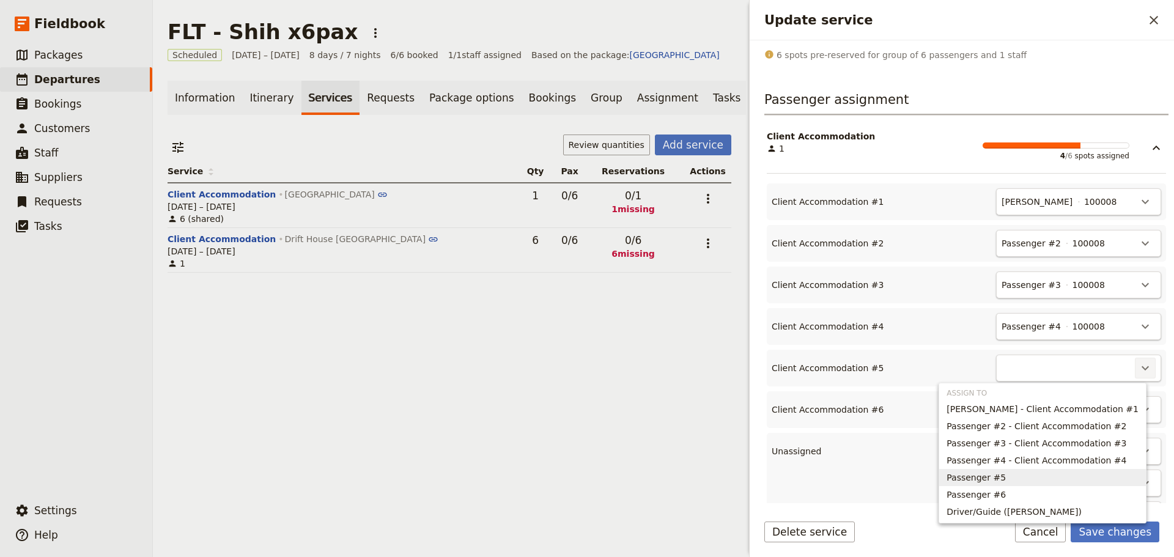
click at [1074, 473] on span "Passenger #5" at bounding box center [1042, 477] width 192 height 12
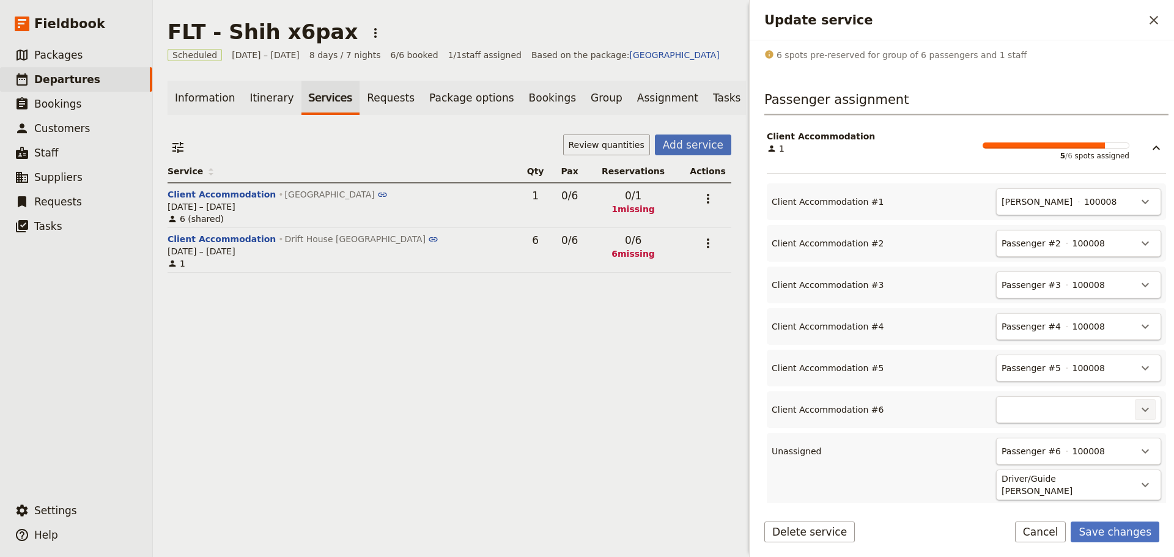
click at [1138, 411] on icon "Actions" at bounding box center [1145, 409] width 15 height 15
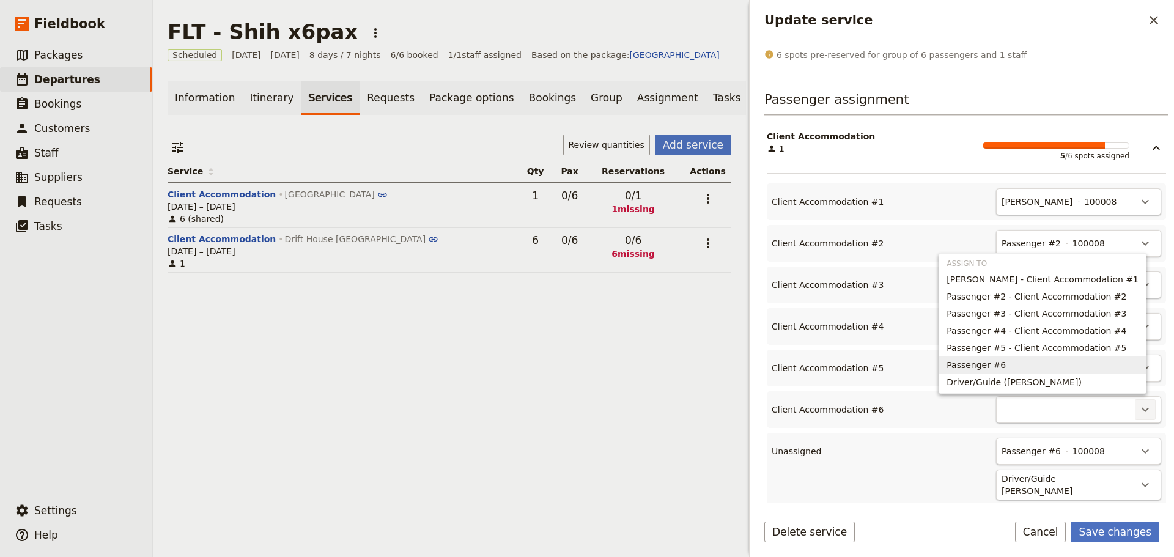
click at [1098, 361] on span "Passenger #6" at bounding box center [1042, 365] width 192 height 12
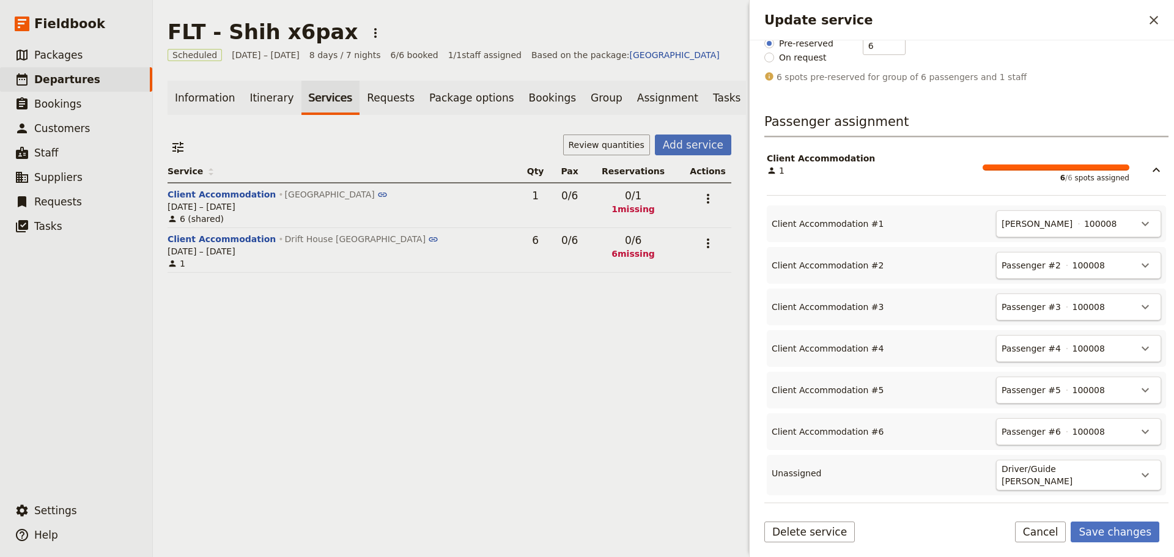
scroll to position [279, 0]
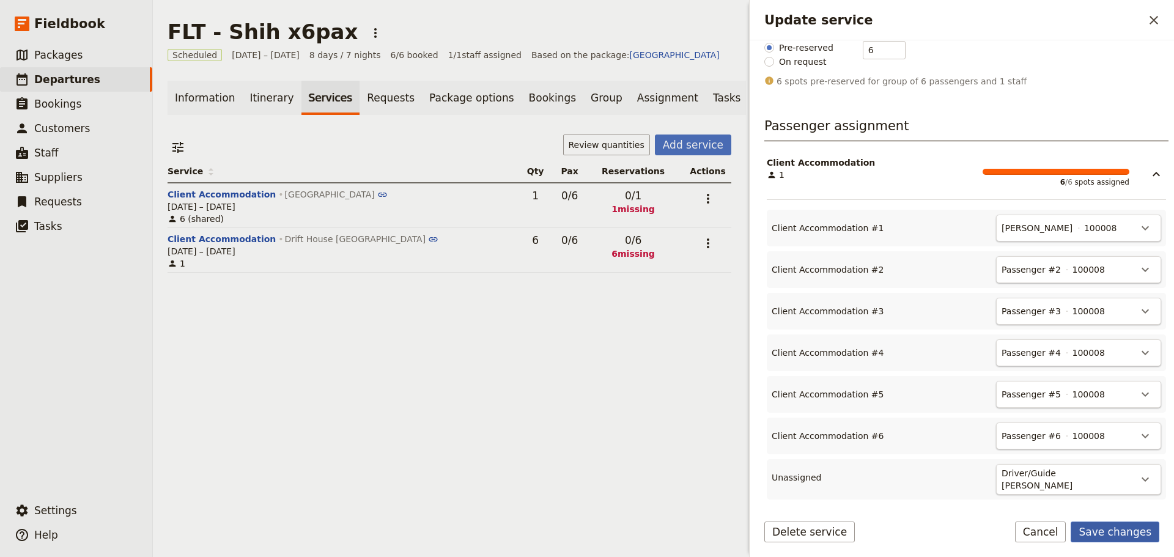
click at [1130, 531] on button "Save changes" at bounding box center [1114, 531] width 89 height 21
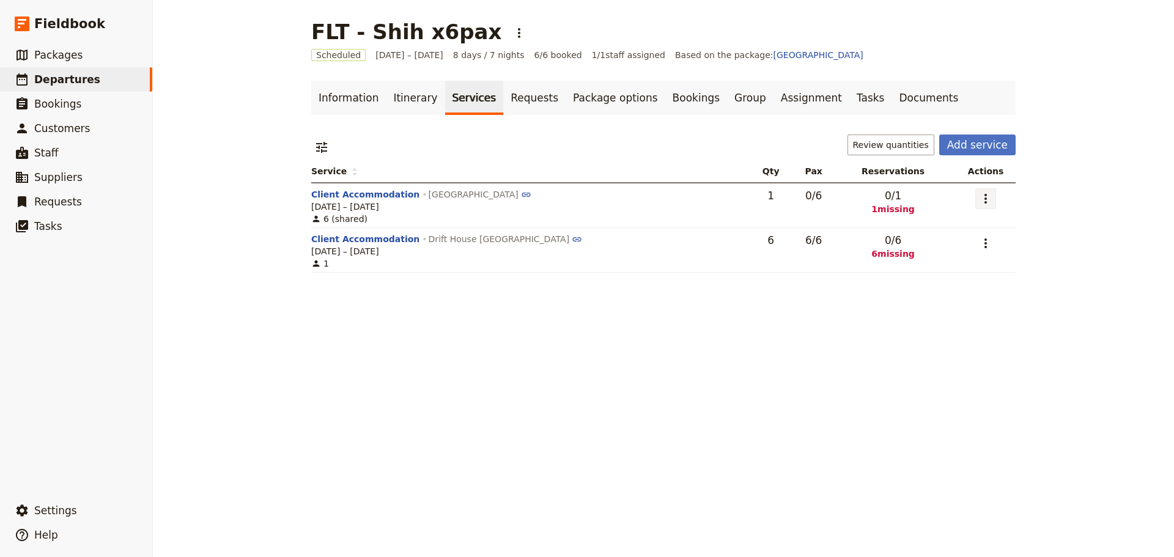
click at [987, 200] on button "​" at bounding box center [985, 198] width 21 height 21
click at [978, 226] on span "Edit service" at bounding box center [931, 225] width 100 height 12
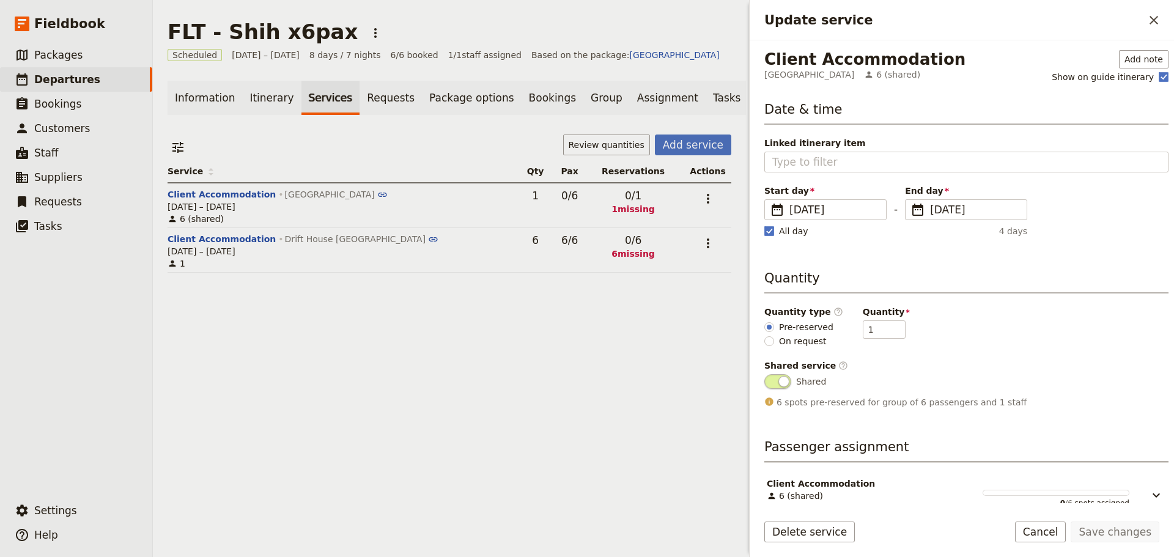
scroll to position [15, 0]
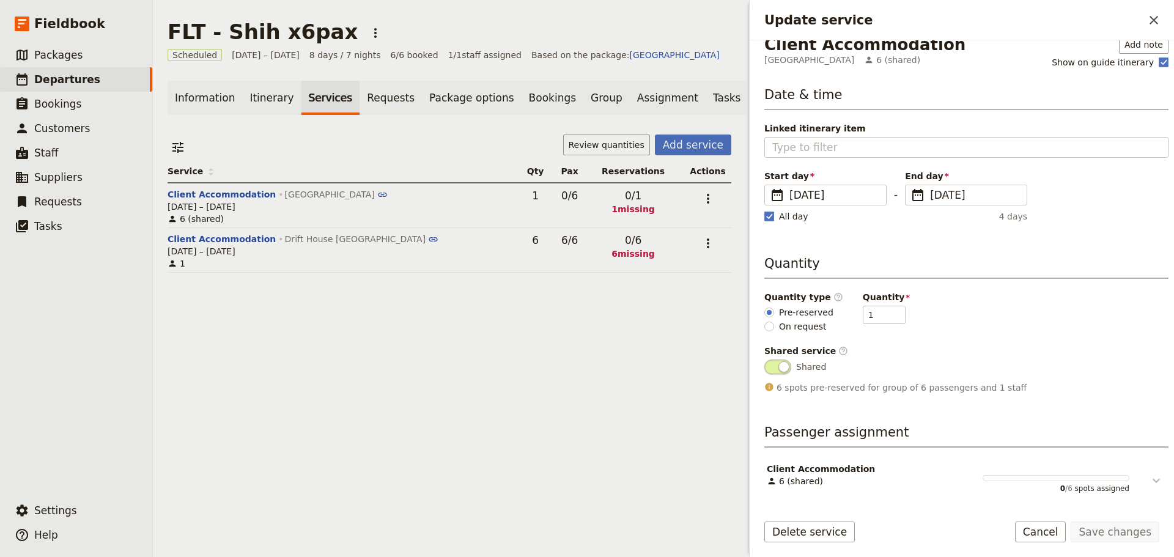
click at [1149, 481] on icon "Update service" at bounding box center [1156, 480] width 15 height 15
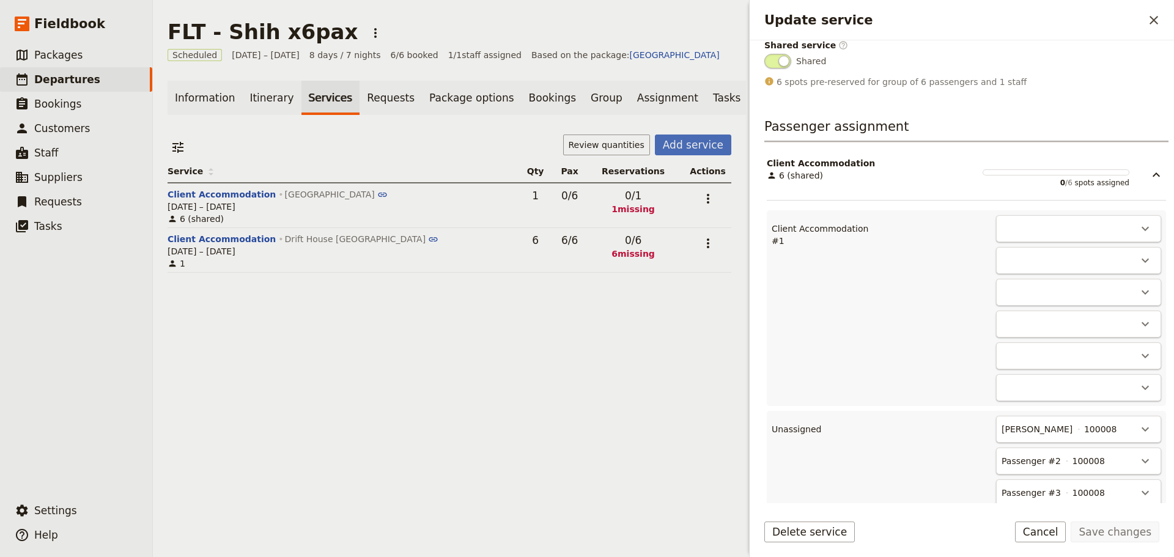
click at [1058, 240] on div "​" at bounding box center [1078, 228] width 165 height 27
click at [1059, 230] on div "​" at bounding box center [1078, 228] width 165 height 27
drag, startPoint x: 1126, startPoint y: 226, endPoint x: 1134, endPoint y: 226, distance: 8.0
click at [1135, 226] on button "​" at bounding box center [1145, 228] width 21 height 21
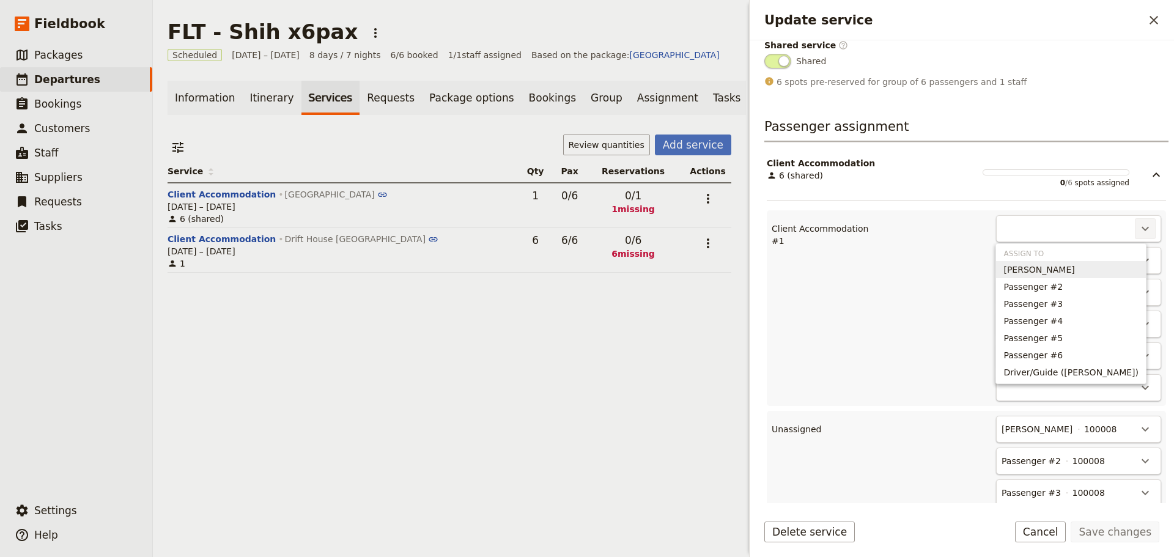
click at [1106, 270] on span "[PERSON_NAME]" at bounding box center [1070, 269] width 135 height 12
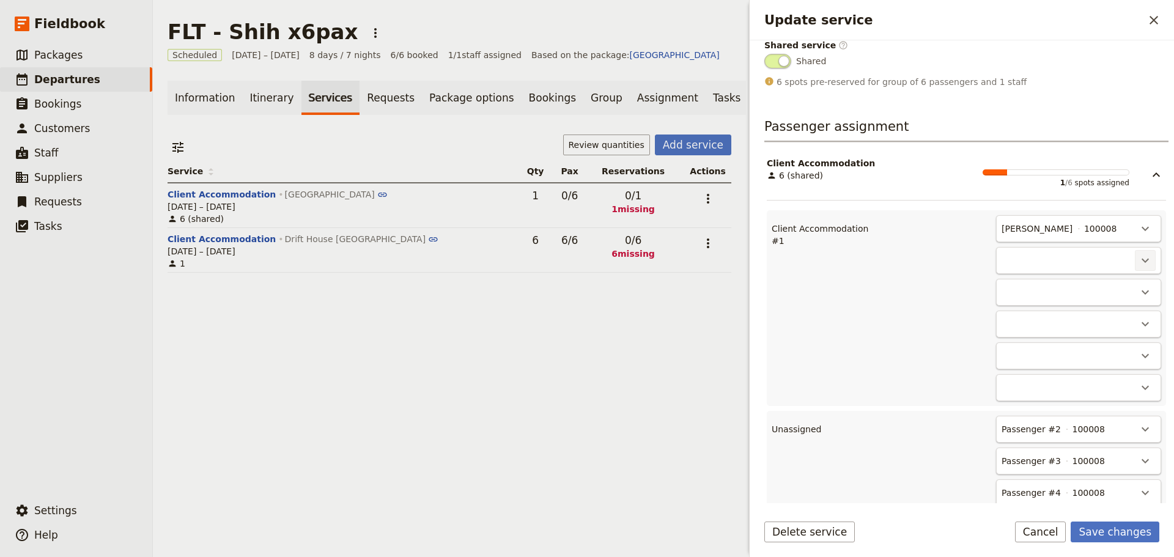
click at [1138, 259] on icon "Actions" at bounding box center [1145, 260] width 15 height 15
click at [1114, 298] on span "Passenger #2" at bounding box center [1070, 301] width 135 height 12
click at [1142, 290] on icon "Actions" at bounding box center [1145, 292] width 15 height 15
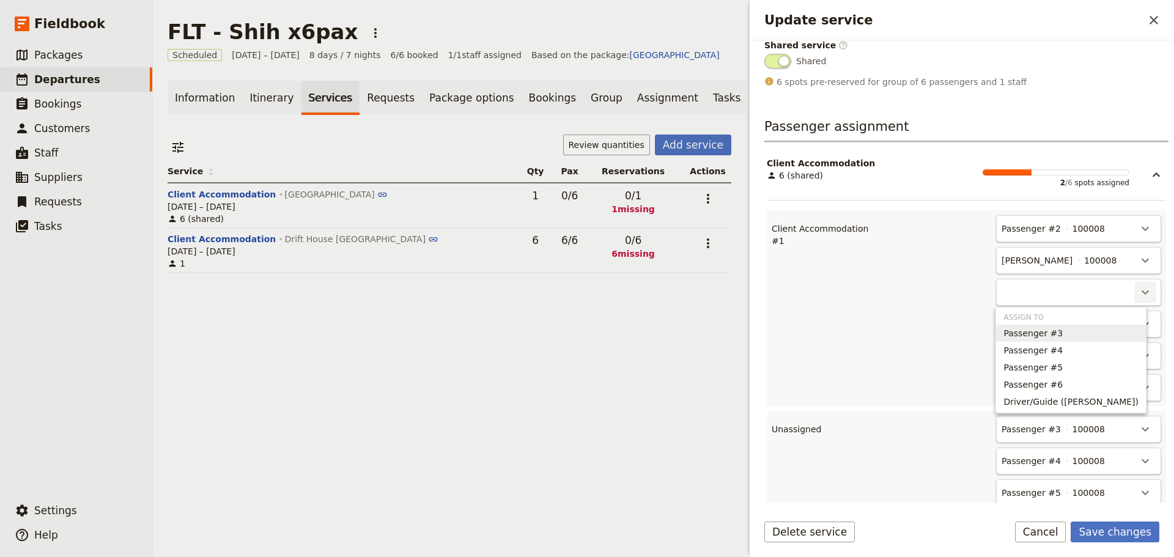
click at [1117, 335] on span "Passenger #3" at bounding box center [1070, 333] width 135 height 12
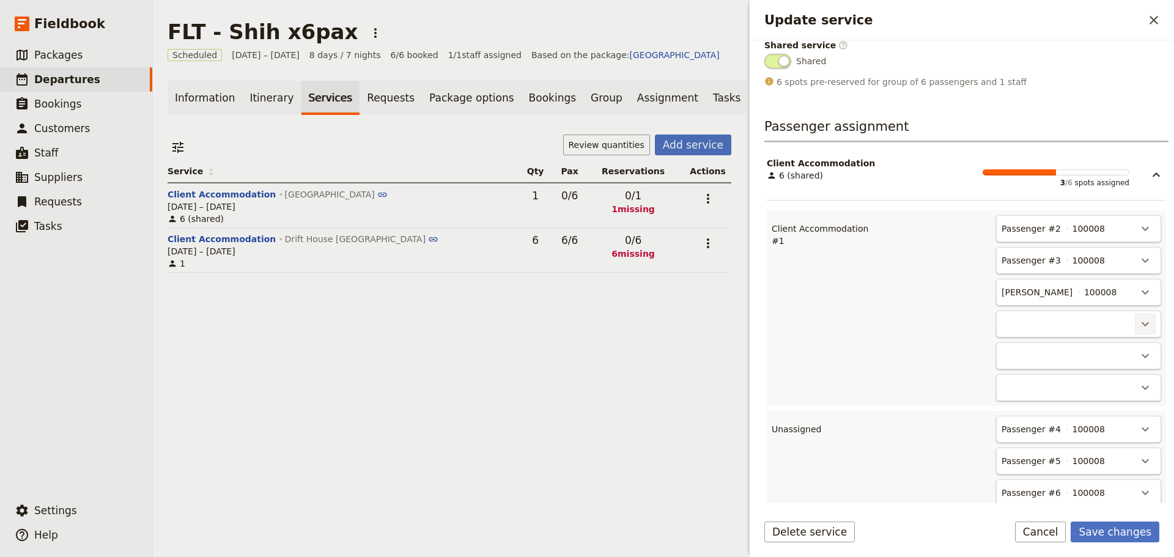
click at [1140, 324] on icon "Actions" at bounding box center [1145, 324] width 15 height 15
click at [1117, 366] on span "Passenger #4" at bounding box center [1070, 365] width 135 height 12
click at [1138, 358] on icon "Actions" at bounding box center [1145, 355] width 15 height 15
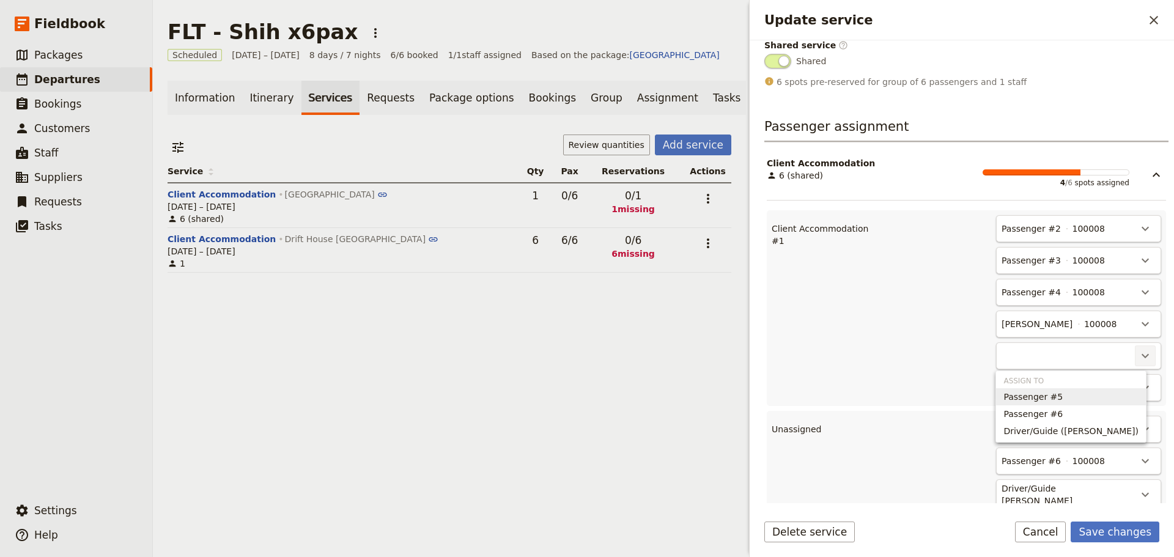
click at [1116, 400] on span "Passenger #5" at bounding box center [1070, 397] width 135 height 12
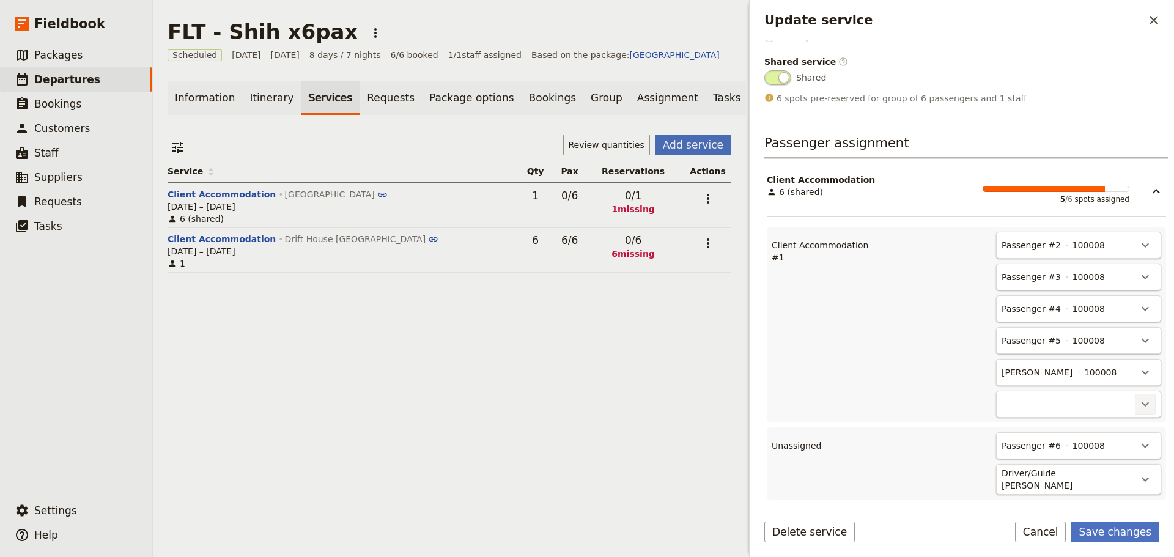
click at [1141, 405] on icon "Actions" at bounding box center [1144, 404] width 7 height 4
click at [1111, 443] on span "Passenger #6" at bounding box center [1070, 445] width 135 height 12
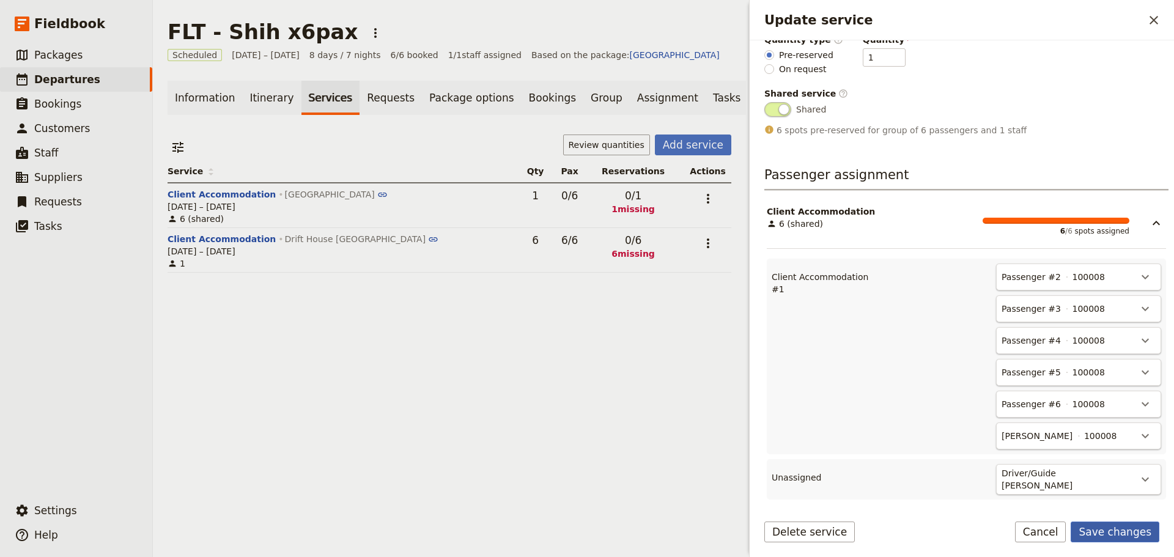
click at [1124, 526] on button "Save changes" at bounding box center [1114, 531] width 89 height 21
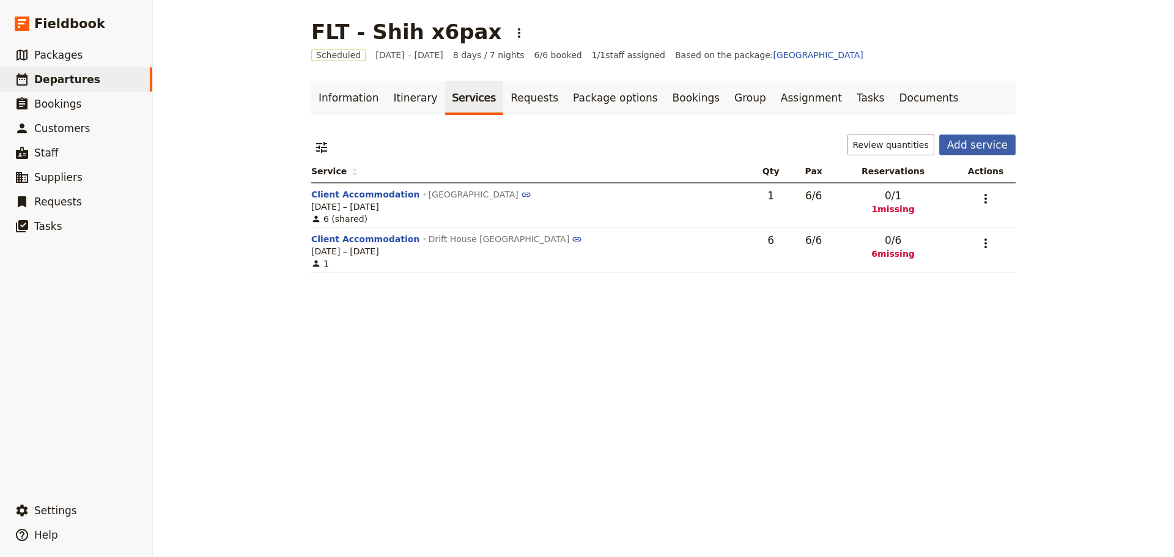
click at [973, 145] on button "Add service" at bounding box center [977, 144] width 76 height 21
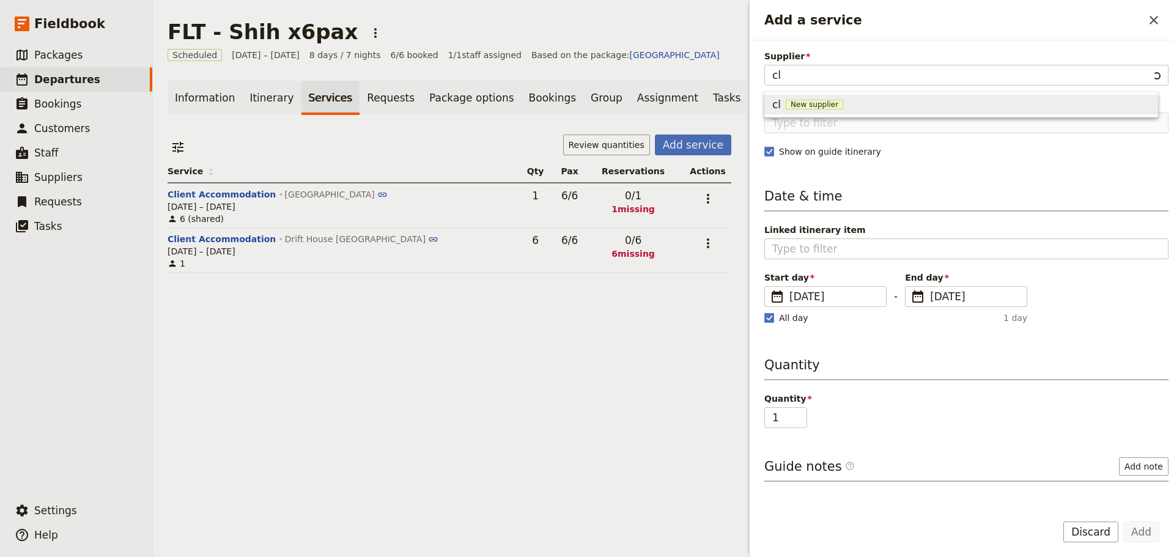
type input "c"
click at [934, 104] on span "New supplier" at bounding box center [962, 105] width 57 height 10
type input "Skippers [GEOGRAPHIC_DATA]"
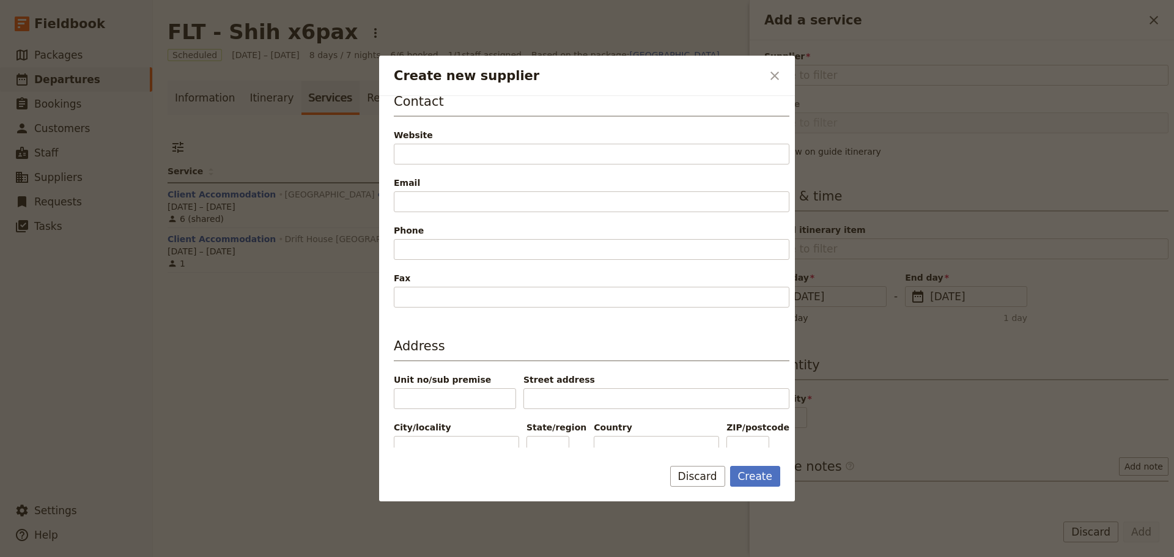
scroll to position [255, 0]
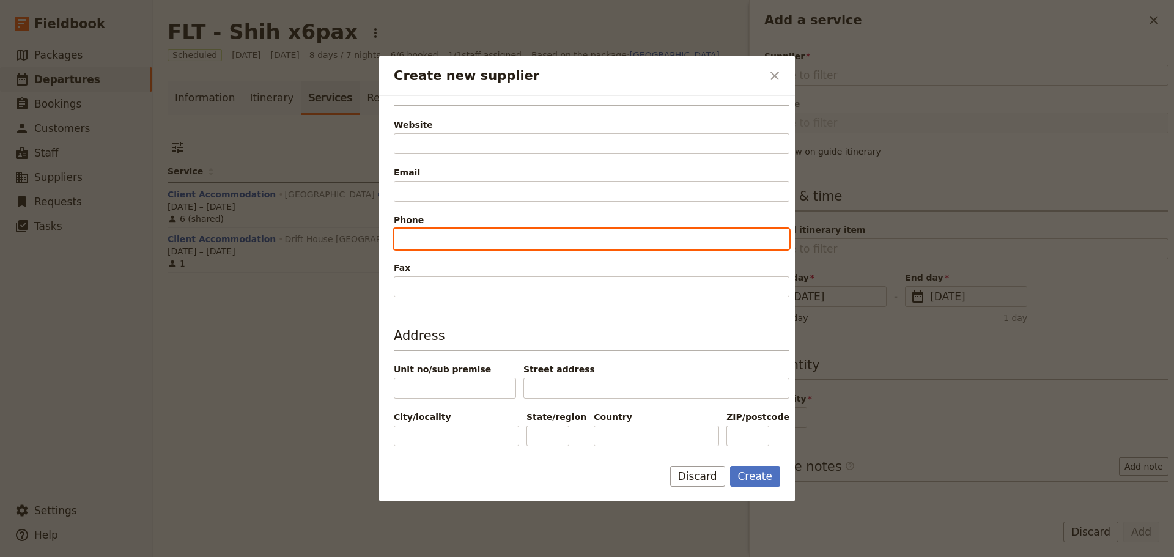
click at [436, 240] on input "Phone" at bounding box center [592, 239] width 396 height 21
type input "0400 235 916"
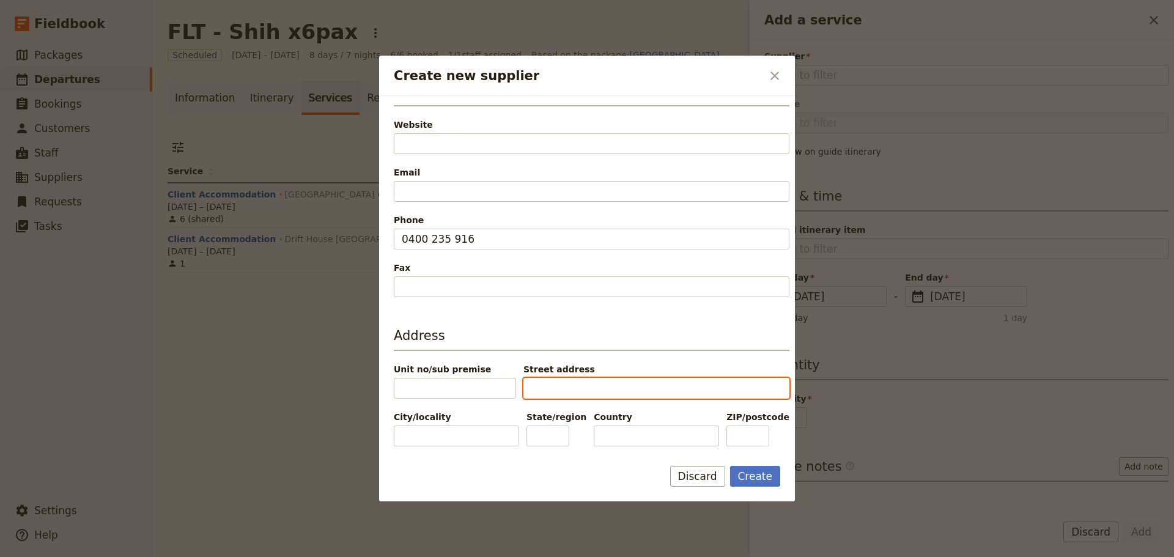
click at [586, 386] on input "Street address" at bounding box center [656, 388] width 266 height 21
type input "[STREET_ADDRESS][PERSON_NAME]"
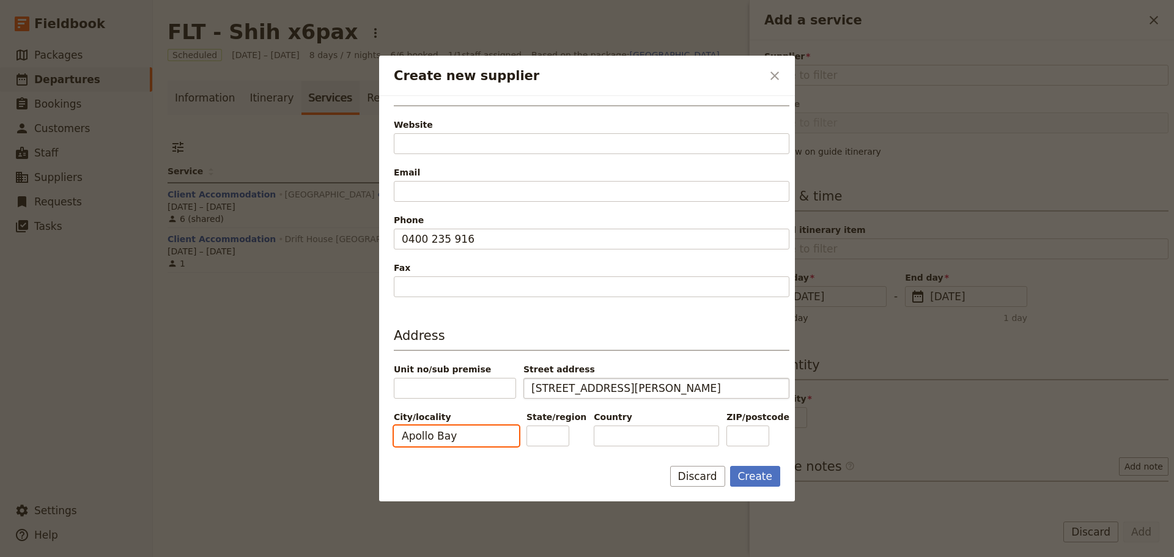
type input "Apollo Bay"
type input "Vic"
click at [755, 471] on button "Create" at bounding box center [755, 476] width 51 height 21
type input "Skippers [GEOGRAPHIC_DATA]"
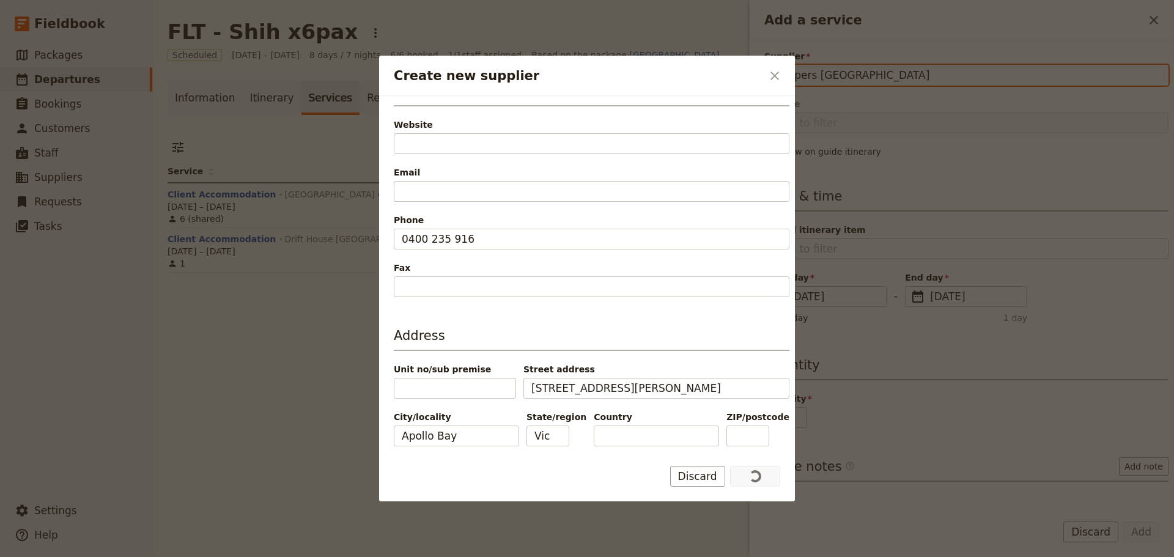
scroll to position [0, 90]
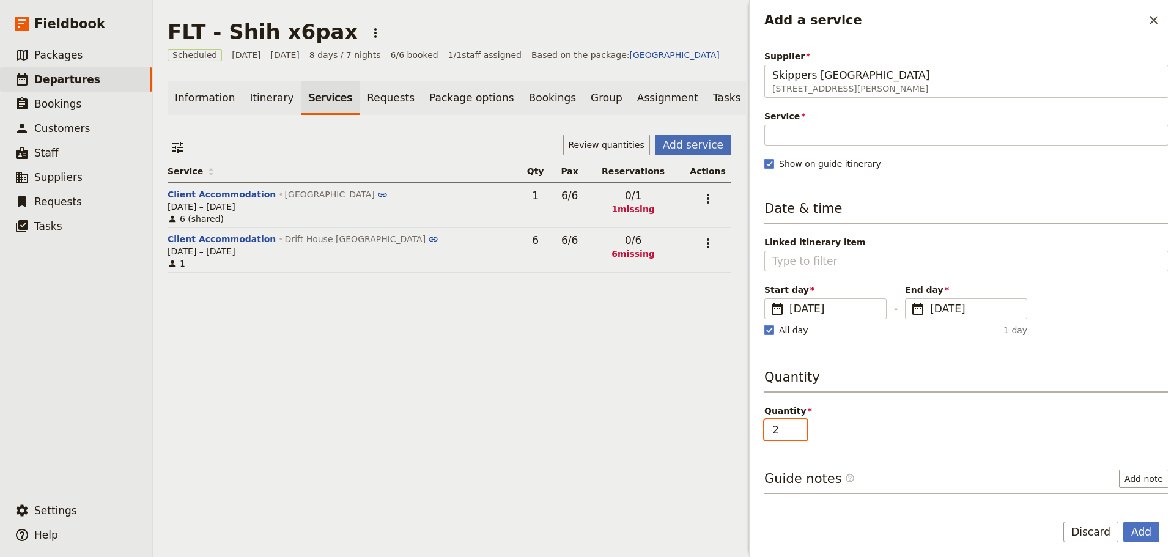
click at [798, 423] on input "2" at bounding box center [785, 429] width 43 height 21
click at [798, 423] on input "3" at bounding box center [785, 429] width 43 height 21
click at [798, 423] on input "4" at bounding box center [785, 429] width 43 height 21
click at [798, 423] on input "5" at bounding box center [785, 429] width 43 height 21
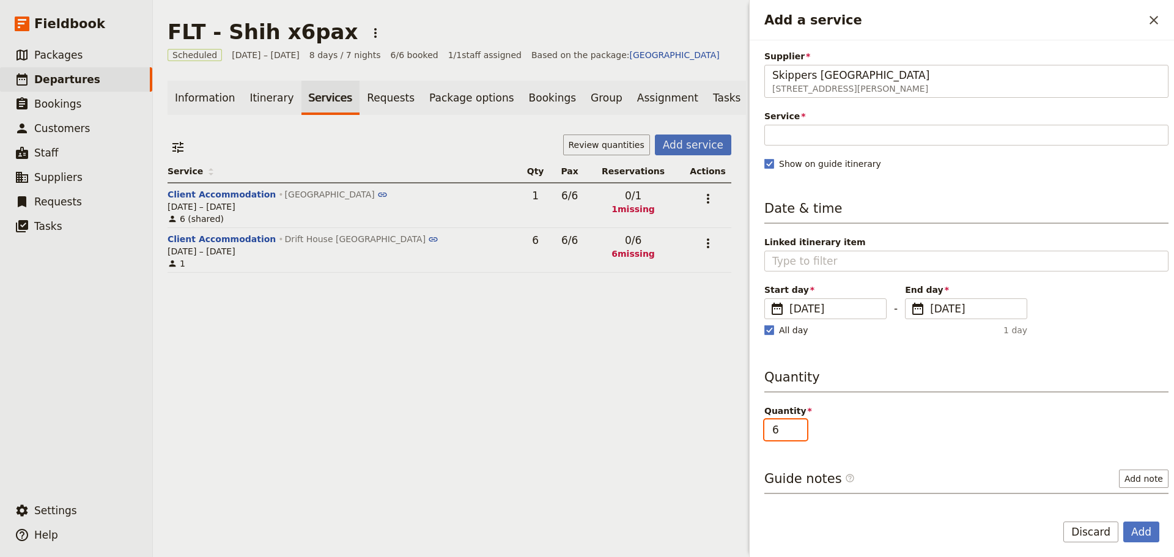
type input "6"
click at [798, 423] on input "6" at bounding box center [785, 429] width 43 height 21
click at [1147, 530] on button "Add" at bounding box center [1141, 531] width 36 height 21
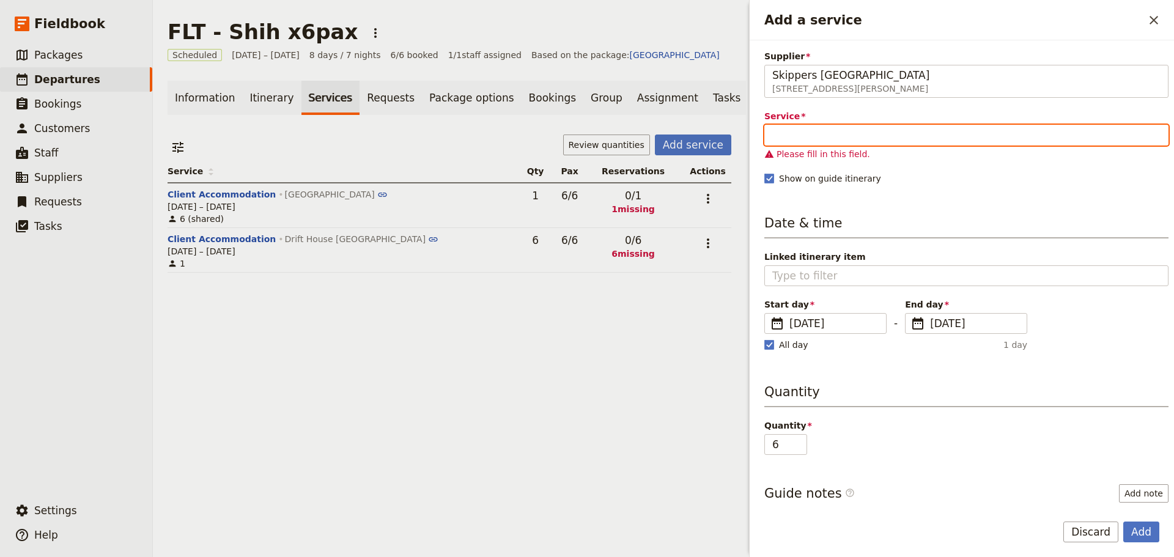
click at [852, 139] on input "Service" at bounding box center [966, 135] width 404 height 21
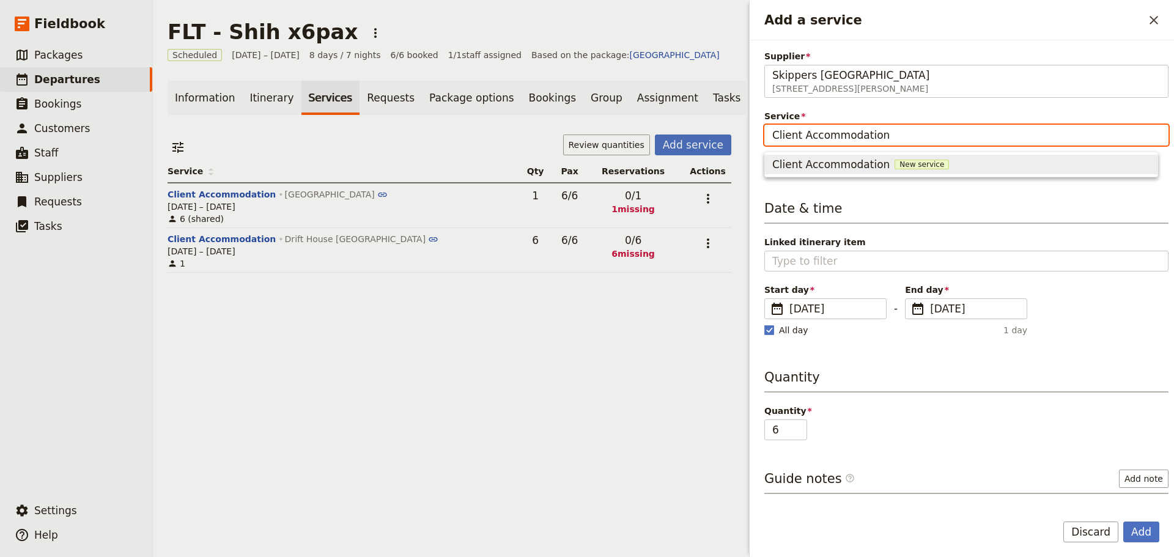
click at [897, 164] on span "New service" at bounding box center [921, 165] width 54 height 10
type input "Client Accommodation"
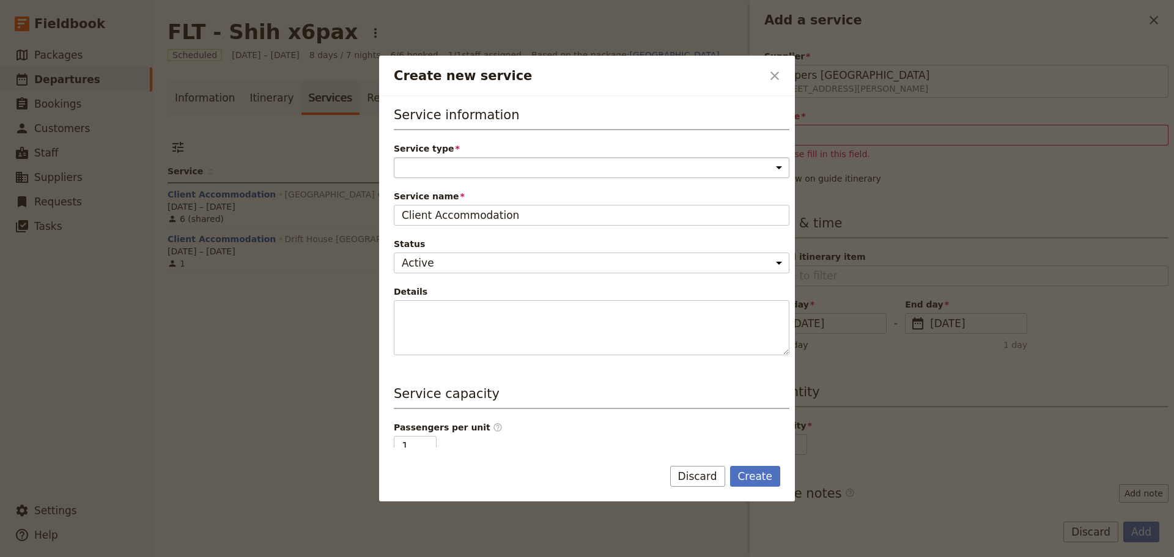
click at [627, 169] on select "Accommodation Activity Transport Flight Food and beverage Other" at bounding box center [592, 167] width 396 height 21
select select "AccommodationService"
click at [394, 157] on select "Accommodation Activity Transport Flight Food and beverage Other" at bounding box center [592, 167] width 396 height 21
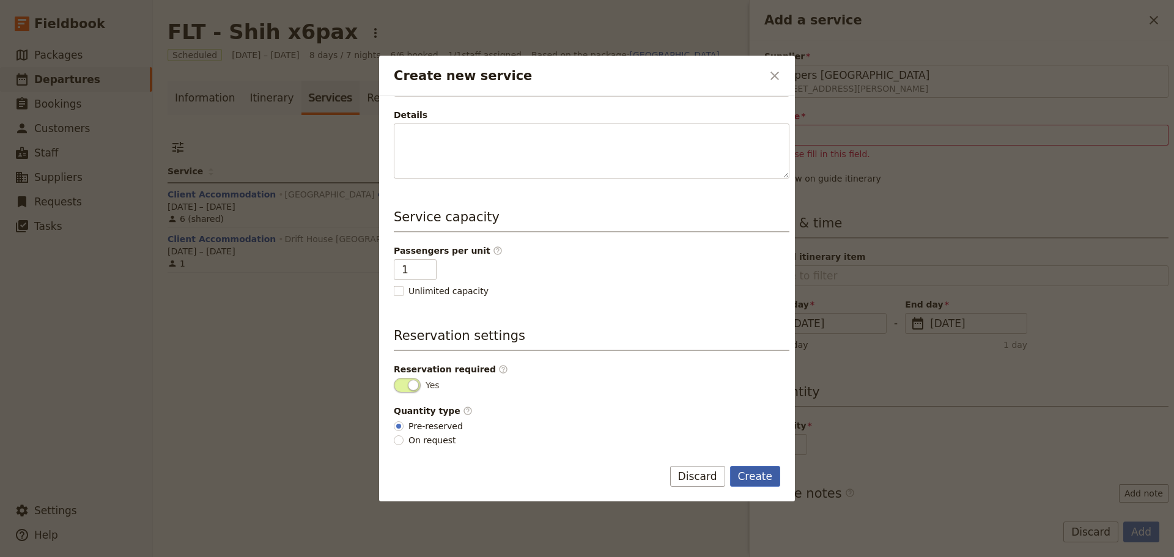
click at [750, 474] on button "Create" at bounding box center [755, 476] width 51 height 21
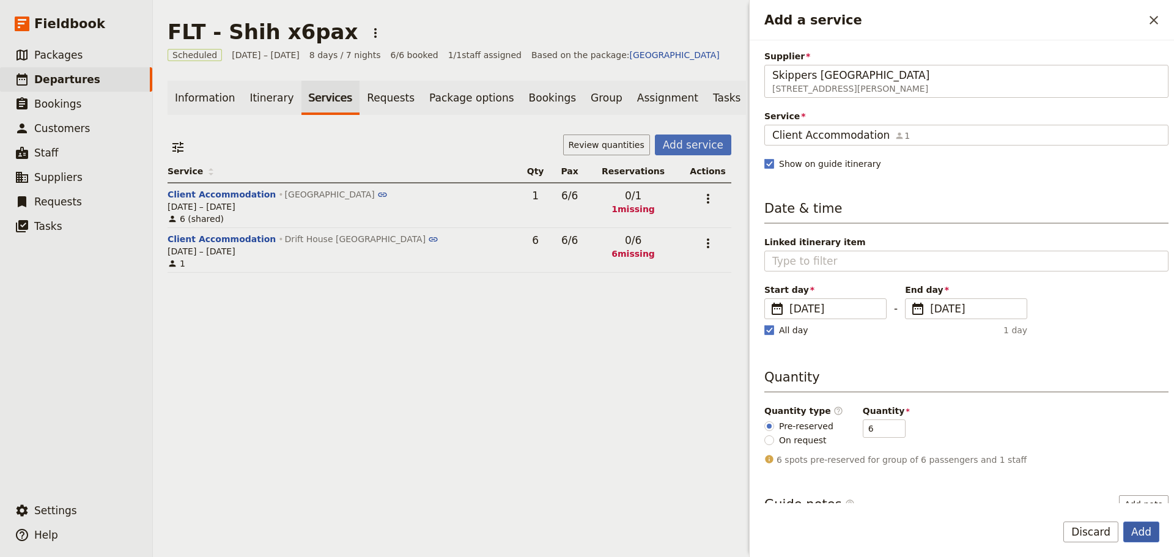
scroll to position [0, 0]
click at [1136, 534] on button "Add" at bounding box center [1141, 531] width 36 height 21
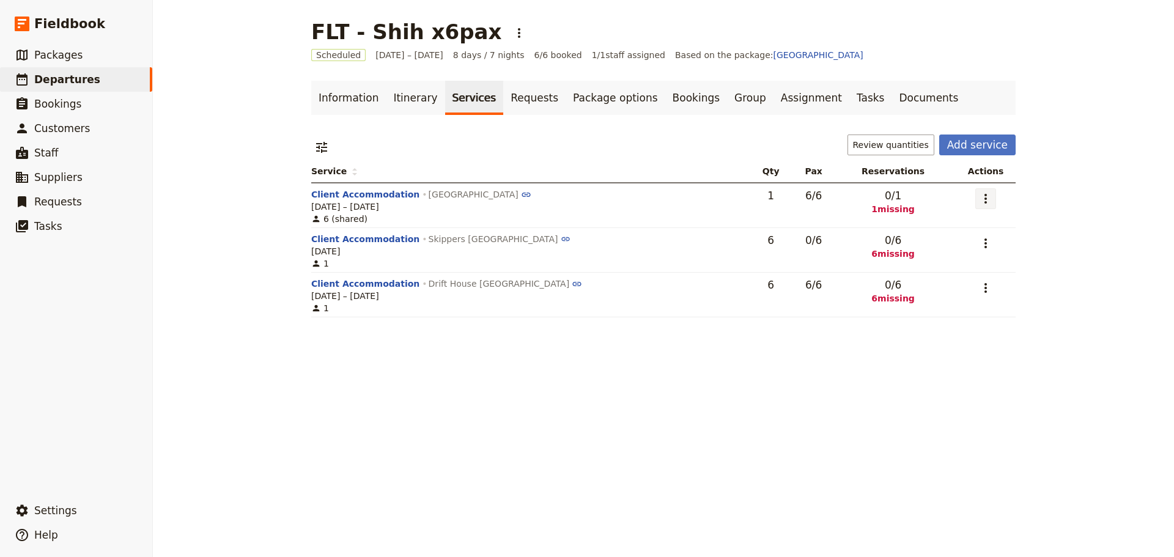
click at [978, 200] on icon "Actions" at bounding box center [985, 198] width 15 height 15
click at [970, 222] on span "Edit service" at bounding box center [931, 225] width 100 height 12
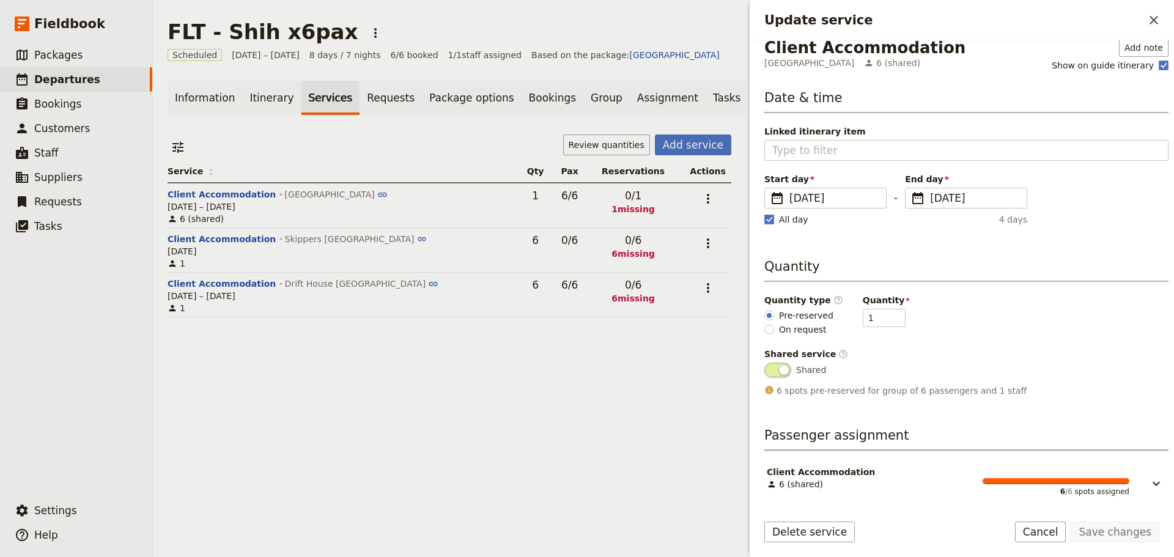
scroll to position [15, 0]
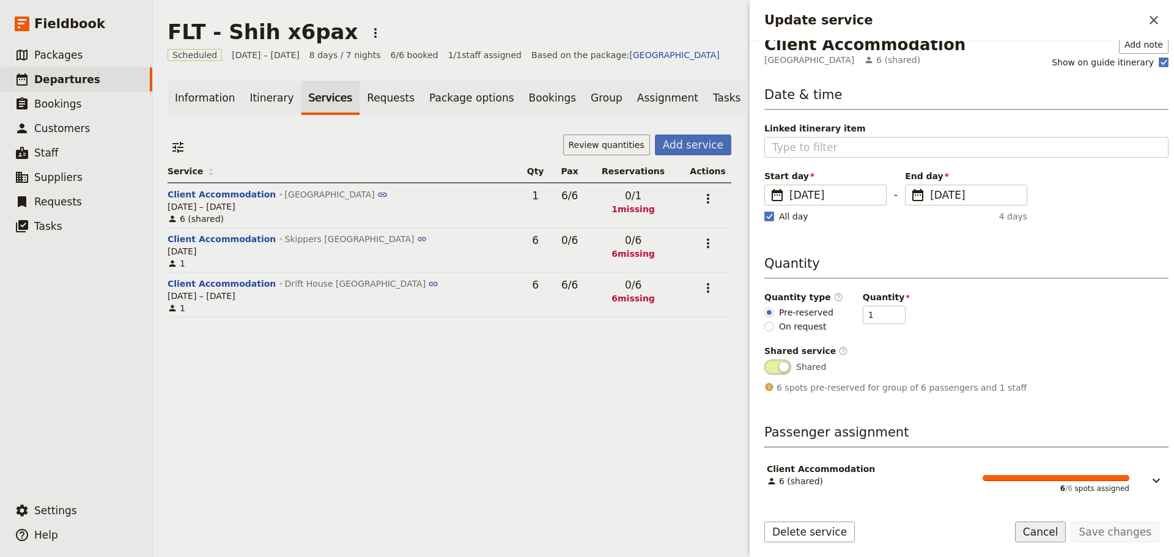
click at [1059, 527] on button "Cancel" at bounding box center [1040, 531] width 51 height 21
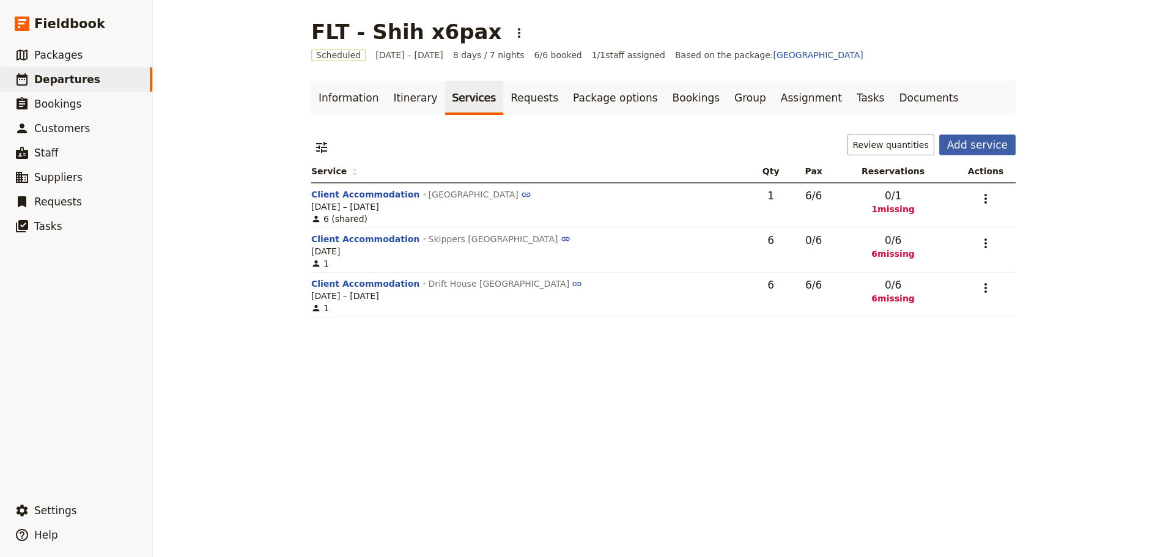
click at [968, 147] on button "Add service" at bounding box center [977, 144] width 76 height 21
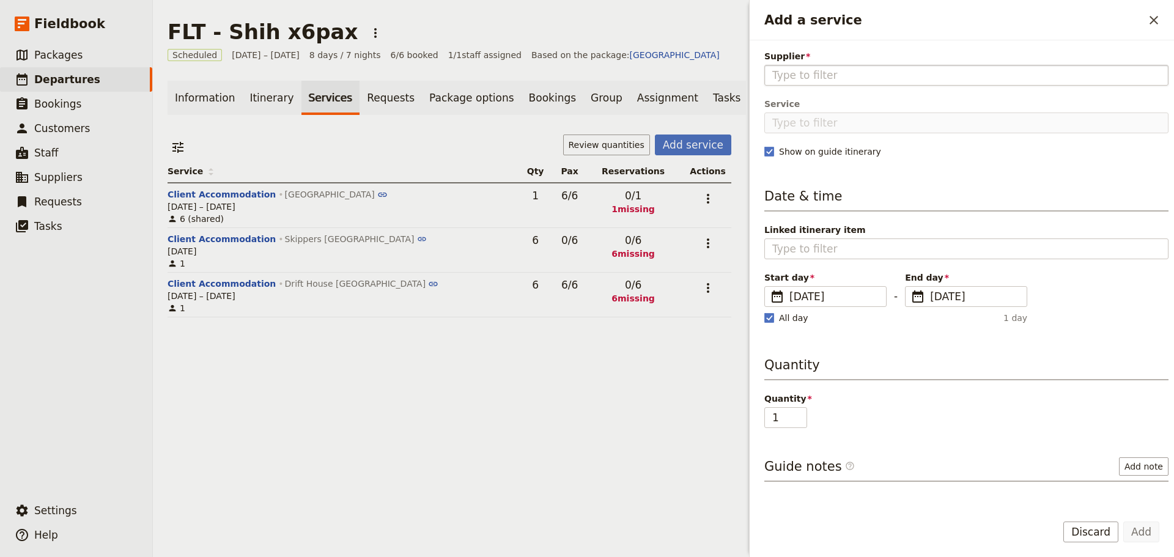
type input "h"
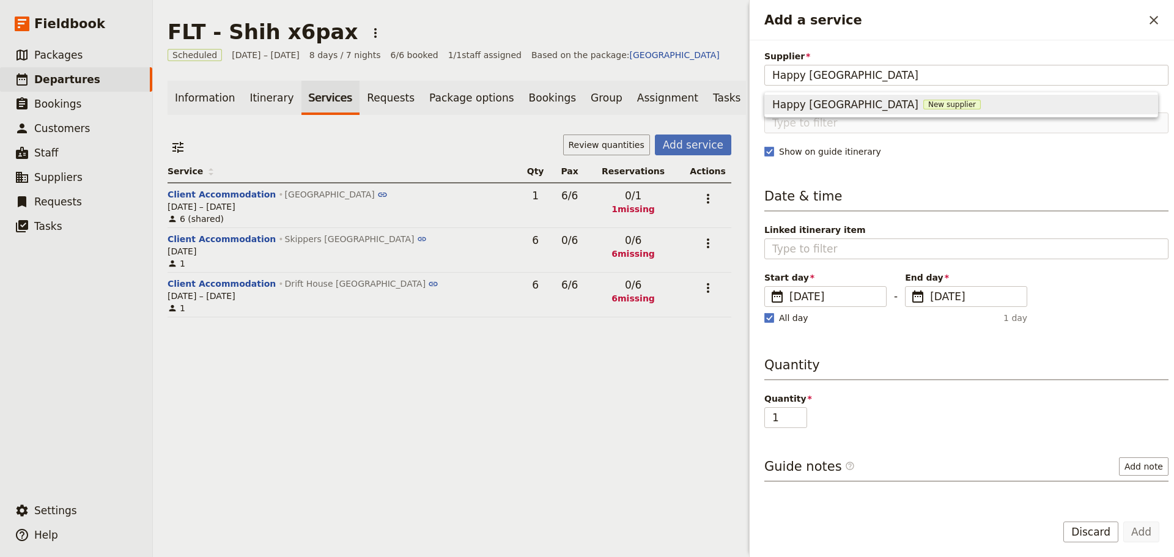
click at [962, 107] on span "New supplier" at bounding box center [951, 105] width 57 height 10
type input "Happy [GEOGRAPHIC_DATA]"
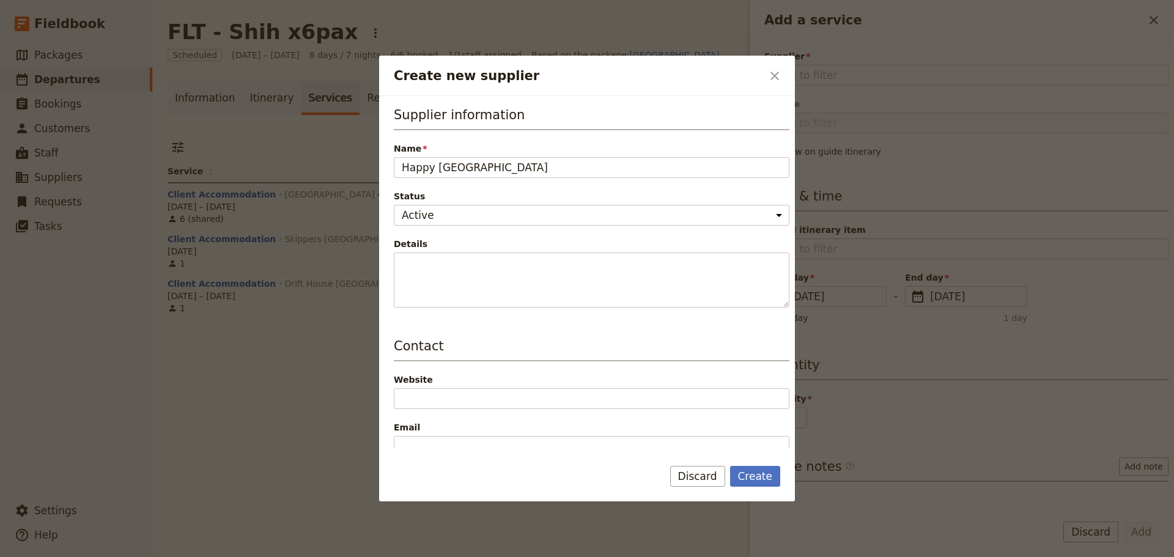
scroll to position [183, 0]
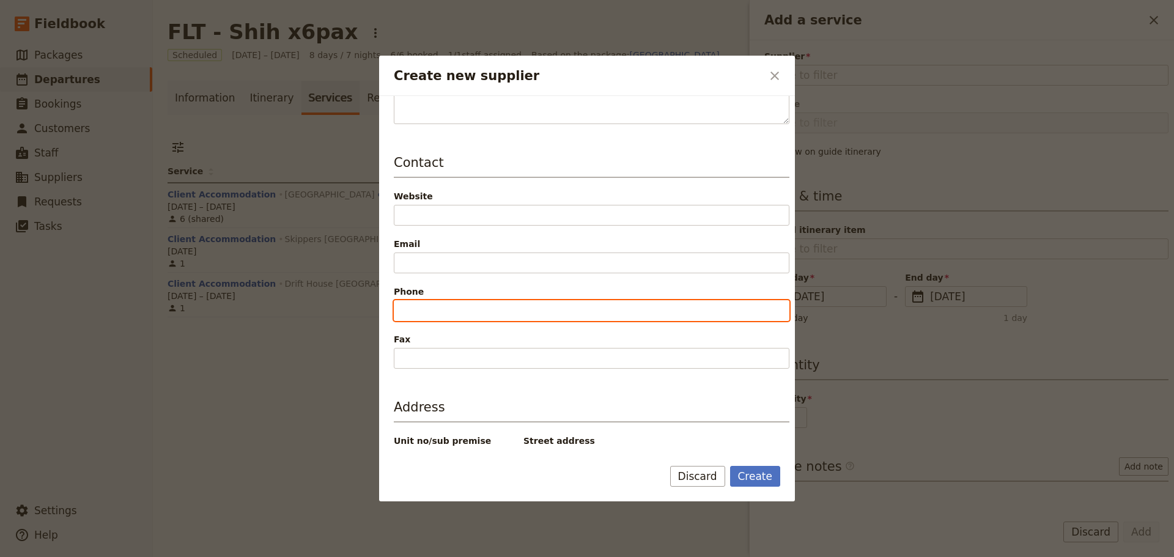
click at [440, 311] on input "Phone" at bounding box center [592, 310] width 396 height 21
paste input "5383 6210"
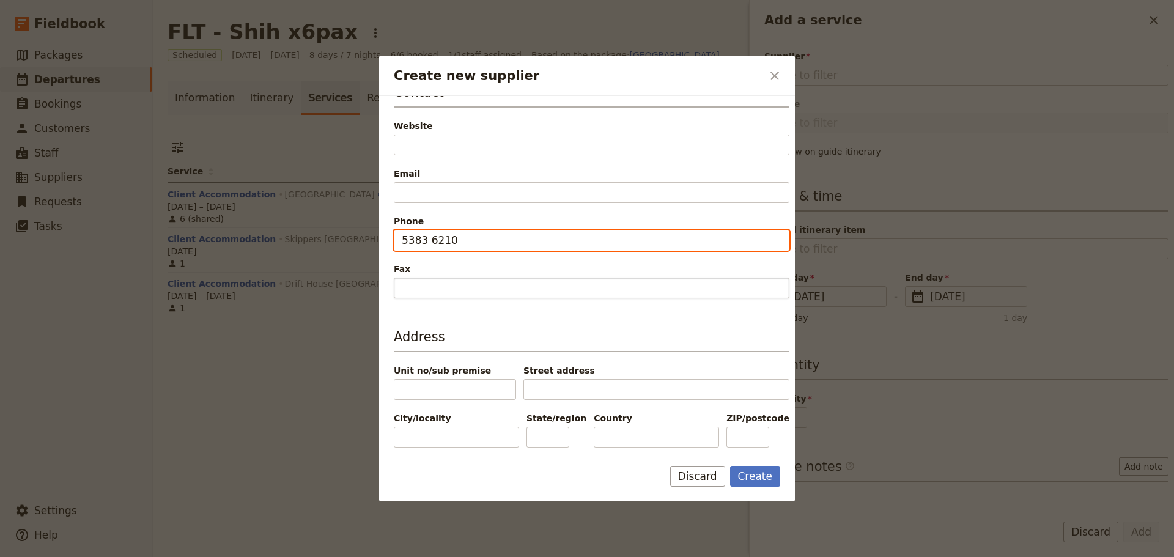
scroll to position [255, 0]
type input "5383 6210"
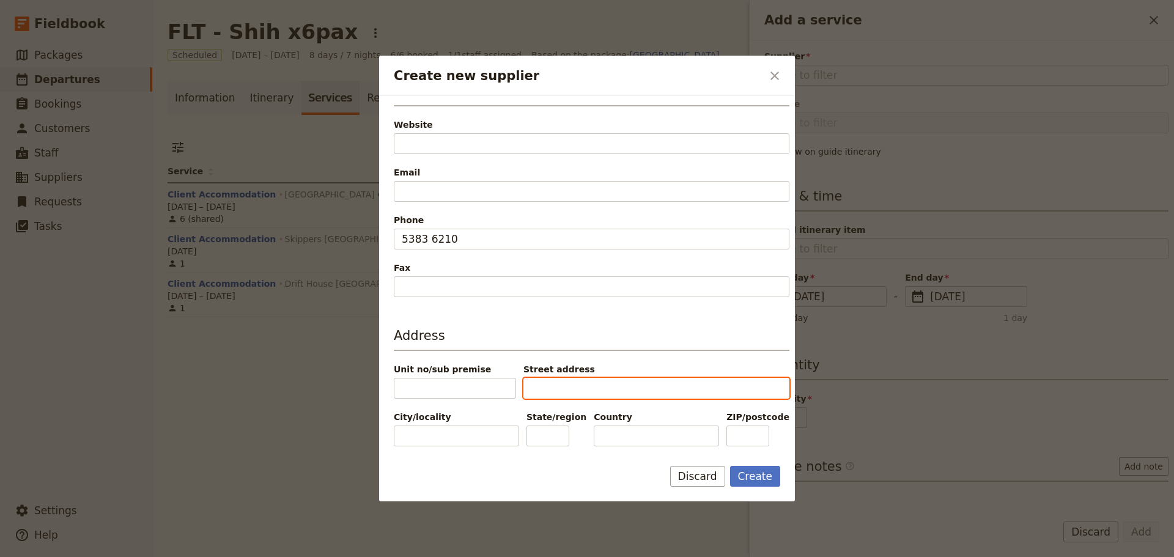
click at [563, 386] on input "Street address" at bounding box center [656, 388] width 266 height 21
paste input "[STREET_ADDRESS]"
type input "[STREET_ADDRESS]"
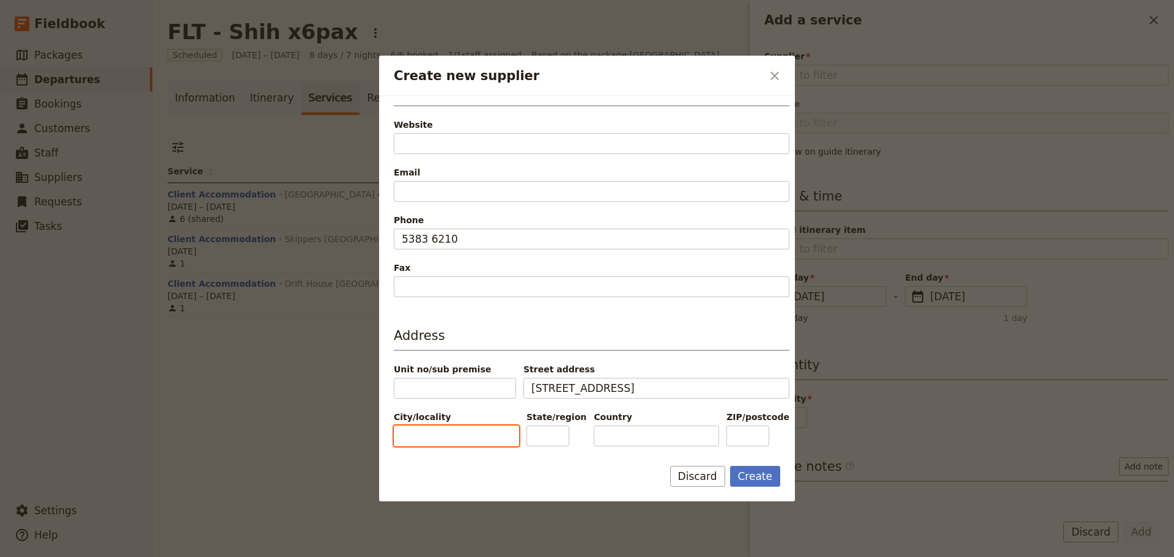
click at [449, 432] on input "City/locality" at bounding box center [456, 435] width 125 height 21
type input "Wartook"
type input "Vic"
click at [753, 472] on button "Create" at bounding box center [755, 476] width 51 height 21
type input "Happy [GEOGRAPHIC_DATA]"
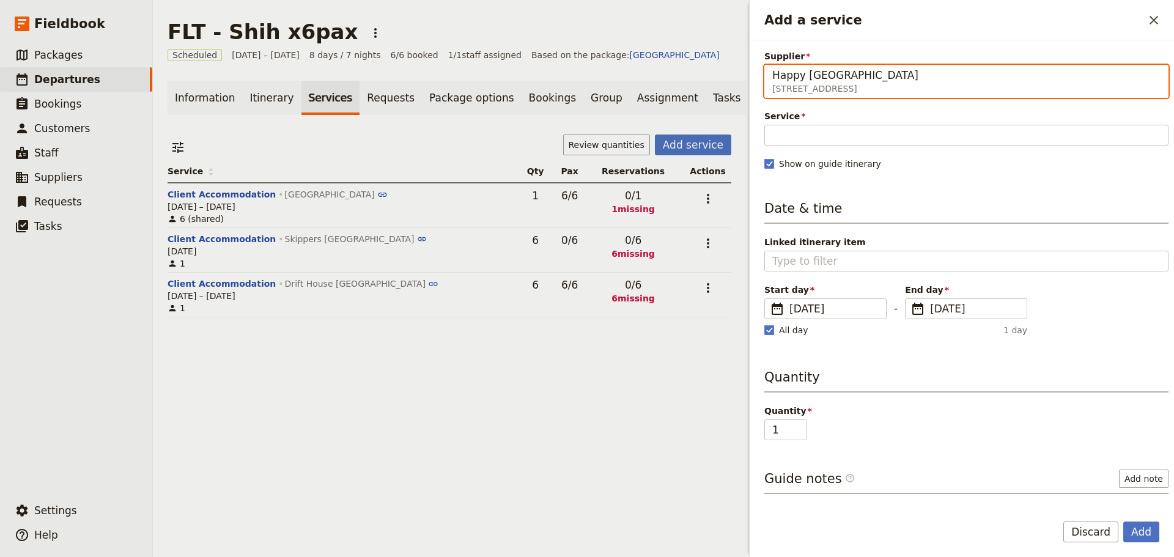
scroll to position [0, 146]
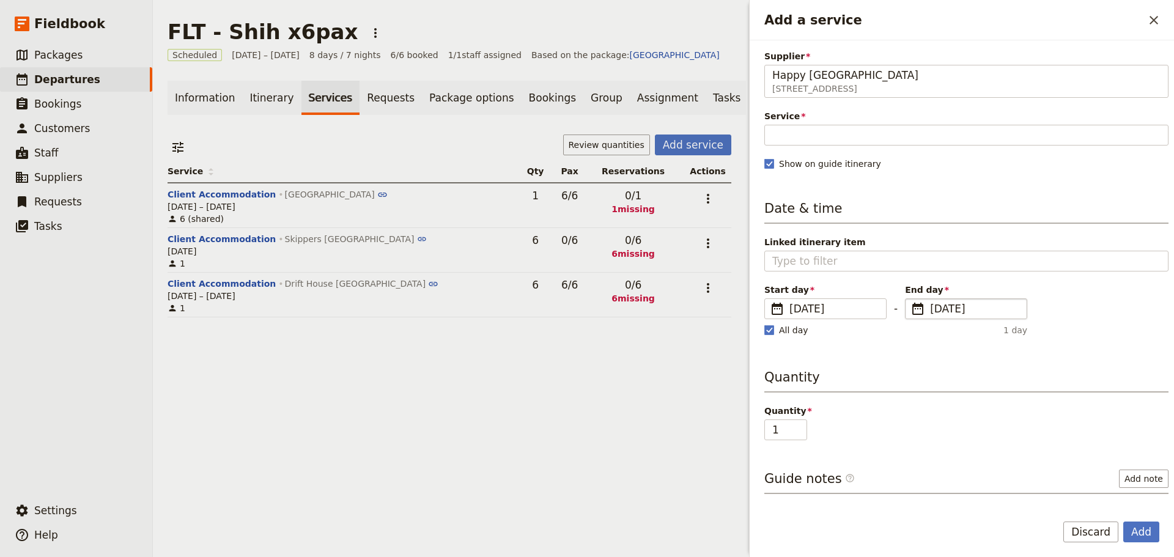
click at [956, 308] on span "[DATE]" at bounding box center [974, 308] width 89 height 15
click at [910, 299] on input "[DATE]" at bounding box center [910, 298] width 1 height 1
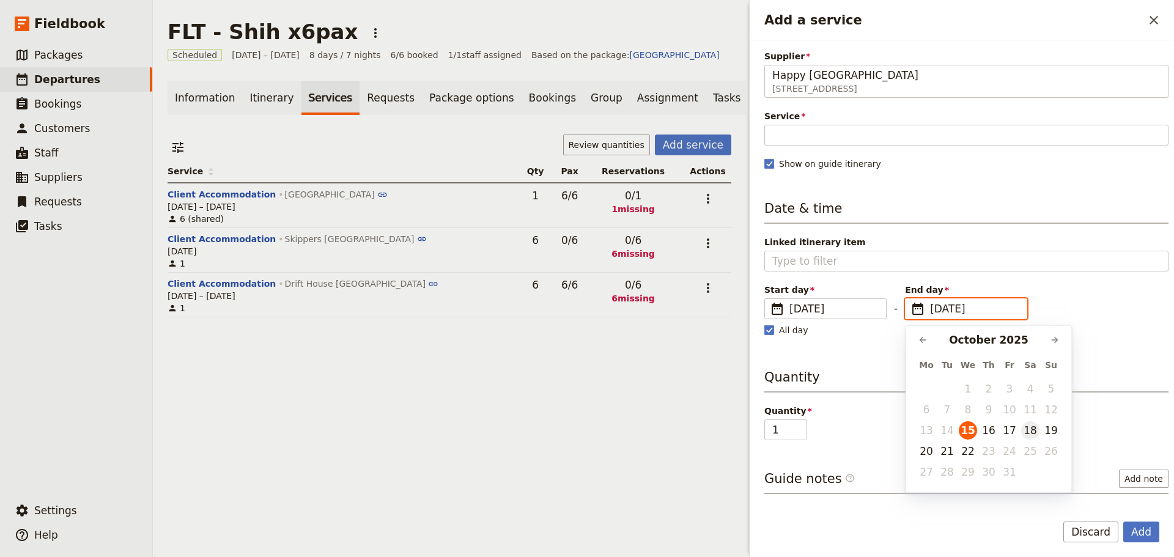
click at [1039, 432] on button "18" at bounding box center [1030, 430] width 18 height 18
type input "[DATE]"
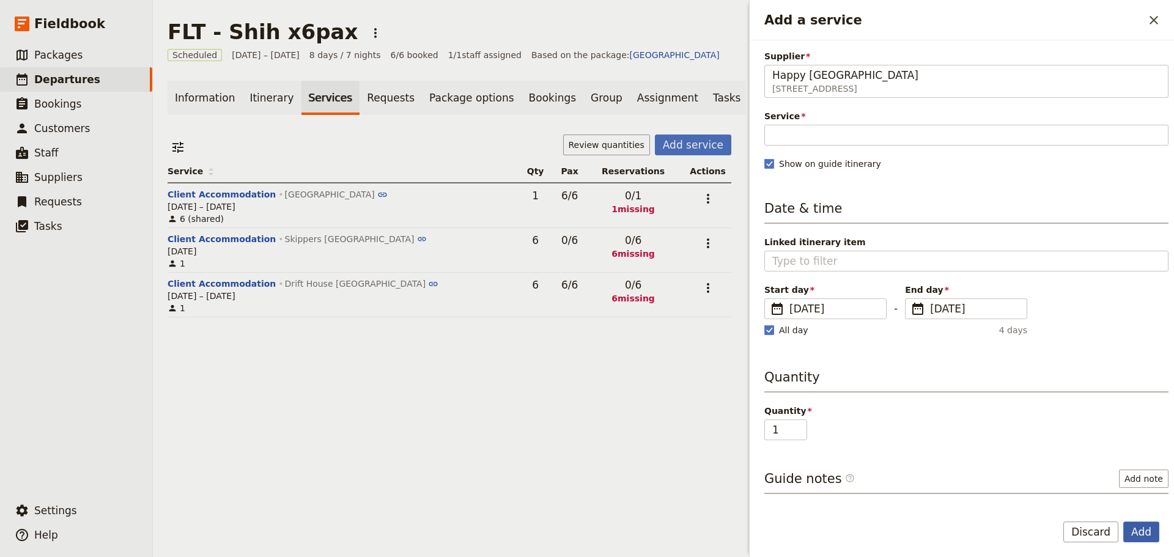
click at [1141, 532] on button "Add" at bounding box center [1141, 531] width 36 height 21
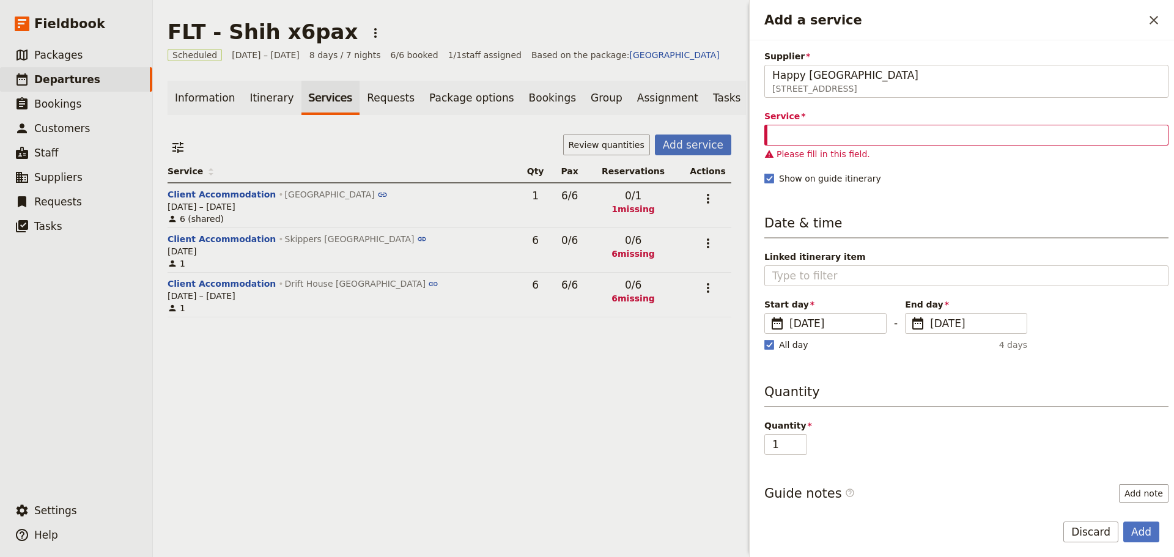
click at [827, 148] on li "Please fill in this field." at bounding box center [966, 154] width 404 height 12
click at [827, 140] on input "Service" at bounding box center [966, 135] width 404 height 21
type input "C"
type input "A"
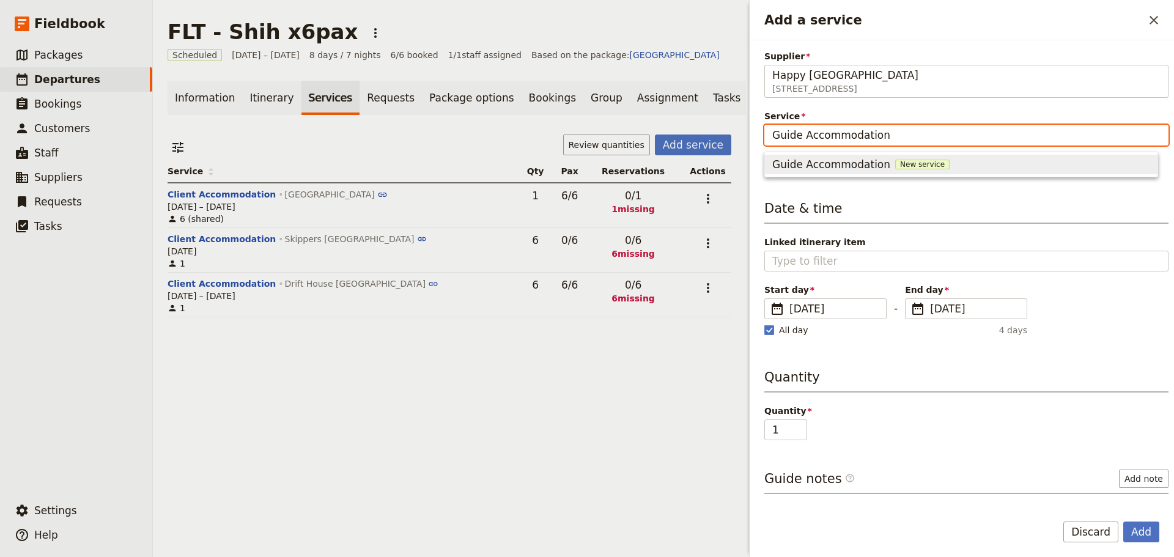
click at [908, 169] on div "Guide Accommodation New service" at bounding box center [961, 164] width 378 height 15
type input "Guide Accommodation"
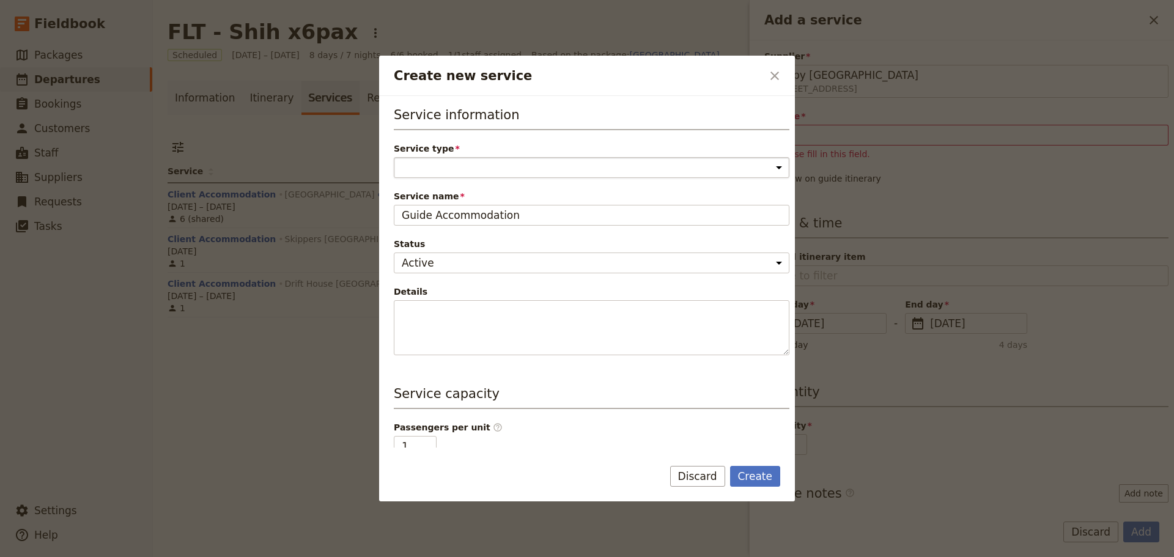
click at [573, 169] on select "Accommodation Activity Transport Flight Food and beverage Other" at bounding box center [592, 167] width 396 height 21
select select "AccommodationService"
click at [394, 157] on select "Accommodation Activity Transport Flight Food and beverage Other" at bounding box center [592, 167] width 396 height 21
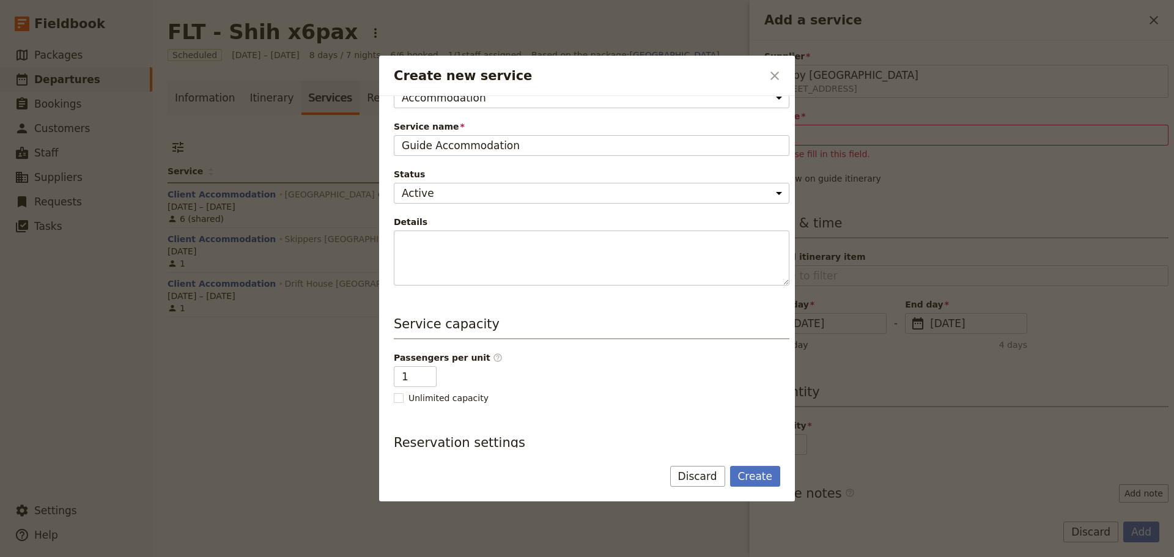
scroll to position [177, 0]
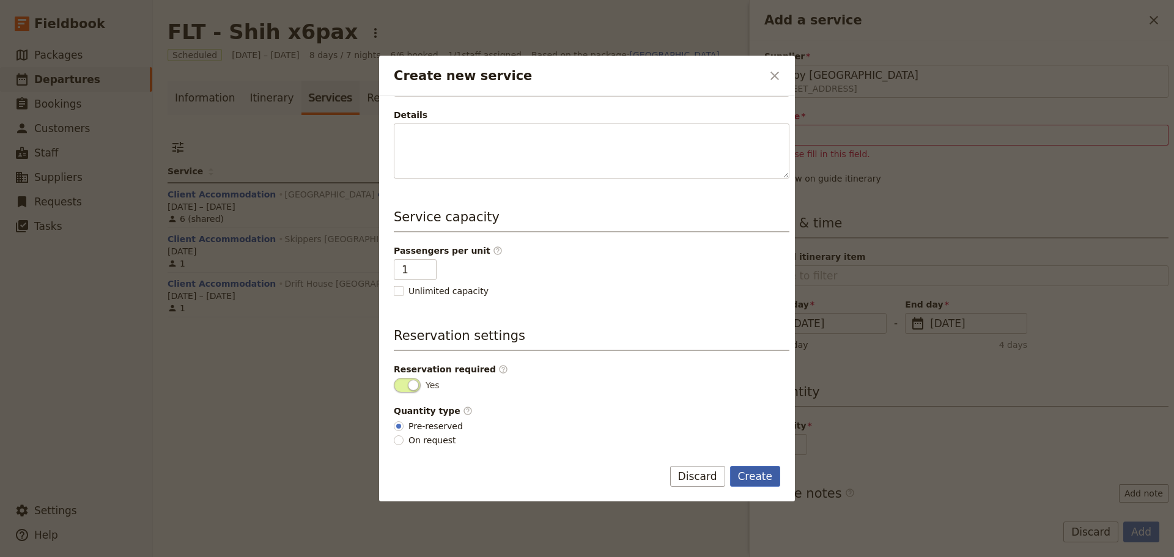
click at [752, 477] on button "Create" at bounding box center [755, 476] width 51 height 21
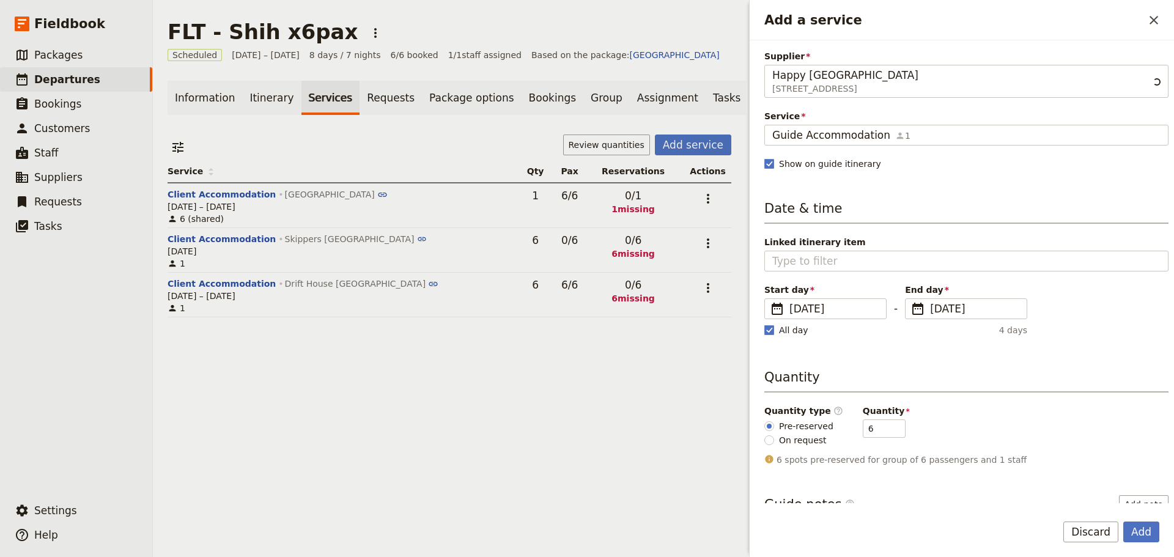
scroll to position [0, 105]
click at [1144, 537] on button "Add" at bounding box center [1141, 531] width 36 height 21
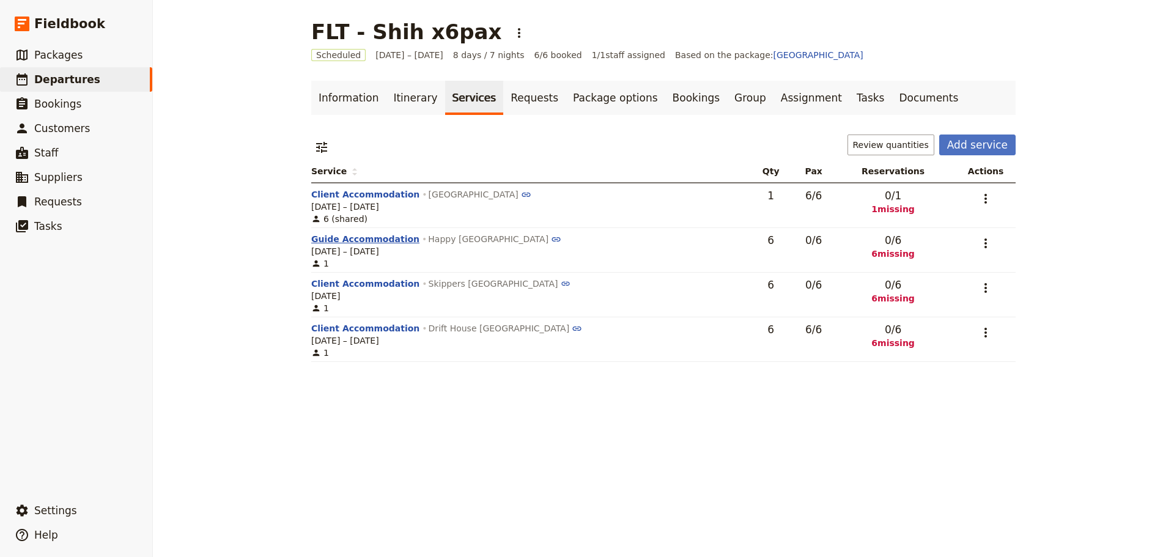
click at [324, 238] on button "Guide Accommodation" at bounding box center [365, 239] width 108 height 12
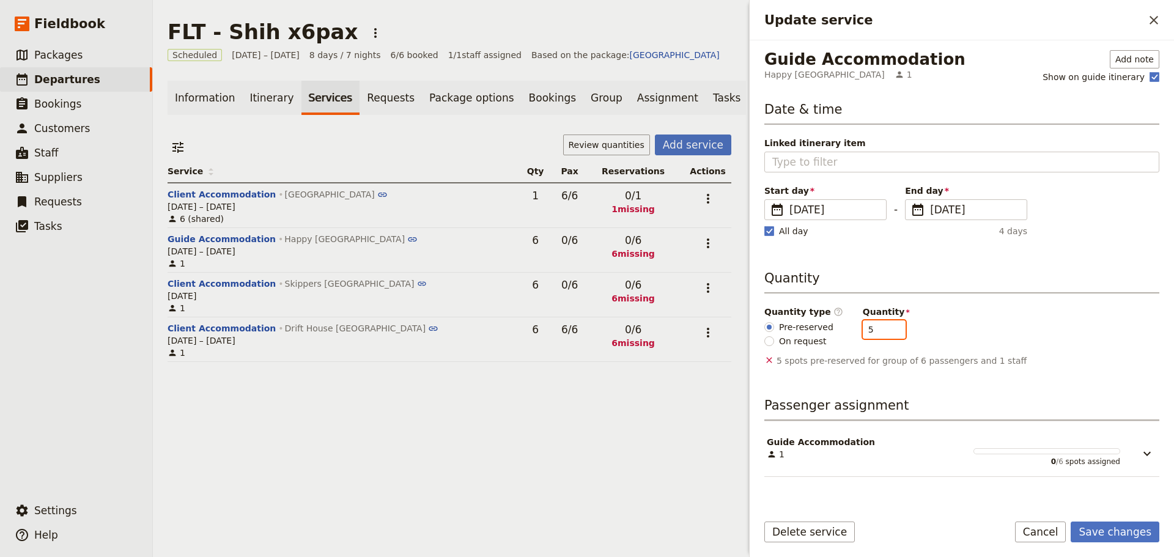
click at [885, 334] on input "5" at bounding box center [884, 329] width 43 height 18
click at [885, 334] on input "4" at bounding box center [884, 329] width 43 height 18
click at [885, 334] on input "3" at bounding box center [884, 329] width 43 height 18
click at [885, 334] on input "2" at bounding box center [884, 329] width 43 height 18
type input "1"
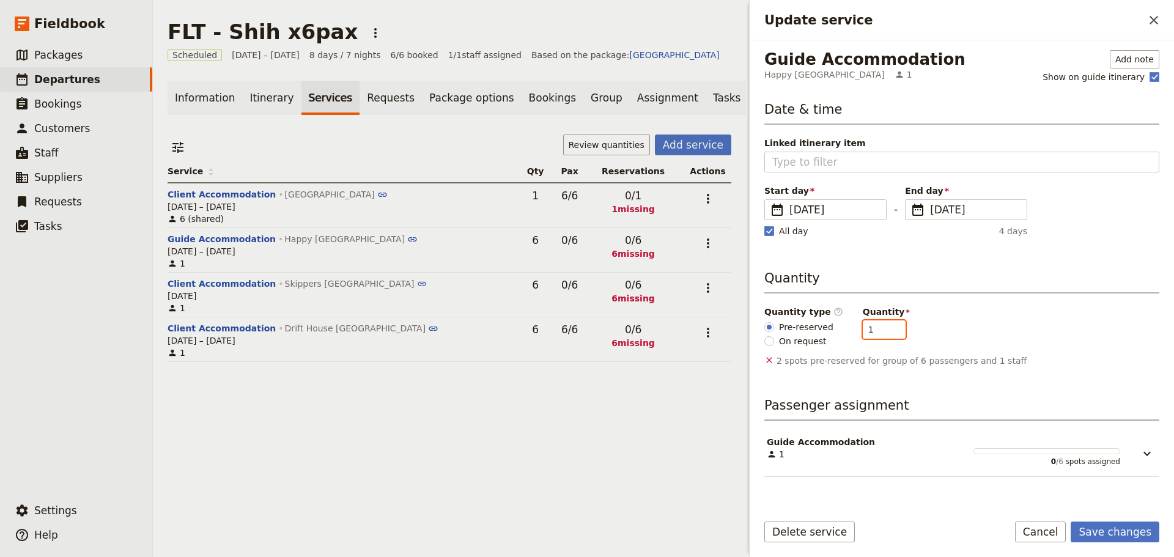
click at [885, 334] on input "1" at bounding box center [884, 329] width 43 height 18
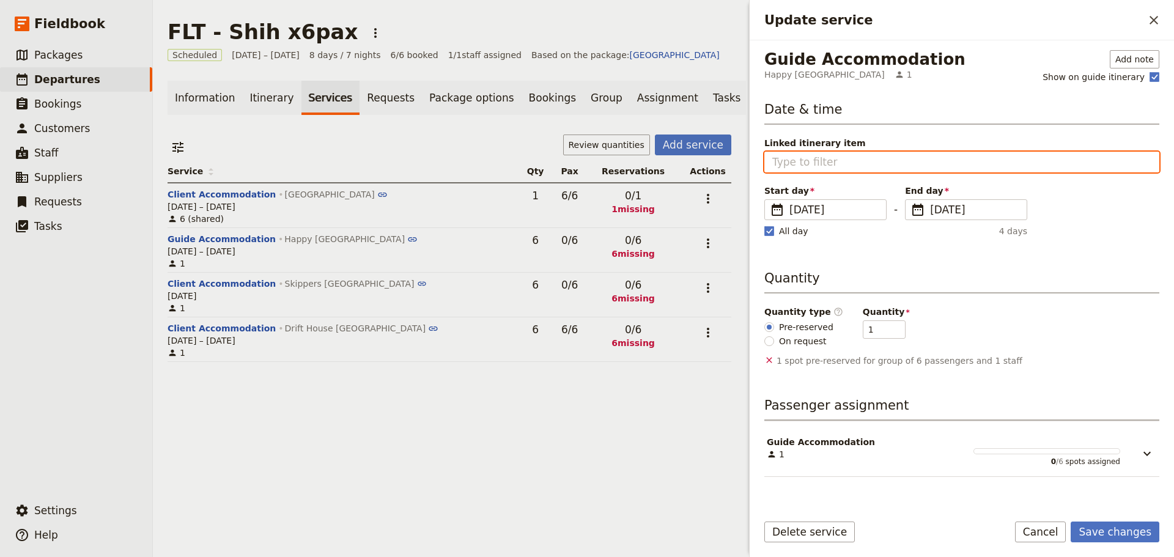
click at [956, 157] on input "Linked itinerary item" at bounding box center [961, 162] width 379 height 15
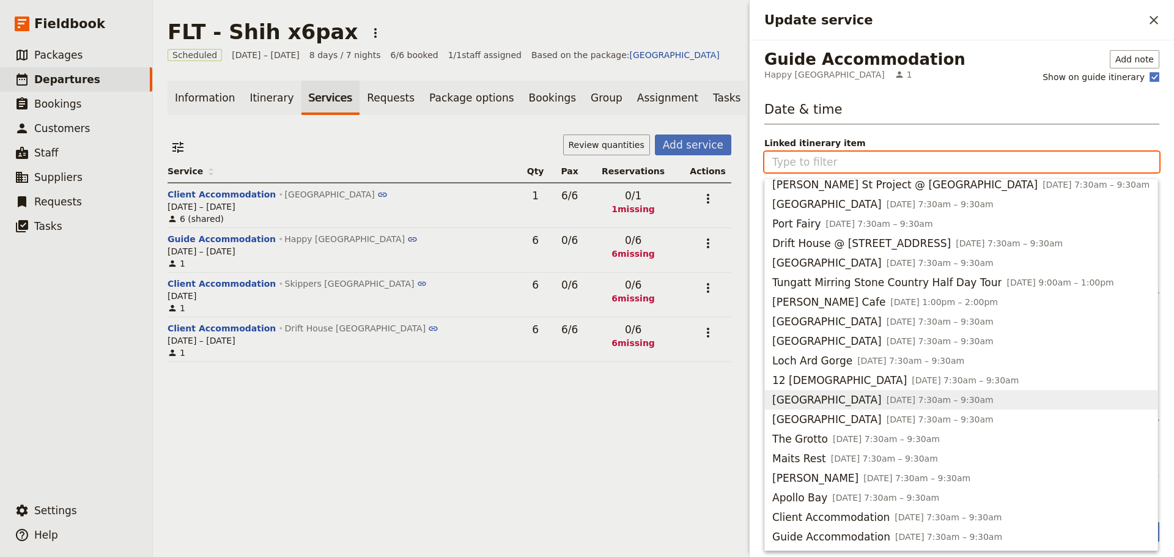
scroll to position [514, 0]
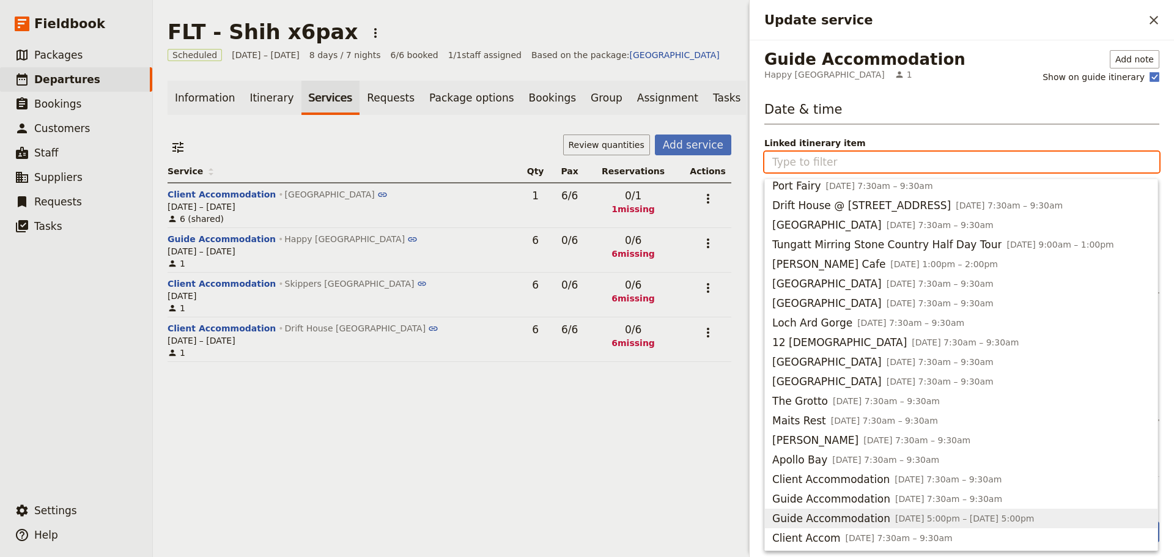
click at [815, 514] on span "Guide Accommodation" at bounding box center [831, 518] width 118 height 15
type input "Guide Accommodation"
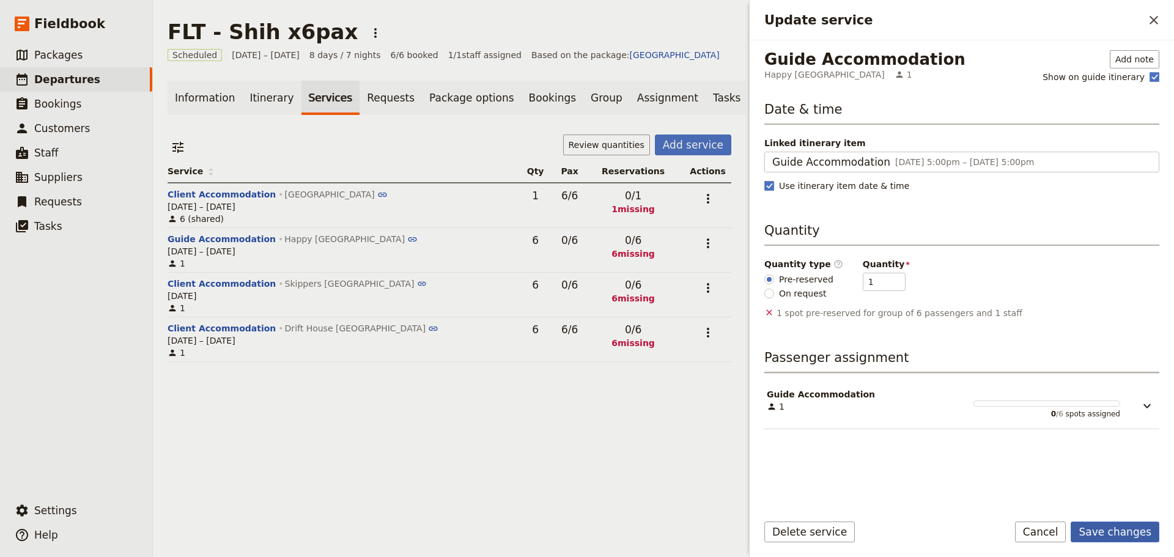
click at [1099, 535] on button "Save changes" at bounding box center [1114, 531] width 89 height 21
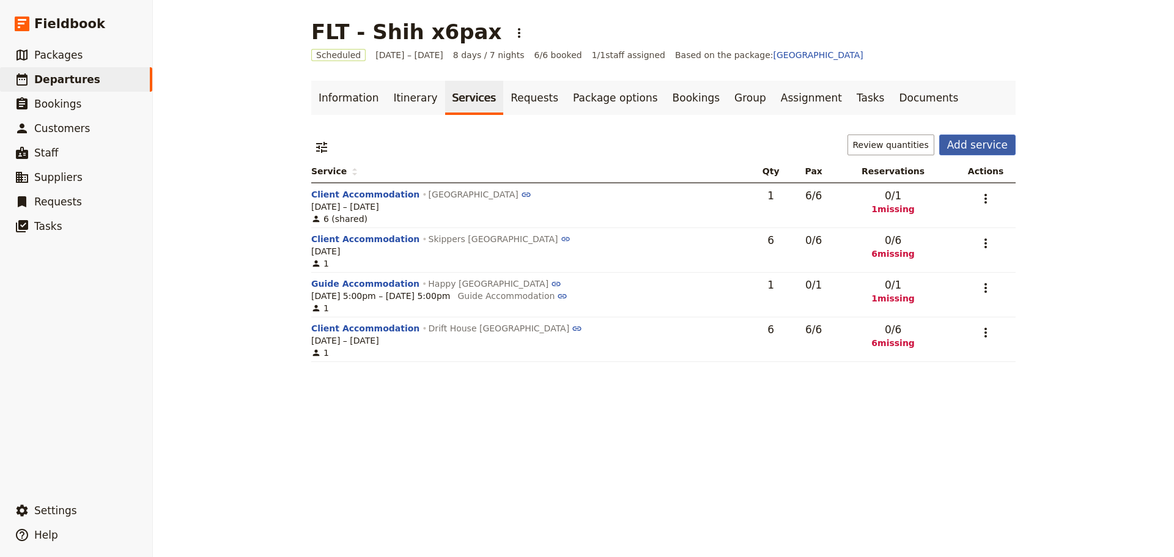
click at [973, 149] on button "Add service" at bounding box center [977, 144] width 76 height 21
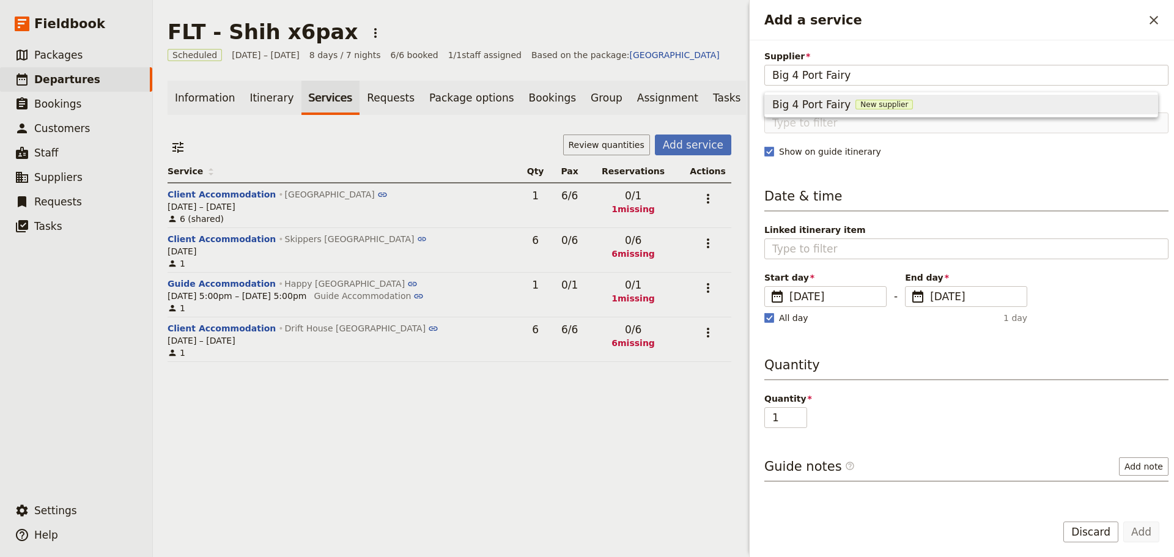
click at [879, 112] on button "Big 4 Port Fairy New supplier" at bounding box center [961, 105] width 392 height 20
type input "Big 4 Port Fairy"
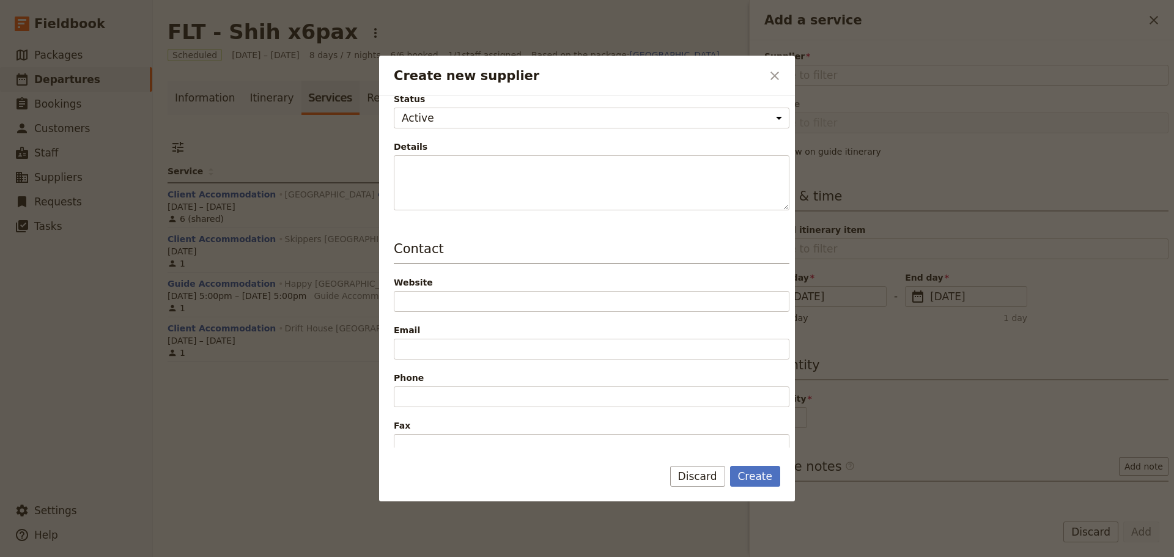
scroll to position [183, 0]
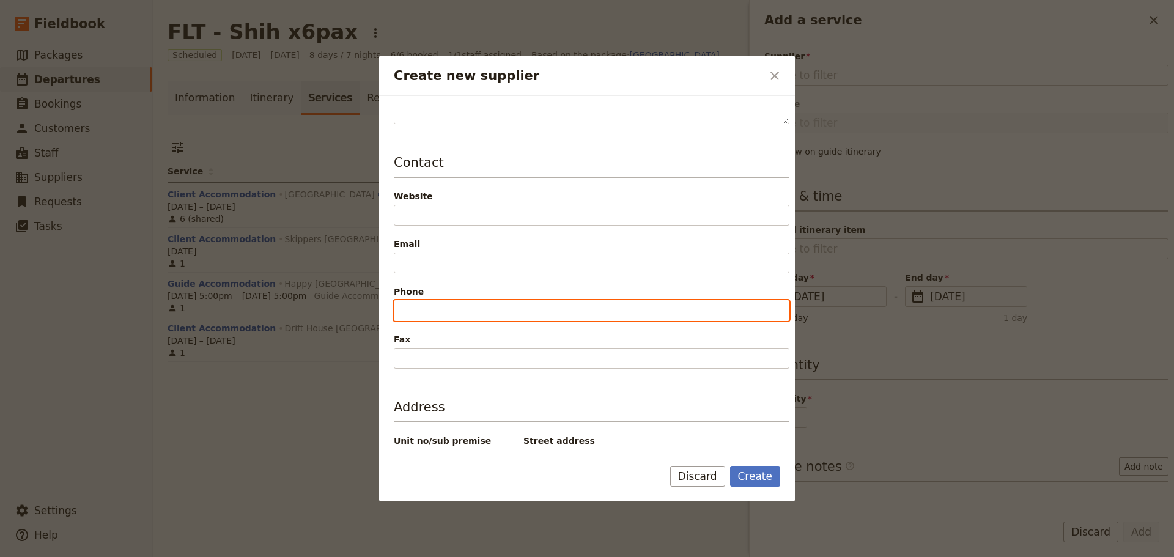
click at [468, 307] on input "Phone" at bounding box center [592, 310] width 396 height 21
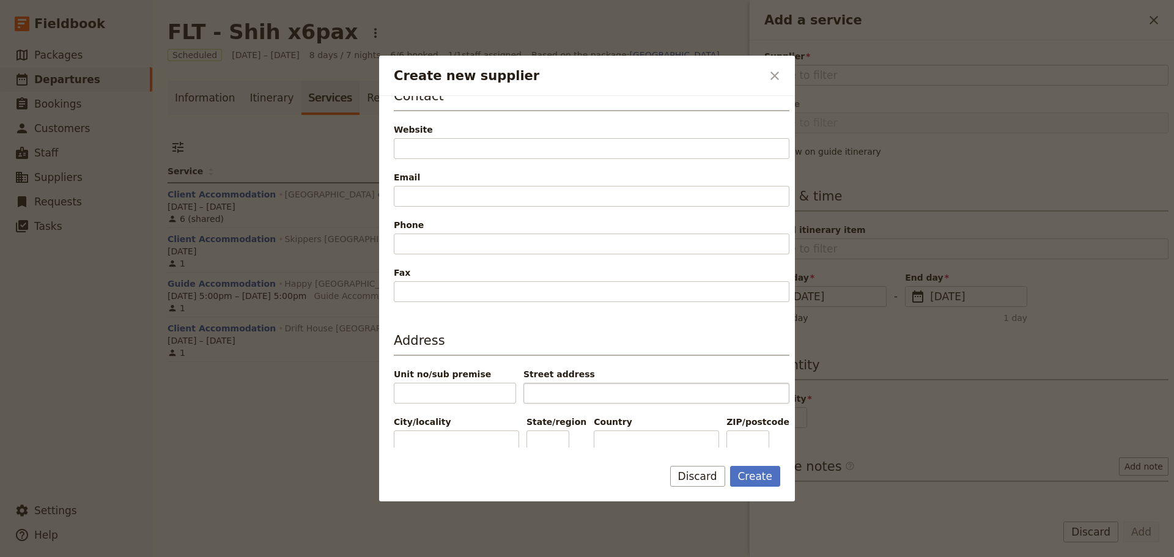
scroll to position [255, 0]
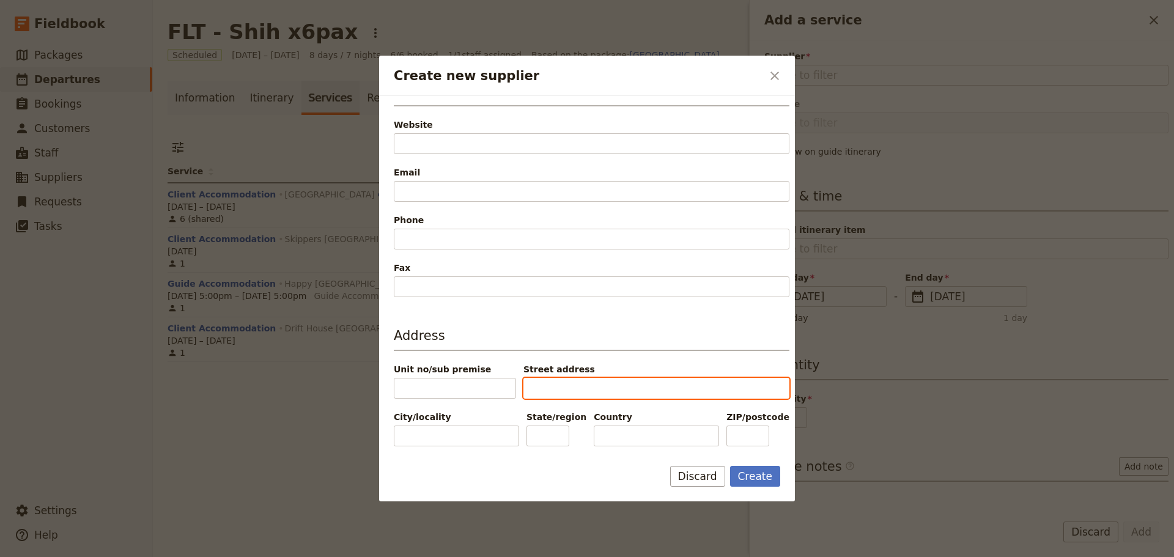
click at [576, 378] on input "Street address" at bounding box center [656, 388] width 266 height 21
type input "[STREET_ADDRESS]"
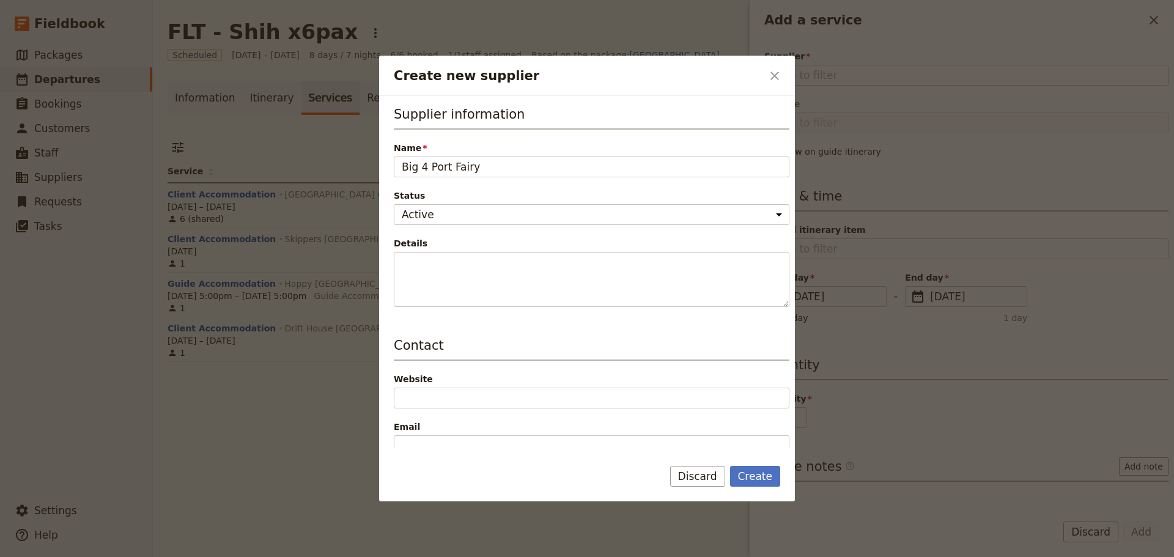
scroll to position [0, 0]
type input "Port Fairy"
click at [768, 477] on button "Create" at bounding box center [755, 476] width 51 height 21
type input "Big 4 Port Fairy"
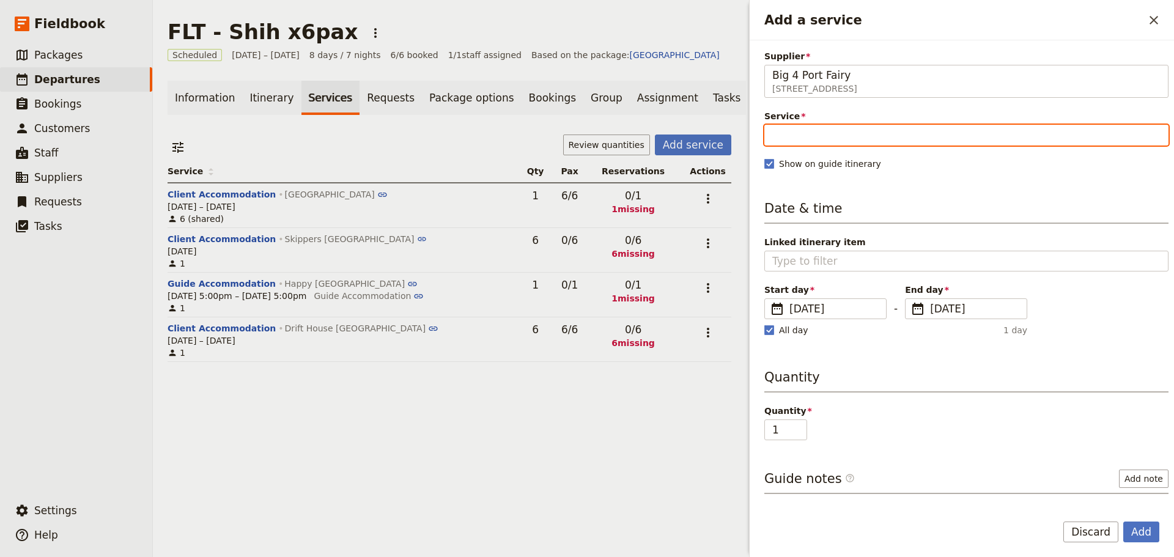
click at [847, 129] on input "Service" at bounding box center [966, 135] width 404 height 21
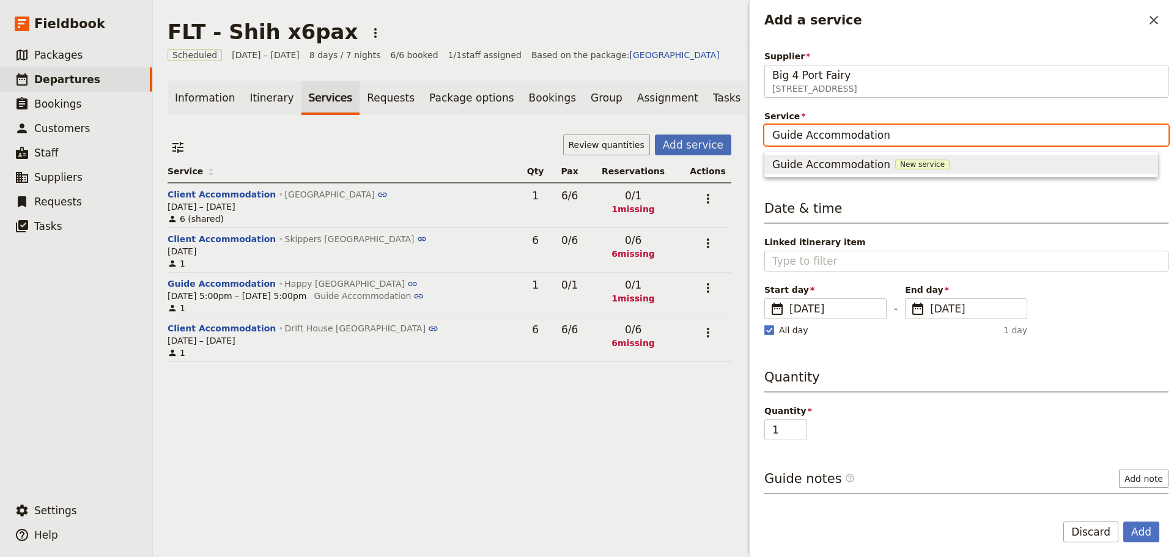
click at [901, 166] on span "New service" at bounding box center [922, 165] width 54 height 10
type input "Guide Accommodation"
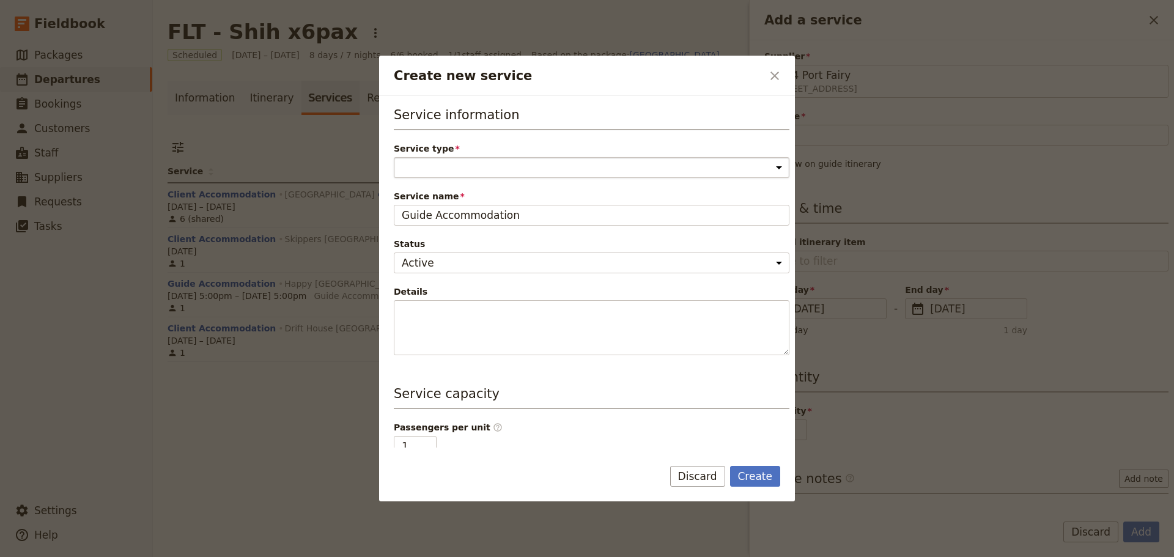
click at [515, 168] on select "Accommodation Activity Transport Flight Food and beverage Other" at bounding box center [592, 167] width 396 height 21
select select "AccommodationService"
click at [394, 157] on select "Accommodation Activity Transport Flight Food and beverage Other" at bounding box center [592, 167] width 396 height 21
click at [761, 476] on button "Create" at bounding box center [755, 476] width 51 height 21
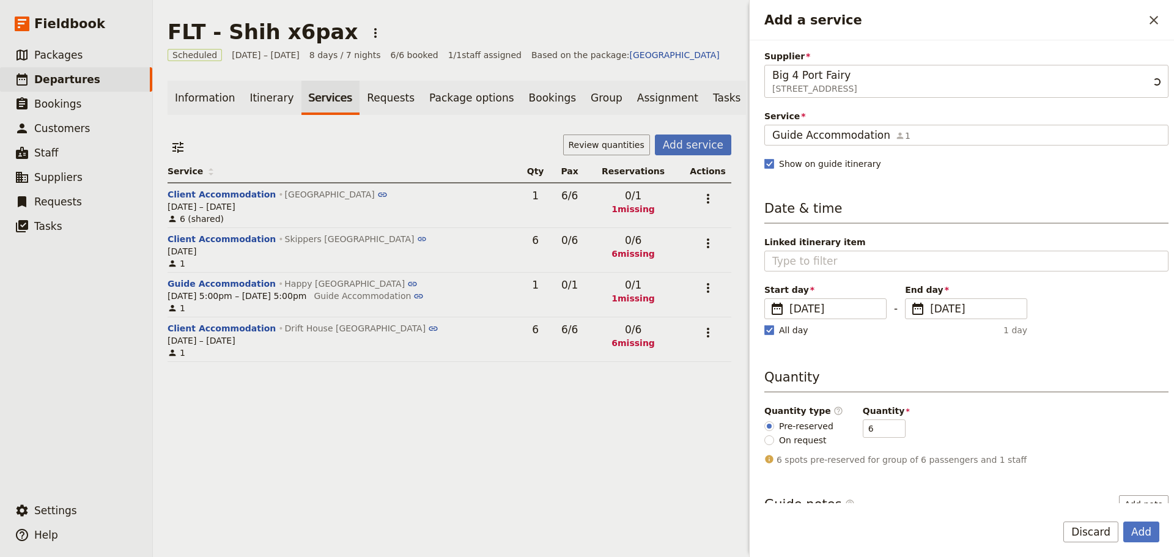
scroll to position [0, 105]
click at [885, 431] on input "5" at bounding box center [884, 428] width 43 height 18
click at [885, 431] on input "4" at bounding box center [884, 428] width 43 height 18
click at [885, 431] on input "3" at bounding box center [884, 428] width 43 height 18
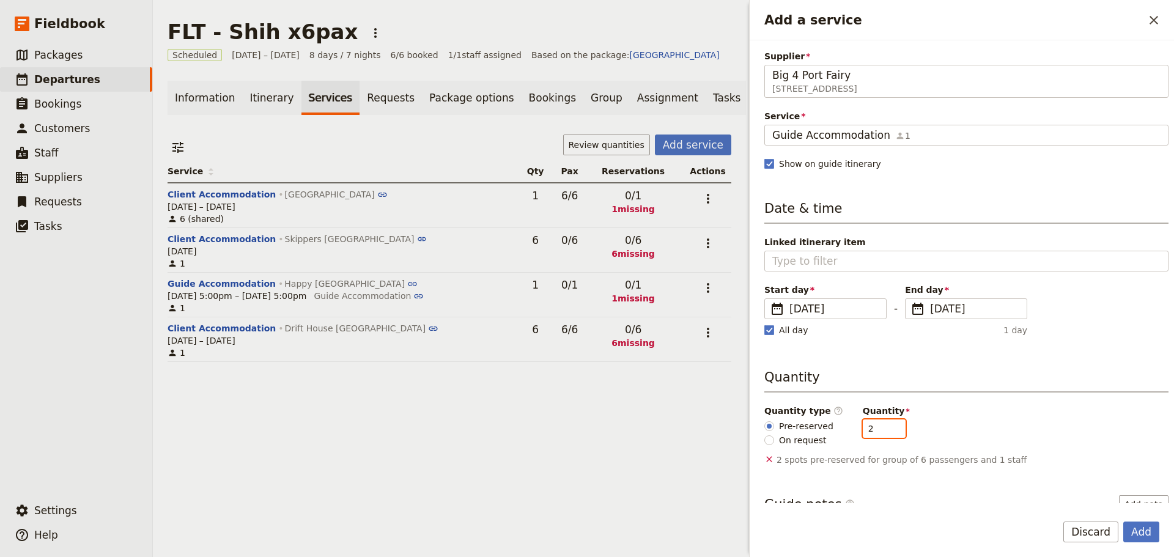
click at [885, 431] on input "2" at bounding box center [884, 428] width 43 height 18
type input "1"
click at [885, 431] on input "1" at bounding box center [884, 428] width 43 height 18
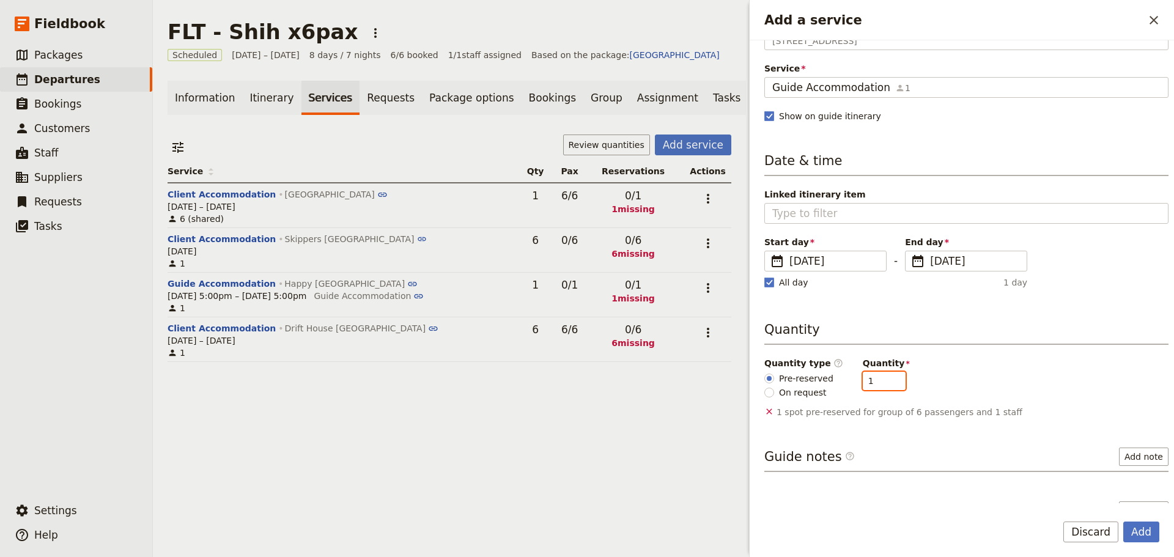
scroll to position [123, 0]
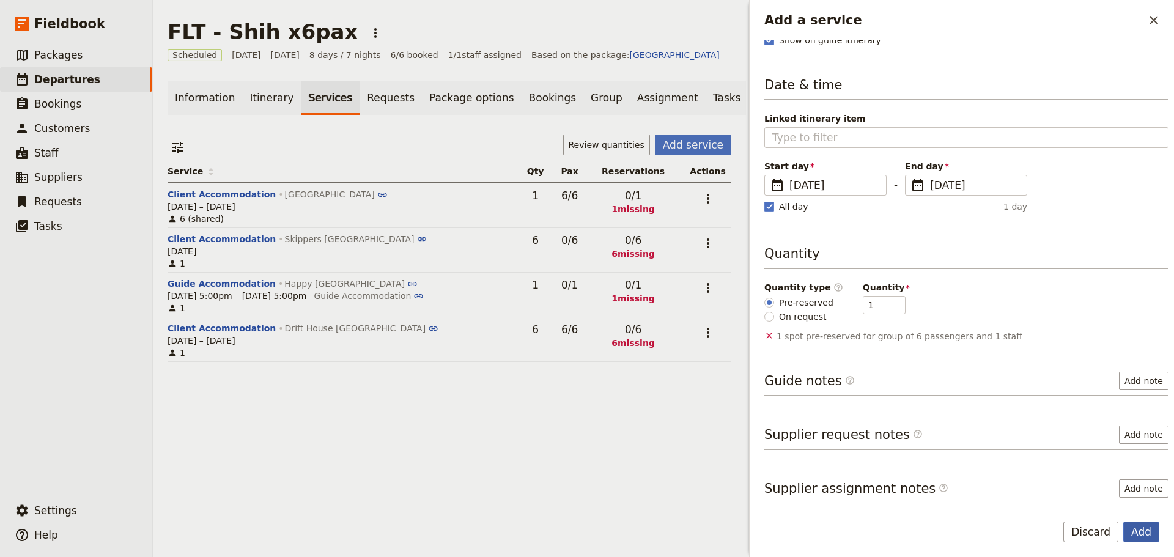
click at [1149, 532] on button "Add" at bounding box center [1141, 531] width 36 height 21
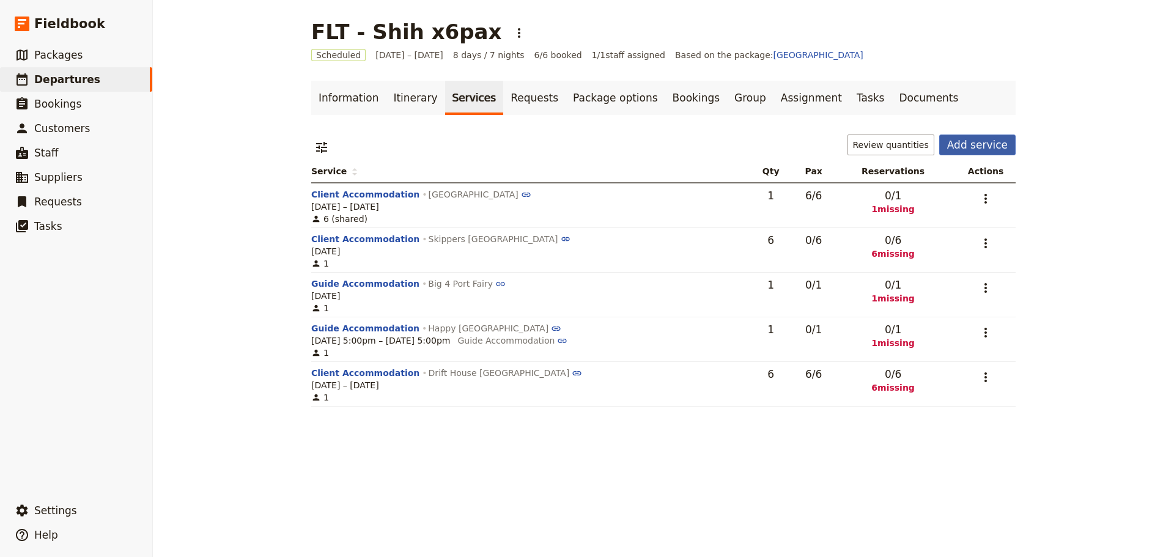
click at [953, 144] on button "Add service" at bounding box center [977, 144] width 76 height 21
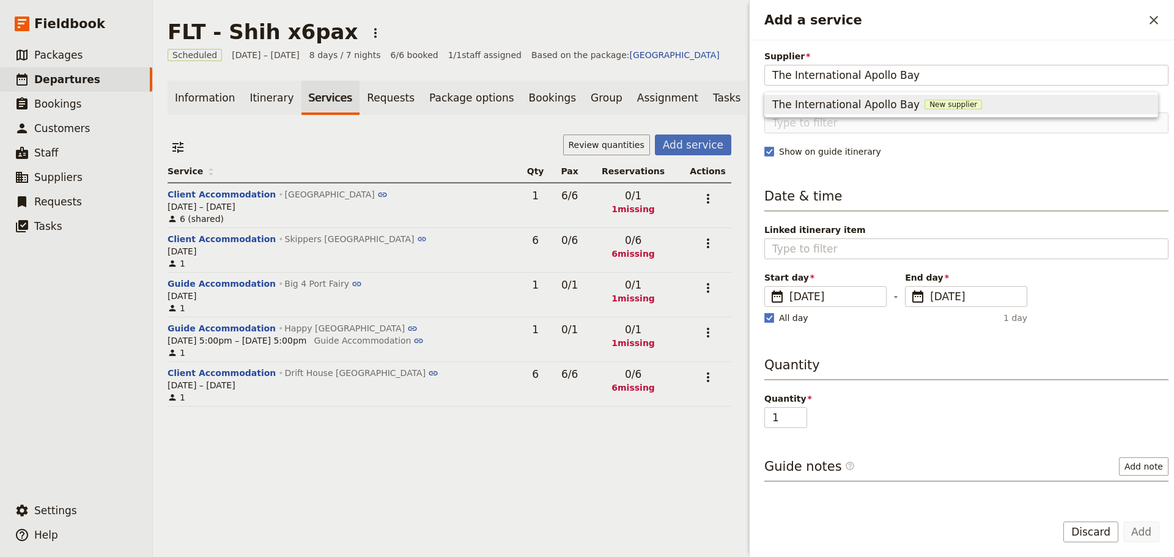
click at [945, 104] on span "New supplier" at bounding box center [952, 105] width 57 height 10
type input "The International Apollo Bay"
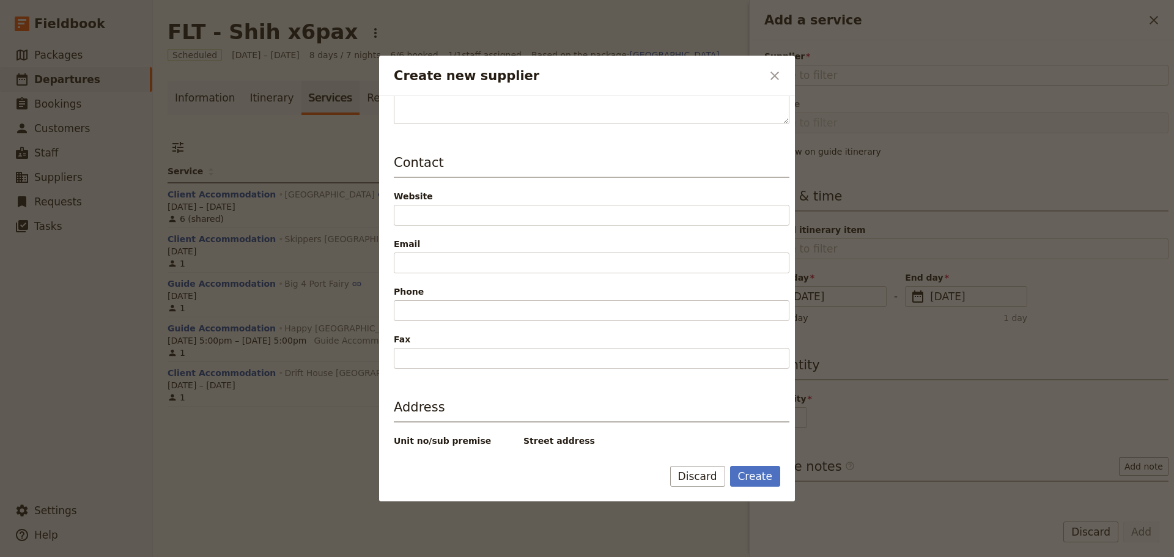
scroll to position [255, 0]
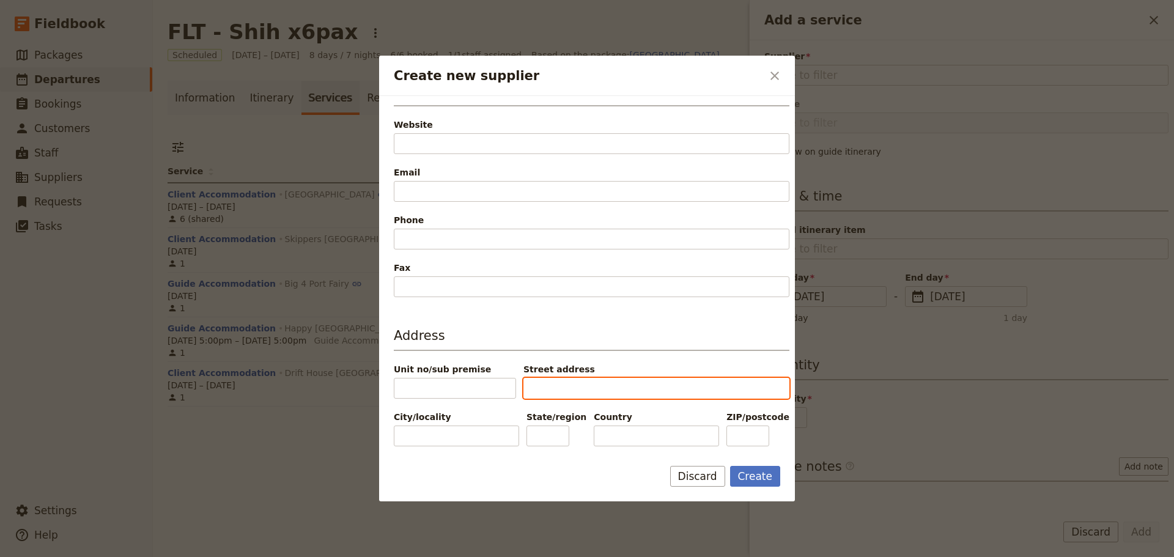
click at [596, 388] on input "Street address" at bounding box center [656, 388] width 266 height 21
type input "[STREET_ADDRESS]"
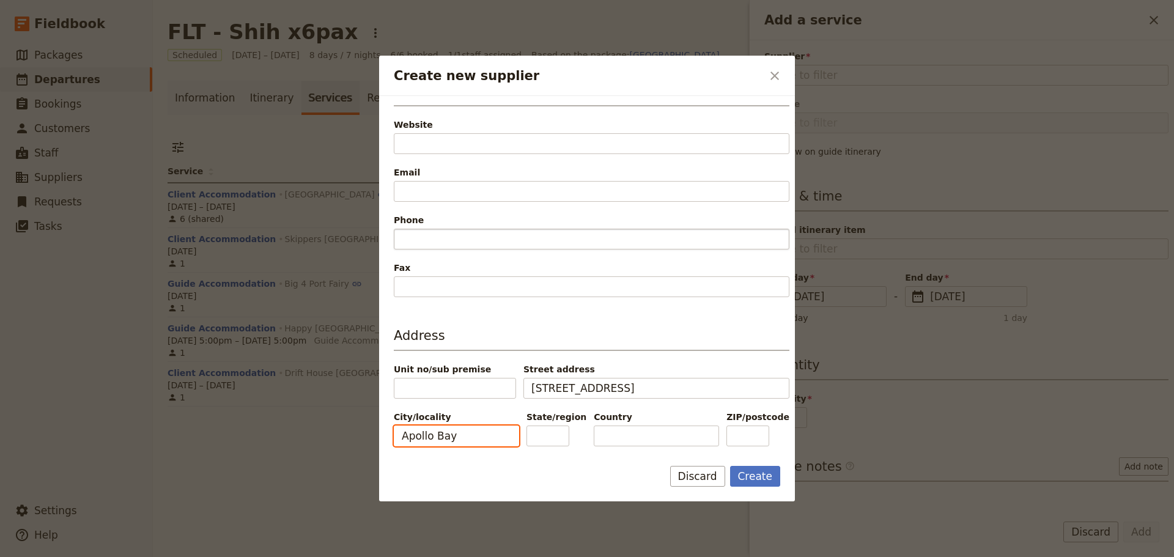
type input "Apollo Bay"
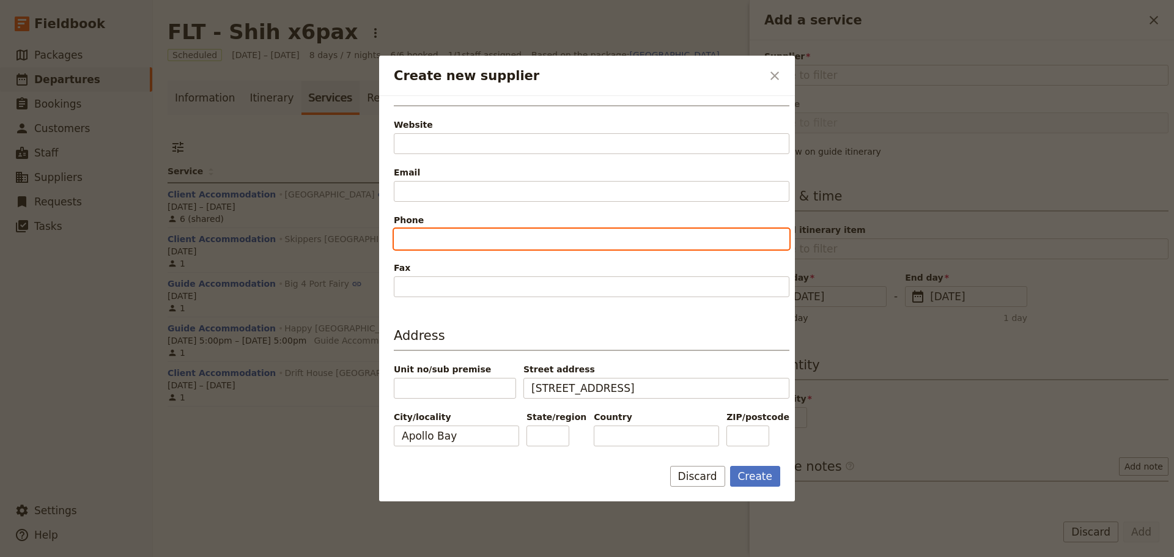
click at [457, 237] on input "Phone" at bounding box center [592, 239] width 396 height 21
type input "5237 6100"
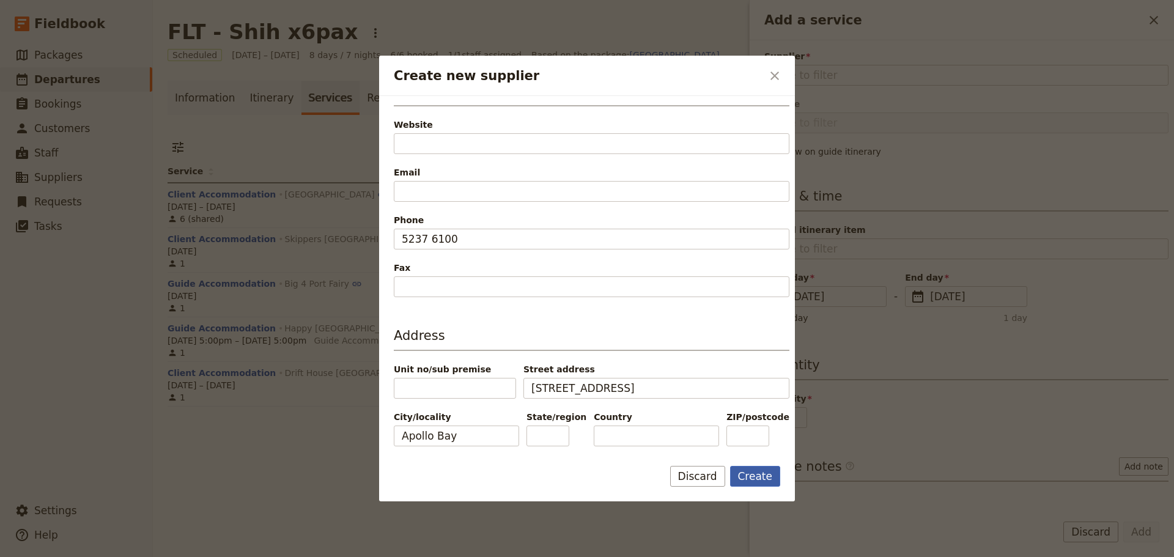
click at [754, 474] on button "Create" at bounding box center [755, 476] width 51 height 21
type input "The International Apollo Bay"
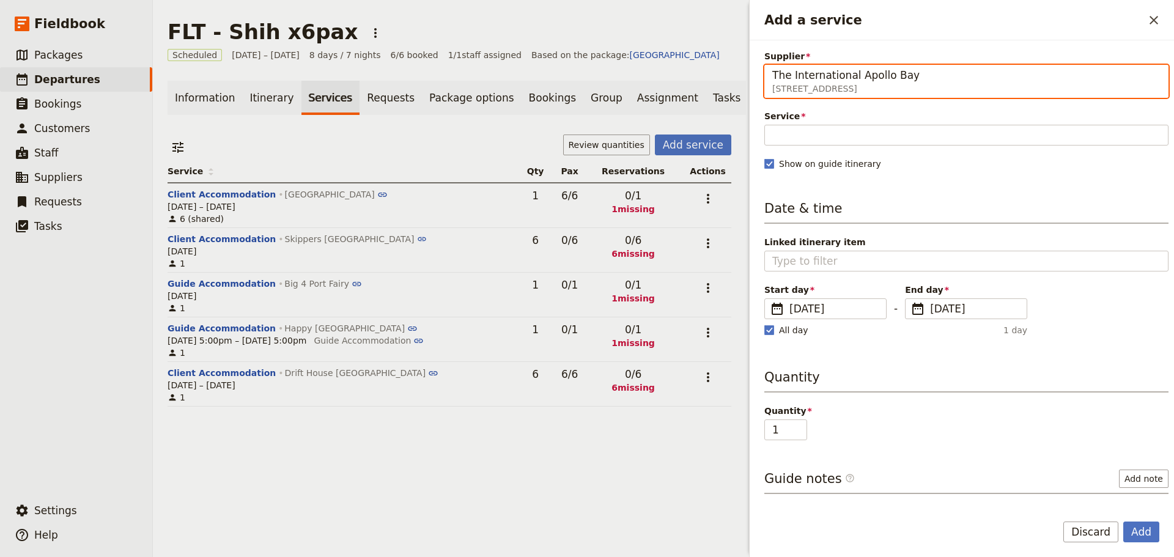
scroll to position [98, 0]
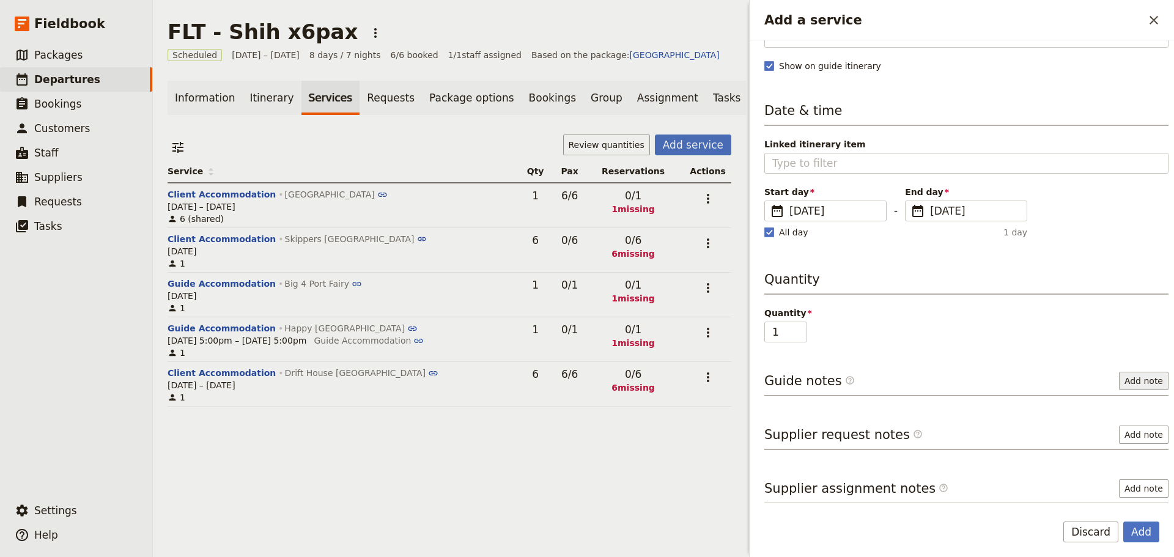
click at [1142, 385] on button "Add note" at bounding box center [1144, 381] width 50 height 18
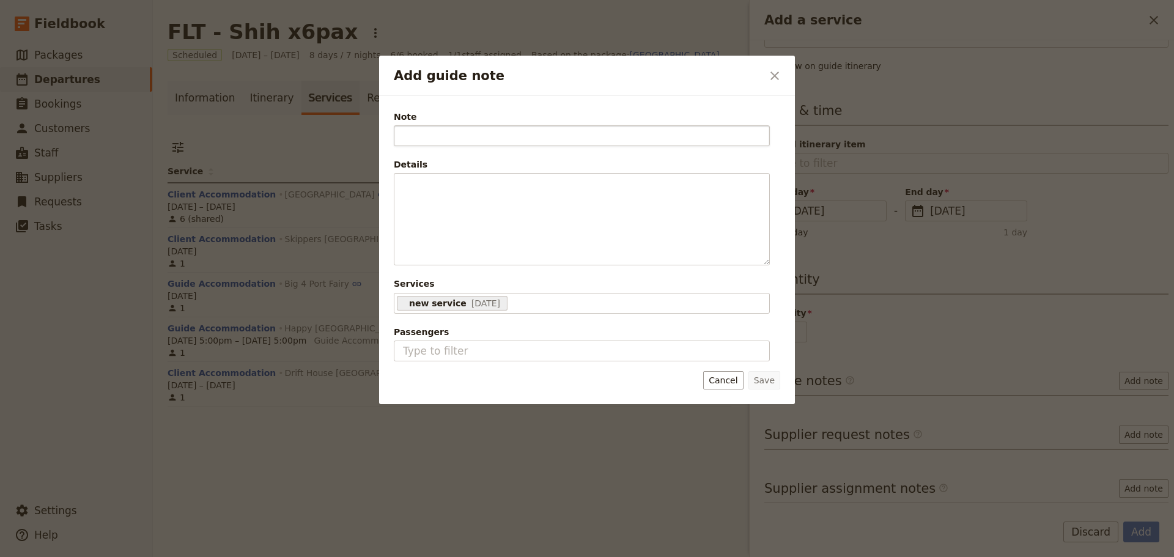
click at [463, 128] on input "Note" at bounding box center [582, 135] width 376 height 21
type input "Booked Direct"
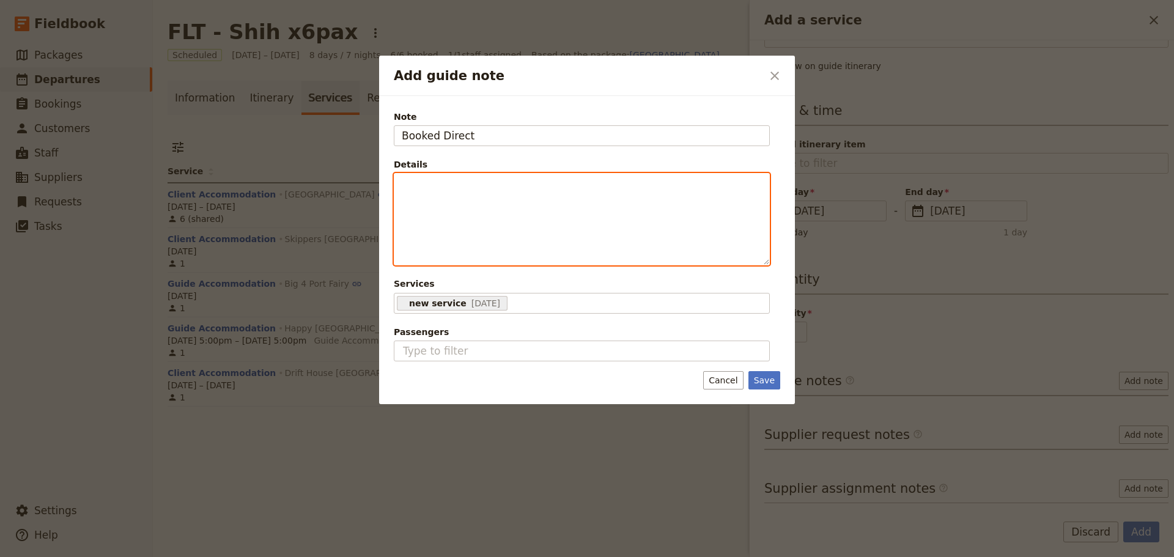
click at [557, 200] on div "Add guide note" at bounding box center [581, 219] width 375 height 91
click at [512, 252] on icon "Bulleted list" at bounding box center [514, 256] width 10 height 10
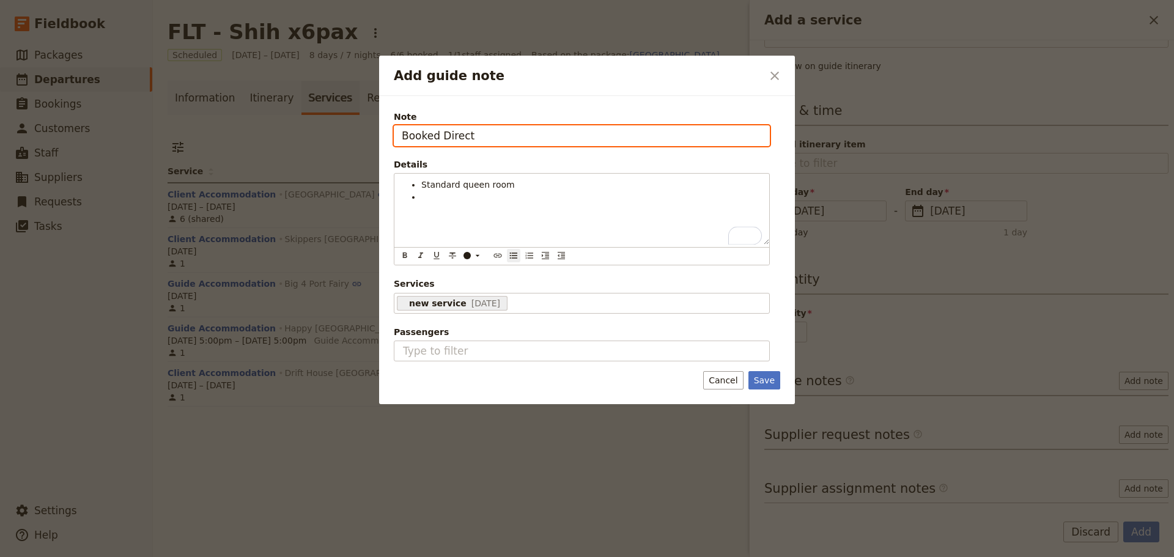
click at [534, 143] on input "Booked Direct" at bounding box center [582, 135] width 376 height 21
type input "Booked Direct #BB25062618583626"
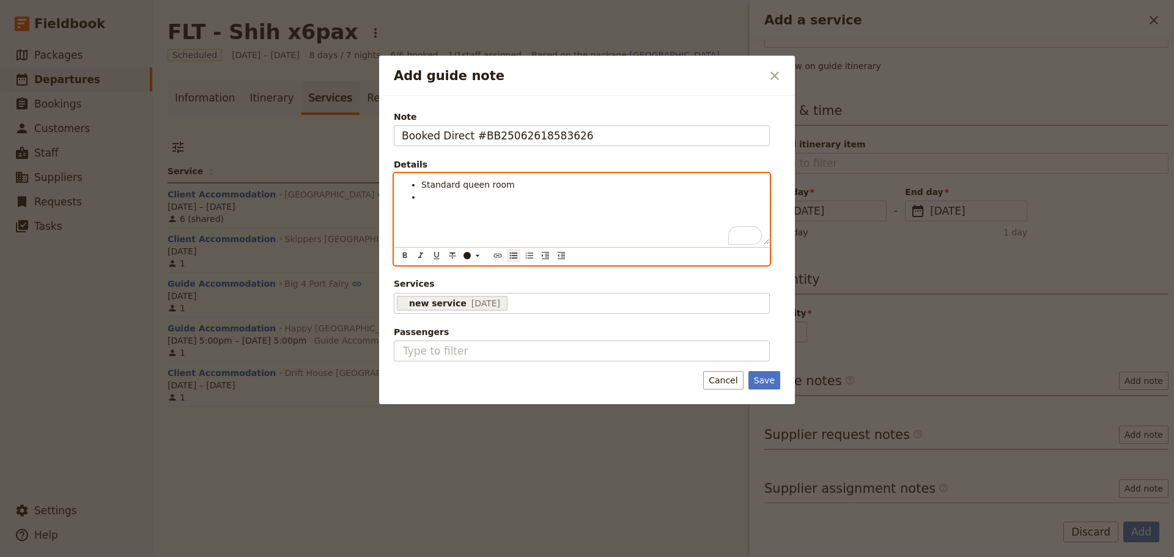
click at [433, 191] on li "To enrich screen reader interactions, please activate Accessibility in Grammarl…" at bounding box center [591, 197] width 341 height 12
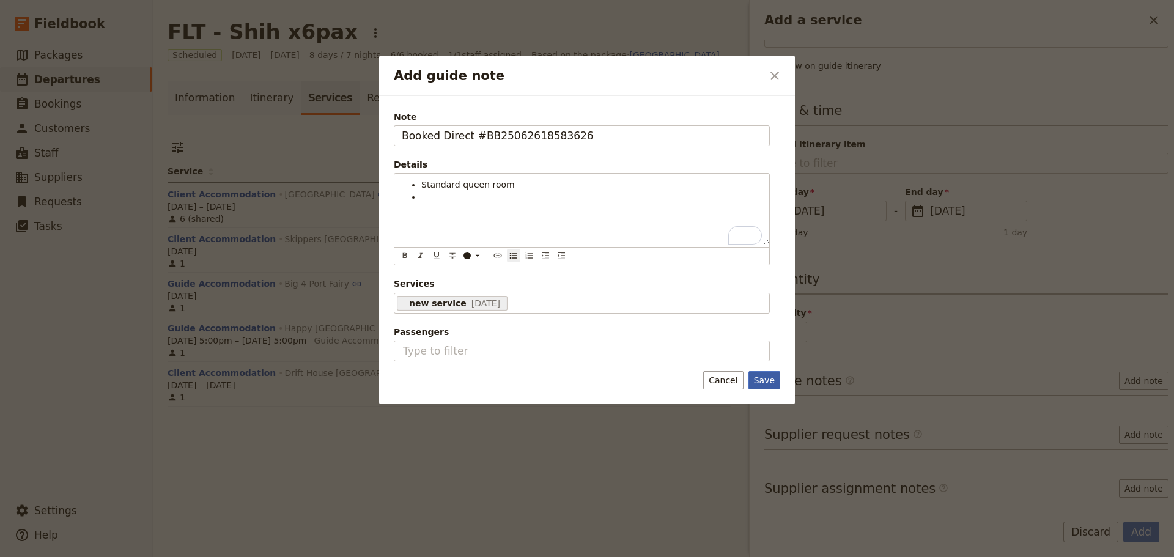
click at [772, 381] on button "Save" at bounding box center [764, 380] width 32 height 18
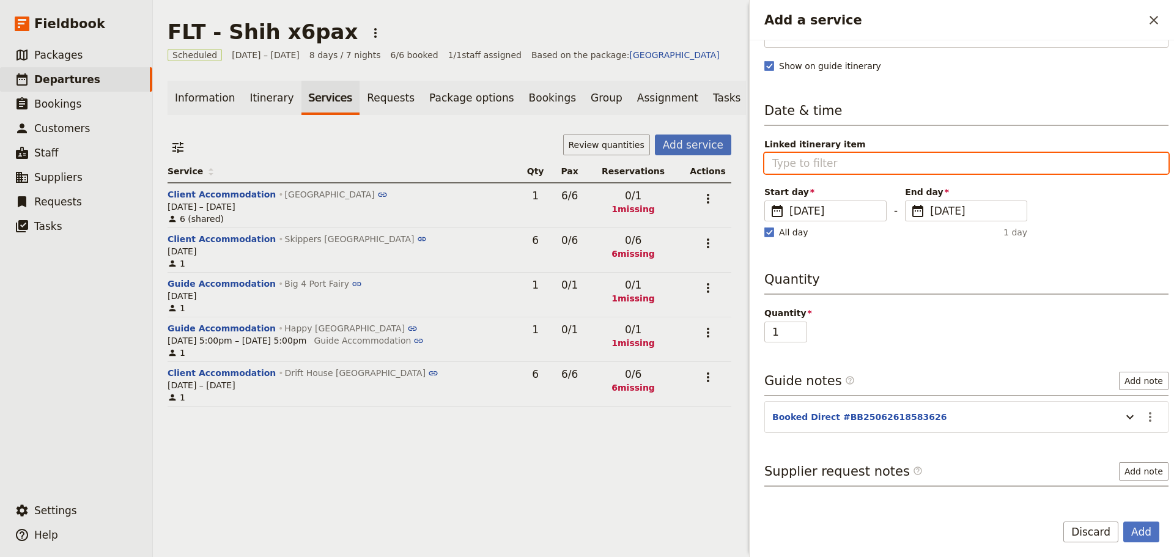
click at [842, 168] on input "Linked itinerary item" at bounding box center [966, 163] width 388 height 15
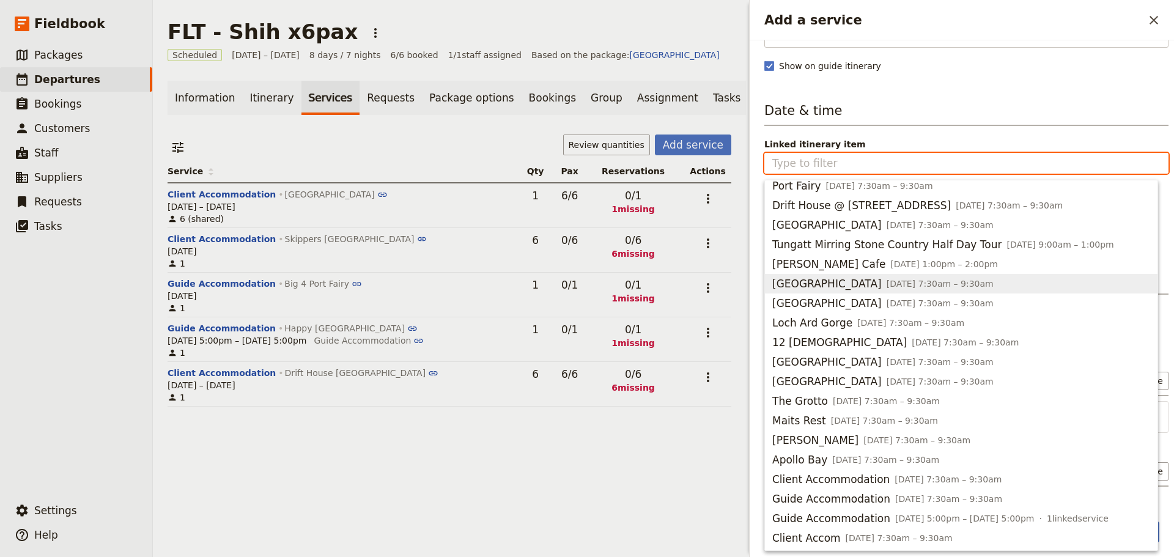
scroll to position [512, 0]
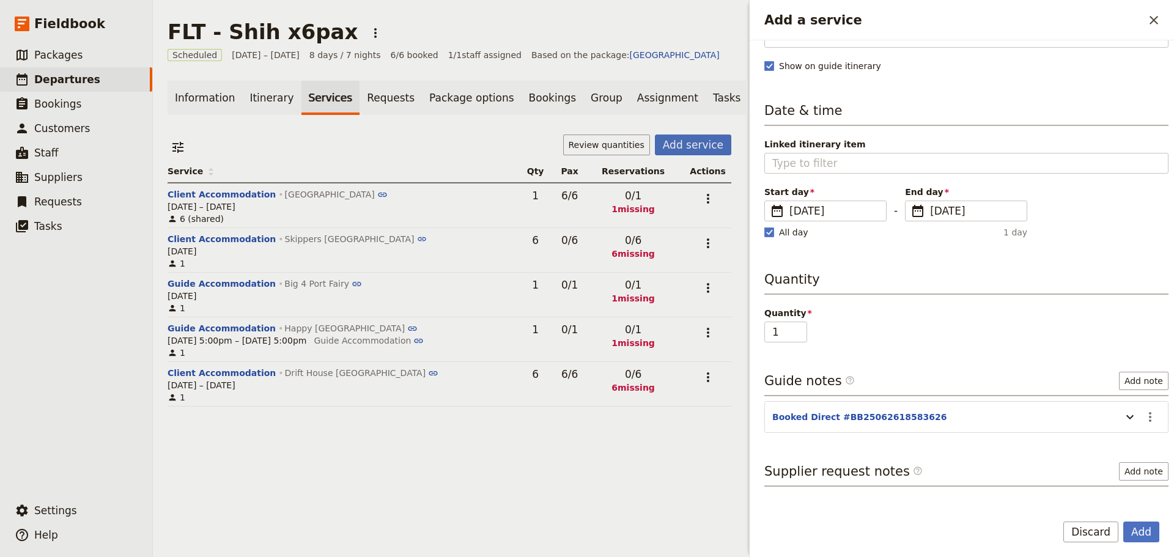
click at [916, 81] on div "Supplier The International Apollo Bay [STREET_ADDRESS], [GEOGRAPHIC_DATA] The I…" at bounding box center [966, 178] width 404 height 452
click at [1134, 530] on button "Add" at bounding box center [1141, 531] width 36 height 21
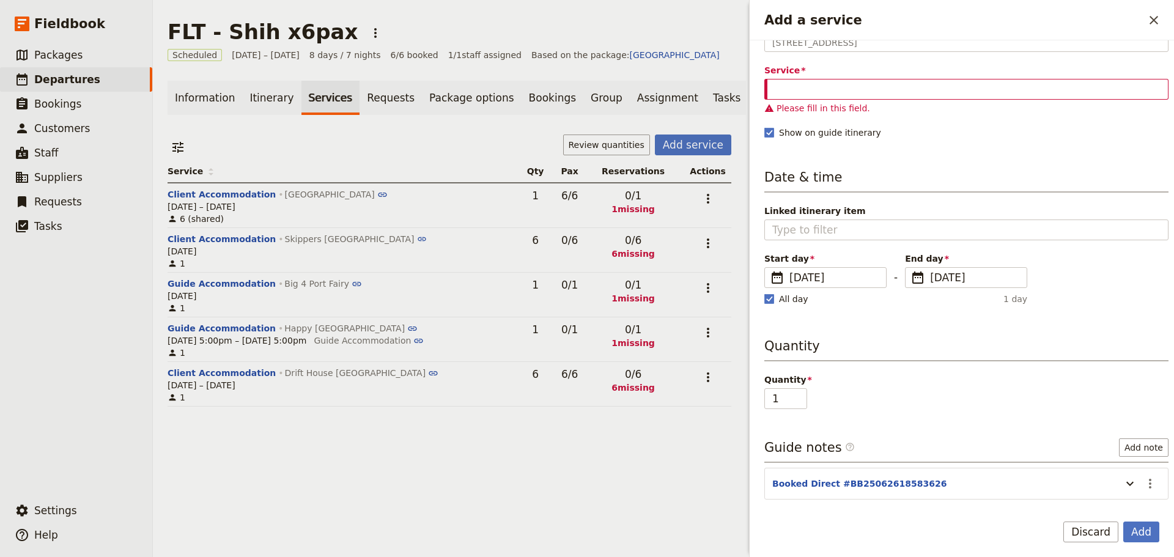
scroll to position [0, 0]
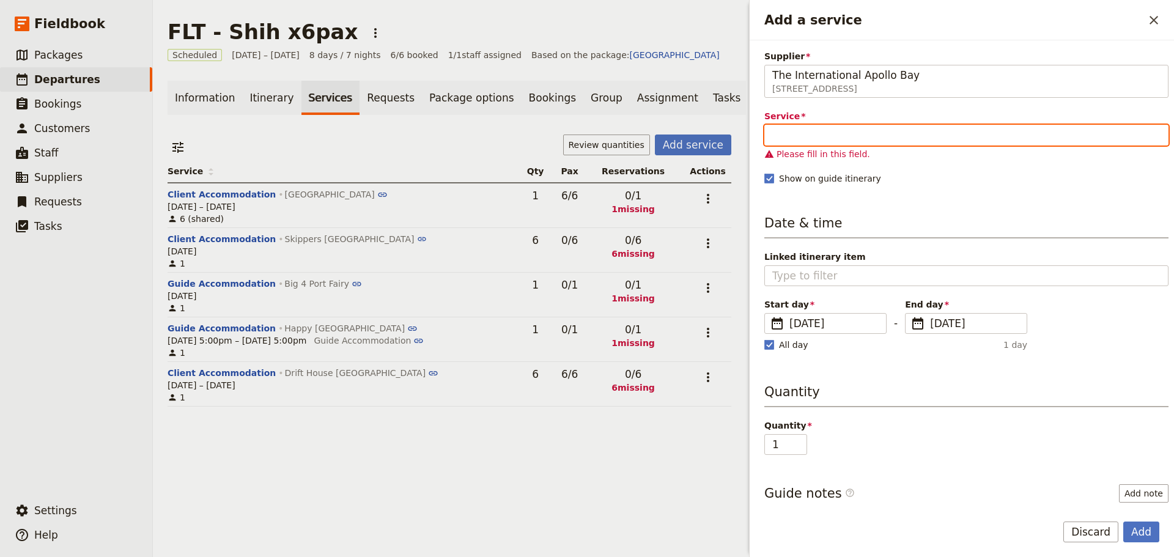
click at [831, 134] on input "Service" at bounding box center [966, 135] width 404 height 21
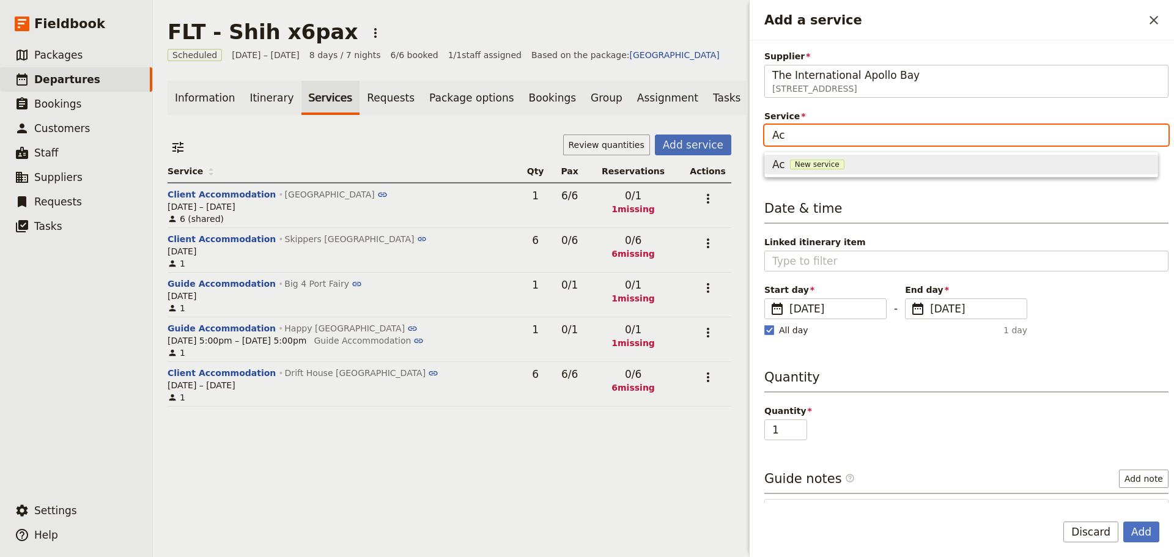
type input "A"
type input "Guide Accommodation"
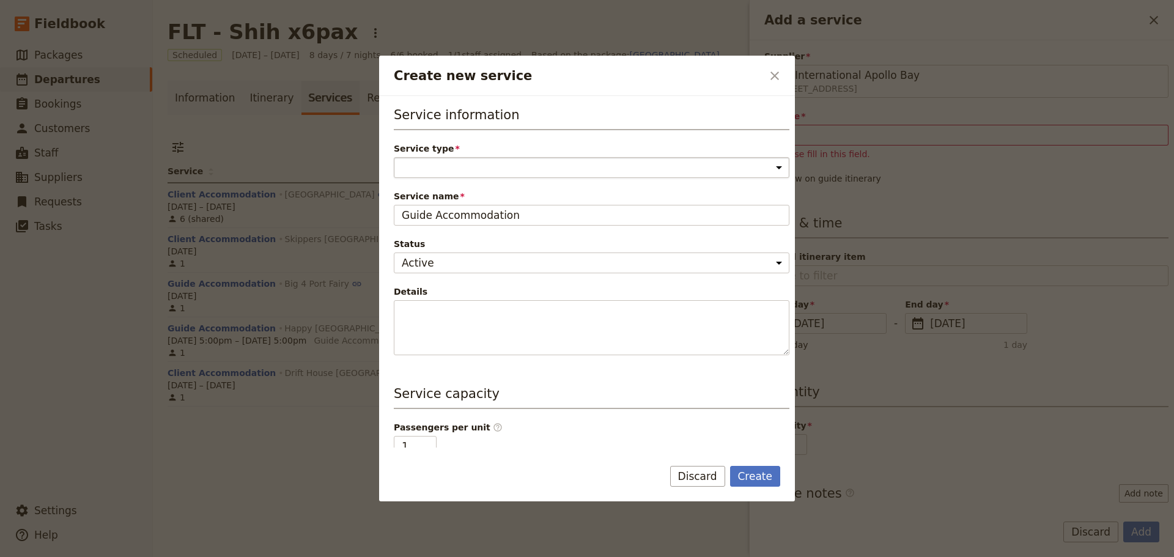
click at [538, 166] on select "Accommodation Activity Transport Flight Food and beverage Other" at bounding box center [592, 167] width 396 height 21
select select "AccommodationService"
click at [394, 157] on select "Accommodation Activity Transport Flight Food and beverage Other" at bounding box center [592, 167] width 396 height 21
click at [758, 474] on button "Create" at bounding box center [755, 476] width 51 height 21
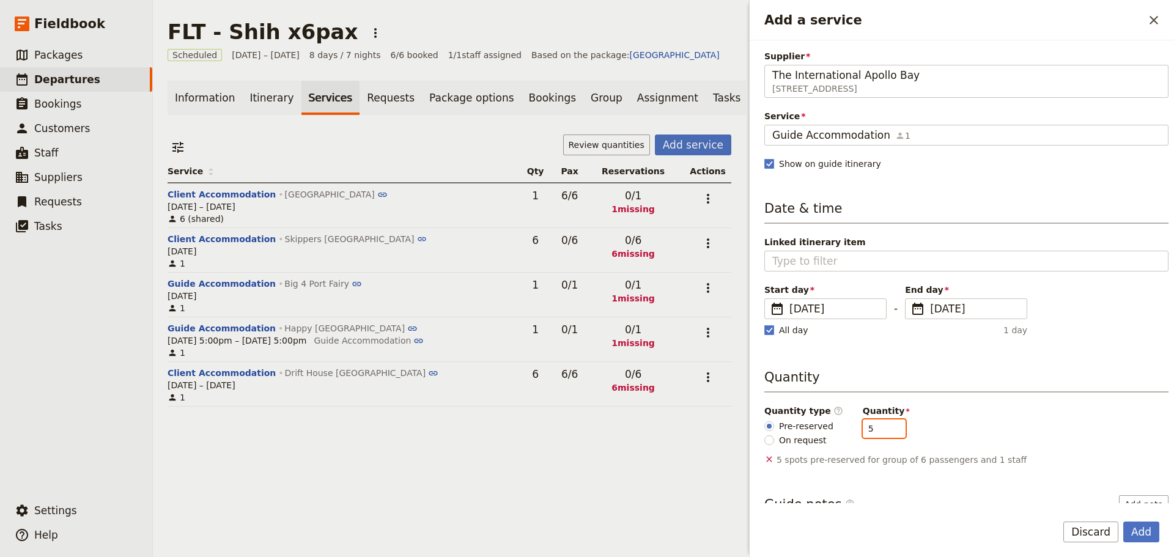
click at [883, 433] on input "5" at bounding box center [884, 428] width 43 height 18
click at [883, 433] on input "4" at bounding box center [884, 428] width 43 height 18
click at [883, 433] on input "3" at bounding box center [884, 428] width 43 height 18
click at [883, 433] on input "2" at bounding box center [884, 428] width 43 height 18
type input "1"
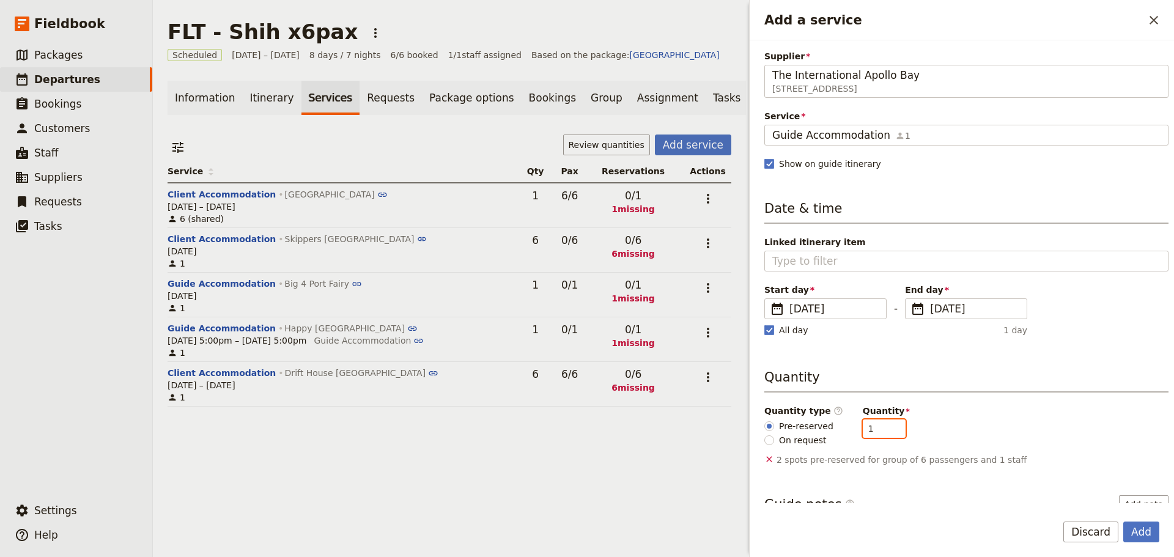
click at [883, 434] on input "1" at bounding box center [884, 428] width 43 height 18
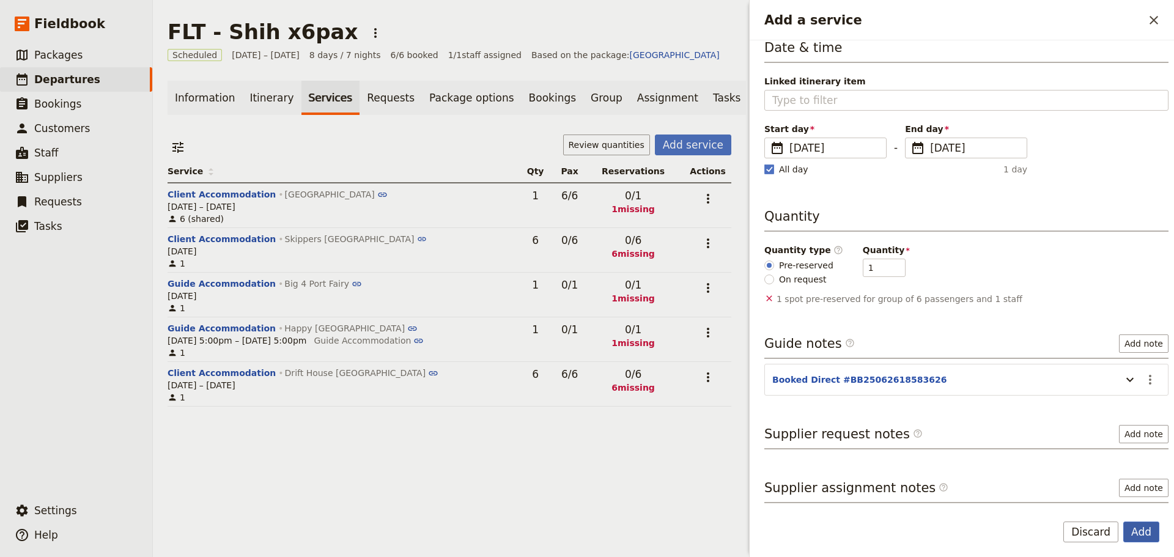
click at [1146, 529] on button "Add" at bounding box center [1141, 531] width 36 height 21
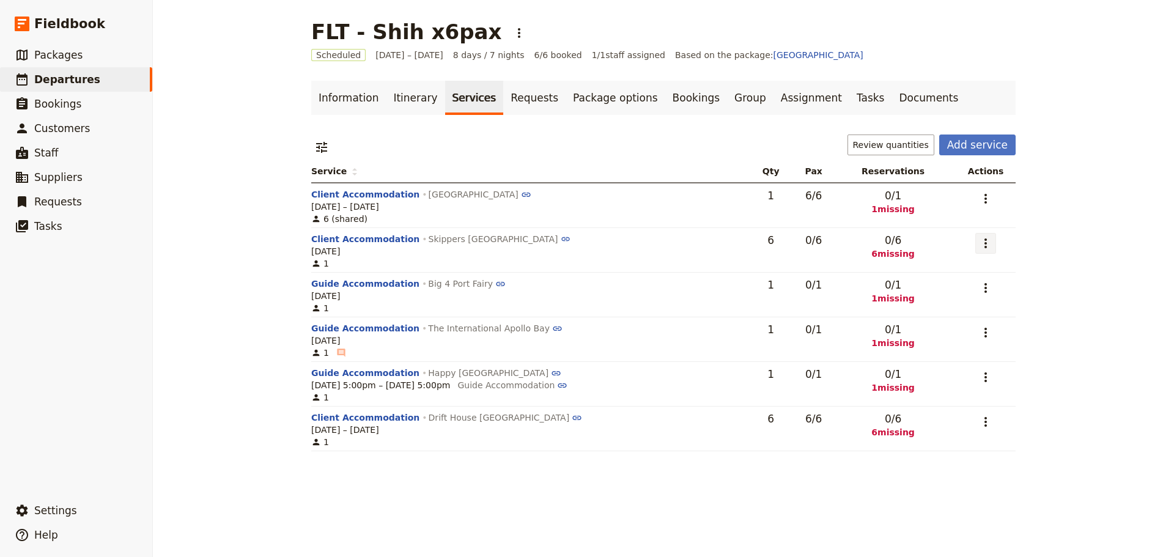
click at [982, 244] on icon "Actions" at bounding box center [985, 243] width 15 height 15
click at [920, 273] on span "Edit service" at bounding box center [911, 270] width 50 height 12
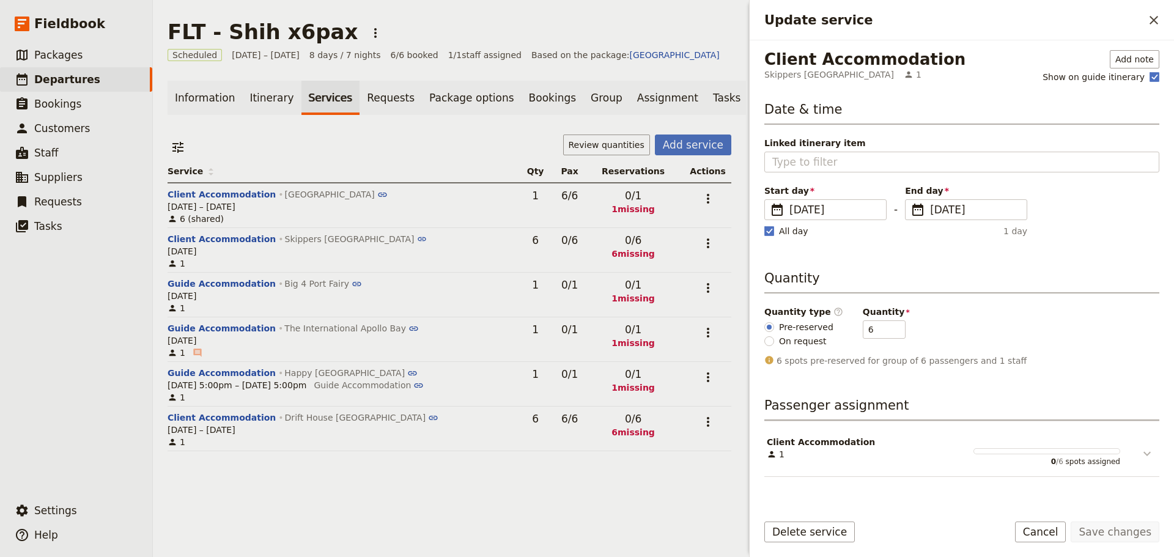
click at [1144, 452] on icon "Update service" at bounding box center [1146, 454] width 7 height 4
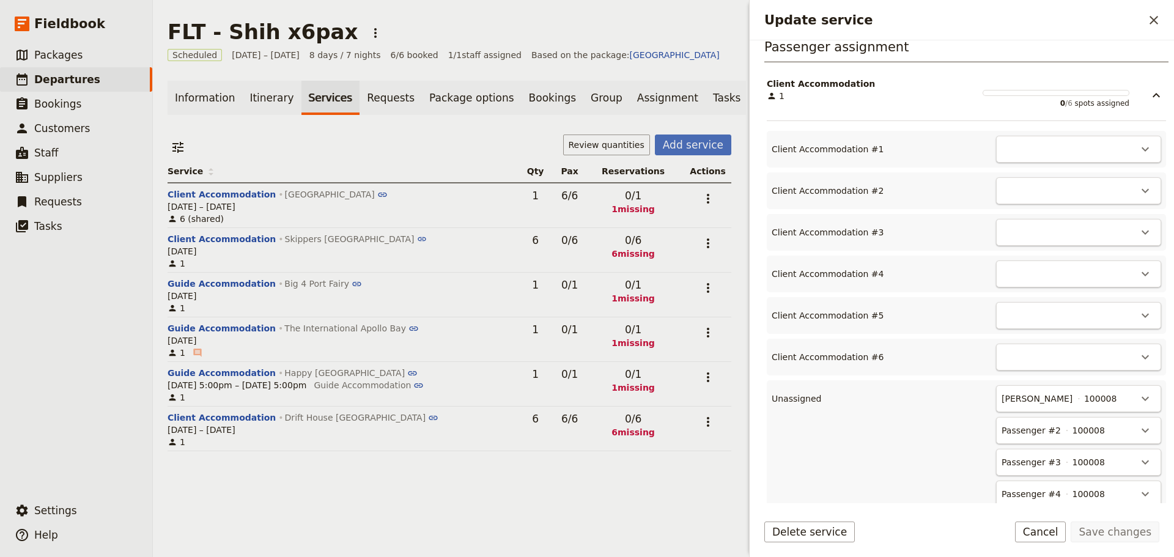
scroll to position [367, 0]
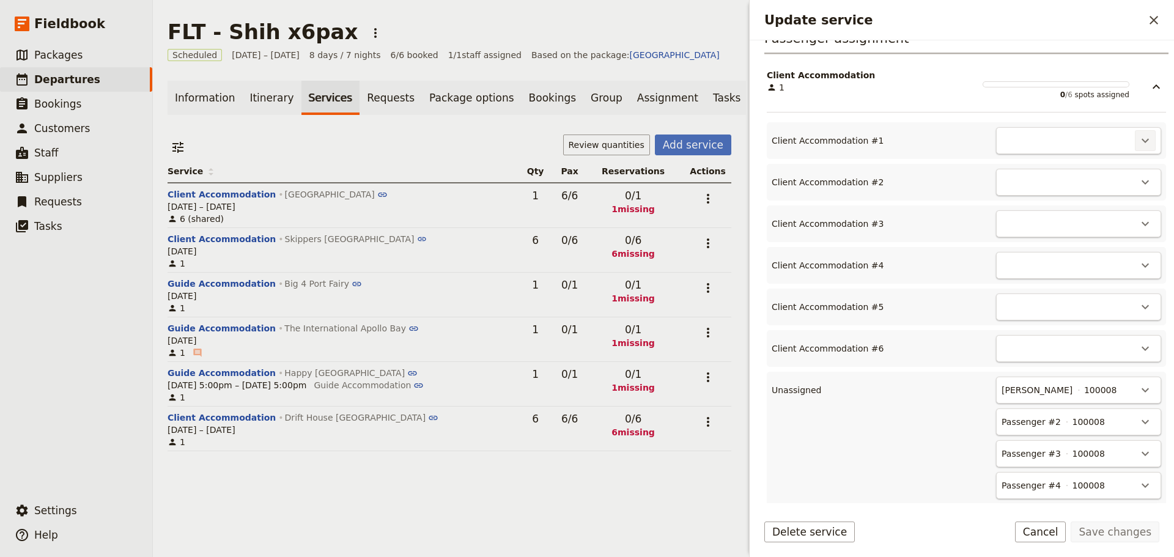
click at [1138, 141] on icon "Actions" at bounding box center [1145, 140] width 15 height 15
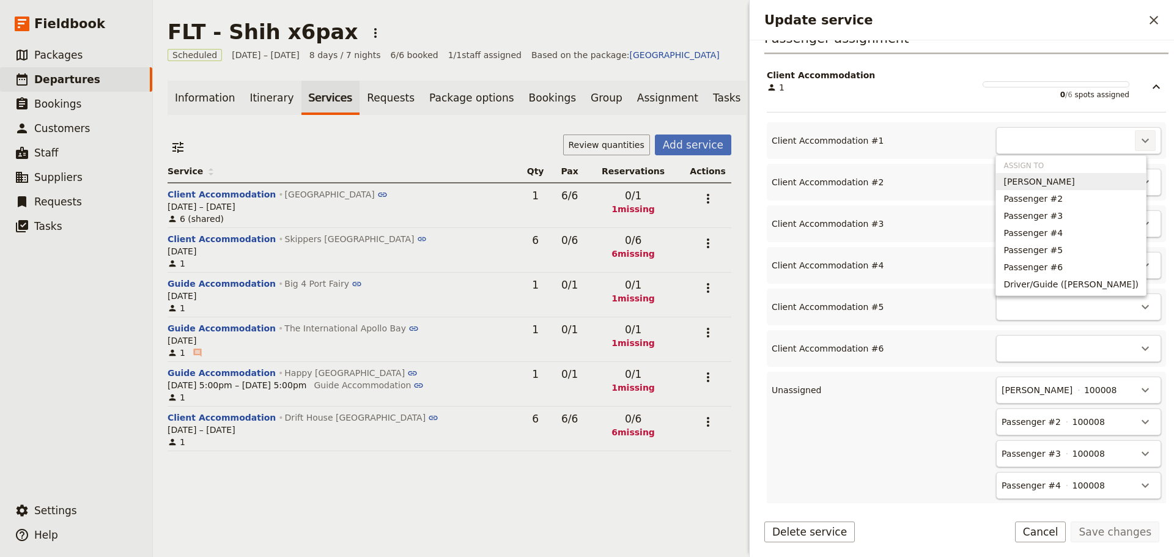
click at [1105, 182] on span "[PERSON_NAME]" at bounding box center [1070, 181] width 135 height 12
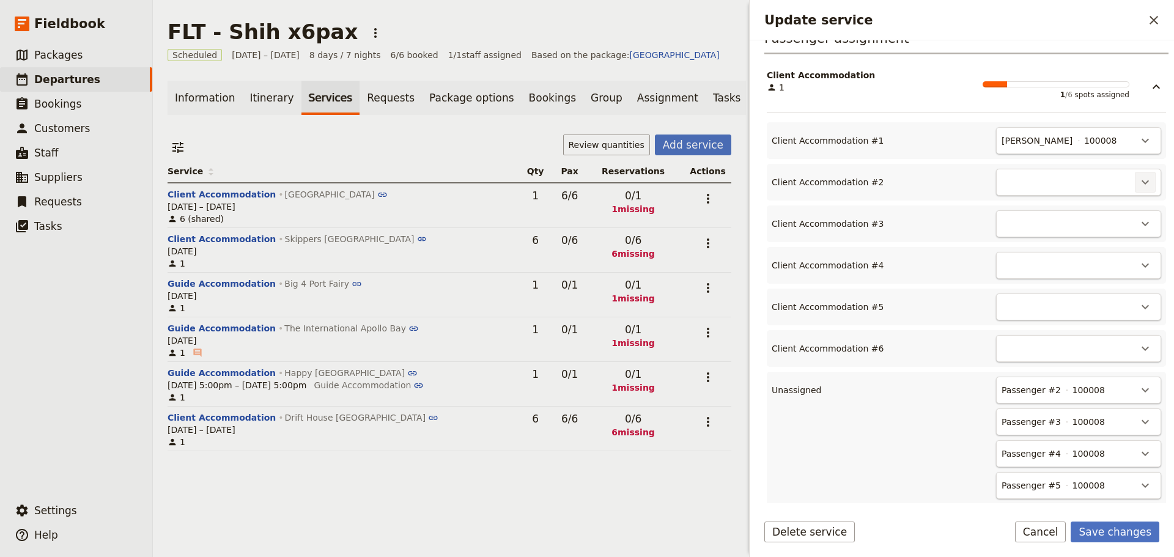
click at [1139, 180] on icon "Actions" at bounding box center [1145, 182] width 15 height 15
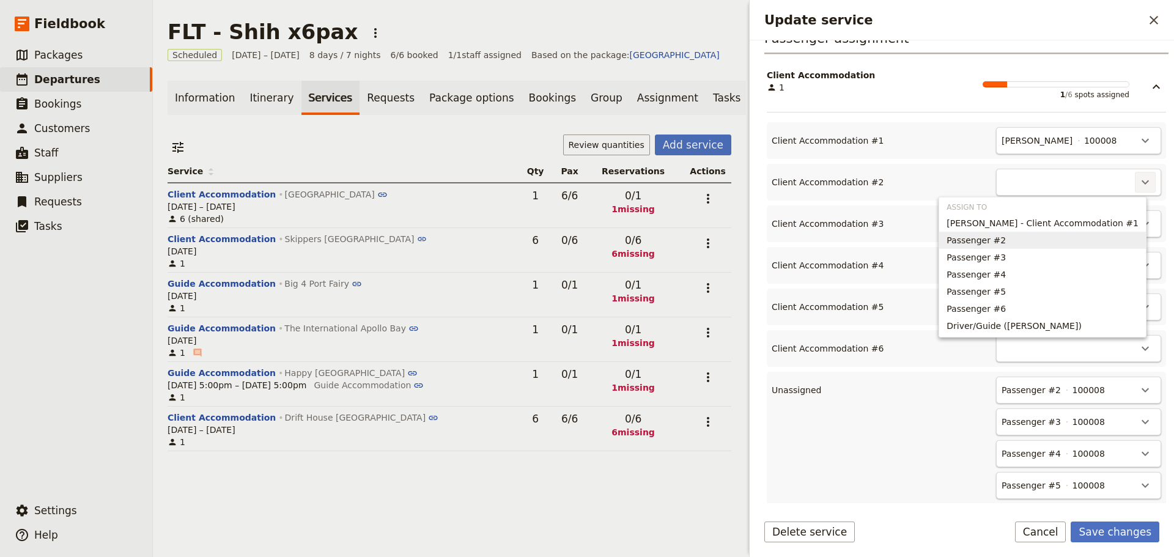
click at [1107, 247] on button "Passenger #2" at bounding box center [1042, 240] width 207 height 17
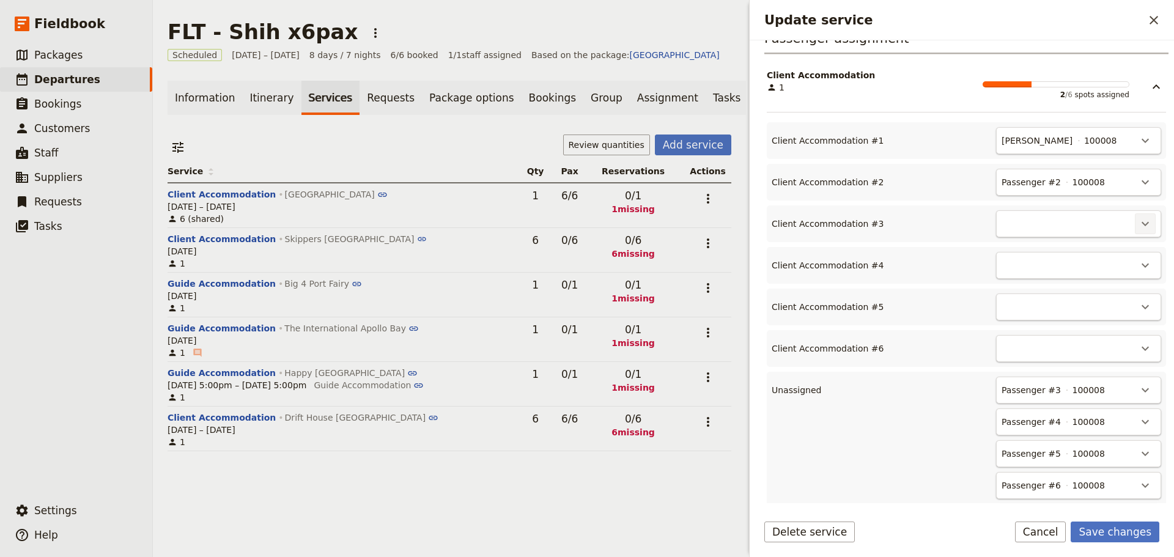
click at [1141, 223] on icon "Actions" at bounding box center [1145, 223] width 15 height 15
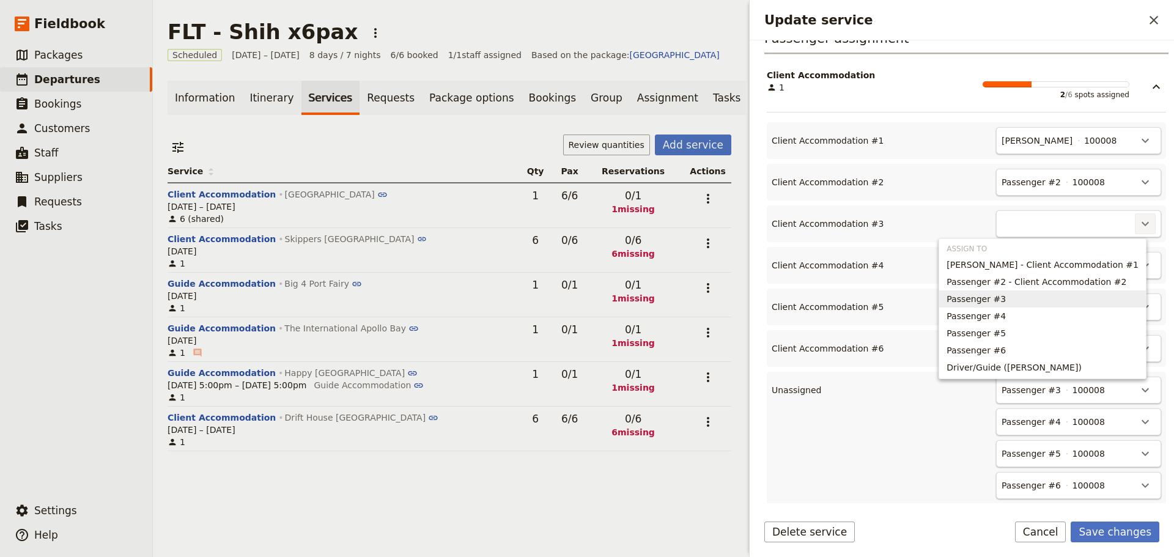
click at [1086, 303] on span "Passenger #3" at bounding box center [1042, 299] width 192 height 12
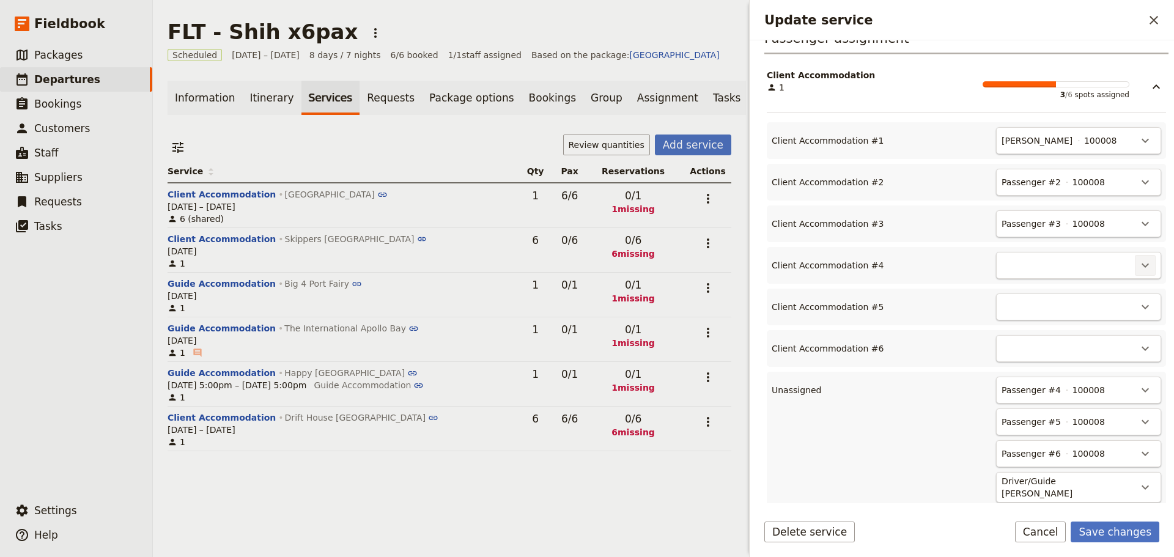
click at [1141, 266] on icon "Actions" at bounding box center [1144, 265] width 7 height 4
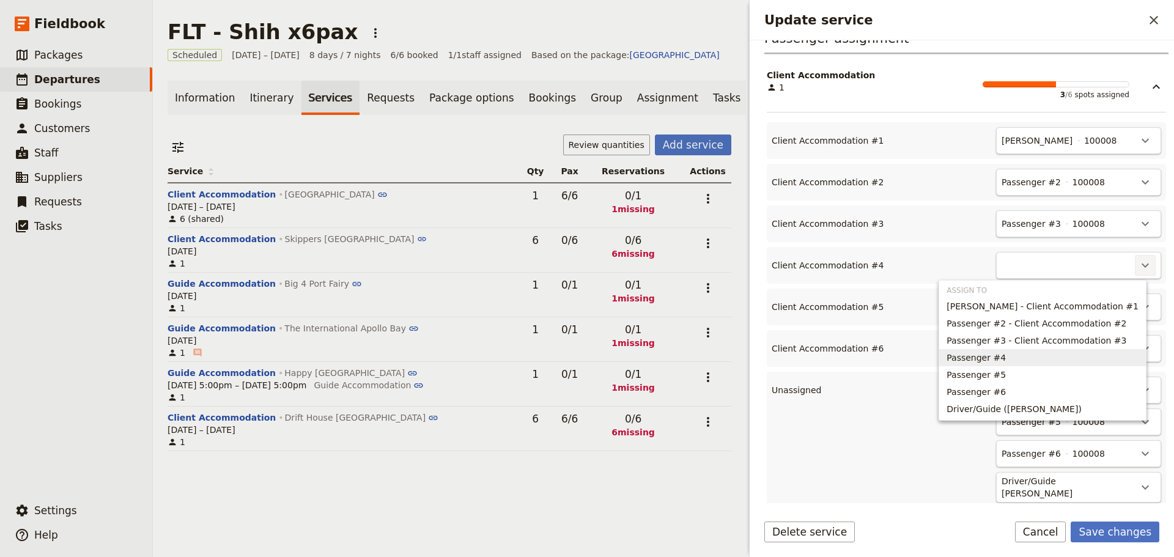
click at [1092, 361] on span "Passenger #4" at bounding box center [1042, 358] width 192 height 12
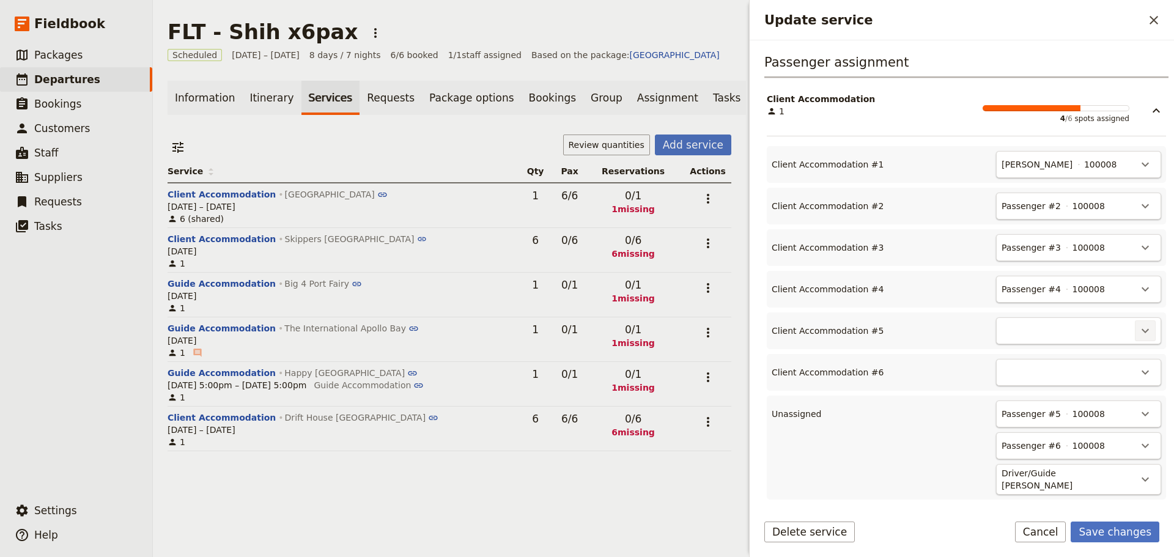
click at [1140, 331] on icon "Actions" at bounding box center [1145, 330] width 15 height 15
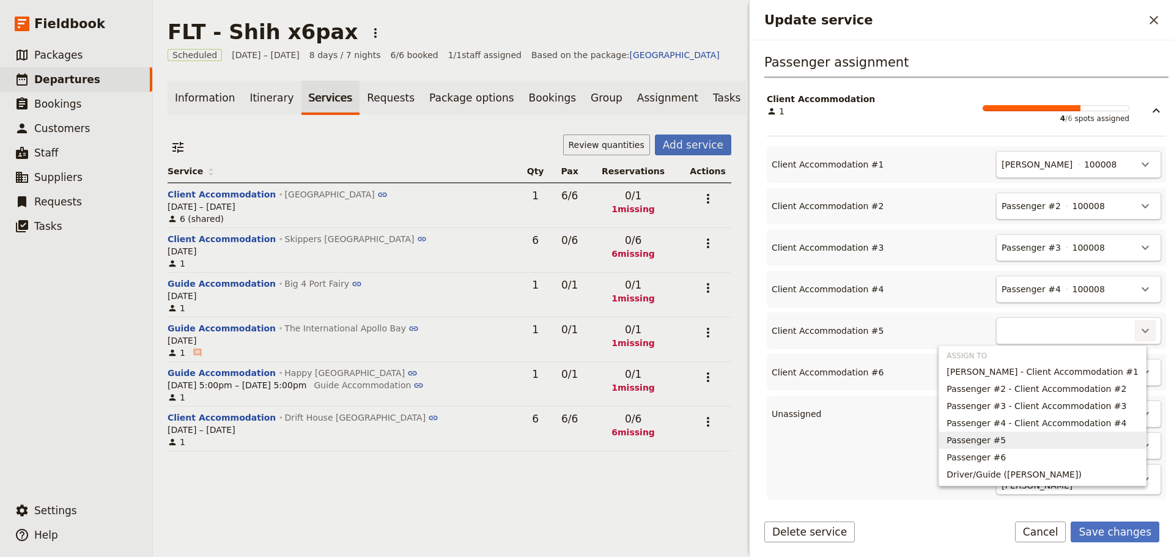
click at [1053, 442] on span "Passenger #5" at bounding box center [1042, 440] width 192 height 12
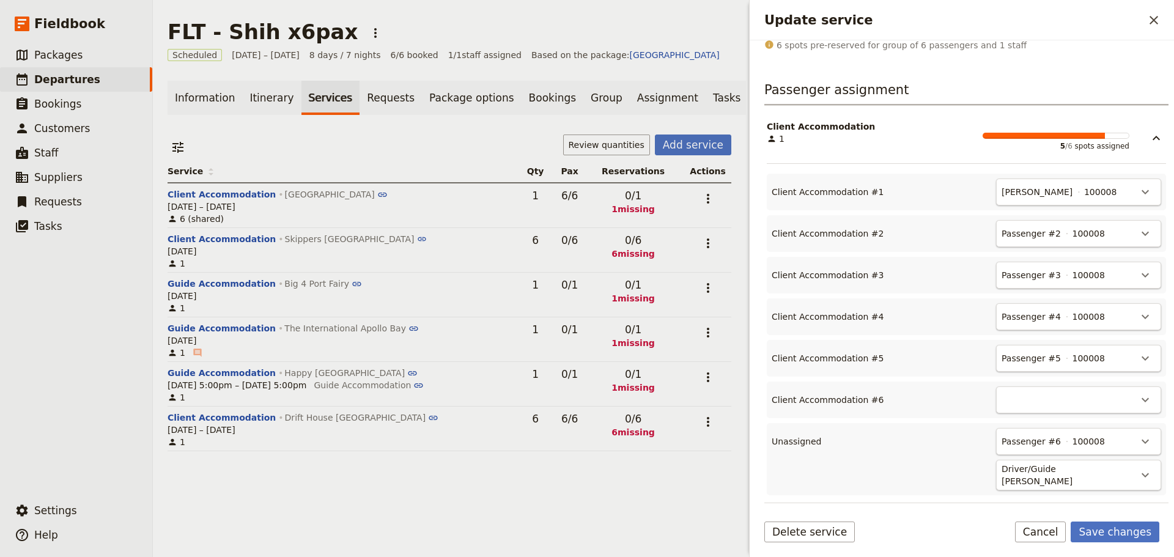
scroll to position [311, 0]
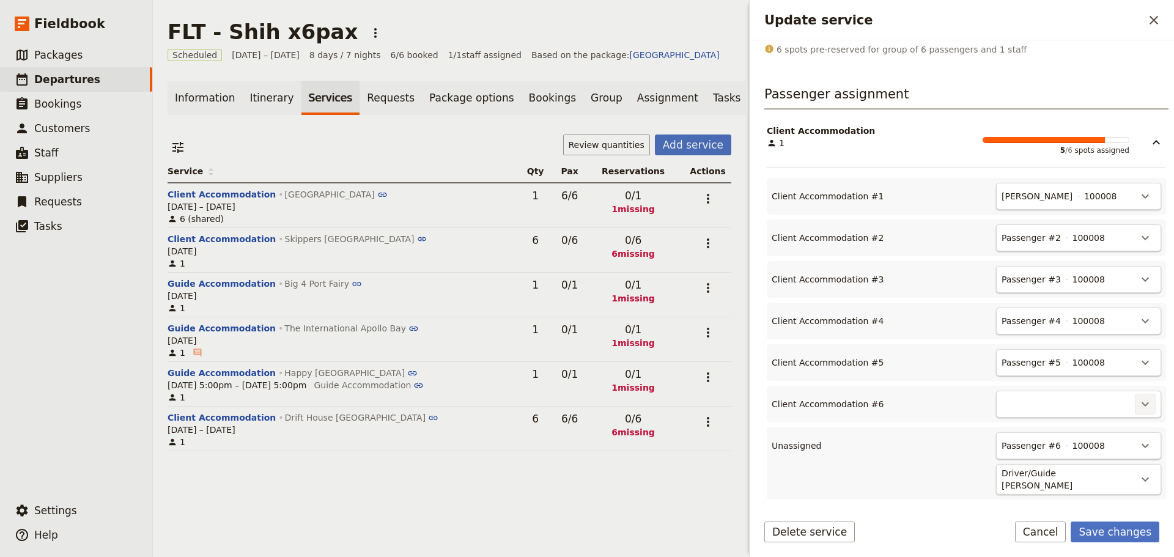
click at [1138, 397] on icon "Actions" at bounding box center [1145, 404] width 15 height 15
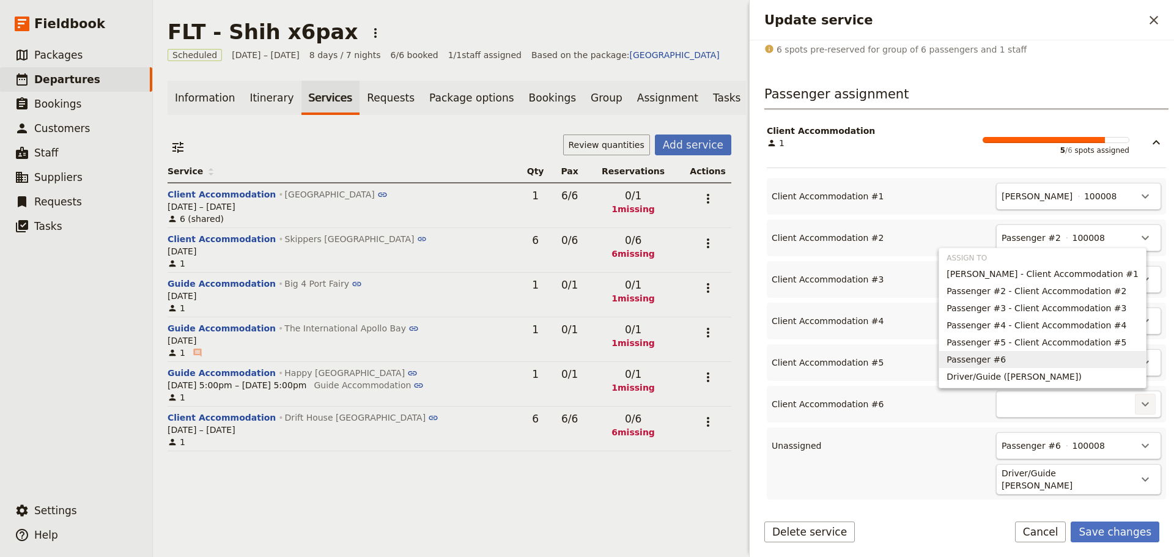
click at [1075, 358] on span "Passenger #6" at bounding box center [1042, 359] width 192 height 12
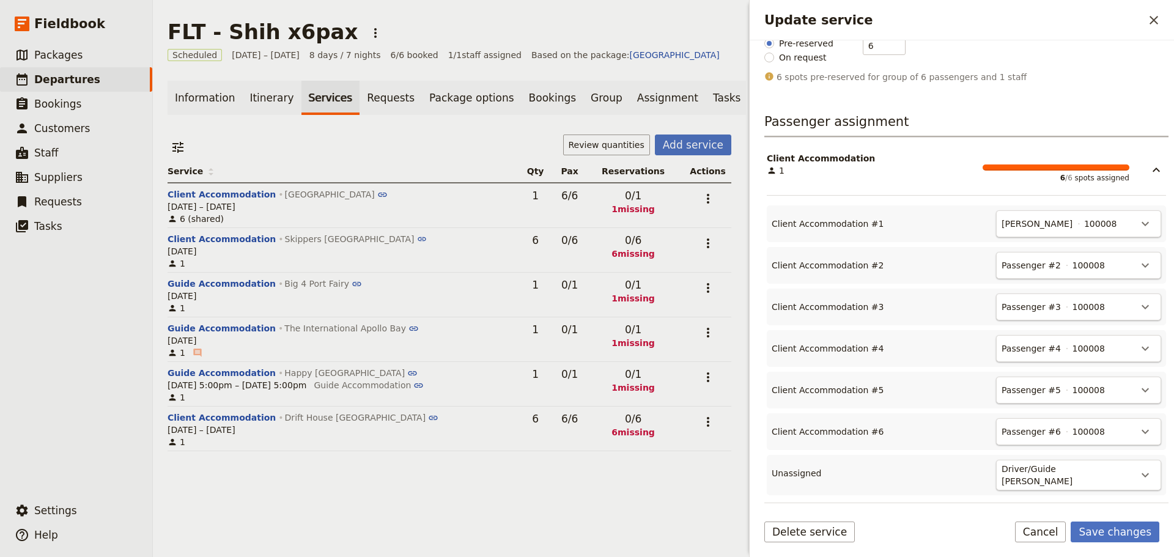
scroll to position [279, 0]
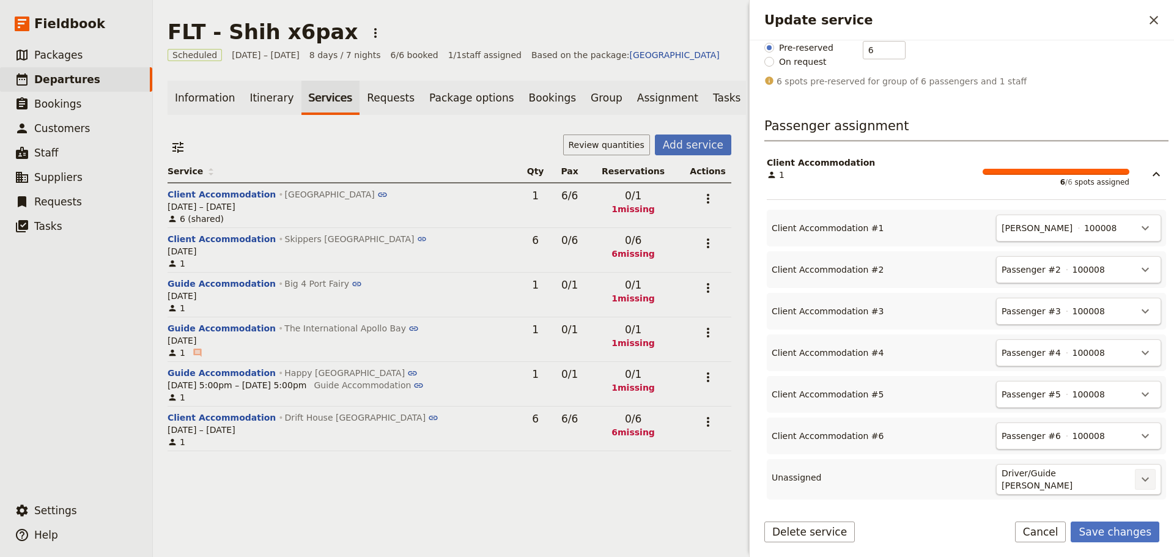
click at [1138, 472] on icon "Actions" at bounding box center [1145, 479] width 15 height 15
click at [1135, 534] on button "Save changes" at bounding box center [1114, 531] width 89 height 21
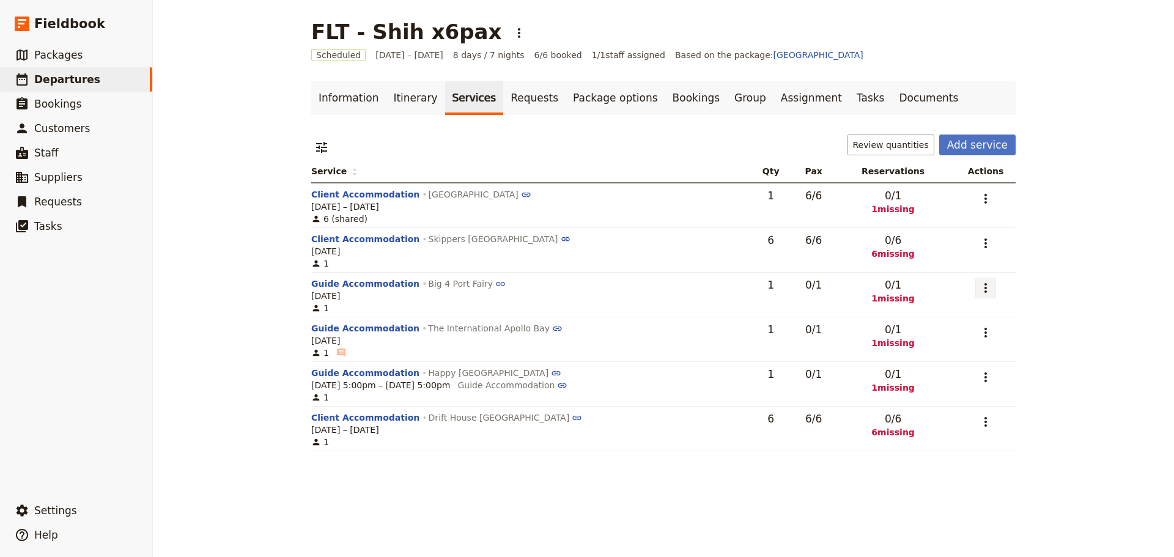
click at [984, 288] on icon "Actions" at bounding box center [985, 288] width 2 height 10
click at [1057, 268] on div "FLT - Shih x6pax ​ Scheduled [DATE] – [DATE] 8 days / 7 nights 6/6 booked 1 / 1…" at bounding box center [663, 278] width 1021 height 557
click at [981, 194] on icon "Actions" at bounding box center [985, 198] width 15 height 15
click at [942, 224] on span "Edit service" at bounding box center [936, 225] width 100 height 12
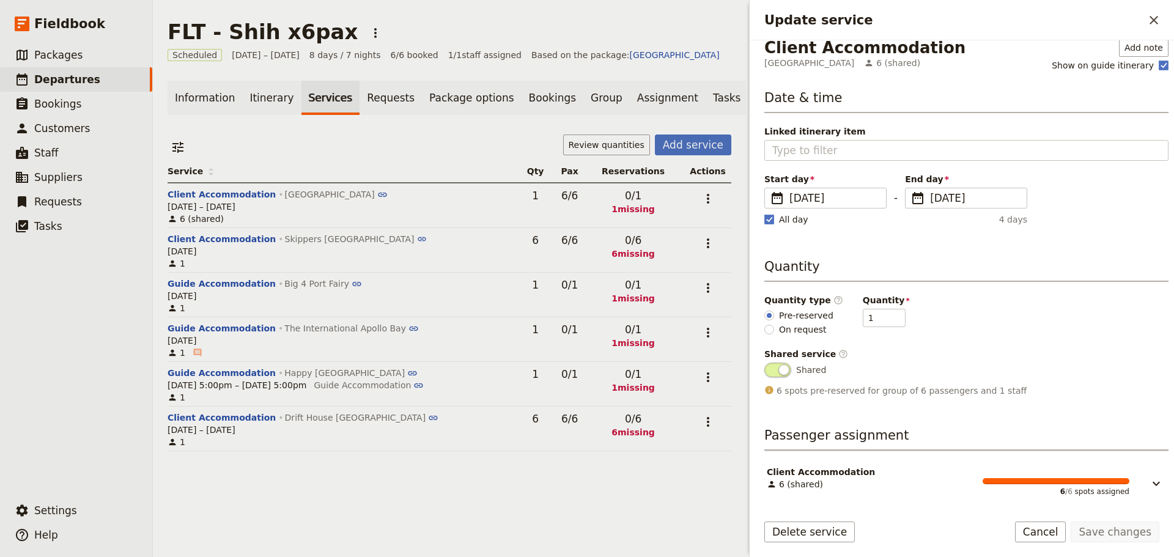
scroll to position [15, 0]
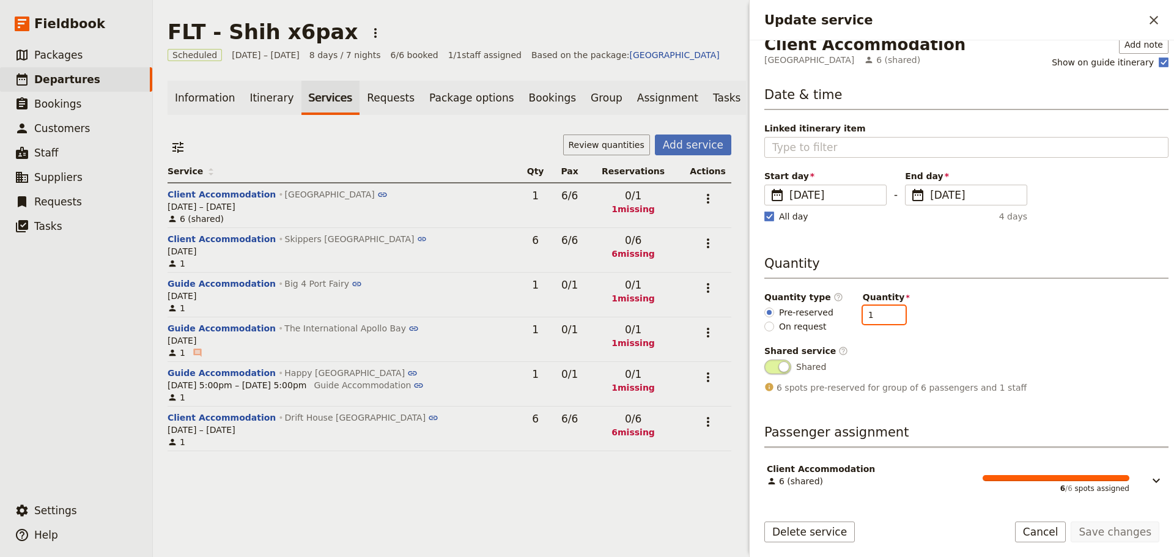
click at [883, 308] on input "1" at bounding box center [884, 315] width 43 height 18
click at [885, 312] on input "2" at bounding box center [884, 315] width 43 height 18
click at [885, 312] on input "3" at bounding box center [884, 315] width 43 height 18
click at [885, 312] on input "4" at bounding box center [884, 315] width 43 height 18
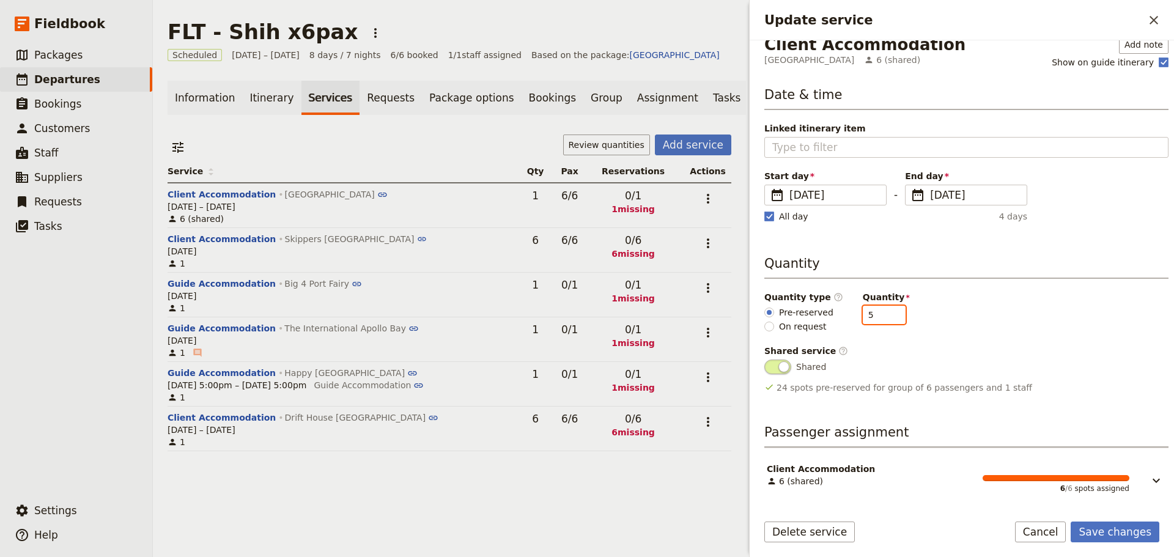
click at [885, 312] on input "5" at bounding box center [884, 315] width 43 height 18
click at [885, 312] on input "6" at bounding box center [884, 315] width 43 height 18
click at [772, 364] on span "Update service" at bounding box center [777, 366] width 27 height 15
click at [764, 359] on input "Shared" at bounding box center [764, 359] width 0 height 0
click at [886, 319] on input "5" at bounding box center [884, 315] width 43 height 18
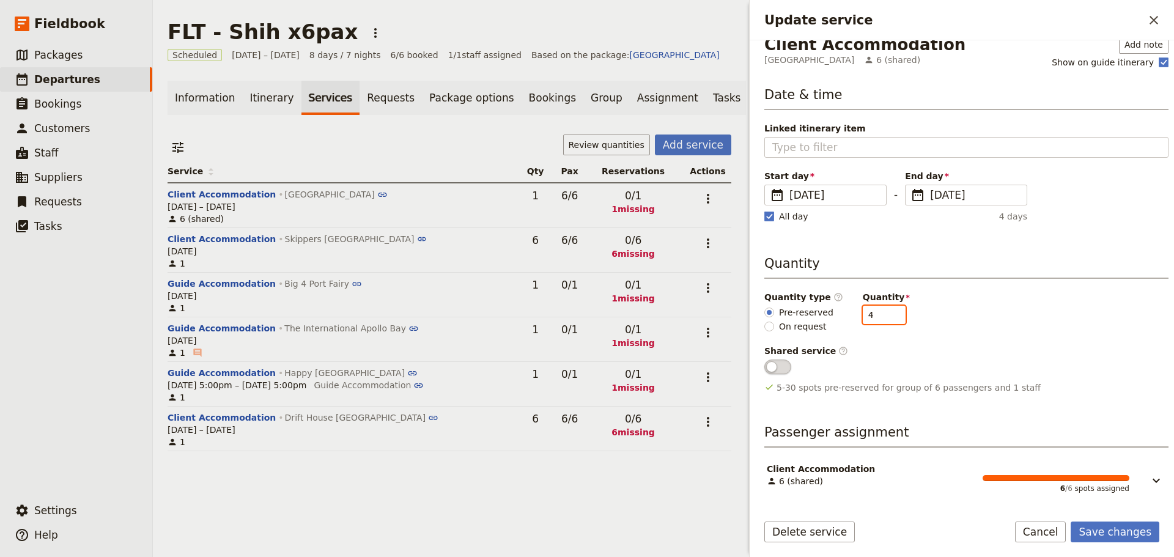
click at [886, 319] on input "4" at bounding box center [884, 315] width 43 height 18
click at [886, 319] on input "3" at bounding box center [884, 315] width 43 height 18
click at [886, 319] on input "2" at bounding box center [884, 315] width 43 height 18
type input "1"
click at [886, 319] on input "1" at bounding box center [884, 315] width 43 height 18
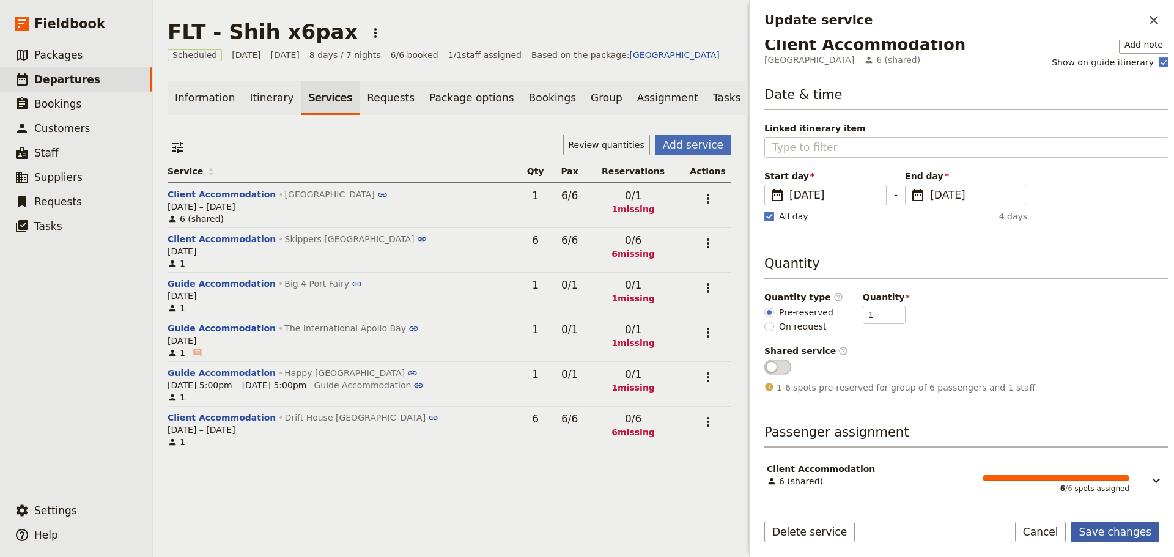
click at [1118, 530] on button "Save changes" at bounding box center [1114, 531] width 89 height 21
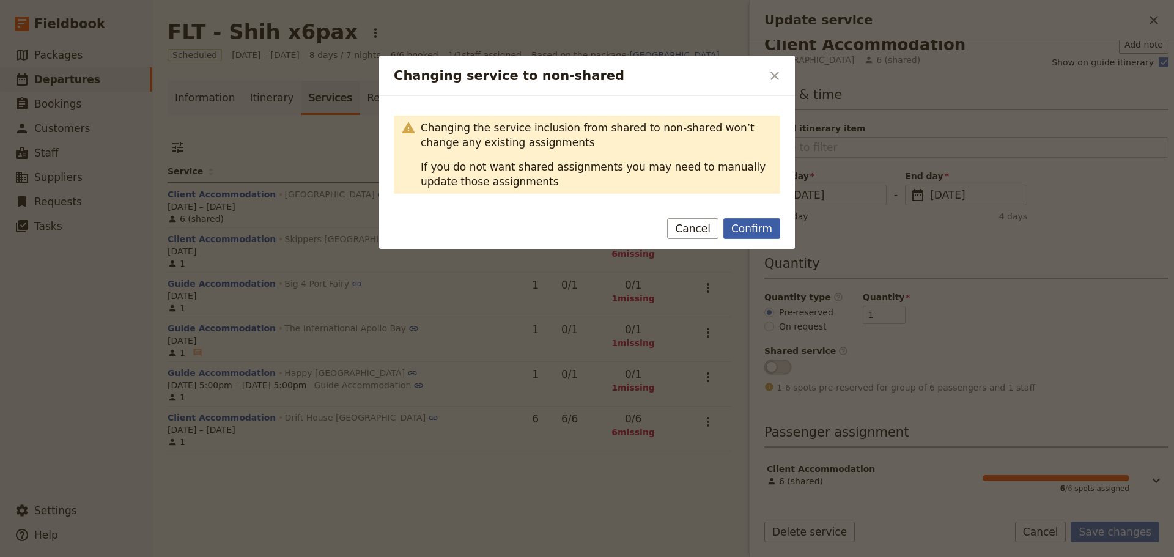
click at [743, 224] on button "Confirm" at bounding box center [751, 228] width 57 height 21
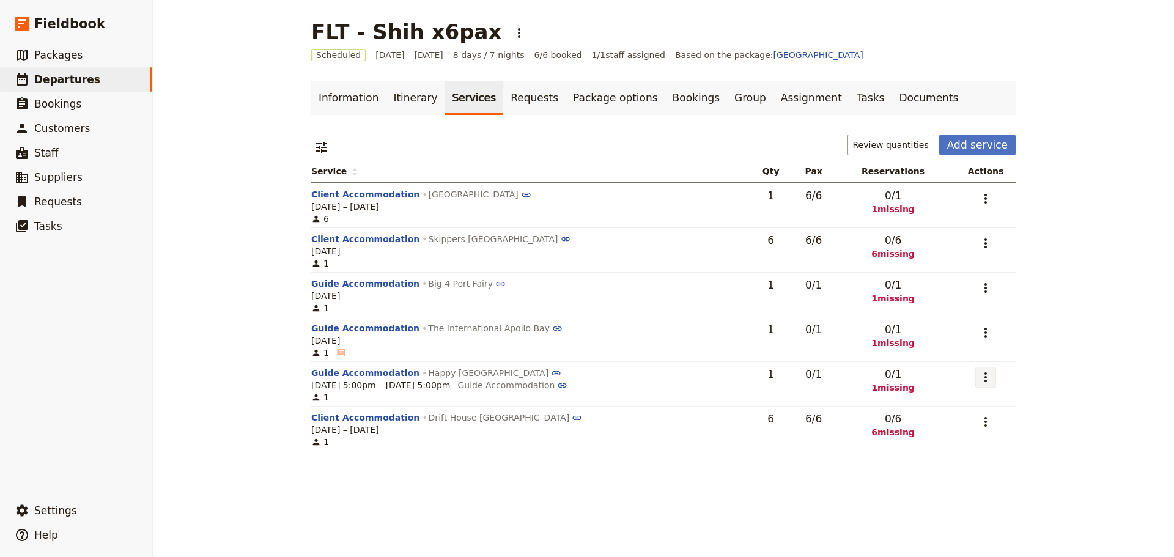
click at [982, 374] on icon "Actions" at bounding box center [985, 377] width 15 height 15
click at [967, 402] on span "Edit service" at bounding box center [936, 404] width 100 height 12
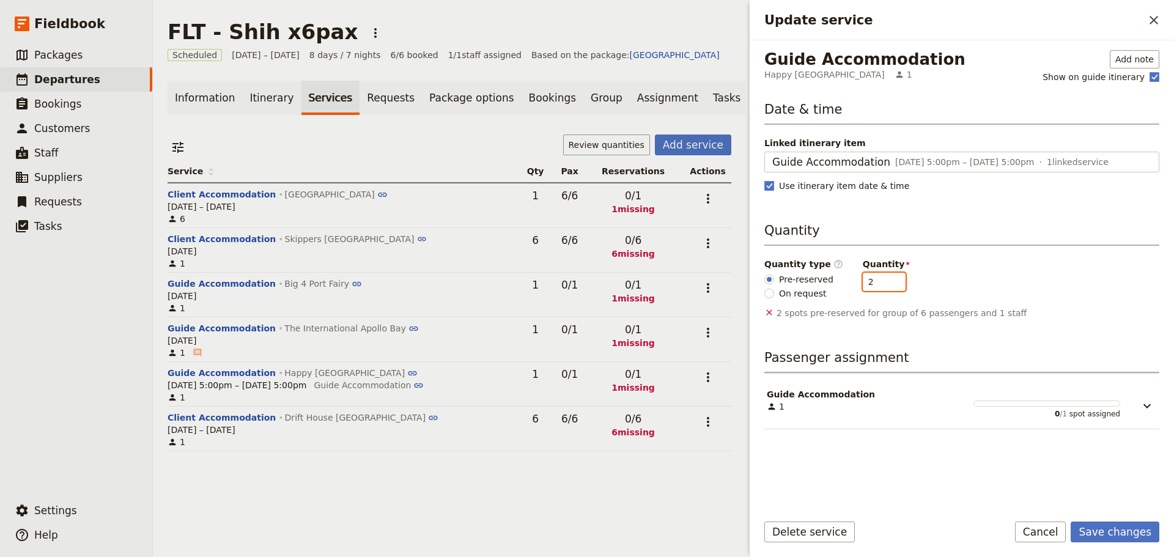
click at [886, 279] on input "2" at bounding box center [884, 282] width 43 height 18
click at [886, 279] on input "3" at bounding box center [884, 282] width 43 height 18
click at [886, 279] on input "4" at bounding box center [884, 282] width 43 height 18
click at [886, 279] on input "5" at bounding box center [884, 282] width 43 height 18
click at [886, 279] on input "6" at bounding box center [884, 282] width 43 height 18
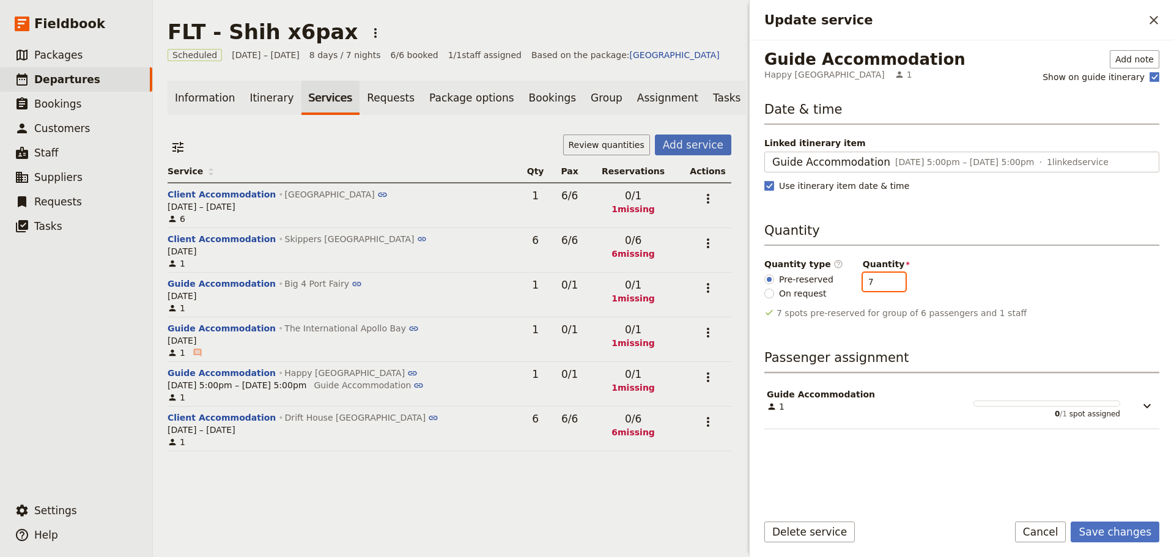
click at [882, 282] on input "7" at bounding box center [884, 282] width 43 height 18
click at [882, 282] on input "6" at bounding box center [884, 282] width 43 height 18
click at [882, 282] on input "5" at bounding box center [884, 282] width 43 height 18
click at [882, 282] on input "4" at bounding box center [884, 282] width 43 height 18
click at [882, 282] on input "3" at bounding box center [884, 282] width 43 height 18
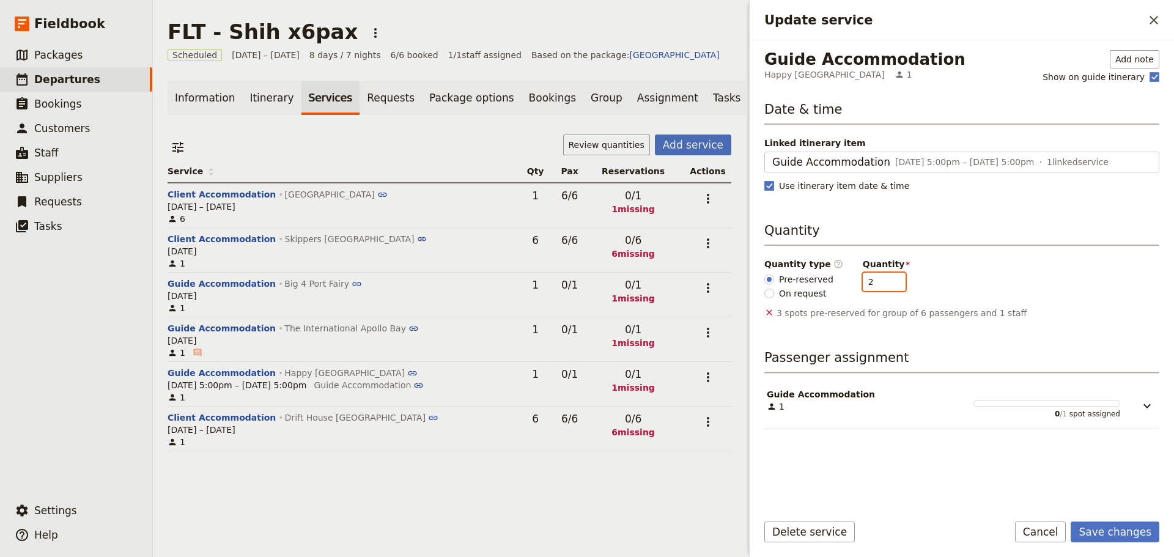
click at [882, 282] on input "2" at bounding box center [884, 282] width 43 height 18
type input "1"
click at [882, 287] on input "1" at bounding box center [884, 282] width 43 height 18
click at [1113, 521] on form "Guide Accommodation Happy Wanderer Holiday Resort 1 Add note Show on guide itin…" at bounding box center [962, 298] width 424 height 517
click at [1113, 532] on button "Save changes" at bounding box center [1114, 531] width 89 height 21
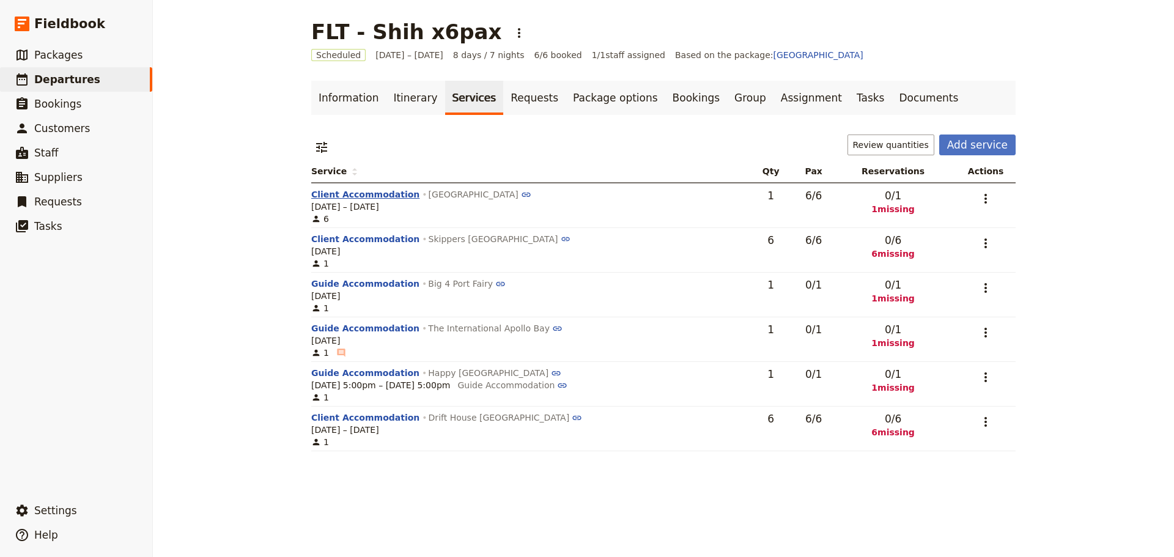
click at [356, 190] on button "Client Accommodation" at bounding box center [365, 194] width 108 height 12
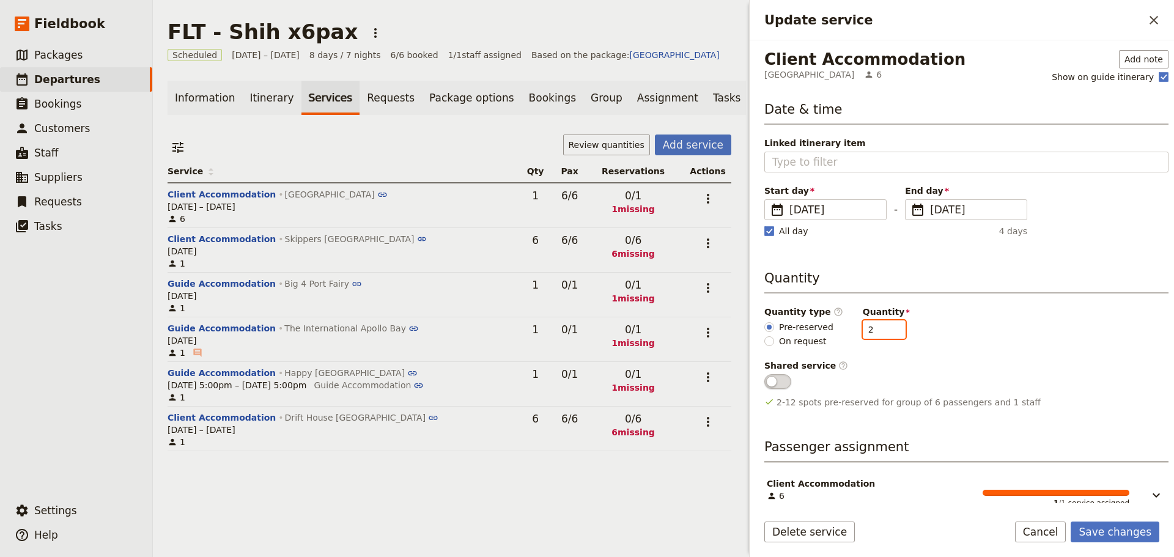
click at [883, 324] on input "2" at bounding box center [884, 329] width 43 height 18
click at [882, 324] on input "3" at bounding box center [884, 329] width 43 height 18
click at [882, 324] on input "4" at bounding box center [884, 329] width 43 height 18
click at [882, 324] on input "5" at bounding box center [884, 329] width 43 height 18
click at [888, 336] on input "5" at bounding box center [884, 329] width 43 height 18
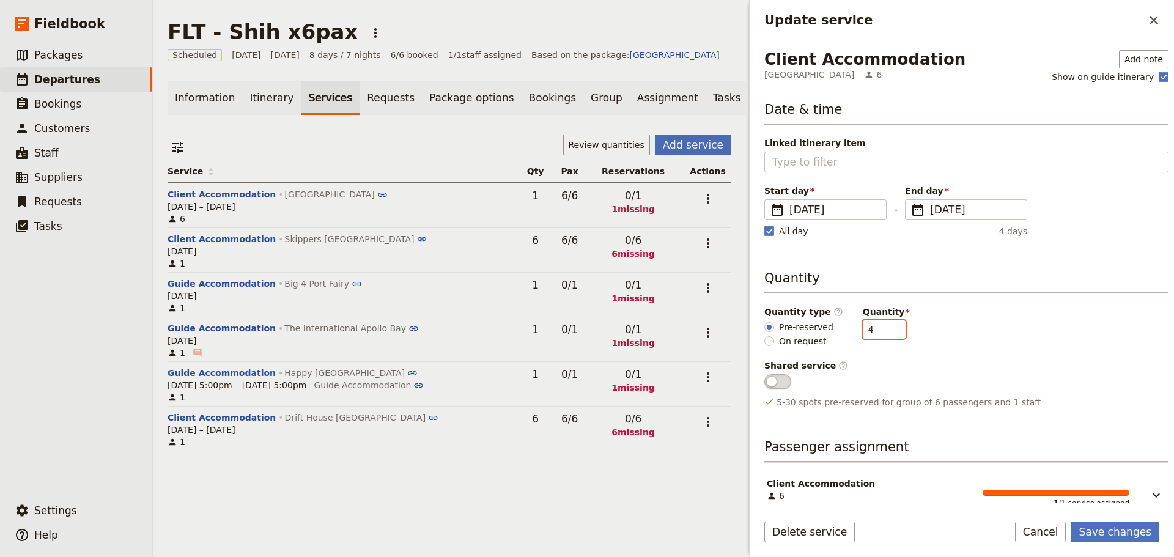
click at [886, 334] on input "4" at bounding box center [884, 329] width 43 height 18
click at [886, 334] on input "3" at bounding box center [884, 329] width 43 height 18
click at [886, 334] on input "2" at bounding box center [884, 329] width 43 height 18
type input "1"
click at [886, 333] on input "1" at bounding box center [884, 329] width 43 height 18
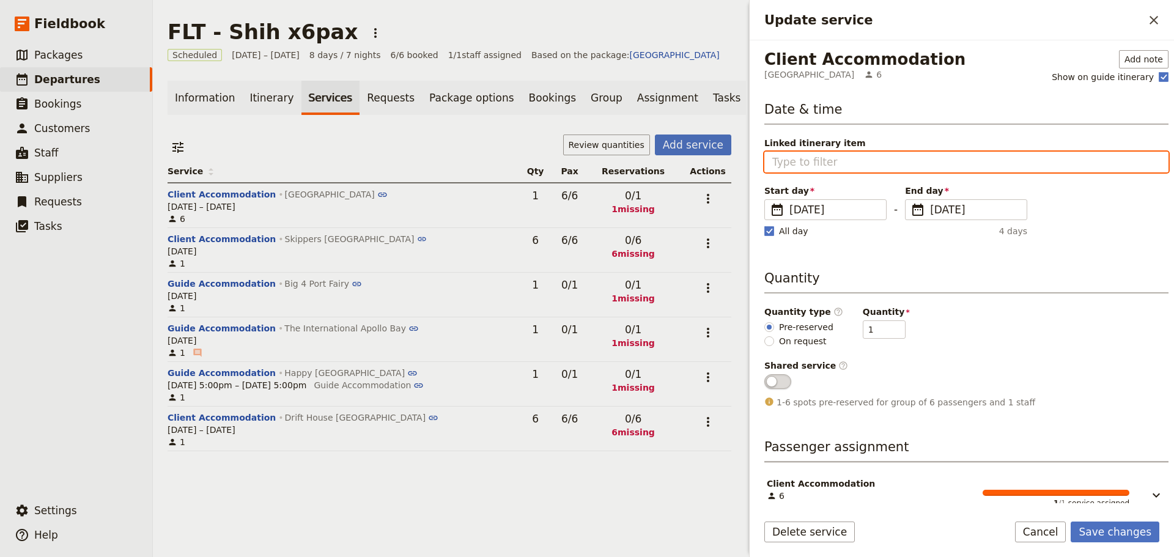
click at [905, 159] on input "Linked itinerary item" at bounding box center [966, 162] width 388 height 15
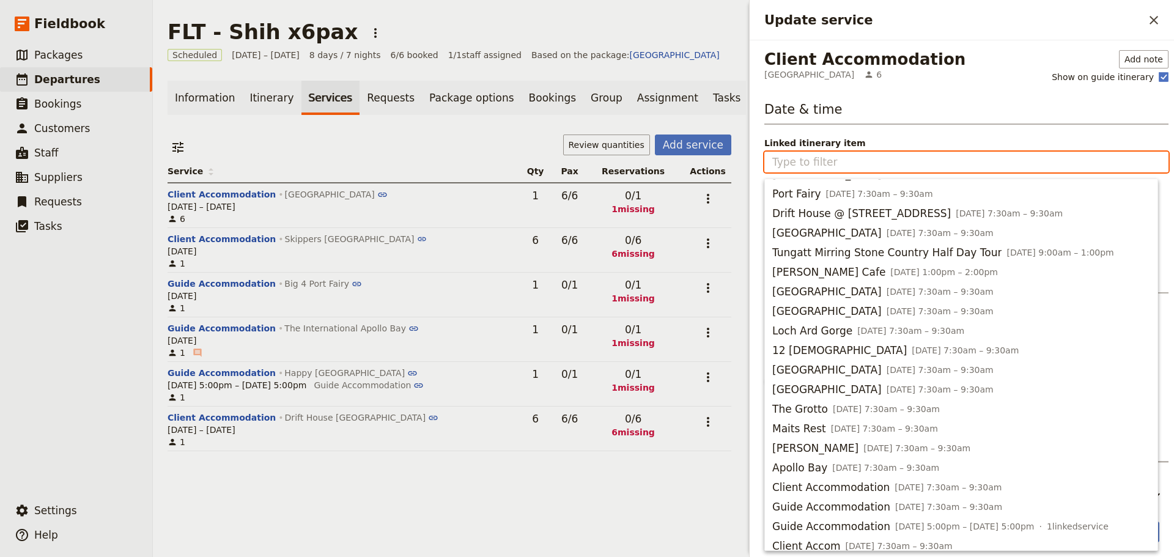
scroll to position [514, 0]
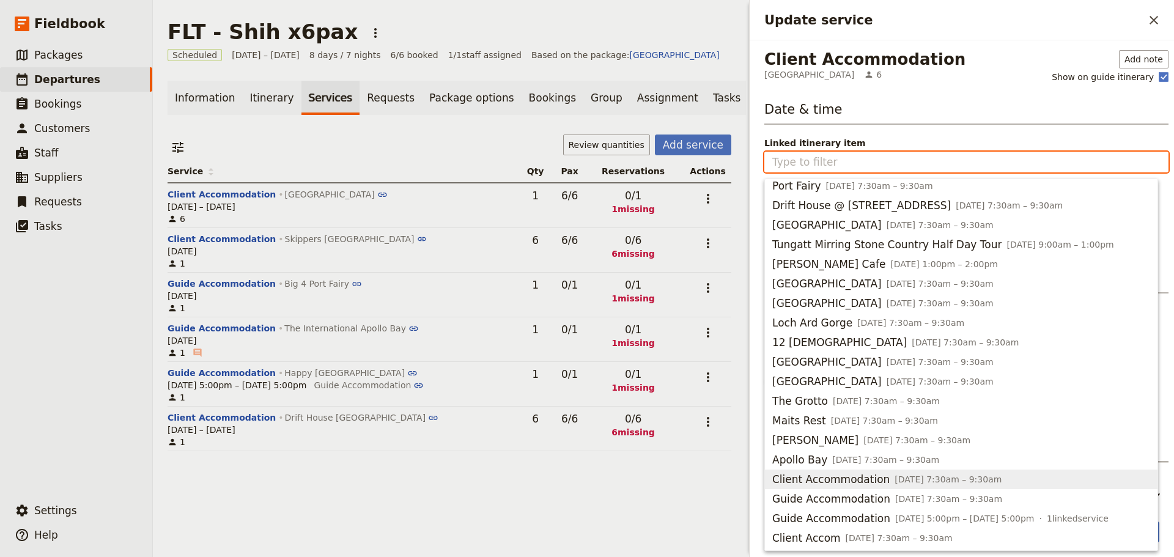
click at [922, 474] on span "[DATE] 7:30am – 9:30am" at bounding box center [947, 479] width 107 height 10
type input "Client Accommodation"
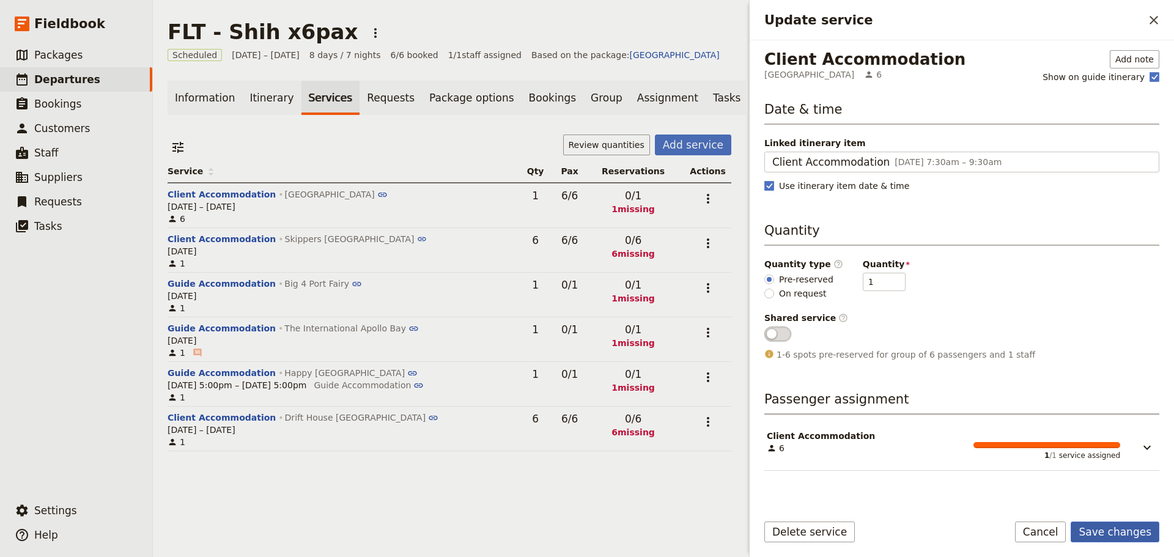
click at [1119, 534] on button "Save changes" at bounding box center [1114, 531] width 89 height 21
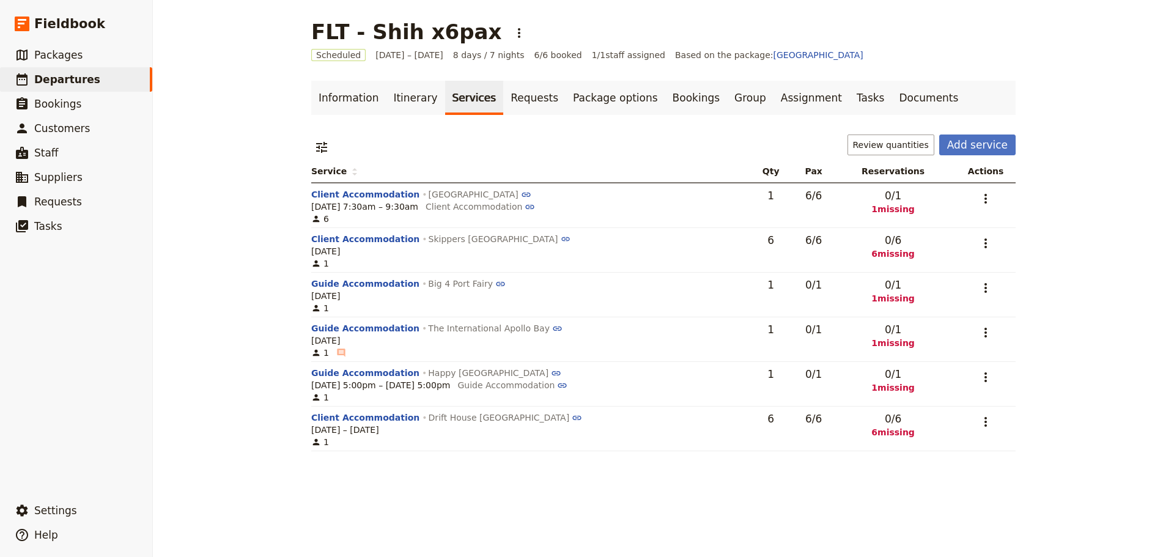
click at [325, 369] on button "Guide Accommodation" at bounding box center [365, 373] width 108 height 12
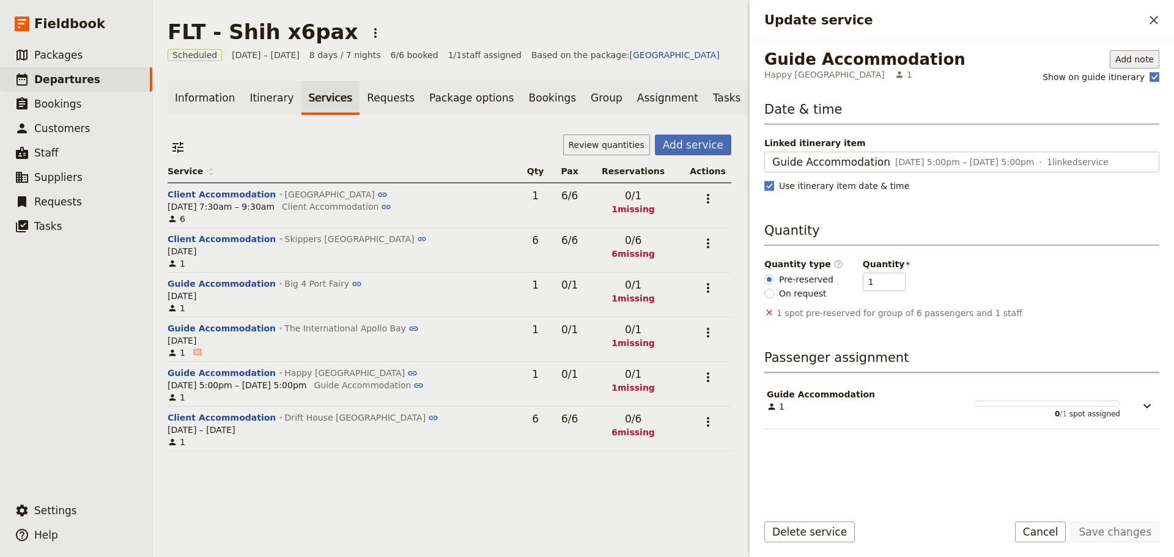
click at [1135, 59] on button "Add note" at bounding box center [1135, 59] width 50 height 18
click at [1112, 85] on span "Guide note" at bounding box center [1096, 85] width 110 height 12
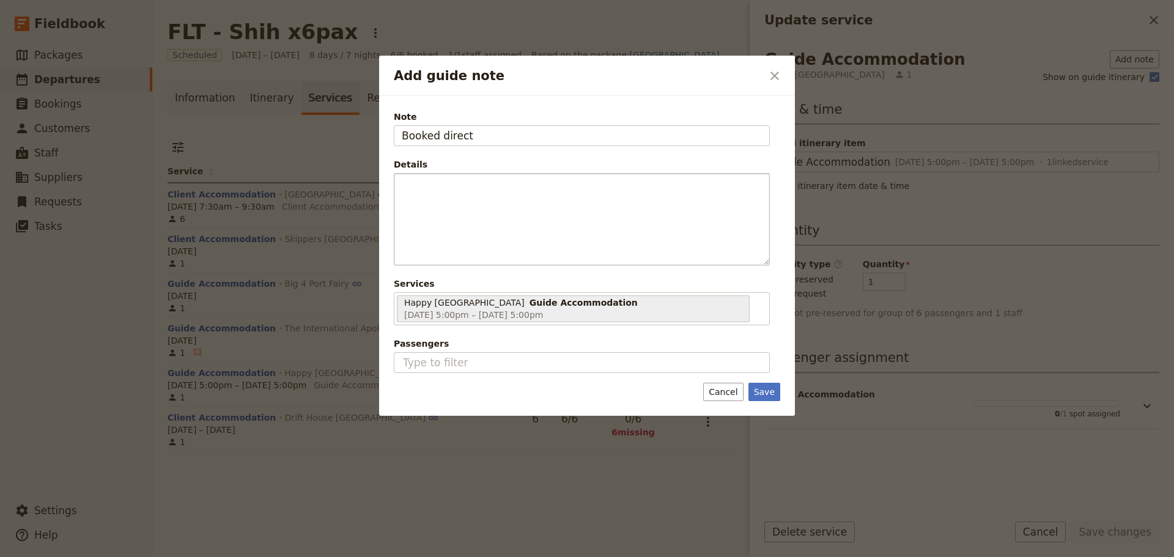
type input "Booked direct"
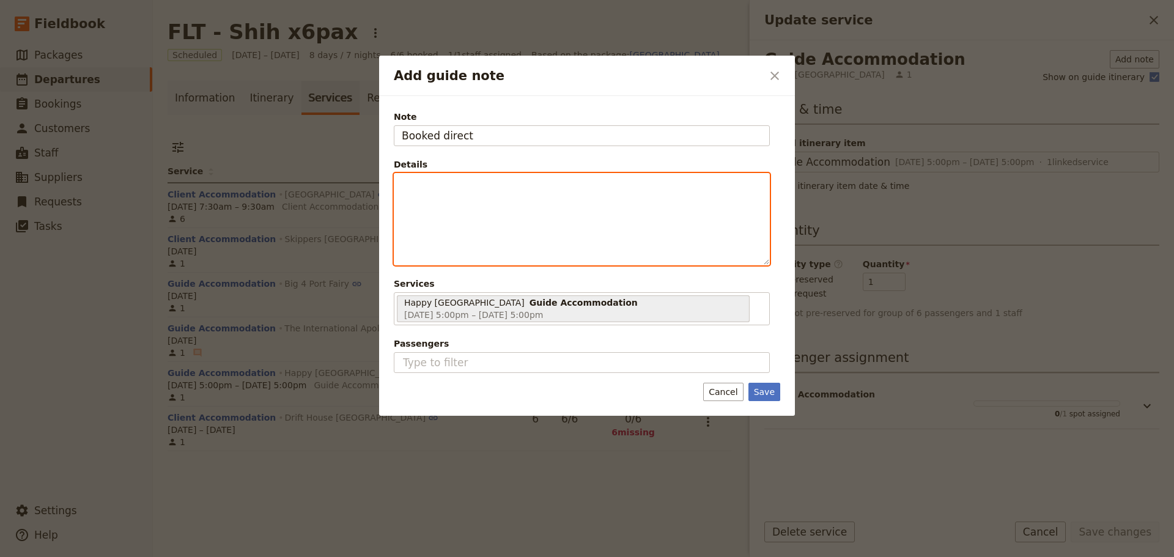
click at [549, 199] on div "Add guide note" at bounding box center [581, 219] width 375 height 91
click at [514, 256] on icon "Bulleted list" at bounding box center [514, 256] width 10 height 10
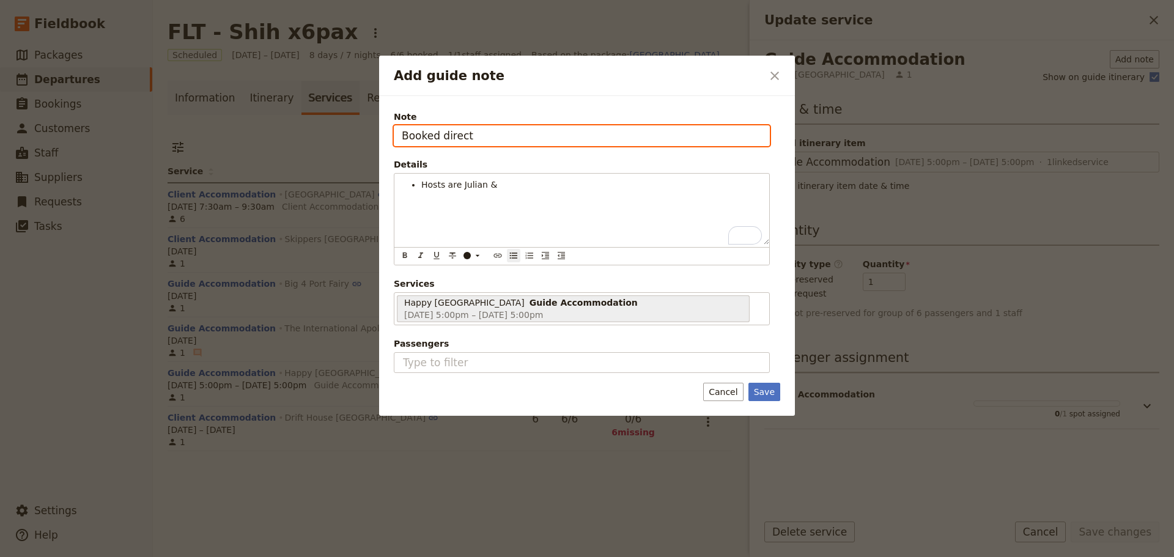
click at [492, 135] on input "Booked direct" at bounding box center [582, 135] width 376 height 21
paste input "18545"
type input "Booked direct #18545"
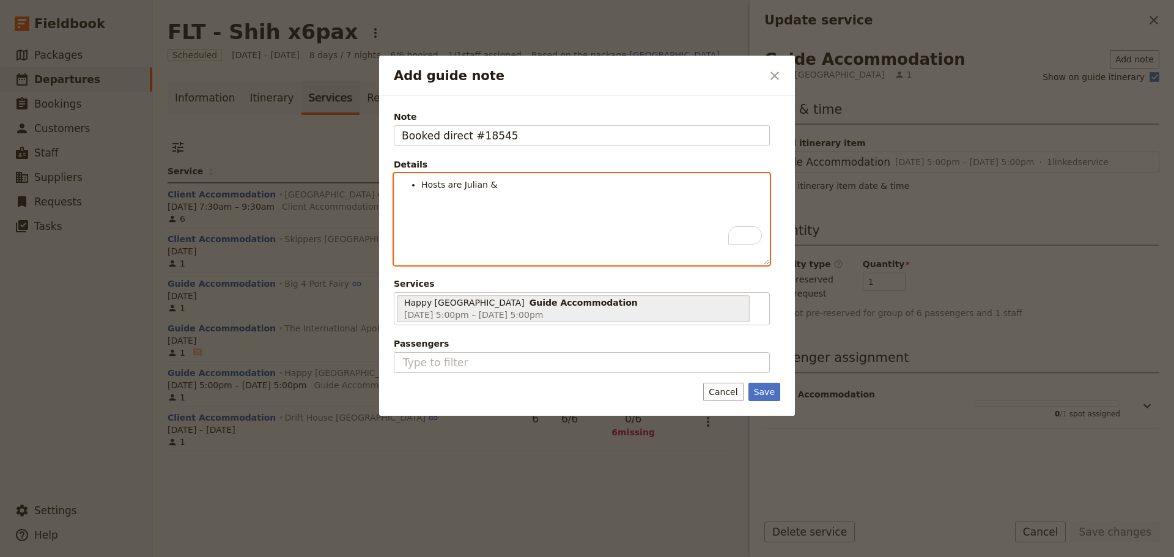
click at [468, 185] on span "Hosts are Julian &" at bounding box center [459, 185] width 76 height 10
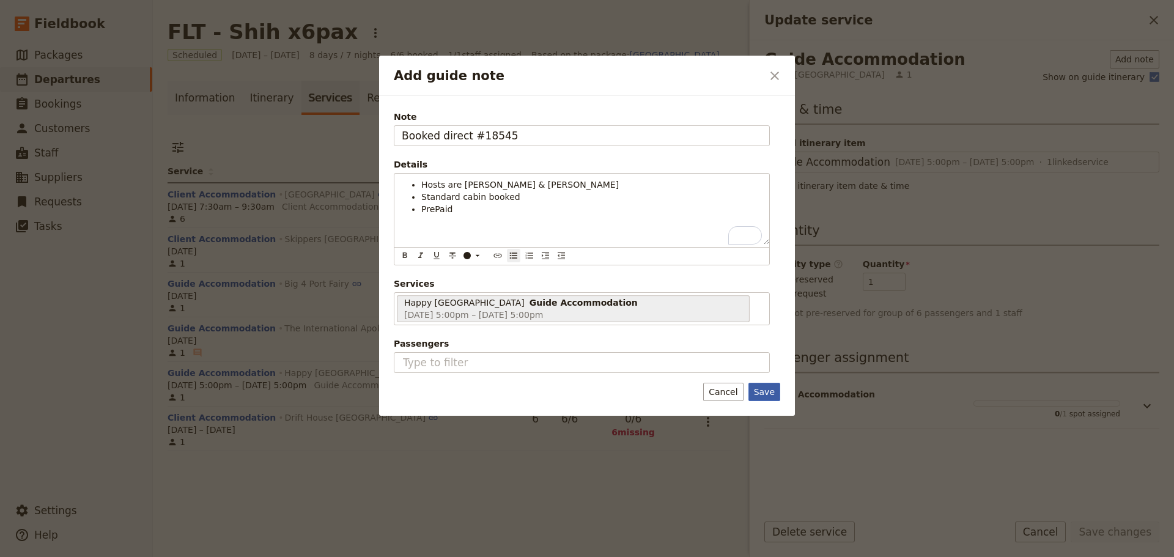
click at [766, 392] on button "Save" at bounding box center [764, 392] width 32 height 18
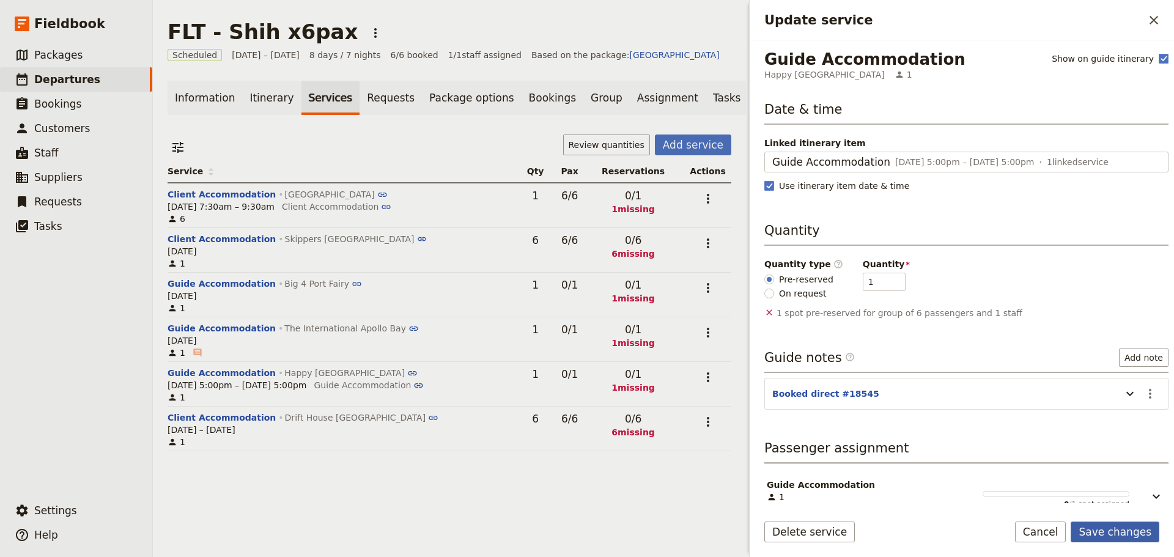
click at [1137, 534] on button "Save changes" at bounding box center [1114, 531] width 89 height 21
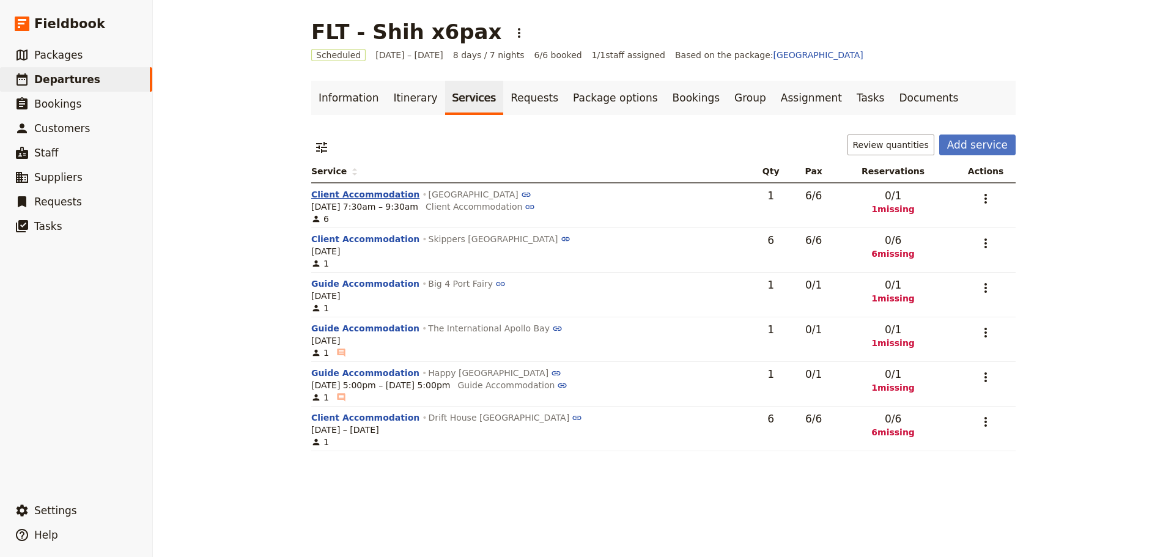
click at [333, 195] on button "Client Accommodation" at bounding box center [365, 194] width 108 height 12
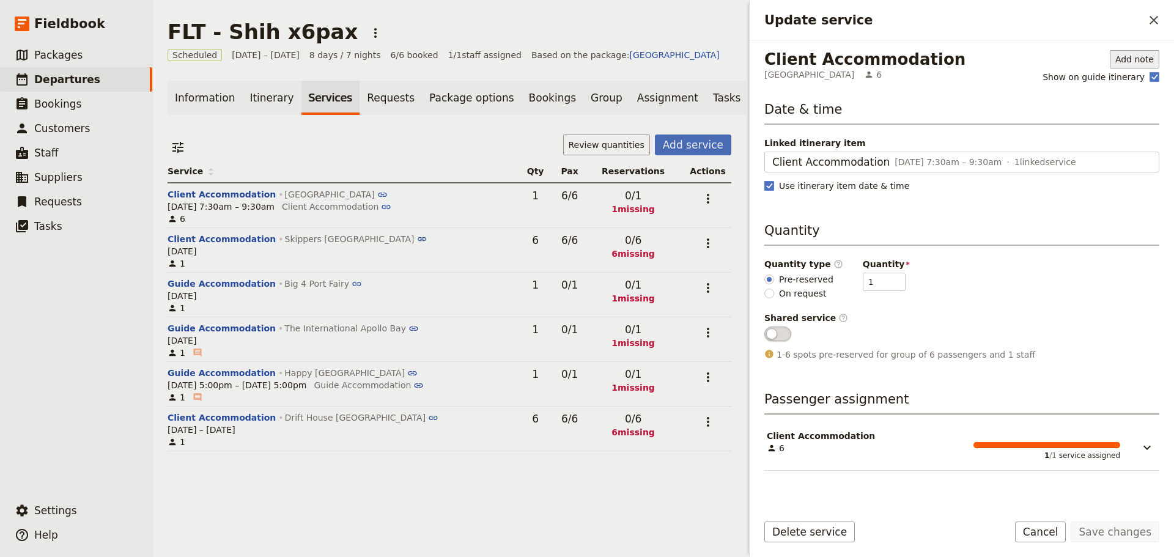
click at [1130, 58] on button "Add note" at bounding box center [1135, 59] width 50 height 18
click at [1099, 83] on span "Guide note" at bounding box center [1096, 85] width 110 height 12
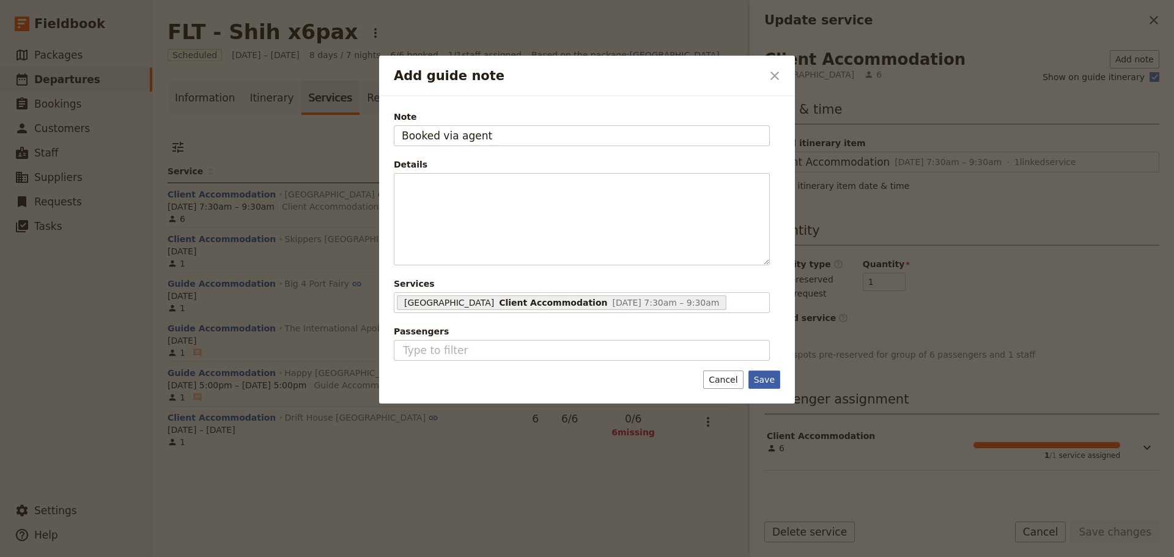
type input "Booked via agent"
click at [761, 376] on button "Save" at bounding box center [764, 379] width 32 height 18
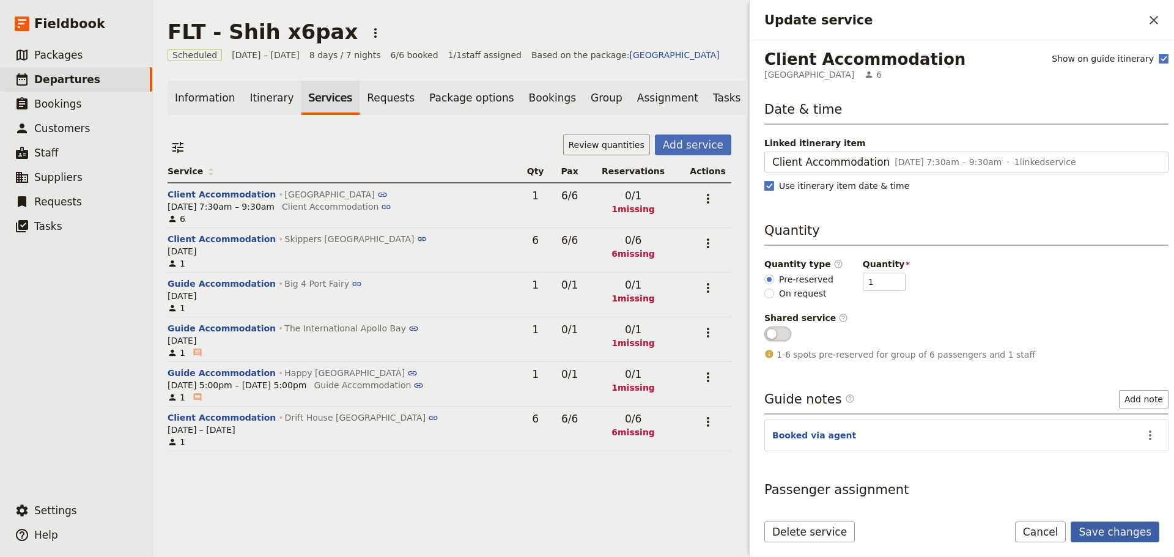
click at [1100, 531] on button "Save changes" at bounding box center [1114, 531] width 89 height 21
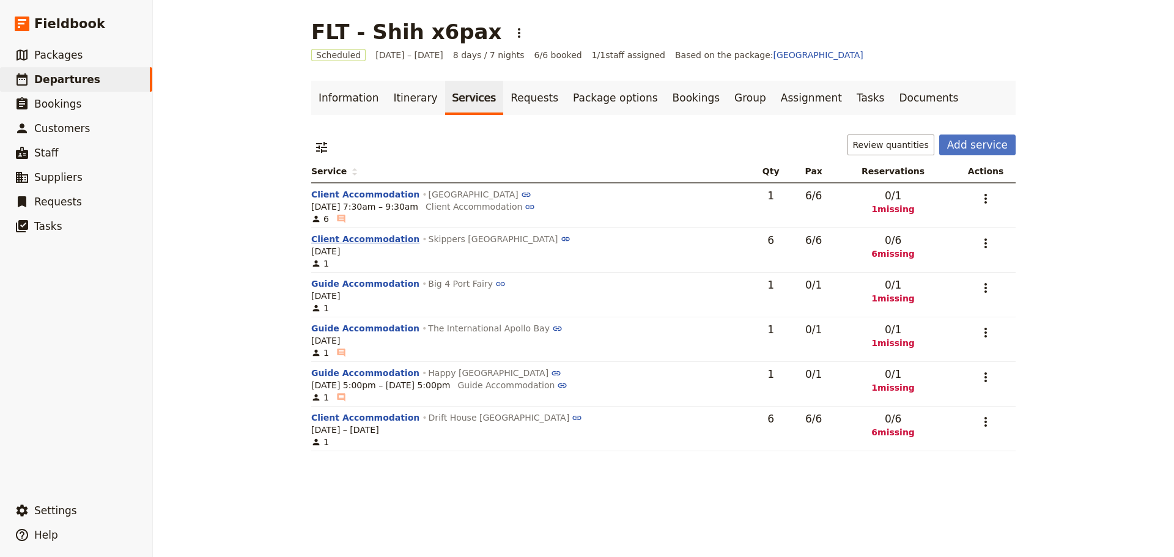
click at [350, 239] on button "Client Accommodation" at bounding box center [365, 239] width 108 height 12
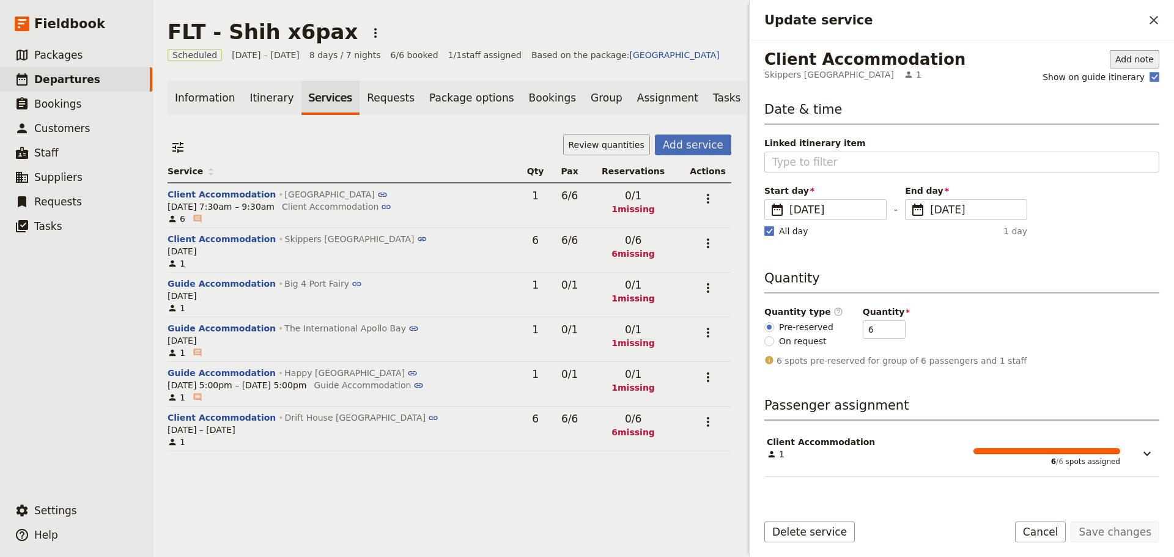
click at [1130, 54] on button "Add note" at bounding box center [1135, 59] width 50 height 18
click at [1102, 83] on span "Guide note" at bounding box center [1096, 85] width 110 height 12
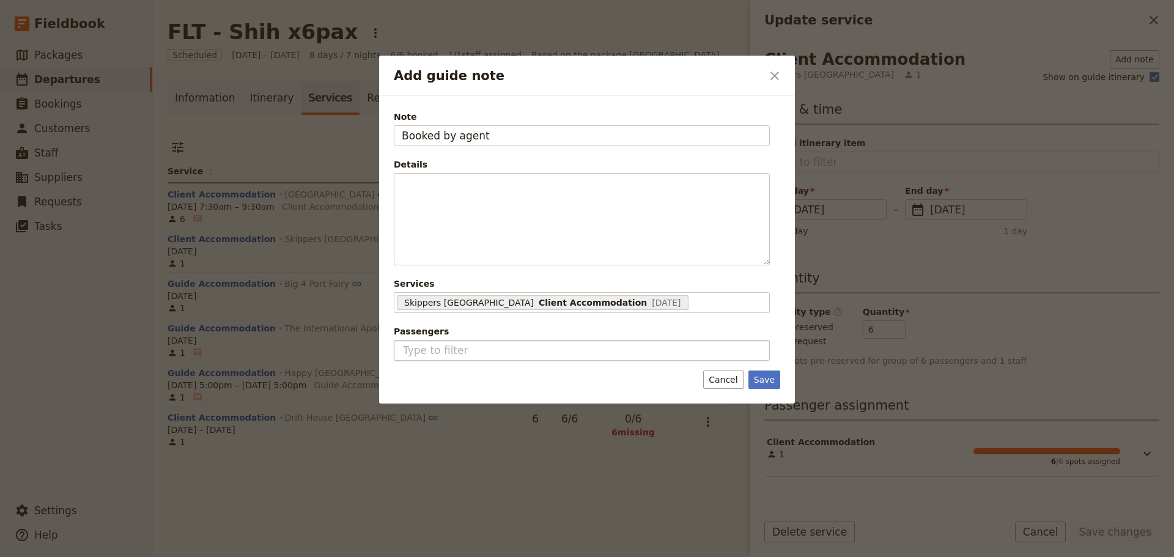
type input "Booked by agent"
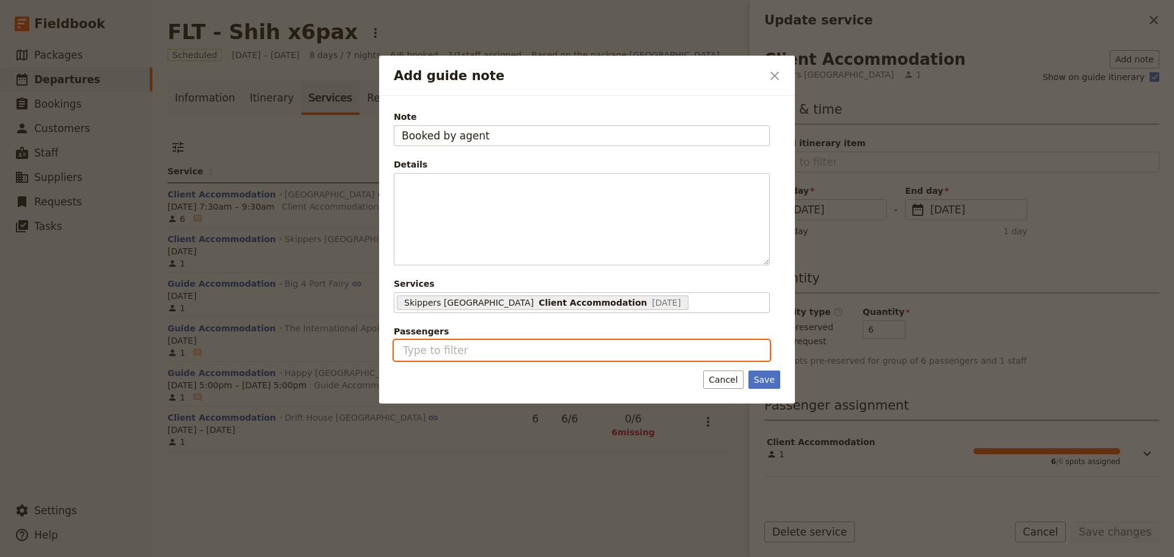
click at [693, 352] on input "Passengers" at bounding box center [576, 350] width 348 height 15
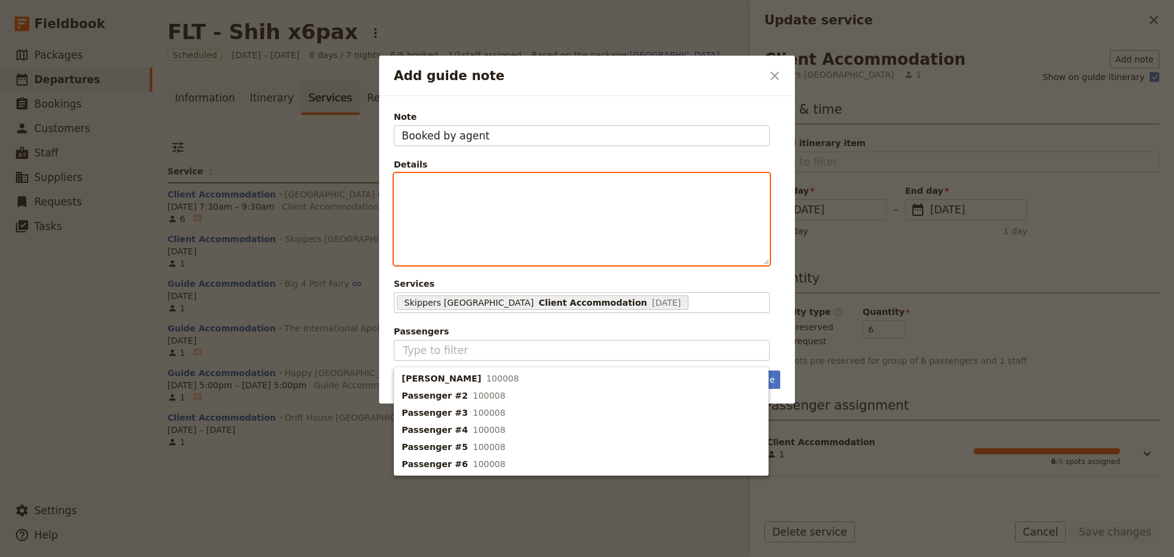
click at [697, 265] on div "​ ​ ​ ​ ​ ​ ​ ​ ​ ​" at bounding box center [582, 219] width 376 height 92
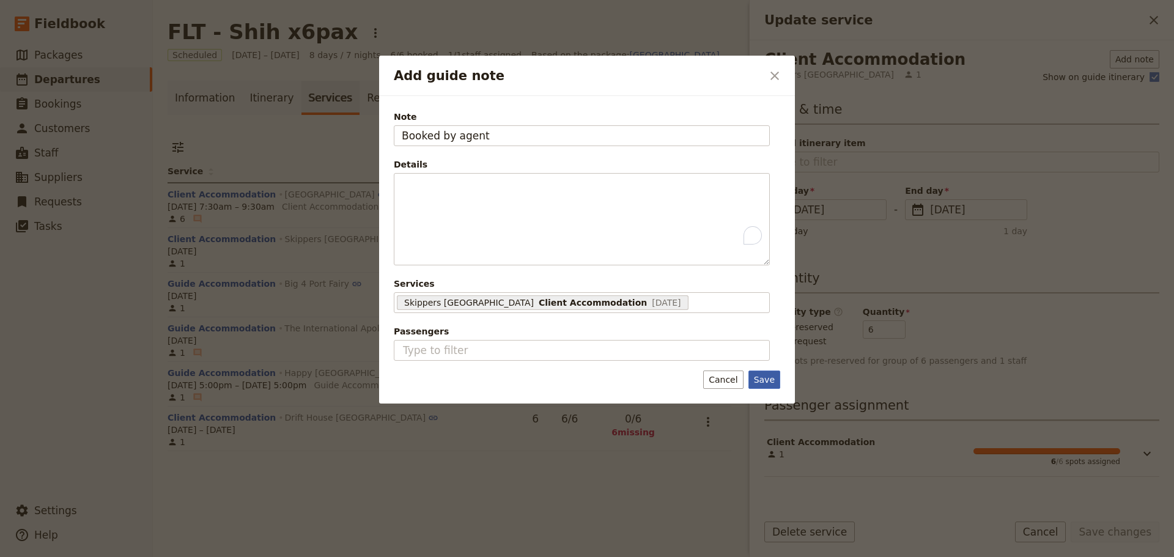
click at [753, 371] on button "Save" at bounding box center [764, 379] width 32 height 18
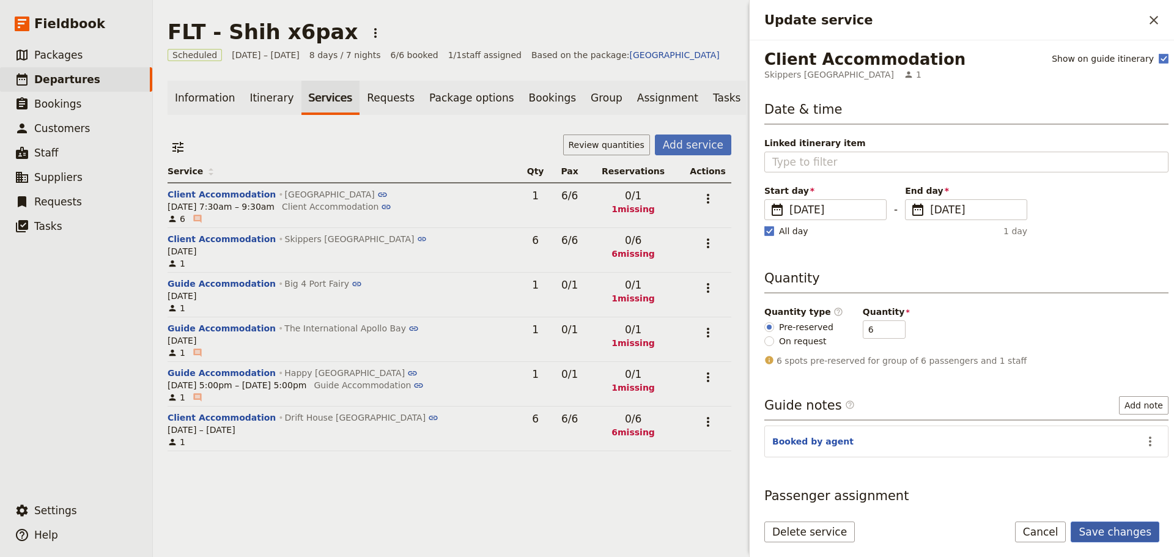
click at [1138, 537] on button "Save changes" at bounding box center [1114, 531] width 89 height 21
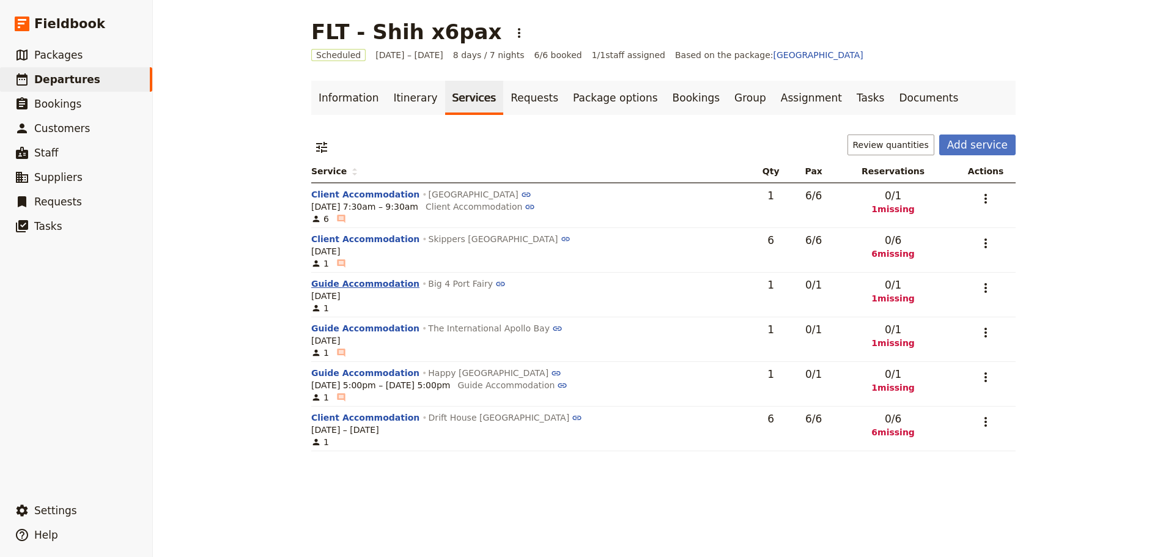
click at [359, 287] on button "Guide Accommodation" at bounding box center [365, 284] width 108 height 12
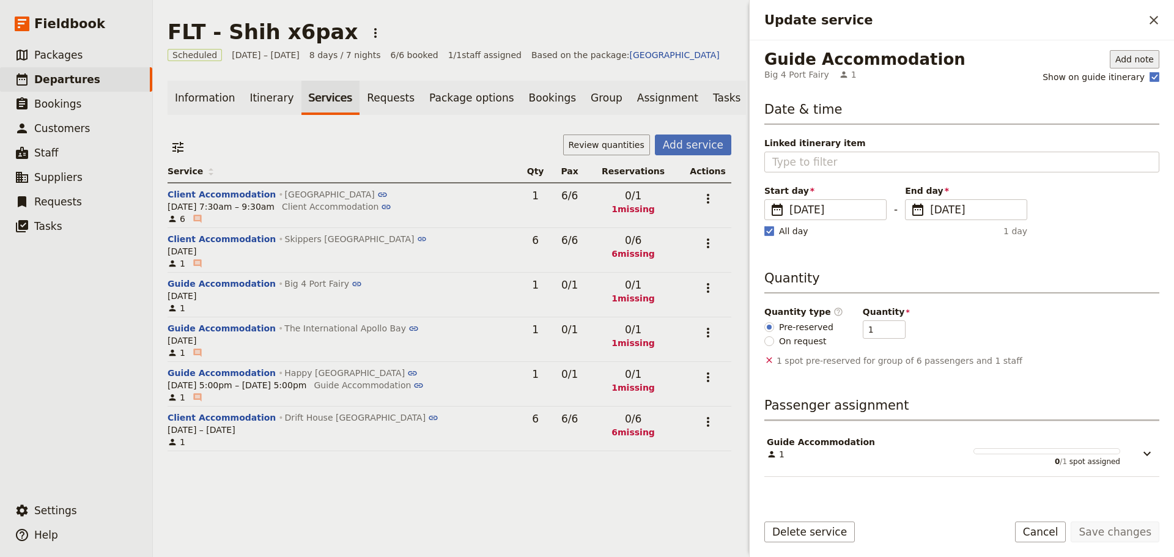
click at [1122, 54] on button "Add note" at bounding box center [1135, 59] width 50 height 18
click at [1091, 78] on button "Guide note" at bounding box center [1096, 84] width 125 height 17
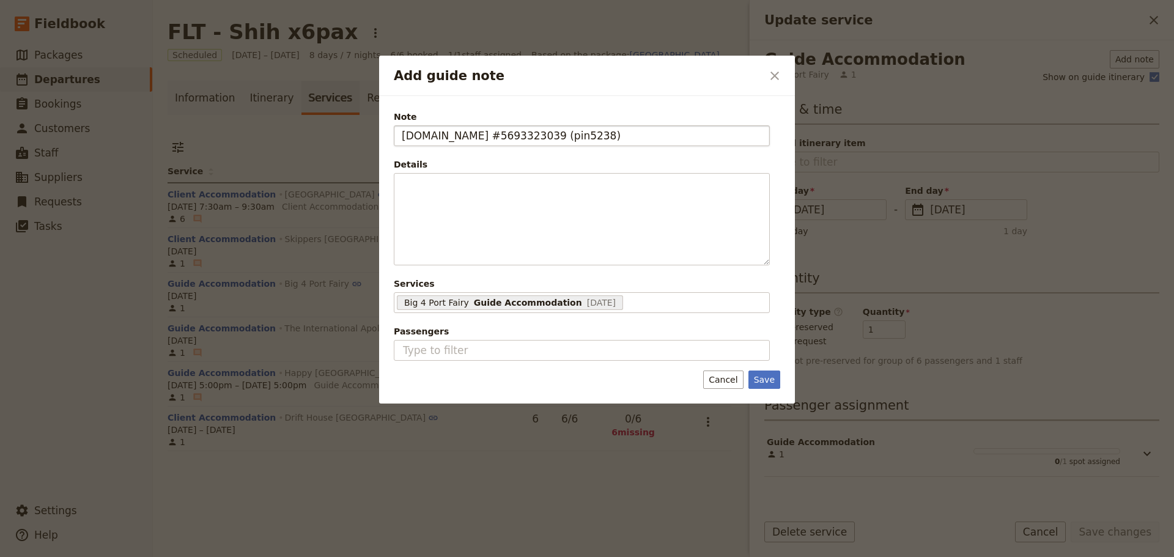
click at [547, 136] on input "[DOMAIN_NAME] #5693323039 (pin5238)" at bounding box center [582, 135] width 376 height 21
type input "[DOMAIN_NAME] #5693323039 (pin 5238)"
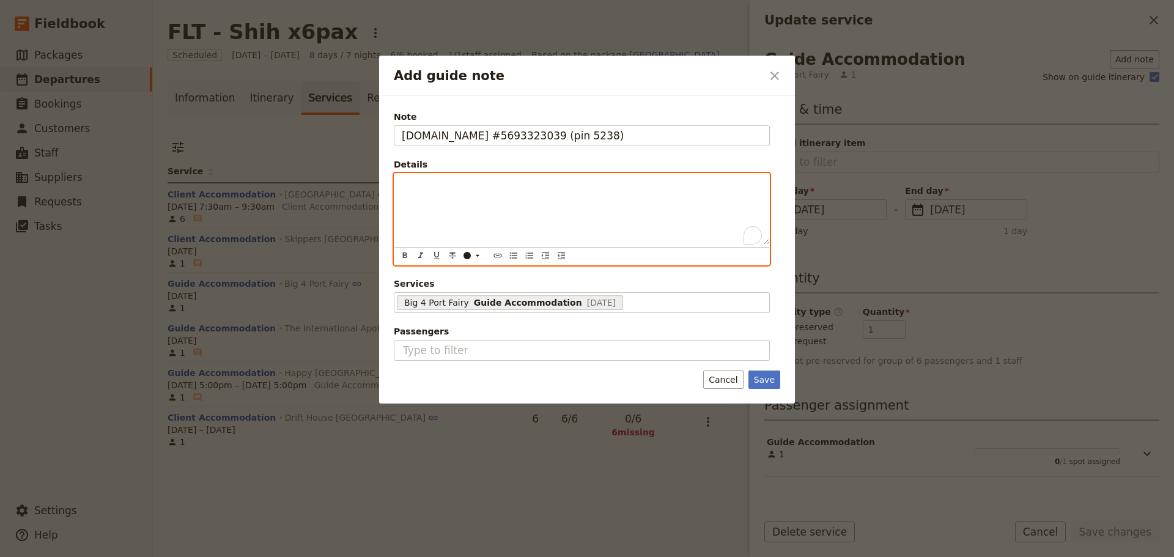
click at [471, 196] on div "To enrich screen reader interactions, please activate Accessibility in Grammarl…" at bounding box center [581, 209] width 375 height 71
click at [513, 260] on icon "Bulleted list" at bounding box center [514, 256] width 10 height 10
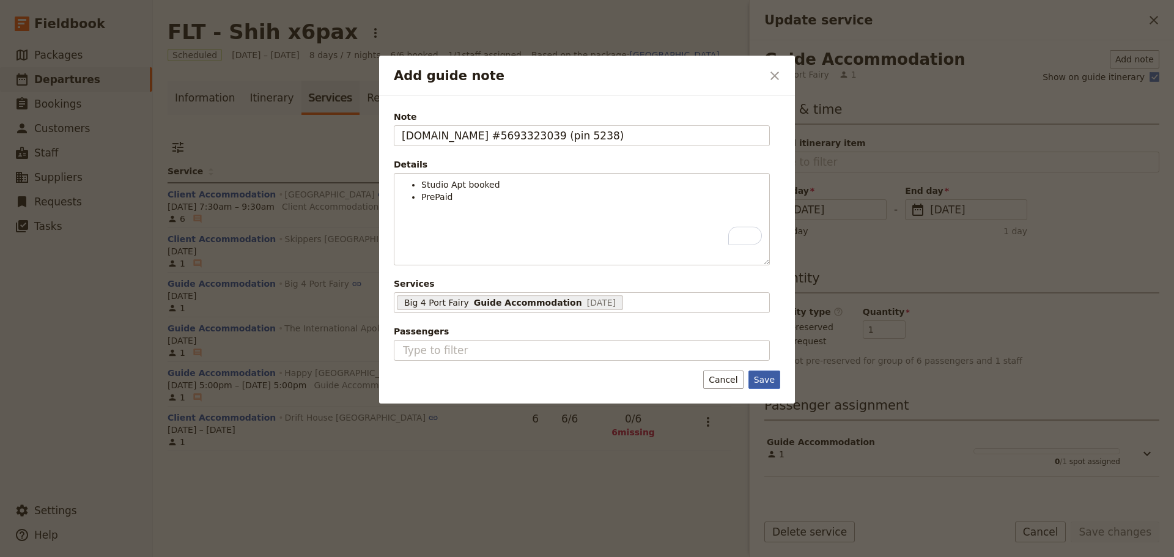
click at [757, 375] on button "Save" at bounding box center [764, 379] width 32 height 18
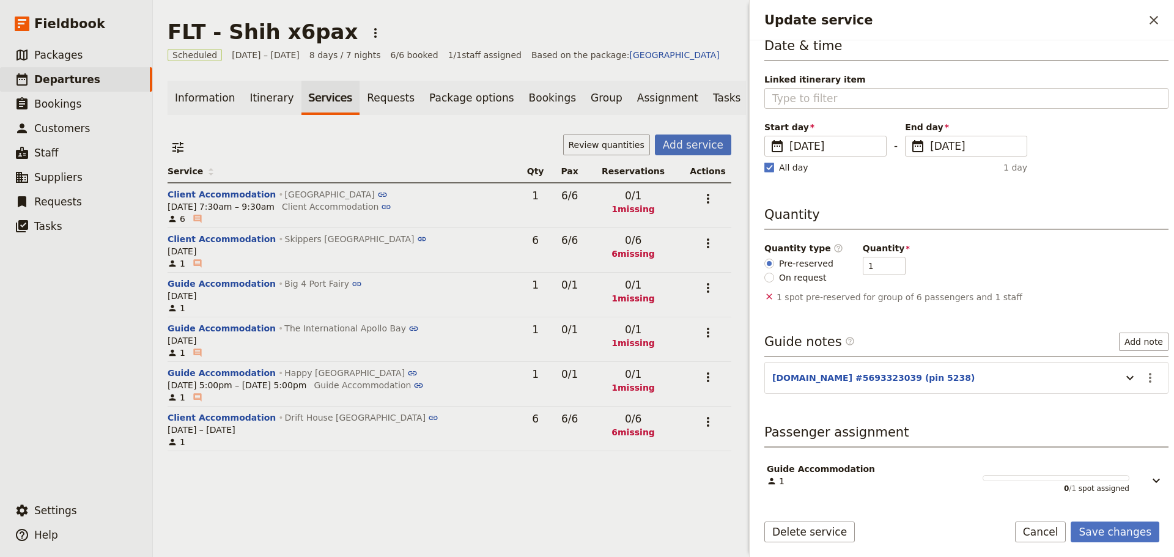
scroll to position [64, 0]
click at [1149, 485] on icon "Update service" at bounding box center [1156, 480] width 15 height 15
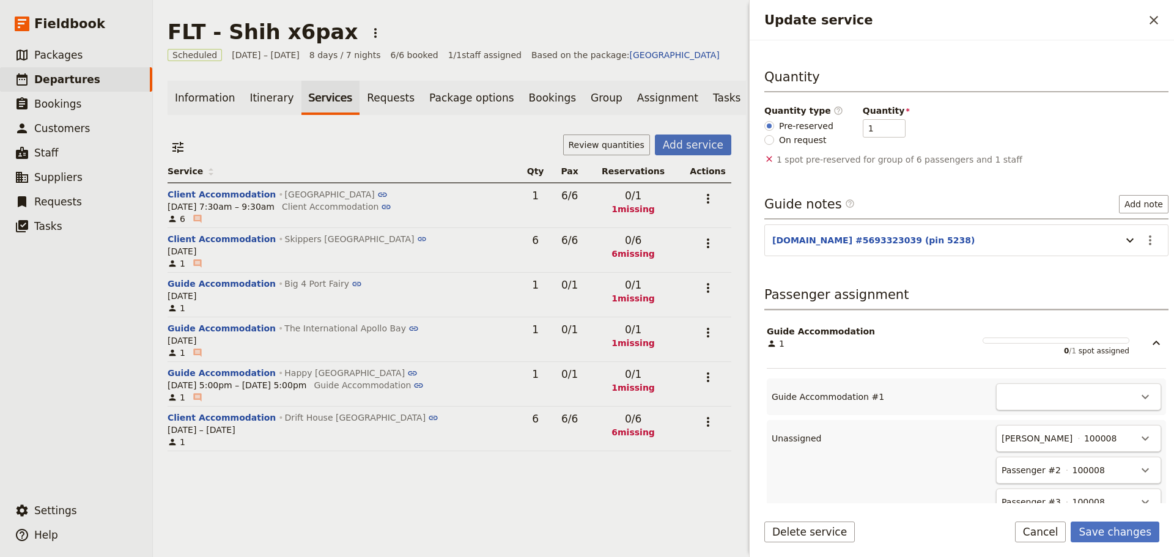
scroll to position [353, 0]
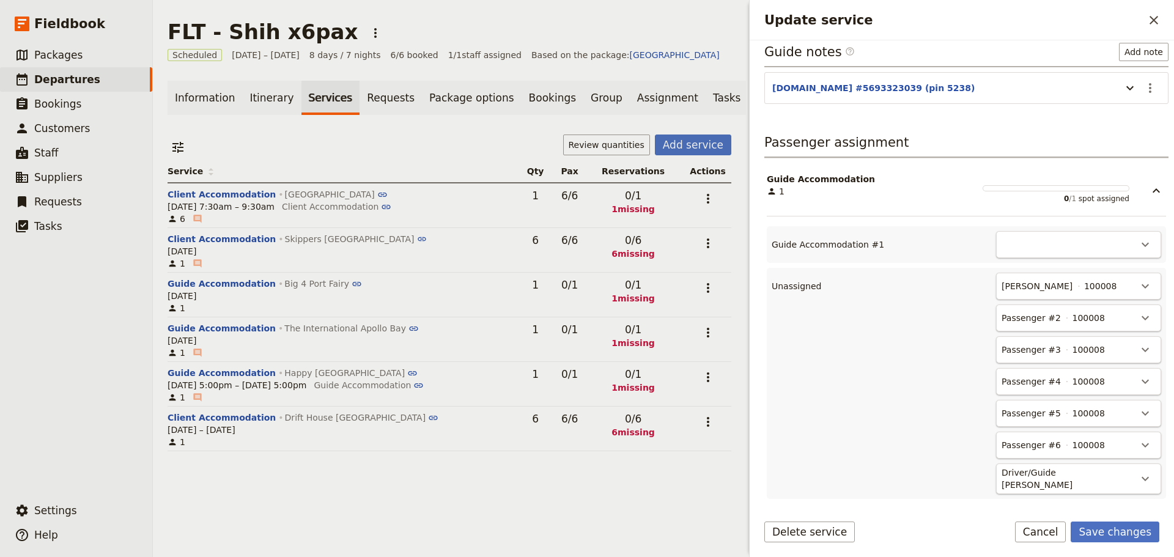
click at [1061, 481] on span "[PERSON_NAME]" at bounding box center [1036, 485] width 71 height 12
click at [1138, 479] on icon "Actions" at bounding box center [1145, 478] width 15 height 15
click at [1138, 241] on icon "Actions" at bounding box center [1145, 244] width 15 height 15
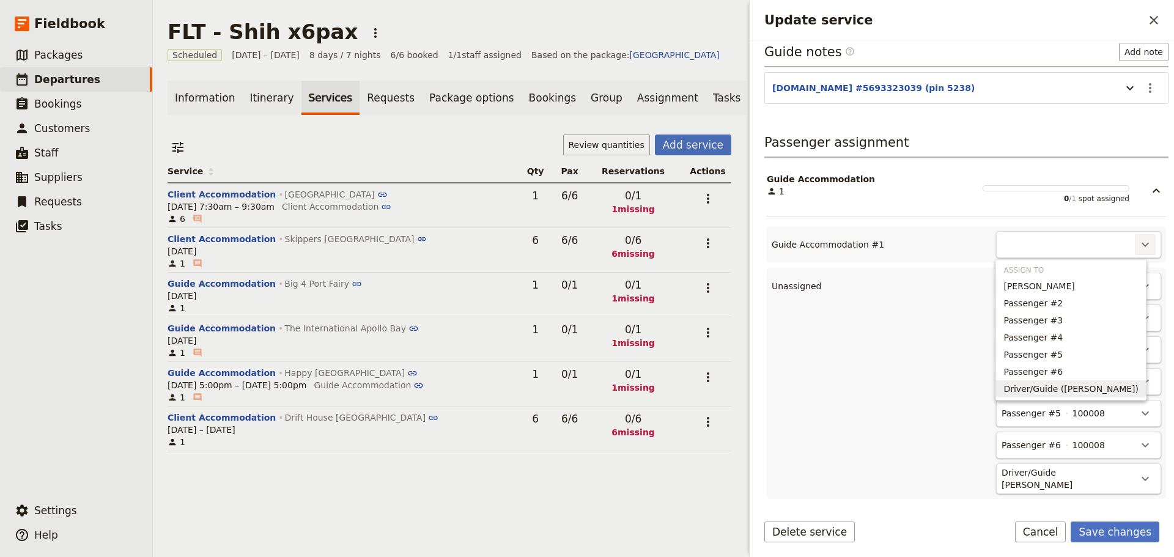
click at [1115, 389] on span "Driver/Guide ([PERSON_NAME])" at bounding box center [1070, 389] width 135 height 12
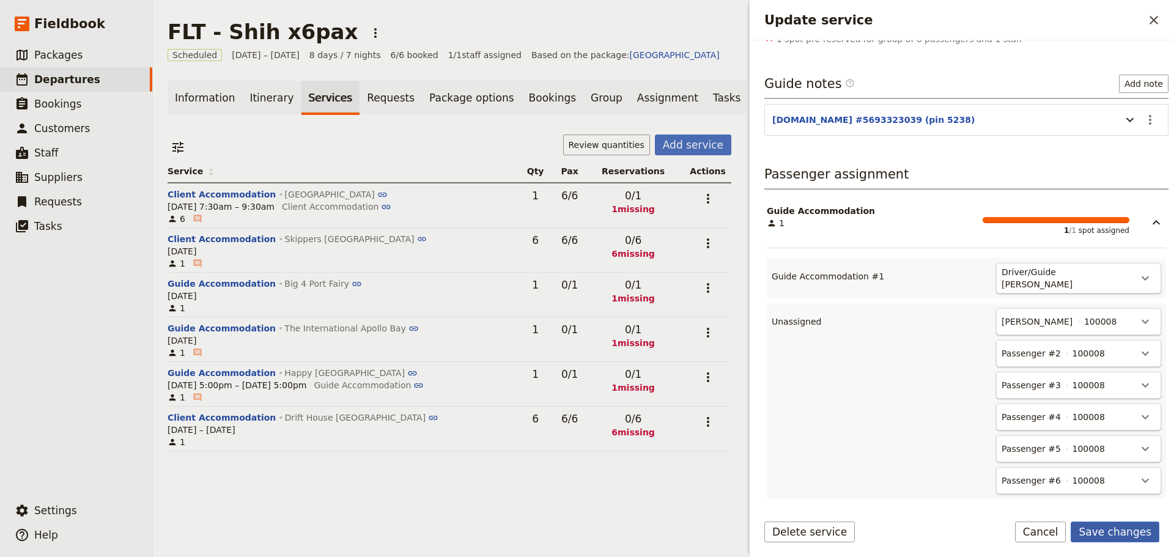
click at [1108, 535] on button "Save changes" at bounding box center [1114, 531] width 89 height 21
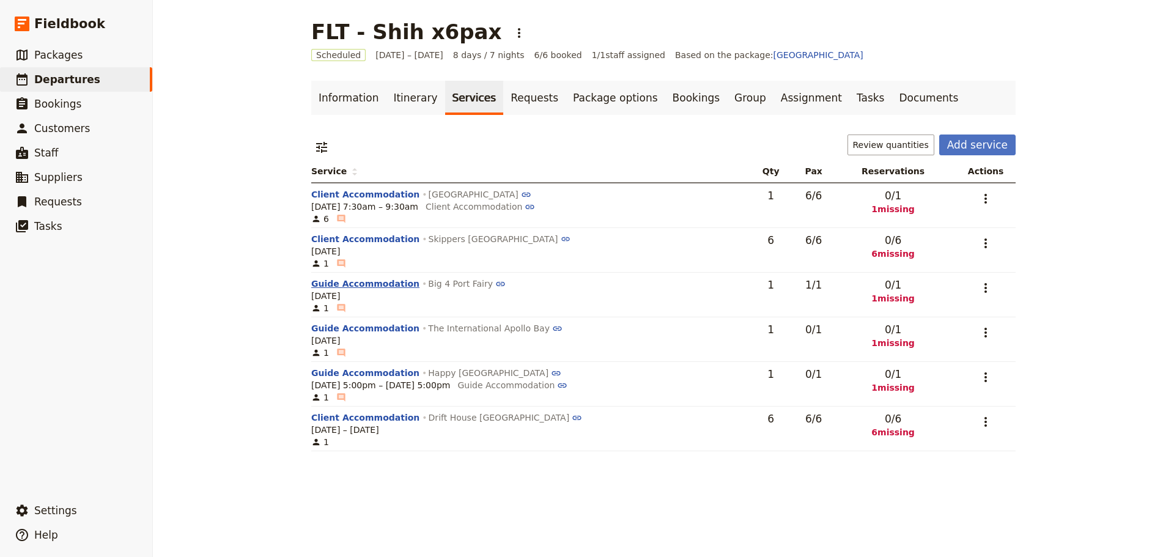
click at [352, 279] on button "Guide Accommodation" at bounding box center [365, 284] width 108 height 12
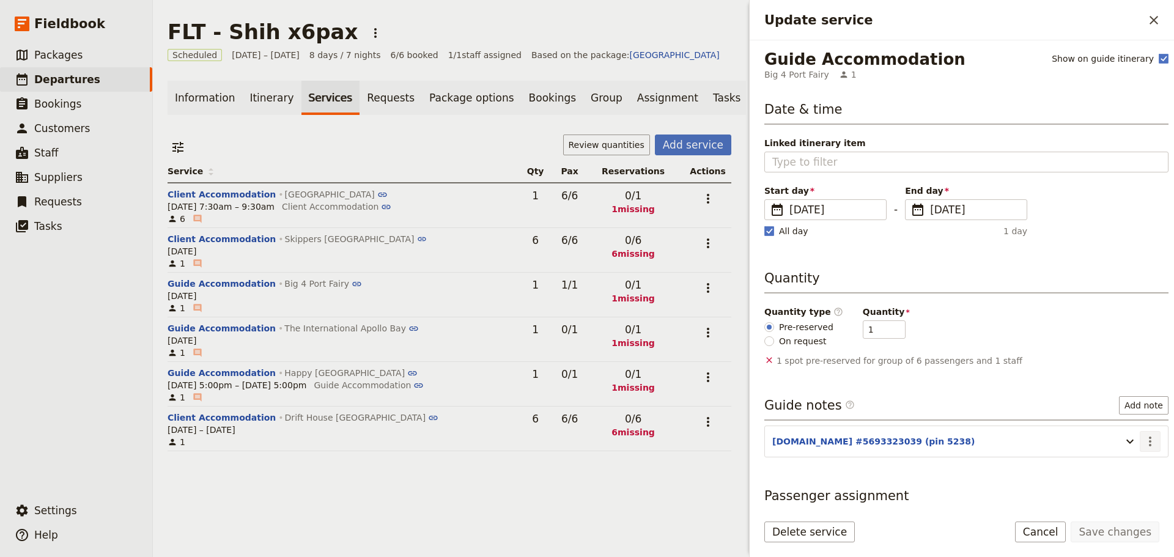
click at [1143, 436] on icon "Actions" at bounding box center [1150, 441] width 15 height 15
click at [1127, 460] on button "Edit note" at bounding box center [1115, 467] width 72 height 17
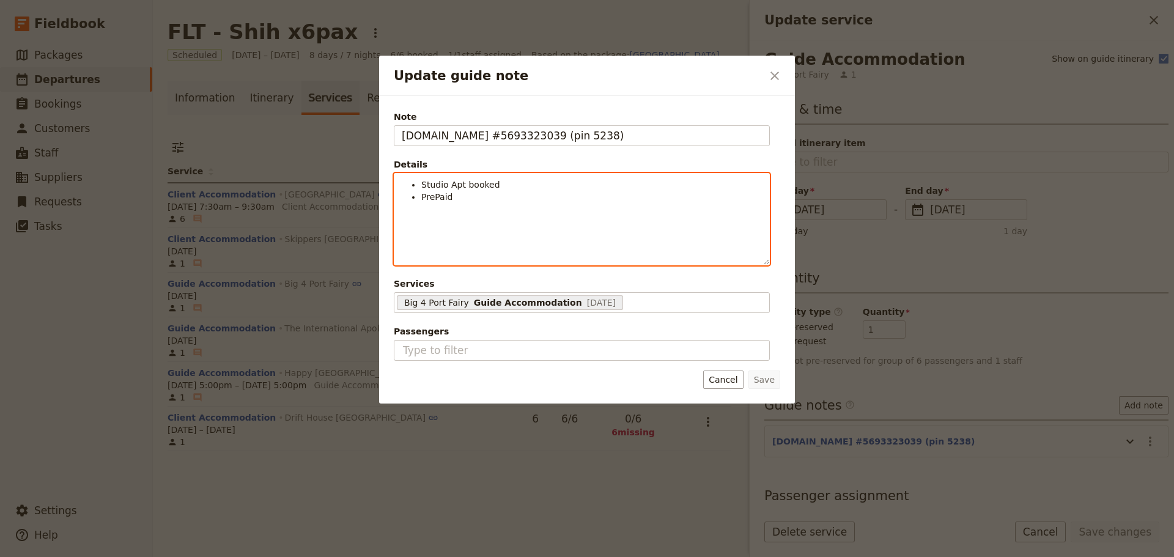
click at [506, 188] on li "Studio Apt booked" at bounding box center [591, 185] width 341 height 12
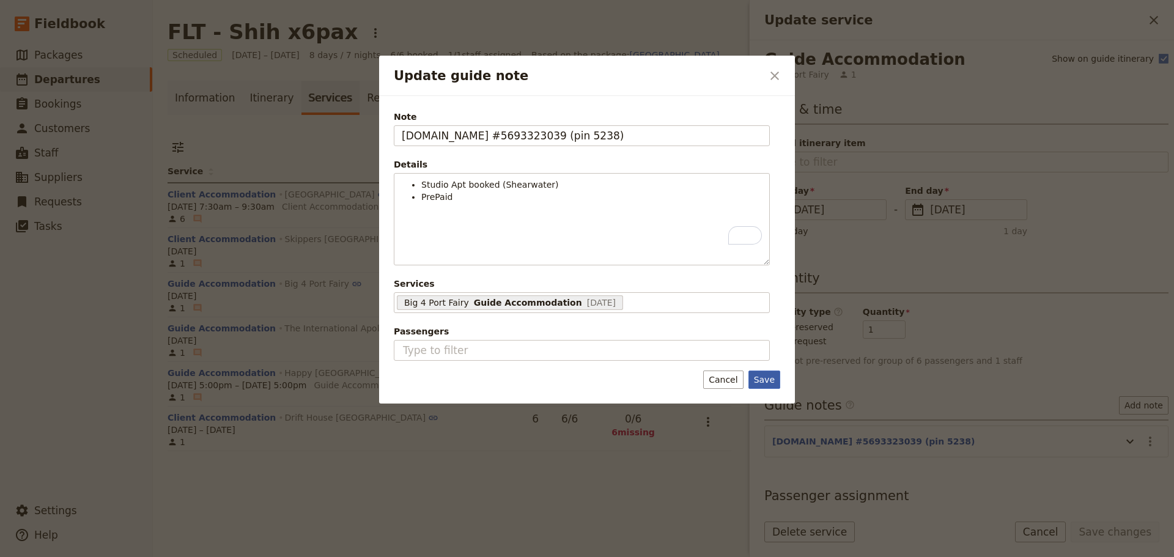
click at [760, 374] on button "Save" at bounding box center [764, 379] width 32 height 18
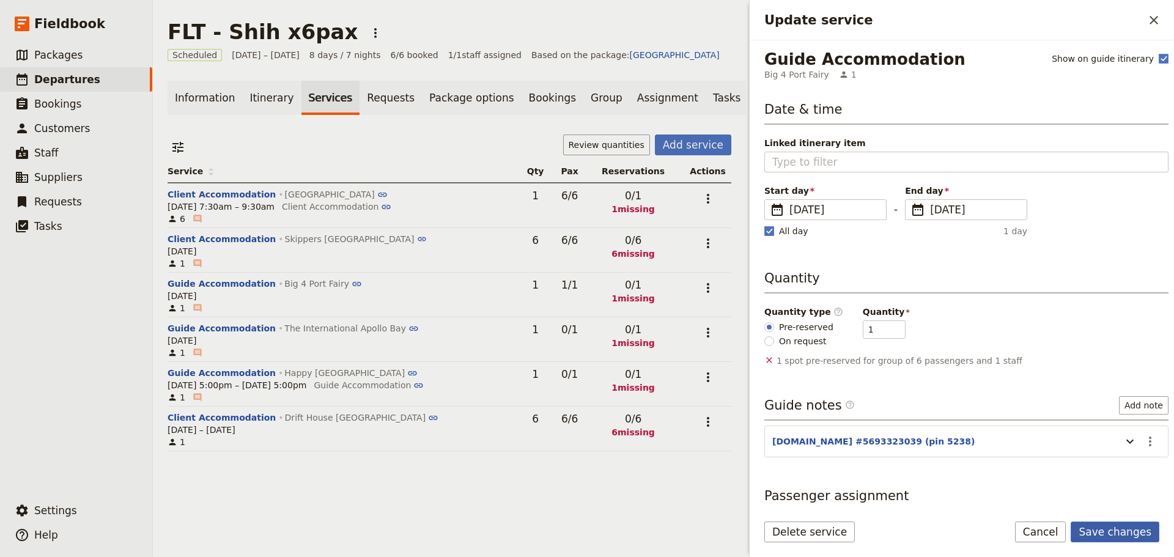
click at [1145, 531] on button "Save changes" at bounding box center [1114, 531] width 89 height 21
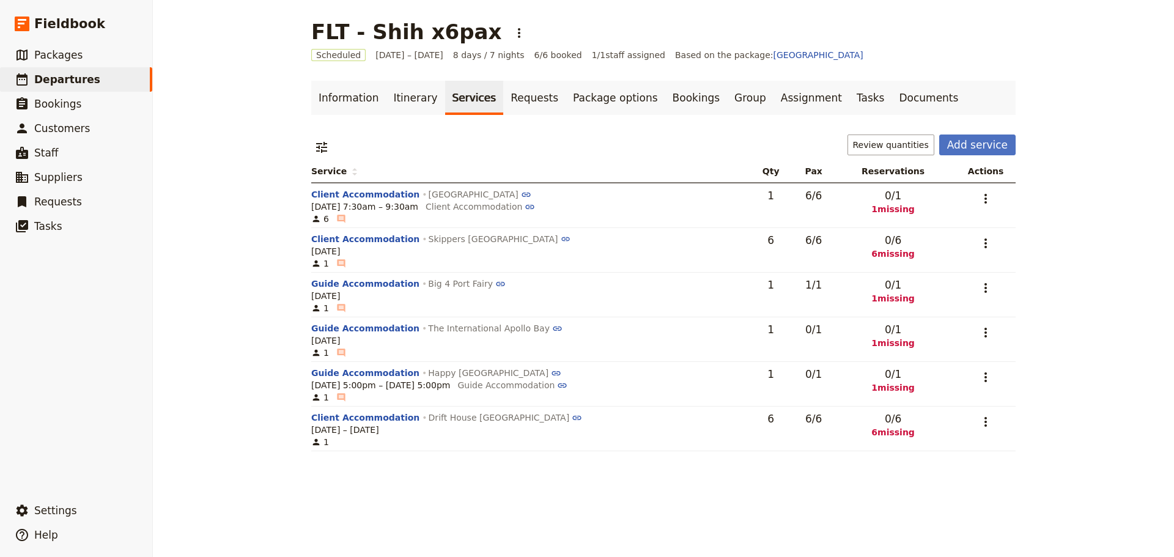
click at [322, 281] on button "Guide Accommodation" at bounding box center [365, 284] width 108 height 12
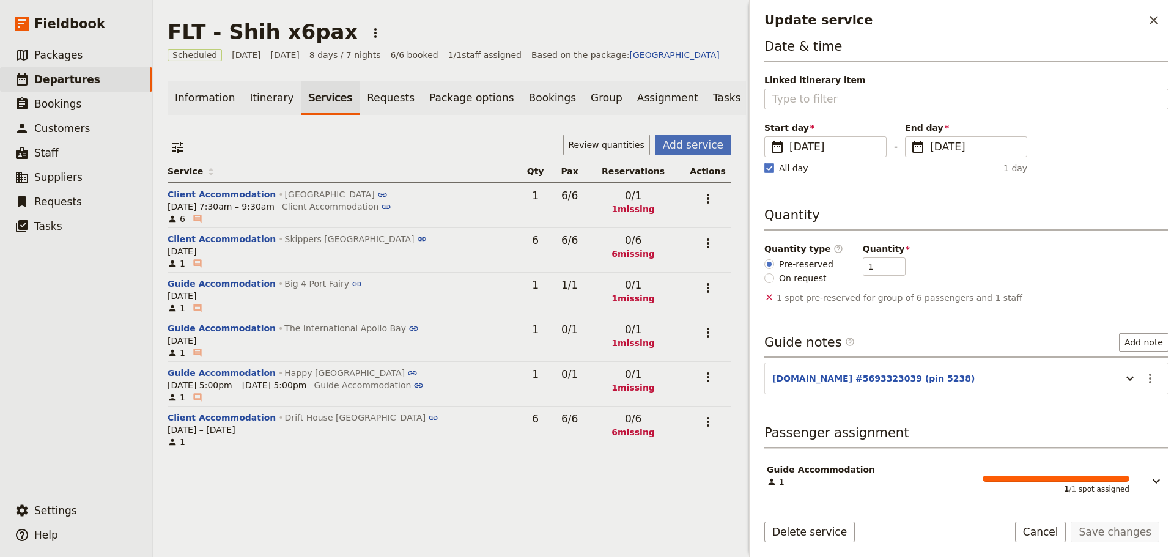
scroll to position [64, 0]
click at [1143, 370] on icon "Actions" at bounding box center [1150, 377] width 15 height 15
click at [1125, 397] on button "Edit note" at bounding box center [1115, 403] width 72 height 17
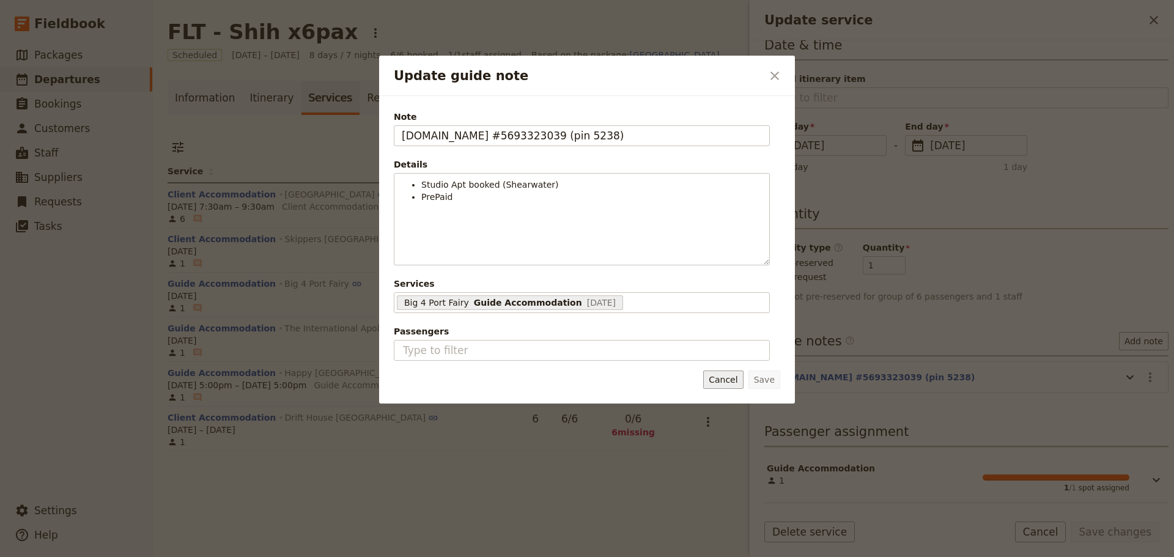
click at [743, 375] on button "Cancel" at bounding box center [723, 379] width 40 height 18
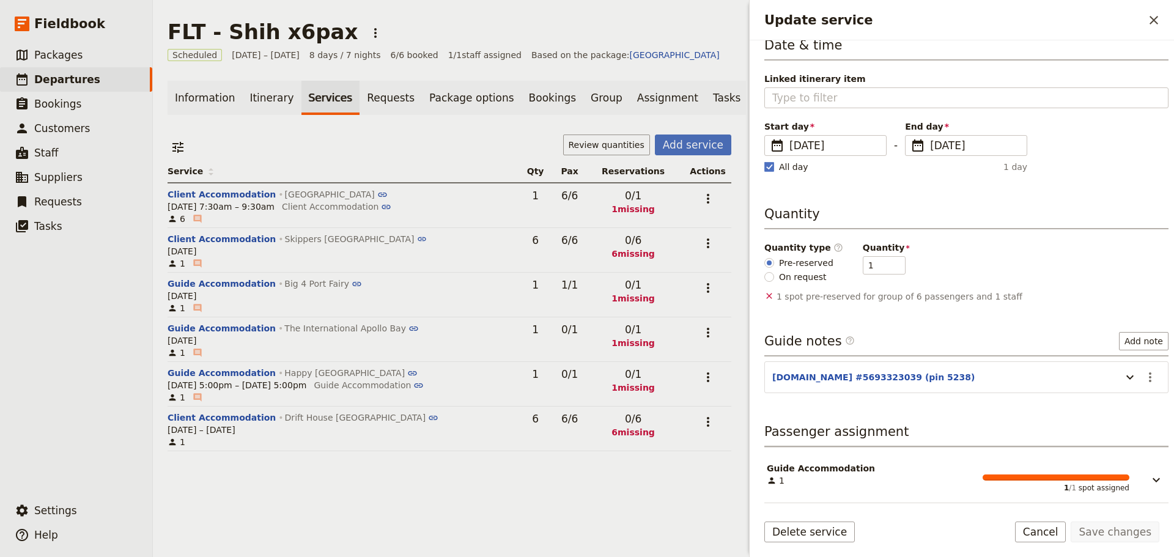
scroll to position [0, 0]
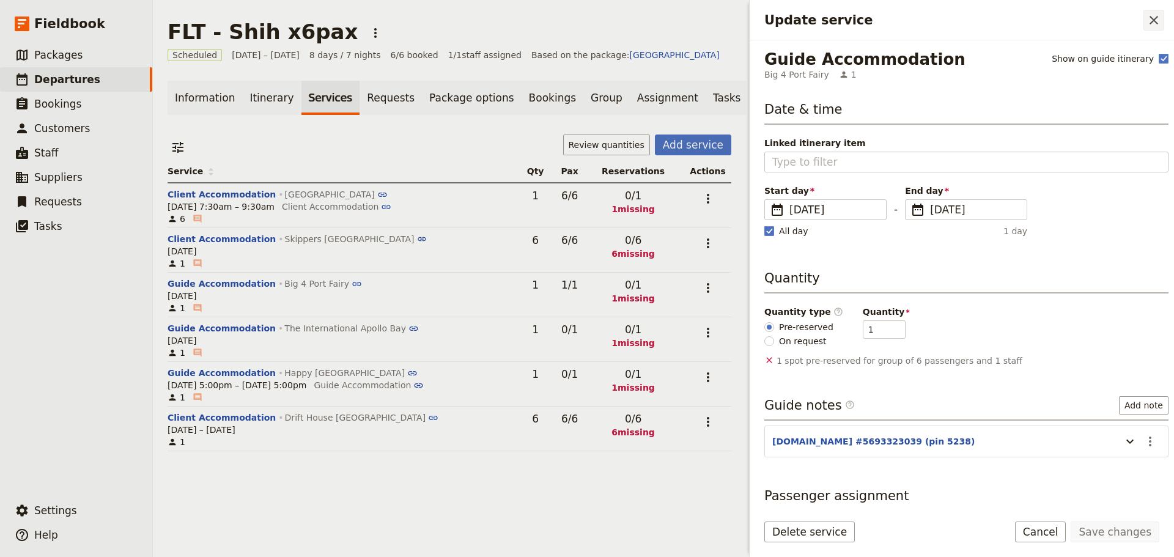
click at [1151, 21] on icon "Close drawer" at bounding box center [1153, 20] width 15 height 15
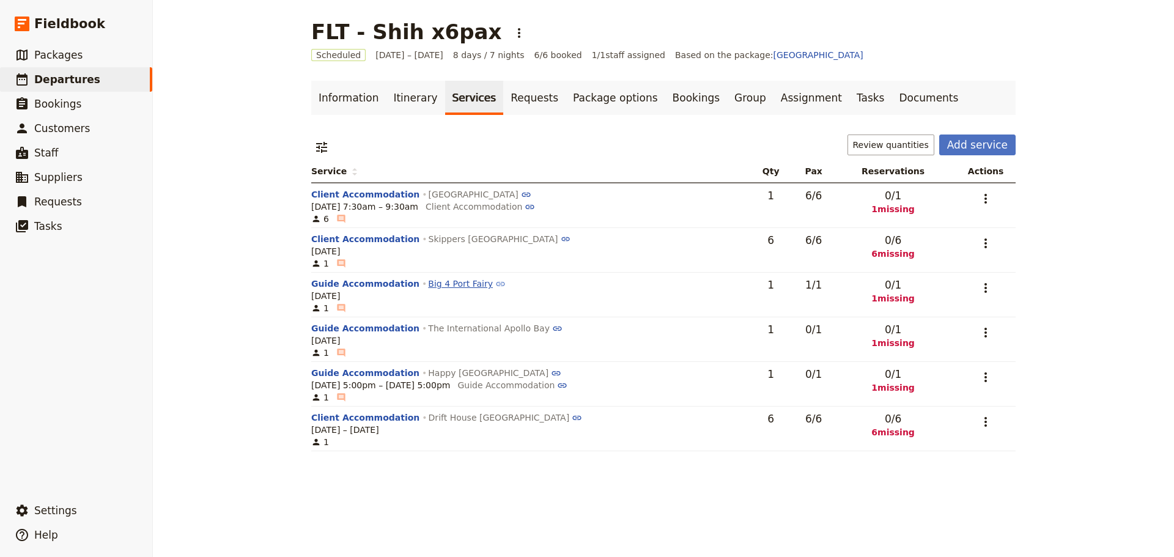
click at [434, 285] on link "Big 4 Port Fairy" at bounding box center [466, 284] width 77 height 10
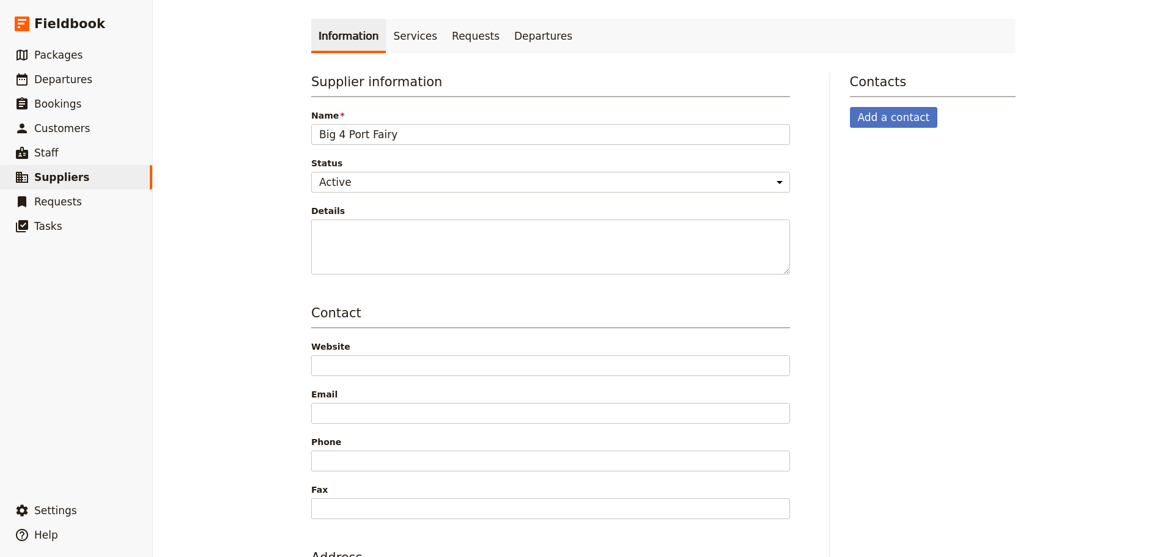
scroll to position [183, 0]
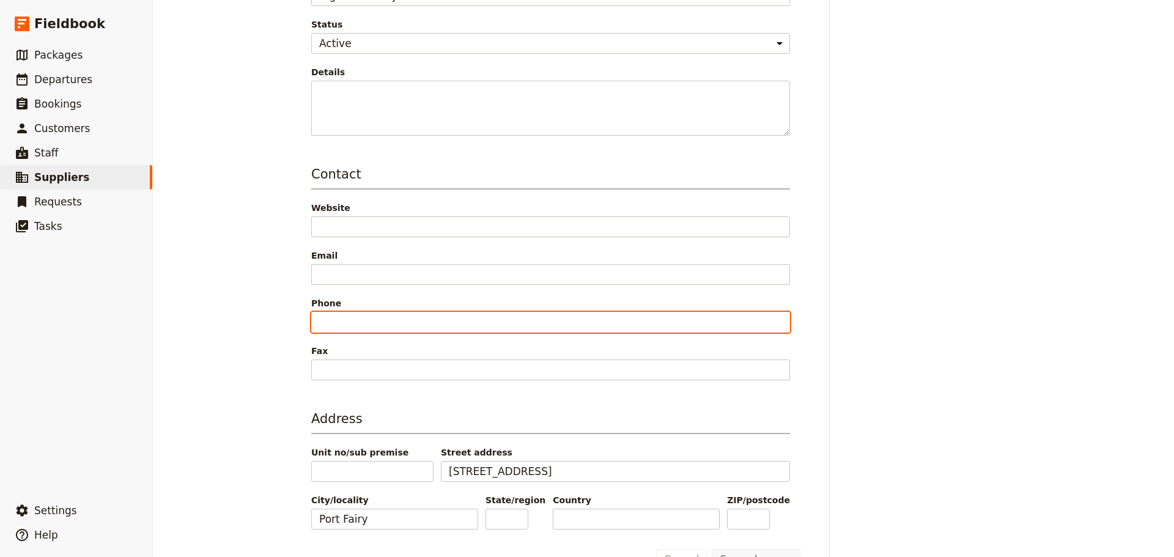
click at [329, 313] on input "Phone" at bounding box center [550, 322] width 479 height 21
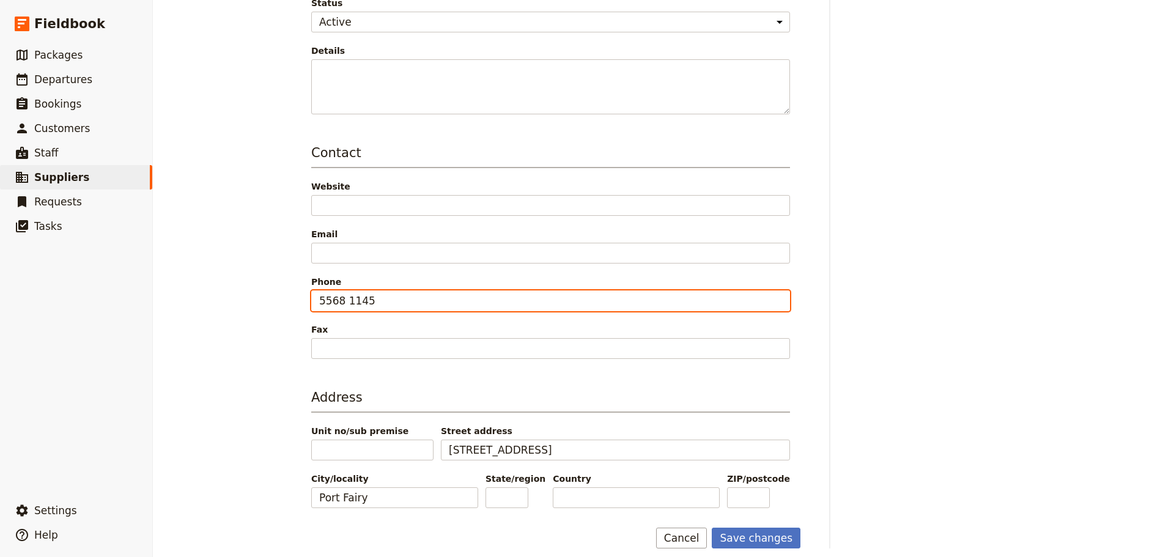
scroll to position [216, 0]
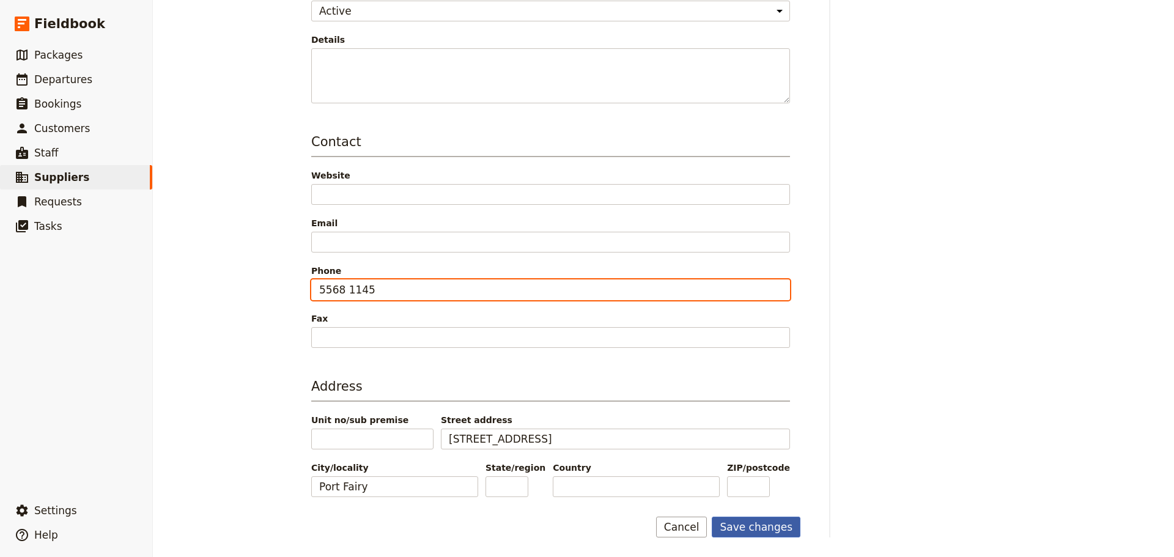
type input "5568 1145"
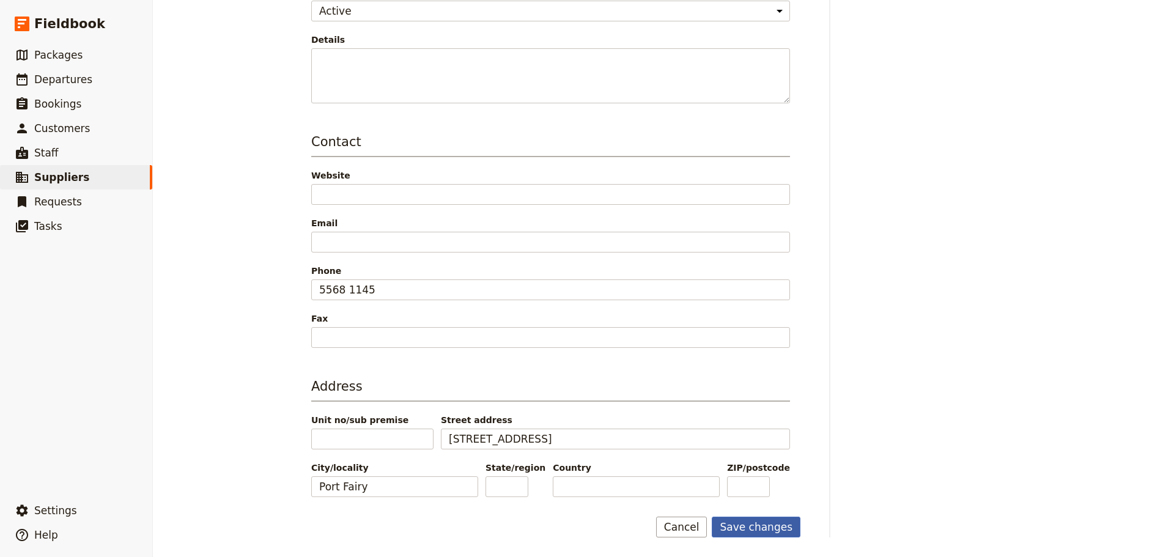
click at [729, 530] on button "Save changes" at bounding box center [756, 527] width 89 height 21
click at [51, 179] on span "Suppliers" at bounding box center [61, 177] width 55 height 12
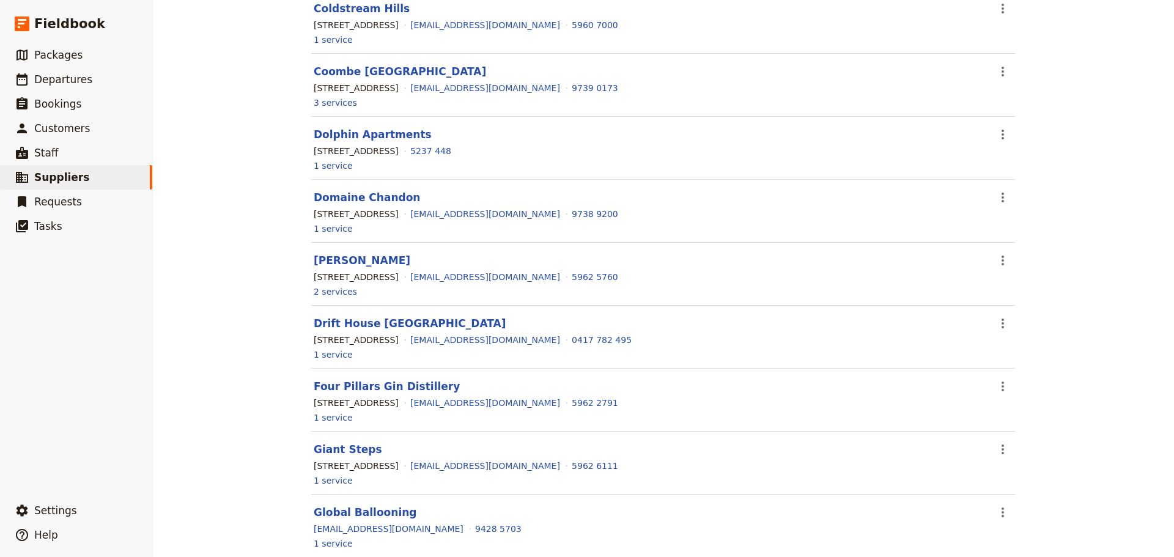
scroll to position [705, 0]
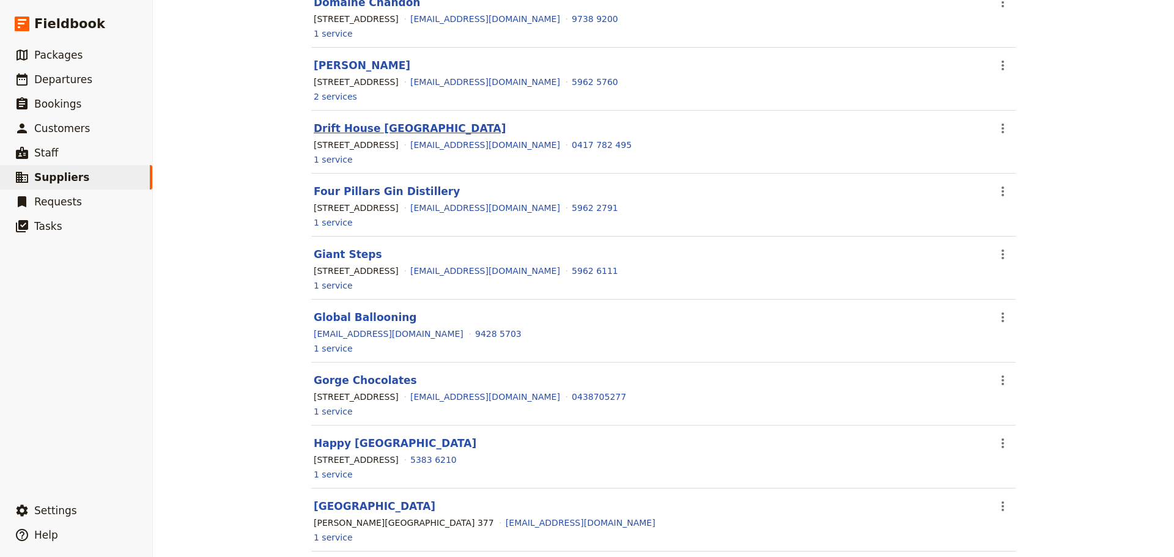
click at [362, 128] on link "Drift House [GEOGRAPHIC_DATA]" at bounding box center [410, 128] width 192 height 12
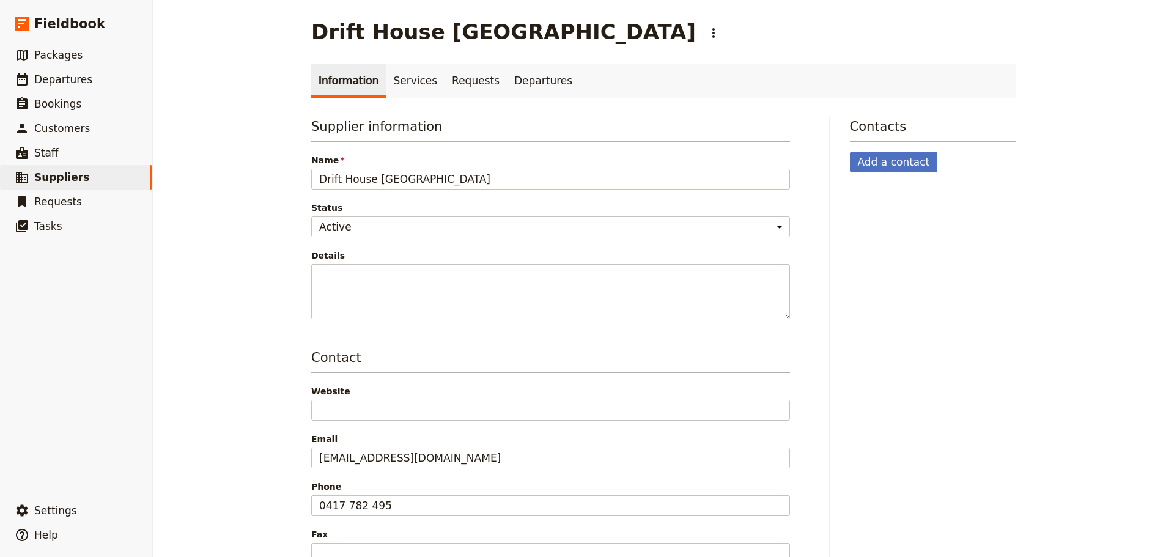
scroll to position [183, 0]
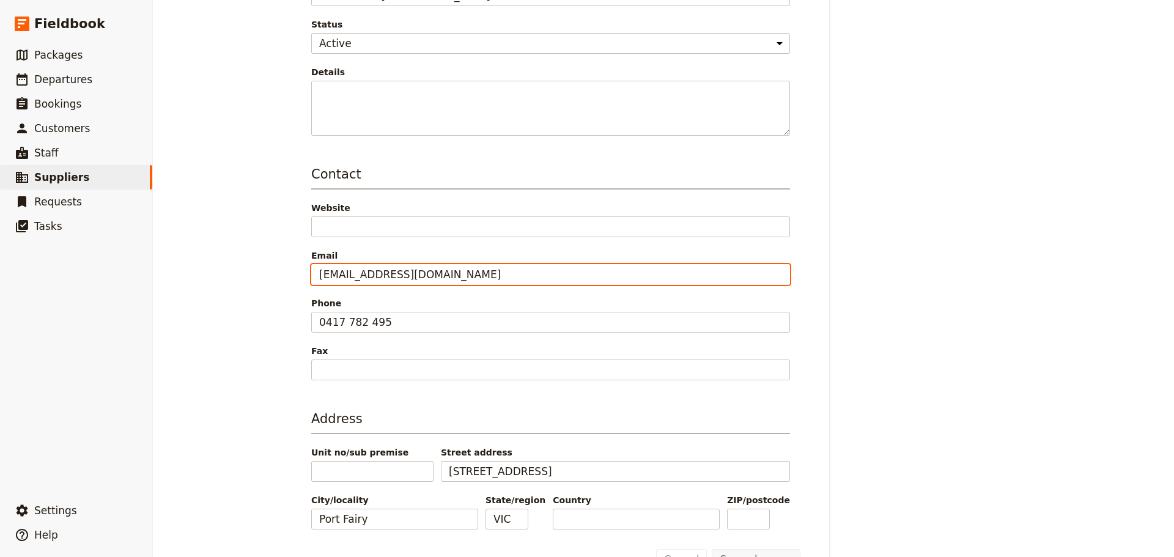
drag, startPoint x: 518, startPoint y: 275, endPoint x: 219, endPoint y: 277, distance: 299.6
click at [219, 277] on div "Drift House Port Fairy ​ Information Services Requests Departures Supplier info…" at bounding box center [663, 278] width 1021 height 557
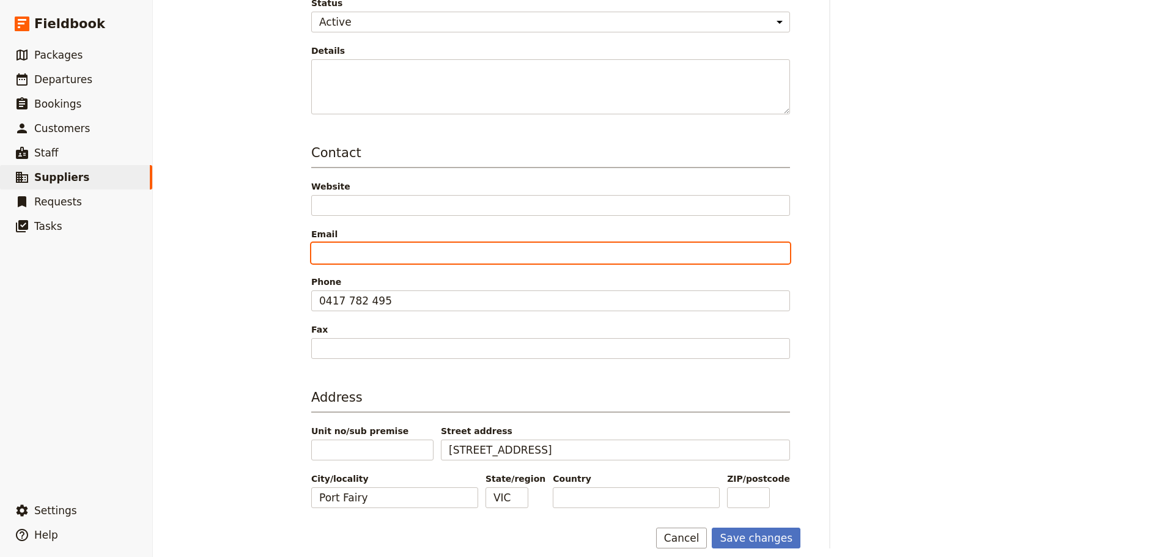
scroll to position [216, 0]
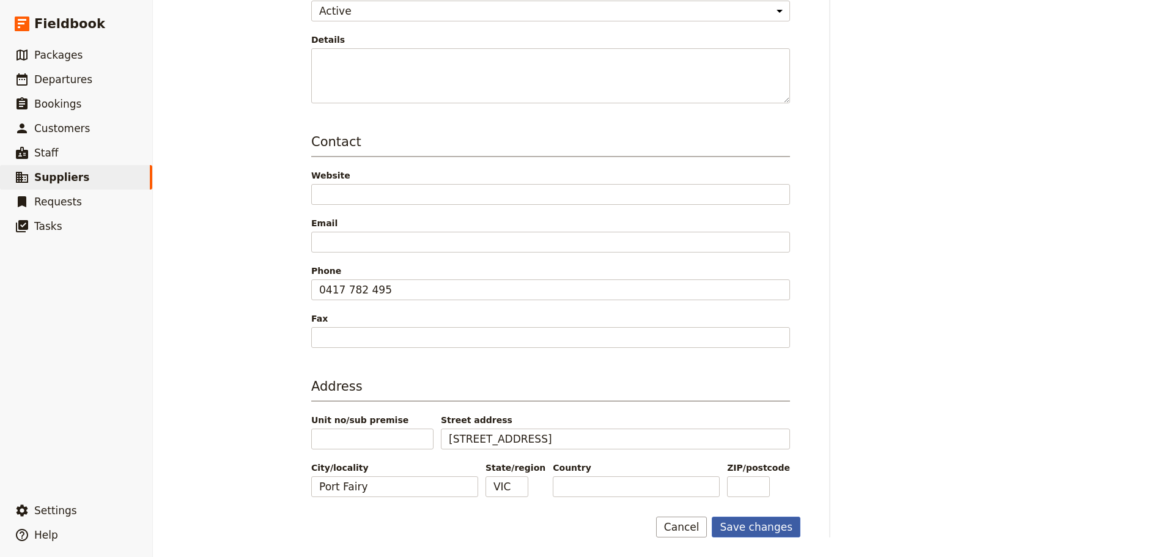
click at [757, 529] on button "Save changes" at bounding box center [756, 527] width 89 height 21
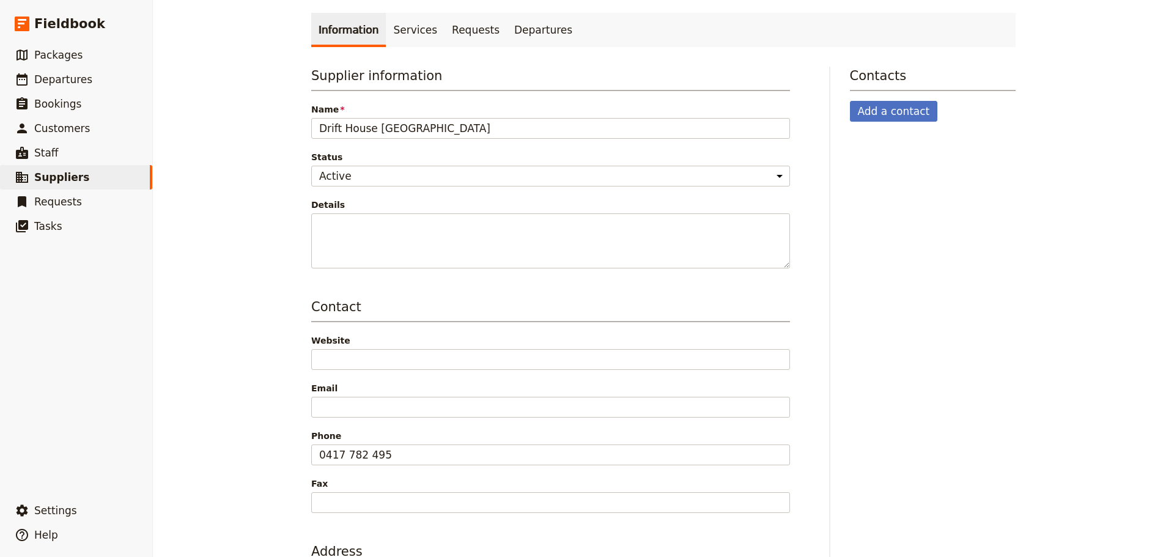
scroll to position [0, 0]
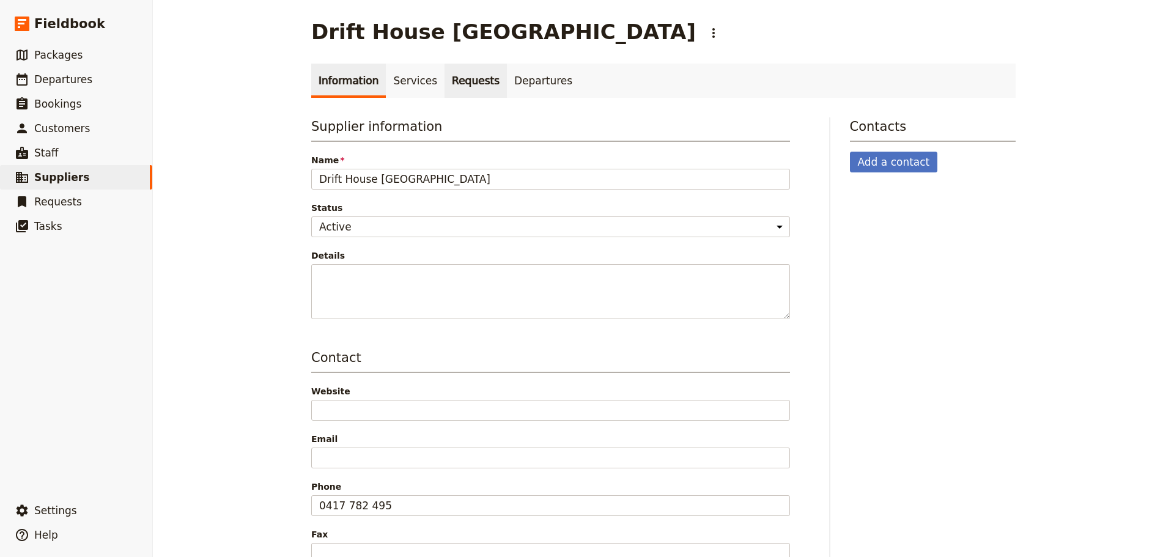
click at [444, 78] on link "Requests" at bounding box center [475, 81] width 62 height 34
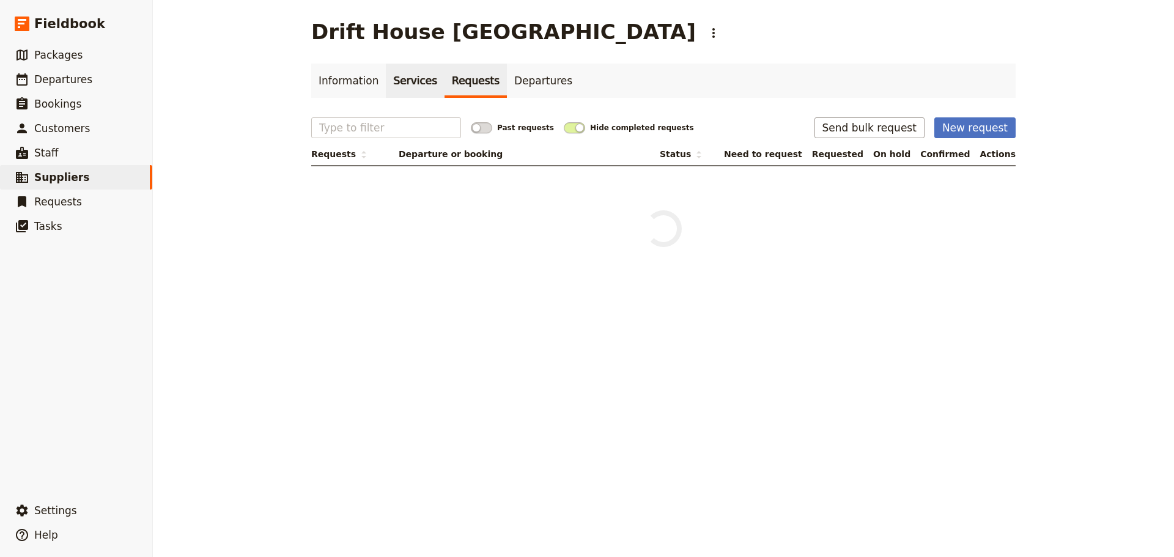
click at [408, 78] on link "Services" at bounding box center [415, 81] width 59 height 34
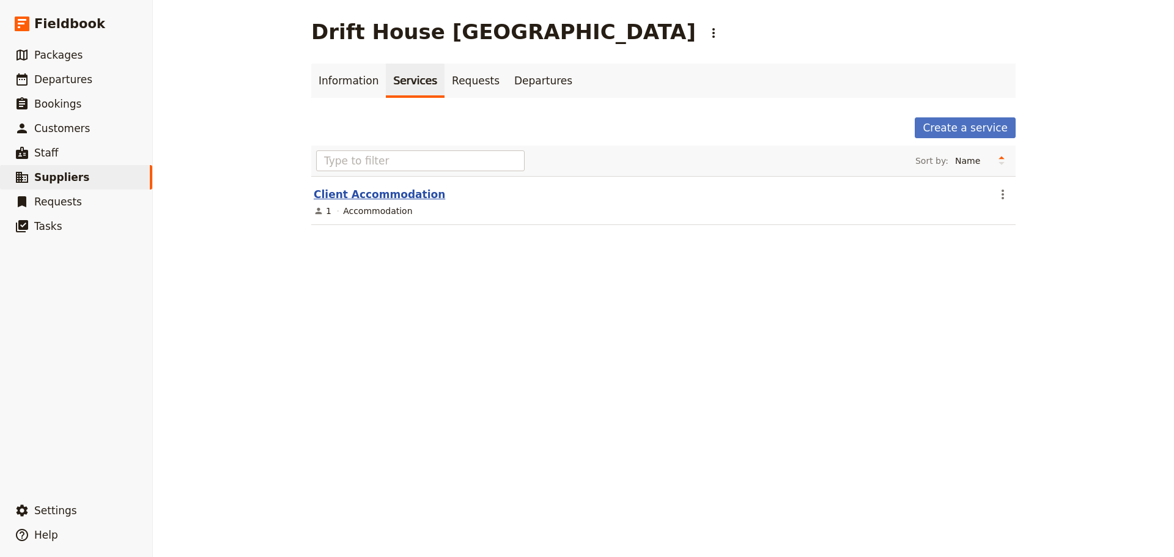
click at [363, 194] on link "Client Accommodation" at bounding box center [379, 194] width 131 height 12
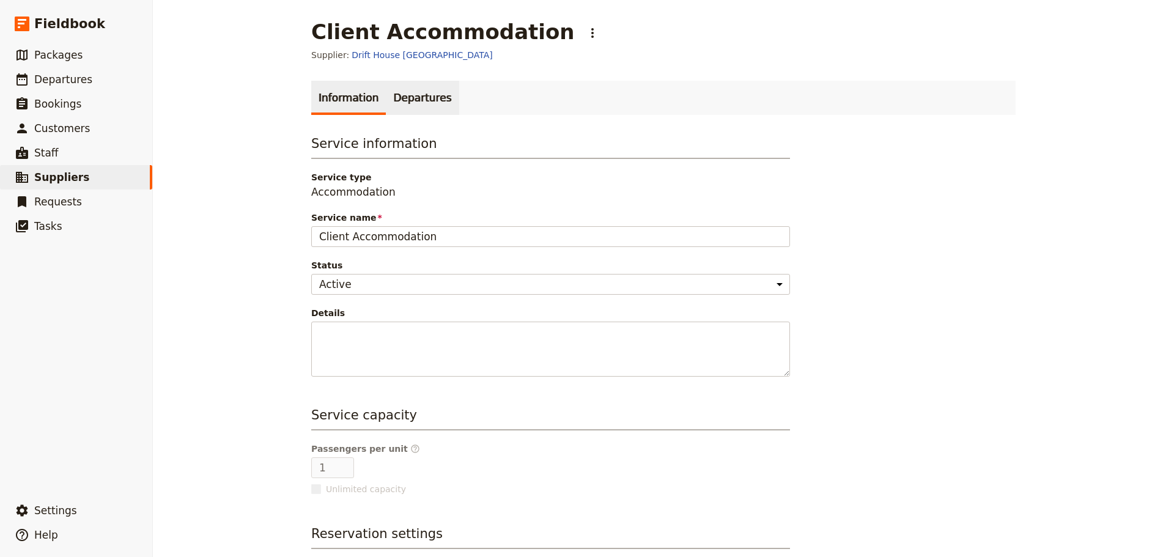
click at [398, 90] on link "Departures" at bounding box center [422, 98] width 73 height 34
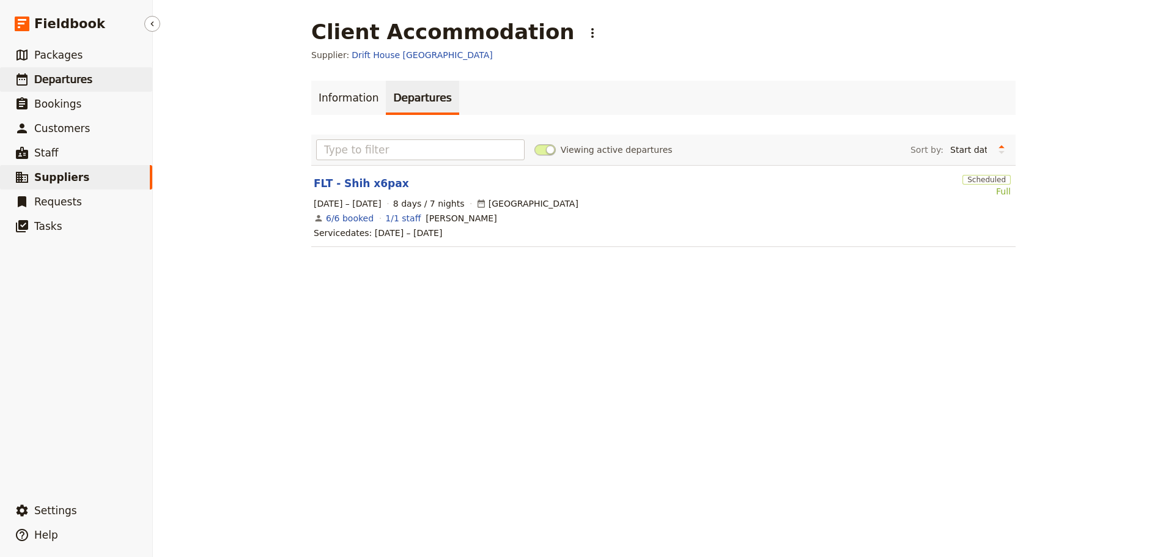
click at [57, 79] on span "Departures" at bounding box center [63, 79] width 58 height 12
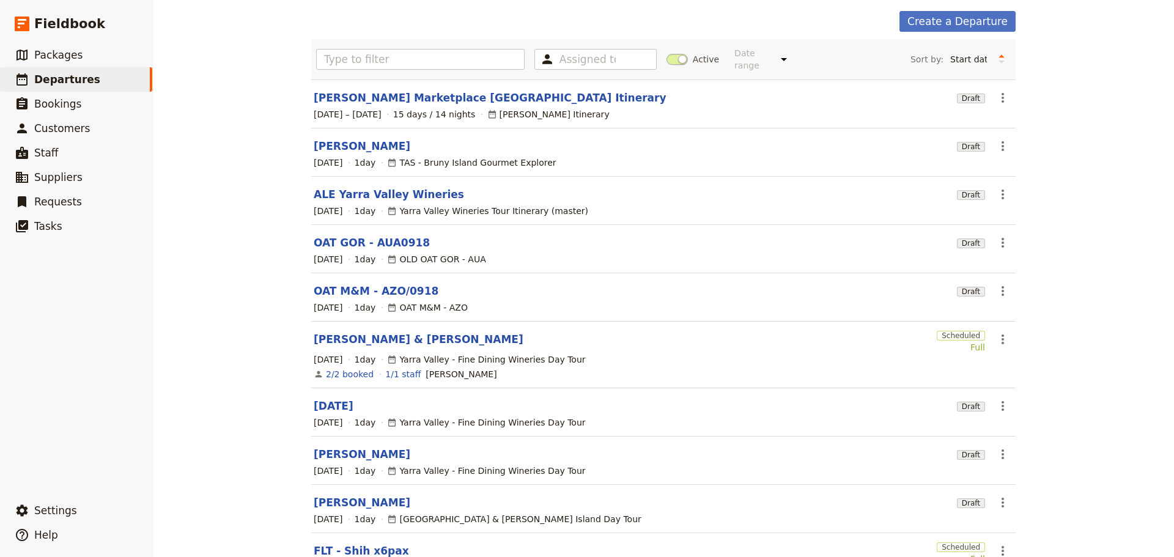
scroll to position [145, 0]
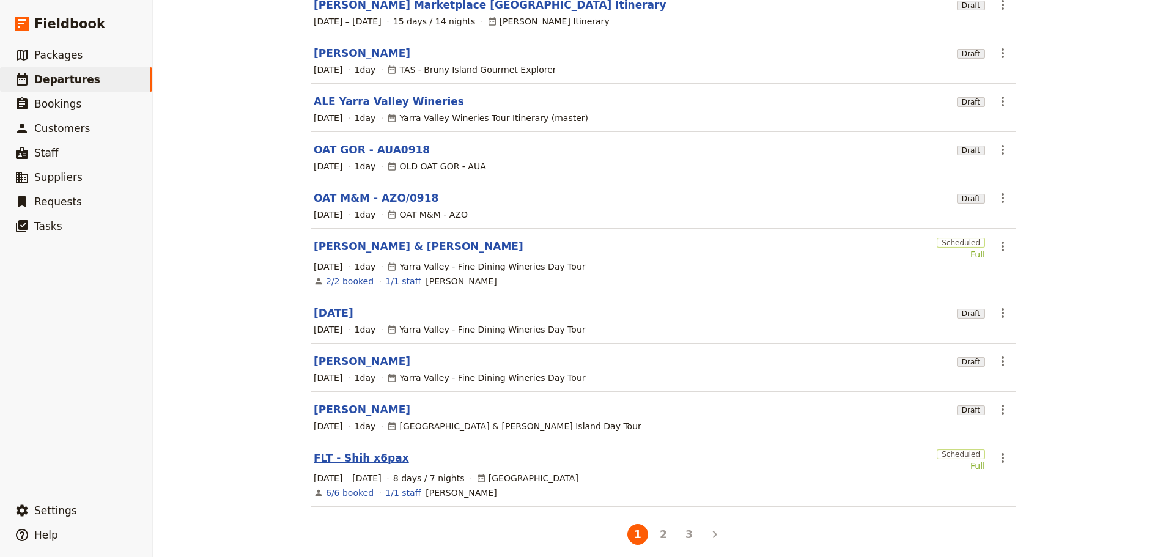
click at [350, 451] on link "FLT - Shih x6pax" at bounding box center [361, 458] width 95 height 15
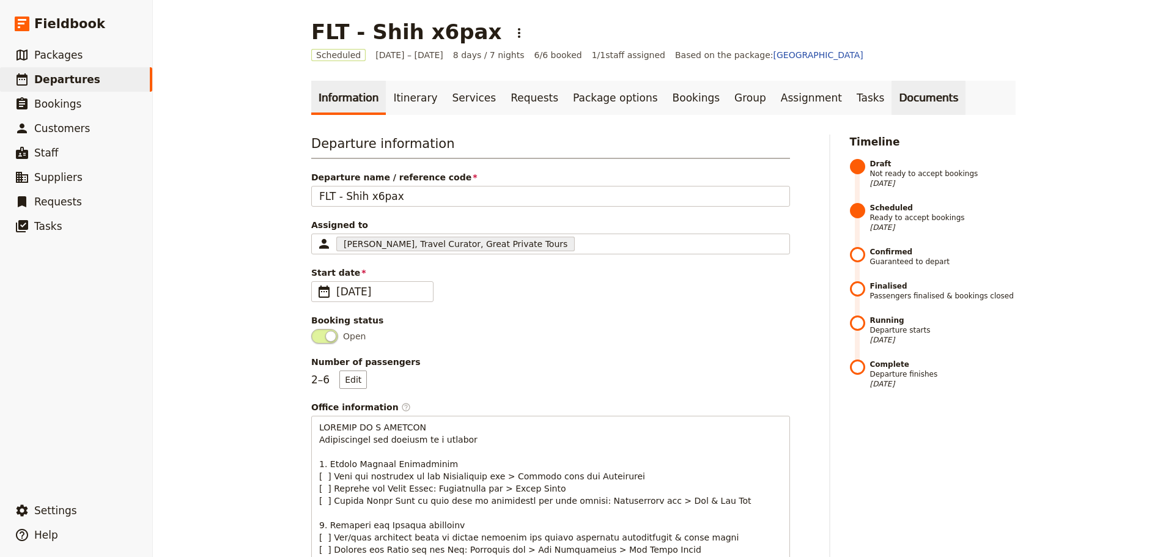
click at [891, 101] on link "Documents" at bounding box center [928, 98] width 74 height 34
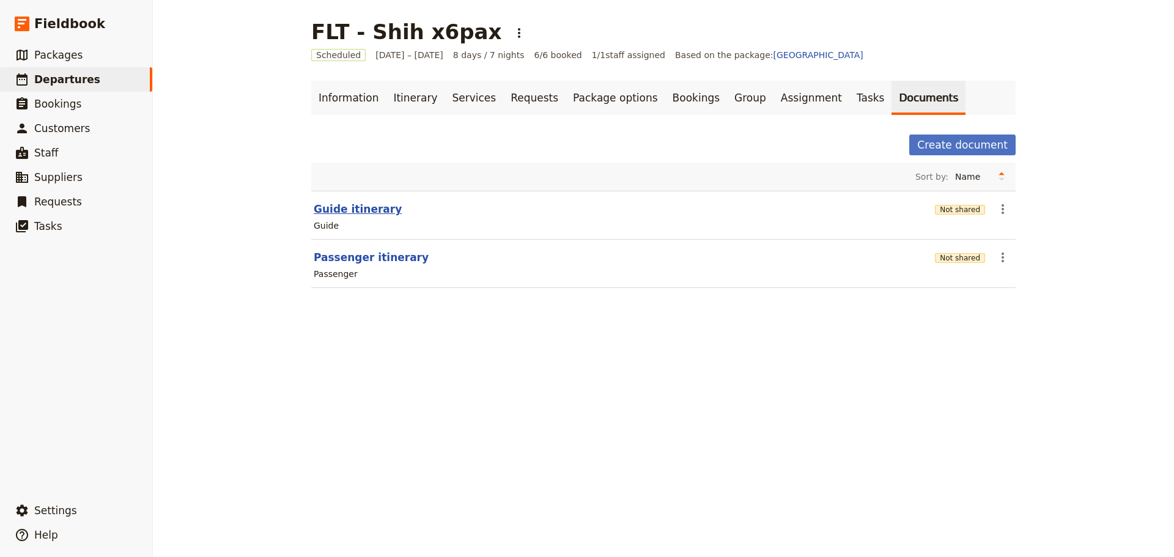
click at [336, 208] on button "Guide itinerary" at bounding box center [358, 209] width 88 height 15
select select "STAFF"
select select "RUN_SHEET"
select select "DEFAULT"
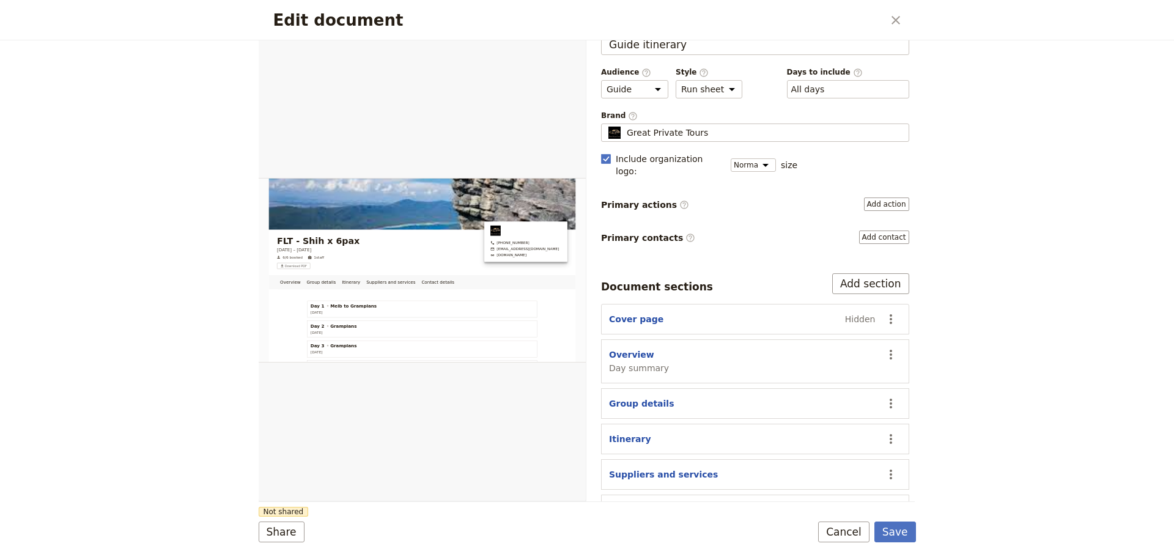
scroll to position [46, 0]
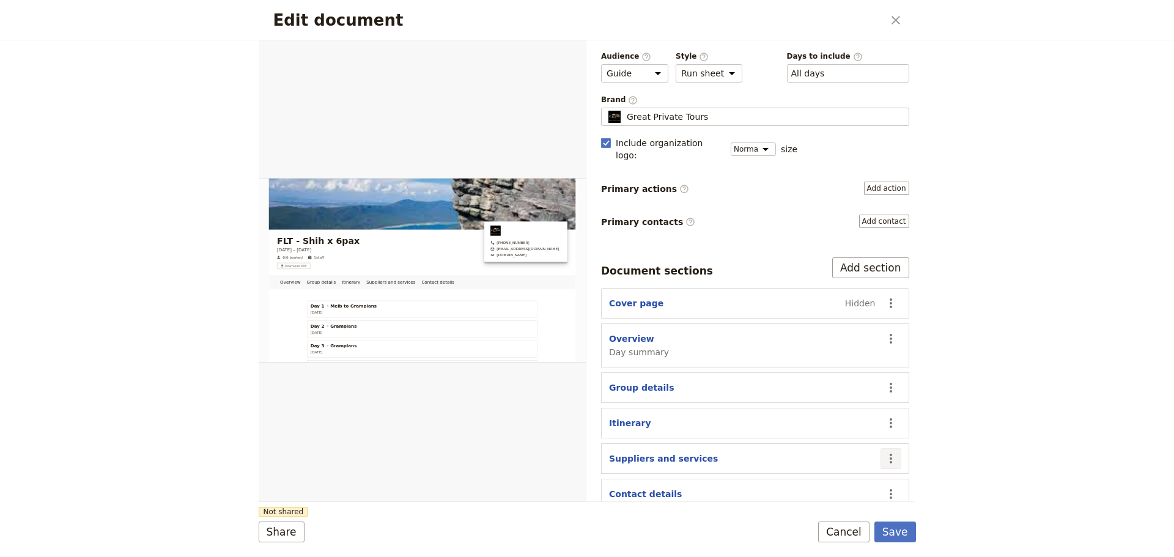
click at [883, 451] on icon "Actions" at bounding box center [890, 458] width 15 height 15
click at [820, 415] on span "Hide section" at bounding box center [810, 417] width 53 height 12
click at [896, 532] on button "Save" at bounding box center [895, 531] width 42 height 21
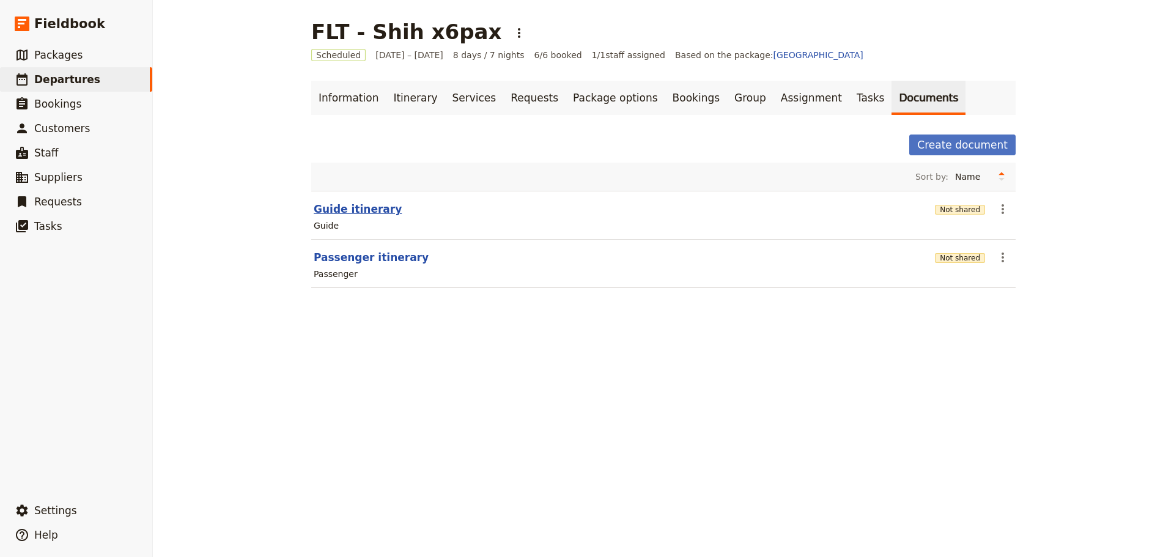
click at [327, 212] on button "Guide itinerary" at bounding box center [358, 209] width 88 height 15
select select "STAFF"
select select "RUN_SHEET"
select select "DEFAULT"
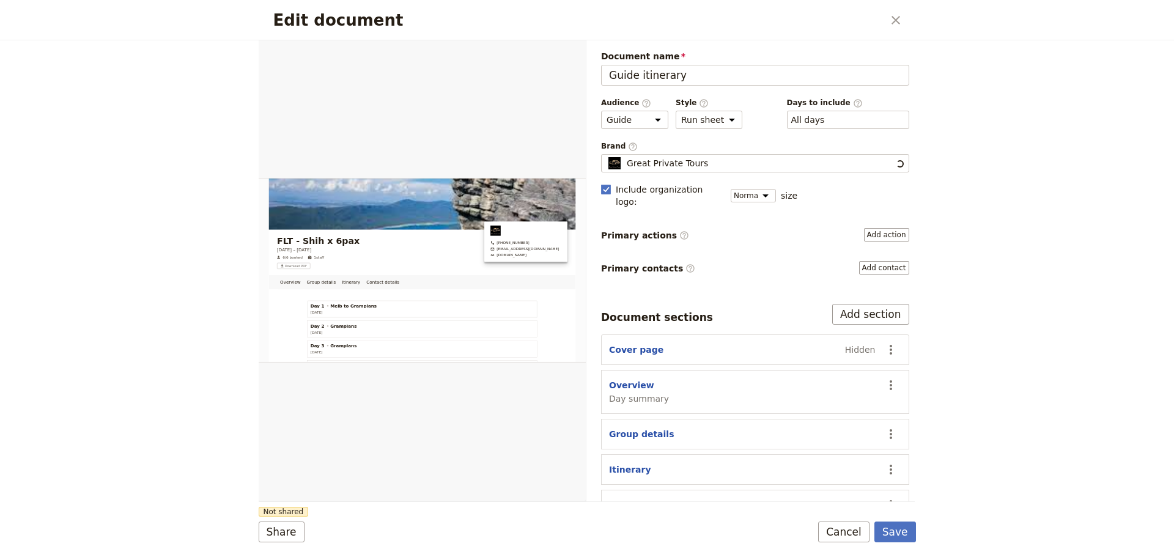
scroll to position [0, 0]
click at [573, 51] on icon "Open full preview" at bounding box center [571, 54] width 7 height 7
click at [842, 531] on button "Cancel" at bounding box center [843, 531] width 51 height 21
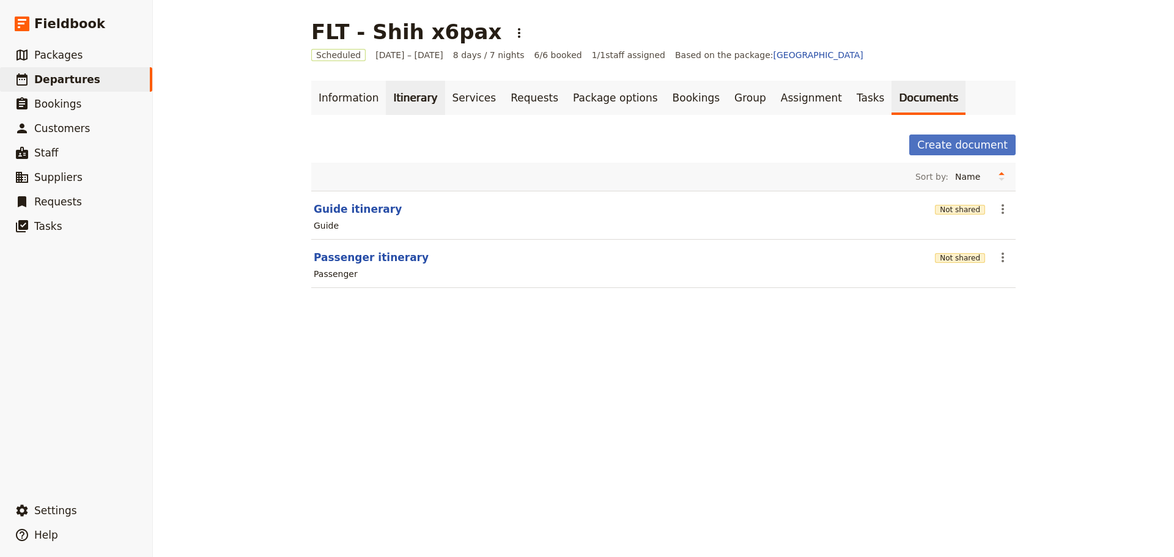
click at [410, 86] on link "Itinerary" at bounding box center [415, 98] width 59 height 34
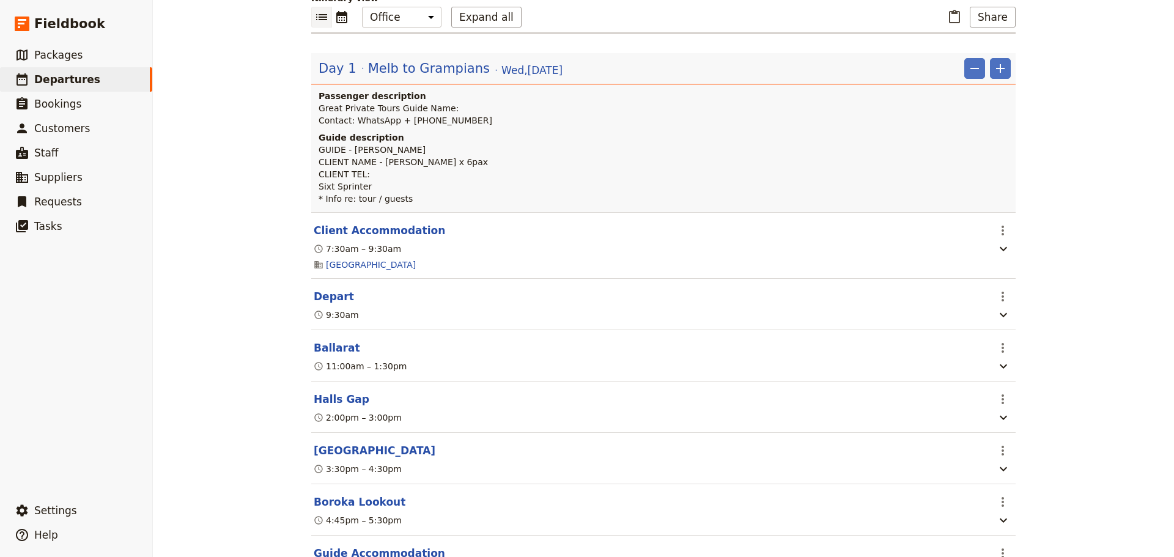
scroll to position [122, 0]
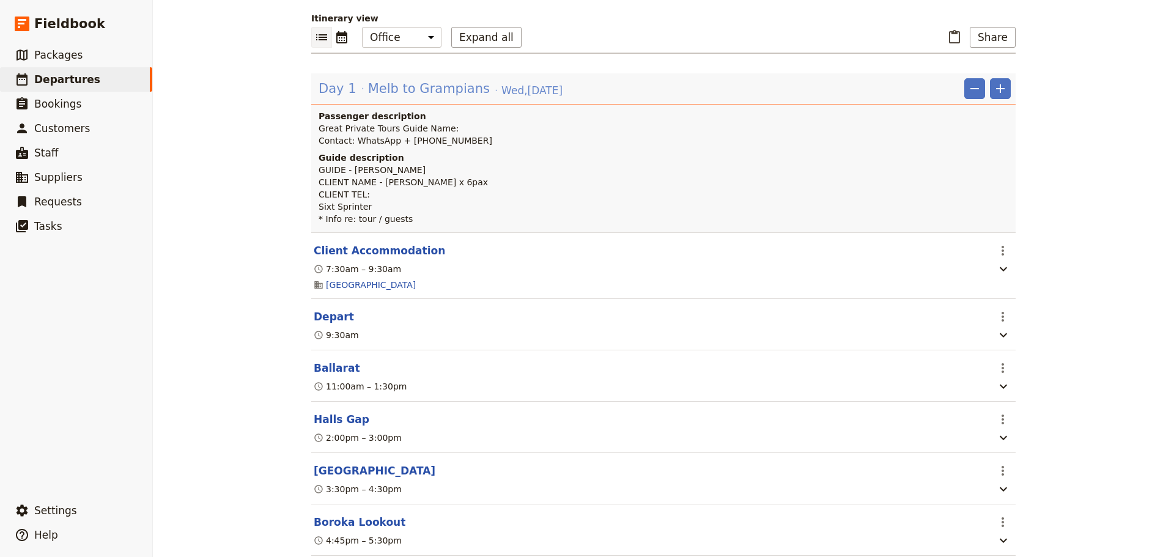
click at [442, 90] on span "Melb to Grampians" at bounding box center [429, 88] width 122 height 18
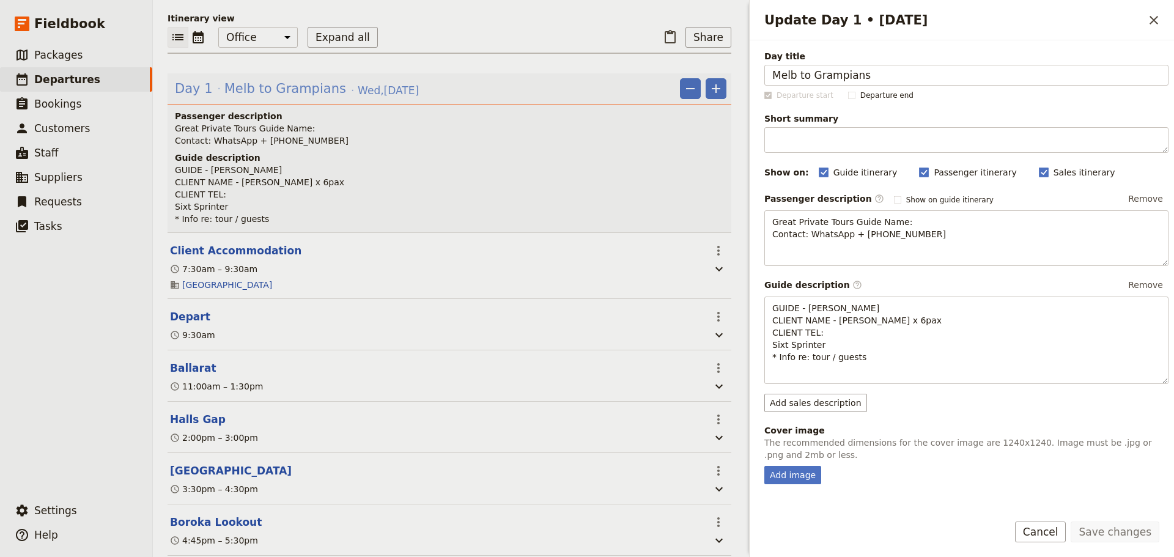
scroll to position [128, 0]
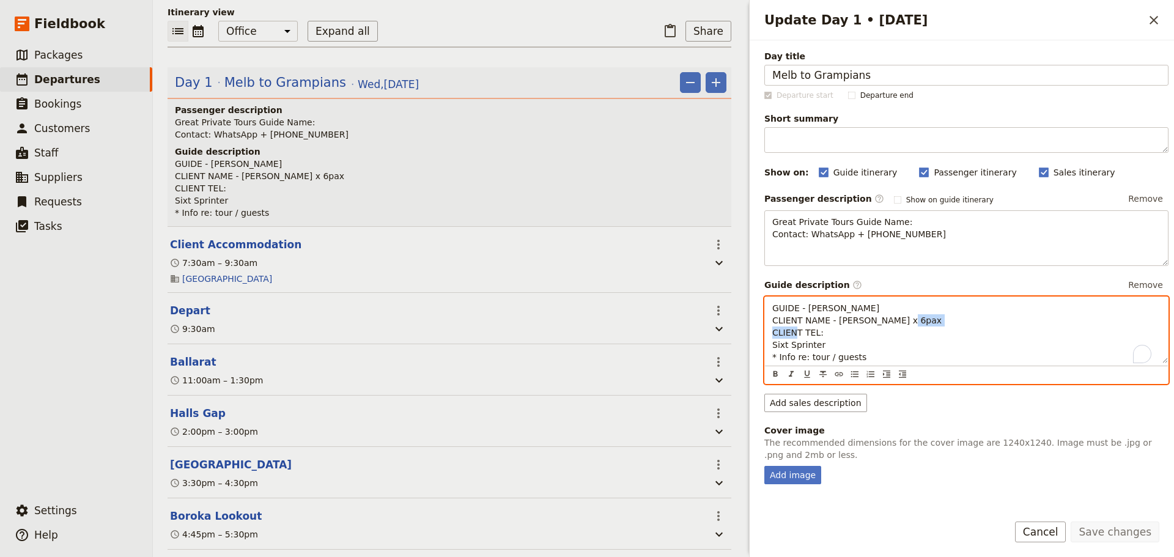
drag, startPoint x: 828, startPoint y: 332, endPoint x: 740, endPoint y: 338, distance: 87.6
click at [740, 338] on div "FLT - Shih x6pax ​ Scheduled 15 – 22 Oct 2025 8 days / 7 nights 6/6 booked 1 / …" at bounding box center [663, 278] width 1021 height 557
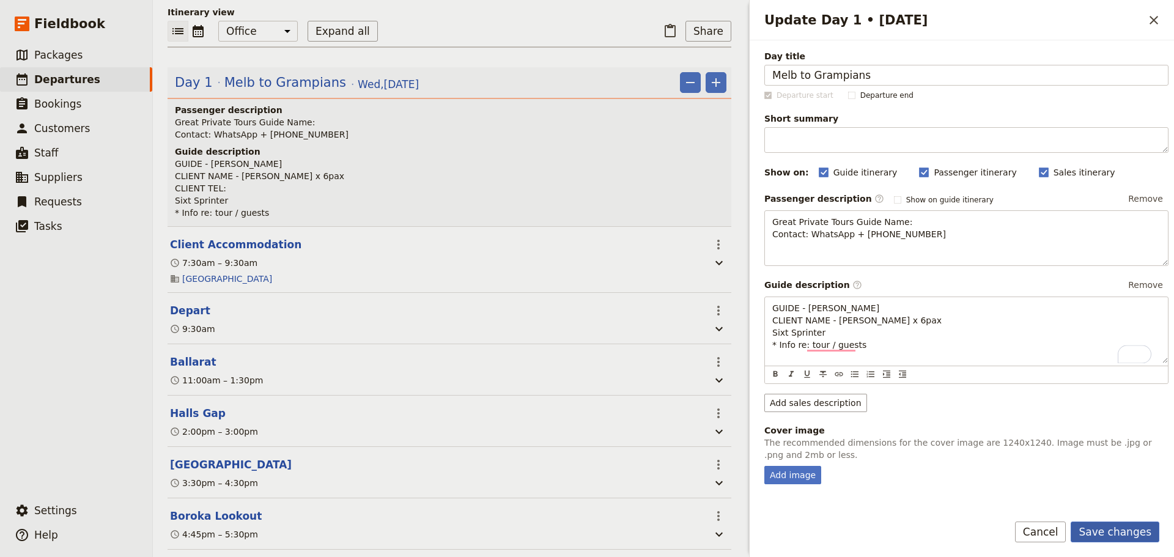
click at [1117, 521] on button "Save changes" at bounding box center [1114, 531] width 89 height 21
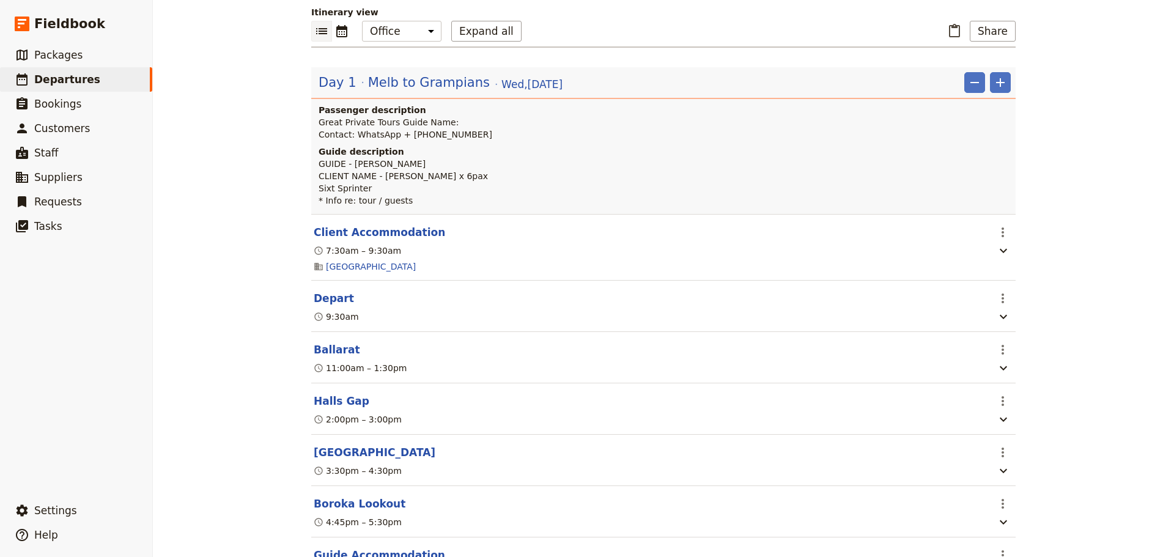
scroll to position [122, 0]
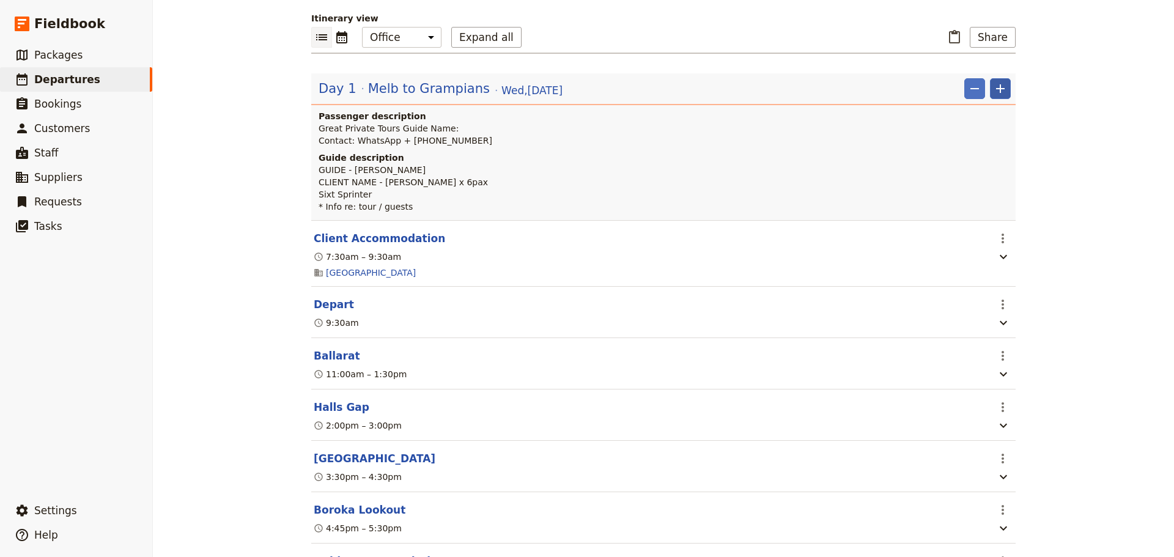
click at [1001, 90] on icon "Add" at bounding box center [1000, 88] width 15 height 15
click at [990, 120] on span "Add itinerary item" at bounding box center [959, 115] width 78 height 12
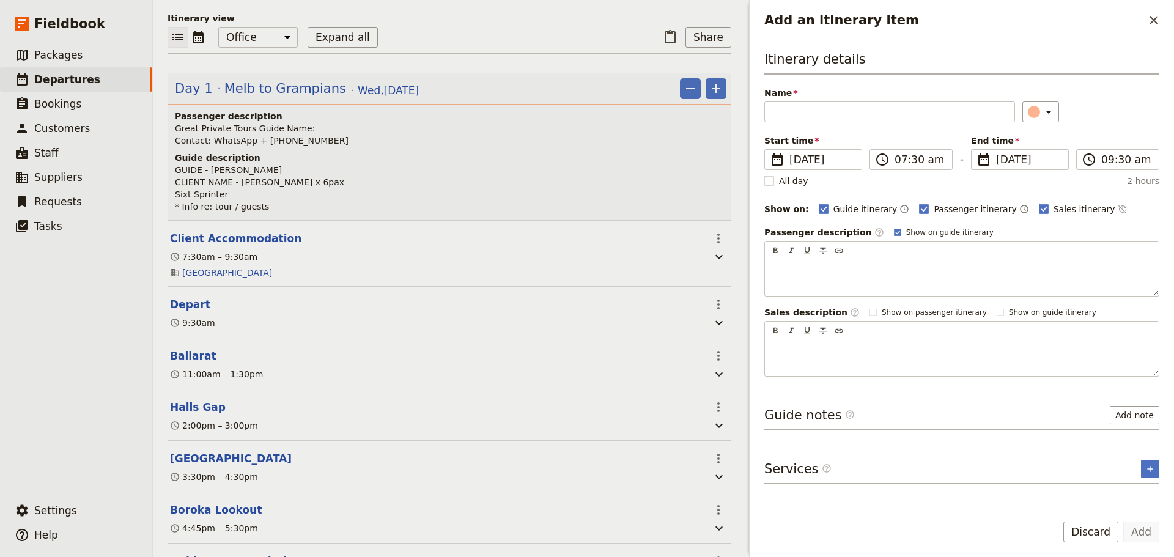
scroll to position [128, 0]
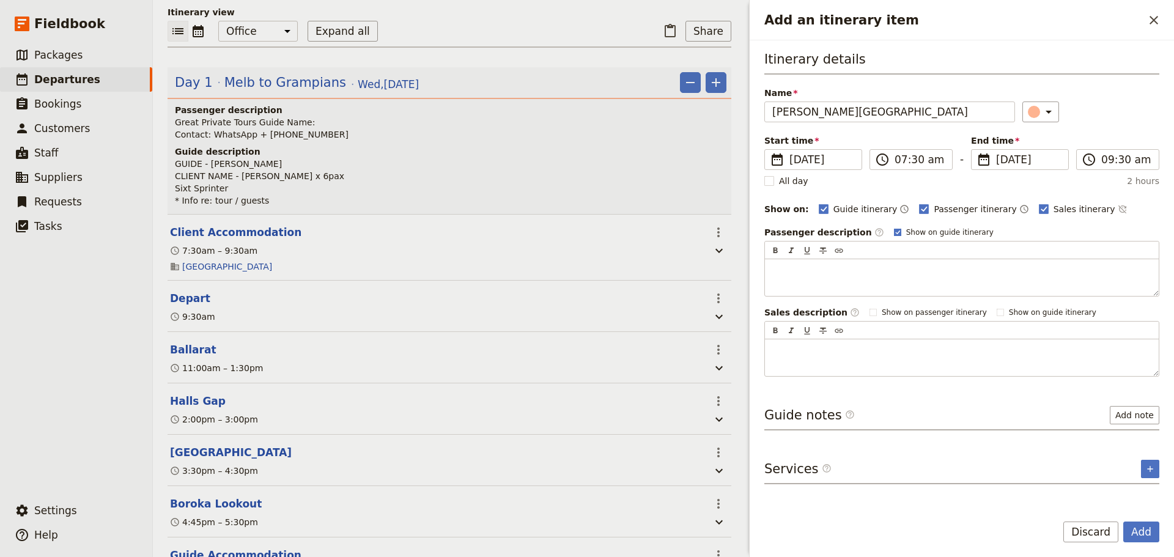
type input "Langham Hotel Melbourne"
click at [895, 232] on polygon "Add an itinerary item" at bounding box center [897, 231] width 5 height 5
click at [893, 227] on input "Show on guide itinerary" at bounding box center [893, 227] width 1 height 1
checkbox input "false"
click at [1118, 211] on icon "Time not shown on sales itinerary" at bounding box center [1123, 209] width 10 height 10
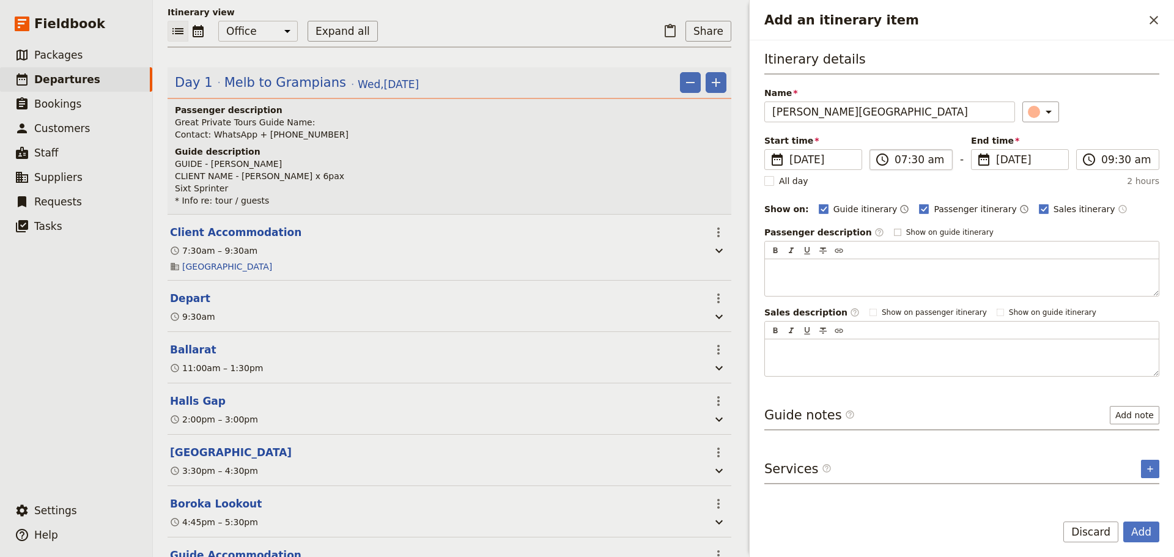
click at [918, 168] on label "​ 07:30 am" at bounding box center [910, 159] width 83 height 21
click at [918, 167] on input "07:30 am" at bounding box center [919, 159] width 50 height 15
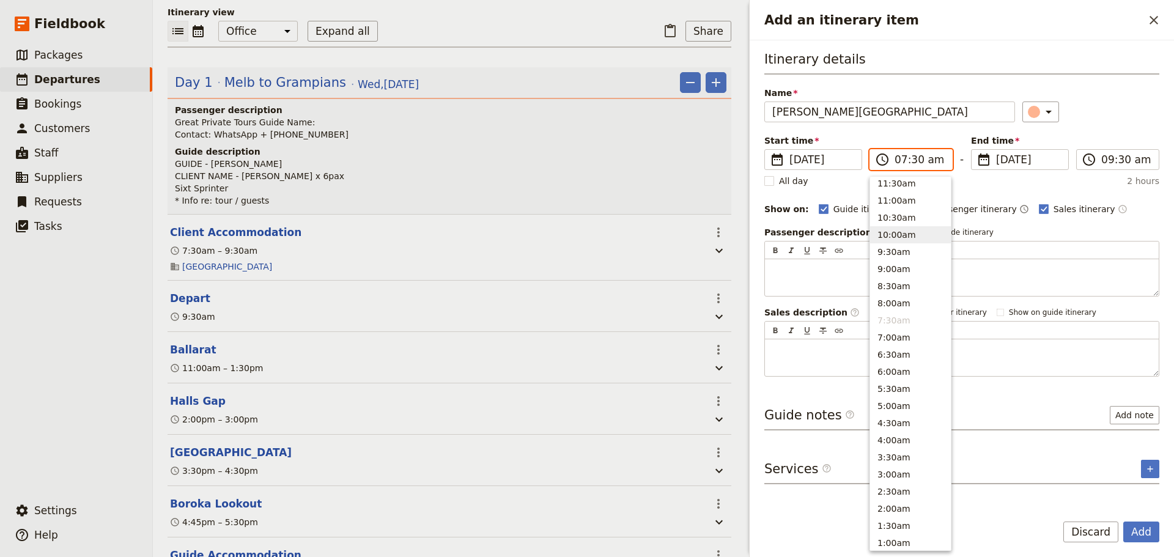
scroll to position [386, 0]
click at [895, 246] on button "10:30am" at bounding box center [910, 246] width 81 height 17
type input "10:30 am"
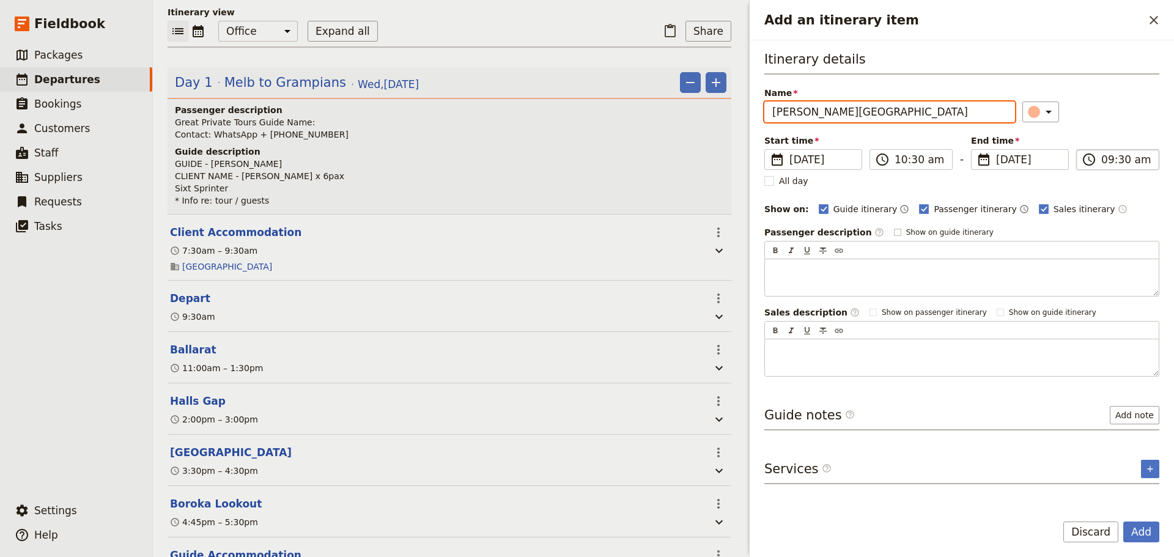
type input "10:30 am"
click at [1133, 157] on input "10:30 am" at bounding box center [1126, 159] width 50 height 15
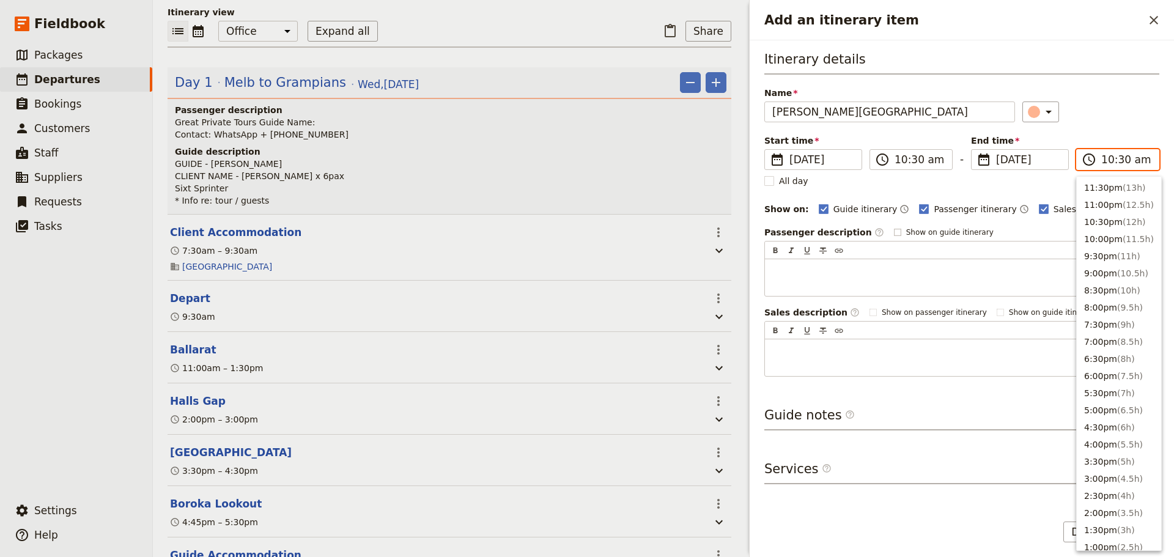
scroll to position [448, 0]
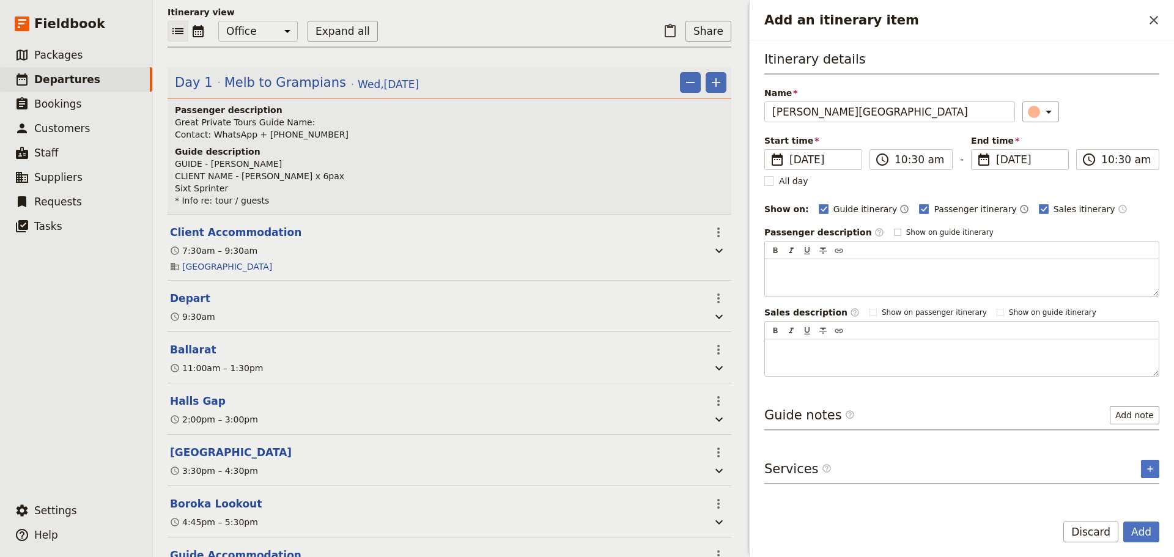
click at [1111, 91] on div "Name Langham Hotel Melbourne ​" at bounding box center [961, 104] width 395 height 35
click at [1124, 412] on button "Add note" at bounding box center [1135, 415] width 50 height 18
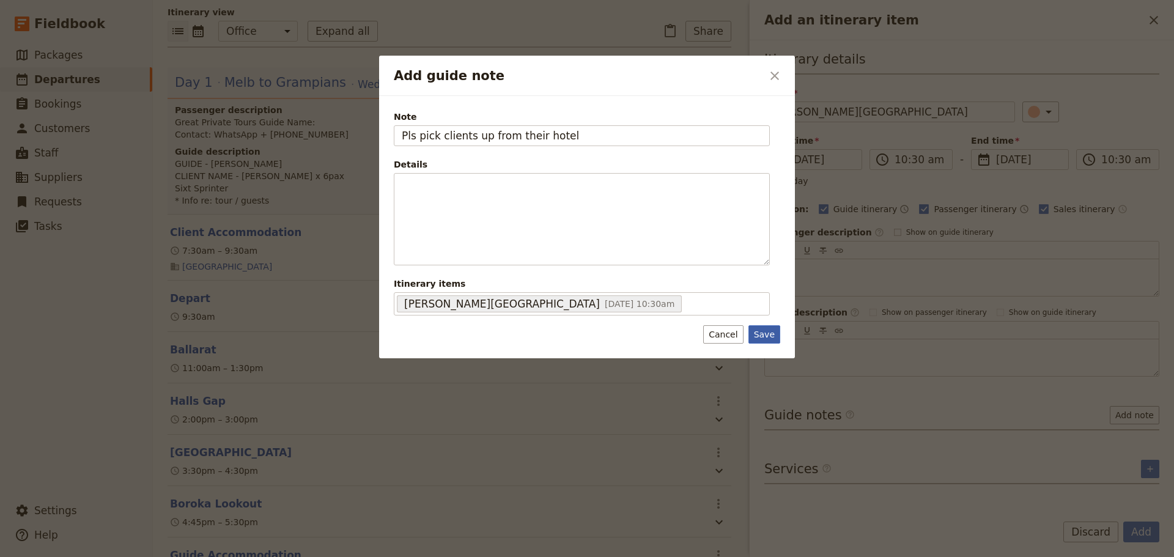
type input "Pls pick clients up from their hotel"
click at [754, 332] on button "Save" at bounding box center [764, 334] width 32 height 18
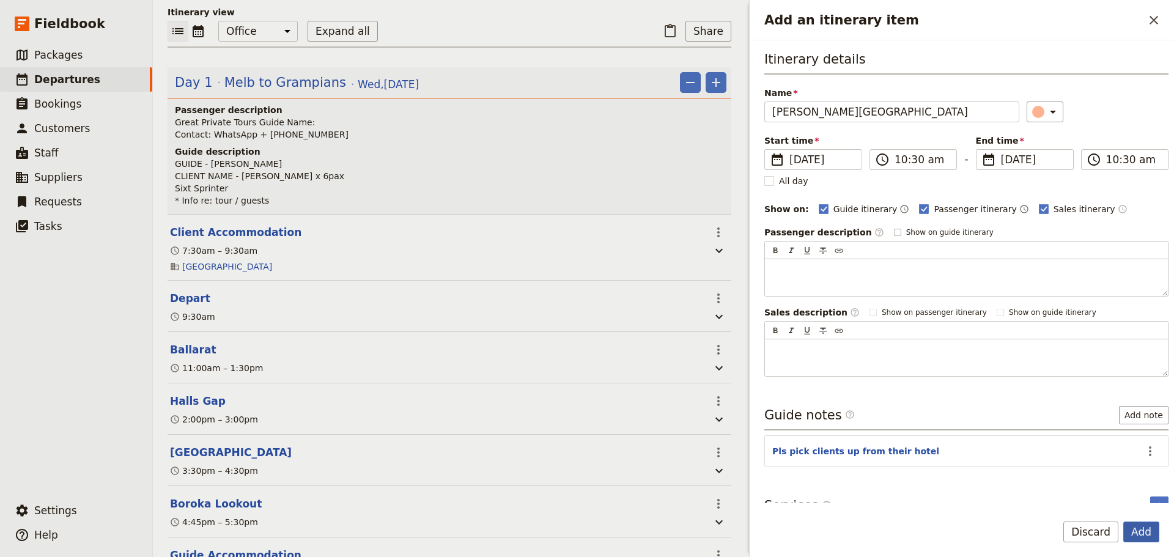
click at [1143, 531] on button "Add" at bounding box center [1141, 531] width 36 height 21
